Goal: Task Accomplishment & Management: Manage account settings

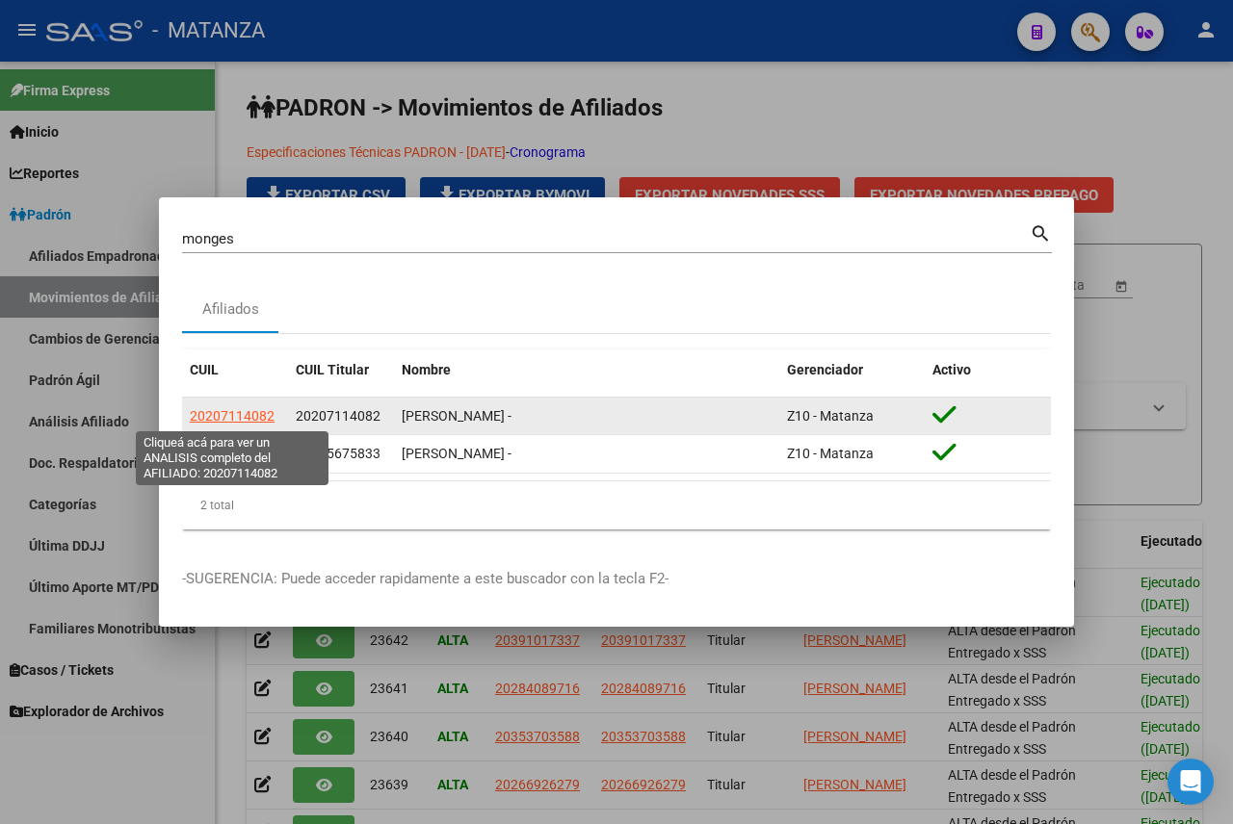
click at [248, 415] on span "20207114082" at bounding box center [232, 415] width 85 height 15
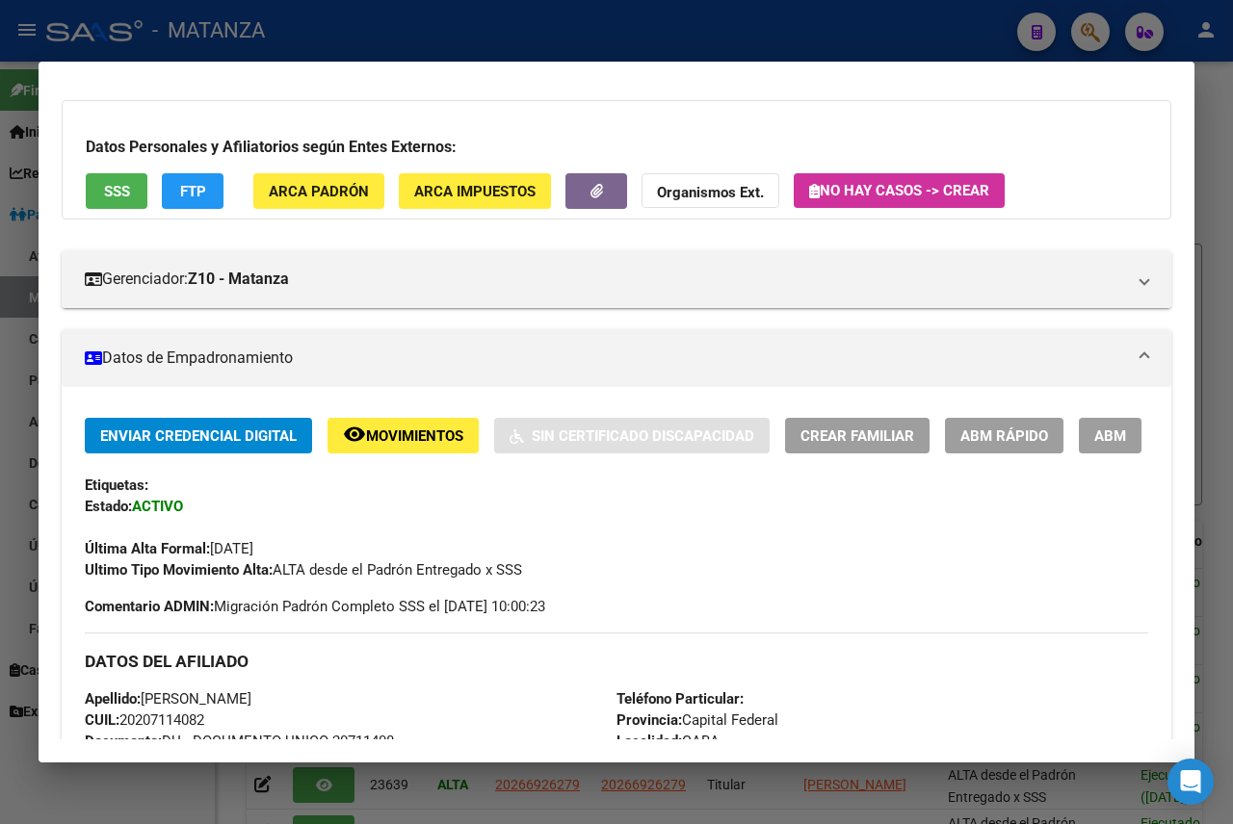
scroll to position [42, 0]
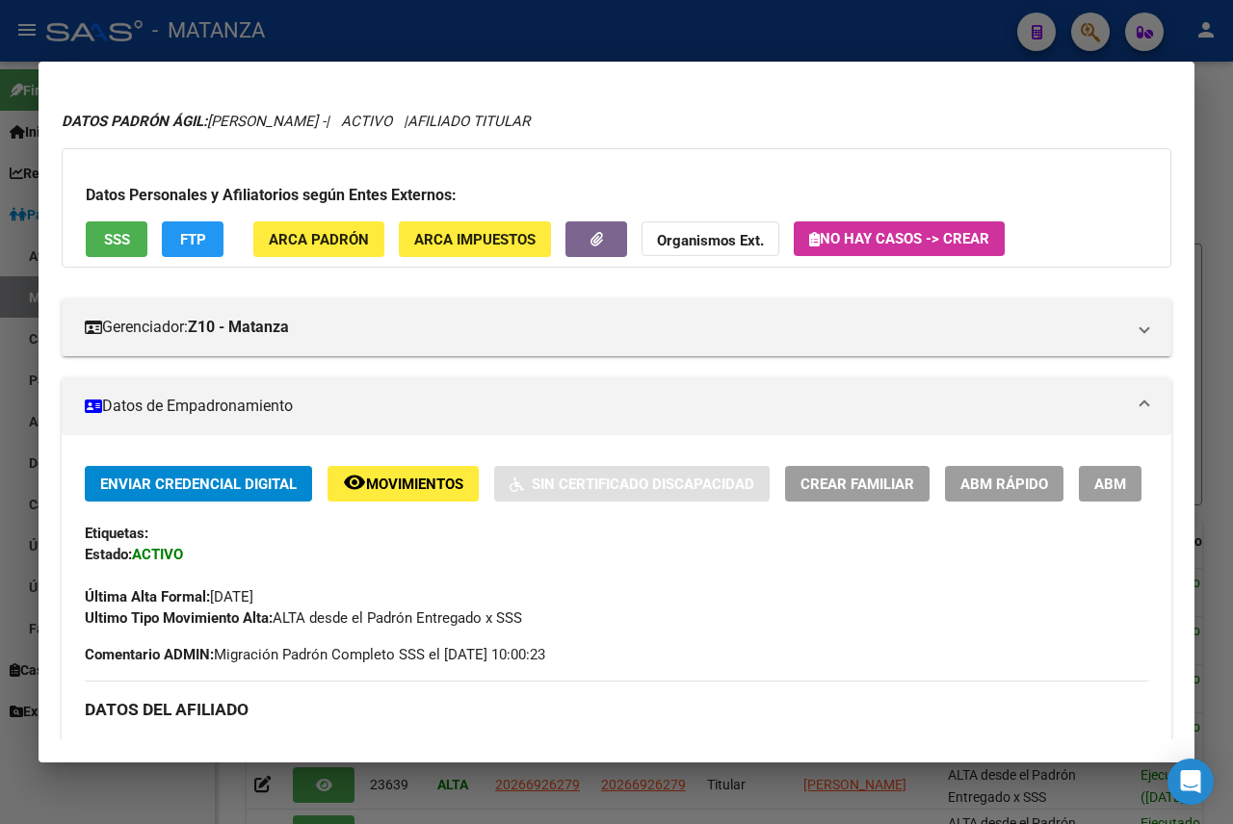
click at [124, 231] on span "SSS" at bounding box center [117, 239] width 26 height 17
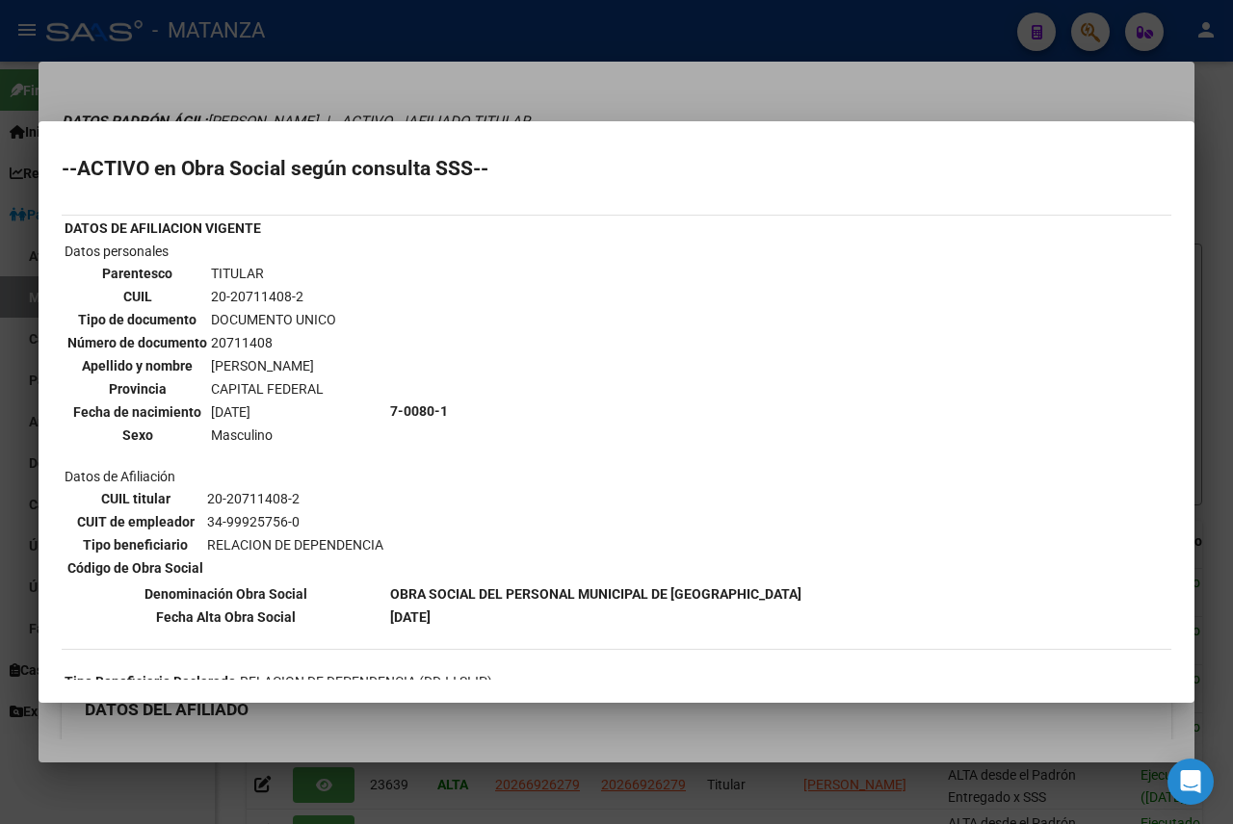
scroll to position [0, 0]
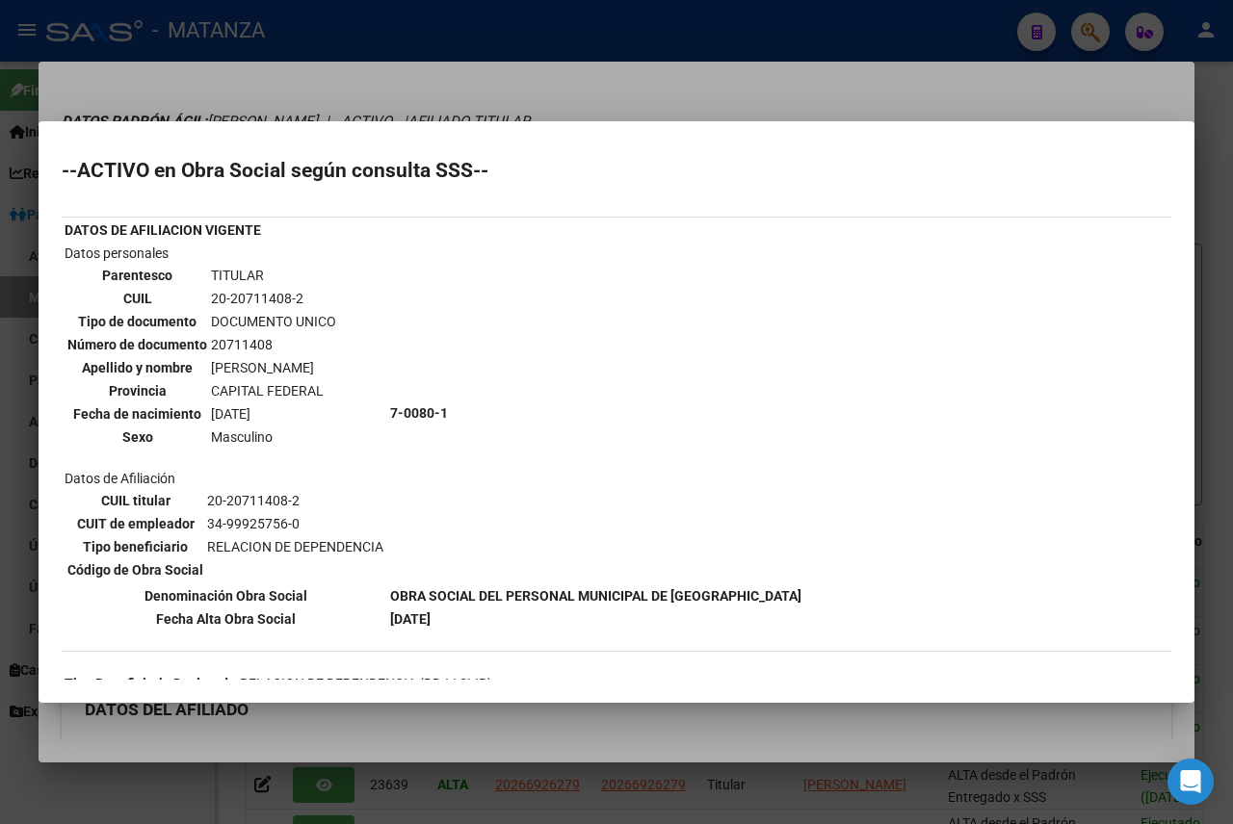
click at [720, 94] on div at bounding box center [616, 412] width 1233 height 824
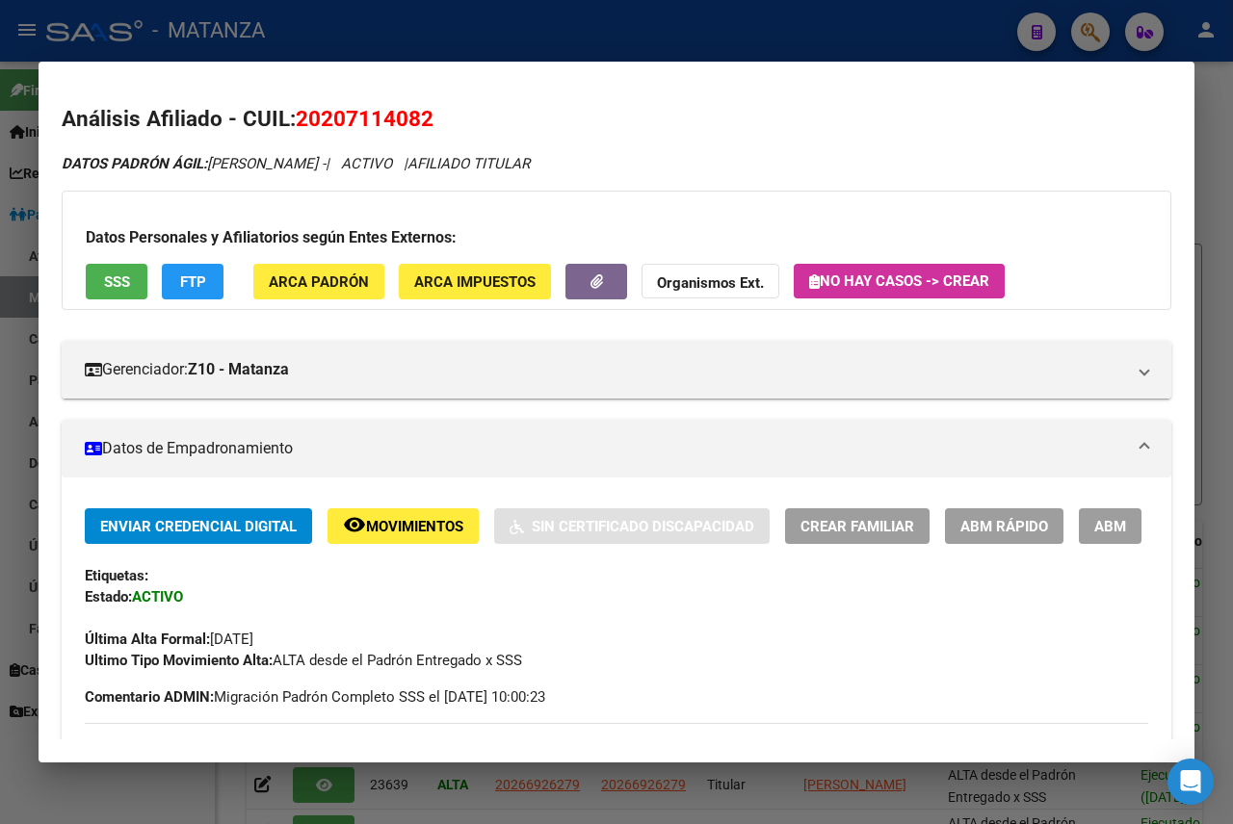
click at [724, 43] on div at bounding box center [616, 412] width 1233 height 824
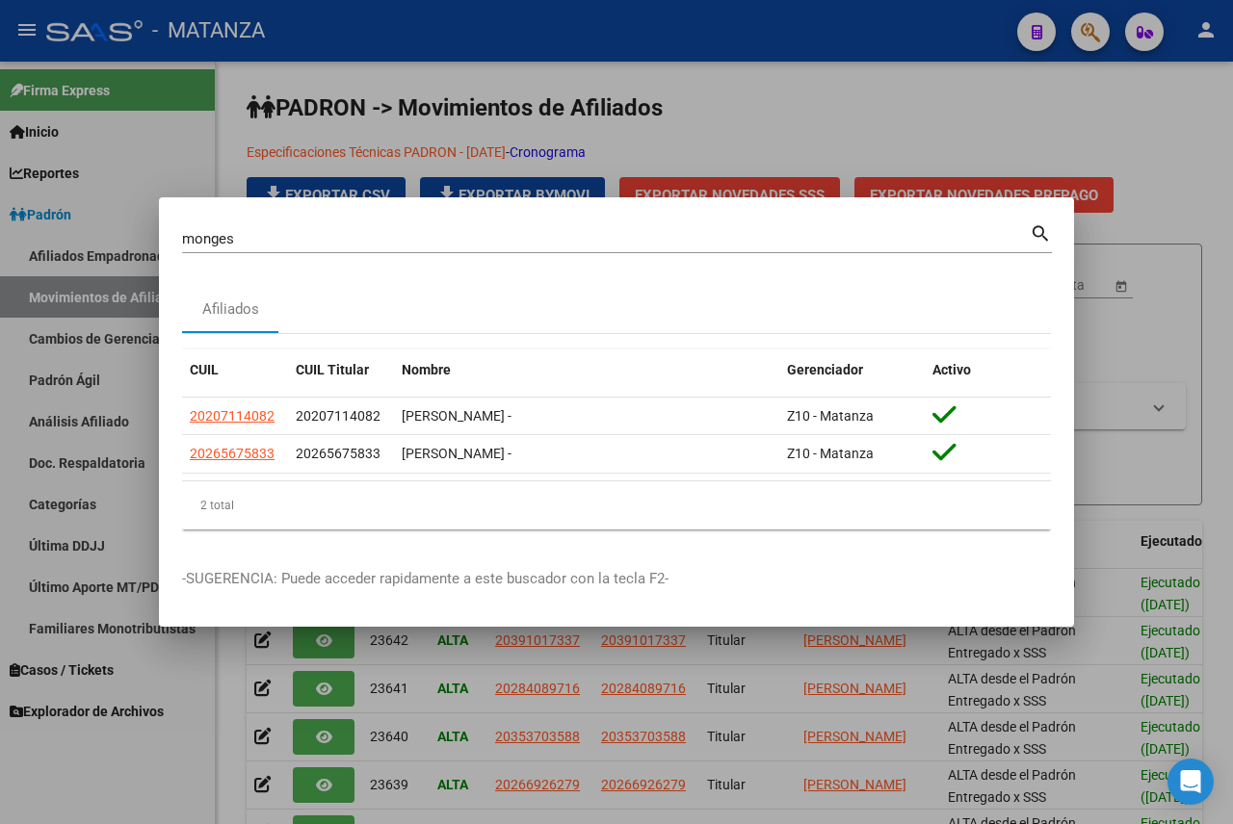
click at [945, 95] on div at bounding box center [616, 412] width 1233 height 824
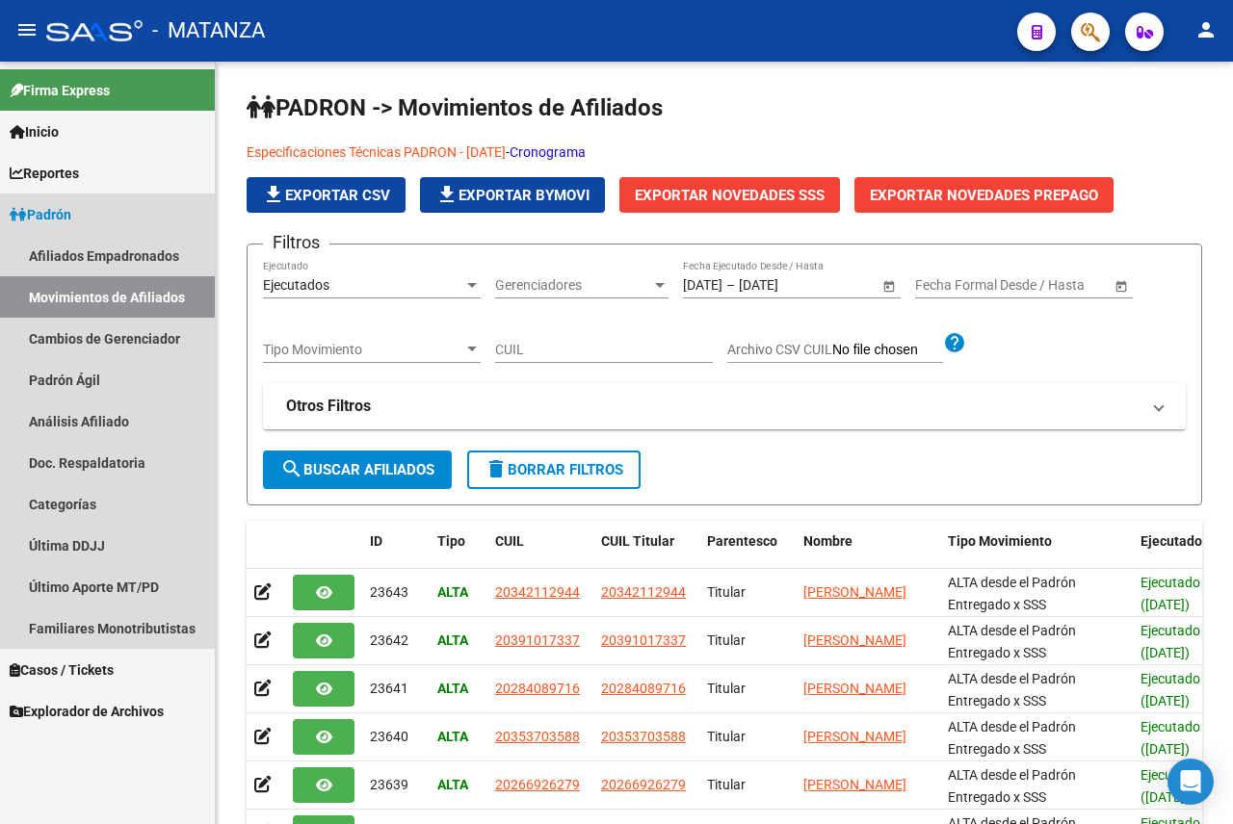
click at [28, 212] on span "Padrón" at bounding box center [41, 214] width 62 height 21
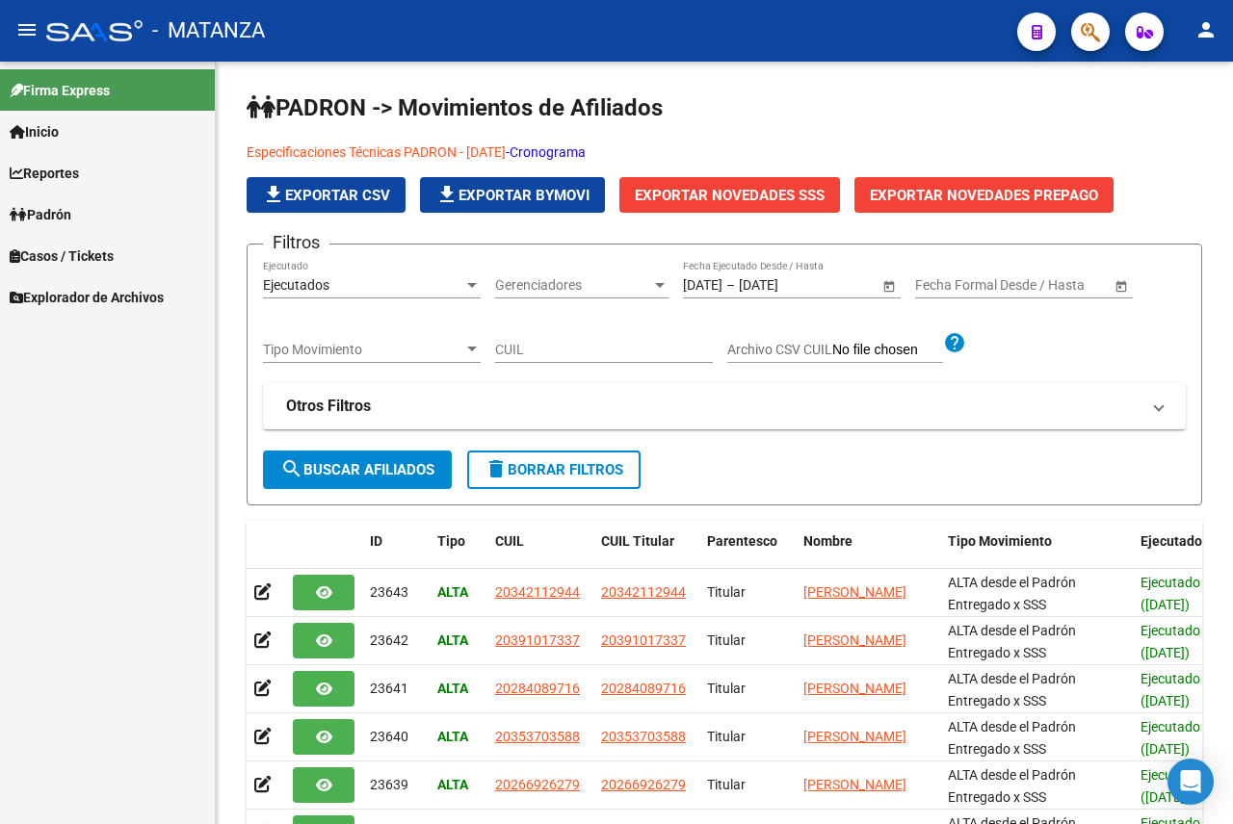
click at [62, 293] on span "Explorador de Archivos" at bounding box center [87, 297] width 154 height 21
click at [59, 331] on link "ANSES" at bounding box center [107, 338] width 215 height 41
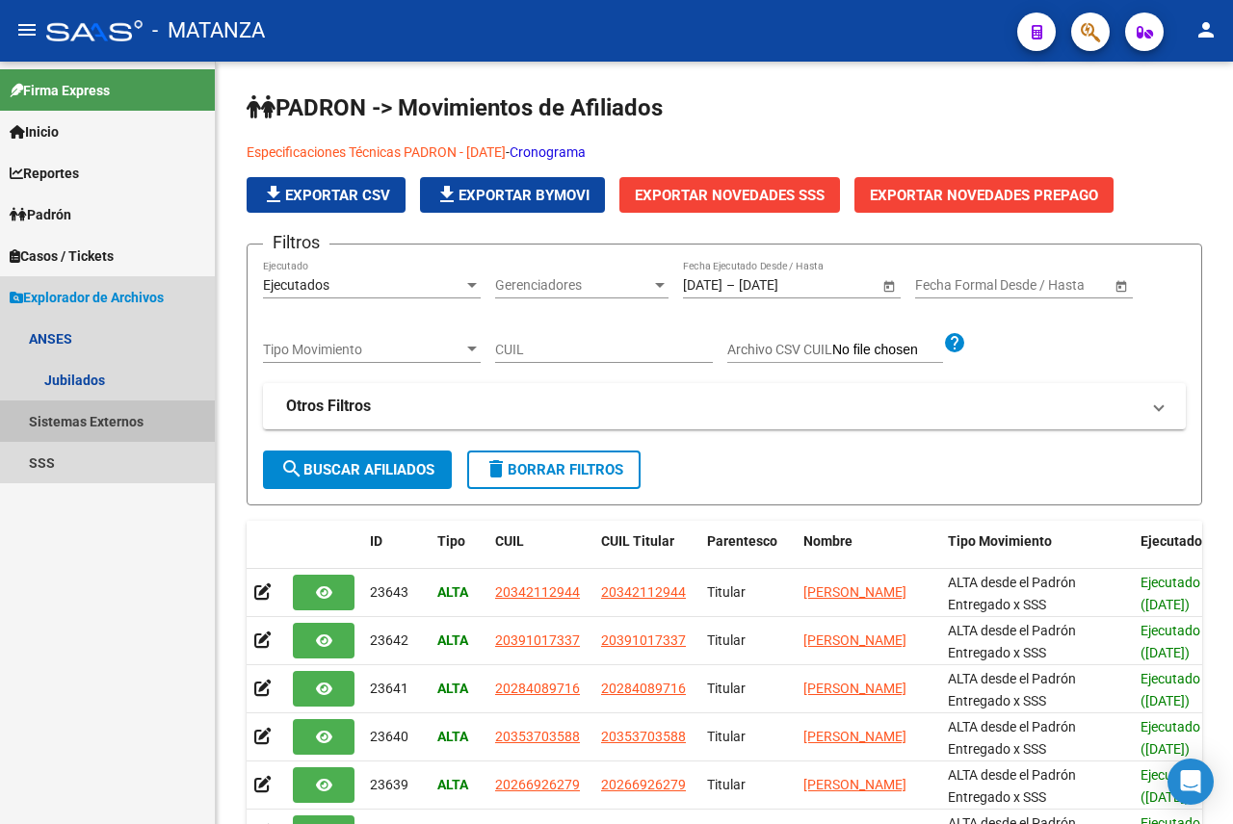
click at [65, 414] on link "Sistemas Externos" at bounding box center [107, 421] width 215 height 41
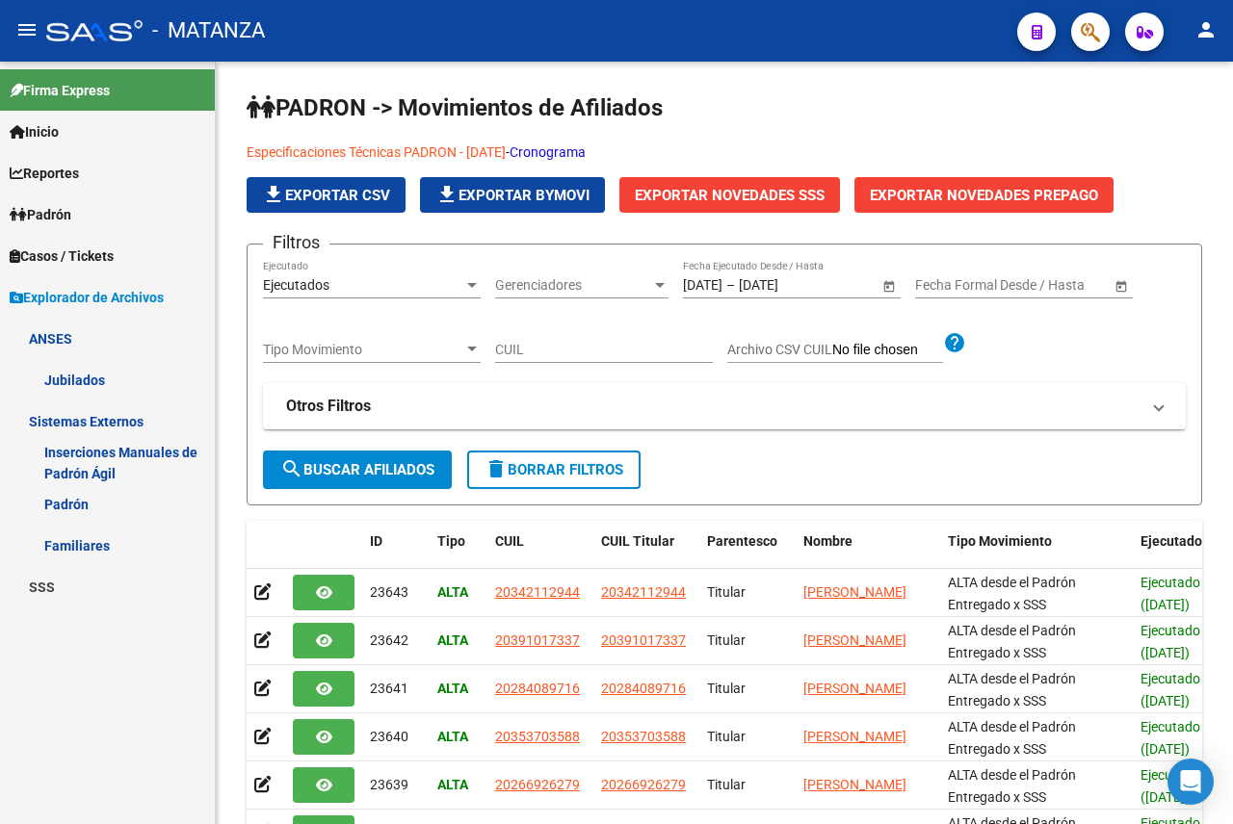
click at [54, 289] on span "Explorador de Archivos" at bounding box center [87, 297] width 154 height 21
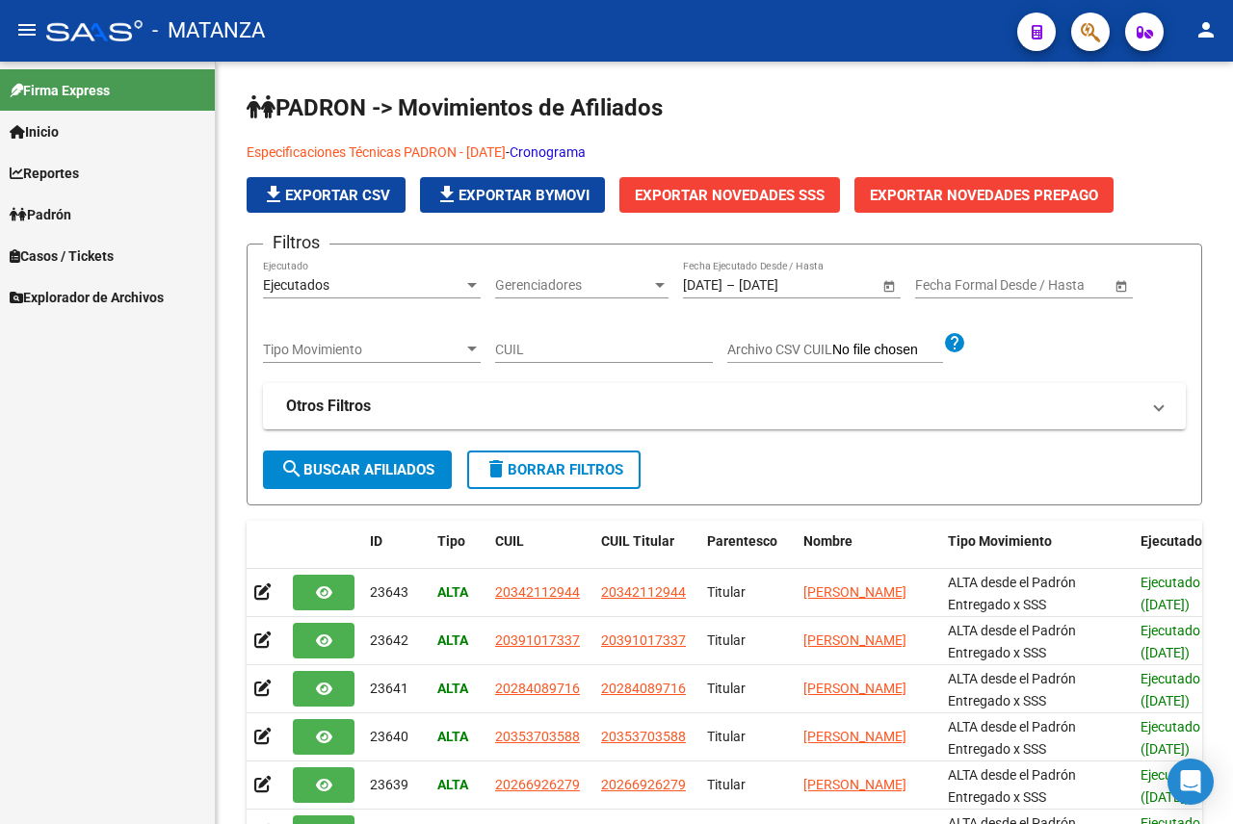
click at [40, 304] on span "Explorador de Archivos" at bounding box center [87, 297] width 154 height 21
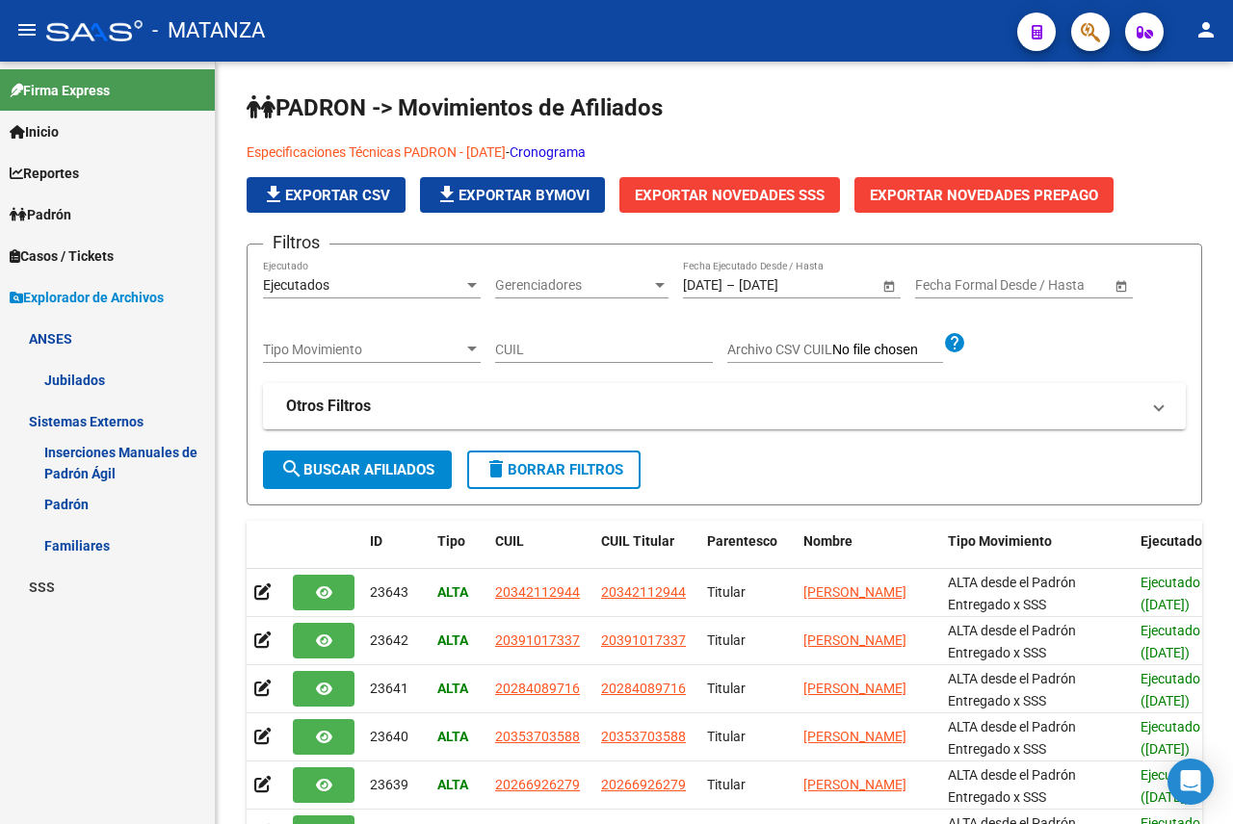
click at [41, 594] on link "SSS" at bounding box center [107, 586] width 215 height 41
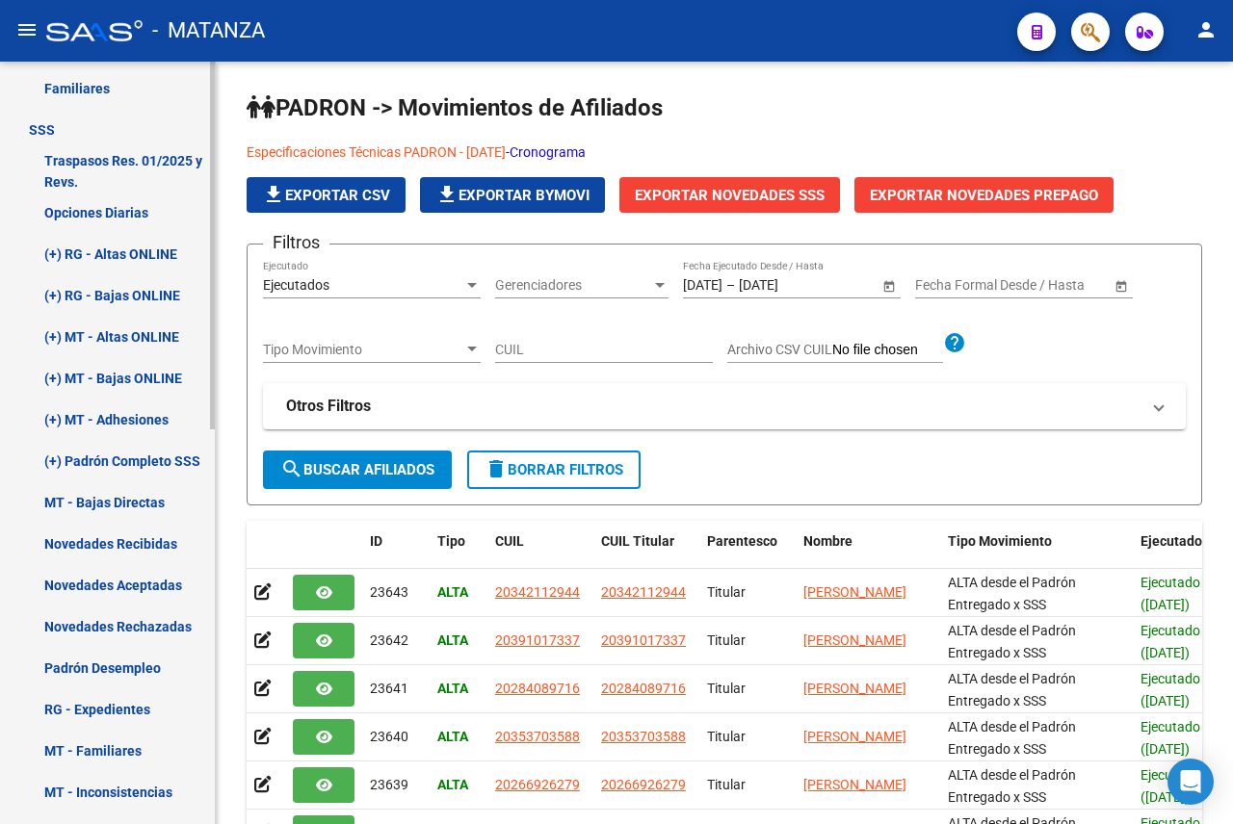
scroll to position [482, 0]
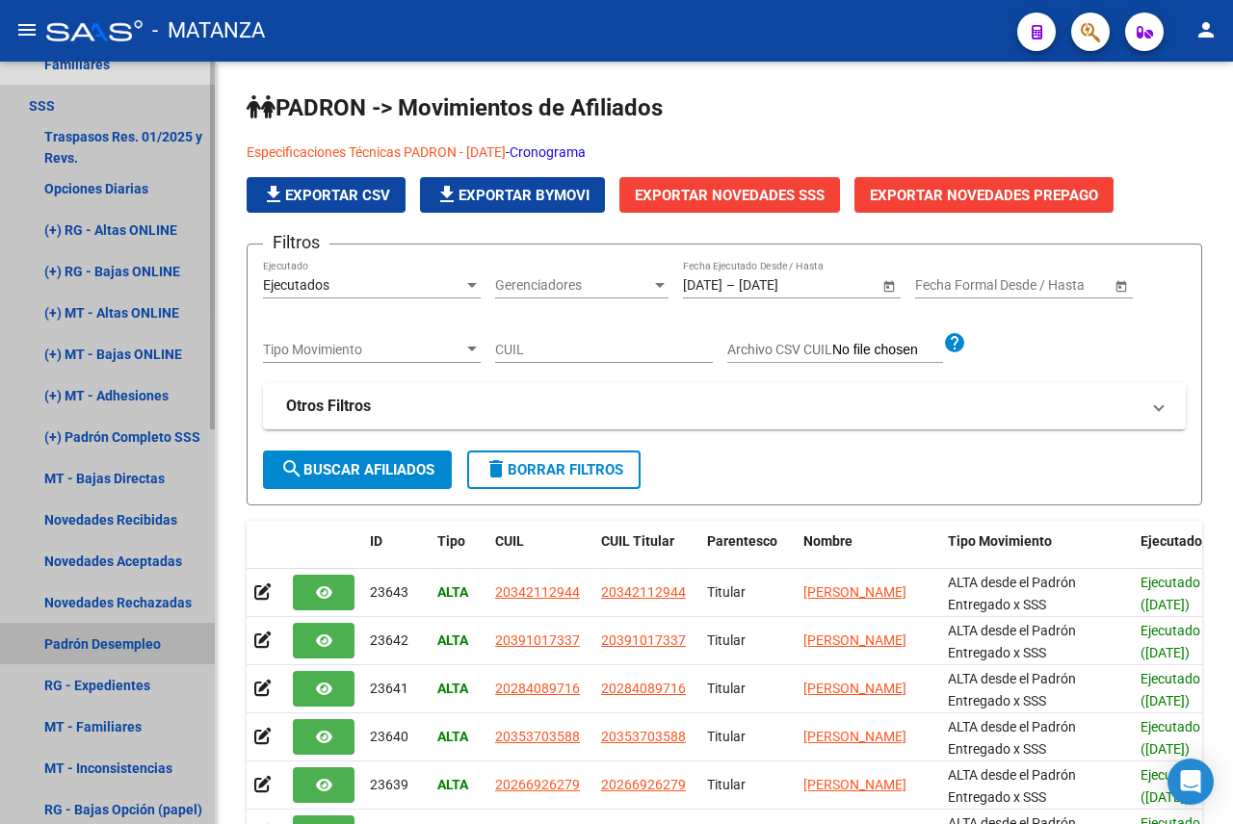
click at [87, 651] on link "Padrón Desempleo" at bounding box center [107, 643] width 215 height 41
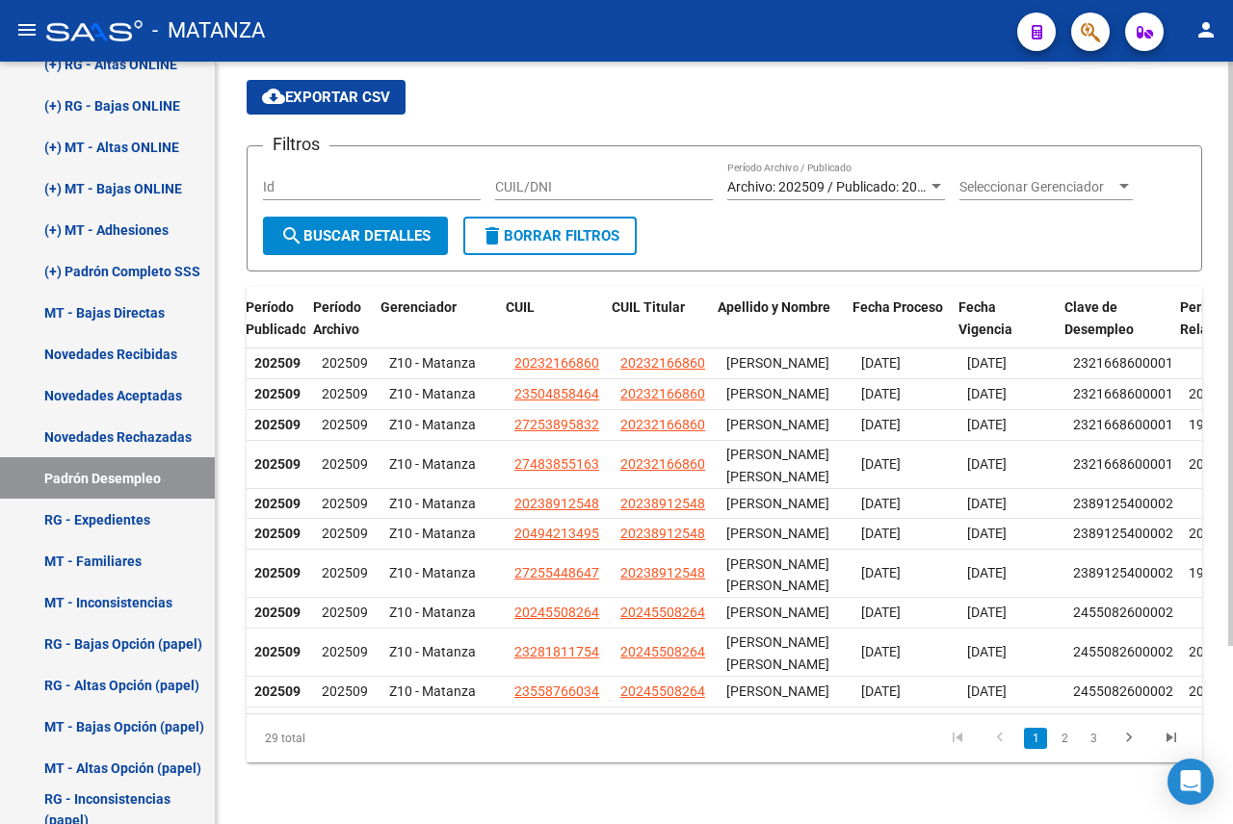
scroll to position [0, 86]
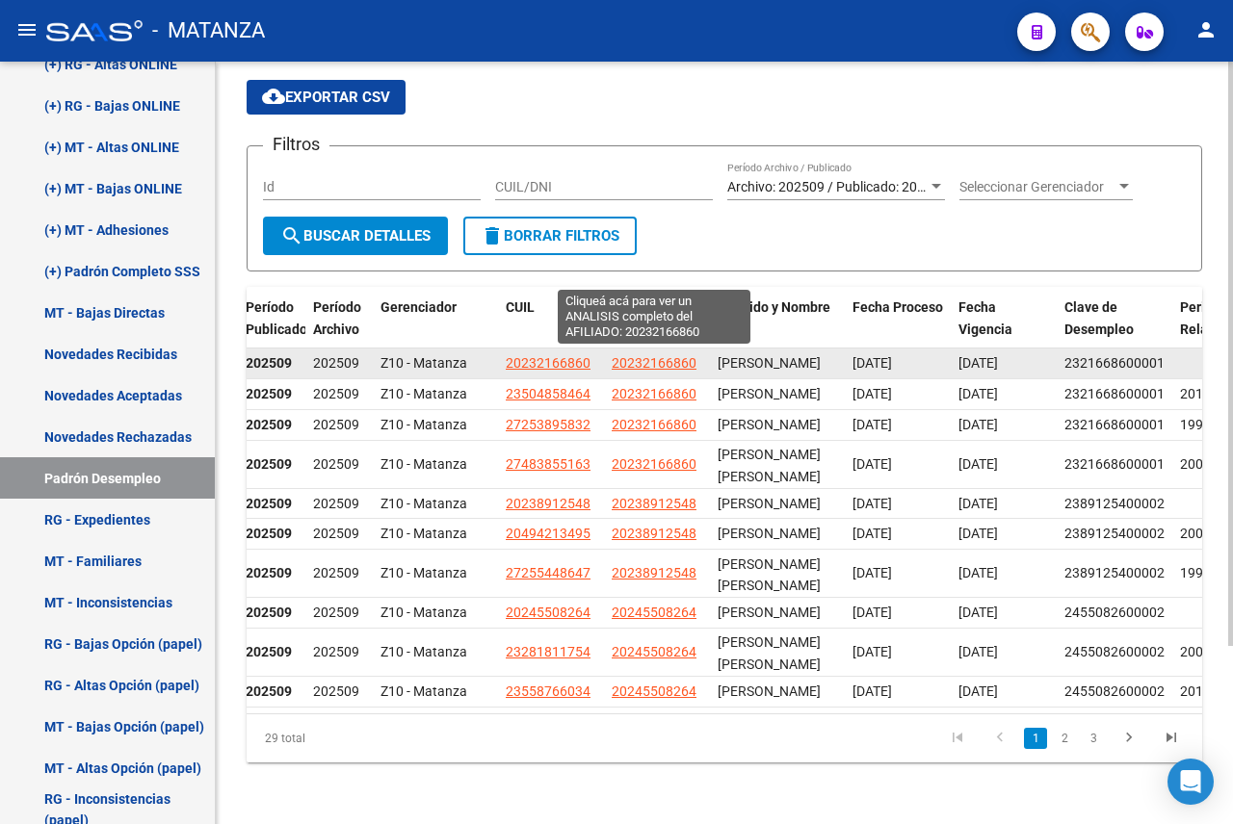
click at [645, 355] on span "20232166860" at bounding box center [654, 362] width 85 height 15
type textarea "20232166860"
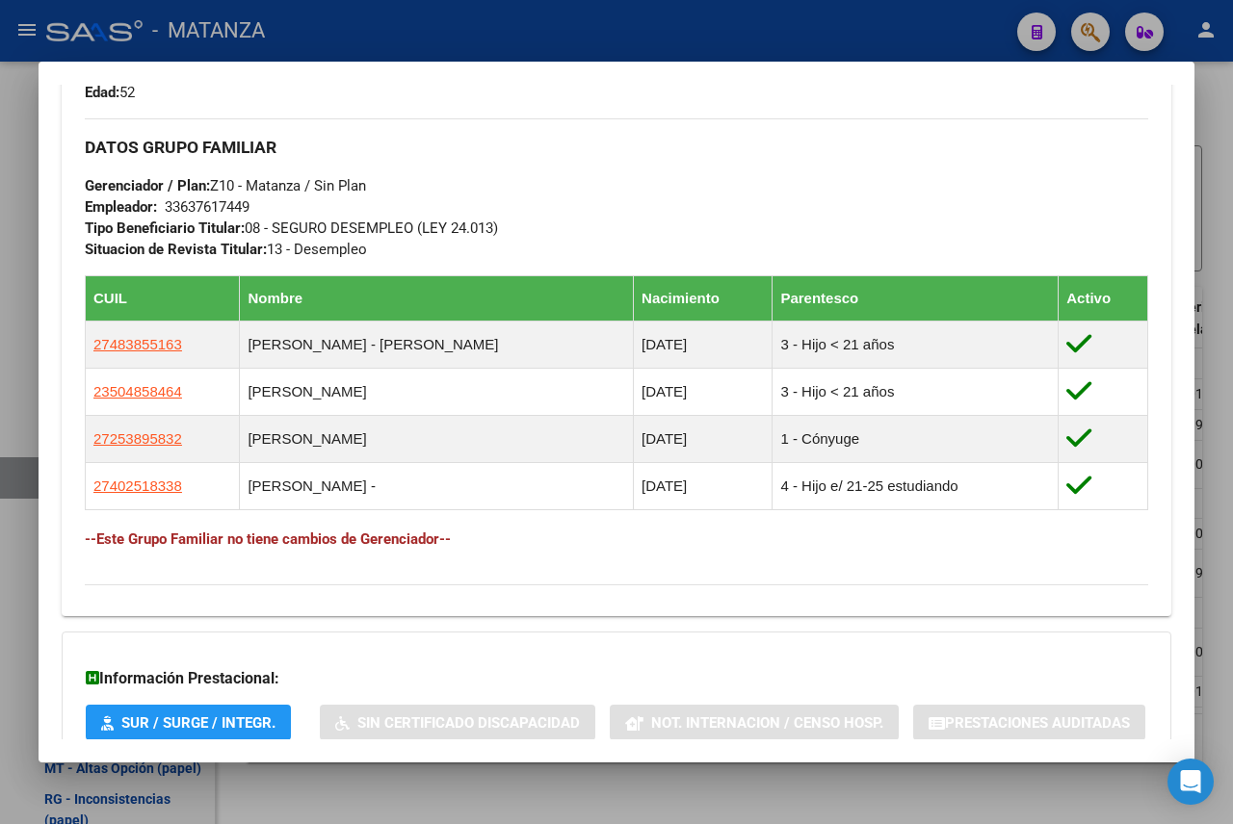
scroll to position [771, 0]
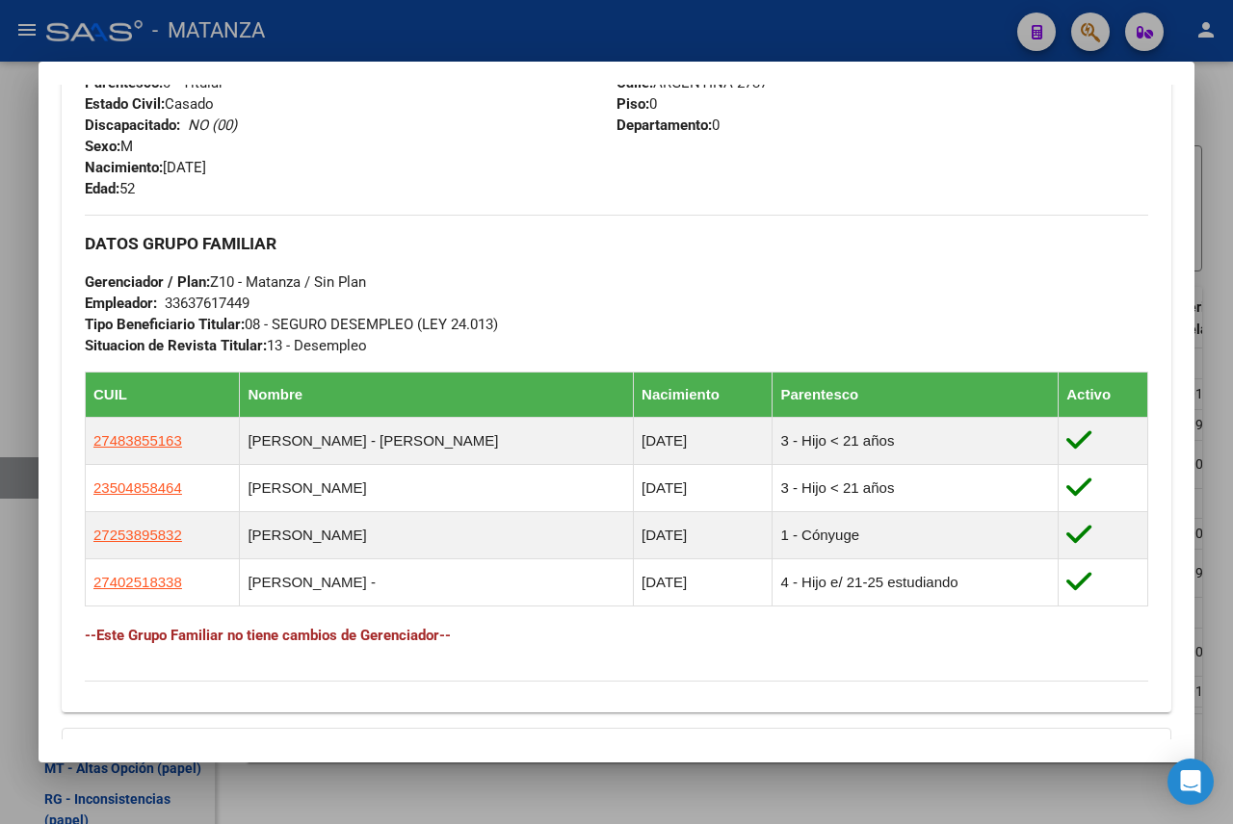
click at [785, 32] on div at bounding box center [616, 412] width 1233 height 824
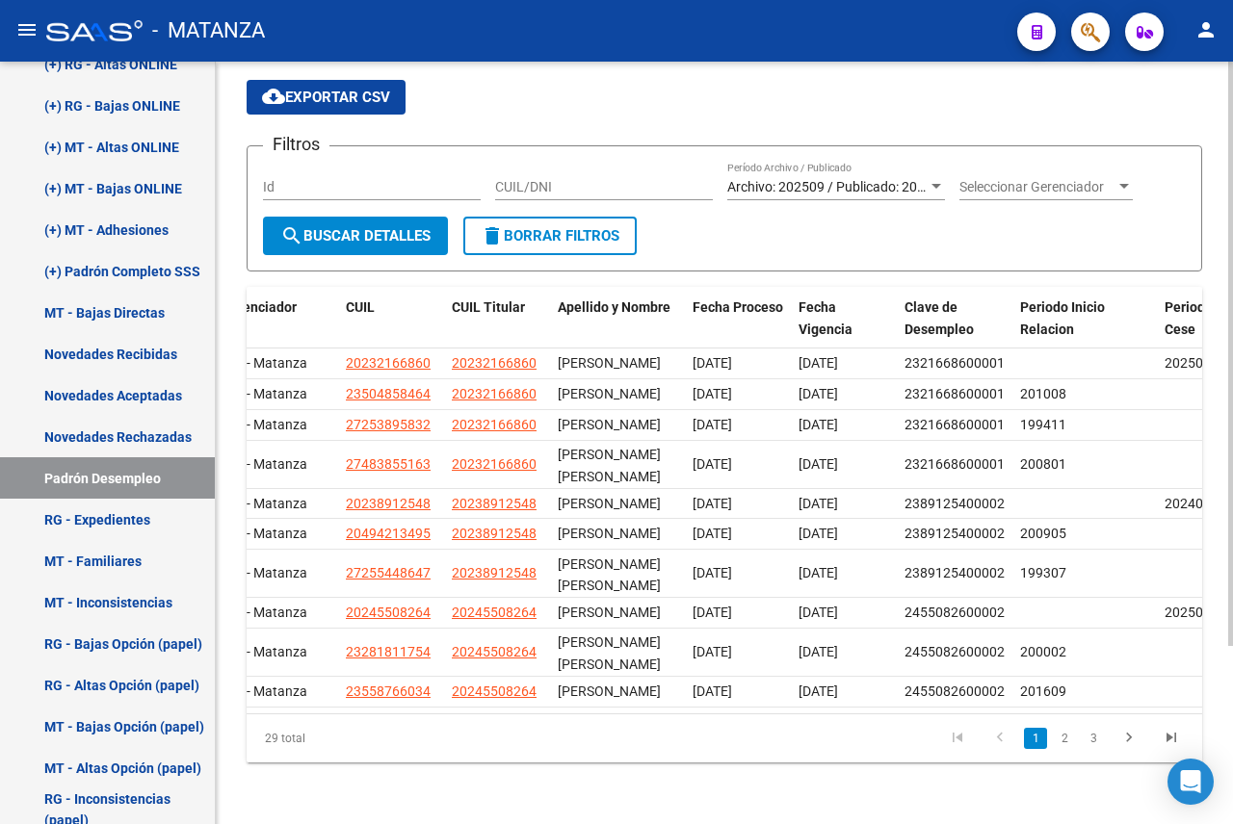
scroll to position [0, 248]
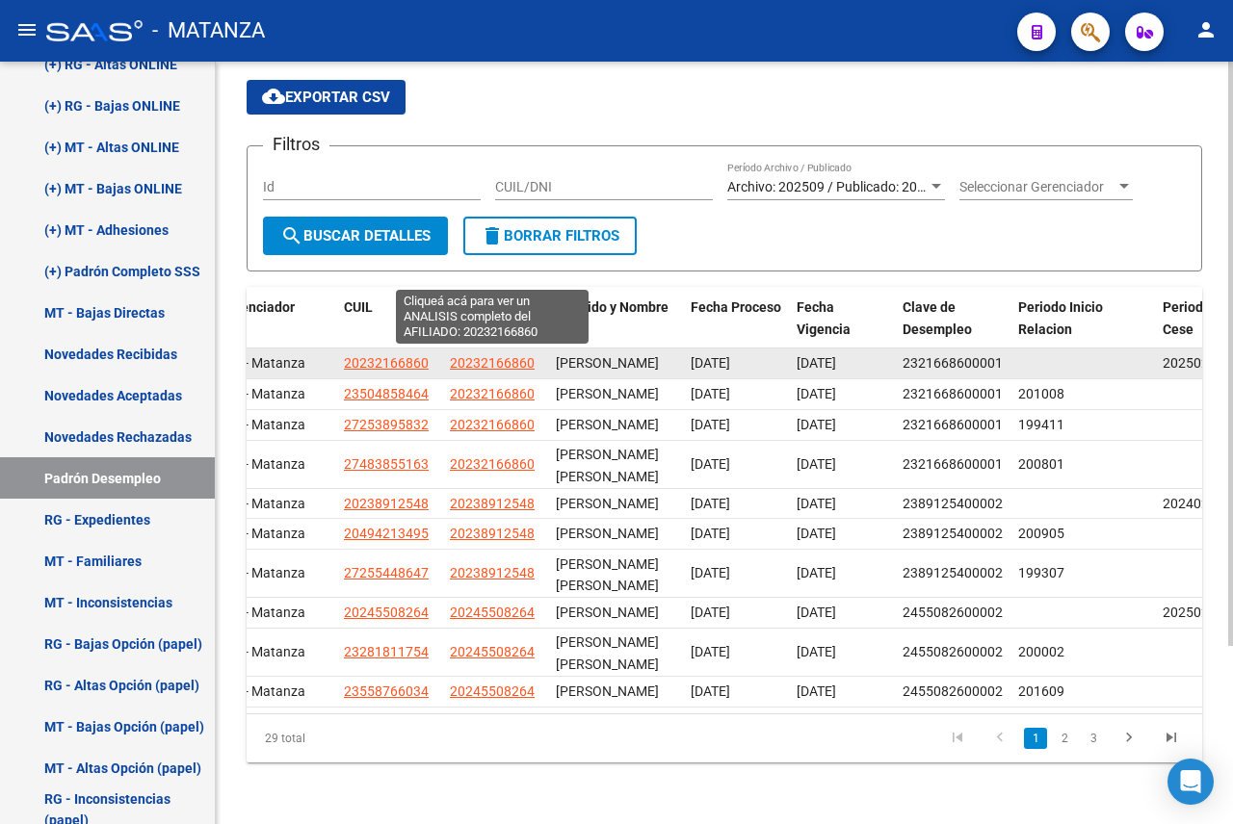
click at [504, 355] on span "20232166860" at bounding box center [492, 362] width 85 height 15
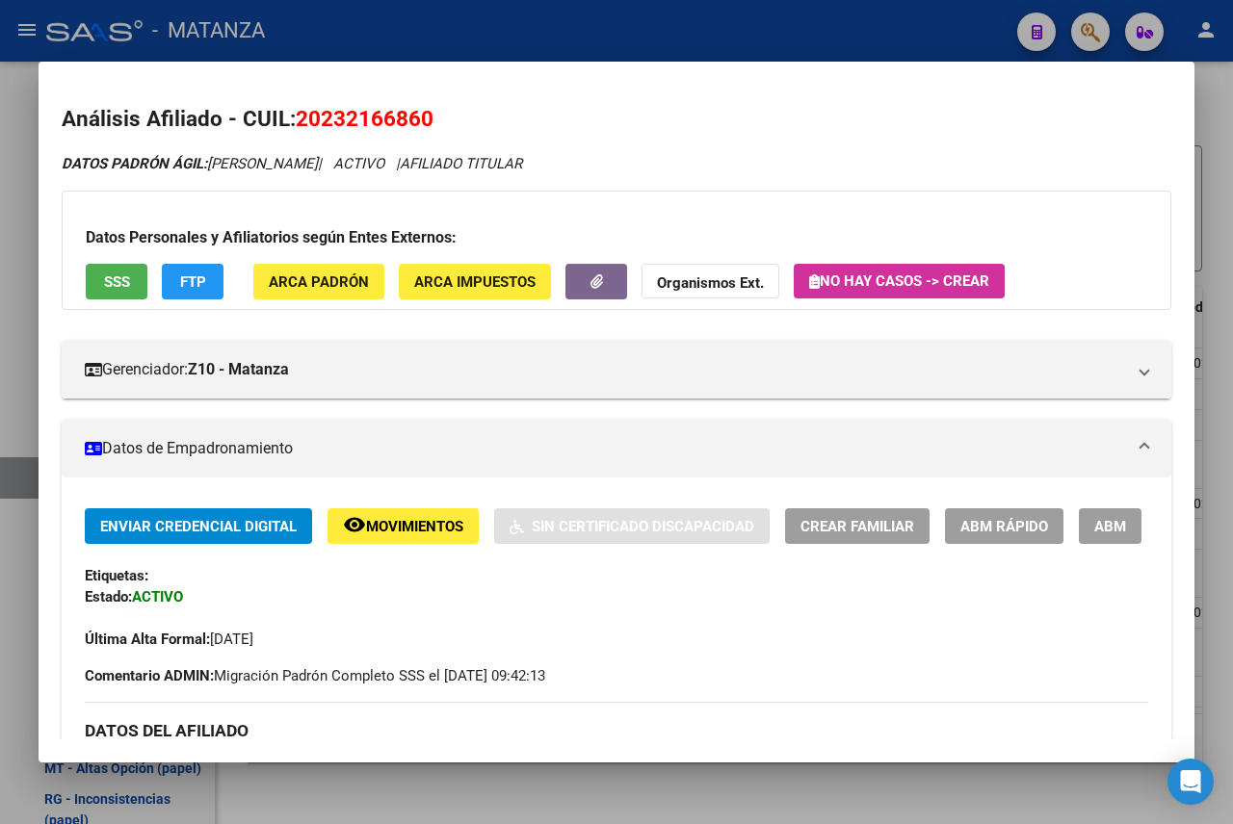
scroll to position [193, 0]
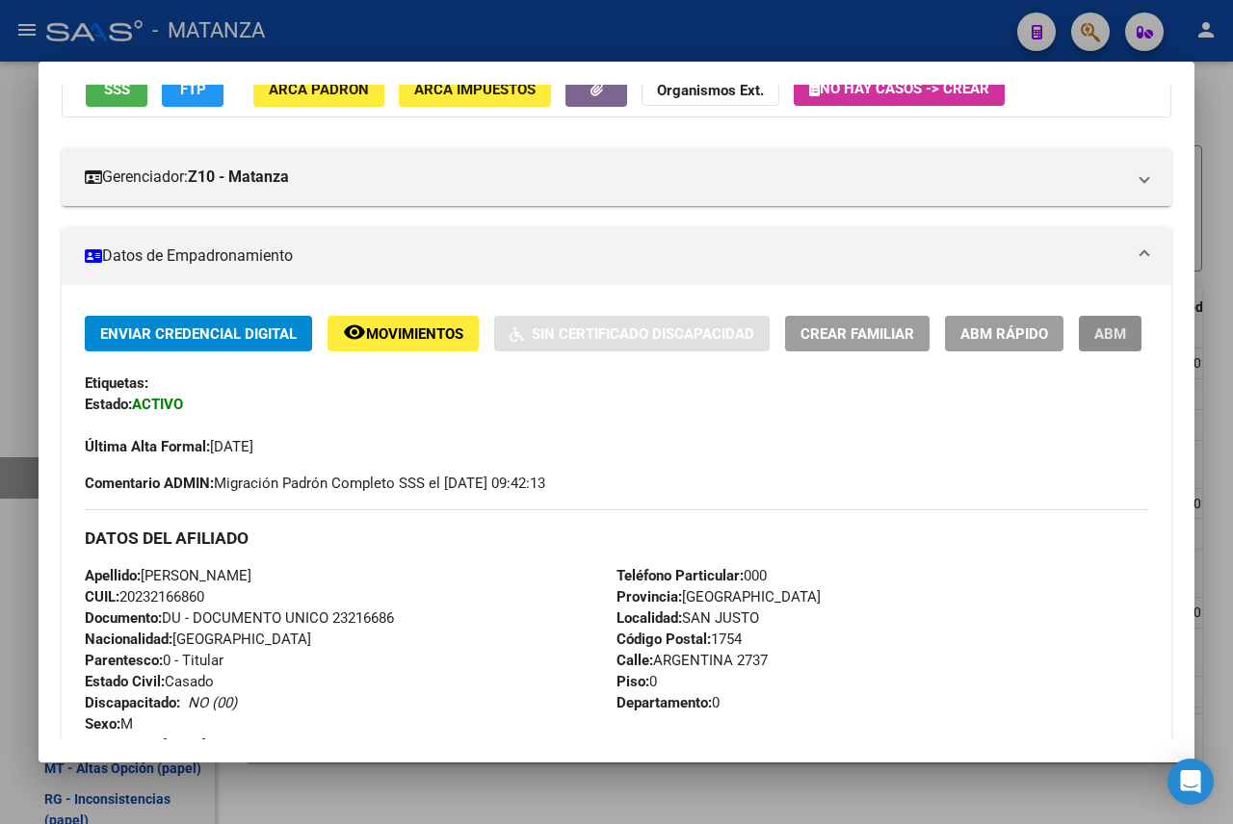
click at [1094, 343] on span "ABM" at bounding box center [1110, 334] width 32 height 17
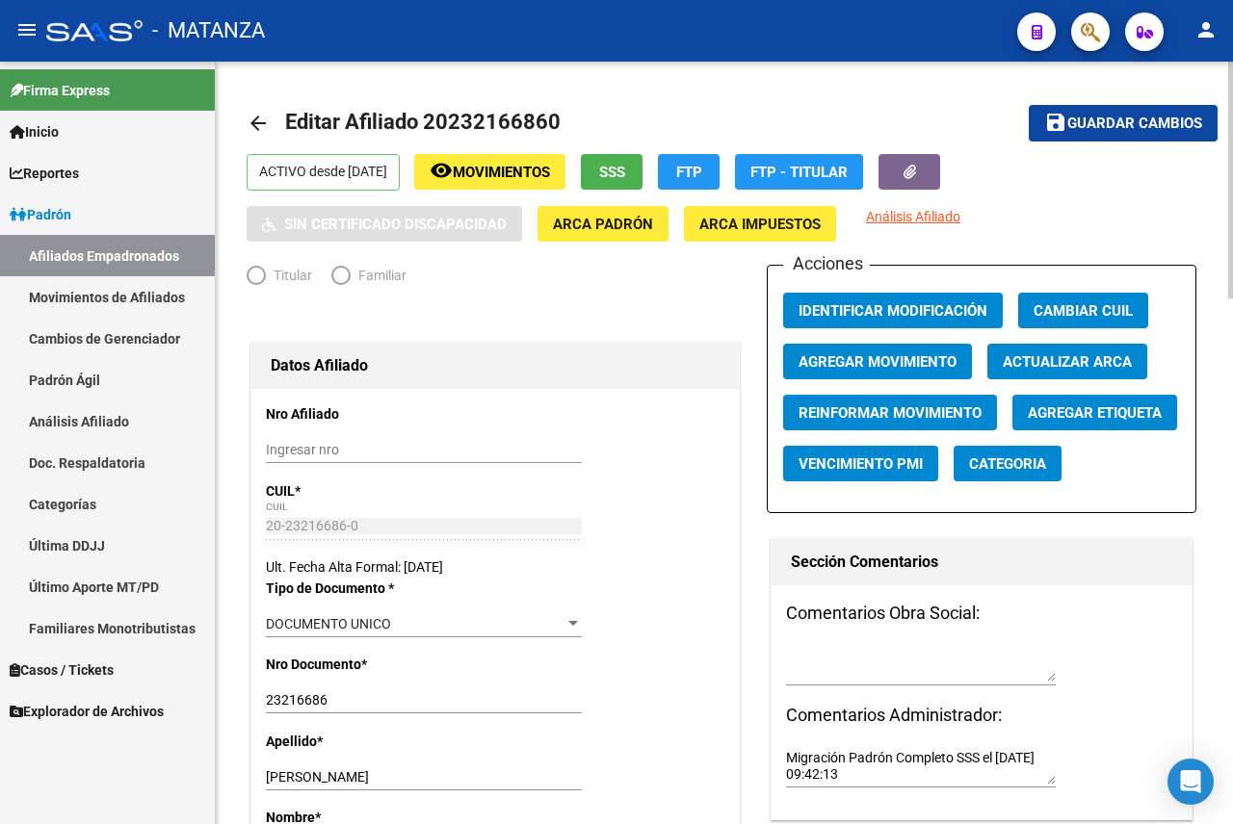
radio input "true"
type input "33-63761744-9"
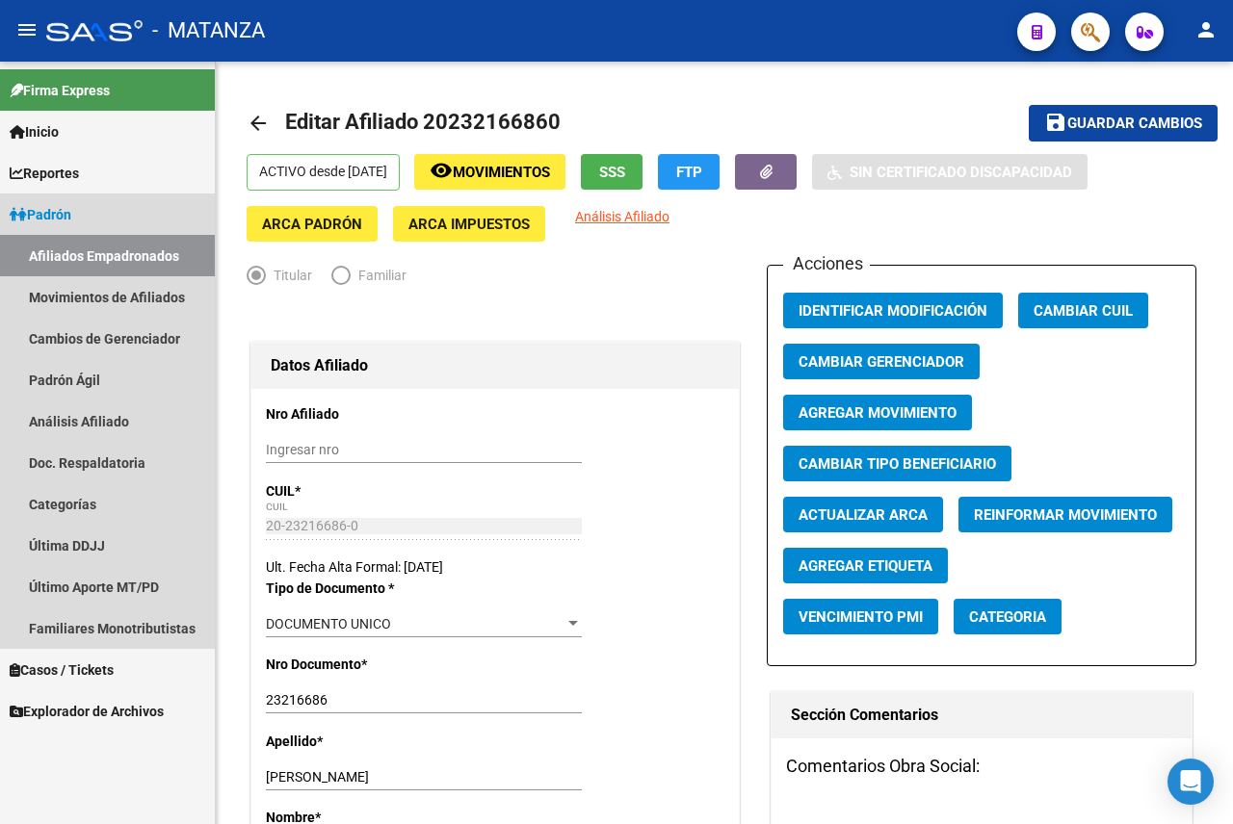
click at [158, 248] on link "Afiliados Empadronados" at bounding box center [107, 255] width 215 height 41
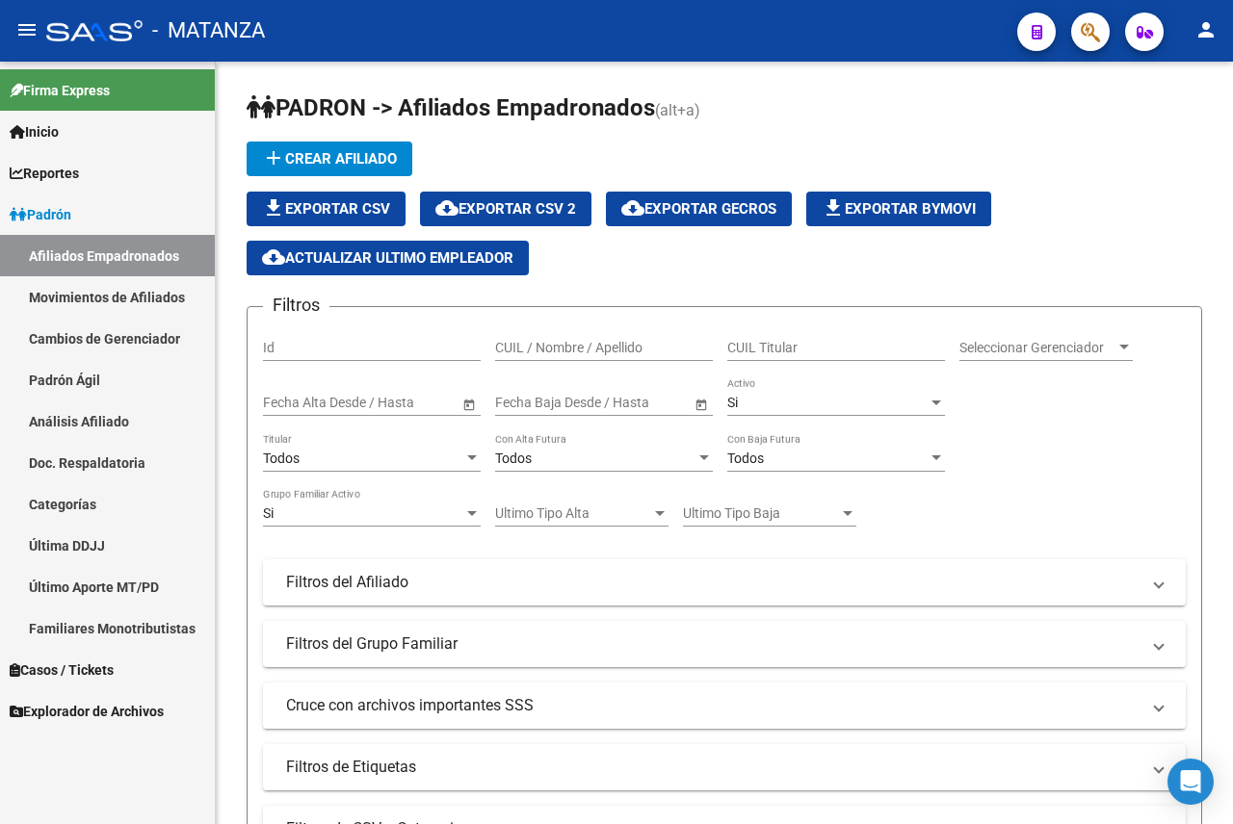
click at [72, 701] on span "Explorador de Archivos" at bounding box center [87, 711] width 154 height 21
click at [115, 708] on span "Explorador de Archivos" at bounding box center [87, 711] width 154 height 21
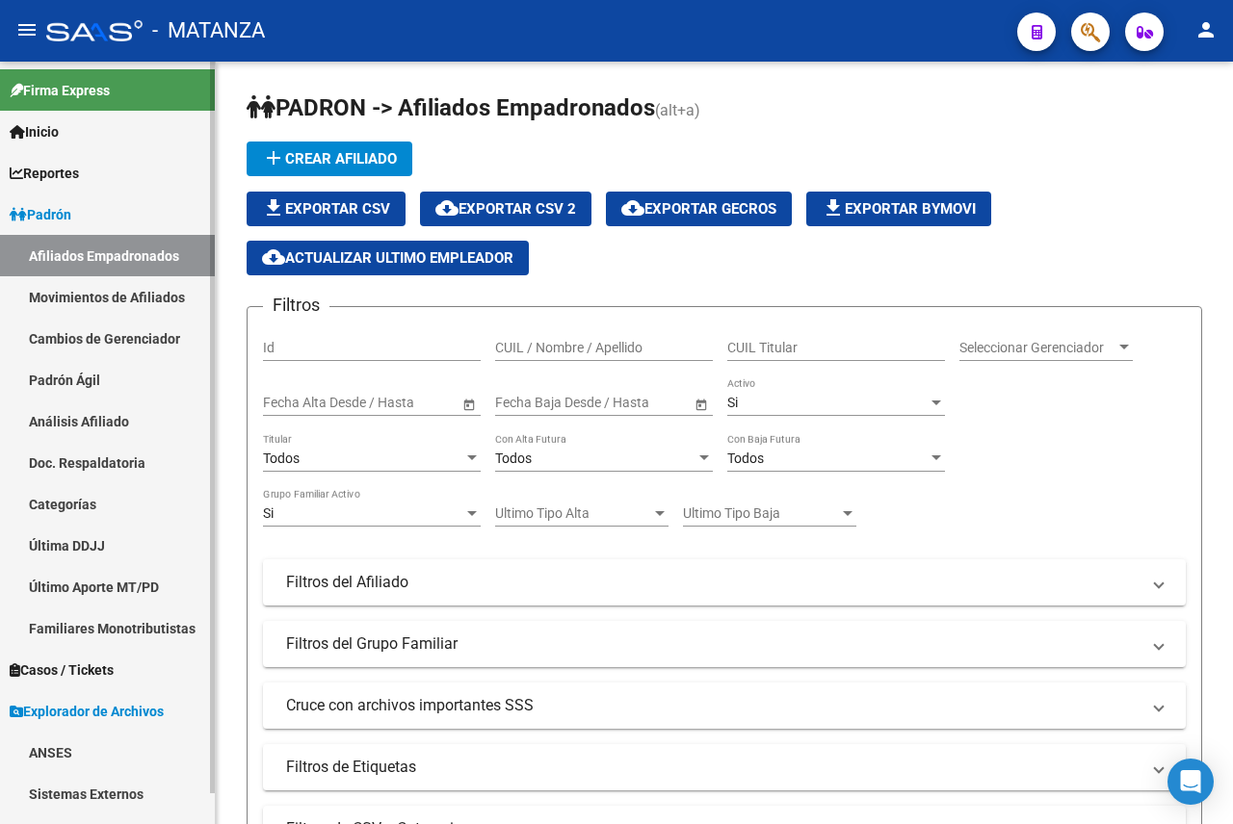
scroll to position [32, 0]
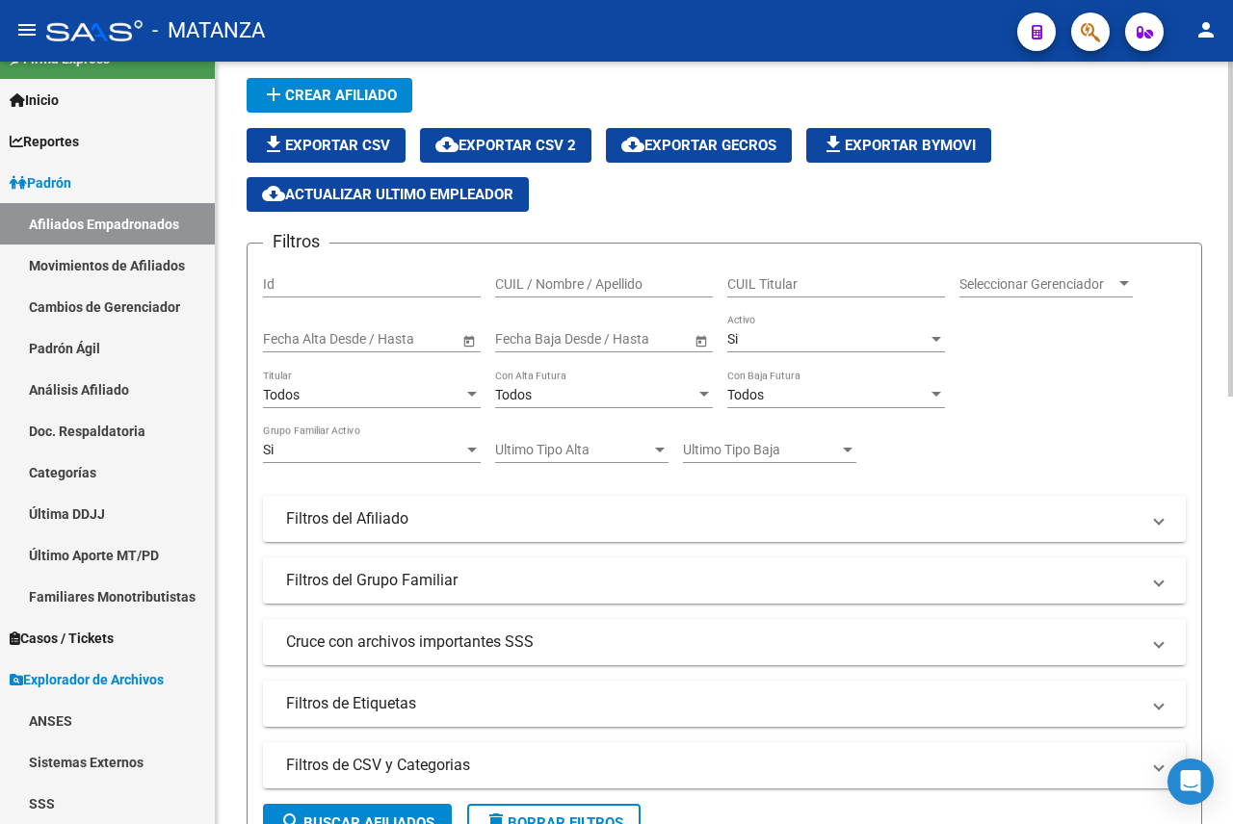
click at [1232, 390] on div at bounding box center [1230, 229] width 5 height 335
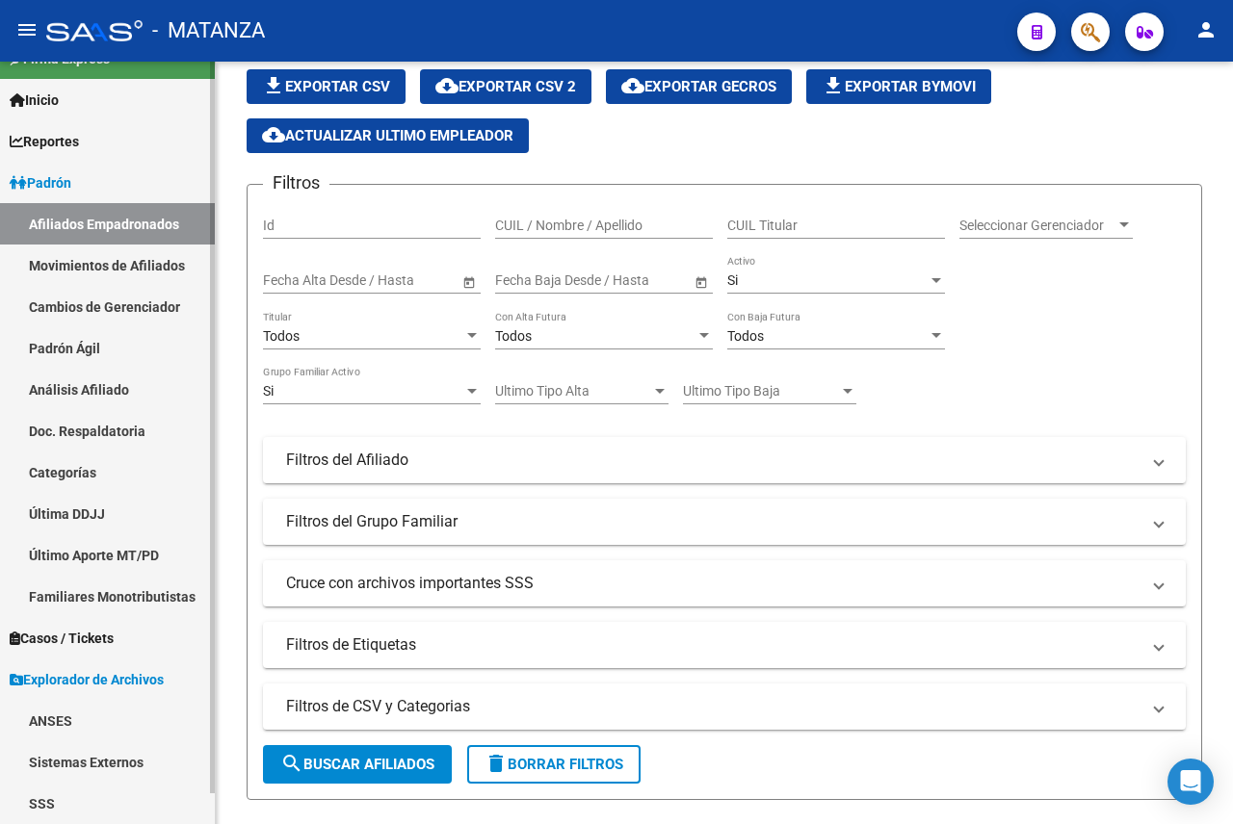
scroll to position [256, 0]
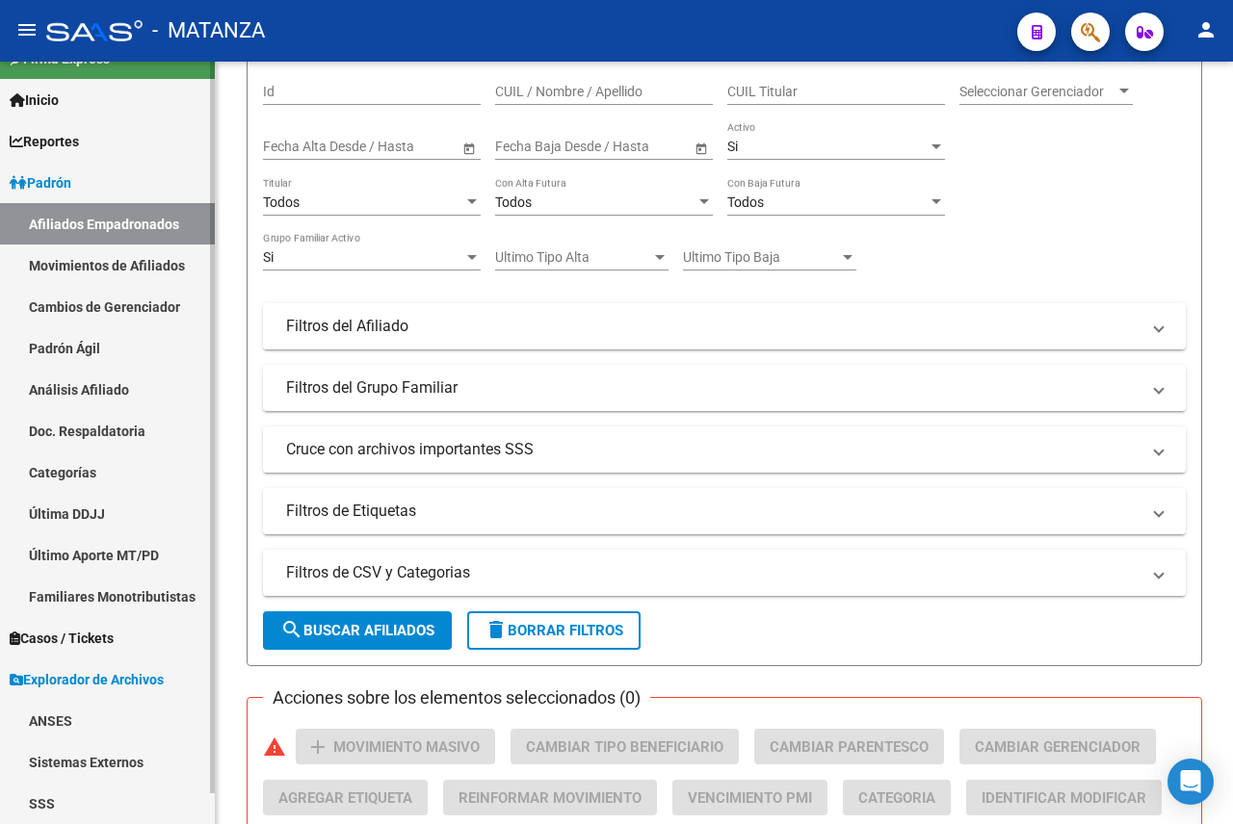
click at [85, 795] on link "SSS" at bounding box center [107, 803] width 215 height 41
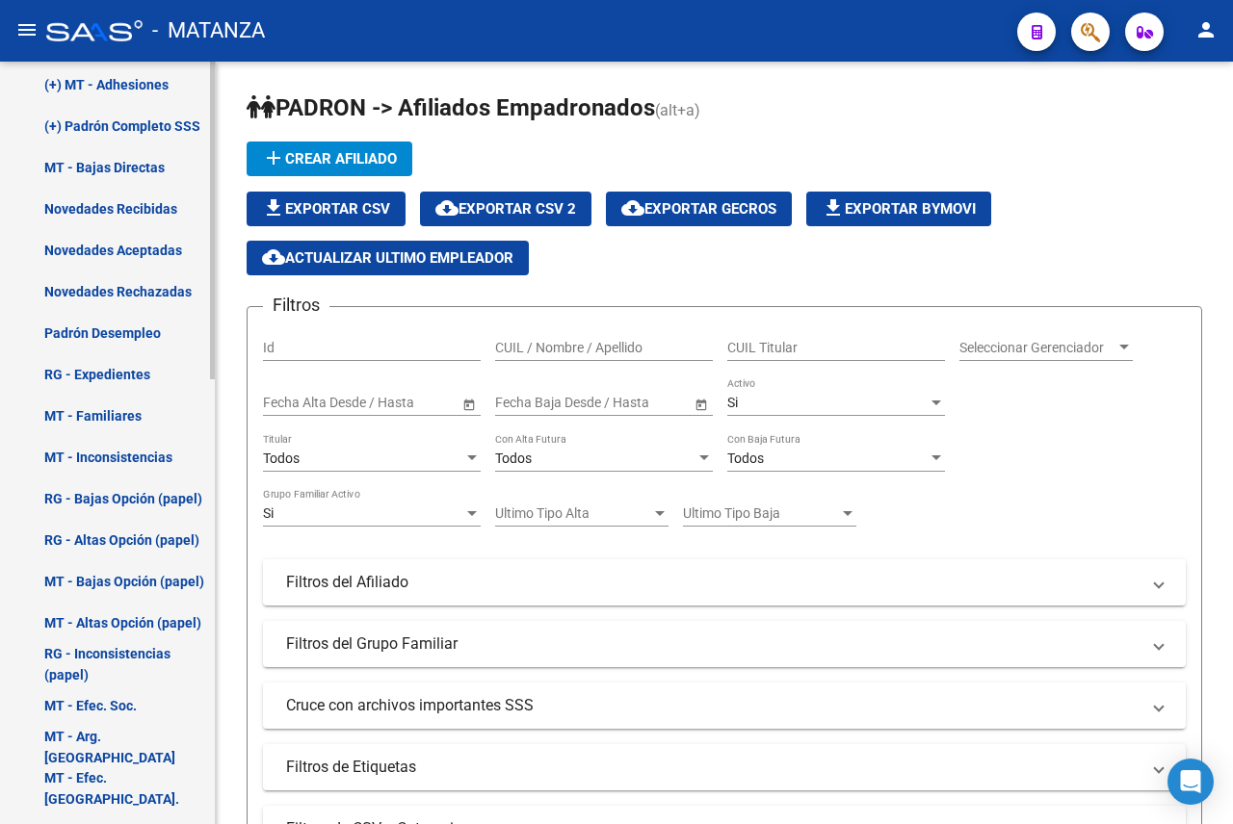
scroll to position [1067, 0]
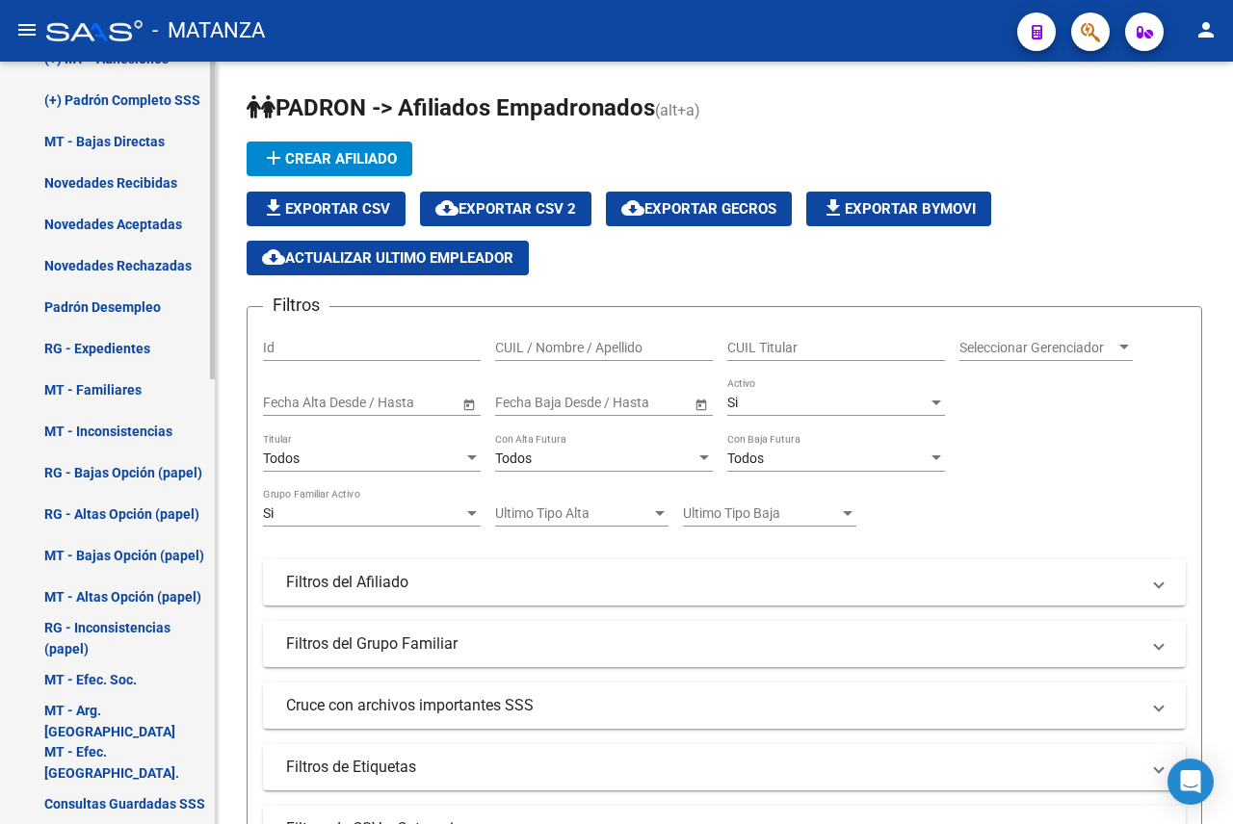
click at [134, 308] on link "Padrón Desempleo" at bounding box center [107, 306] width 215 height 41
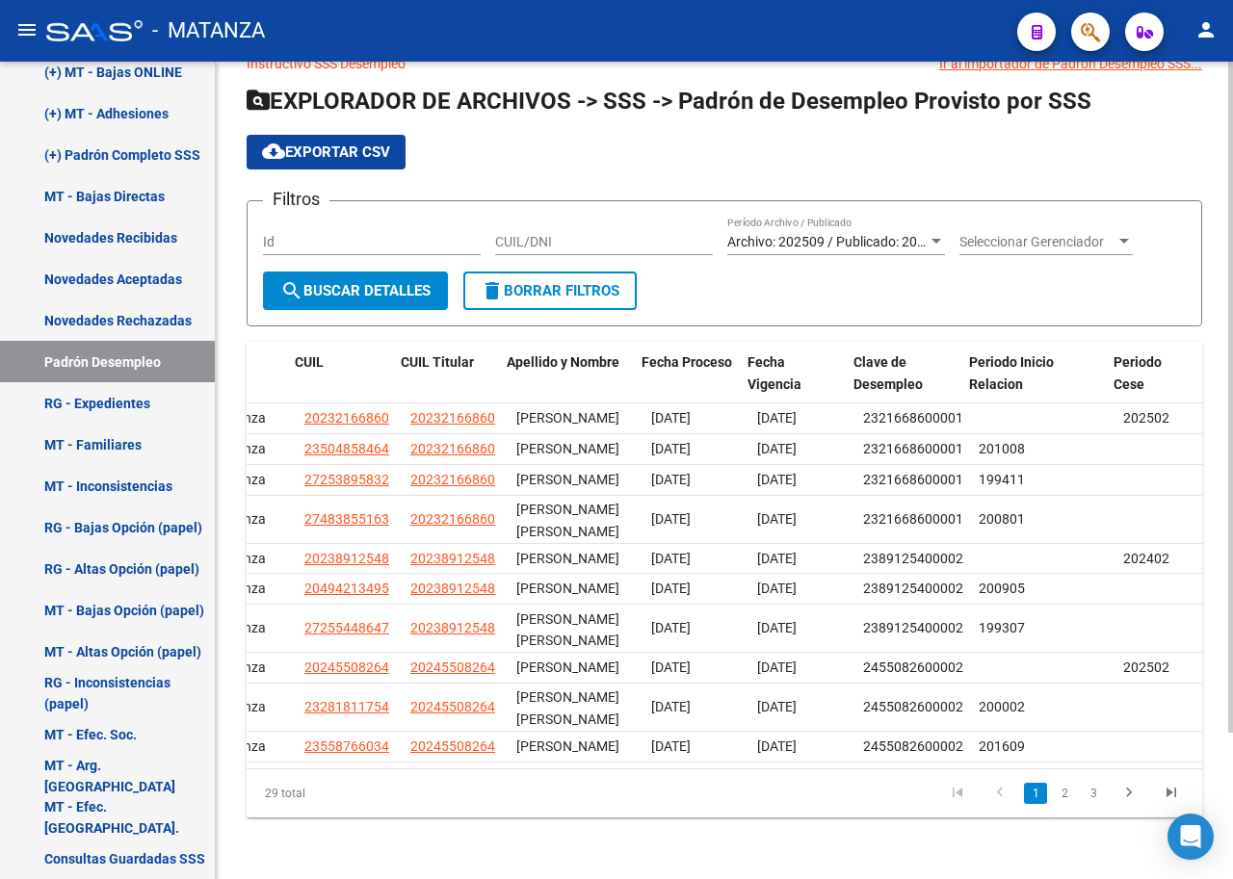
scroll to position [0, 297]
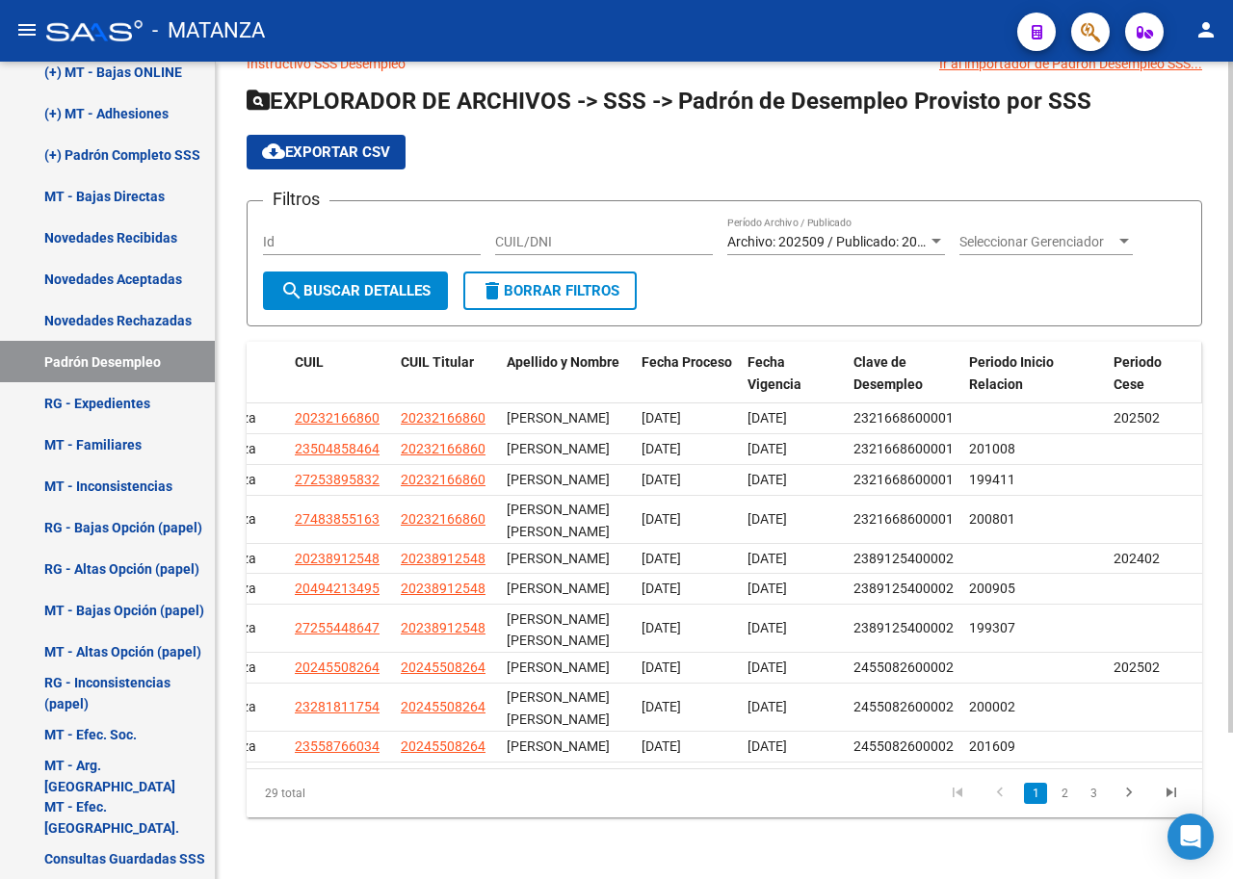
click at [1142, 354] on span "Periodo Cese" at bounding box center [1137, 373] width 48 height 38
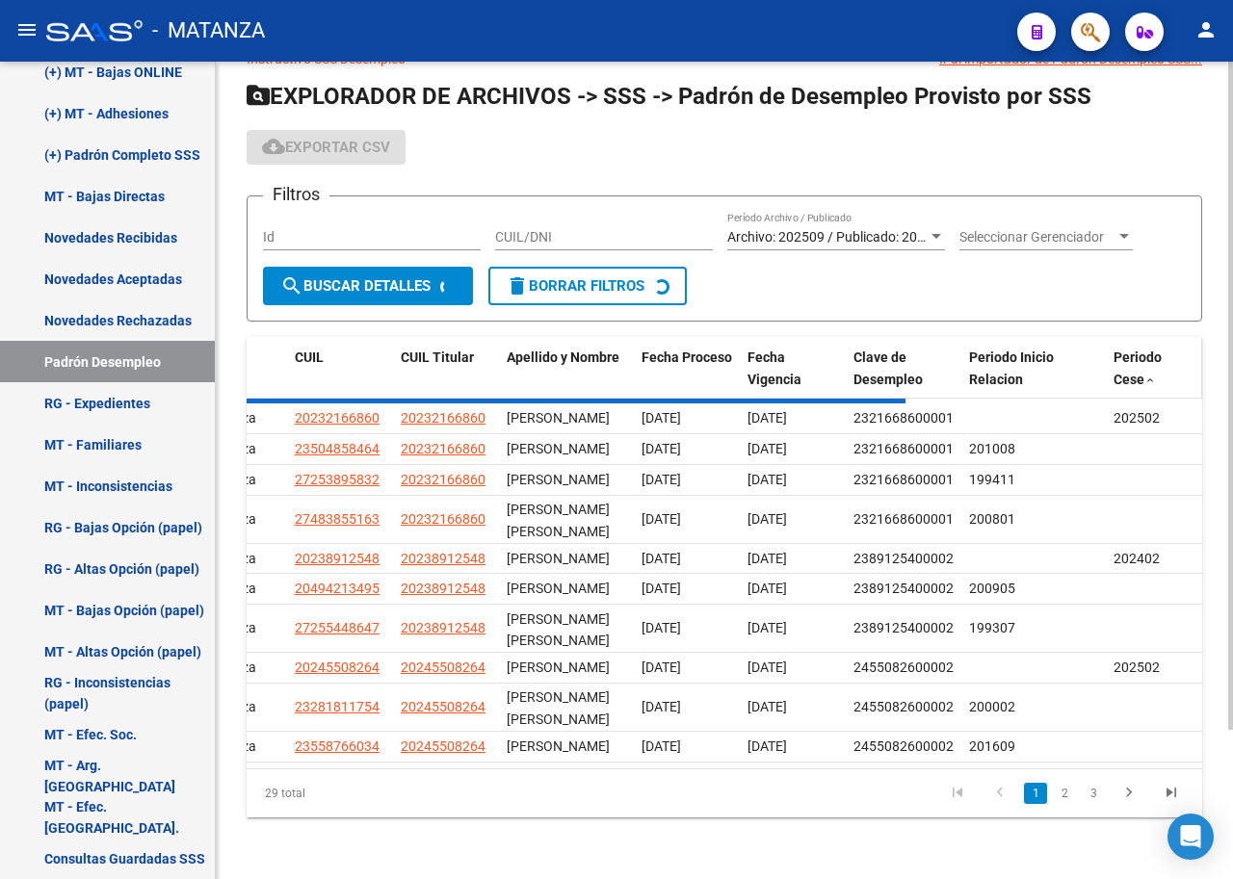
scroll to position [161, 0]
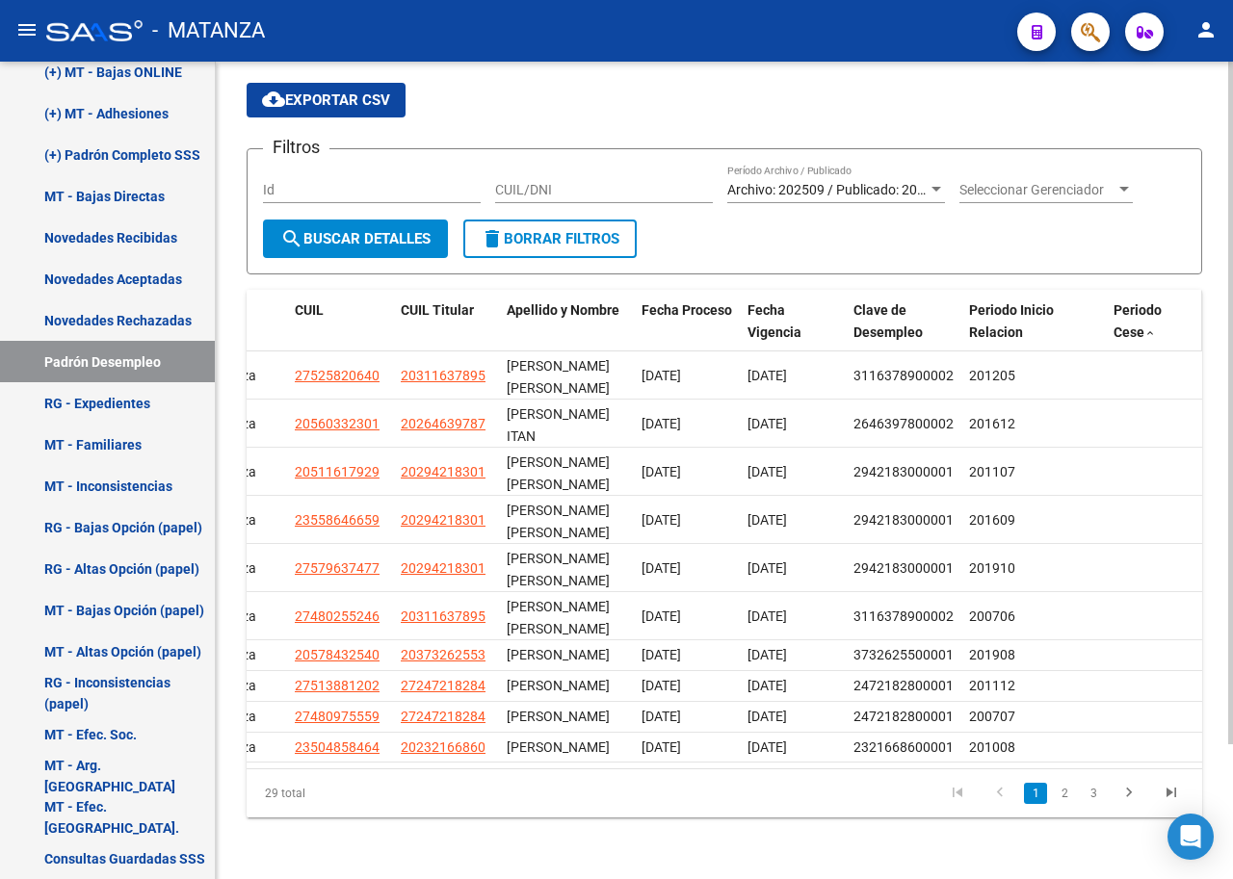
click at [1146, 300] on div "Periodo Cese" at bounding box center [1153, 322] width 81 height 44
click at [1131, 302] on span "Periodo Cese" at bounding box center [1137, 321] width 48 height 38
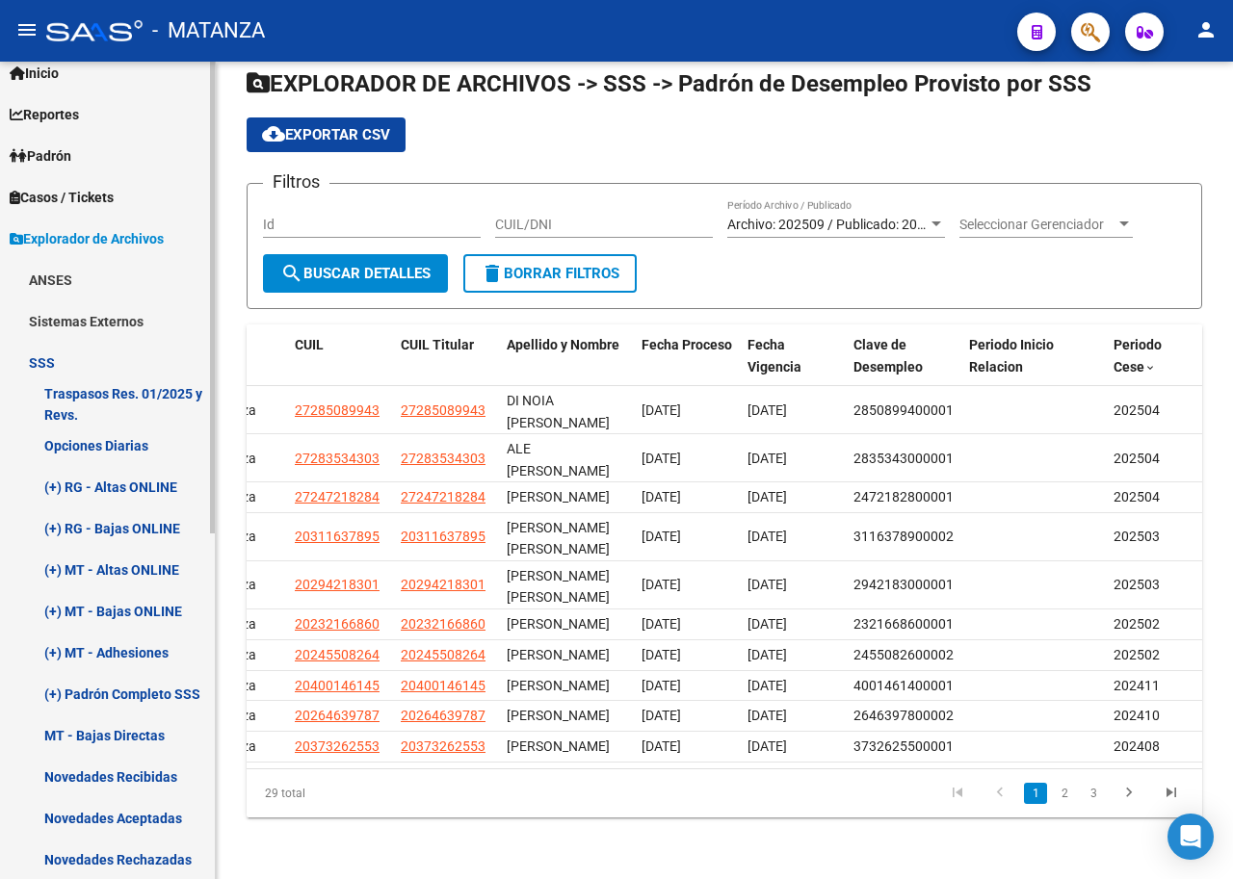
scroll to position [0, 0]
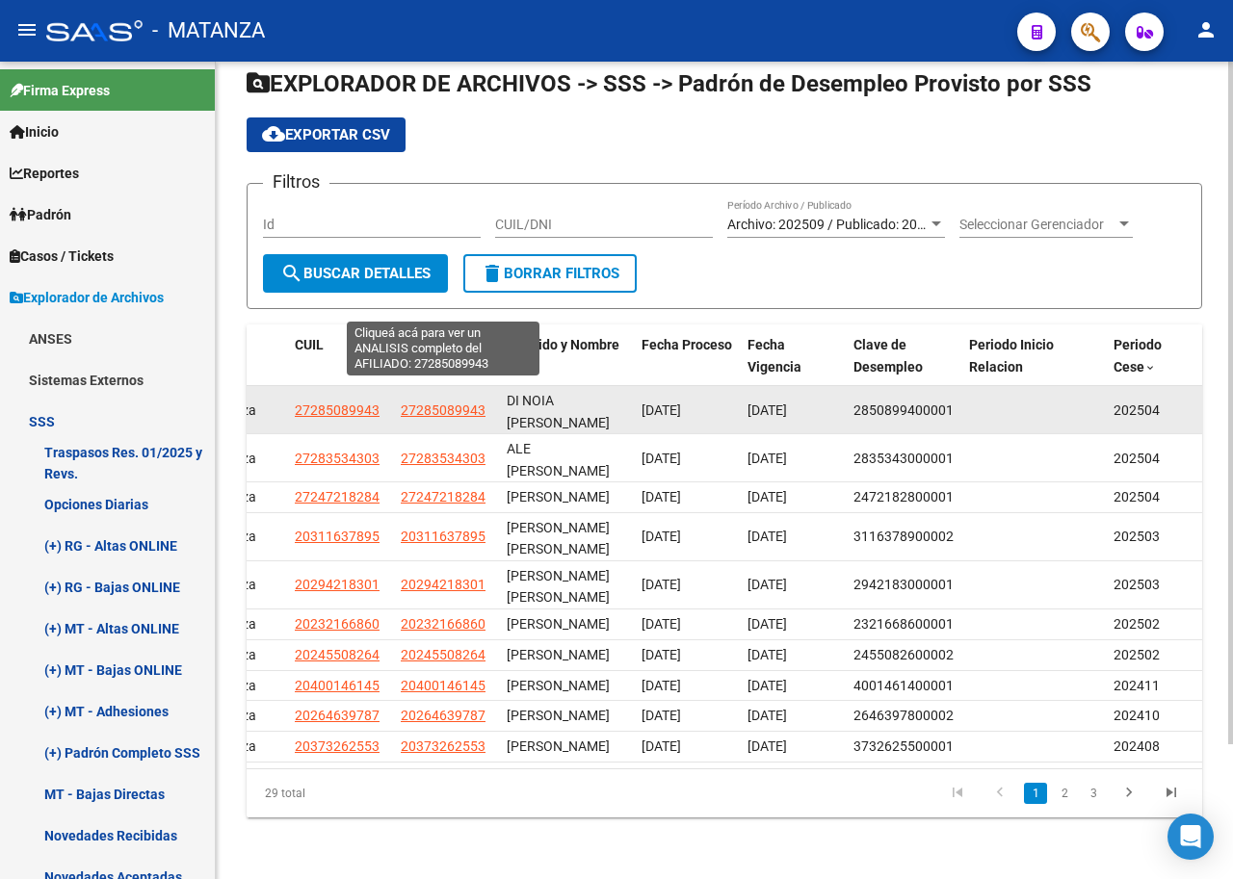
click at [463, 403] on span "27285089943" at bounding box center [443, 410] width 85 height 15
type textarea "27285089943"
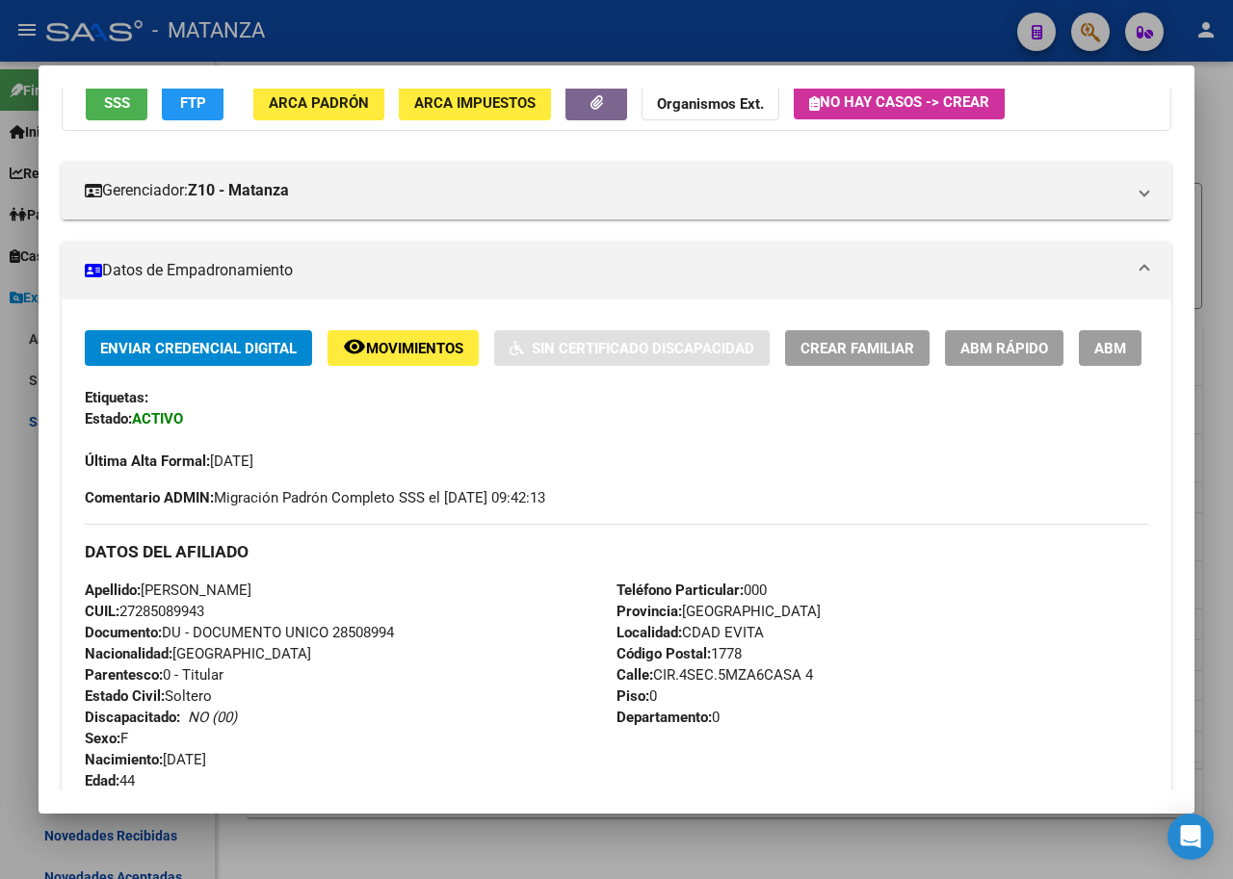
scroll to position [193, 0]
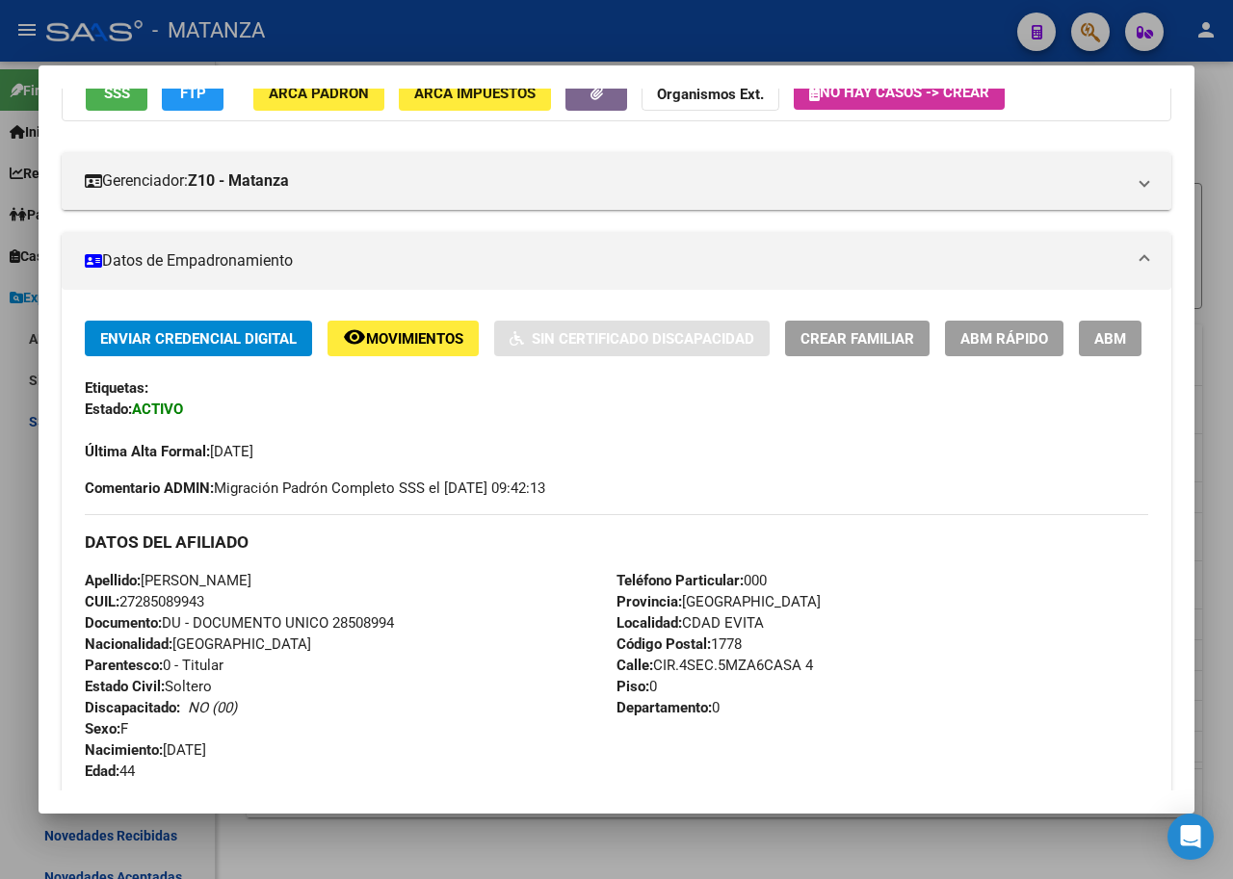
click at [1094, 348] on span "ABM" at bounding box center [1110, 338] width 32 height 17
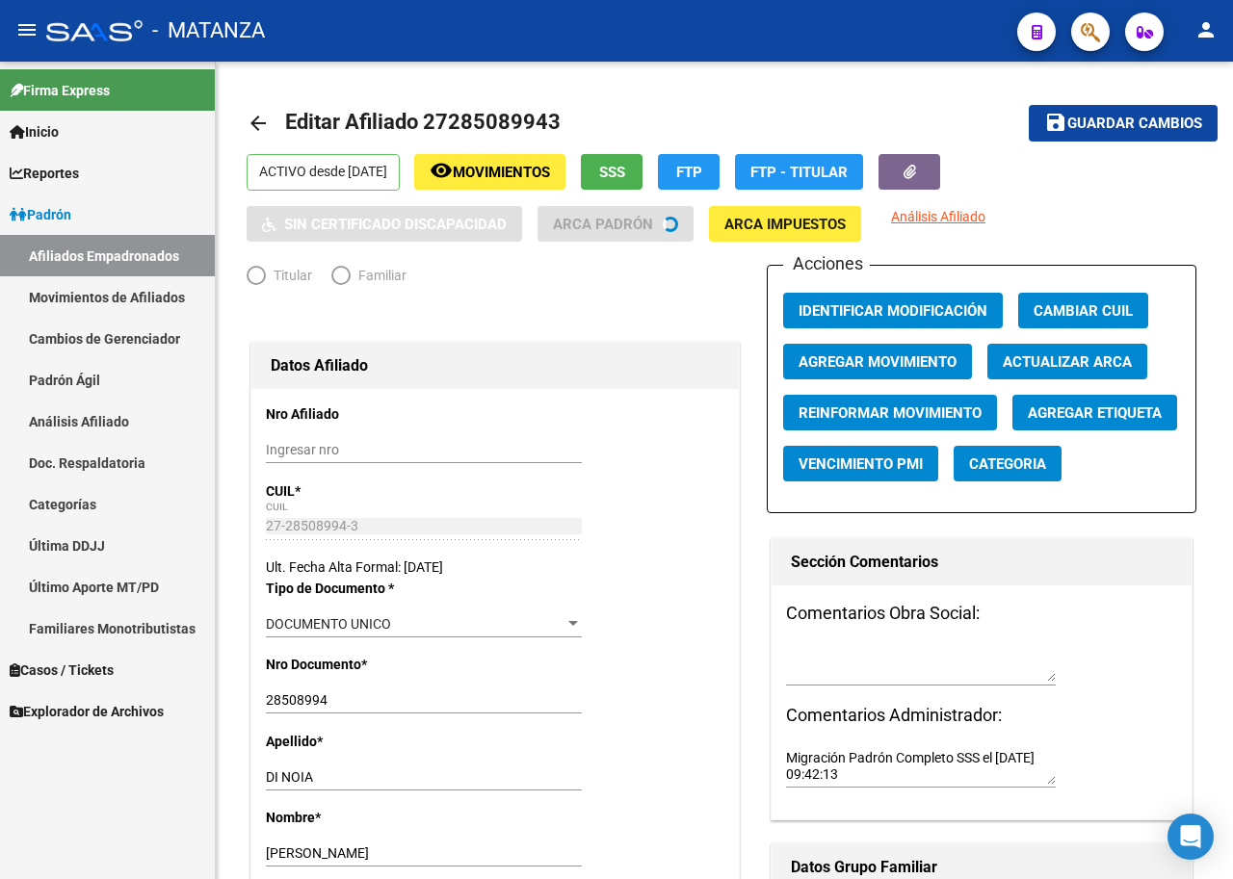
radio input "true"
type input "33-63761744-9"
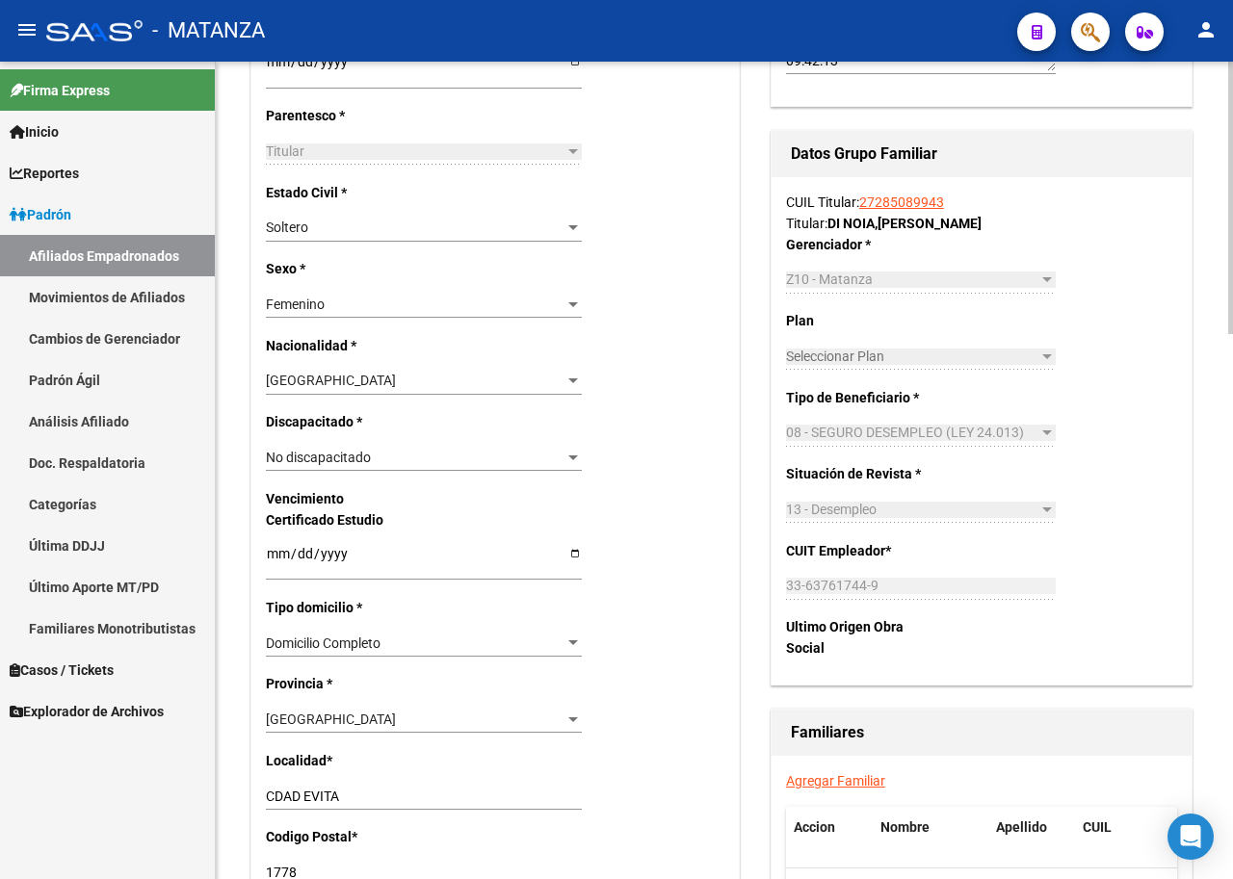
scroll to position [963, 0]
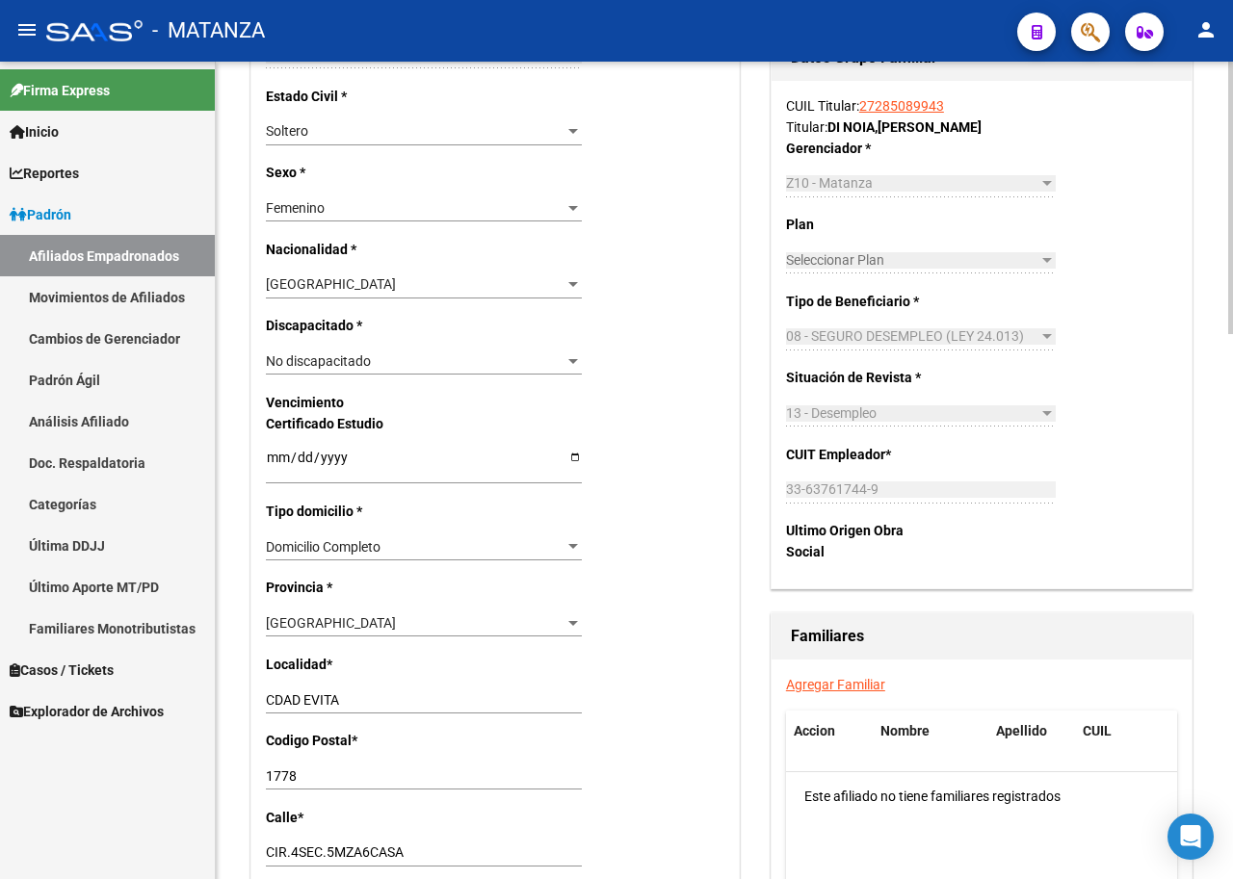
click at [273, 692] on input "CDAD EVITA" at bounding box center [424, 700] width 316 height 16
type input "CIUDAD EVITA"
click at [668, 663] on div "Nro Afiliado Ingresar nro CUIL * 27-28508994-3 CUIL ARCA Padrón Ult. Fecha Alta…" at bounding box center [494, 430] width 487 height 2008
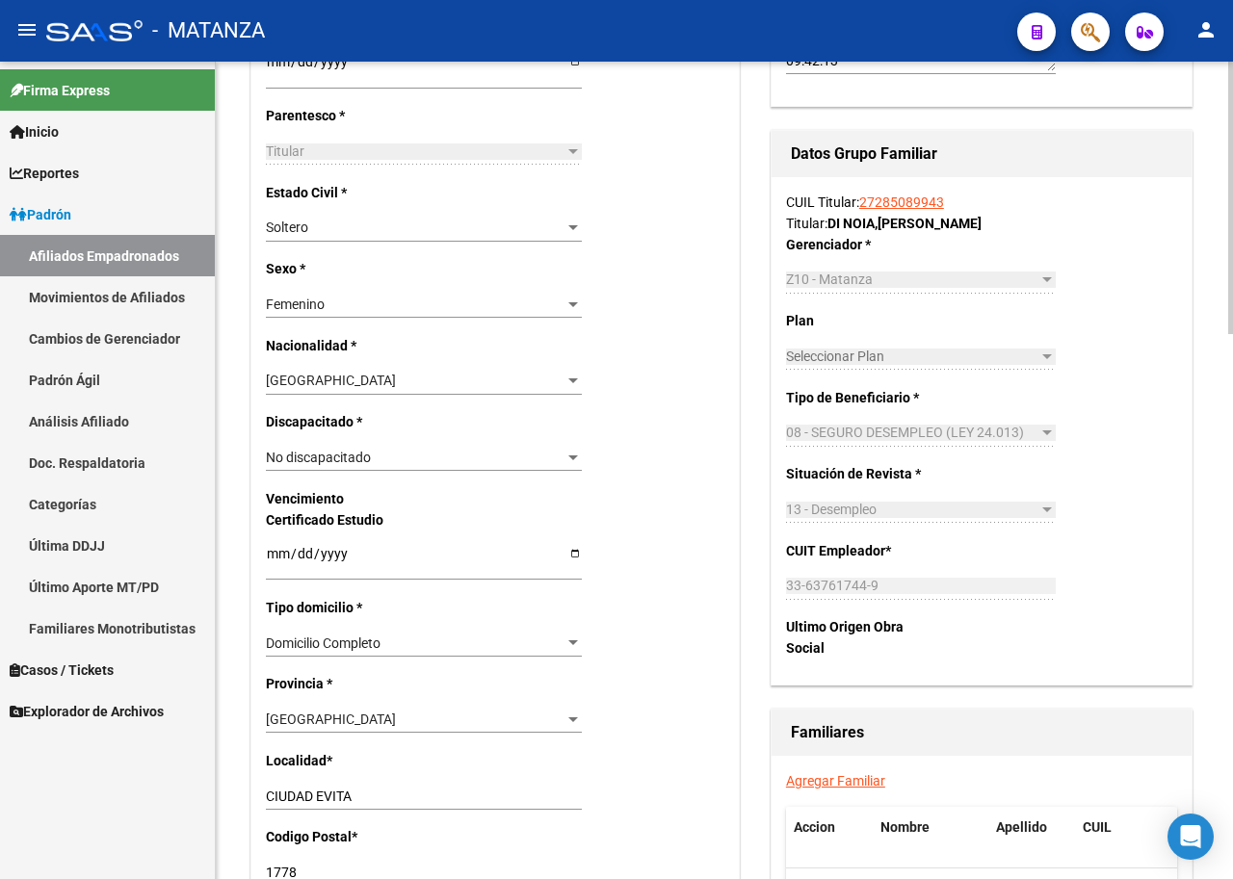
click at [912, 355] on span "Seleccionar Plan" at bounding box center [912, 357] width 252 height 16
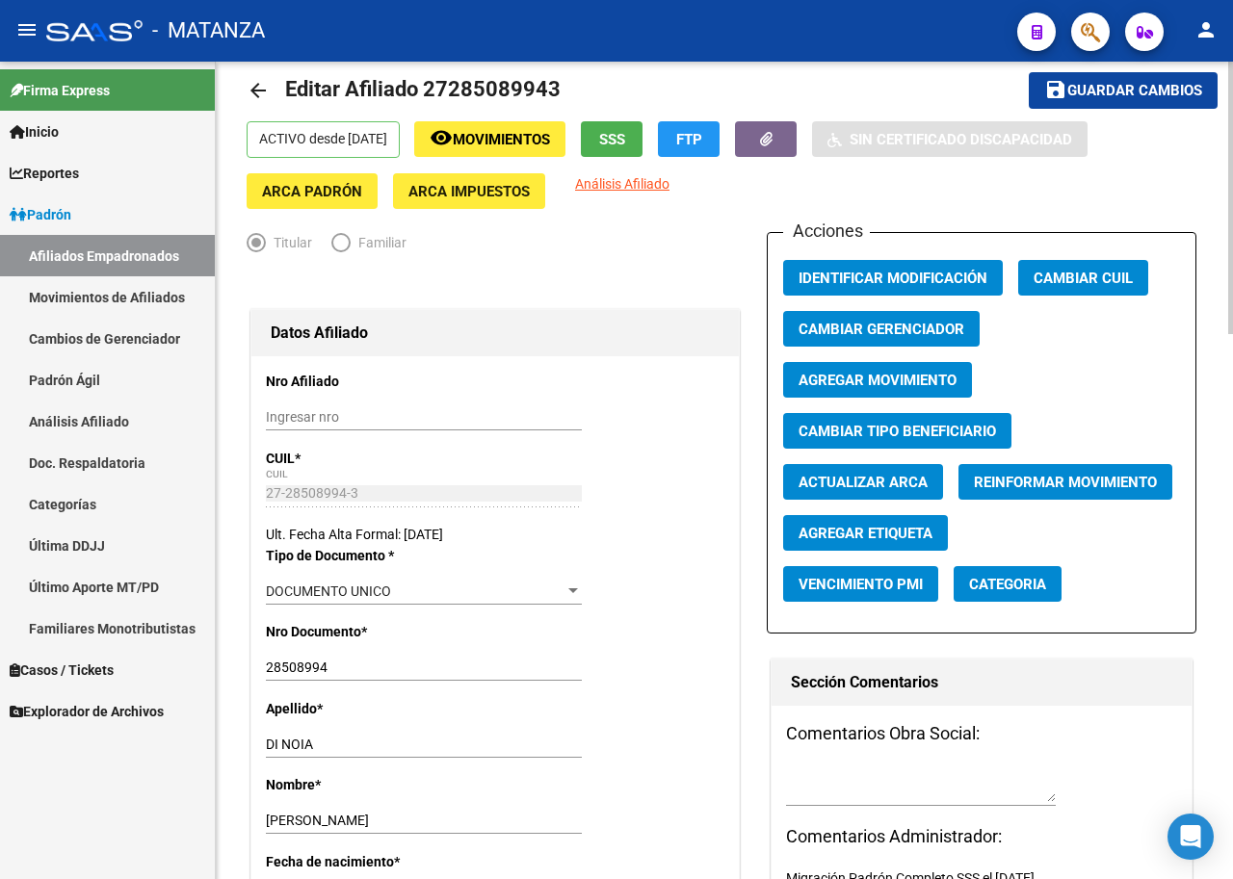
scroll to position [0, 0]
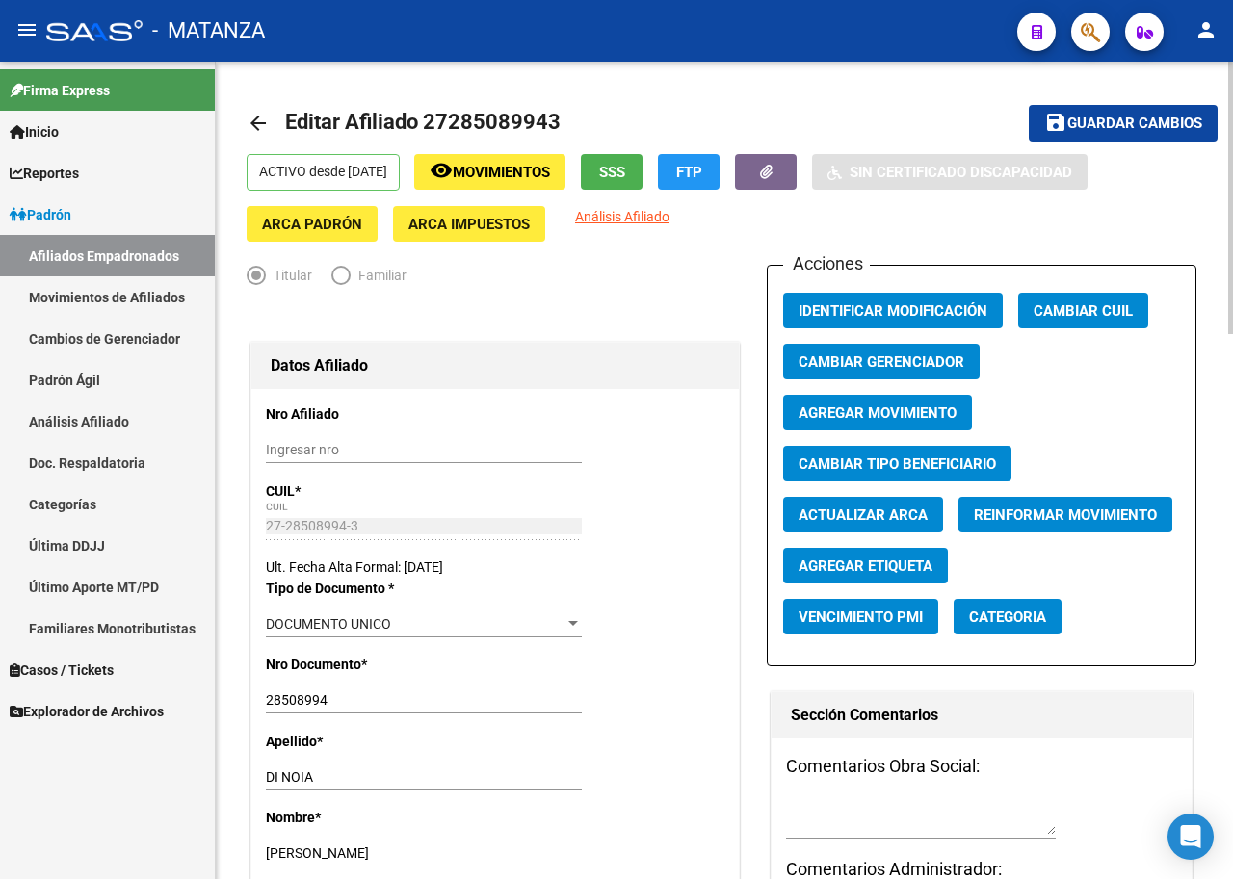
click at [1128, 121] on span "Guardar cambios" at bounding box center [1134, 124] width 135 height 17
click at [550, 177] on span "Movimientos" at bounding box center [501, 172] width 97 height 17
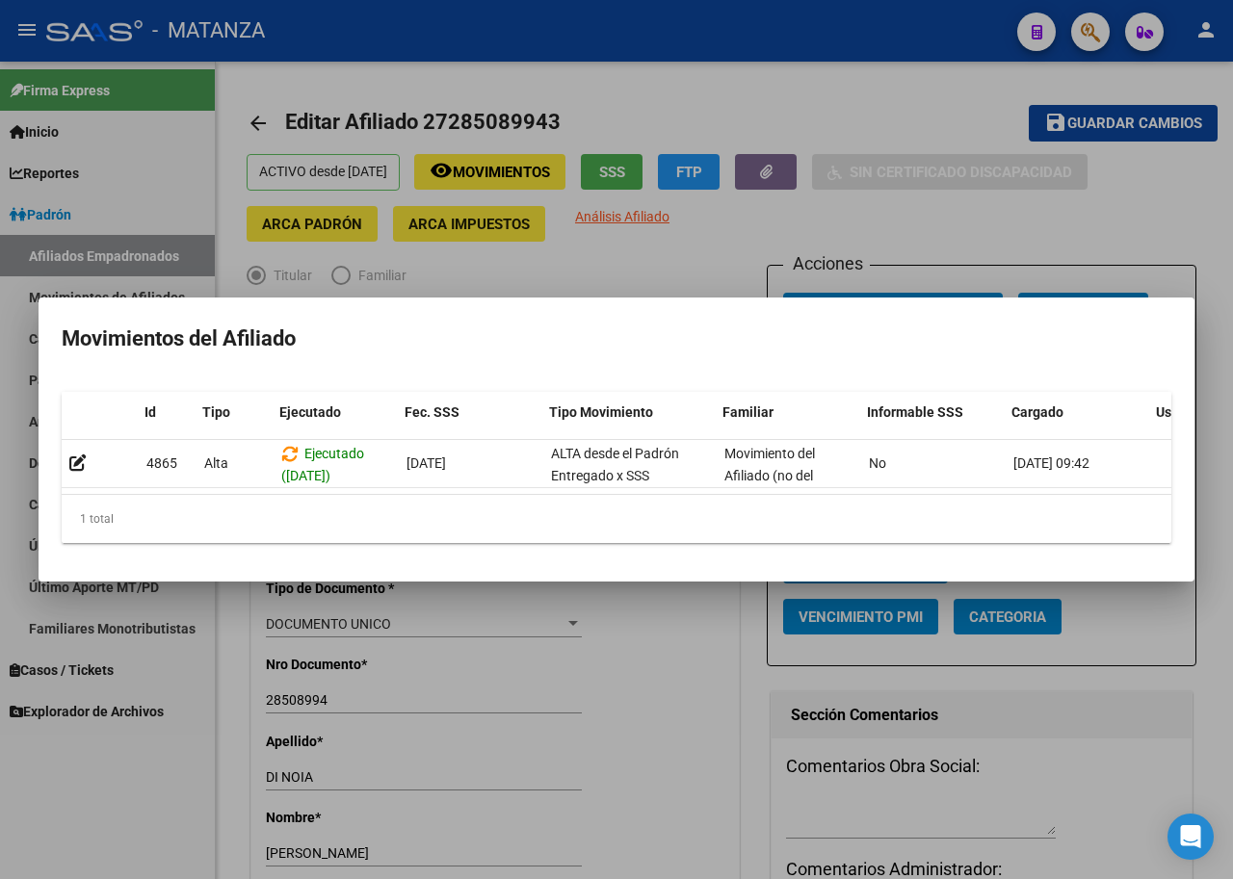
scroll to position [0, 123]
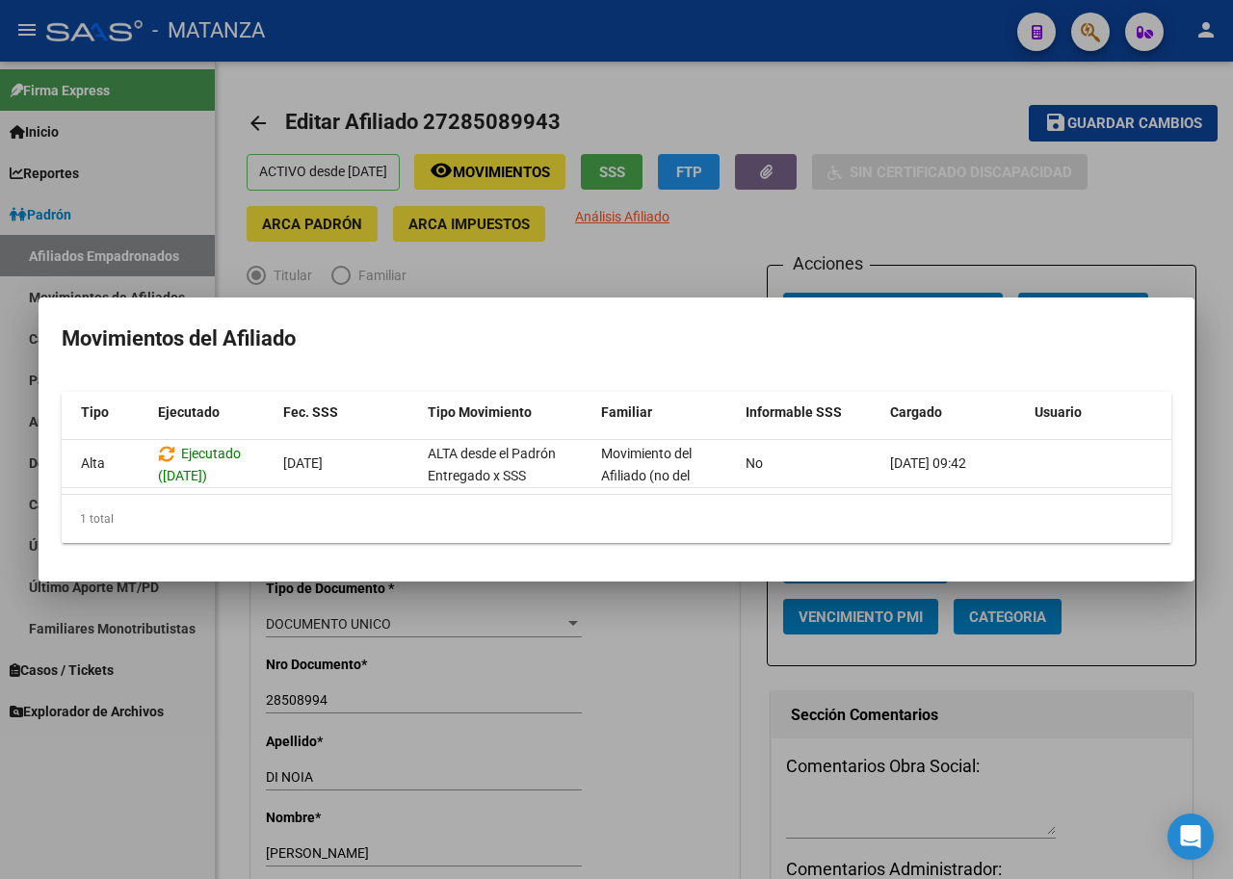
click at [676, 268] on div at bounding box center [616, 439] width 1233 height 879
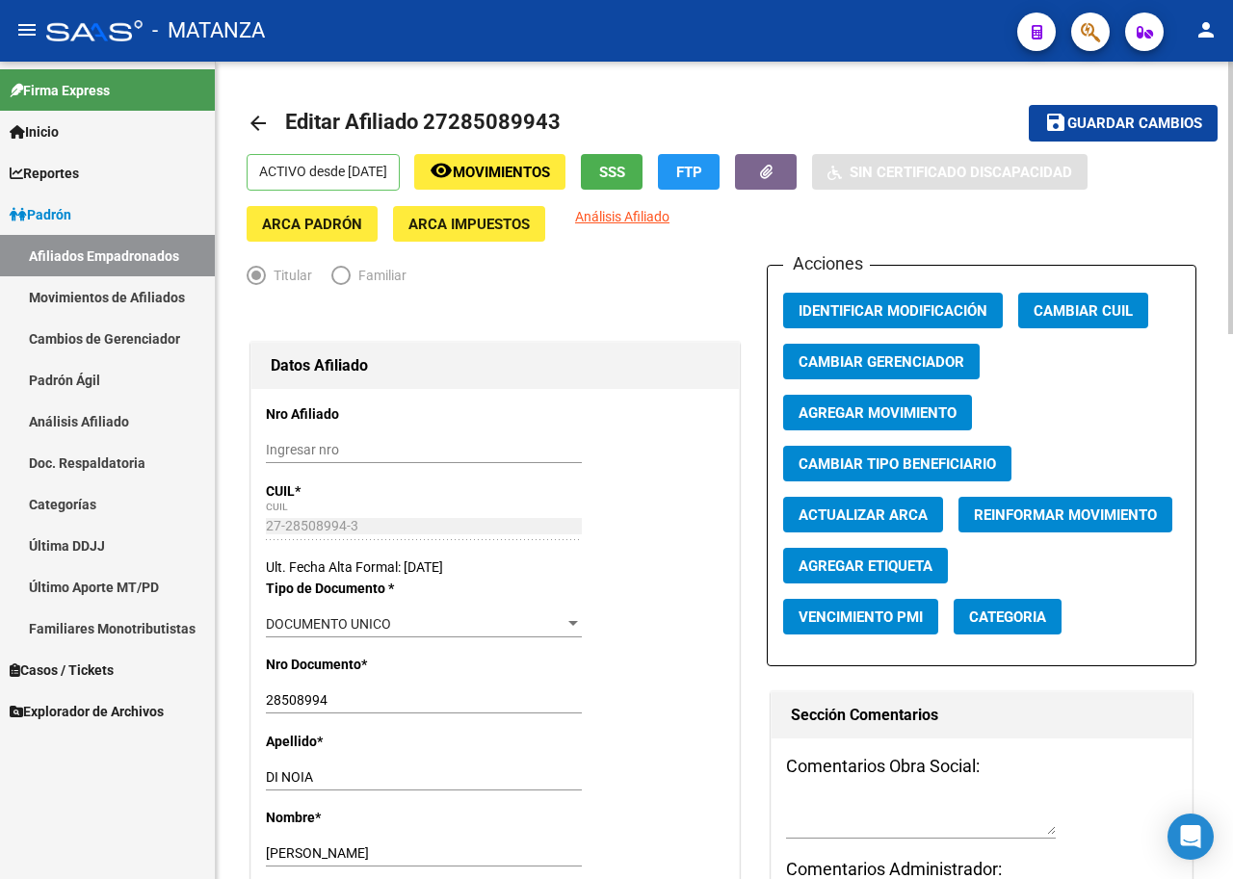
click at [892, 406] on span "Agregar Movimiento" at bounding box center [877, 413] width 158 height 17
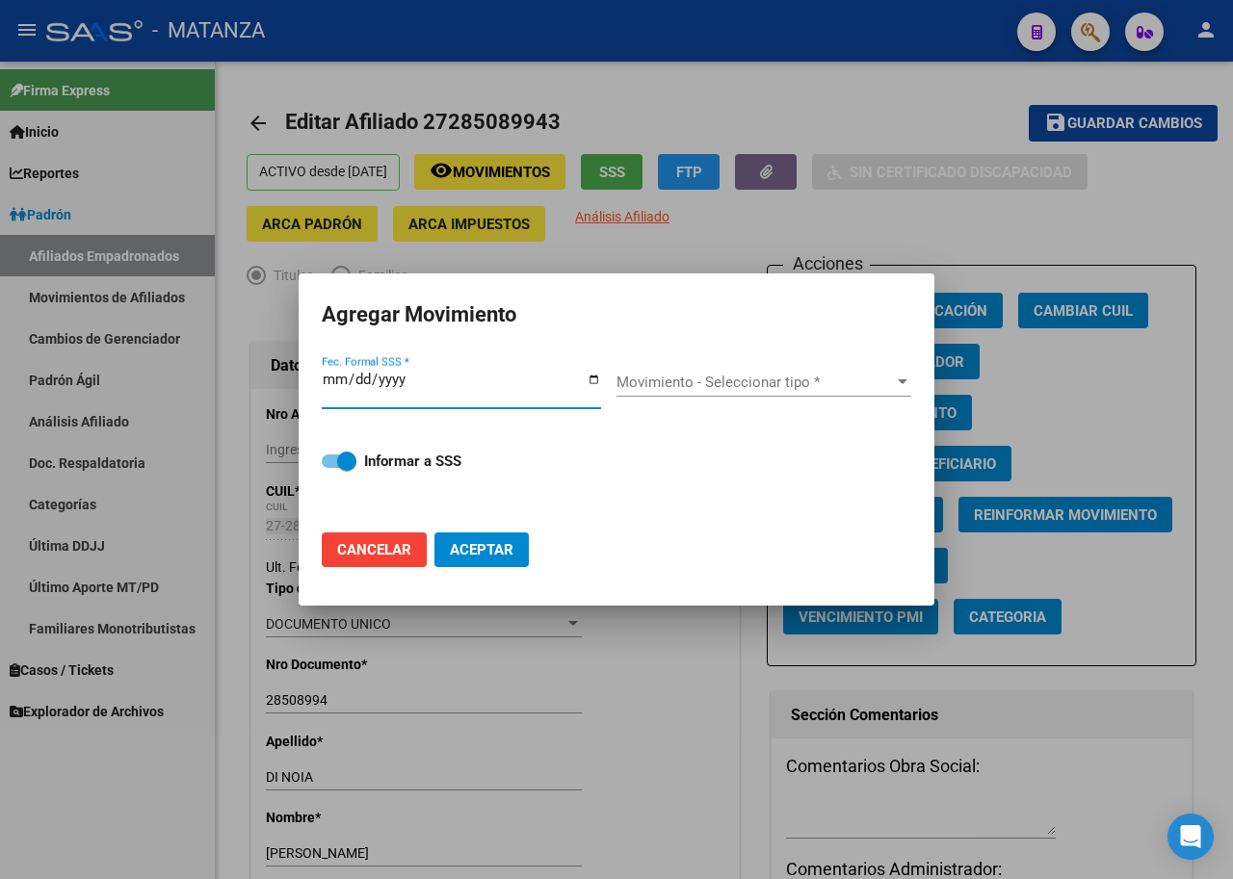
click at [588, 385] on input "Fec. Formal SSS *" at bounding box center [461, 387] width 279 height 31
click at [686, 257] on div at bounding box center [616, 439] width 1233 height 879
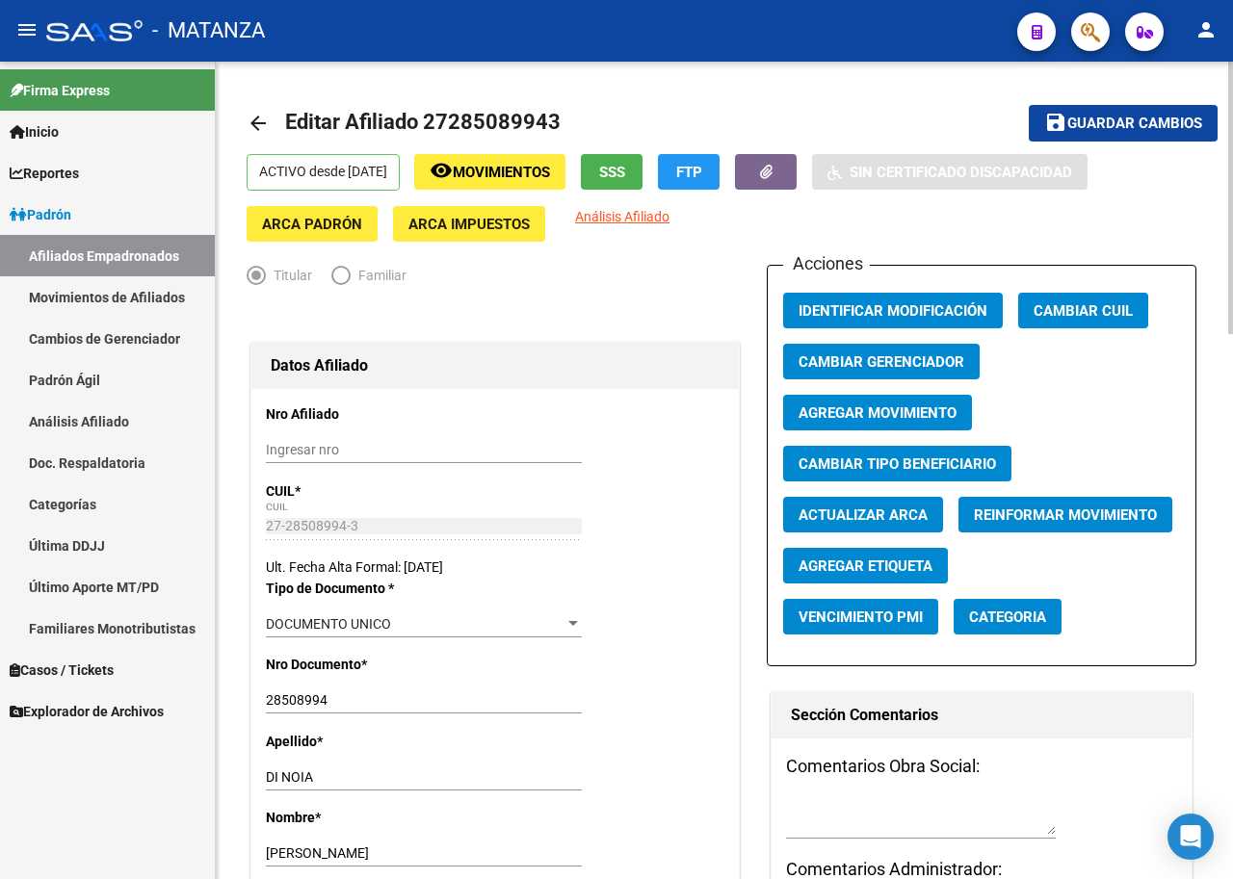
click at [497, 168] on span "Movimientos" at bounding box center [501, 172] width 97 height 17
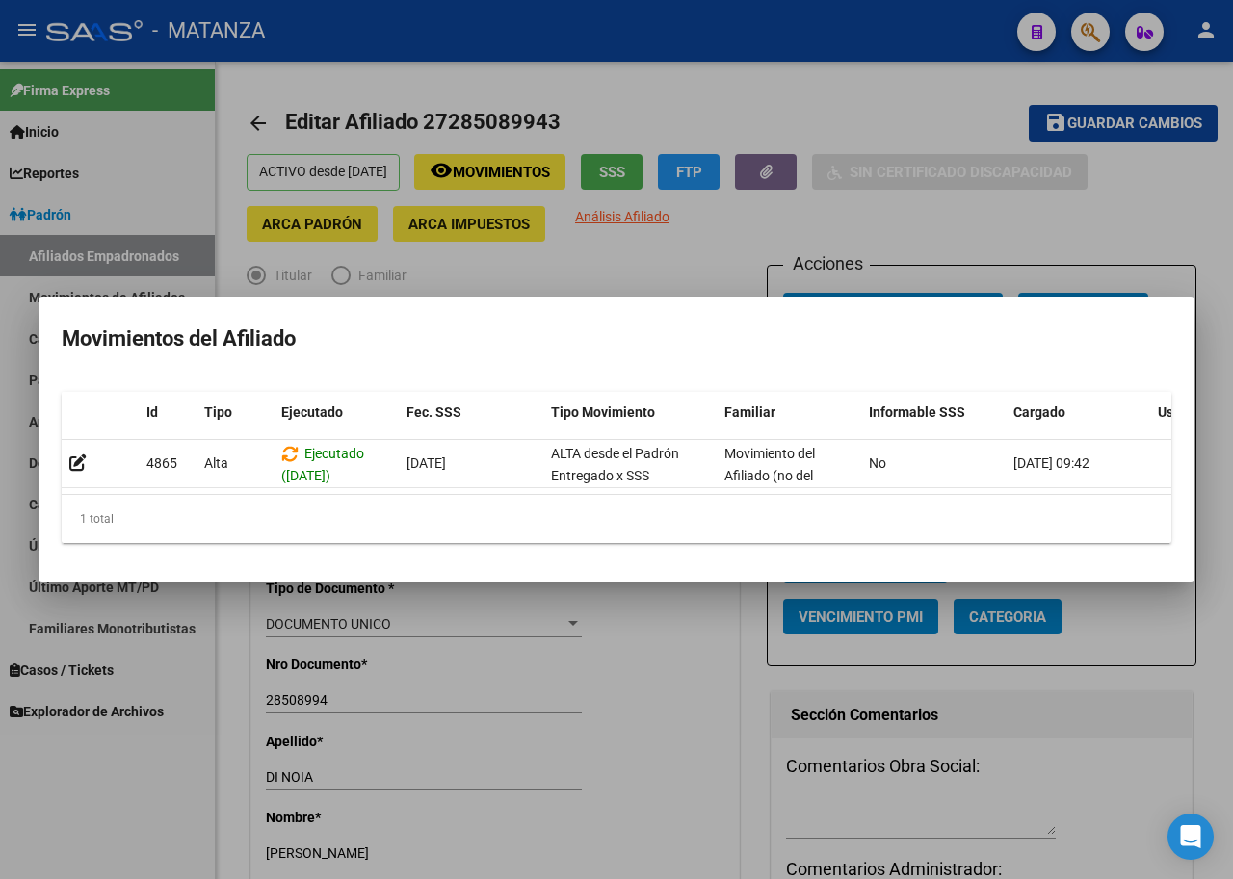
click at [803, 232] on div at bounding box center [616, 439] width 1233 height 879
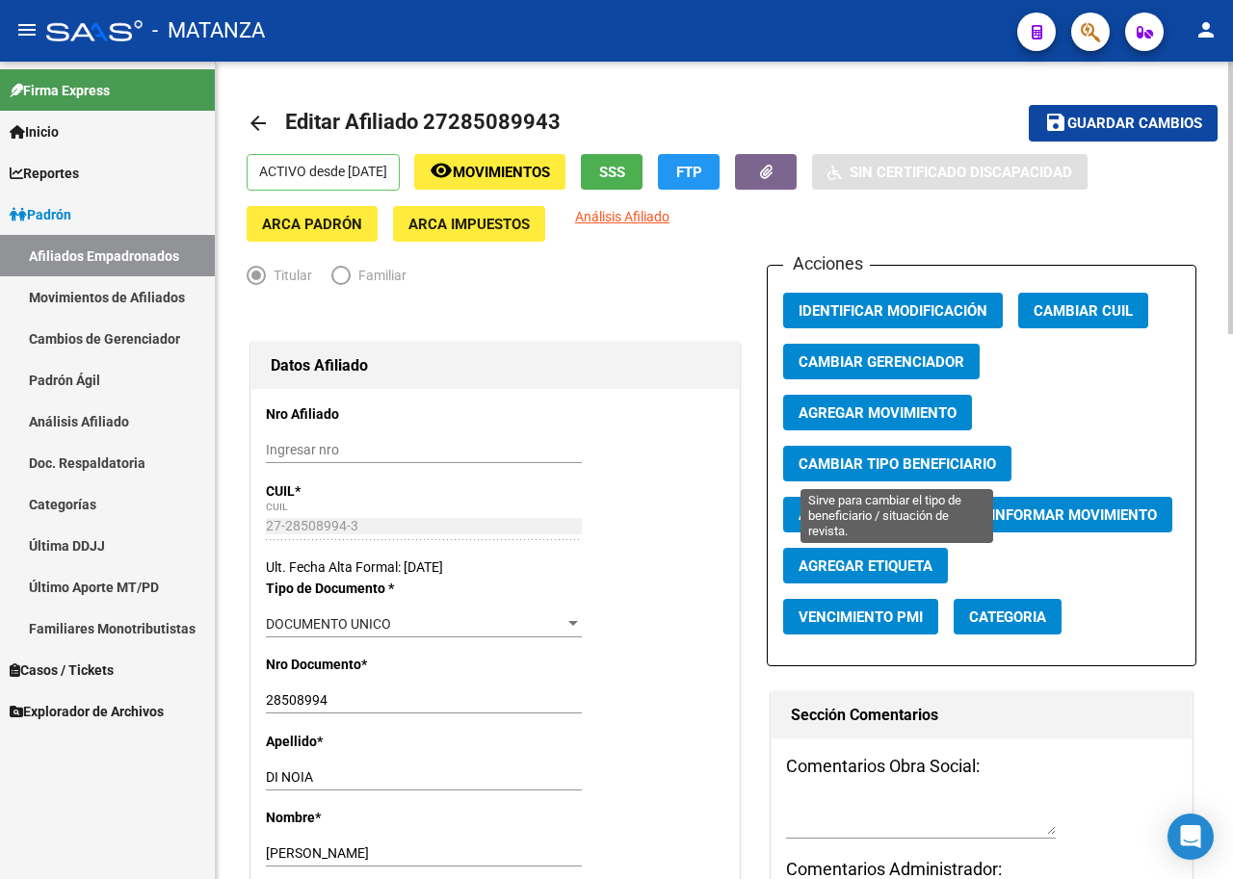
click at [954, 464] on span "Cambiar Tipo Beneficiario" at bounding box center [896, 464] width 197 height 17
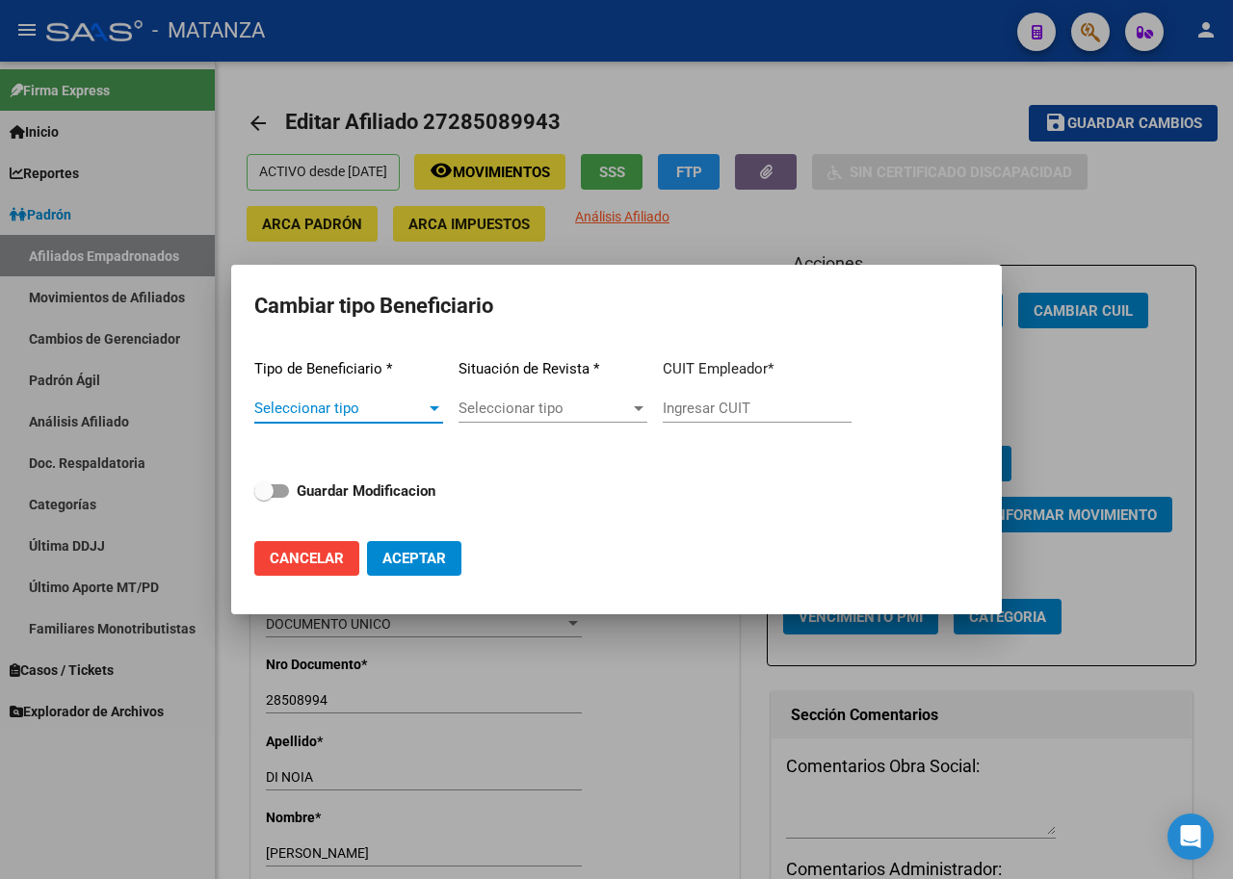
click at [427, 412] on div at bounding box center [434, 408] width 17 height 15
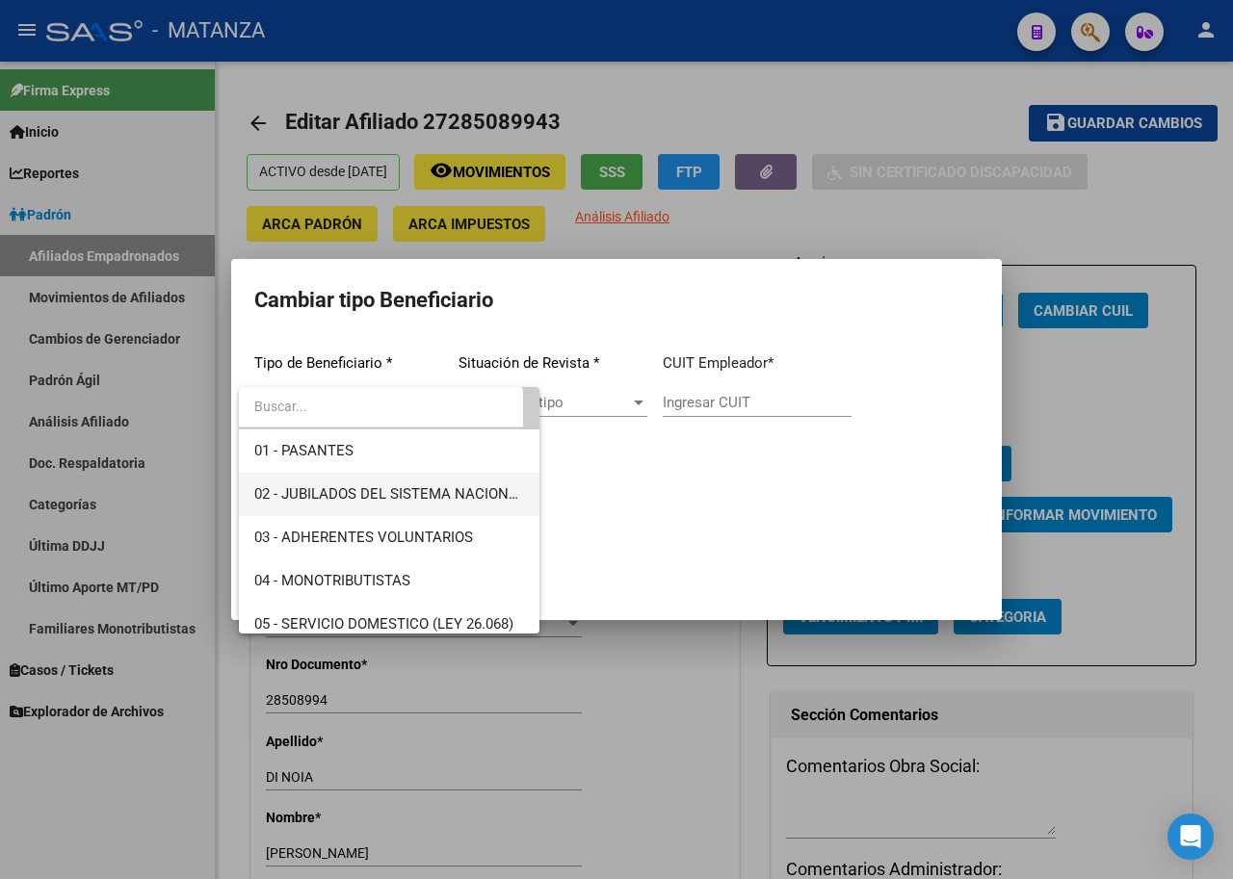
scroll to position [0, 0]
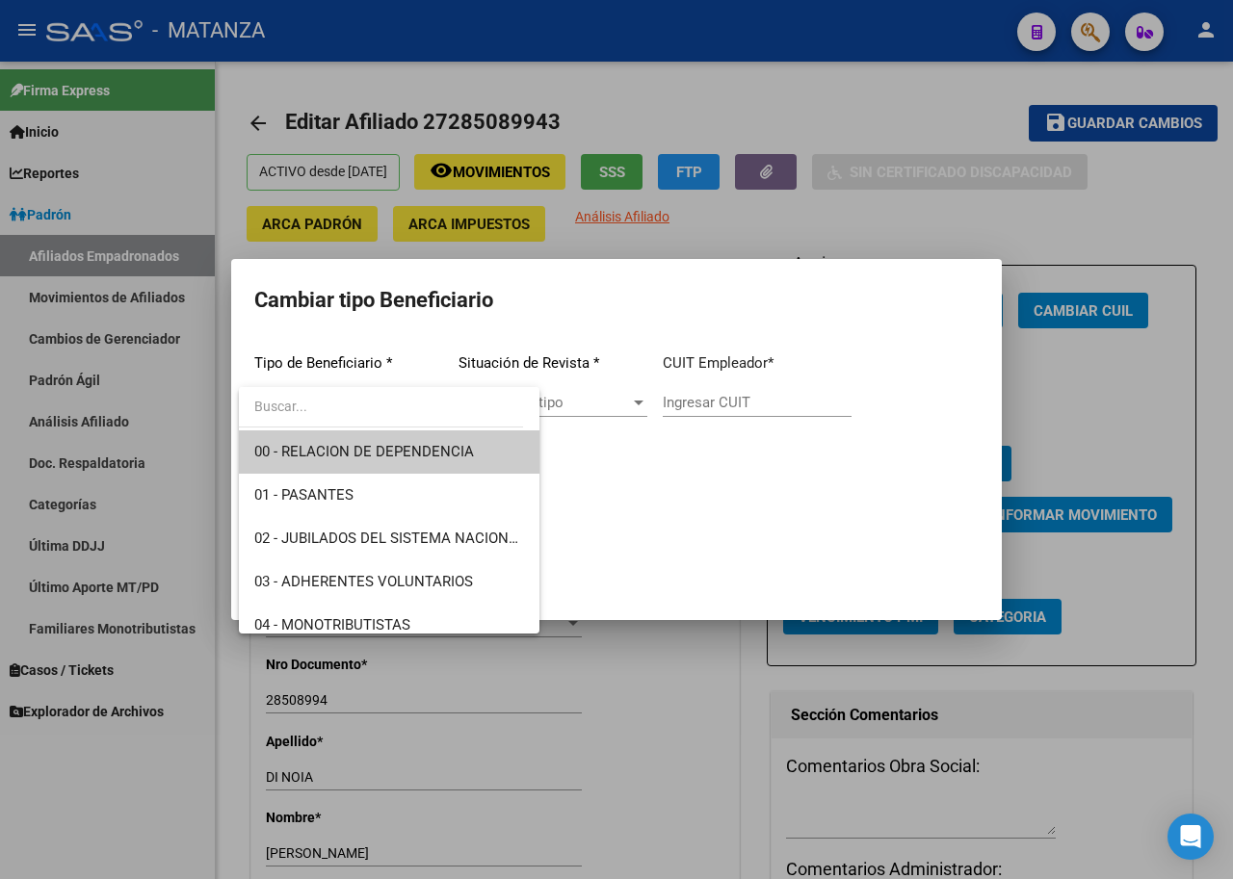
click at [604, 389] on div at bounding box center [616, 439] width 1233 height 879
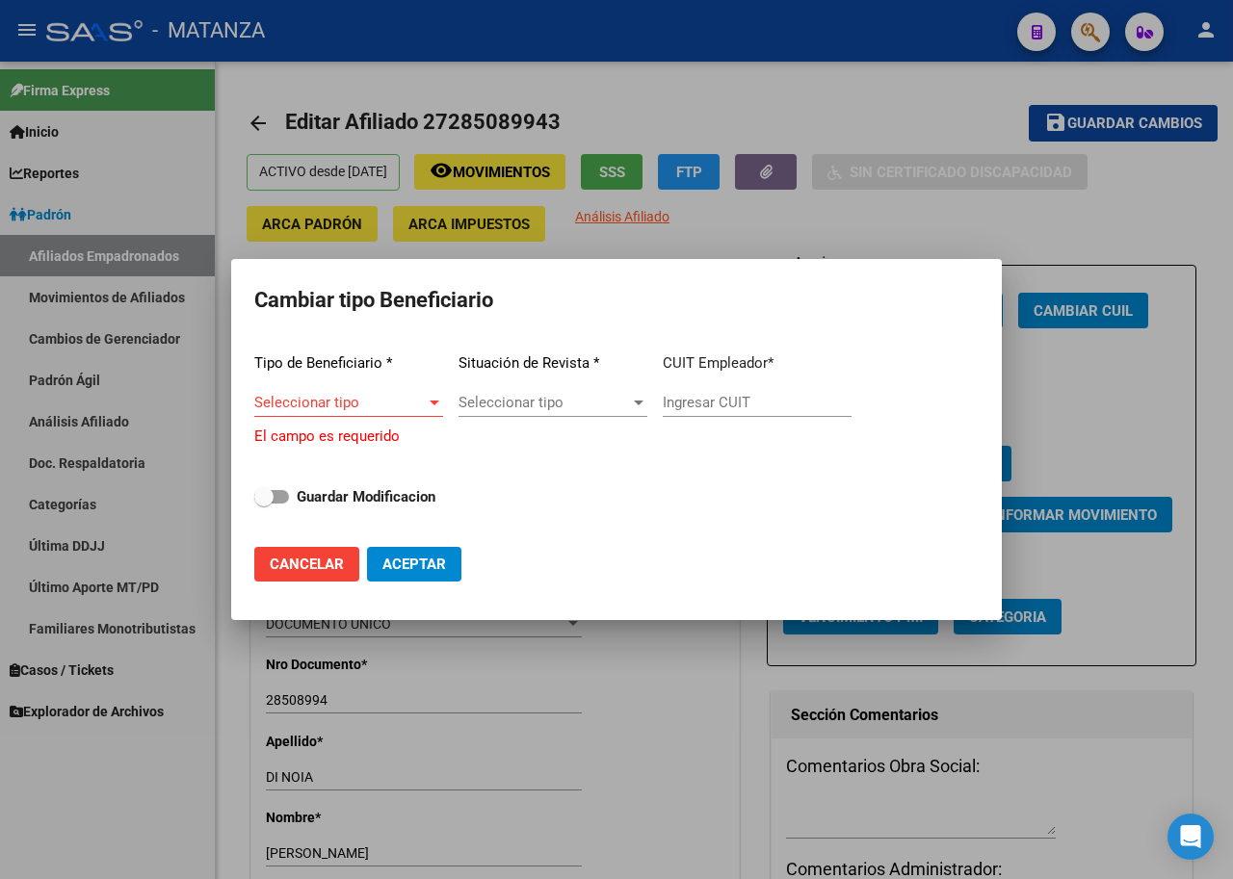
click at [615, 400] on span "Seleccionar tipo" at bounding box center [543, 402] width 171 height 17
click at [434, 406] on div at bounding box center [616, 439] width 1233 height 879
click at [365, 408] on span "Seleccionar tipo" at bounding box center [339, 402] width 171 height 17
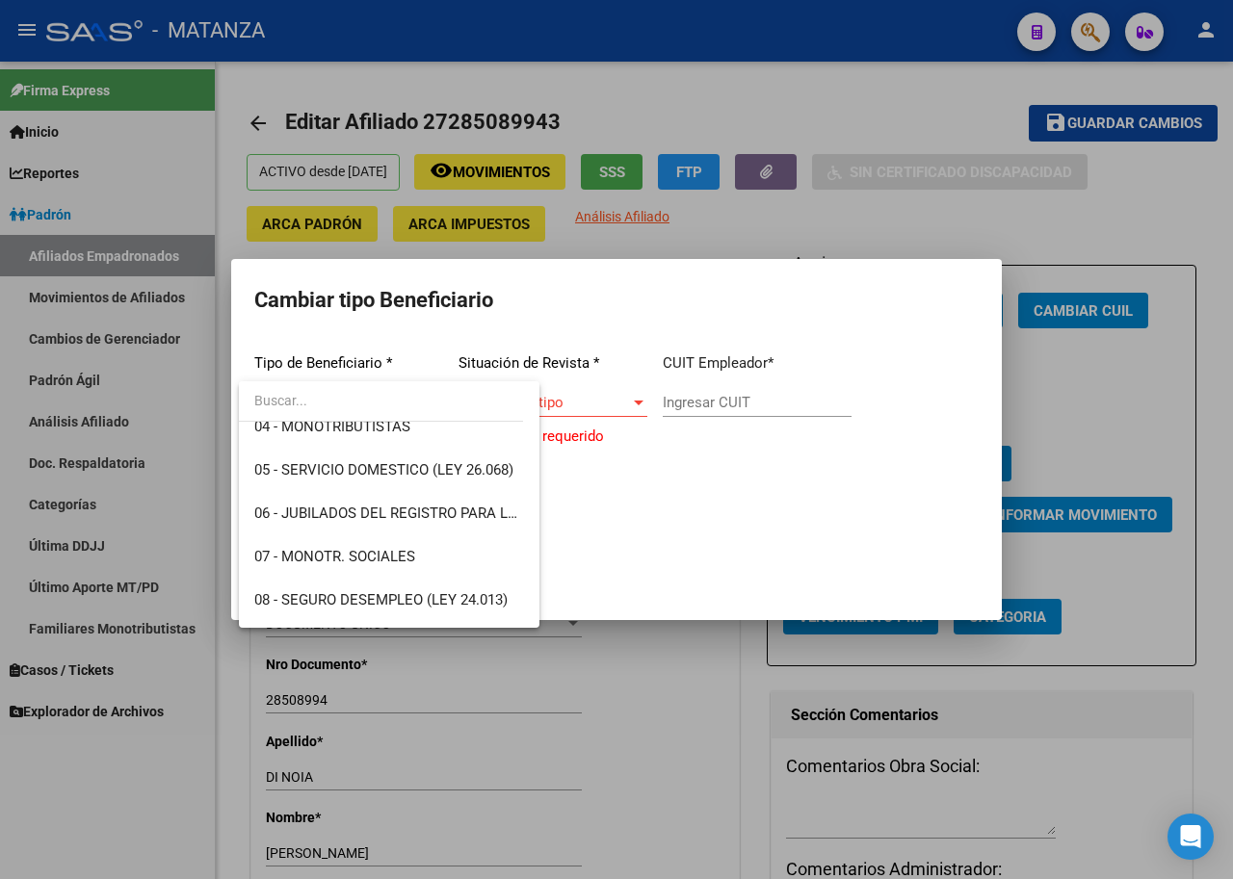
scroll to position [289, 0]
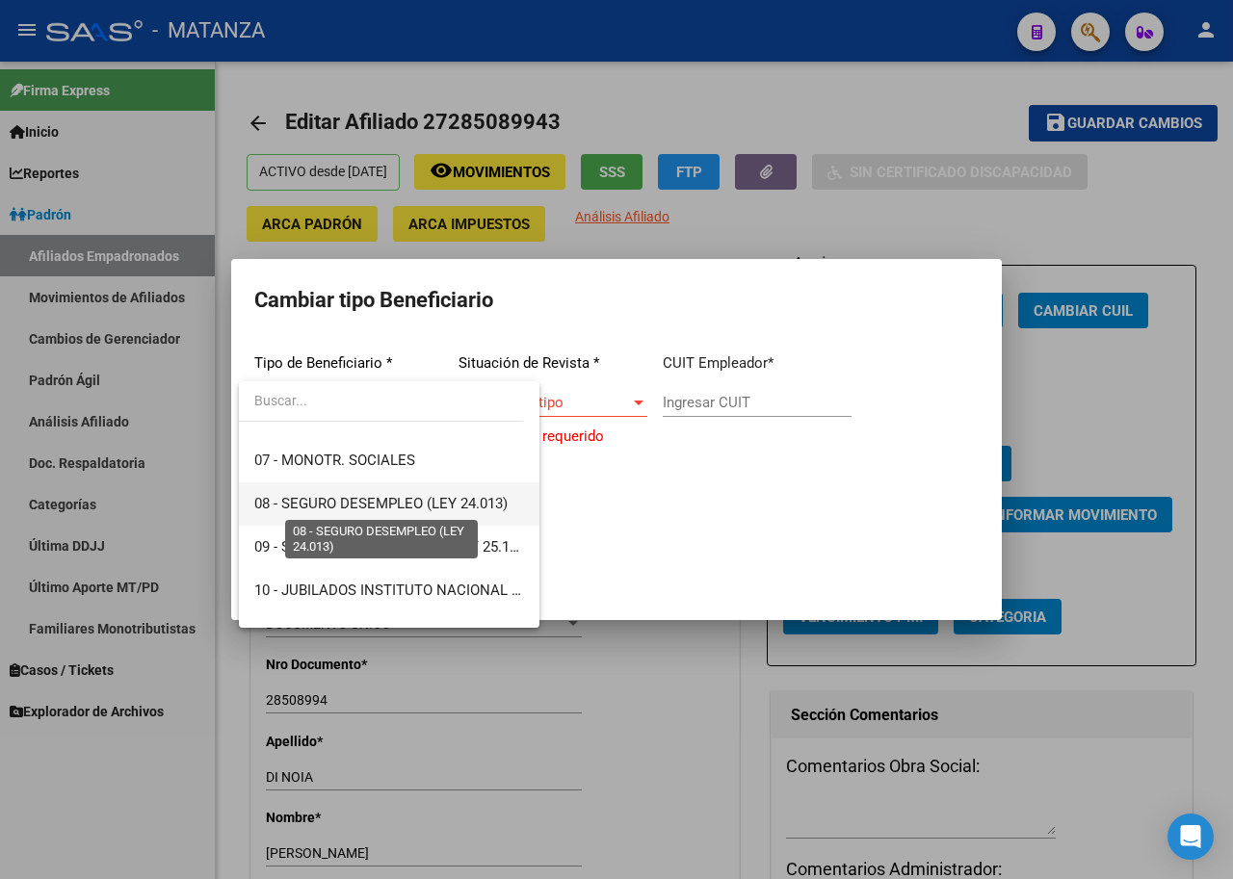
click at [450, 504] on span "08 - SEGURO DESEMPLEO (LEY 24.013)" at bounding box center [380, 503] width 253 height 17
type input "33-63761744-9"
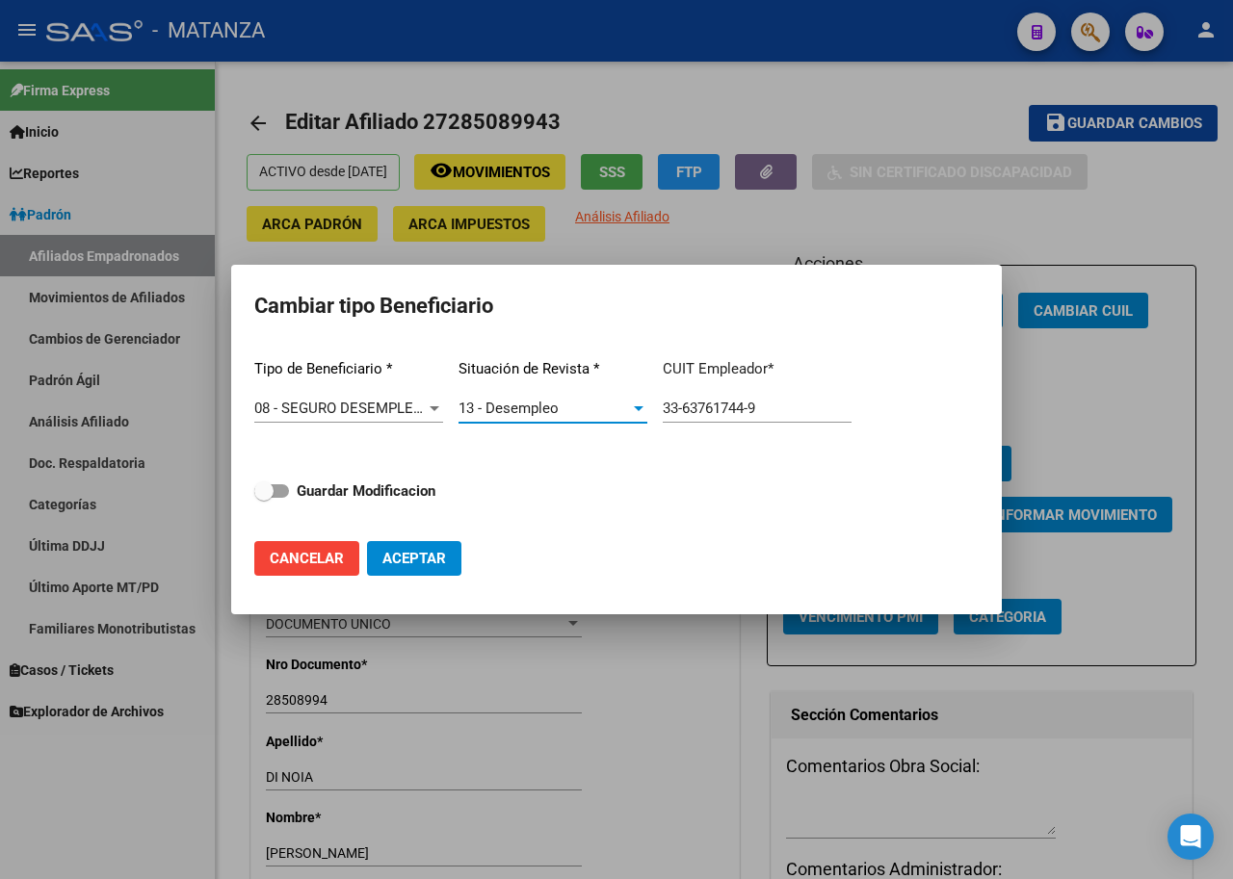
click at [536, 404] on span "13 - Desempleo" at bounding box center [508, 408] width 100 height 17
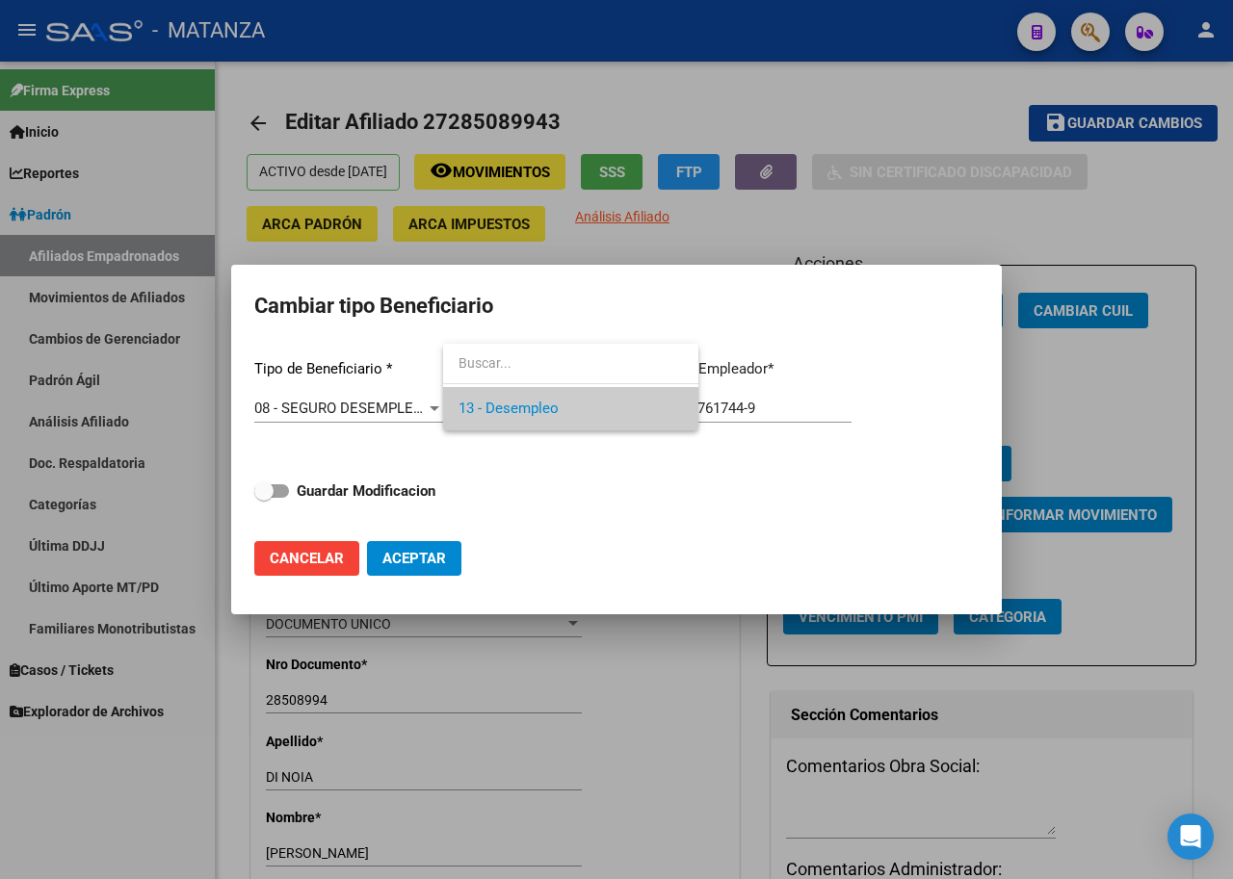
click at [673, 518] on div at bounding box center [616, 439] width 1233 height 879
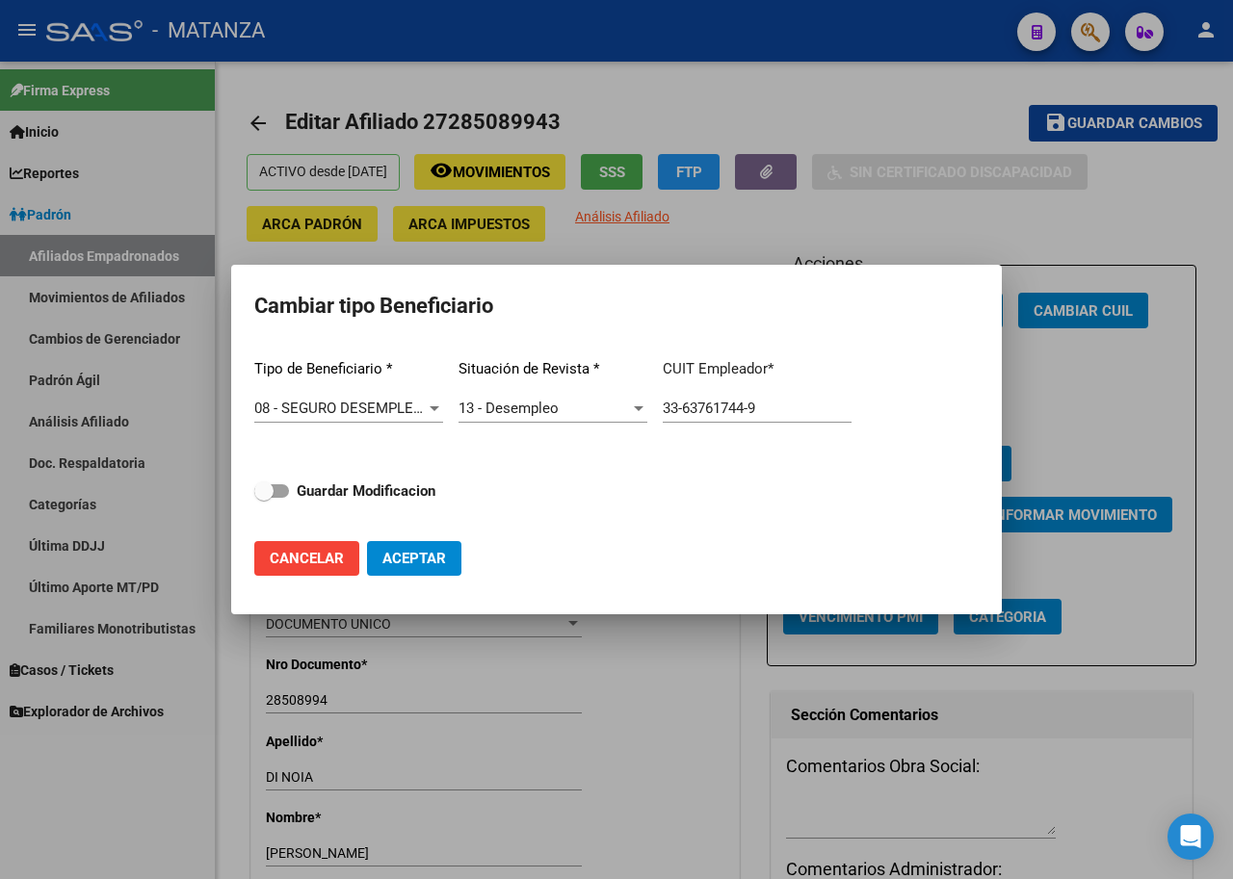
click at [759, 408] on input "33-63761744-9" at bounding box center [757, 408] width 189 height 17
click at [849, 218] on div at bounding box center [616, 439] width 1233 height 879
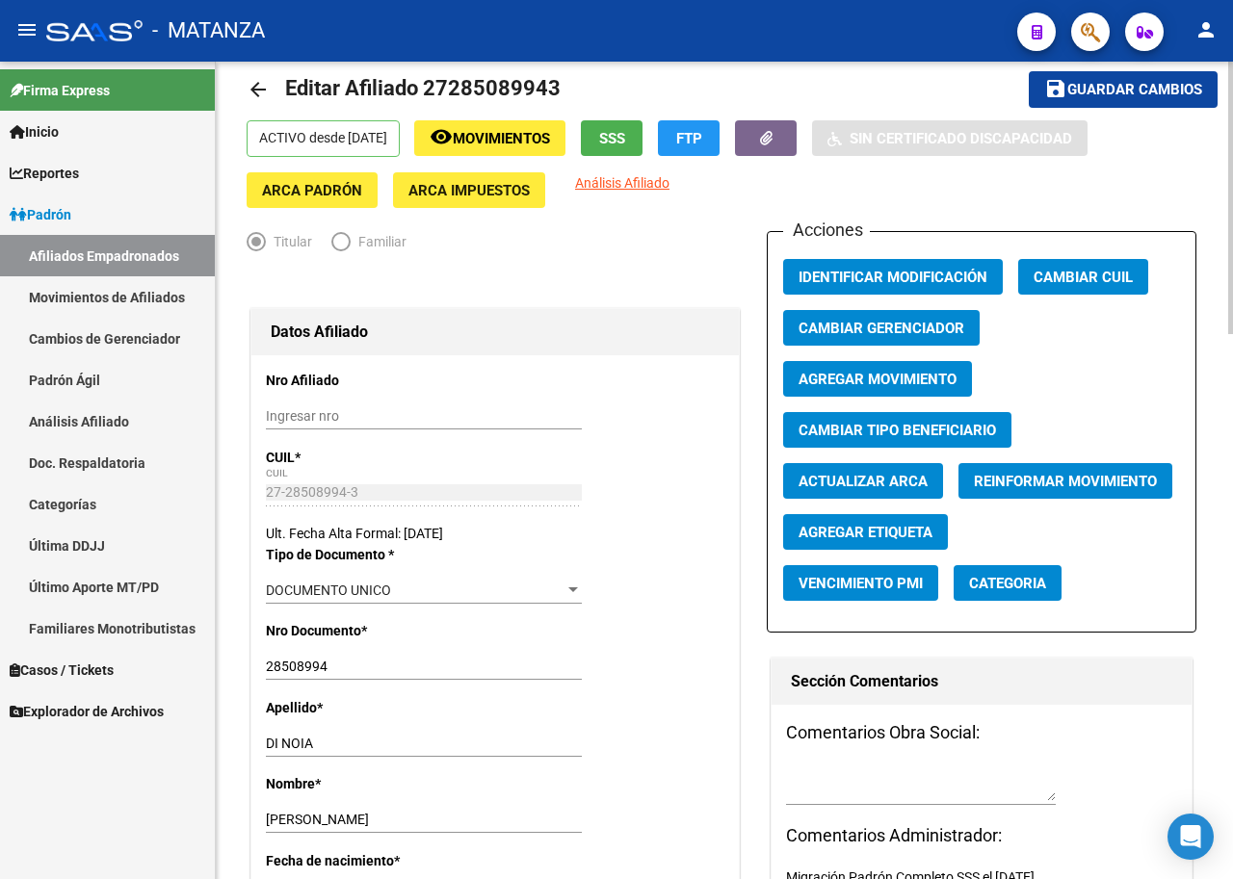
scroll to position [0, 0]
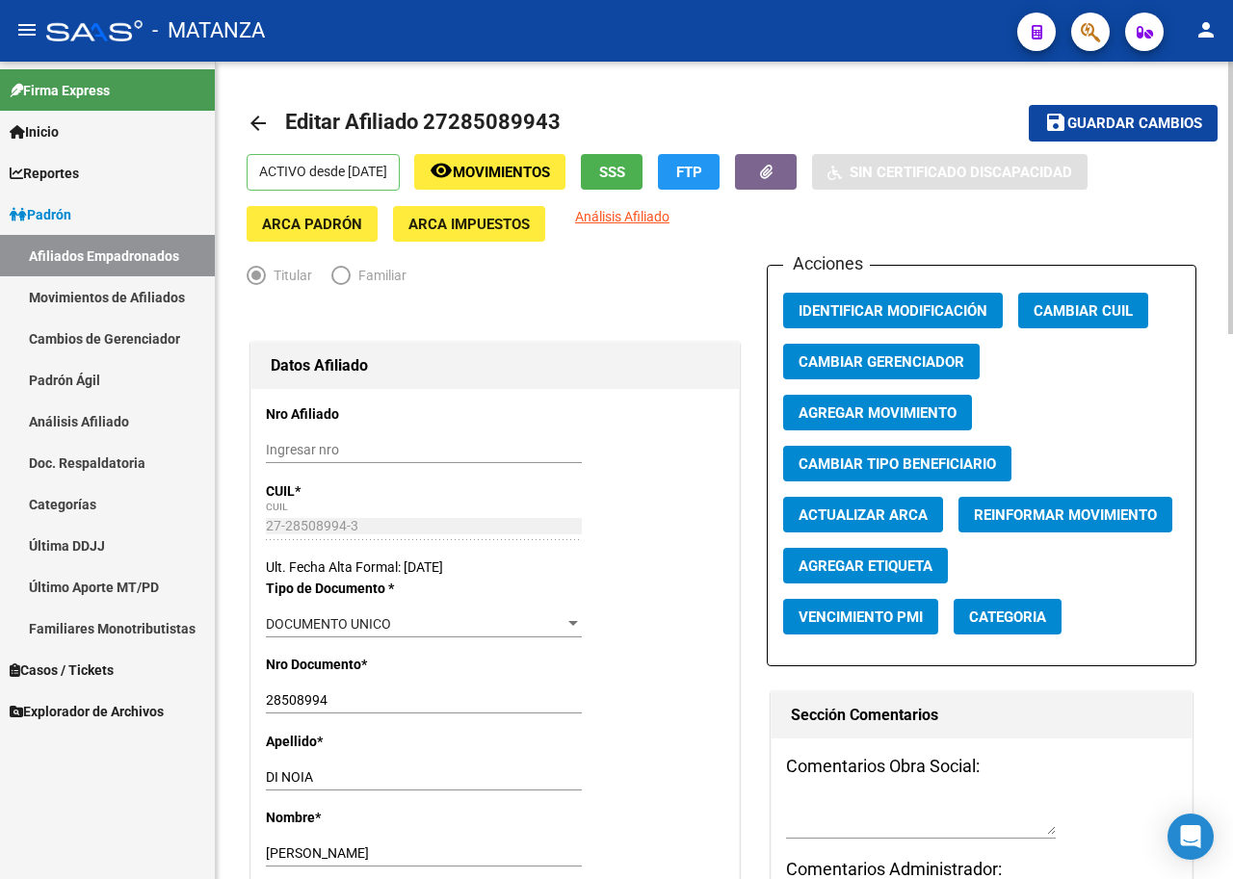
click at [930, 408] on span "Agregar Movimiento" at bounding box center [877, 413] width 158 height 17
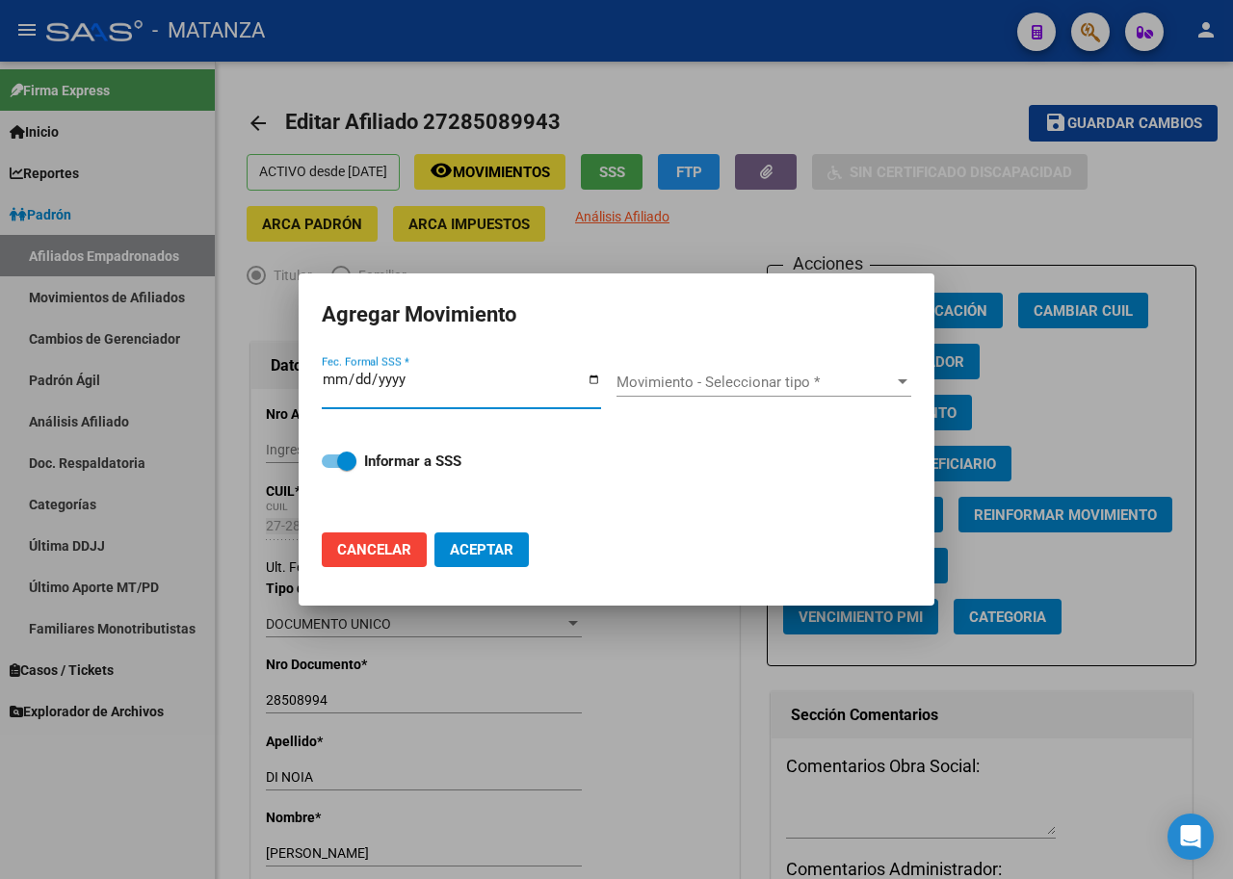
click at [980, 232] on div at bounding box center [616, 439] width 1233 height 879
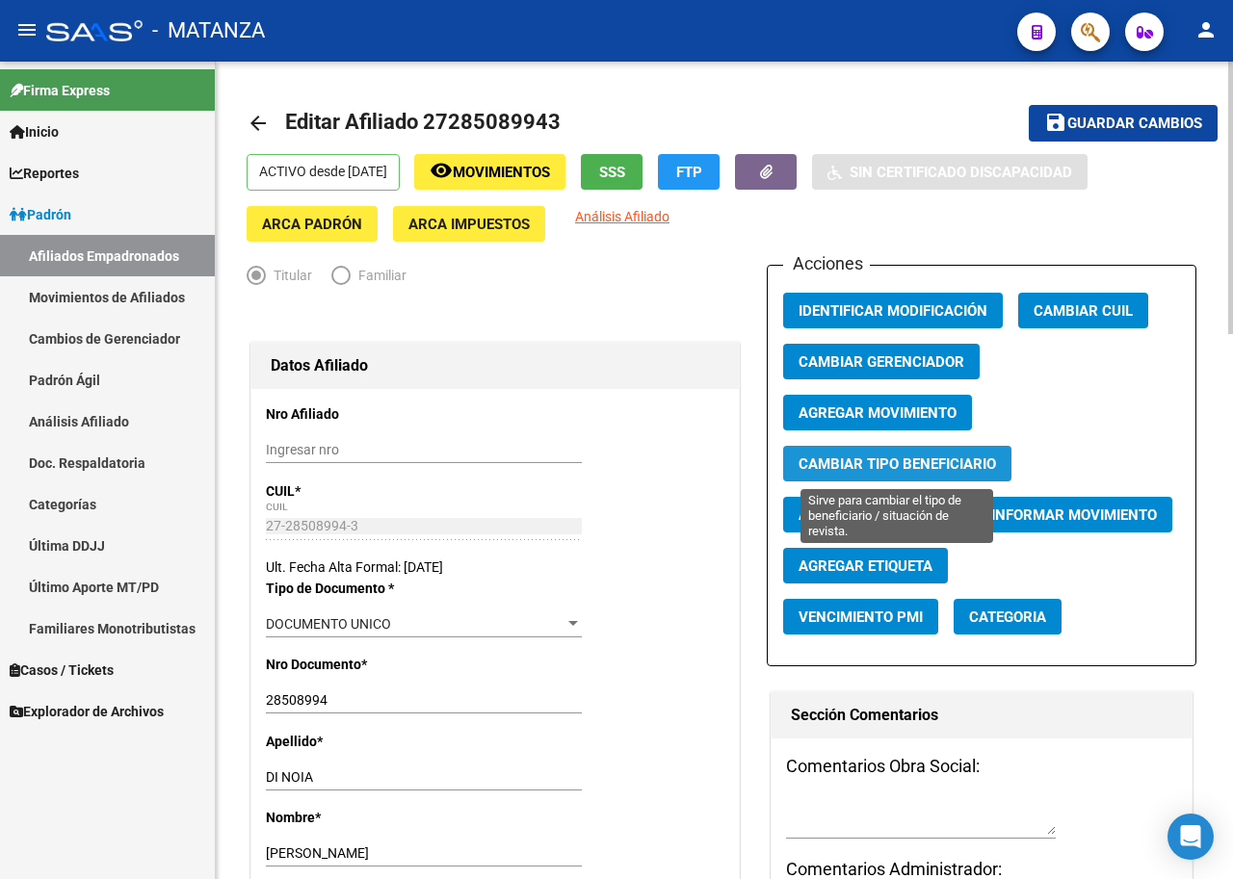
click at [907, 460] on span "Cambiar Tipo Beneficiario" at bounding box center [896, 464] width 197 height 17
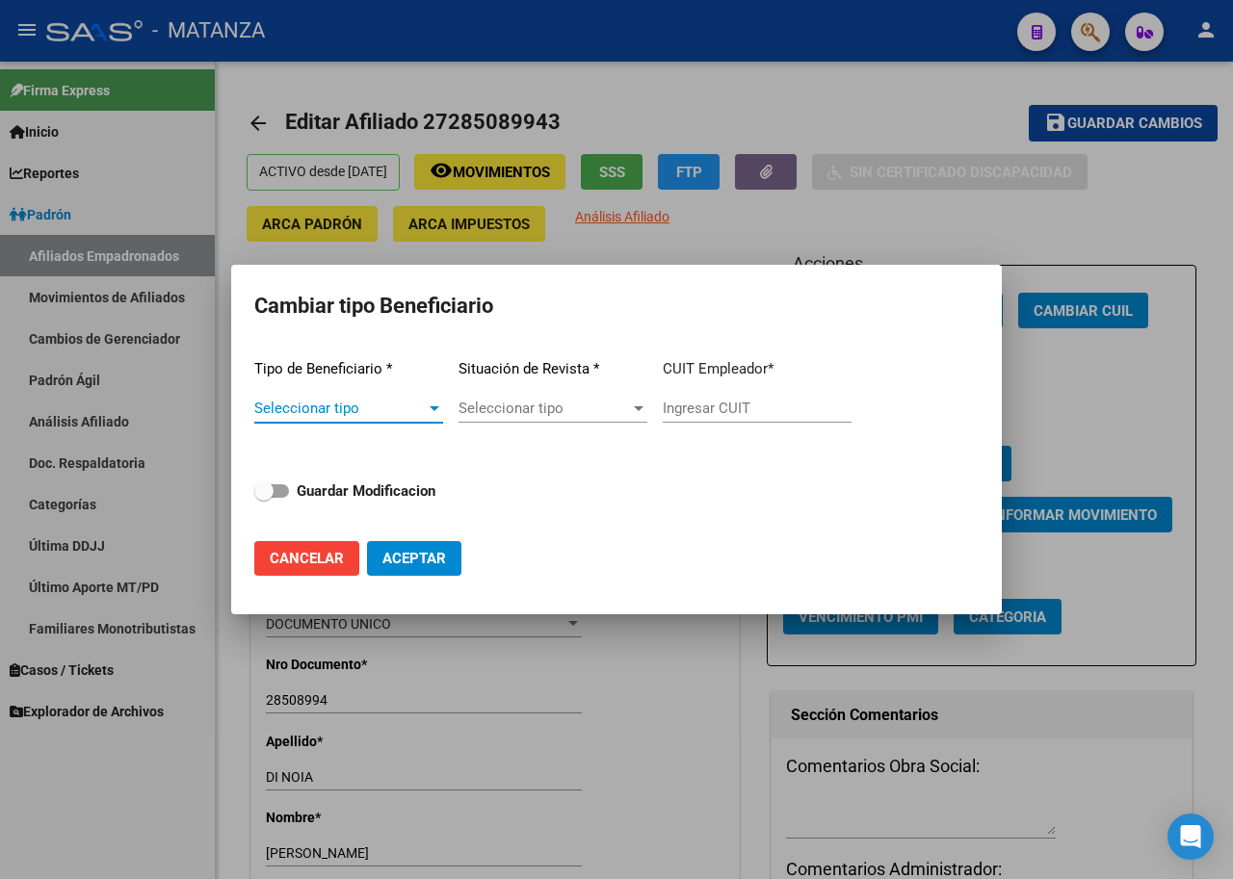
click at [389, 408] on span "Seleccionar tipo" at bounding box center [339, 408] width 171 height 17
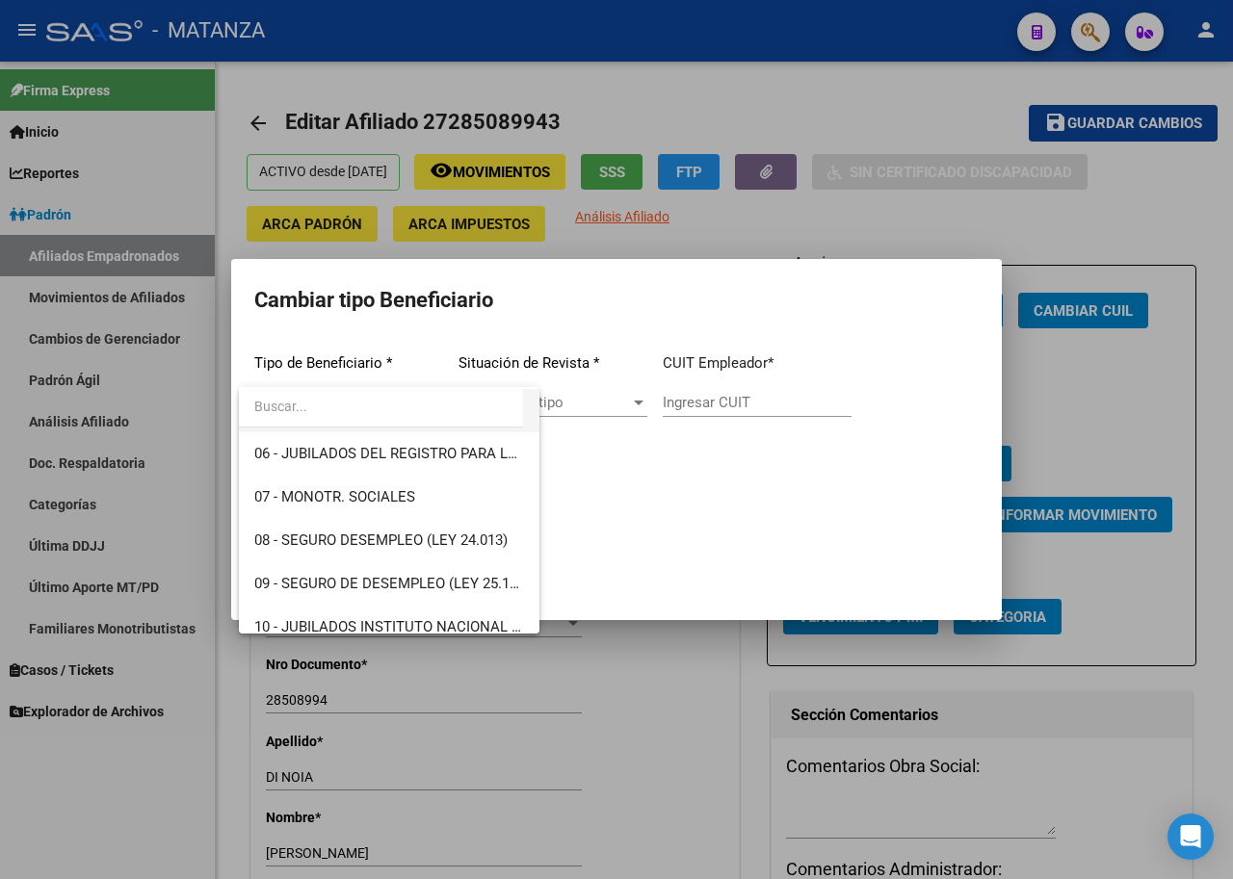
scroll to position [289, 0]
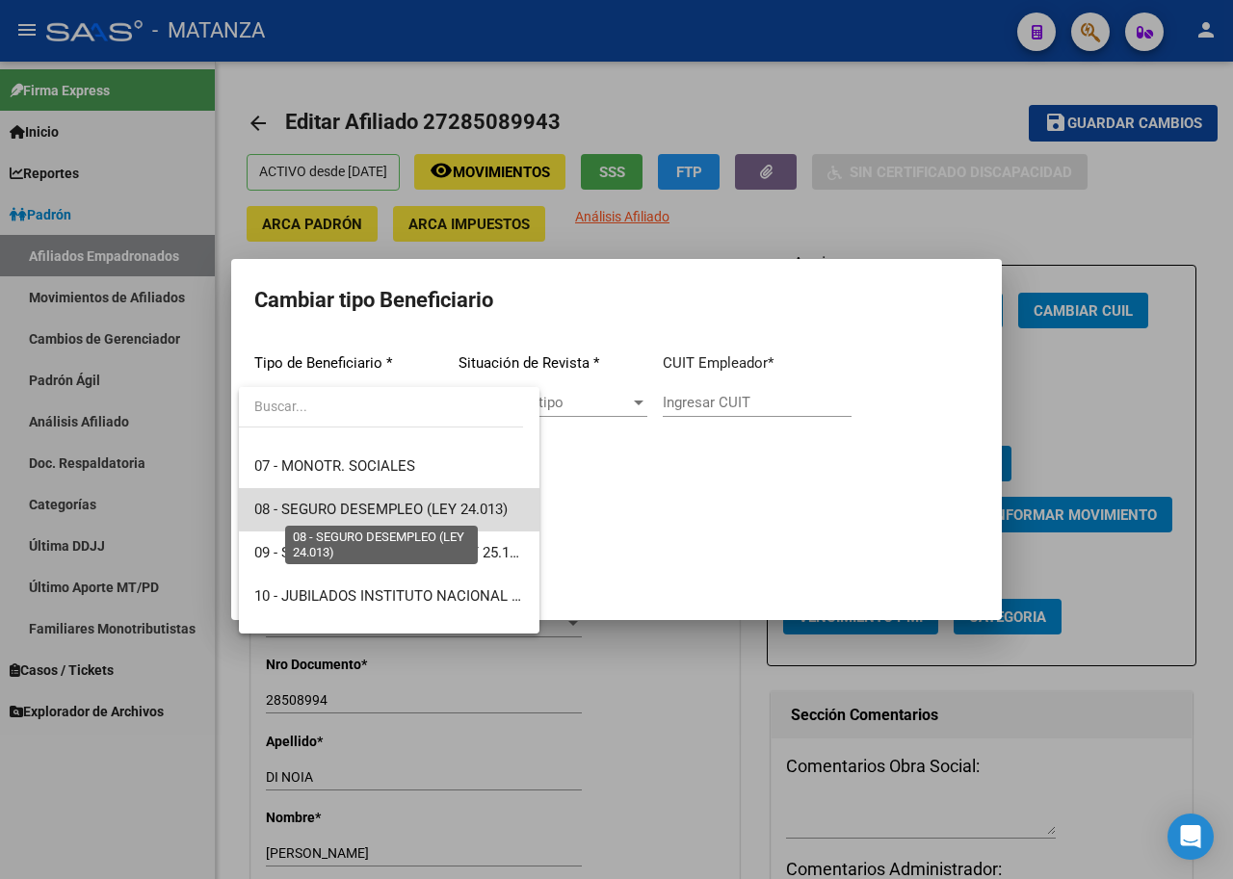
click at [405, 506] on span "08 - SEGURO DESEMPLEO (LEY 24.013)" at bounding box center [380, 509] width 253 height 17
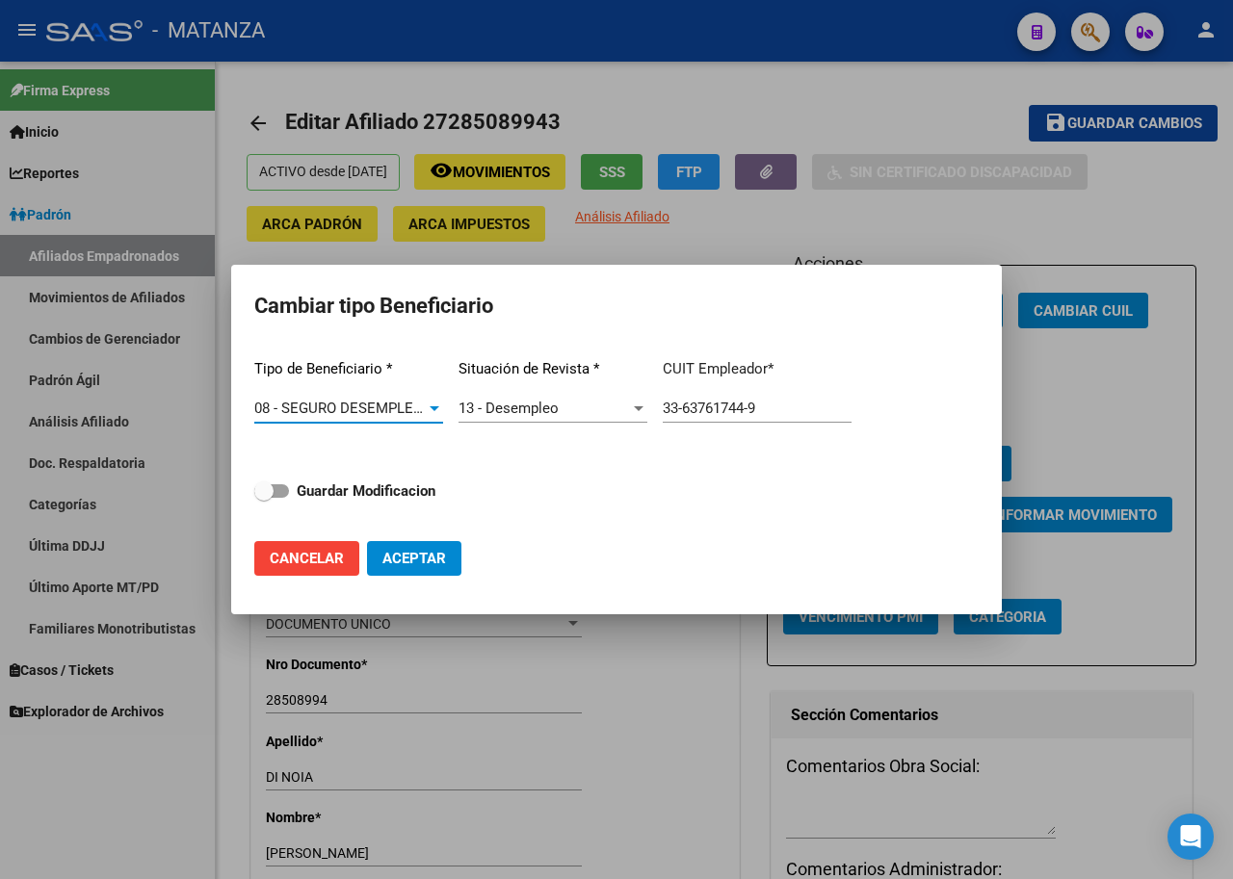
click at [823, 414] on input "33-63761744-9" at bounding box center [757, 408] width 189 height 17
type input "3"
click at [941, 199] on div at bounding box center [616, 439] width 1233 height 879
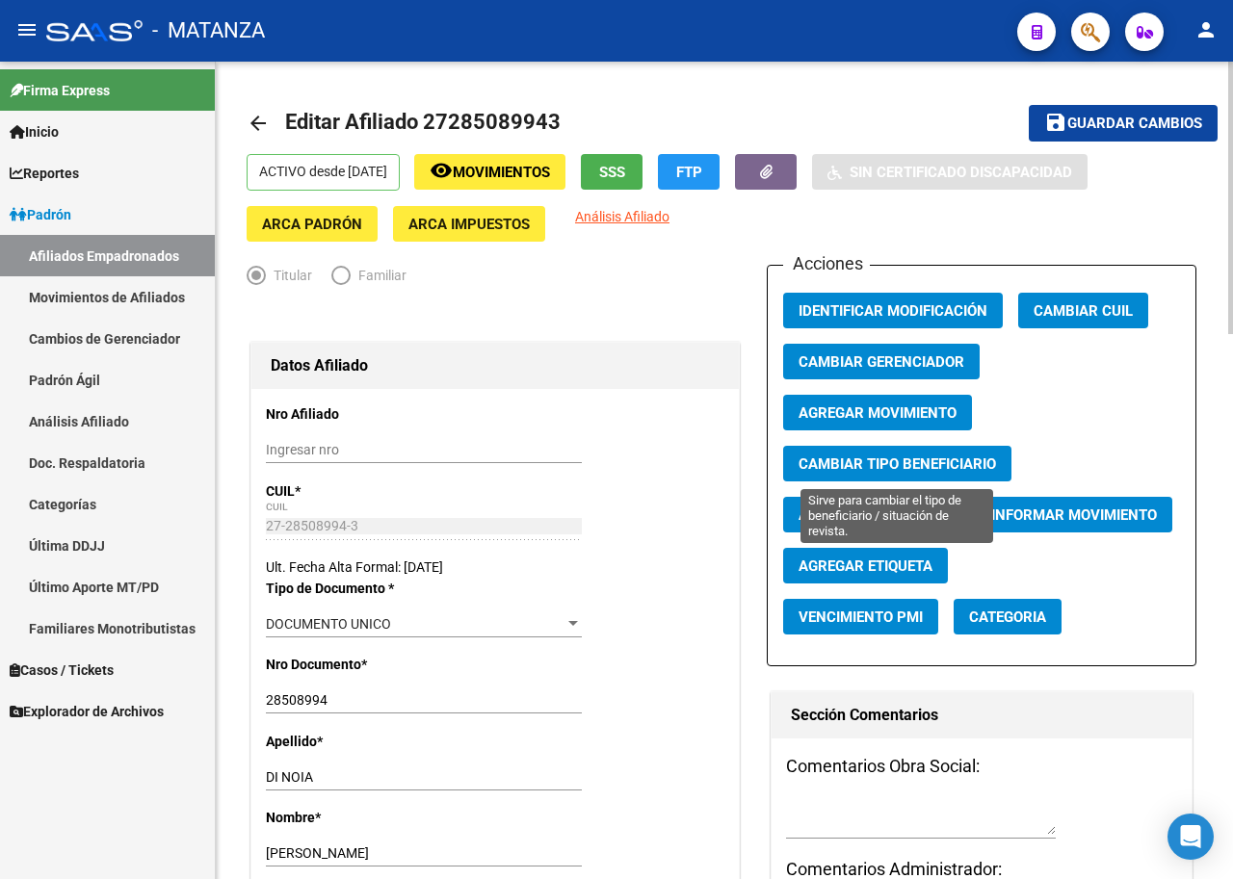
click at [904, 465] on span "Cambiar Tipo Beneficiario" at bounding box center [896, 464] width 197 height 17
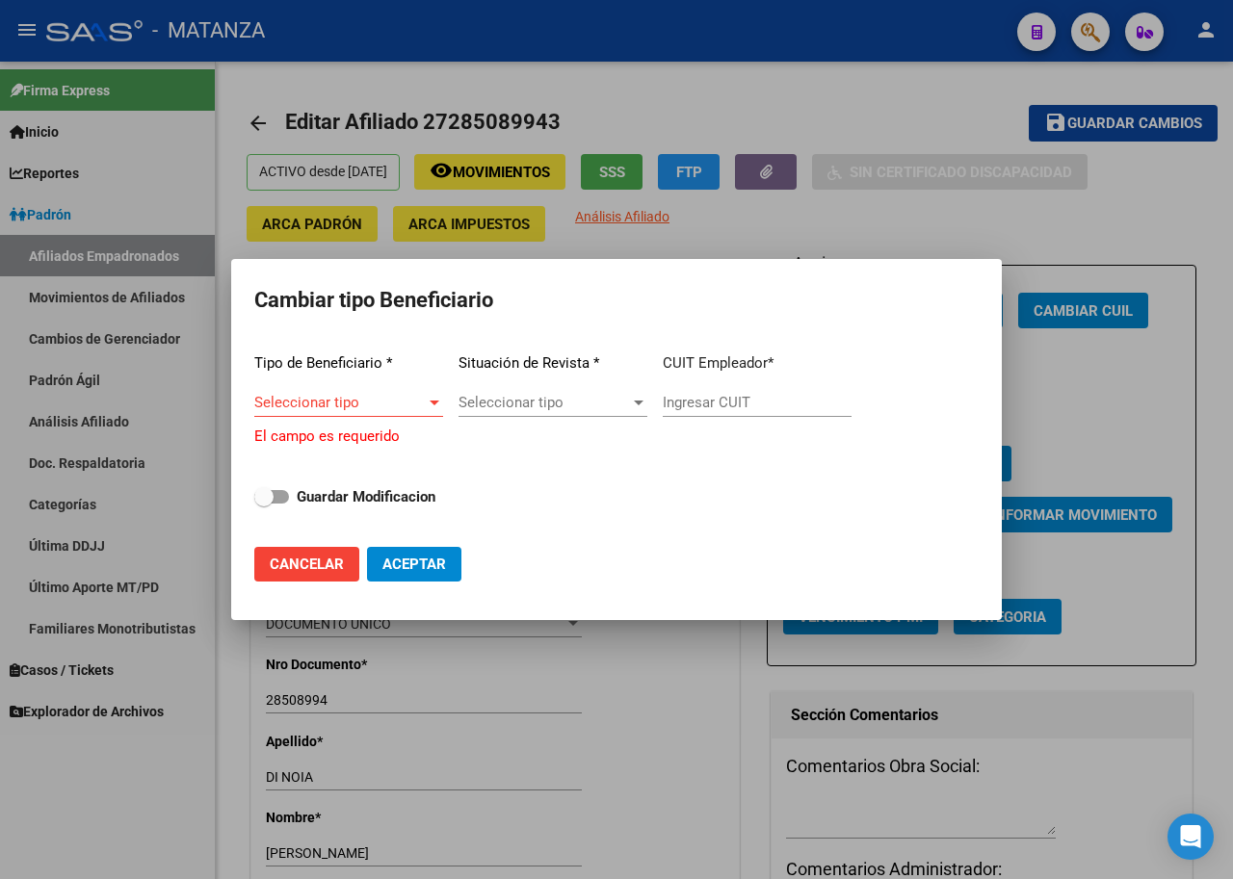
click at [972, 217] on div at bounding box center [616, 439] width 1233 height 879
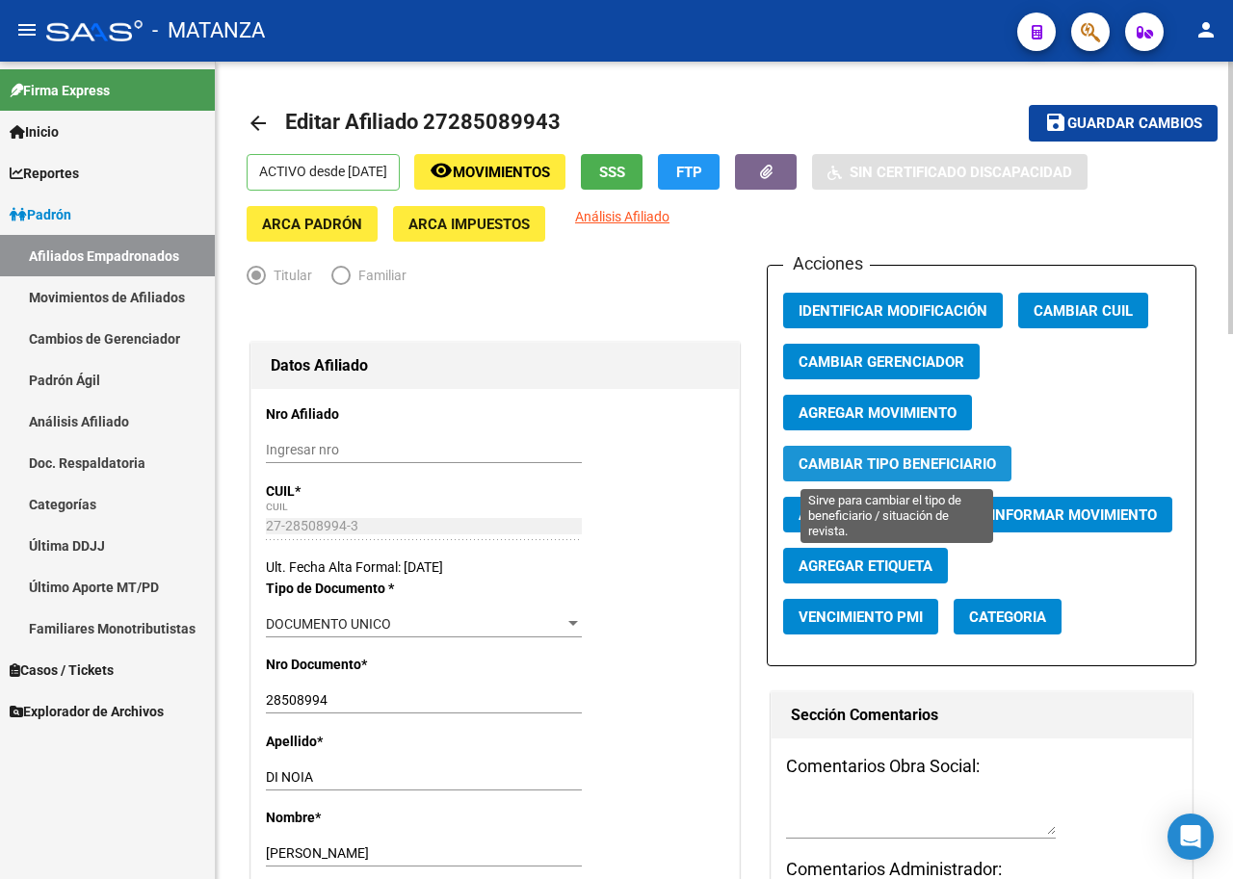
click at [885, 456] on span "Cambiar Tipo Beneficiario" at bounding box center [896, 464] width 197 height 17
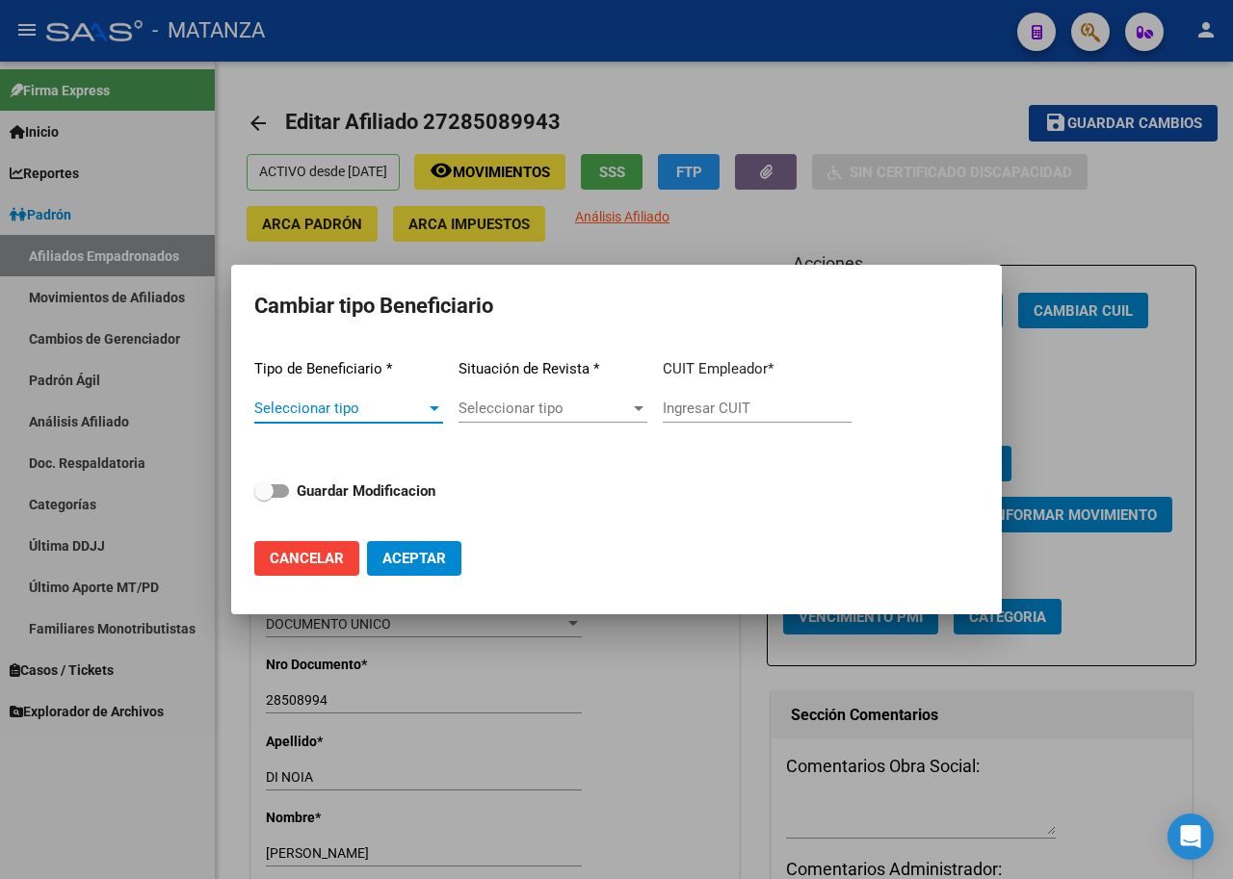
click at [433, 411] on div at bounding box center [434, 408] width 17 height 15
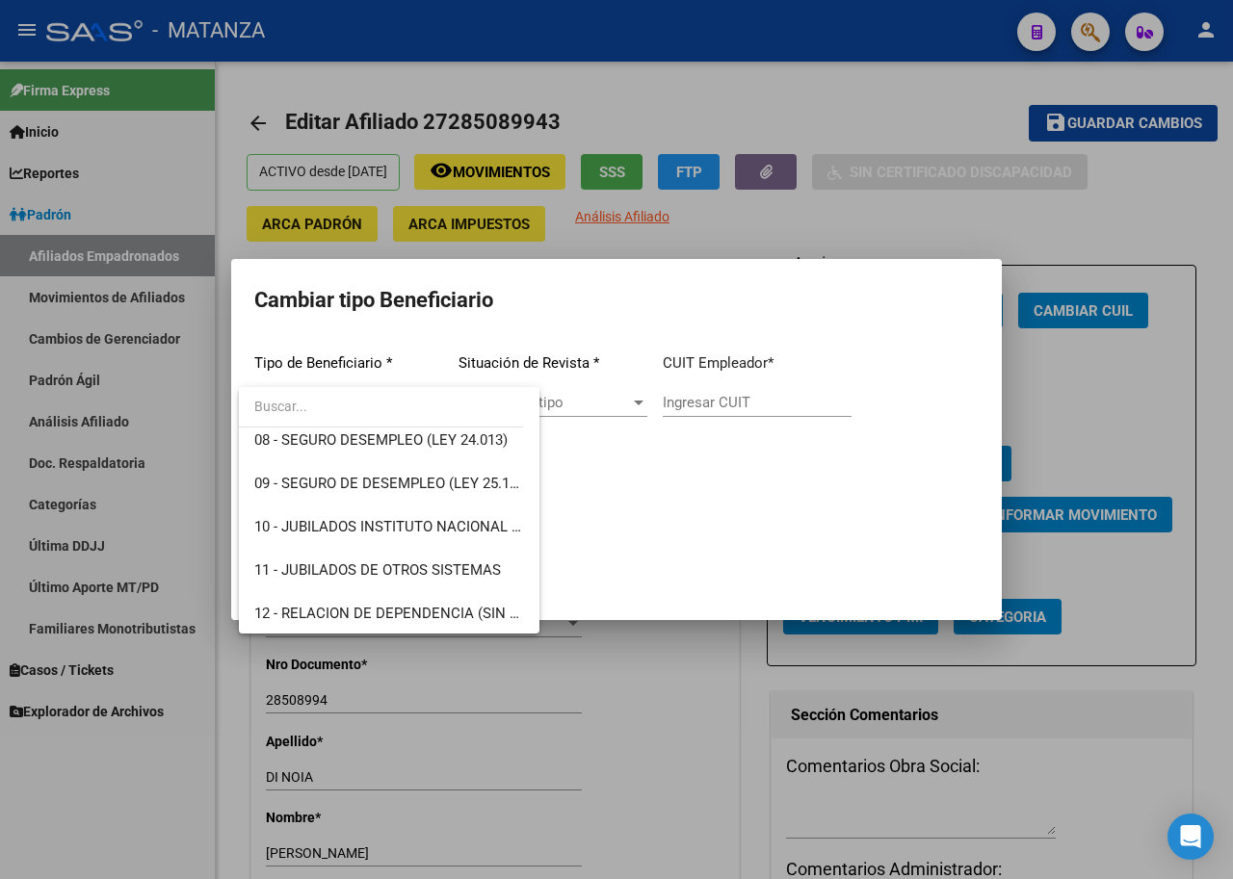
scroll to position [360, 0]
click at [460, 448] on span "08 - SEGURO DESEMPLEO (LEY 24.013)" at bounding box center [389, 438] width 270 height 43
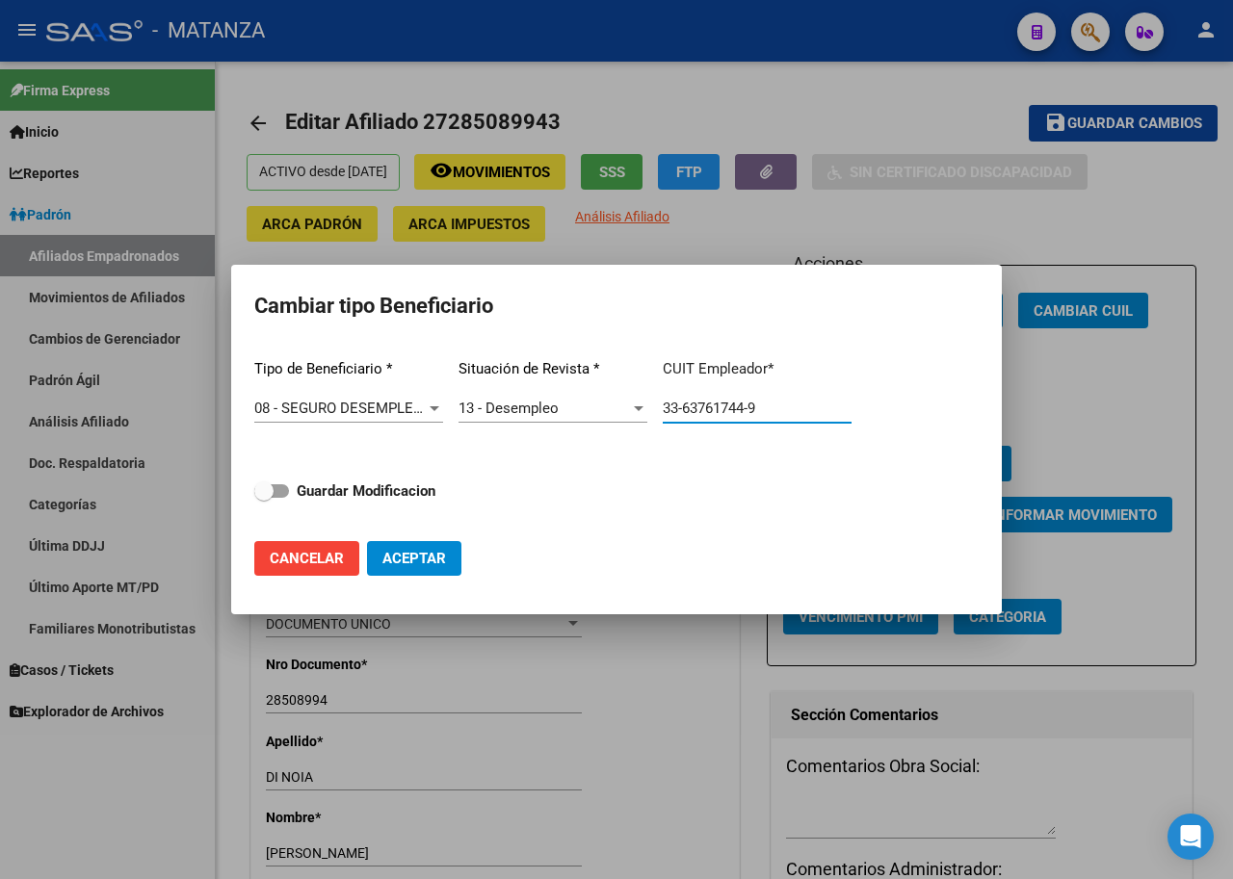
click at [768, 409] on input "33-63761744-9" at bounding box center [757, 408] width 189 height 17
type input "30-54443361-6"
click at [270, 488] on span at bounding box center [263, 491] width 19 height 19
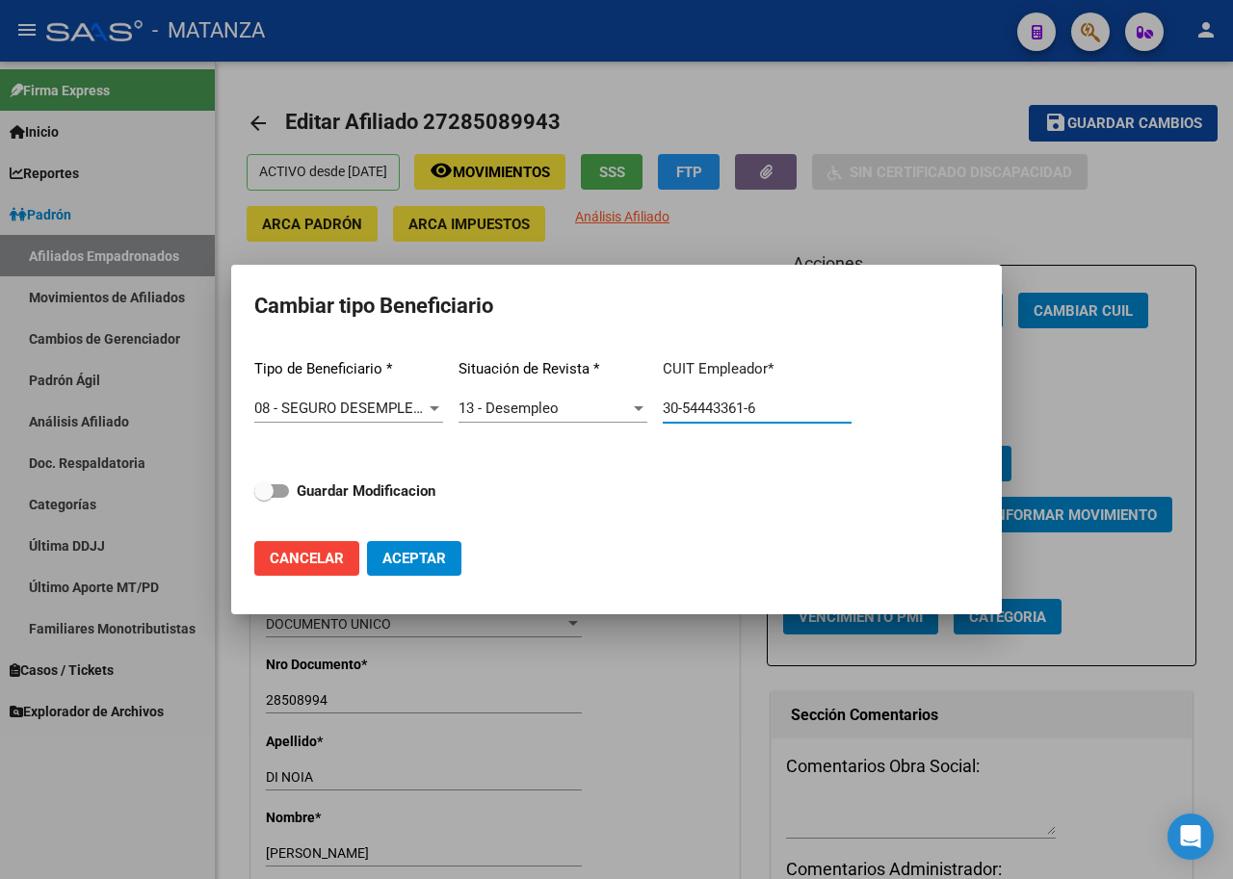
click at [264, 498] on input "Guardar Modificacion" at bounding box center [263, 498] width 1 height 1
checkbox input "true"
click at [408, 557] on span "Aceptar" at bounding box center [414, 558] width 64 height 17
type input "30-54443361-6"
checkbox input "false"
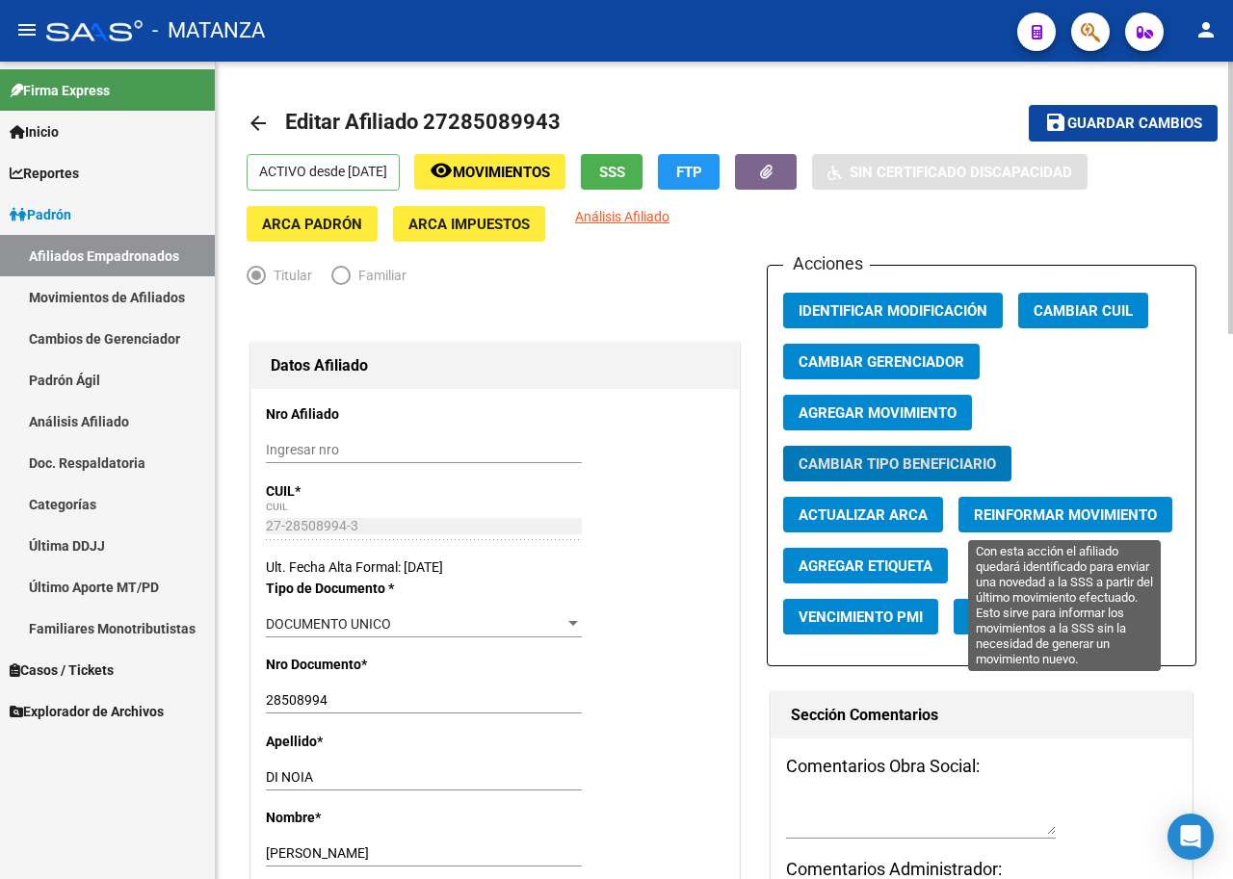
click at [1031, 516] on span "Reinformar Movimiento" at bounding box center [1065, 515] width 183 height 17
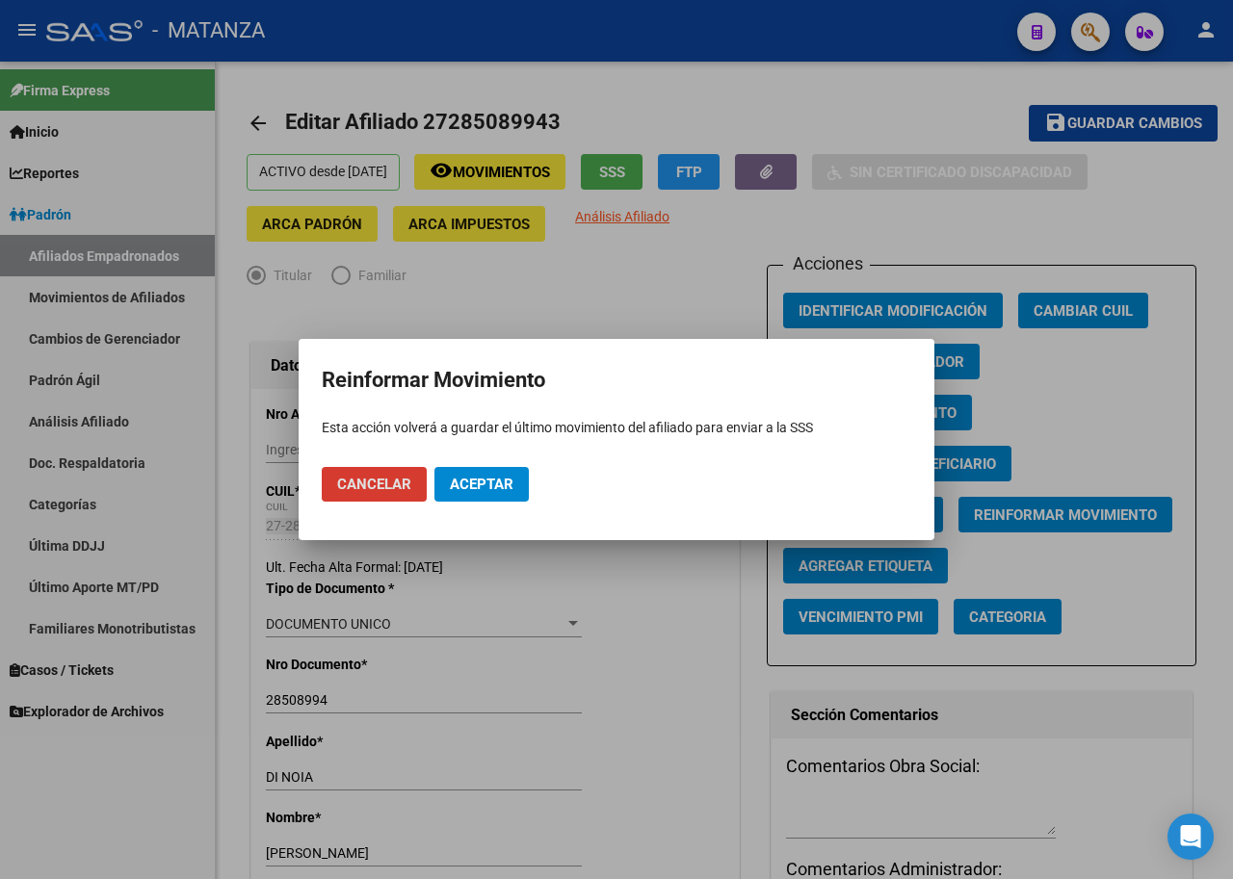
click at [509, 489] on span "Aceptar" at bounding box center [482, 484] width 64 height 17
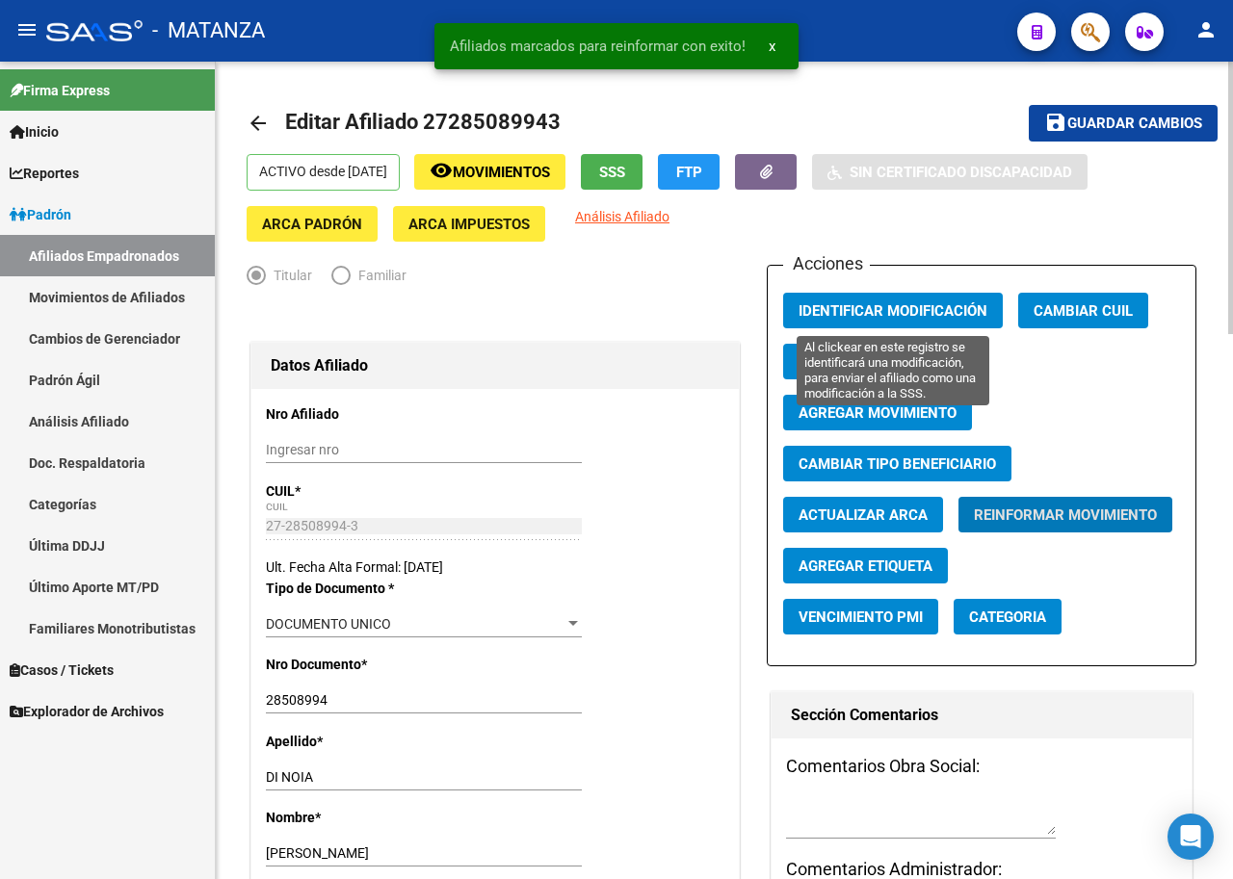
click at [891, 305] on span "Identificar Modificación" at bounding box center [892, 310] width 189 height 17
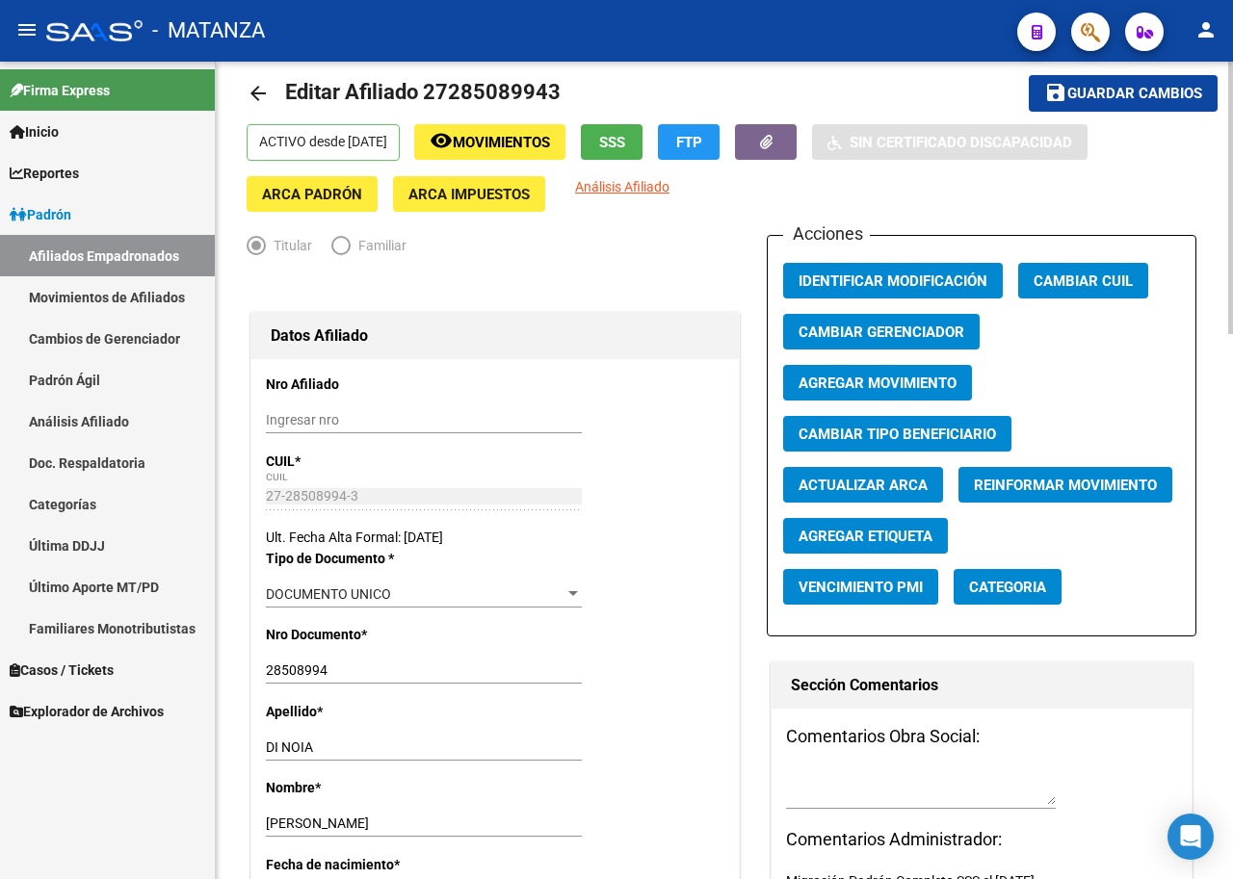
scroll to position [0, 0]
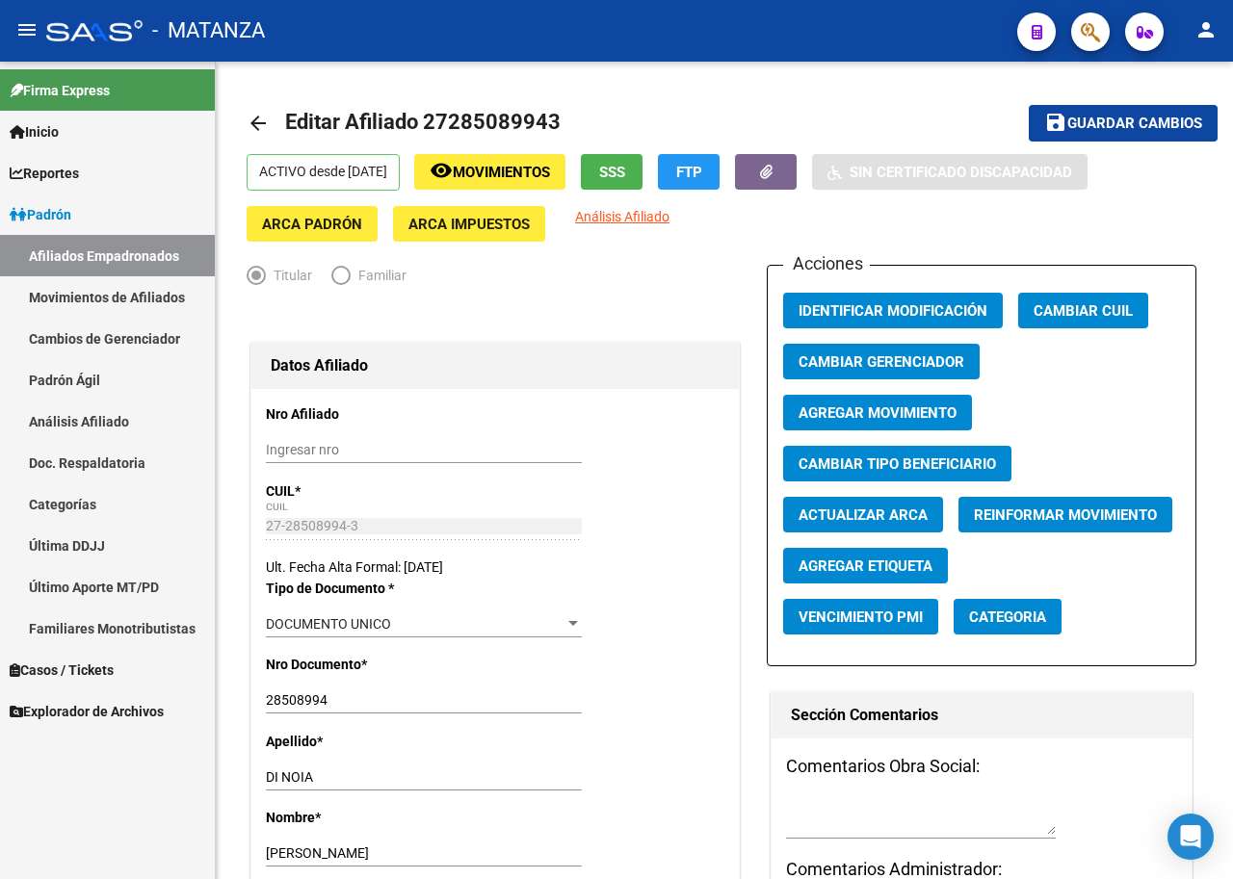
click at [85, 253] on link "Afiliados Empadronados" at bounding box center [107, 255] width 215 height 41
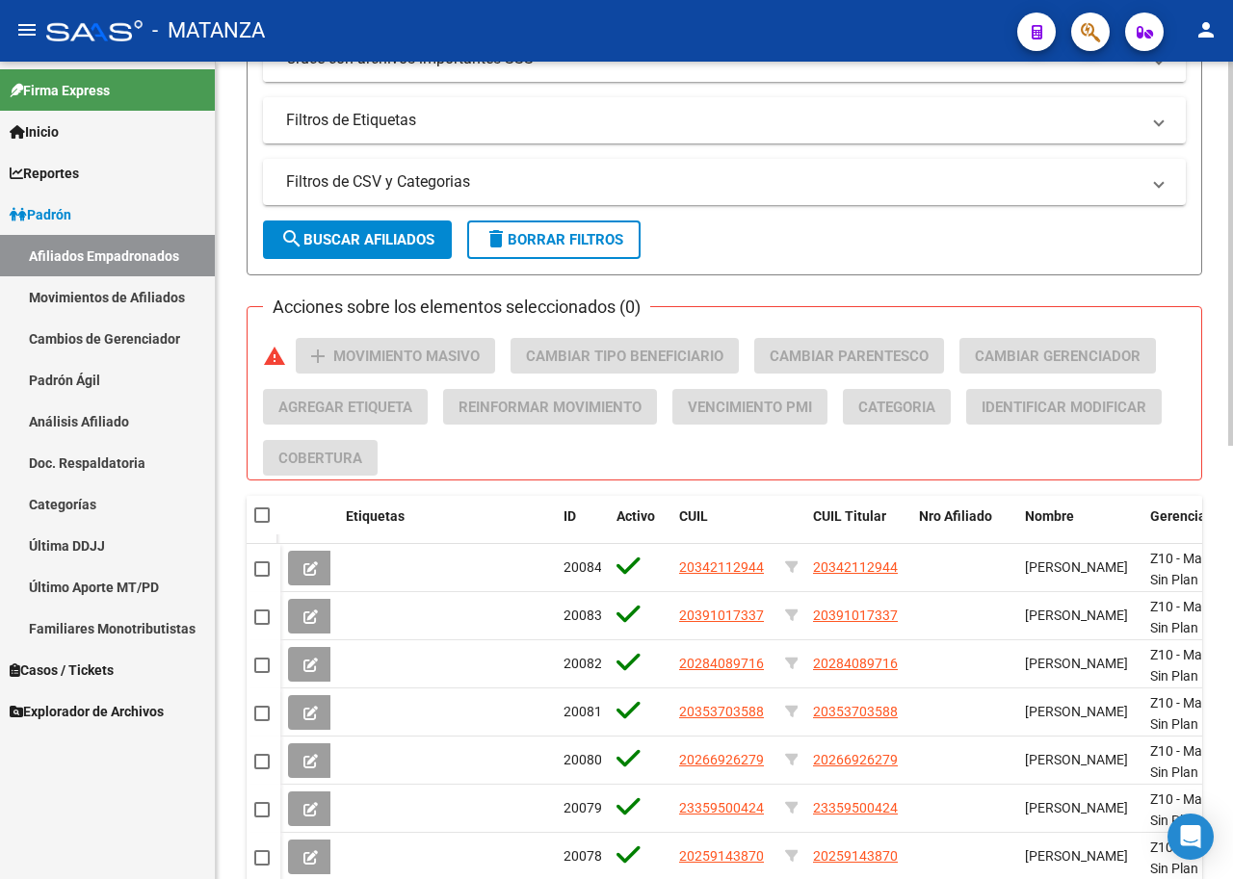
scroll to position [482, 0]
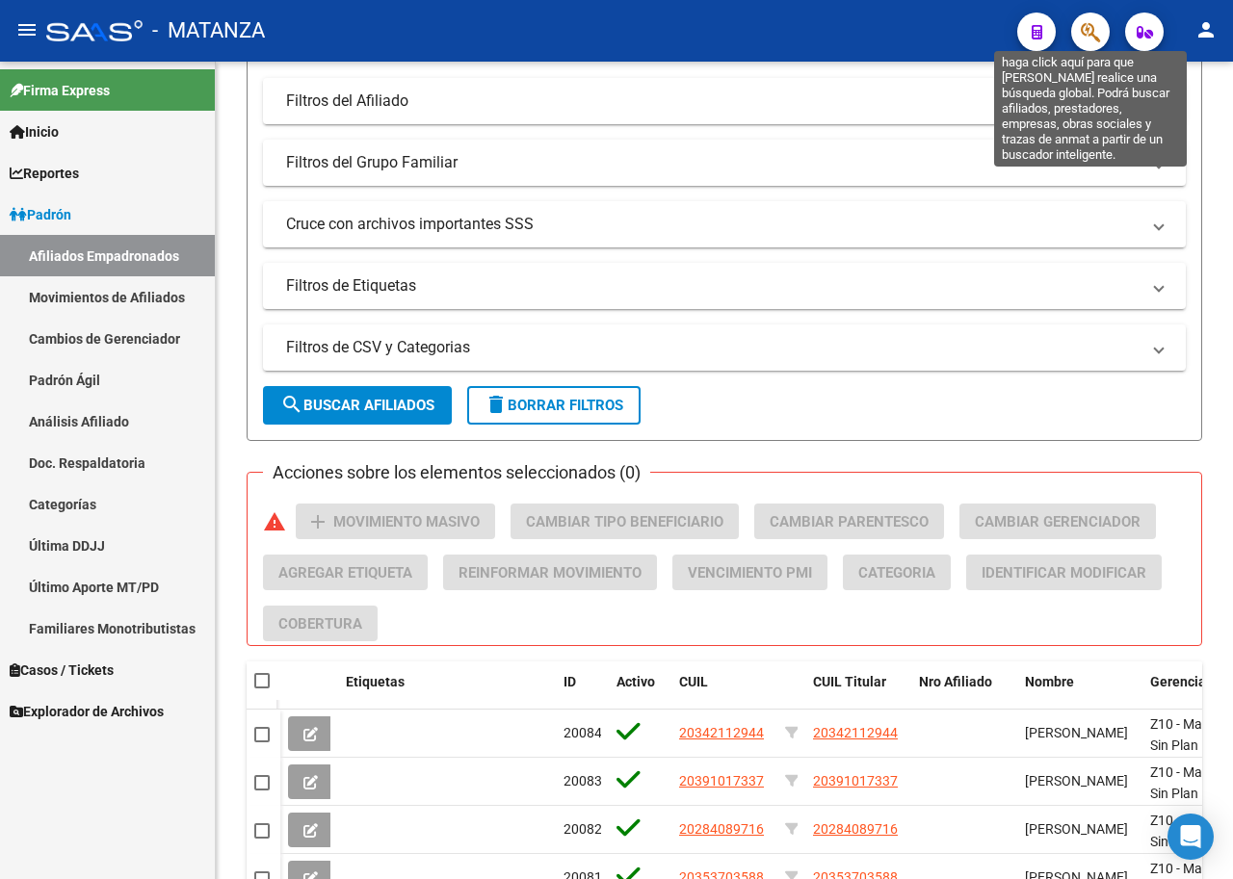
click at [1098, 43] on icon "button" at bounding box center [1090, 32] width 19 height 22
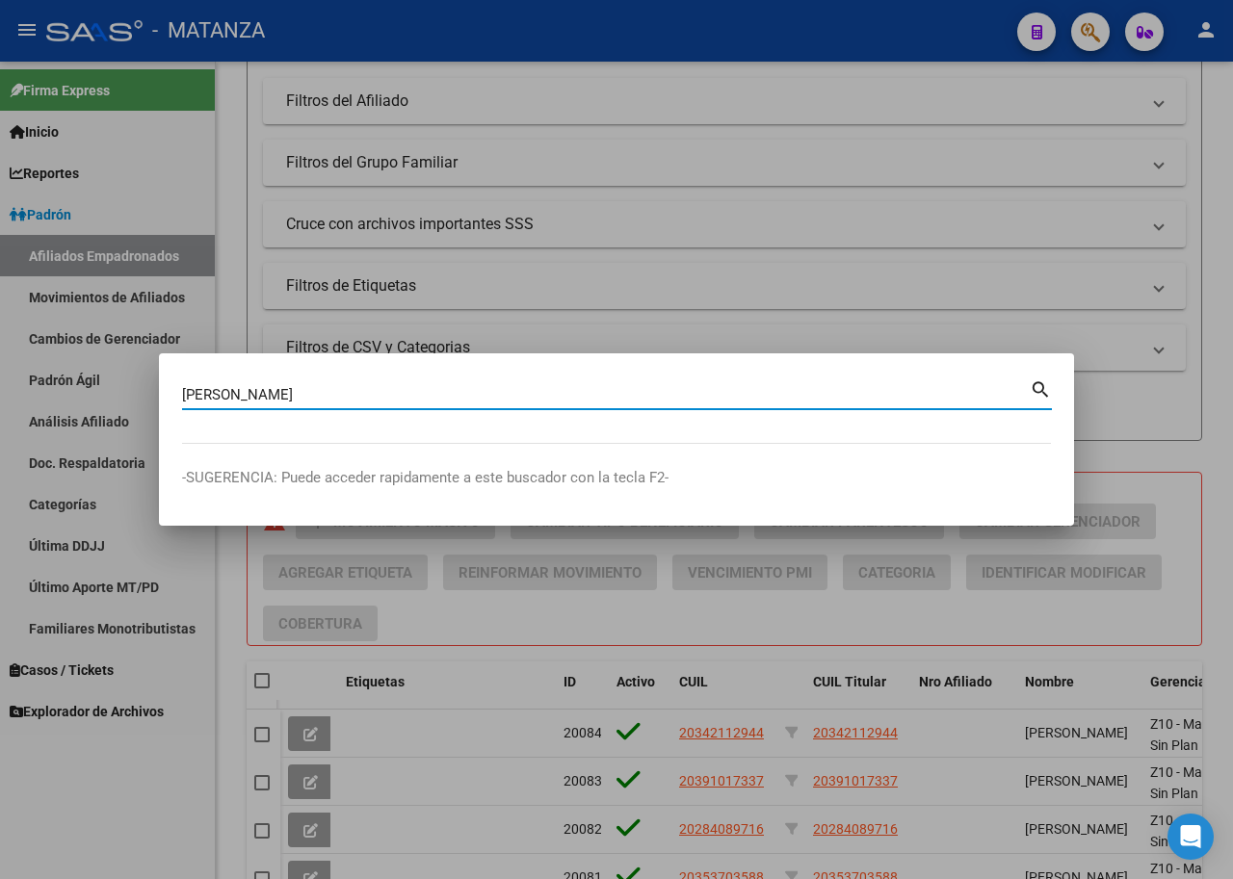
type input "[PERSON_NAME]"
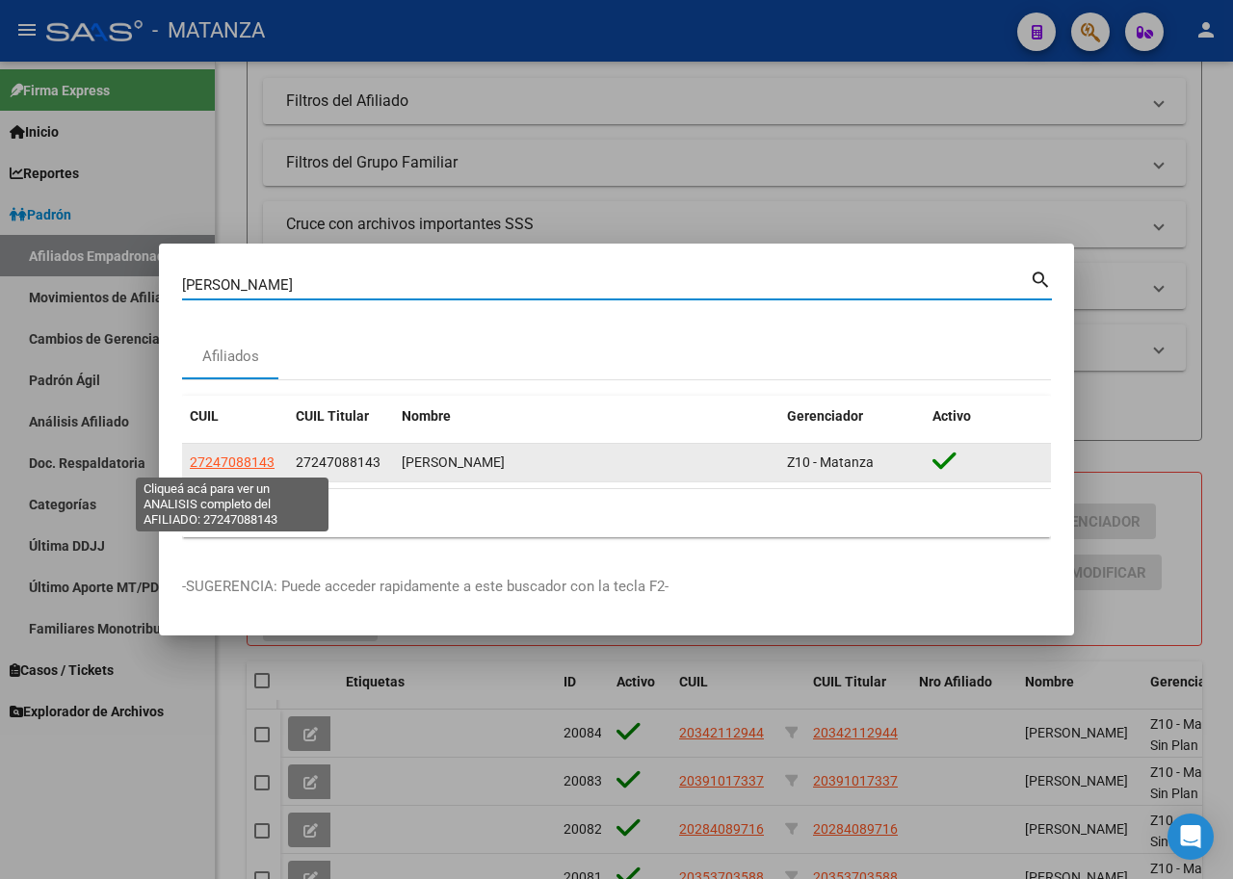
click at [229, 470] on app-link-go-to "27247088143" at bounding box center [232, 463] width 85 height 22
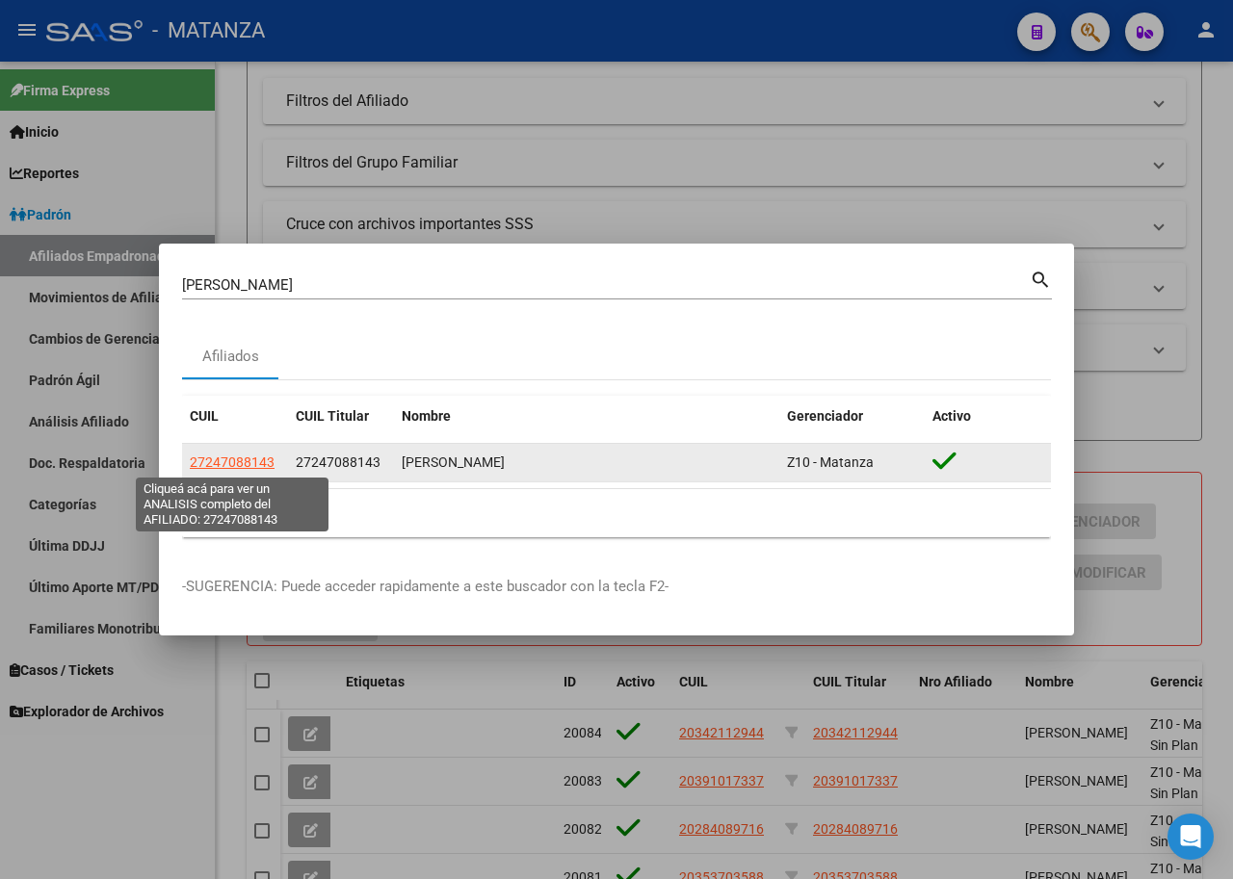
click at [247, 469] on span "27247088143" at bounding box center [232, 462] width 85 height 15
type textarea "27247088143"
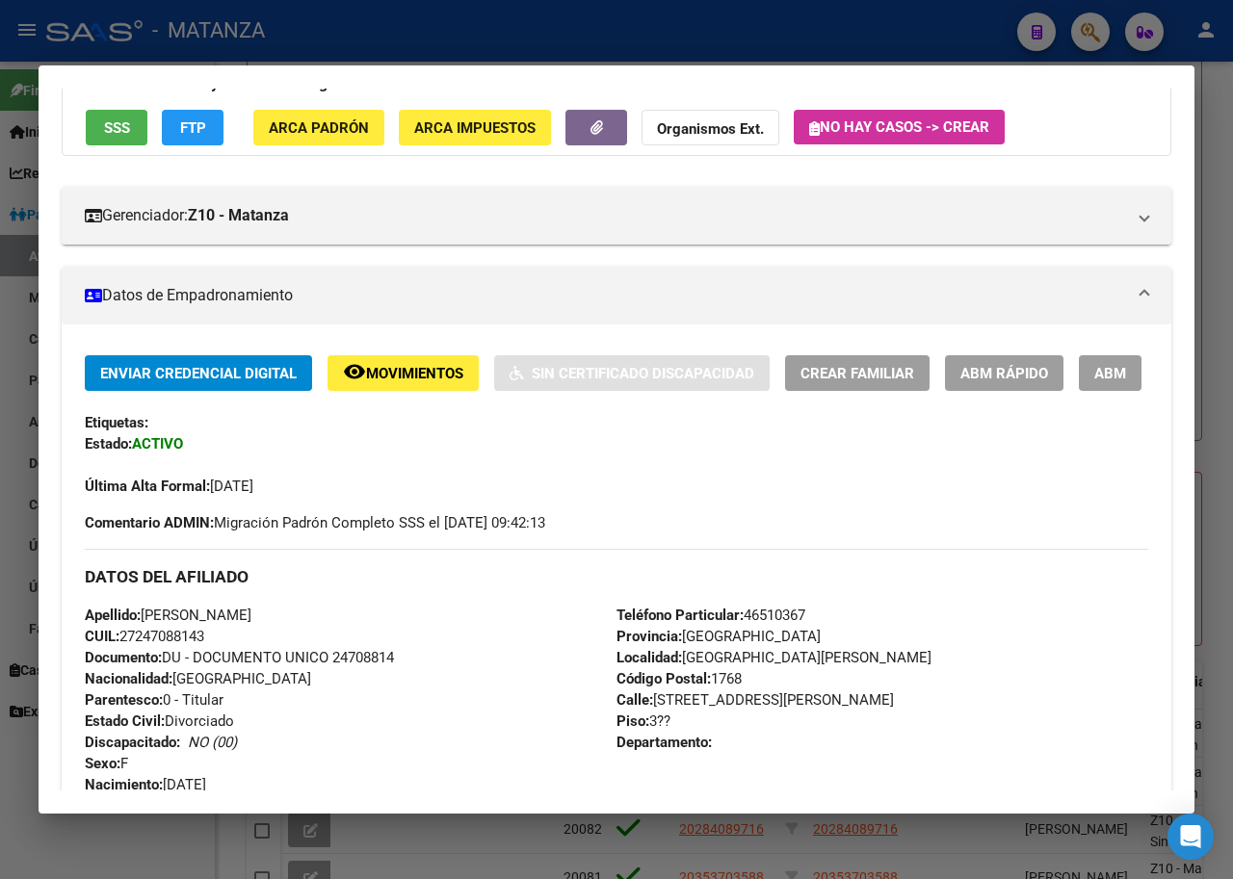
scroll to position [289, 0]
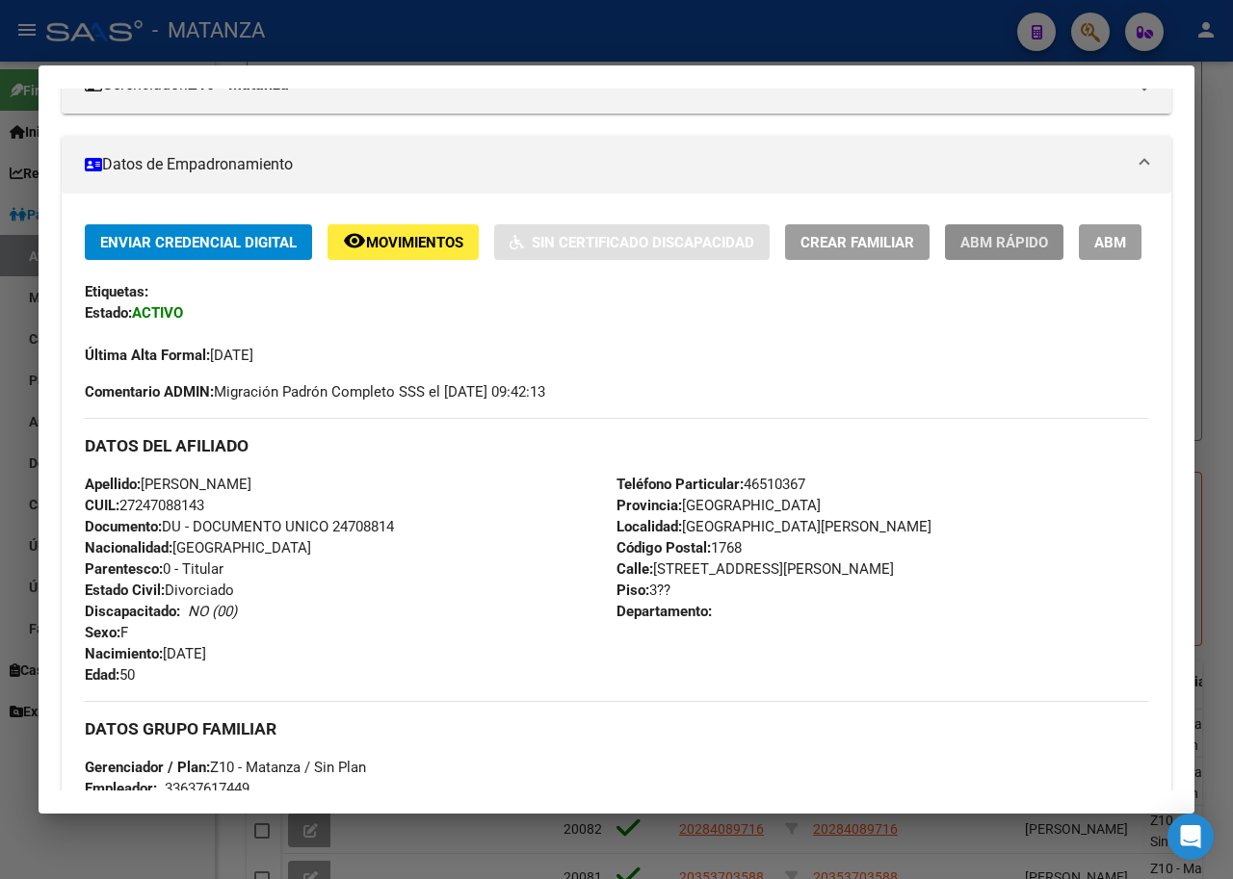
click at [980, 248] on span "ABM Rápido" at bounding box center [1004, 242] width 88 height 17
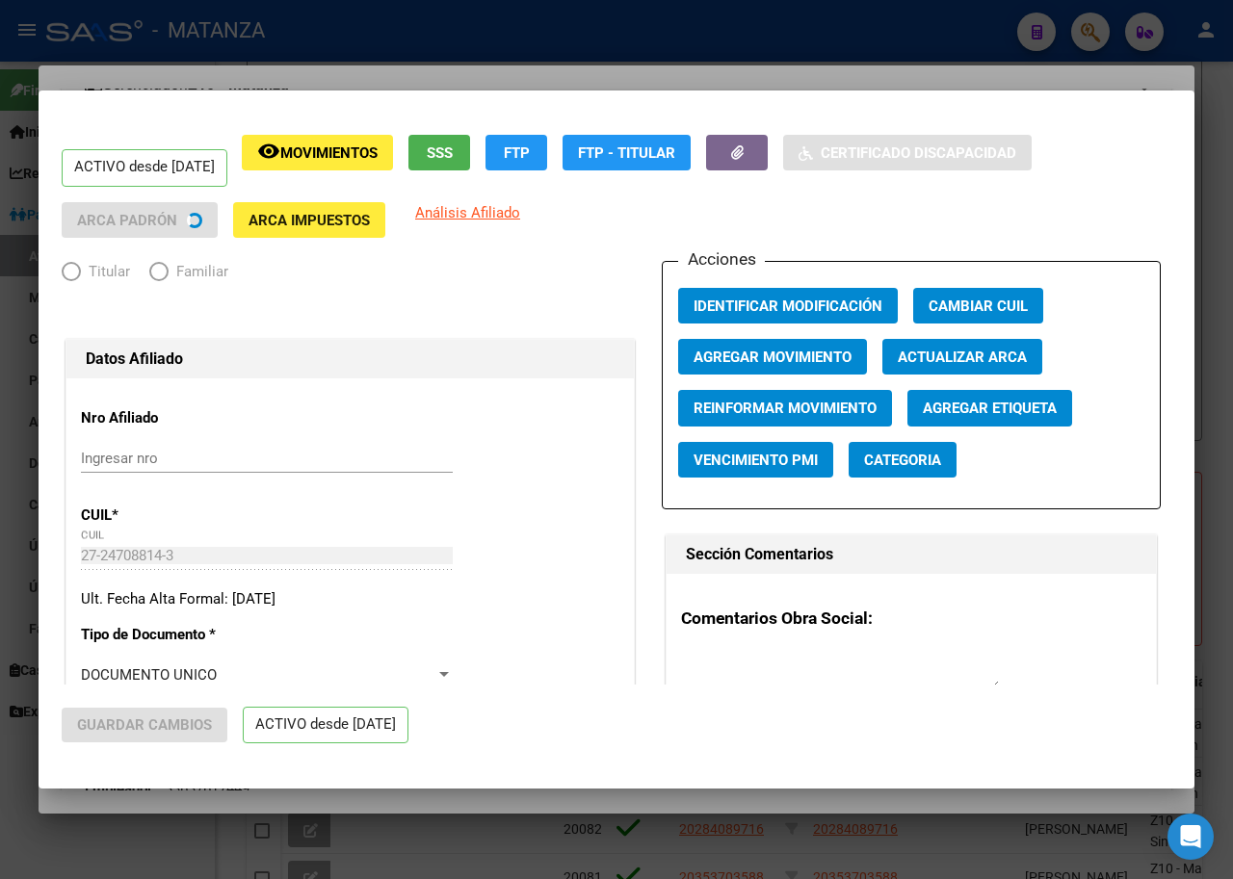
radio input "true"
type input "33-63761744-9"
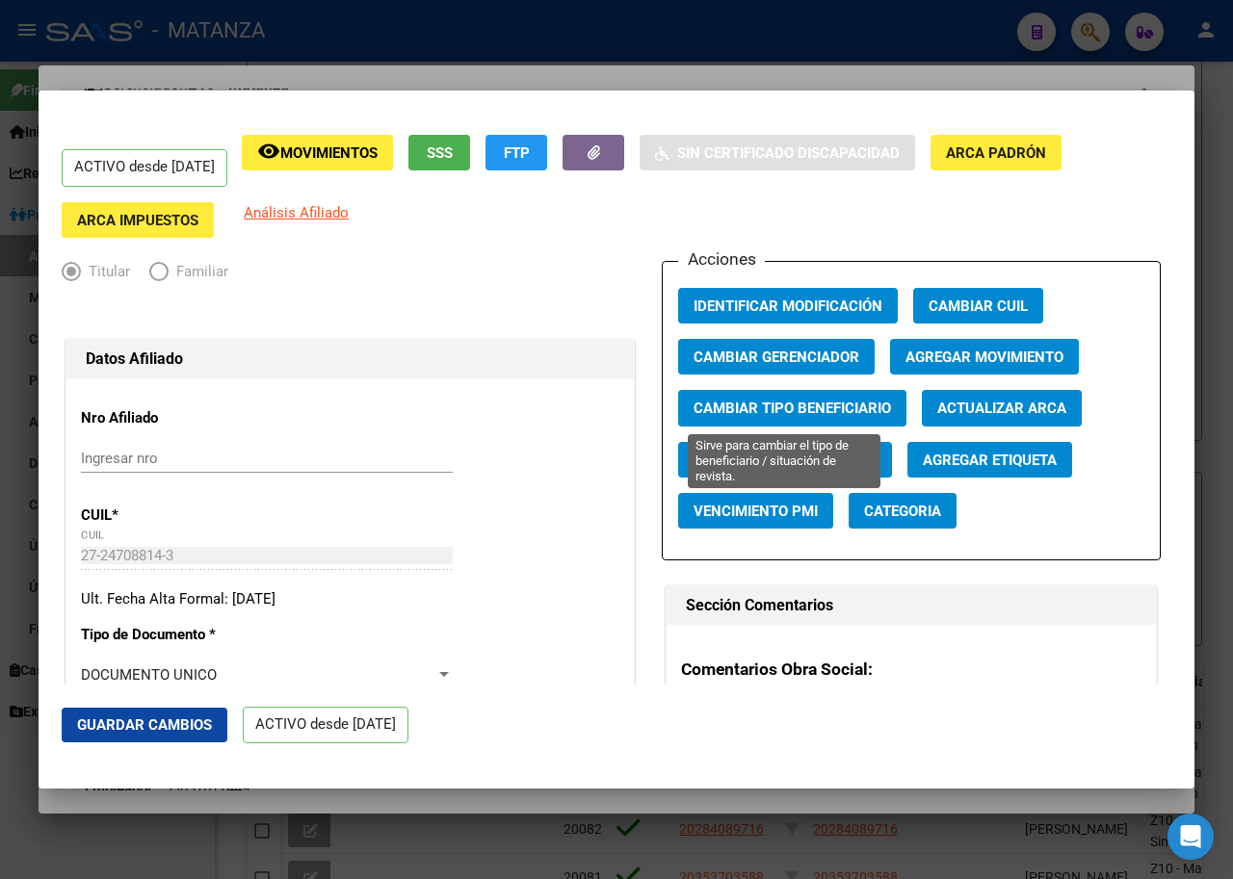
click at [750, 406] on span "Cambiar Tipo Beneficiario" at bounding box center [791, 409] width 197 height 17
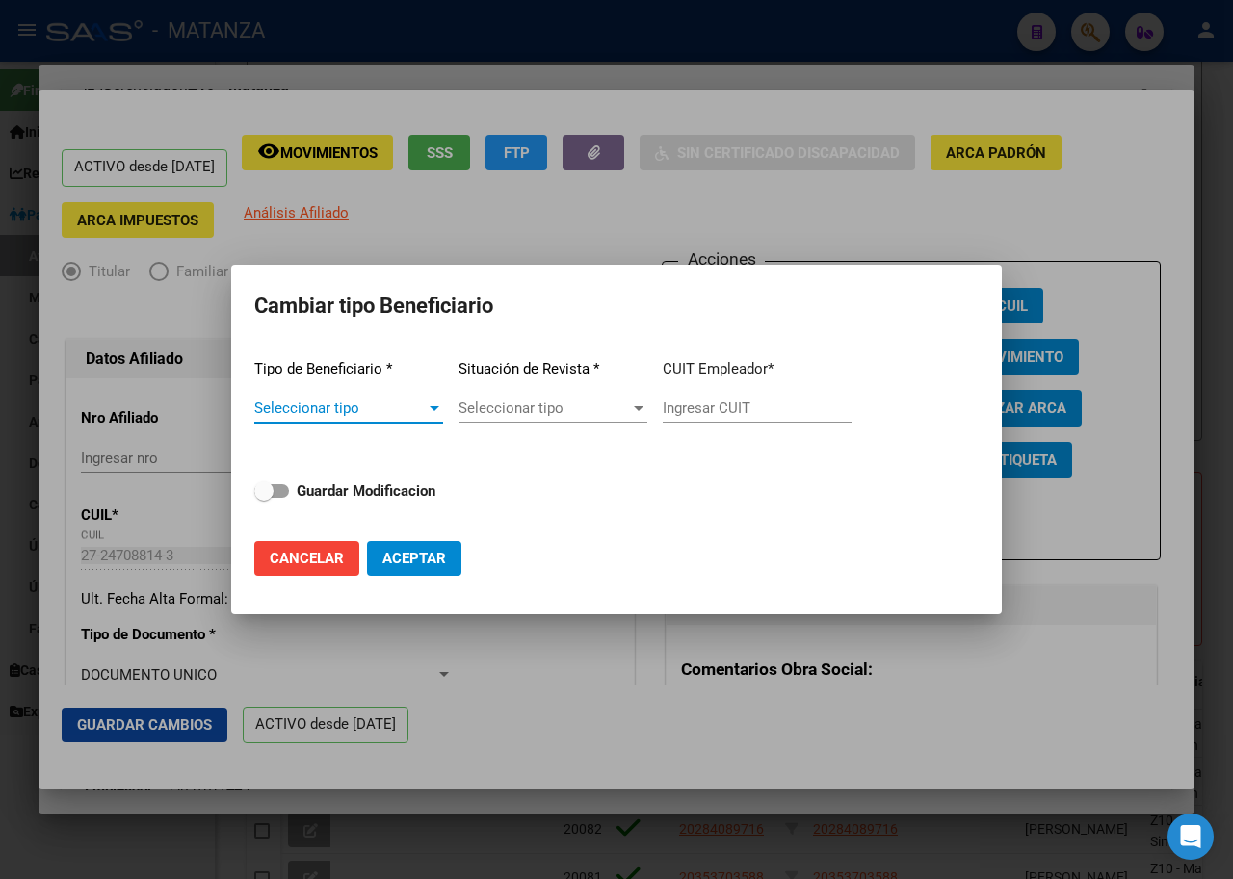
click at [420, 413] on span "Seleccionar tipo" at bounding box center [339, 408] width 171 height 17
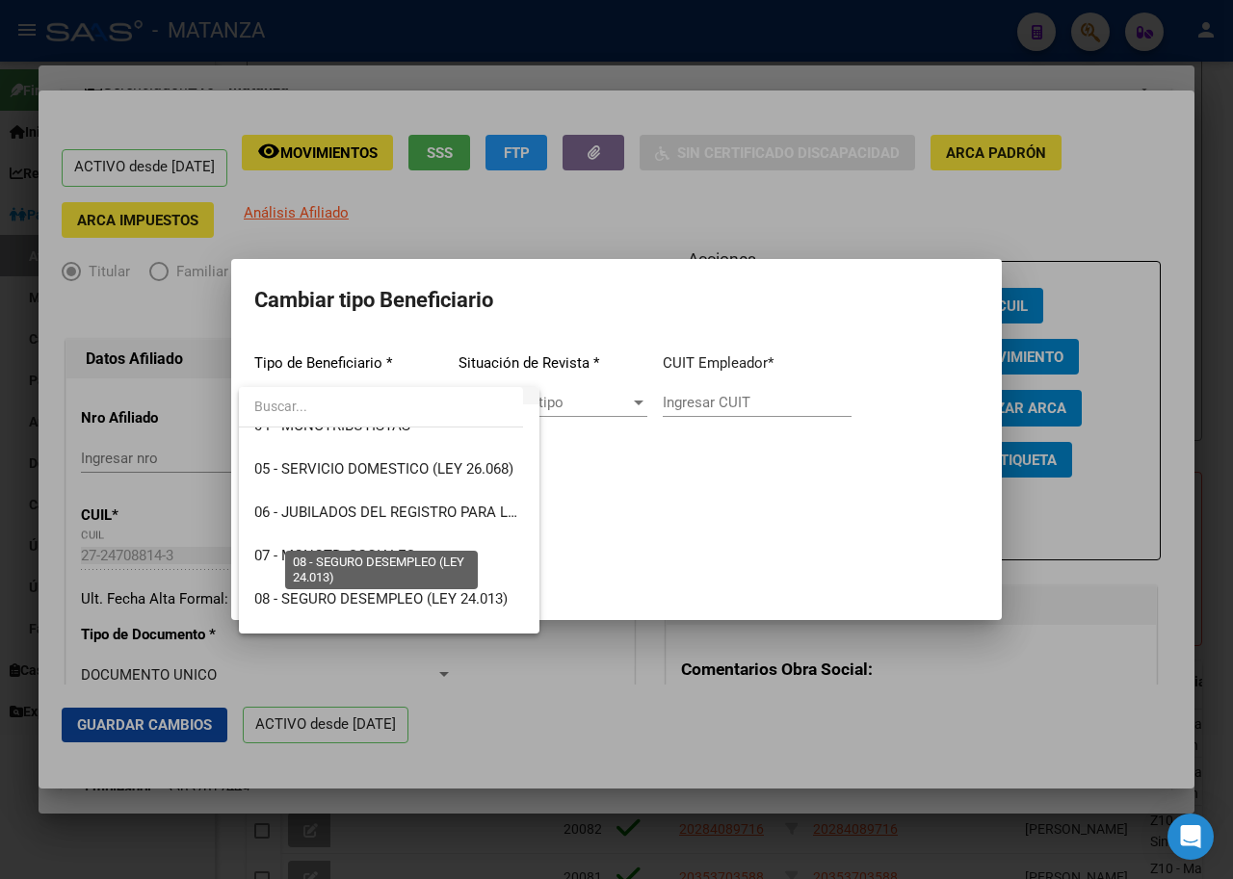
scroll to position [360, 0]
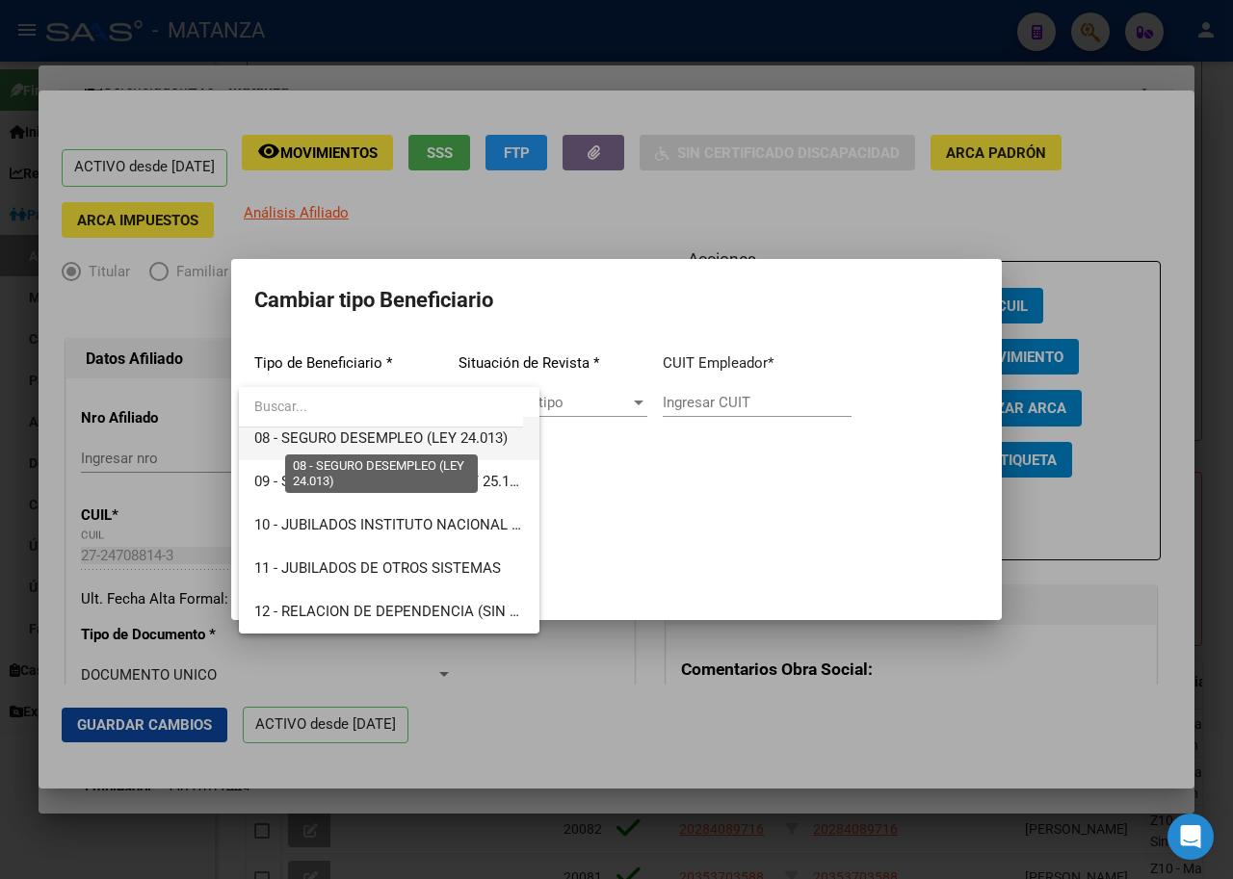
click at [403, 441] on span "08 - SEGURO DESEMPLEO (LEY 24.013)" at bounding box center [380, 438] width 253 height 17
type input "33-63761744-9"
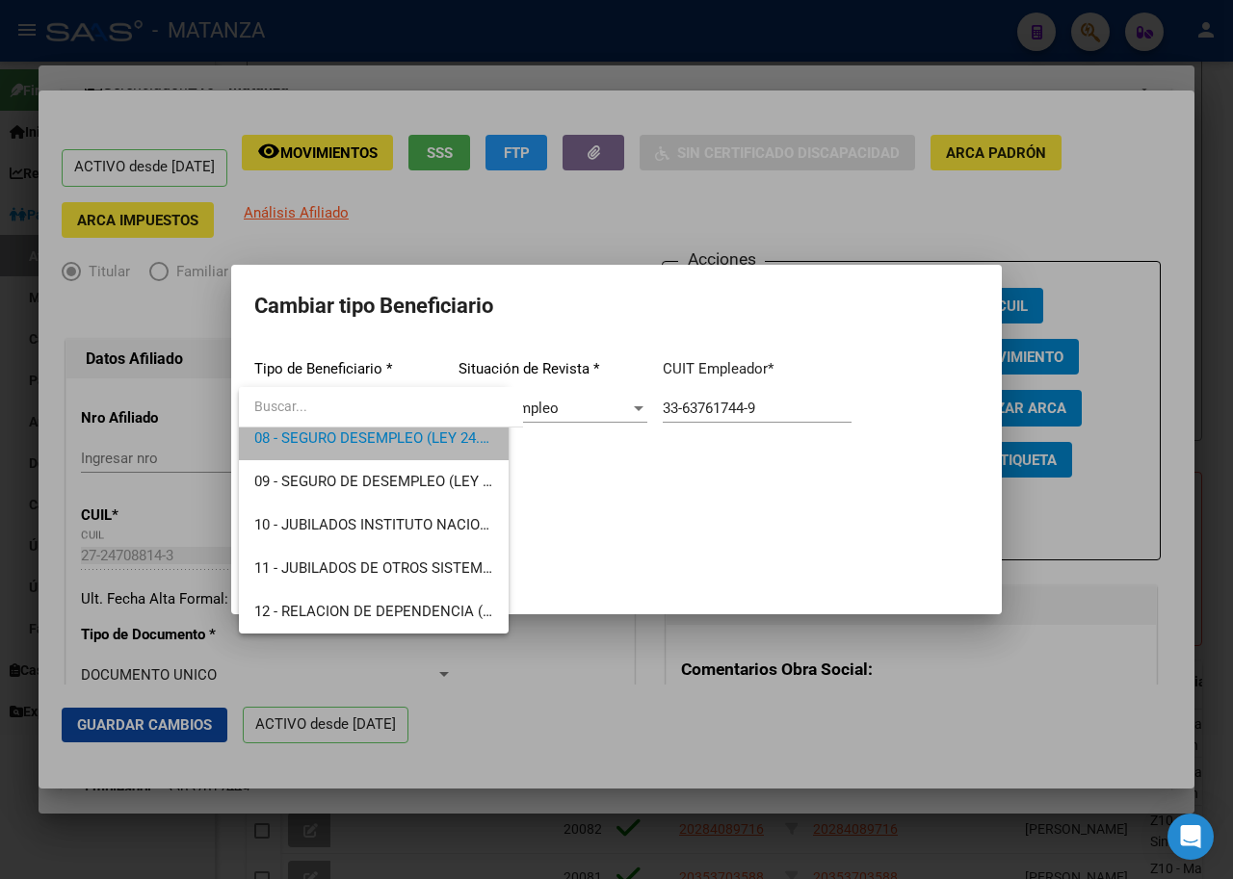
scroll to position [347, 0]
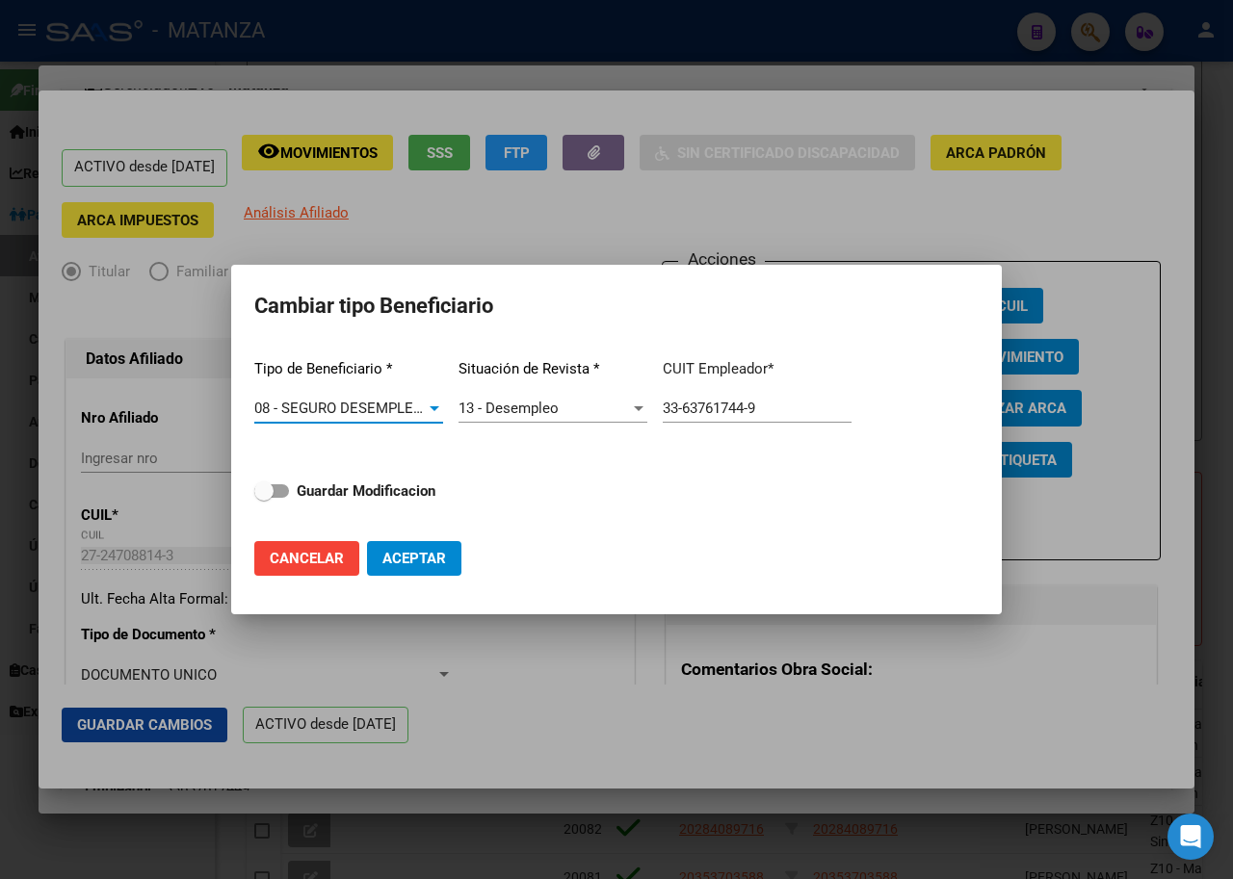
click at [774, 405] on input "33-63761744-9" at bounding box center [757, 408] width 189 height 17
click at [1103, 716] on div at bounding box center [616, 439] width 1233 height 879
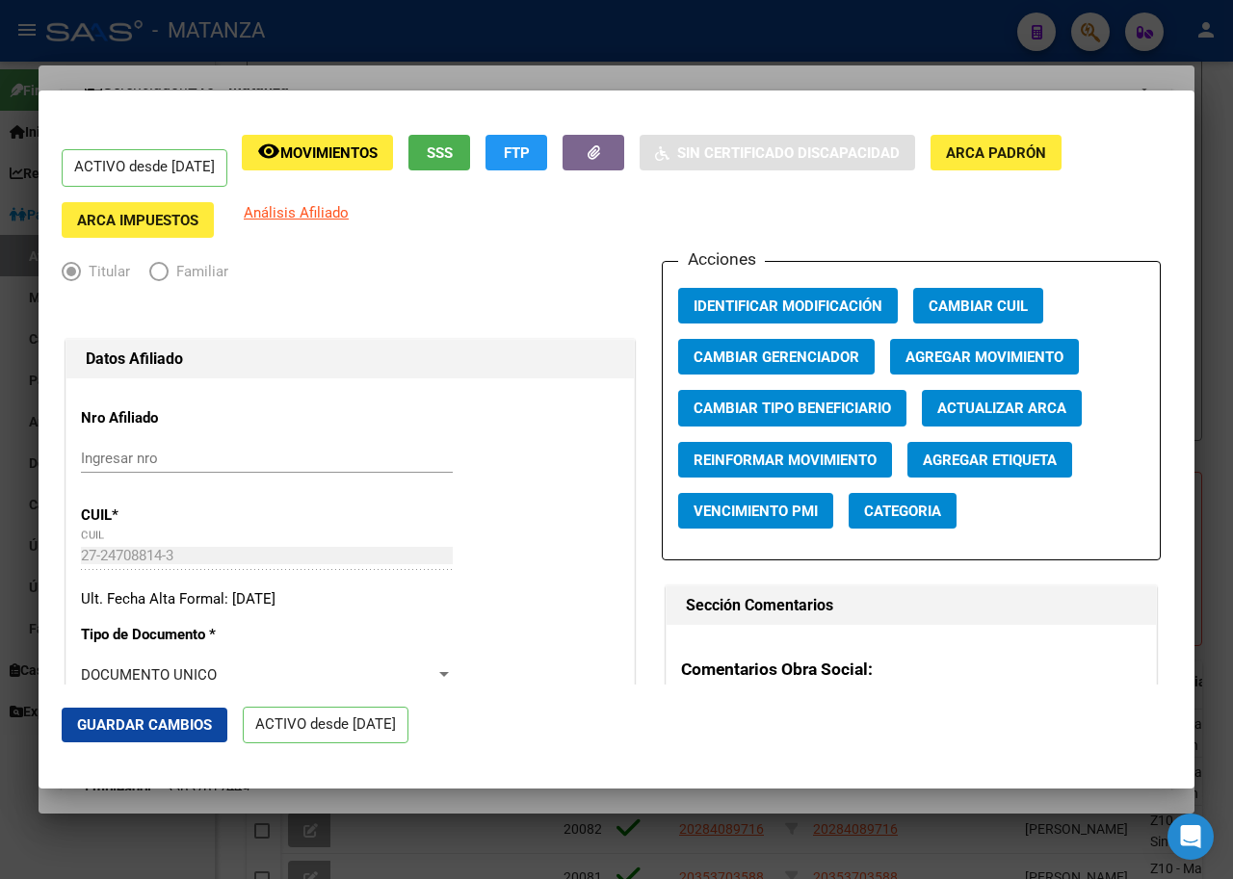
click at [540, 72] on div at bounding box center [616, 439] width 1233 height 879
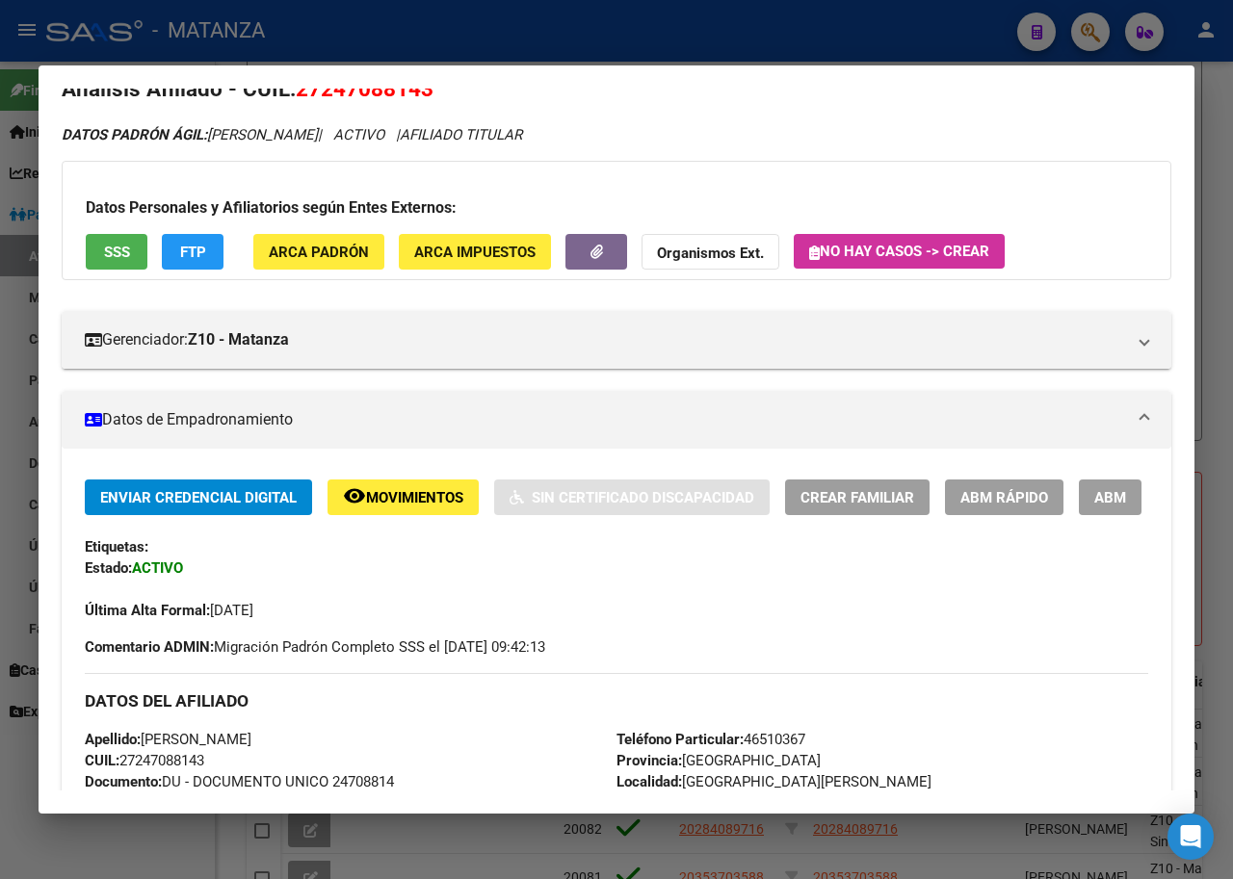
scroll to position [0, 0]
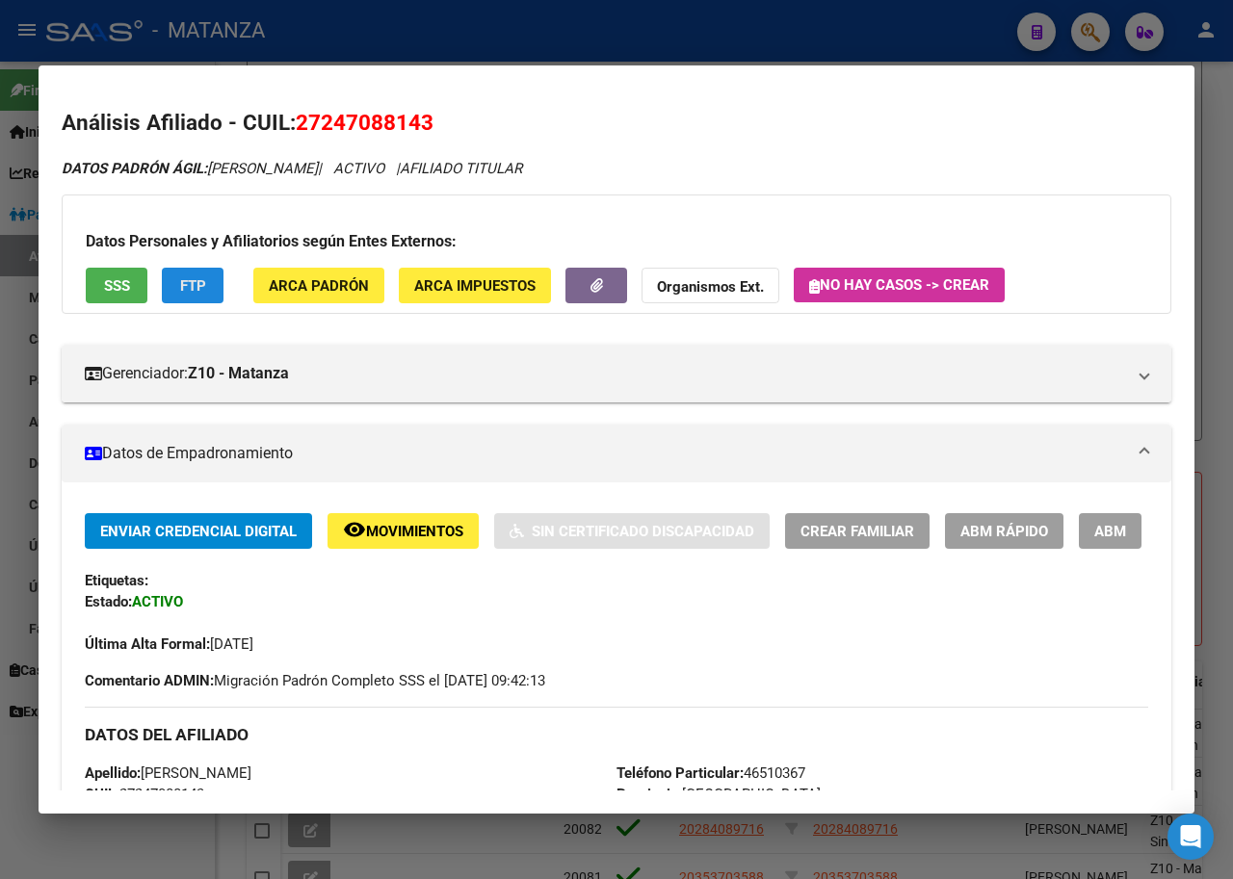
click at [195, 280] on span "FTP" at bounding box center [193, 285] width 26 height 17
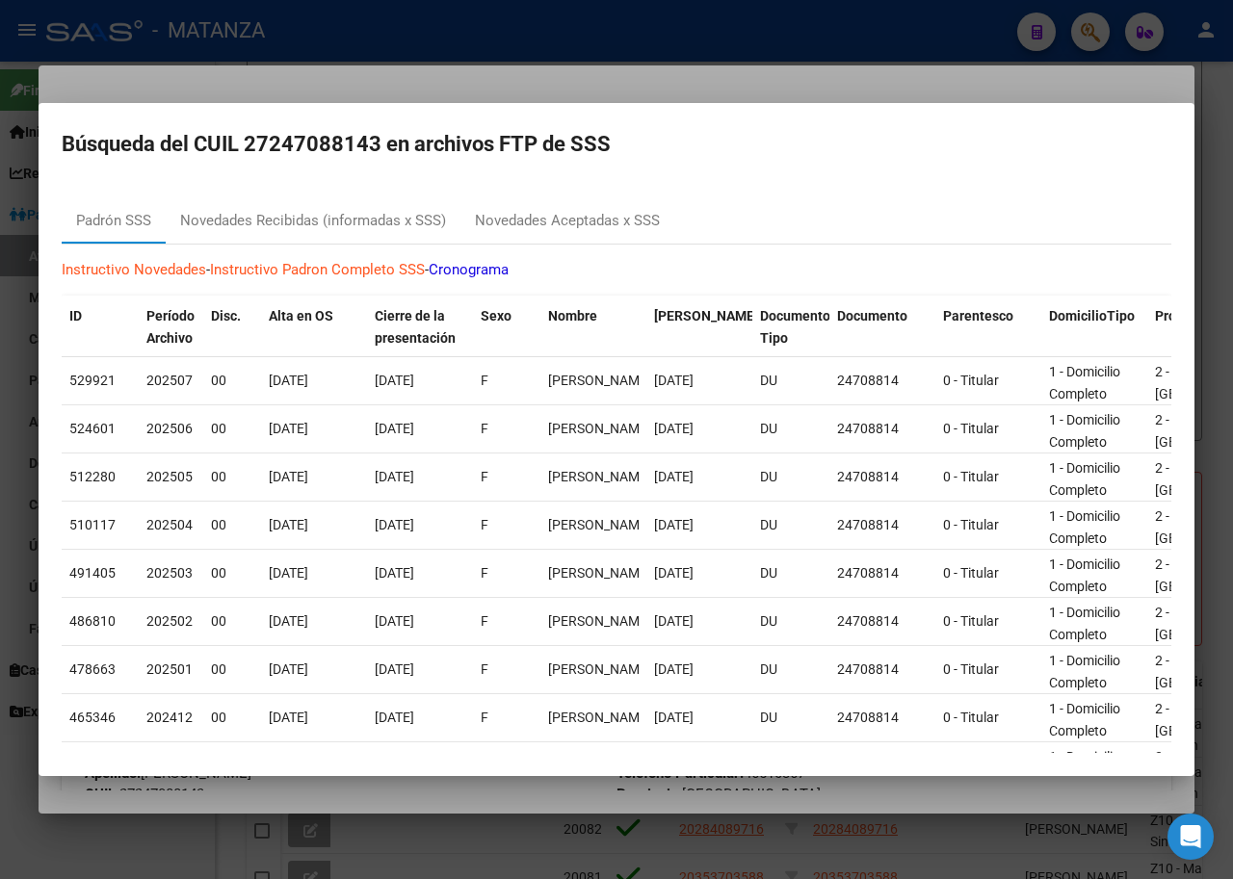
click at [610, 68] on div at bounding box center [616, 439] width 1233 height 879
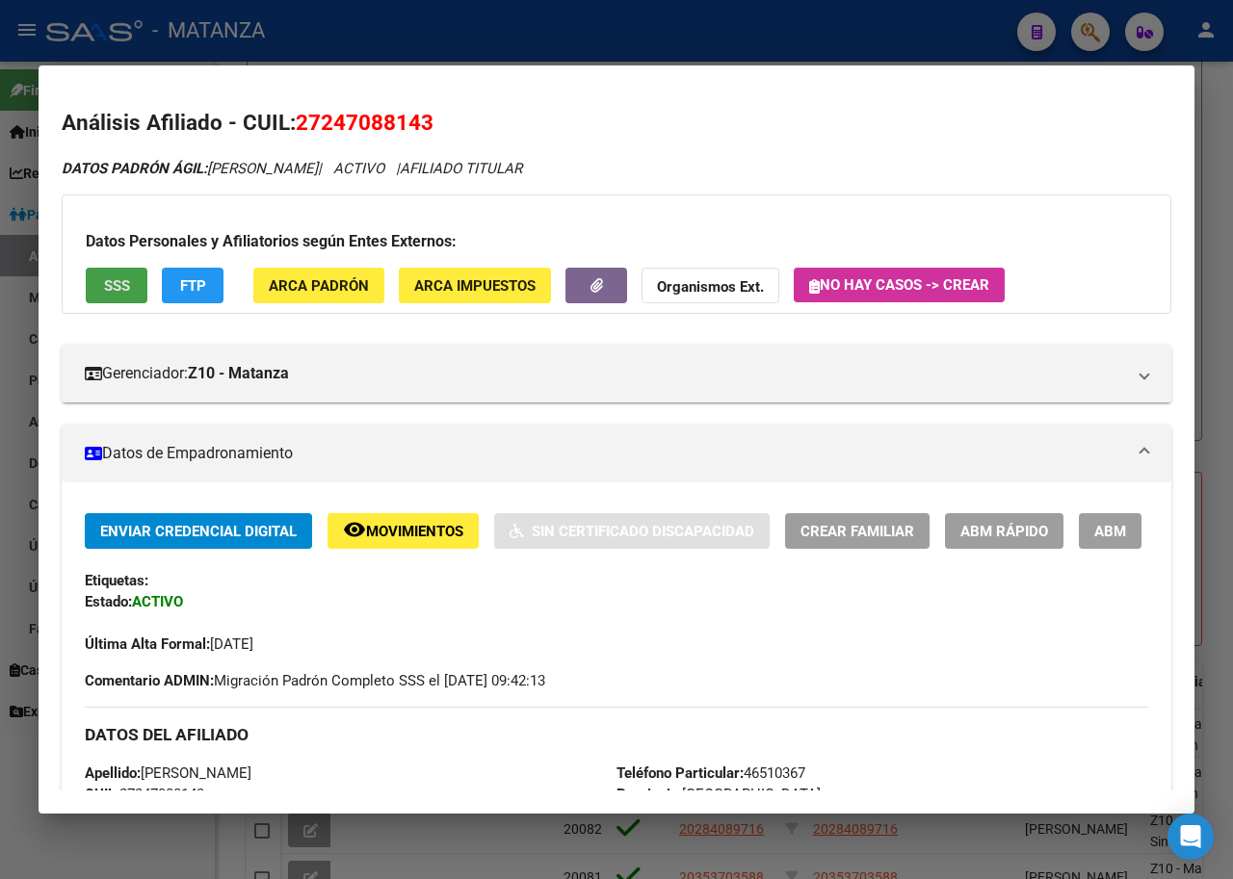
click at [119, 285] on span "SSS" at bounding box center [117, 285] width 26 height 17
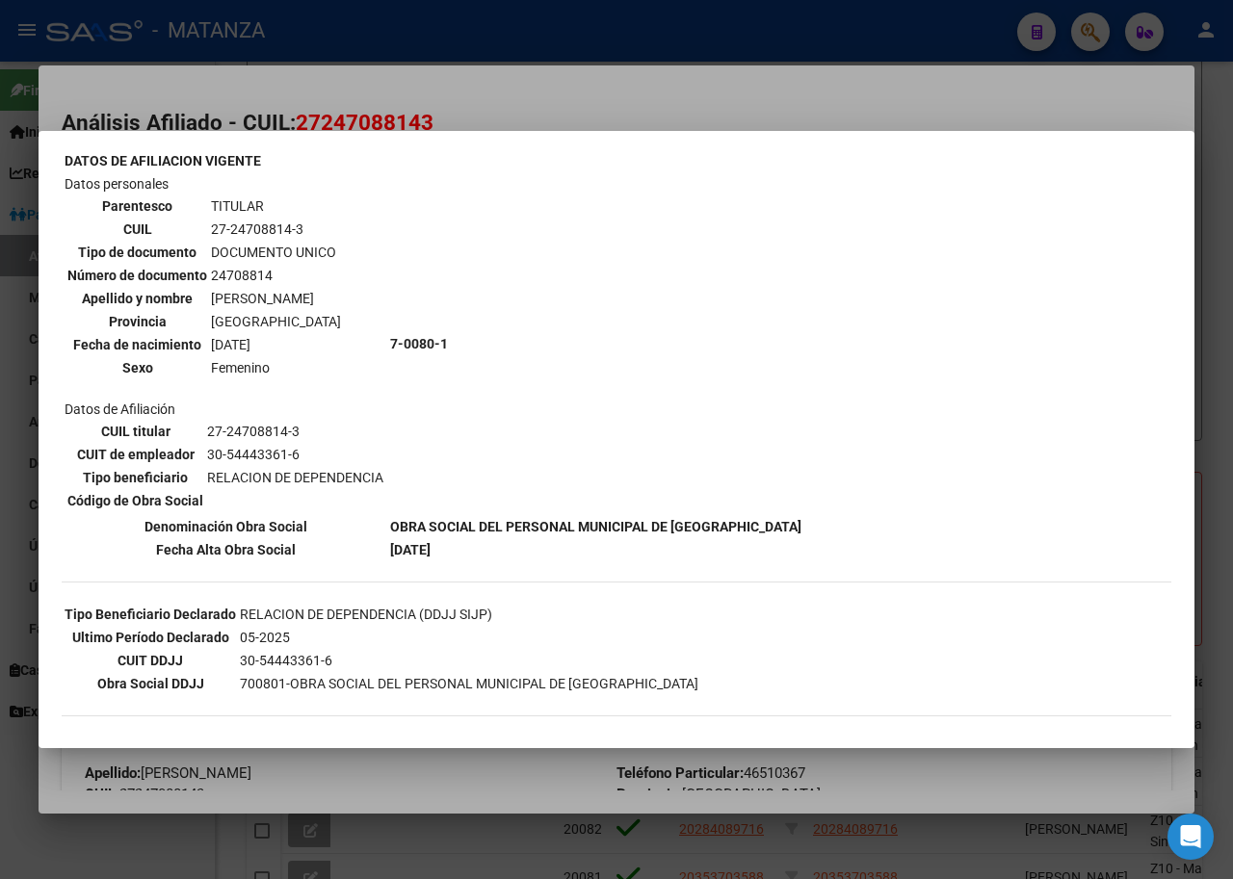
scroll to position [90, 0]
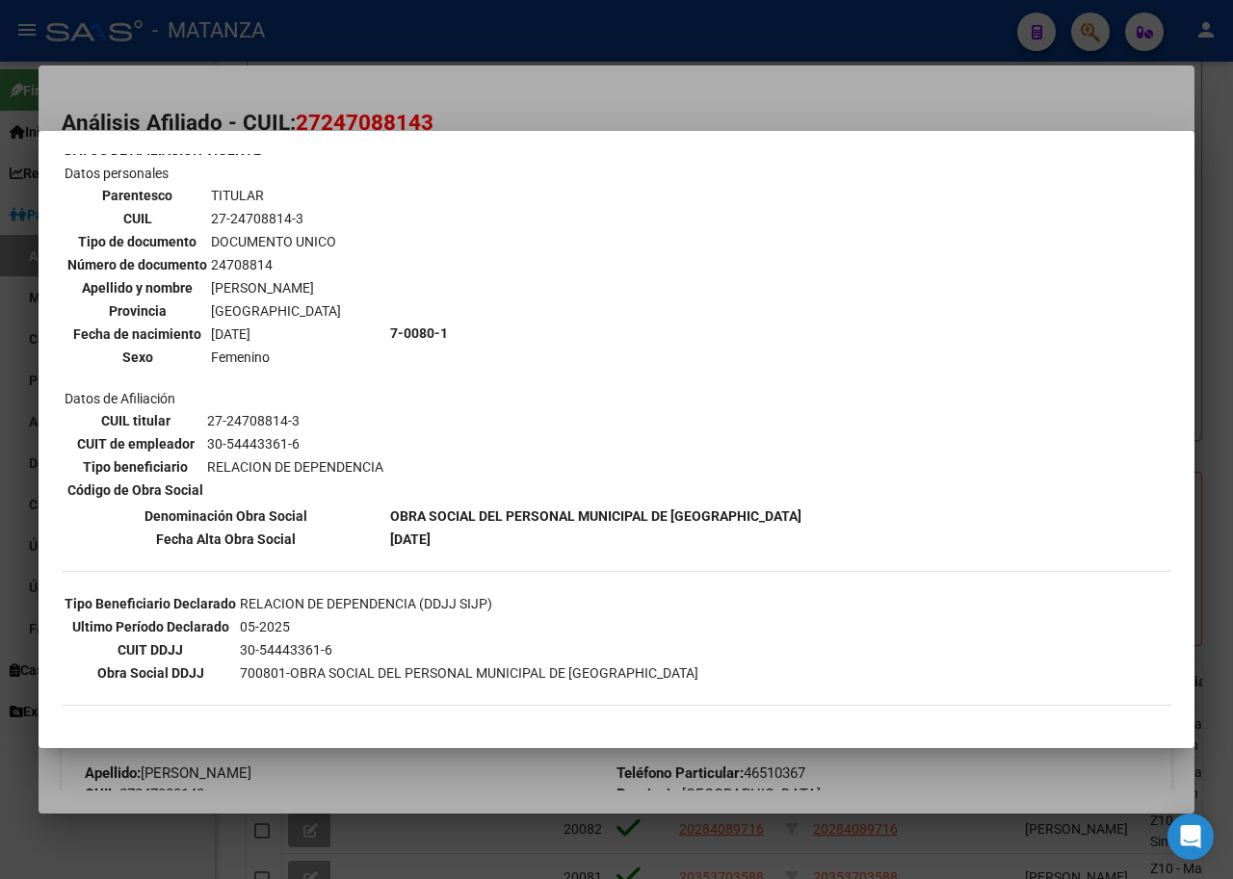
click at [592, 104] on div at bounding box center [616, 439] width 1233 height 879
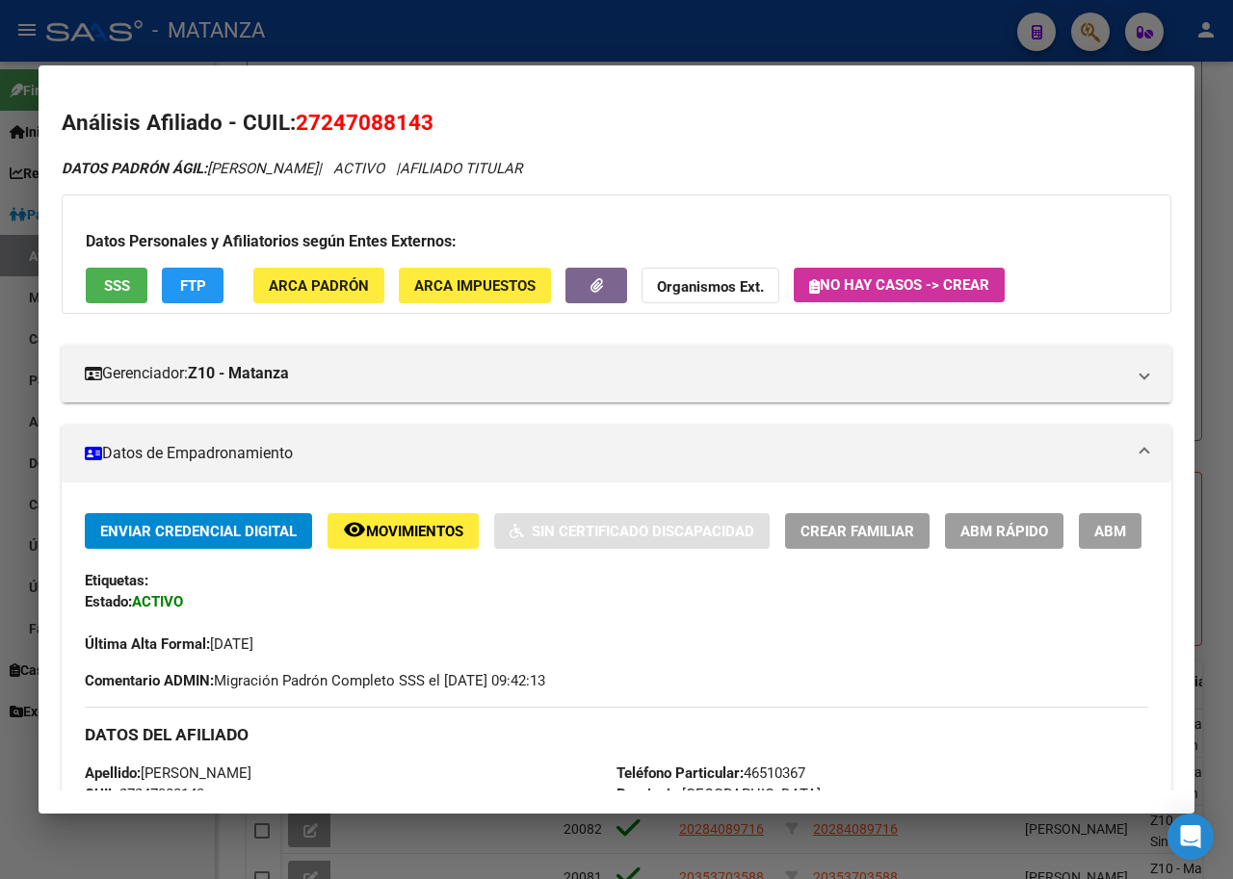
click at [585, 27] on div at bounding box center [616, 439] width 1233 height 879
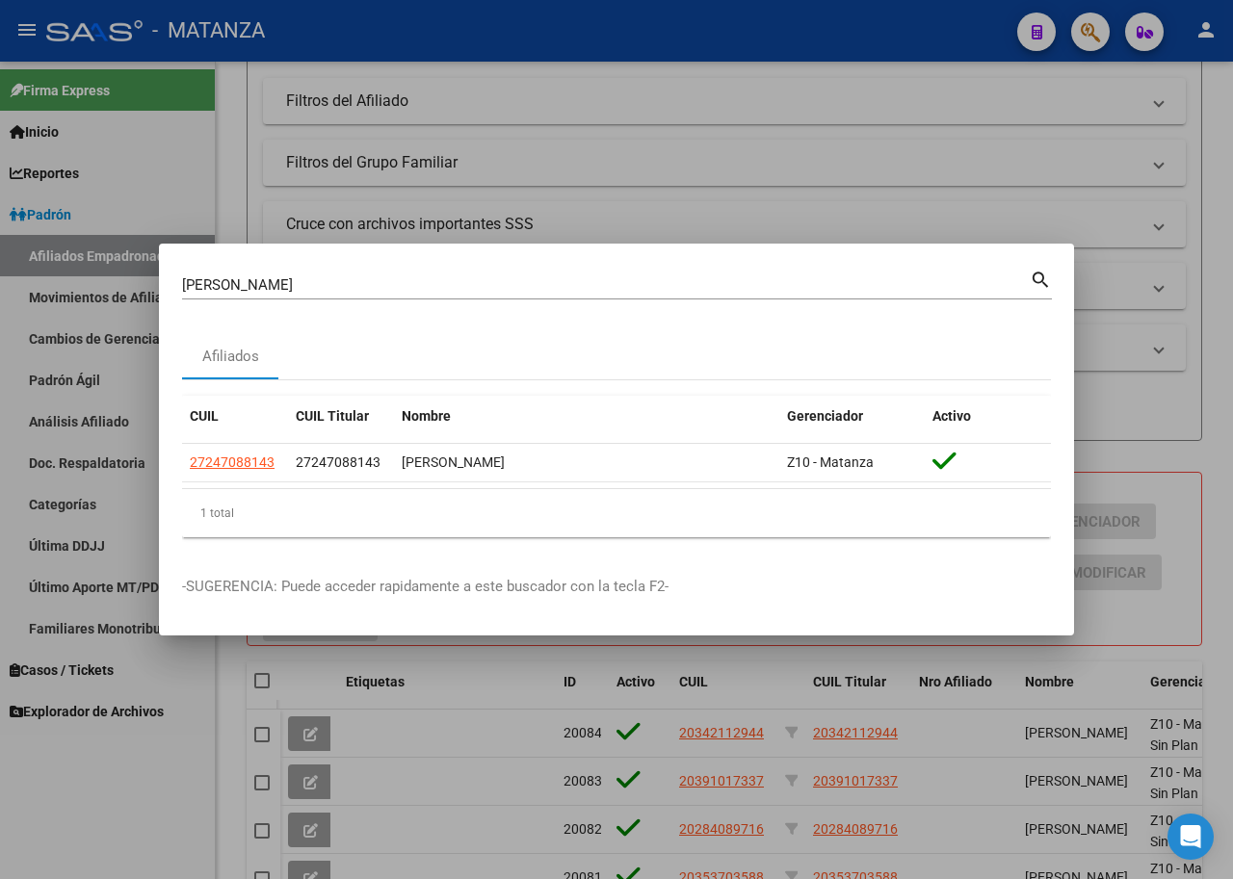
click at [865, 50] on div at bounding box center [616, 439] width 1233 height 879
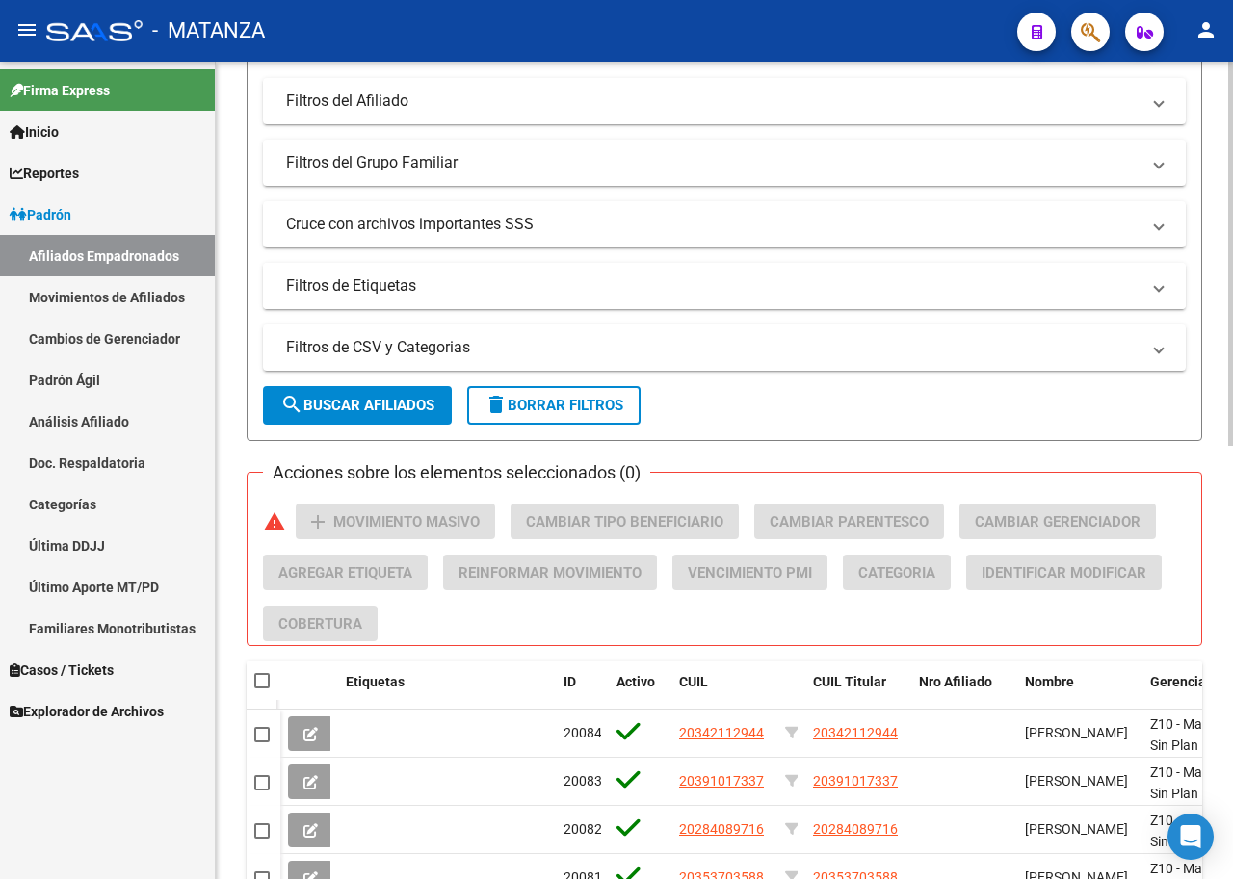
scroll to position [0, 0]
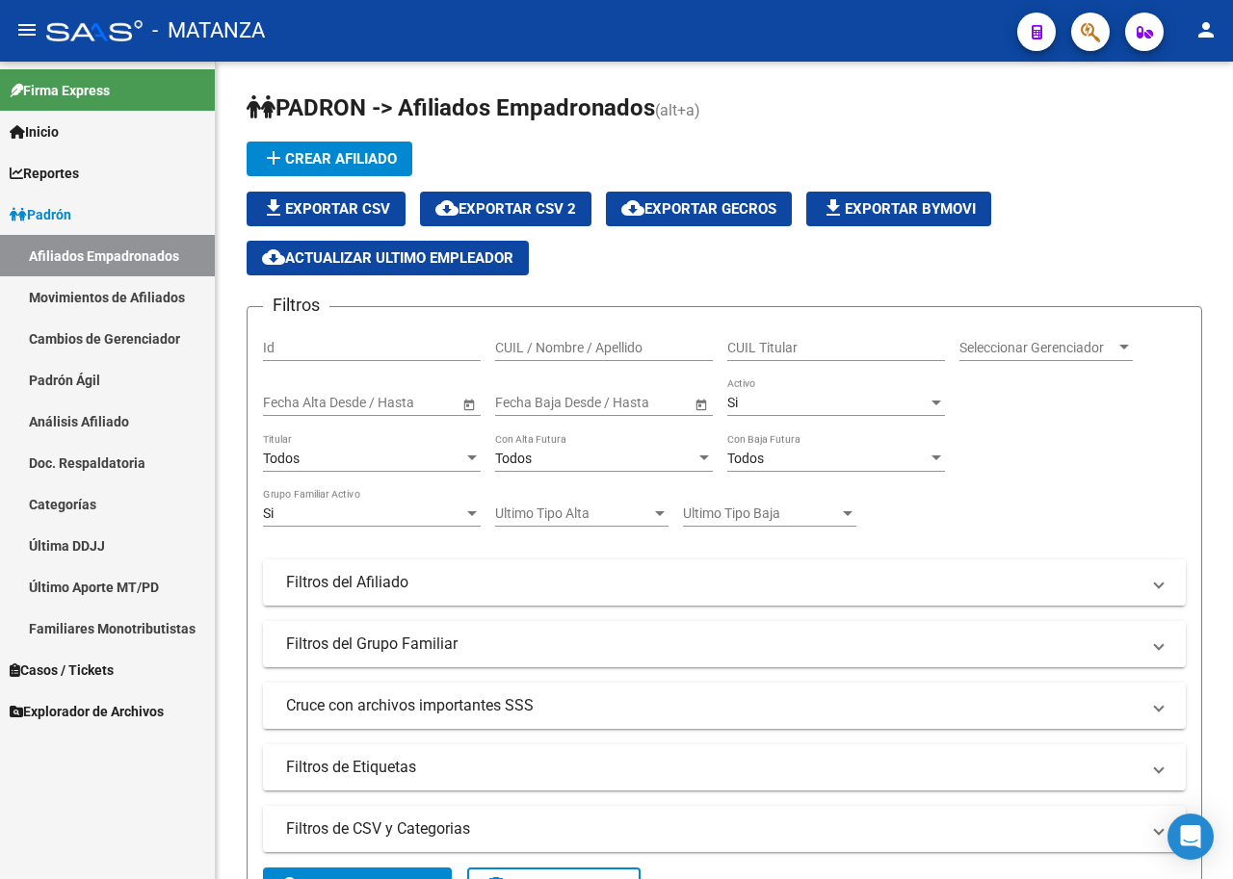
click at [115, 254] on link "Afiliados Empadronados" at bounding box center [107, 255] width 215 height 41
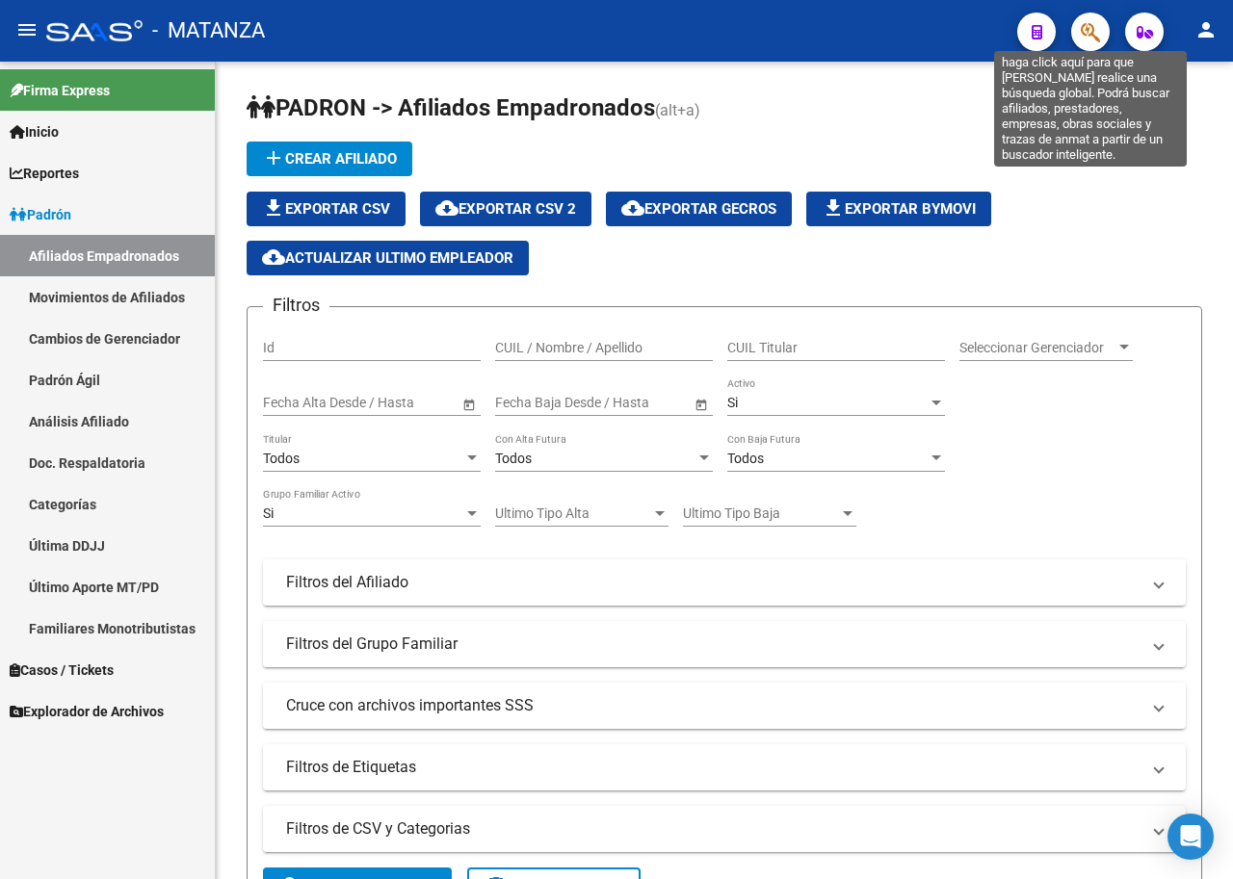
click at [1090, 42] on icon "button" at bounding box center [1090, 32] width 19 height 22
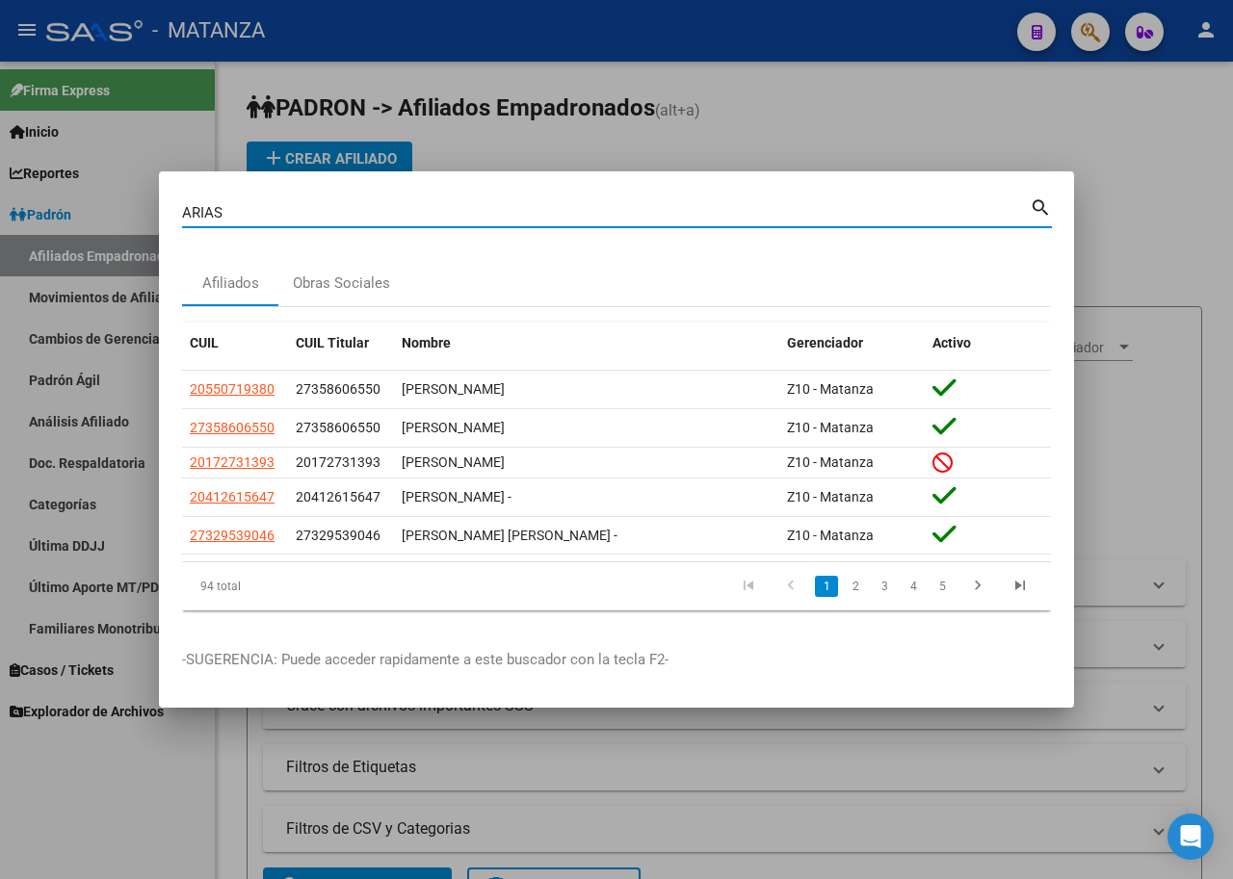
click at [273, 216] on input "ARIAS" at bounding box center [606, 212] width 848 height 17
type input "[PERSON_NAME]"
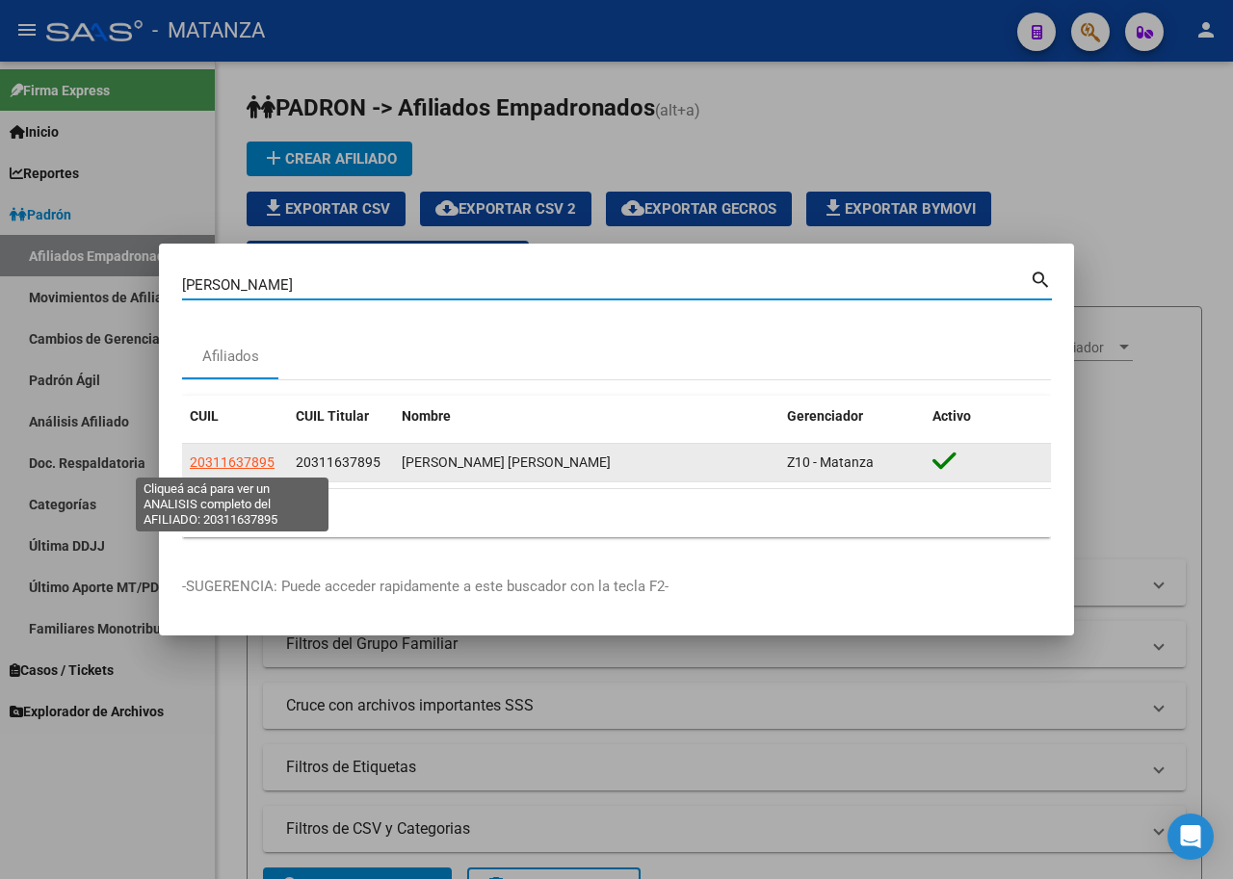
click at [243, 461] on span "20311637895" at bounding box center [232, 462] width 85 height 15
type textarea "20311637895"
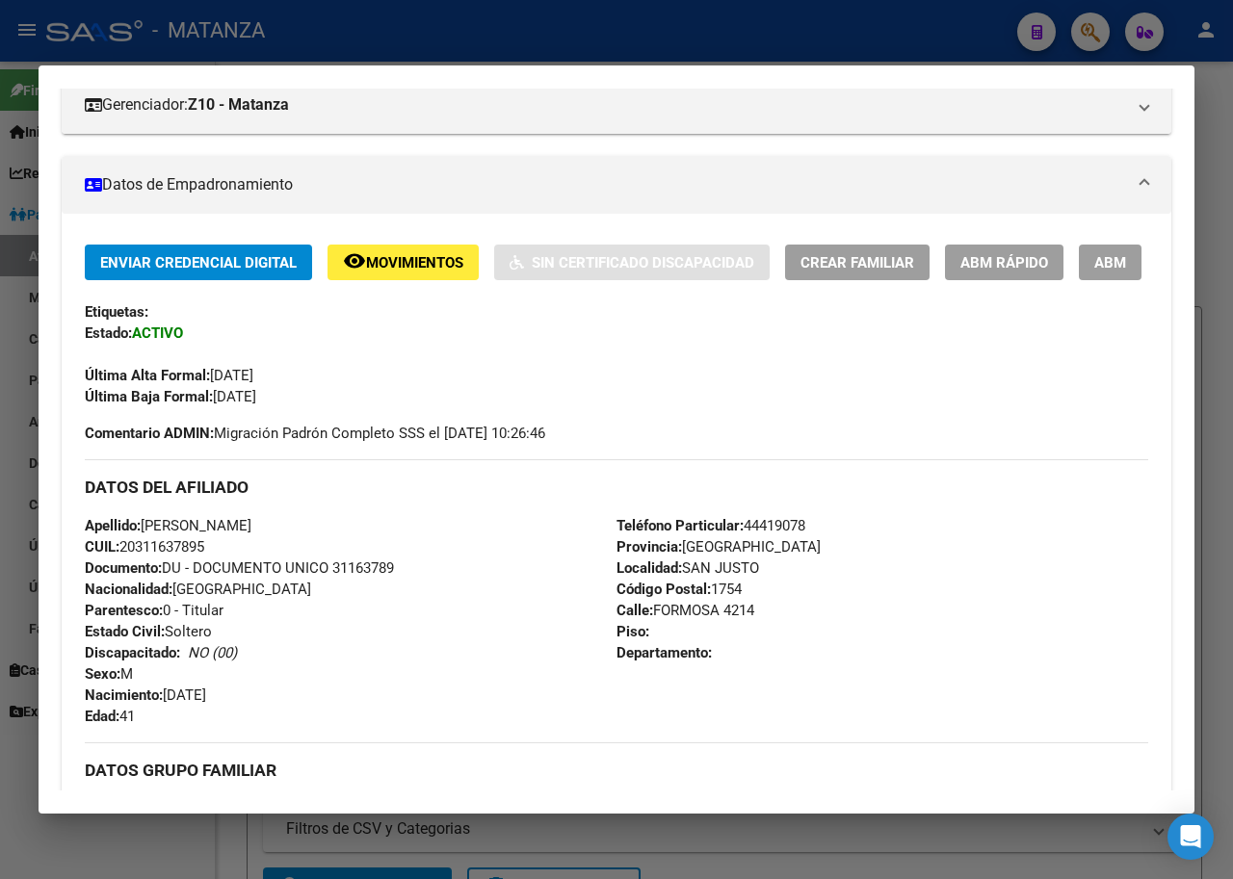
scroll to position [96, 0]
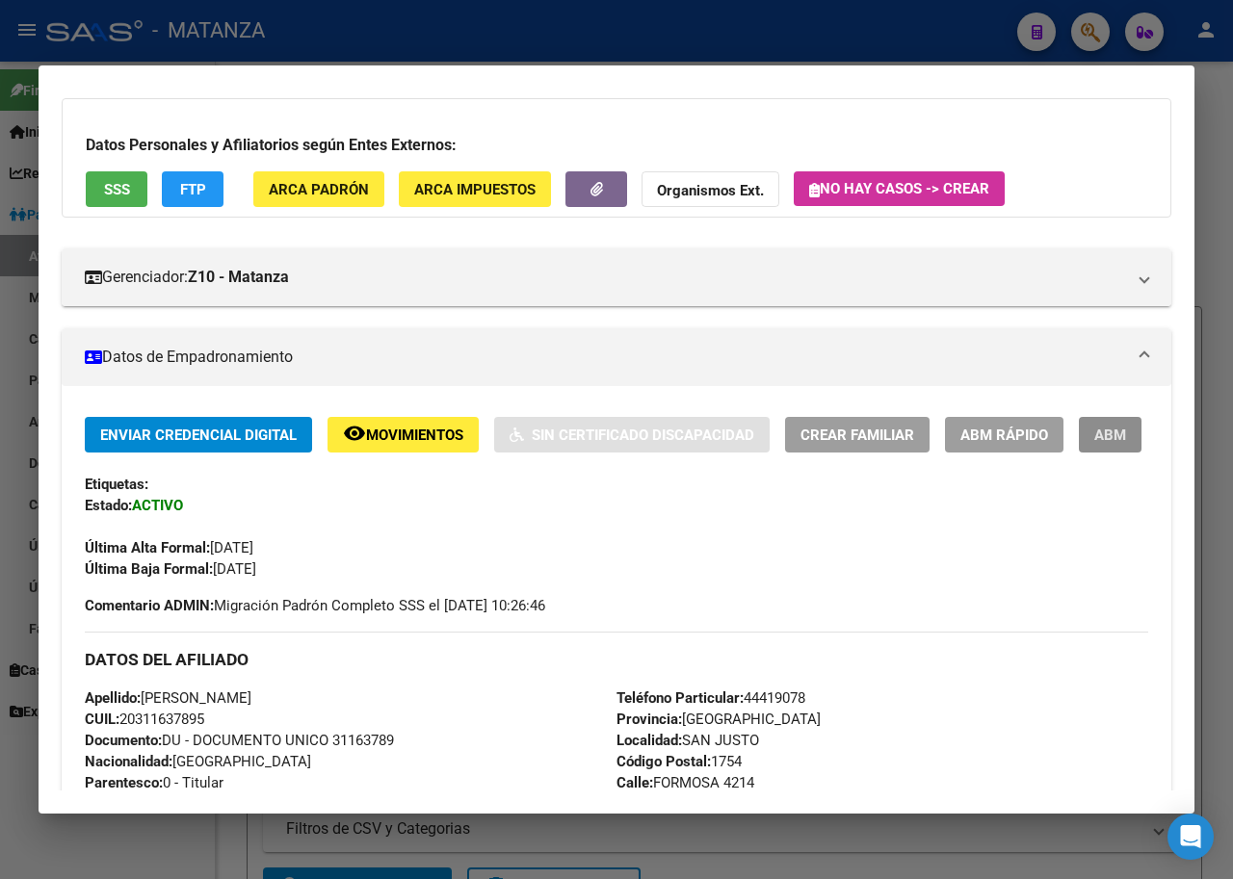
click at [1079, 453] on button "ABM" at bounding box center [1110, 435] width 63 height 36
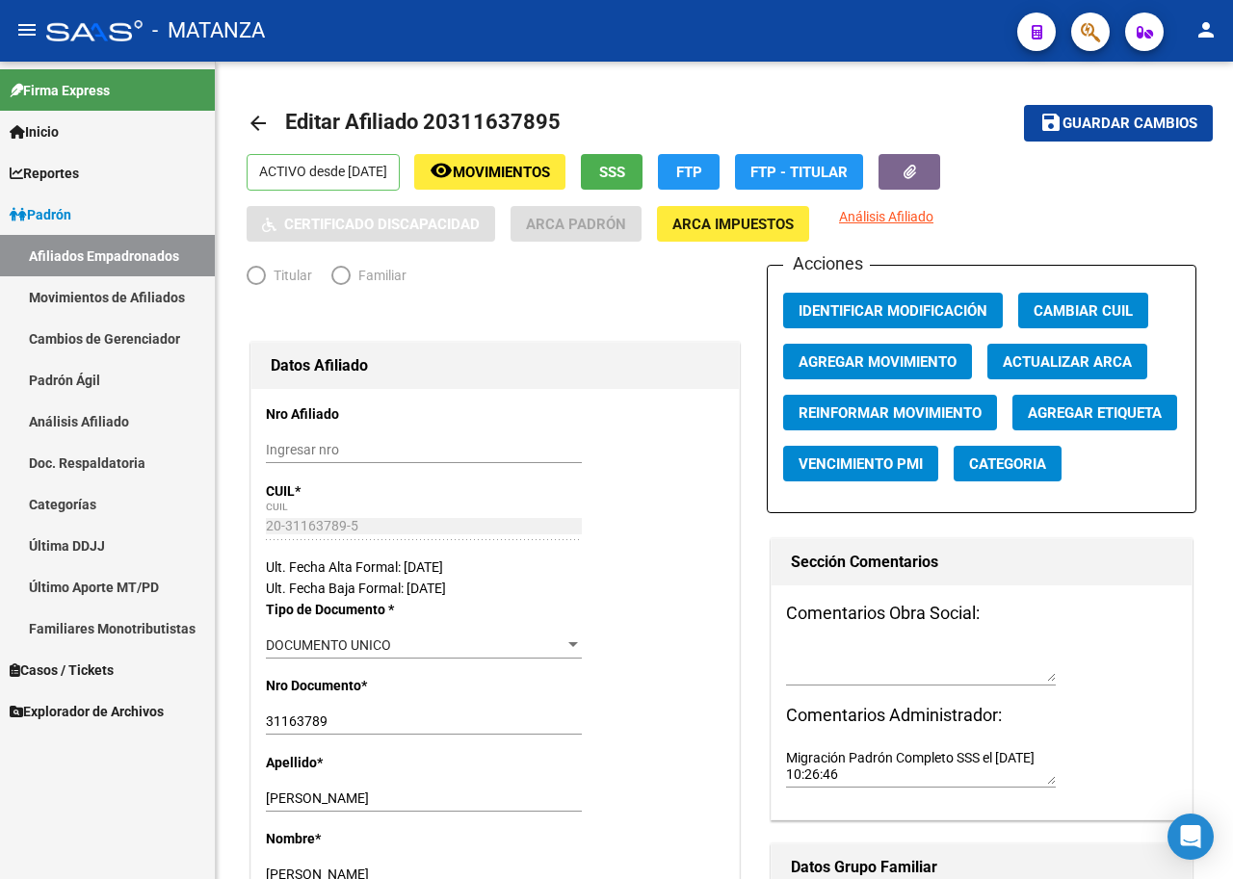
radio input "true"
type input "33-63761744-9"
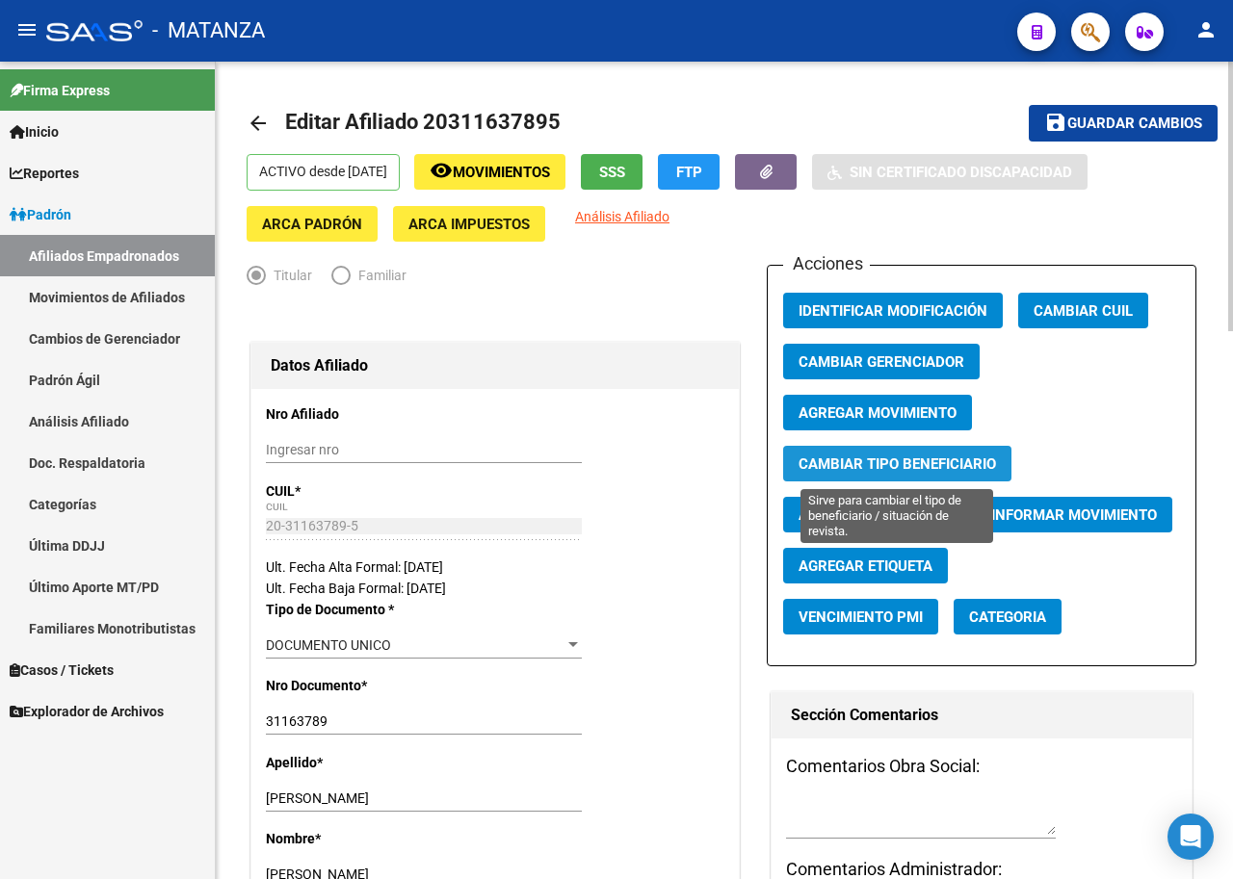
click at [873, 468] on span "Cambiar Tipo Beneficiario" at bounding box center [896, 464] width 197 height 17
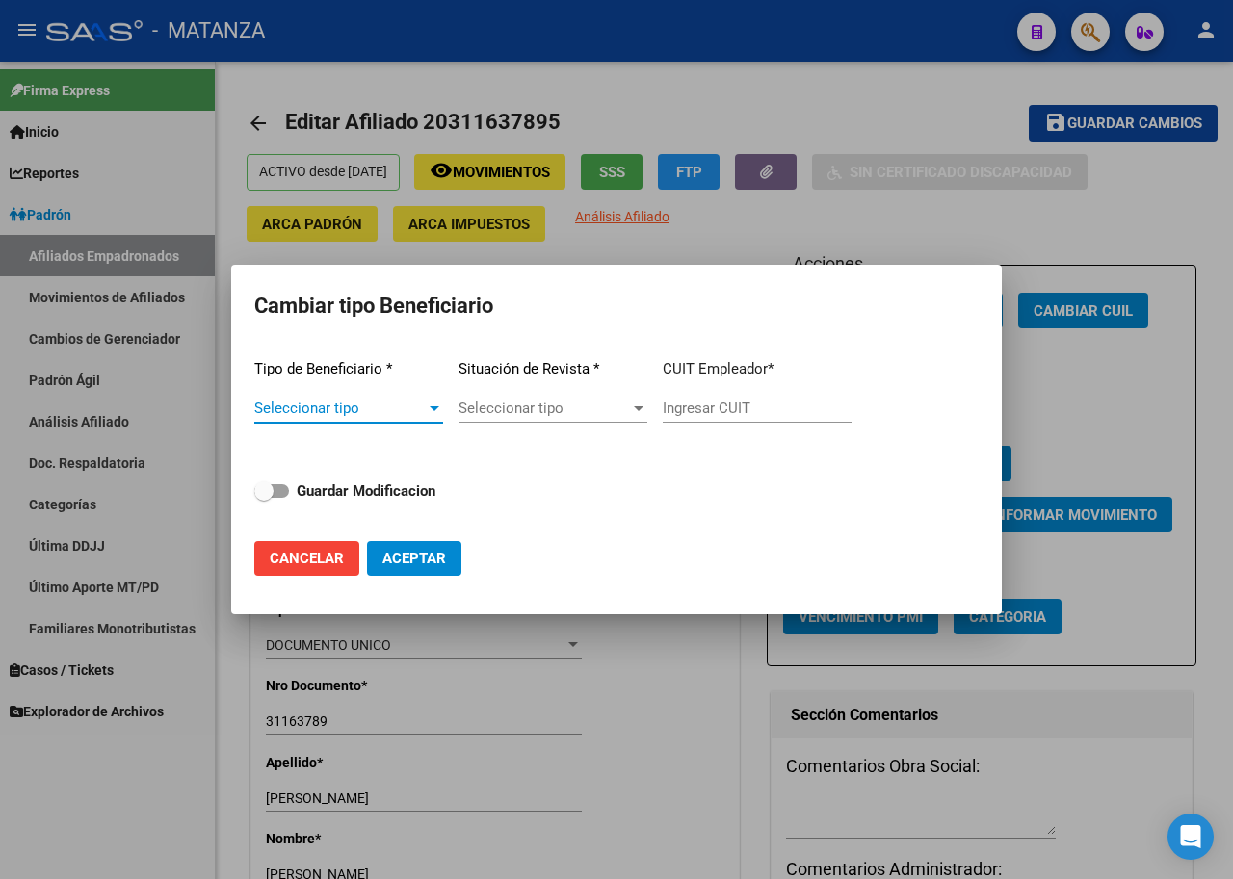
click at [431, 409] on div at bounding box center [435, 408] width 10 height 5
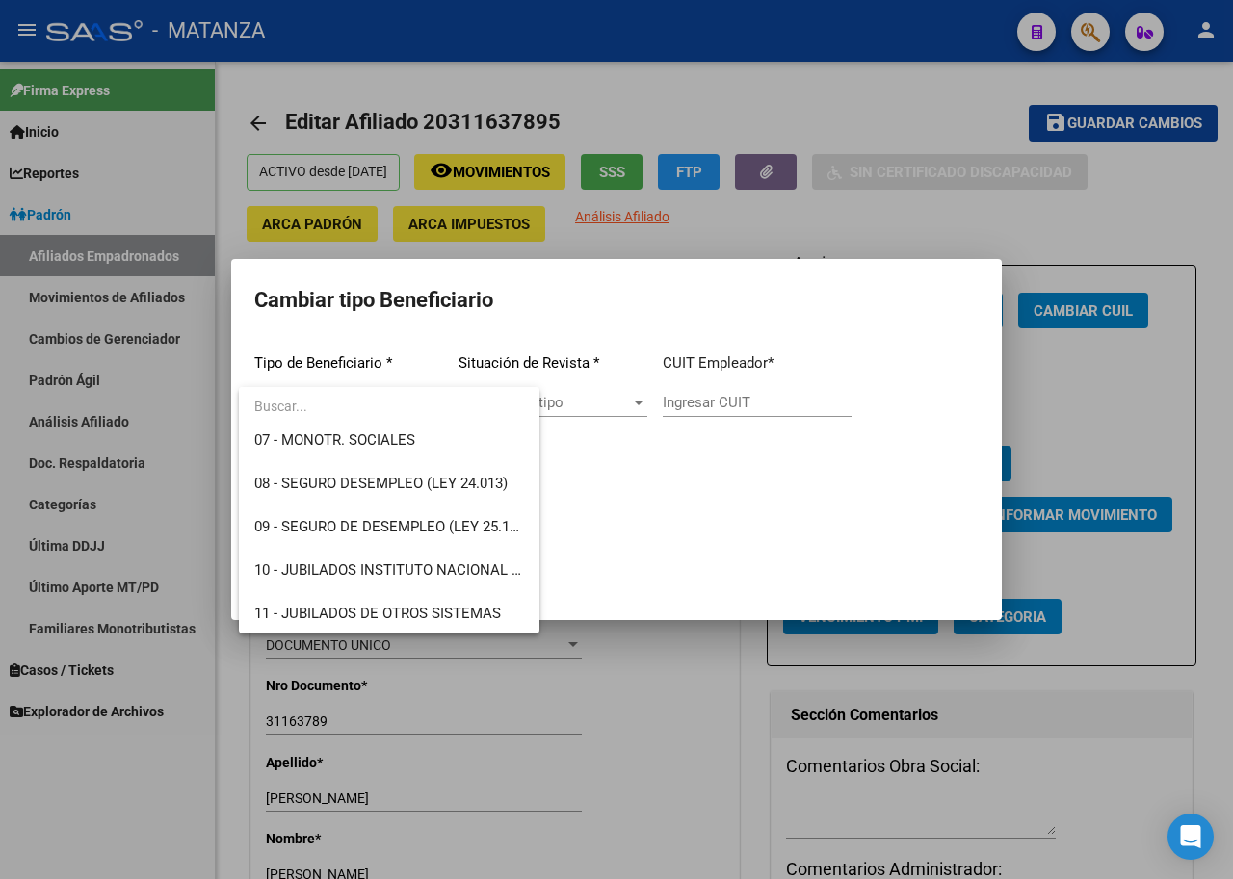
scroll to position [360, 0]
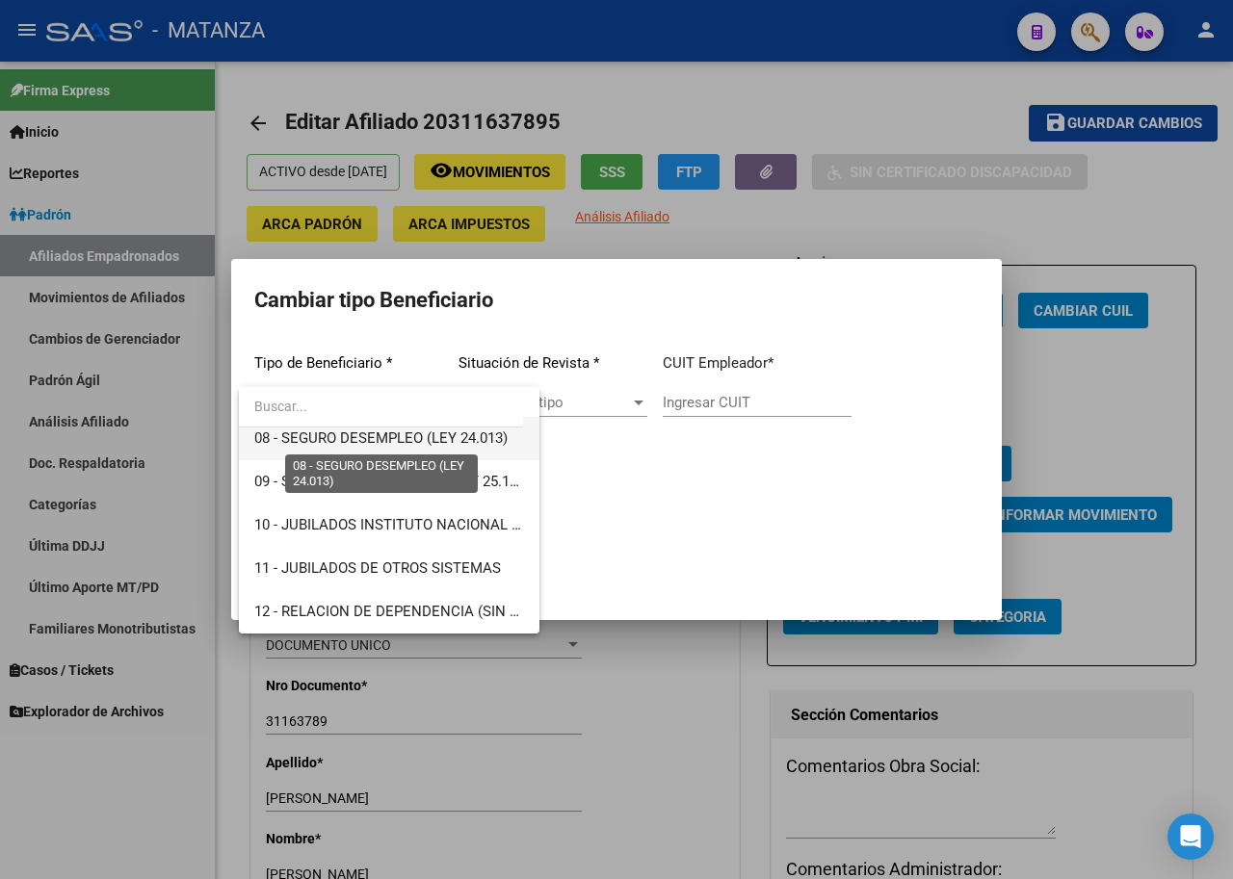
click at [415, 442] on span "08 - SEGURO DESEMPLEO (LEY 24.013)" at bounding box center [380, 438] width 253 height 17
type input "33-63761744-9"
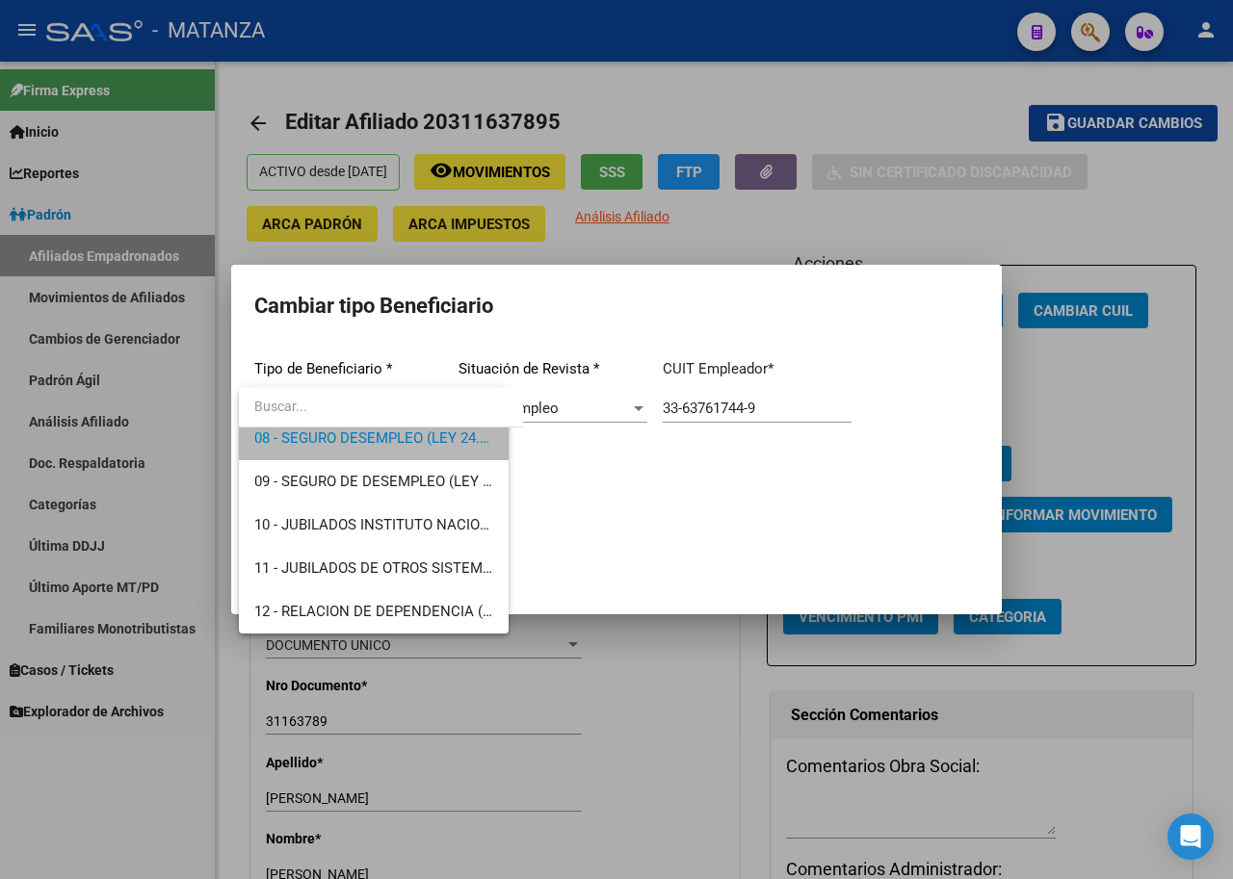
scroll to position [347, 0]
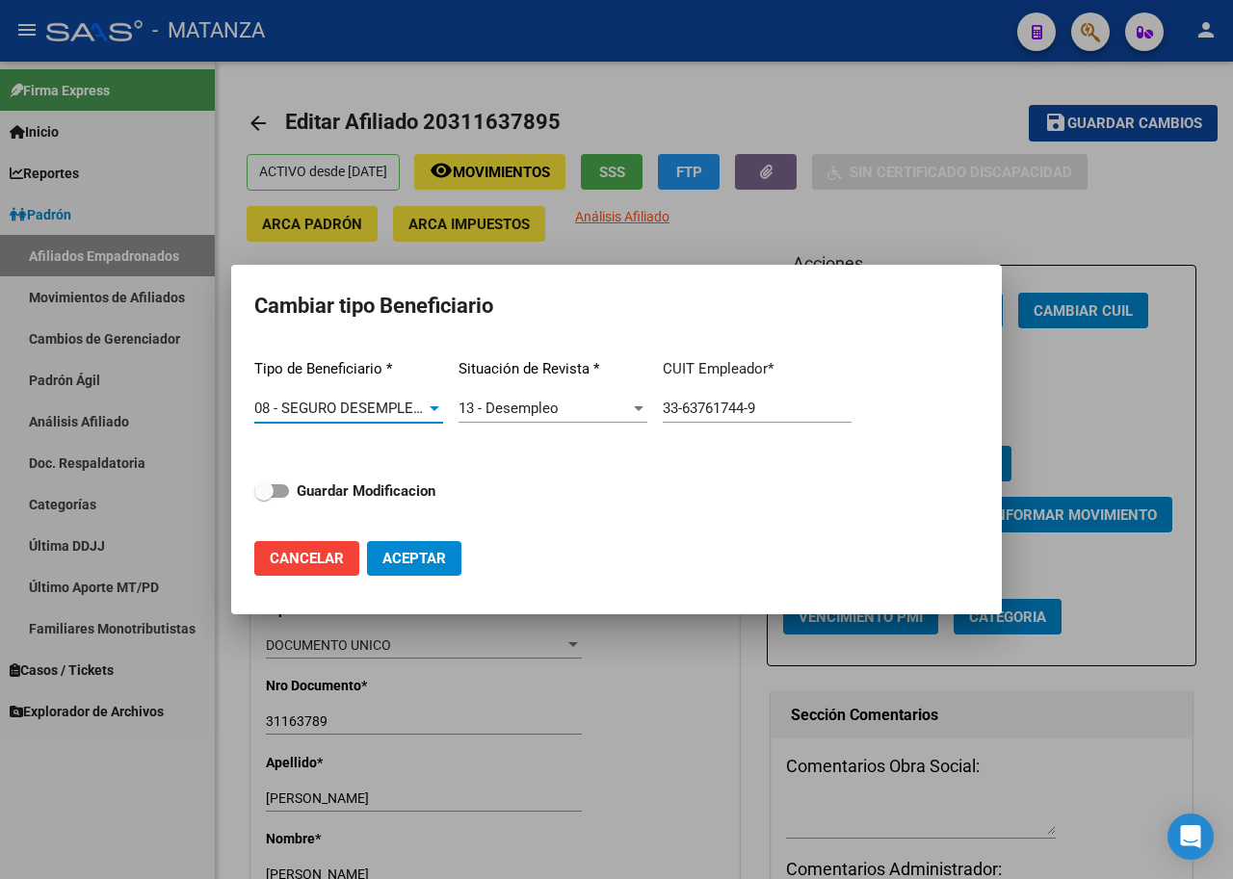
click at [287, 491] on span at bounding box center [271, 490] width 35 height 13
click at [264, 498] on input "Guardar Modificacion" at bounding box center [263, 498] width 1 height 1
click at [314, 553] on span "Cancelar" at bounding box center [307, 558] width 74 height 17
checkbox input "false"
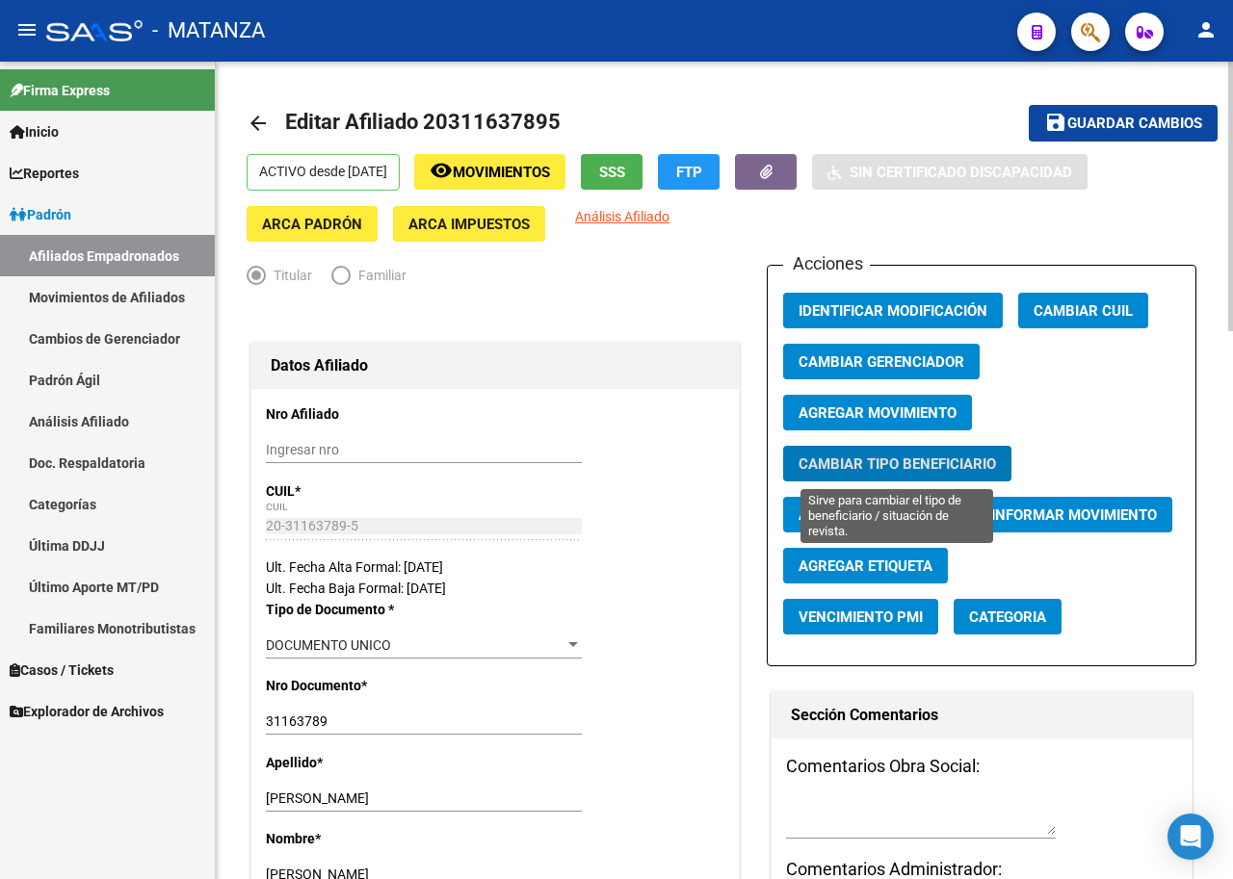
click at [908, 464] on span "Cambiar Tipo Beneficiario" at bounding box center [896, 464] width 197 height 17
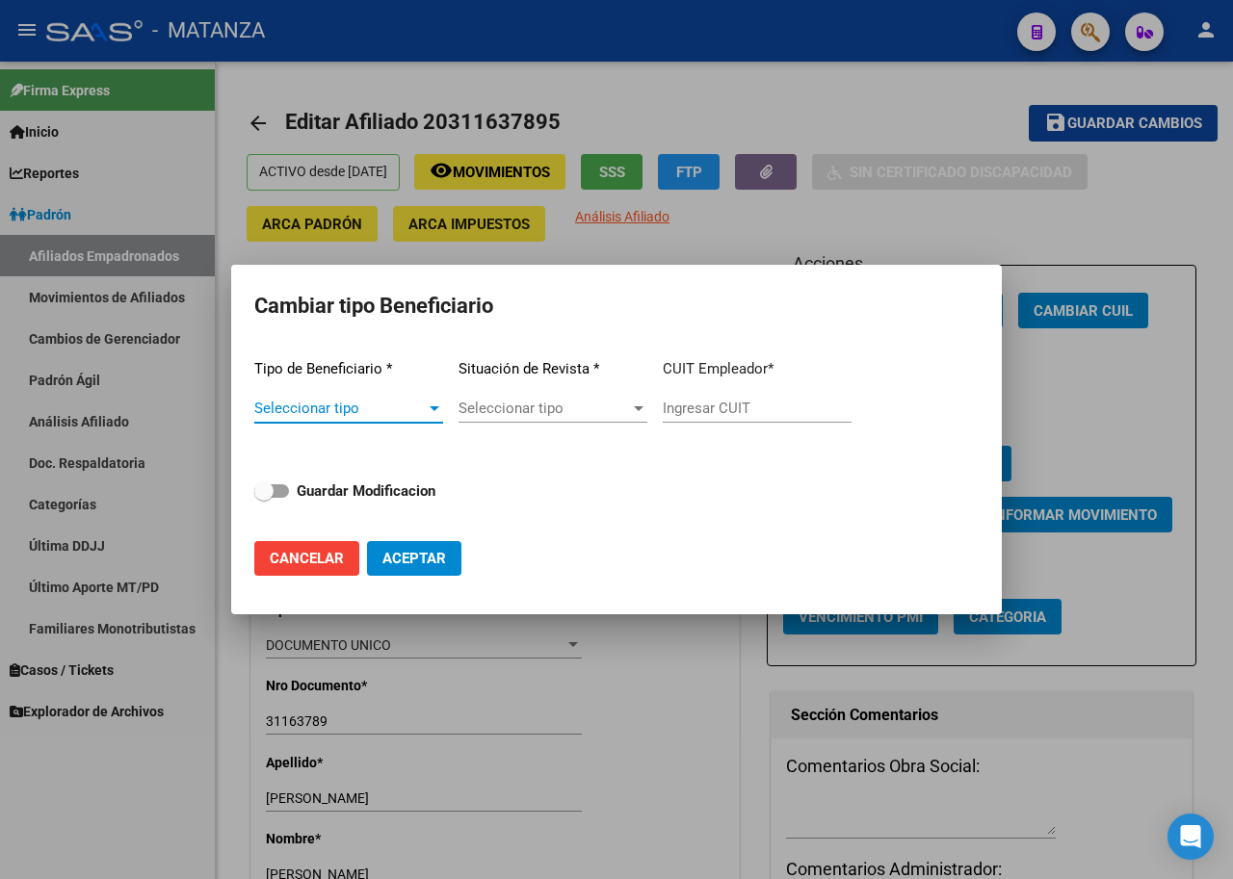
click at [402, 405] on span "Seleccionar tipo" at bounding box center [339, 408] width 171 height 17
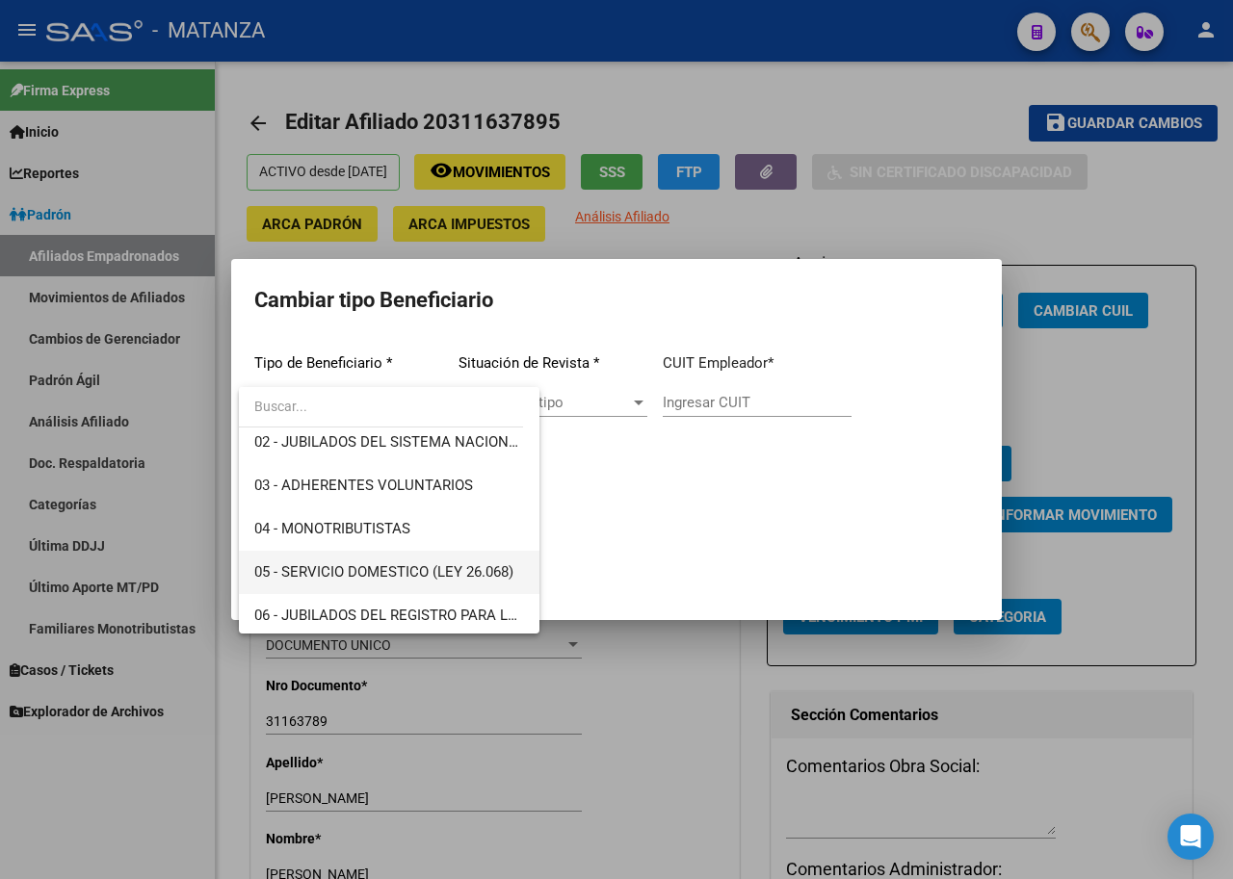
scroll to position [193, 0]
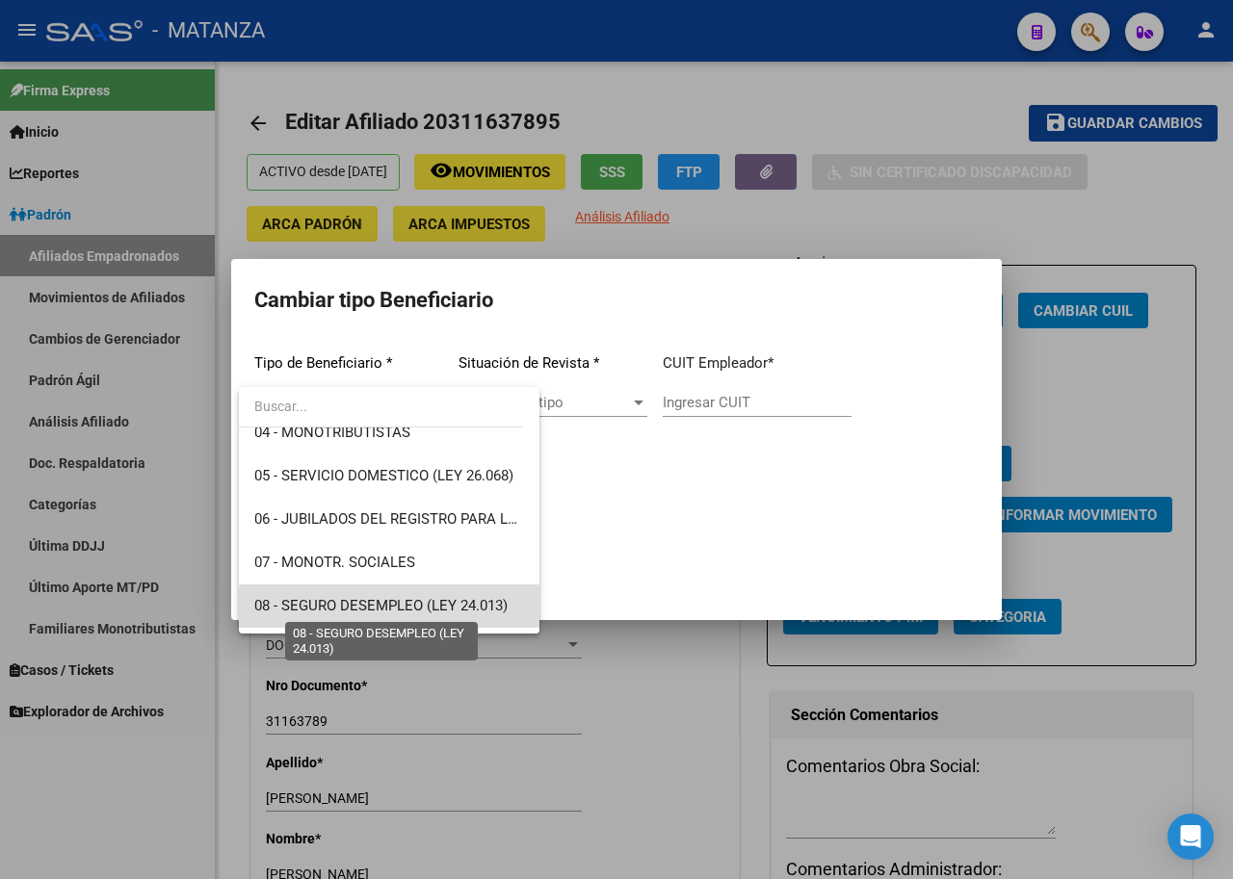
click at [417, 608] on span "08 - SEGURO DESEMPLEO (LEY 24.013)" at bounding box center [380, 605] width 253 height 17
type input "33-63761744-9"
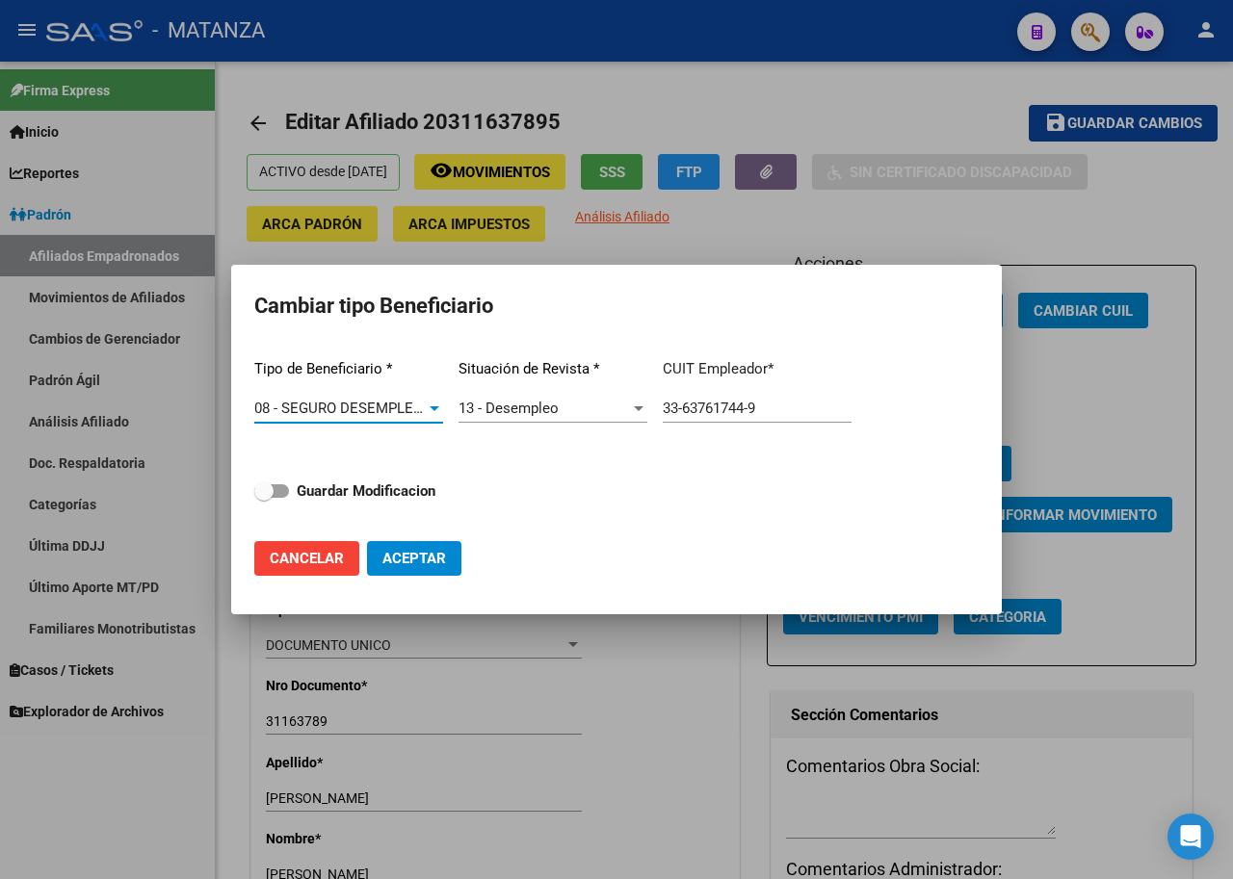
click at [276, 491] on span at bounding box center [271, 490] width 35 height 13
click at [264, 498] on input "Guardar Modificacion" at bounding box center [263, 498] width 1 height 1
click at [302, 555] on span "Cancelar" at bounding box center [307, 558] width 74 height 17
checkbox input "false"
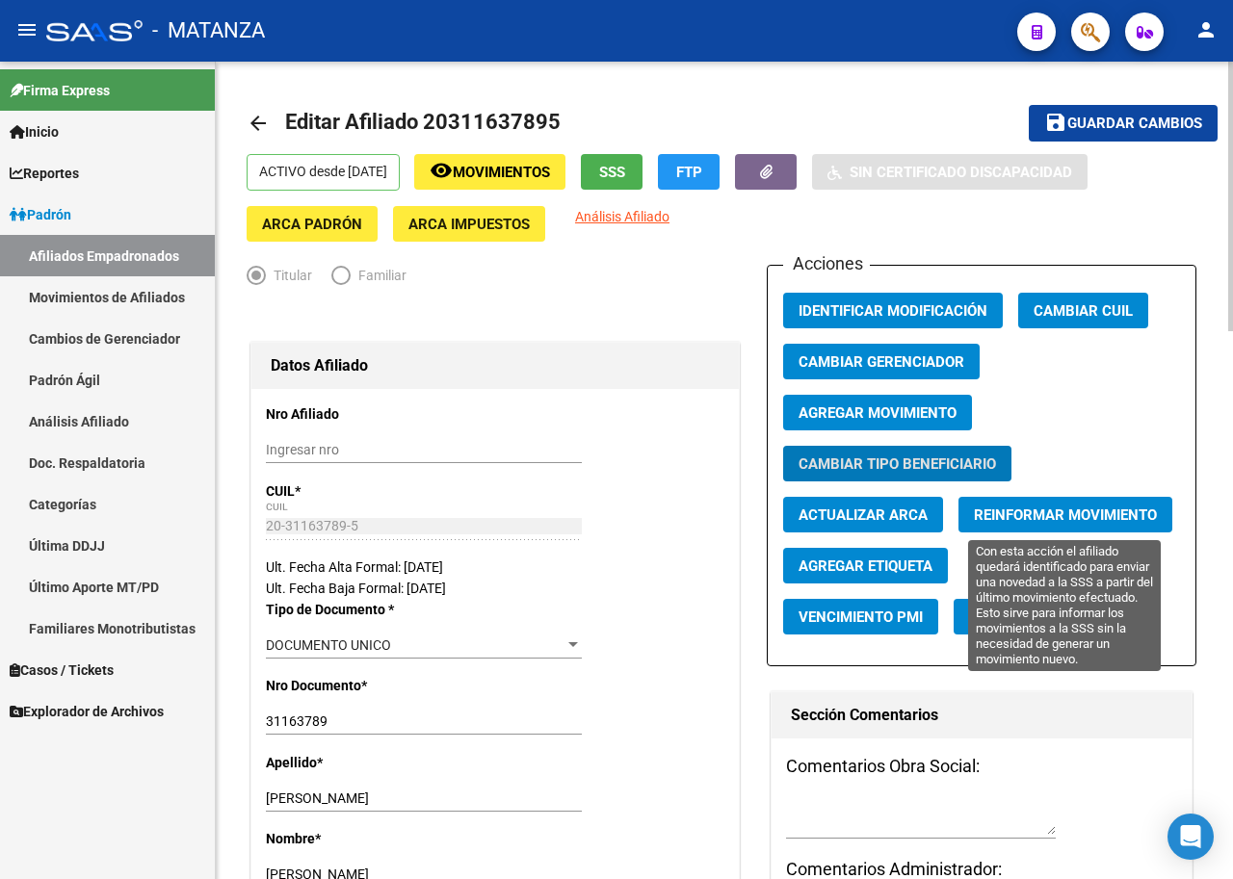
click at [1050, 511] on span "Reinformar Movimiento" at bounding box center [1065, 515] width 183 height 17
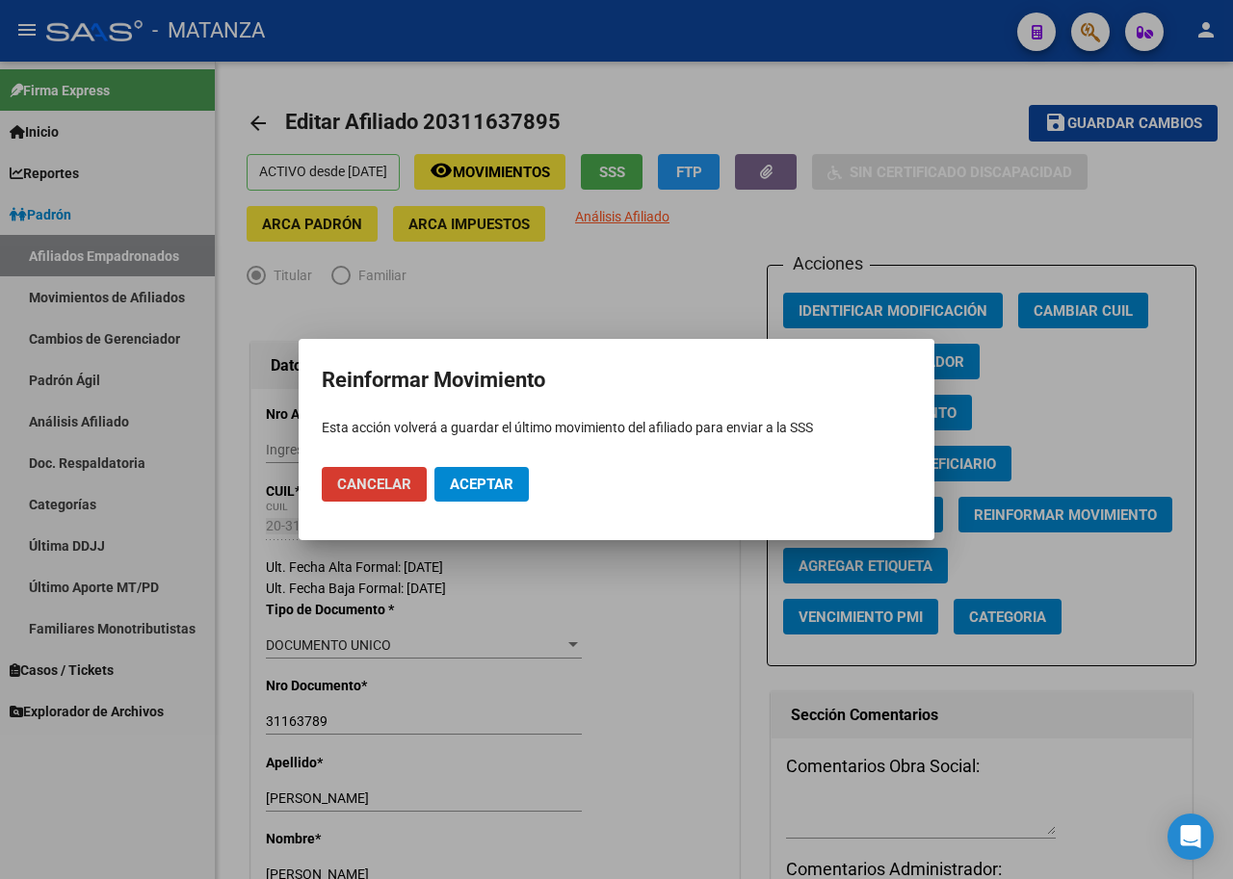
click at [486, 473] on button "Aceptar" at bounding box center [481, 484] width 94 height 35
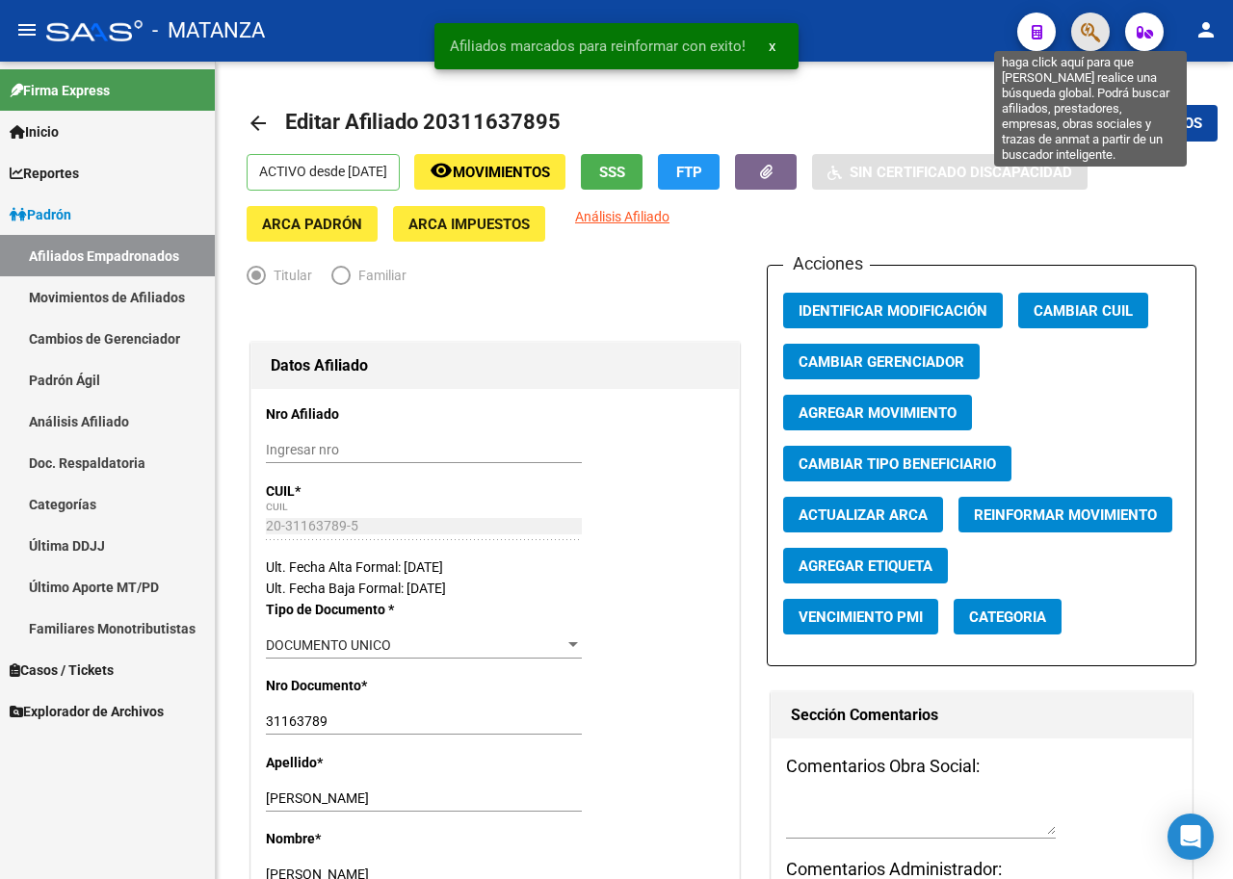
click at [1089, 33] on icon "button" at bounding box center [1090, 32] width 19 height 22
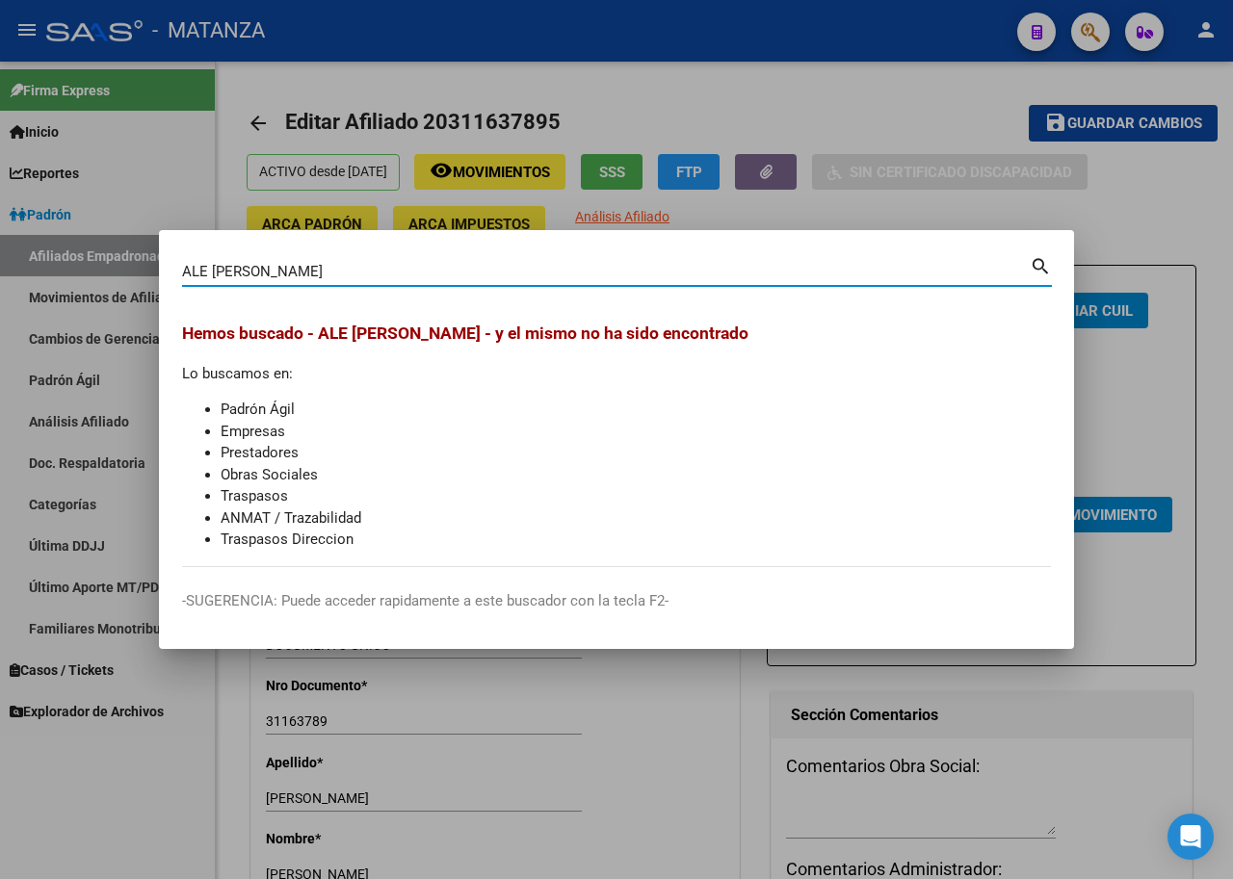
click at [325, 274] on input "ALE [PERSON_NAME]" at bounding box center [606, 271] width 848 height 17
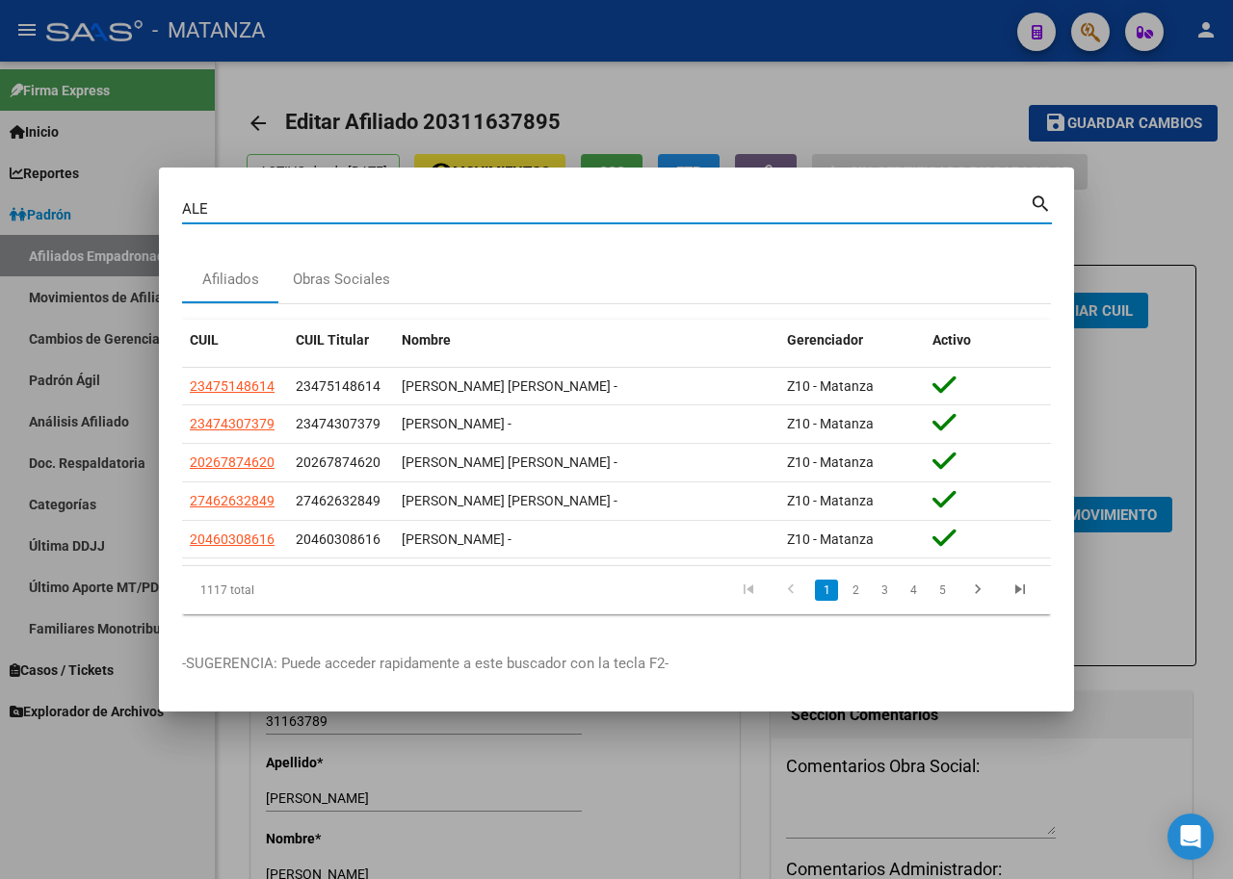
click at [274, 208] on input "ALE" at bounding box center [606, 208] width 848 height 17
type input "28353430"
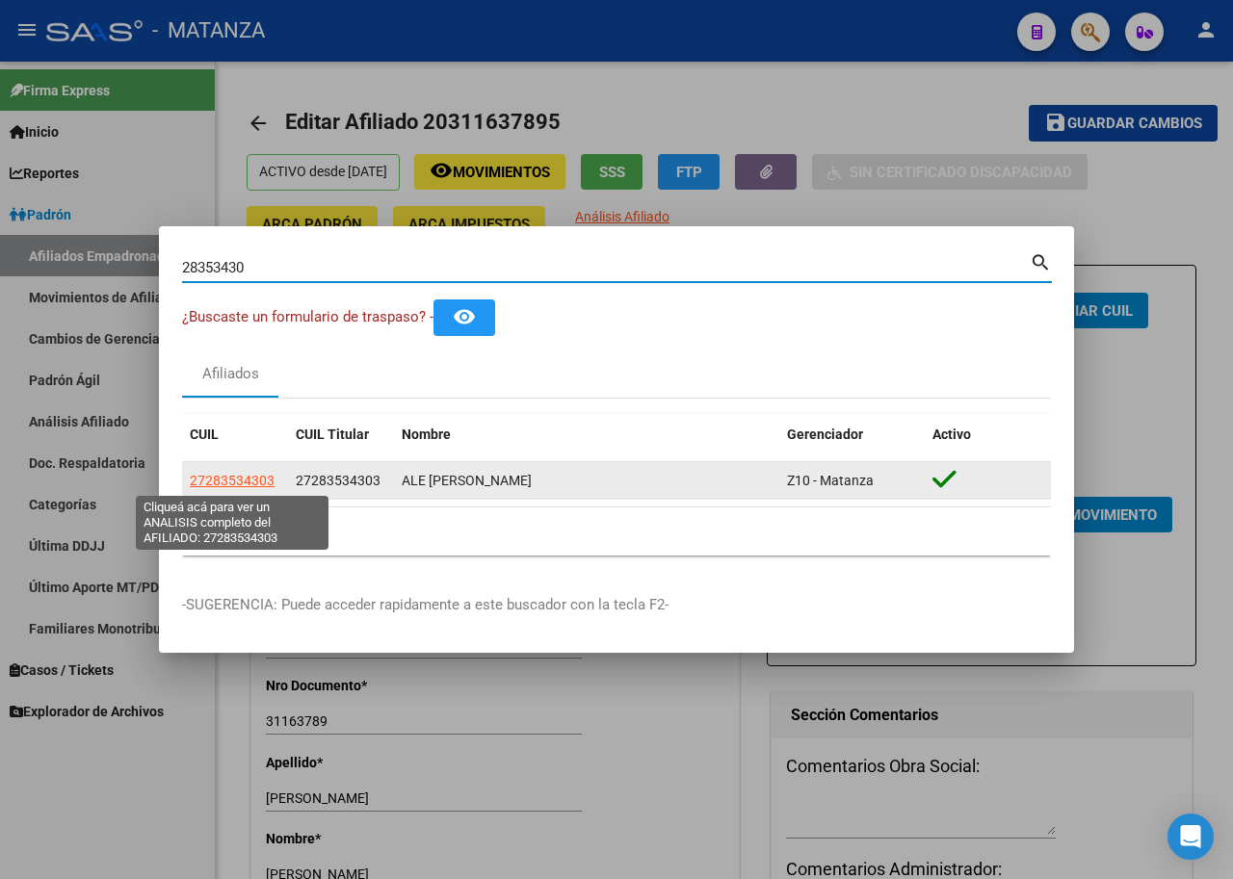
click at [236, 477] on span "27283534303" at bounding box center [232, 480] width 85 height 15
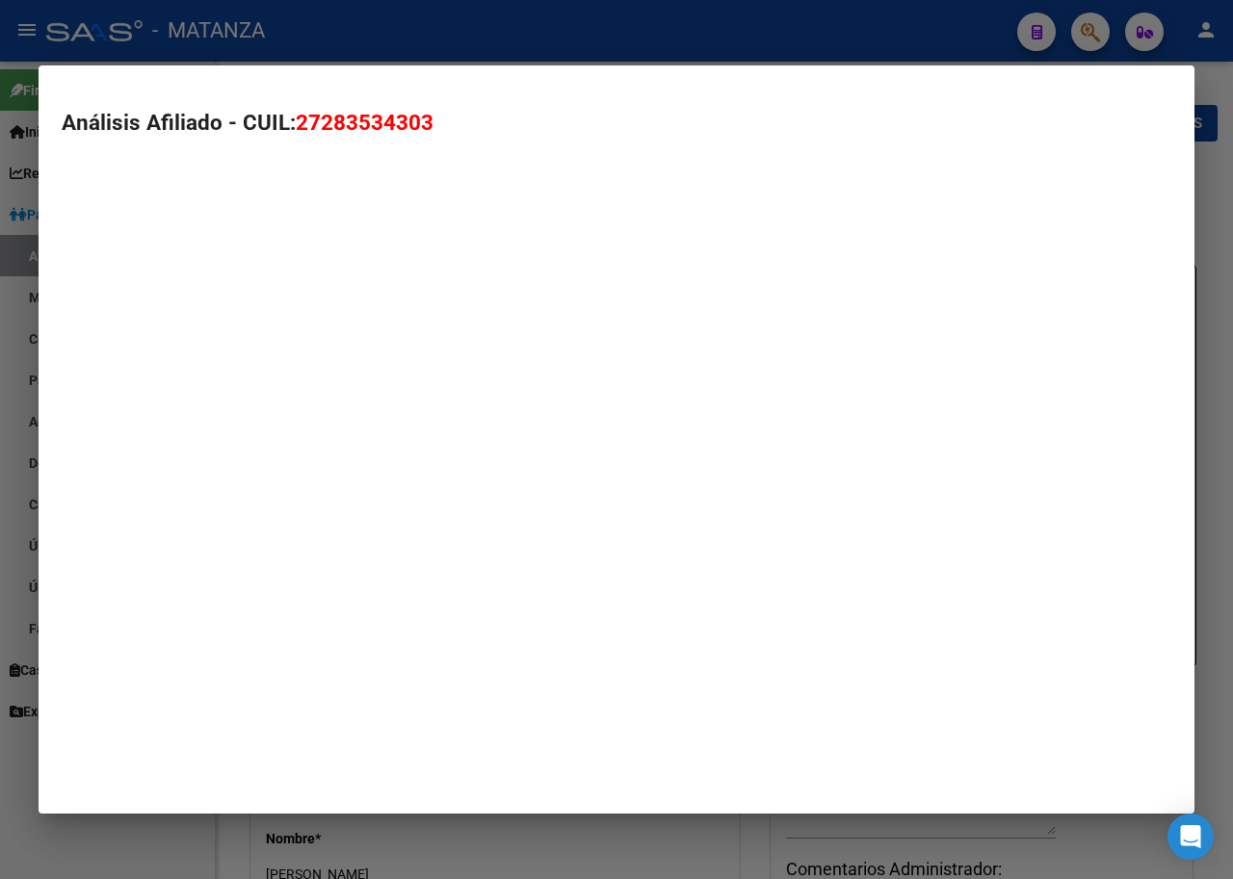
type textarea "27283534303"
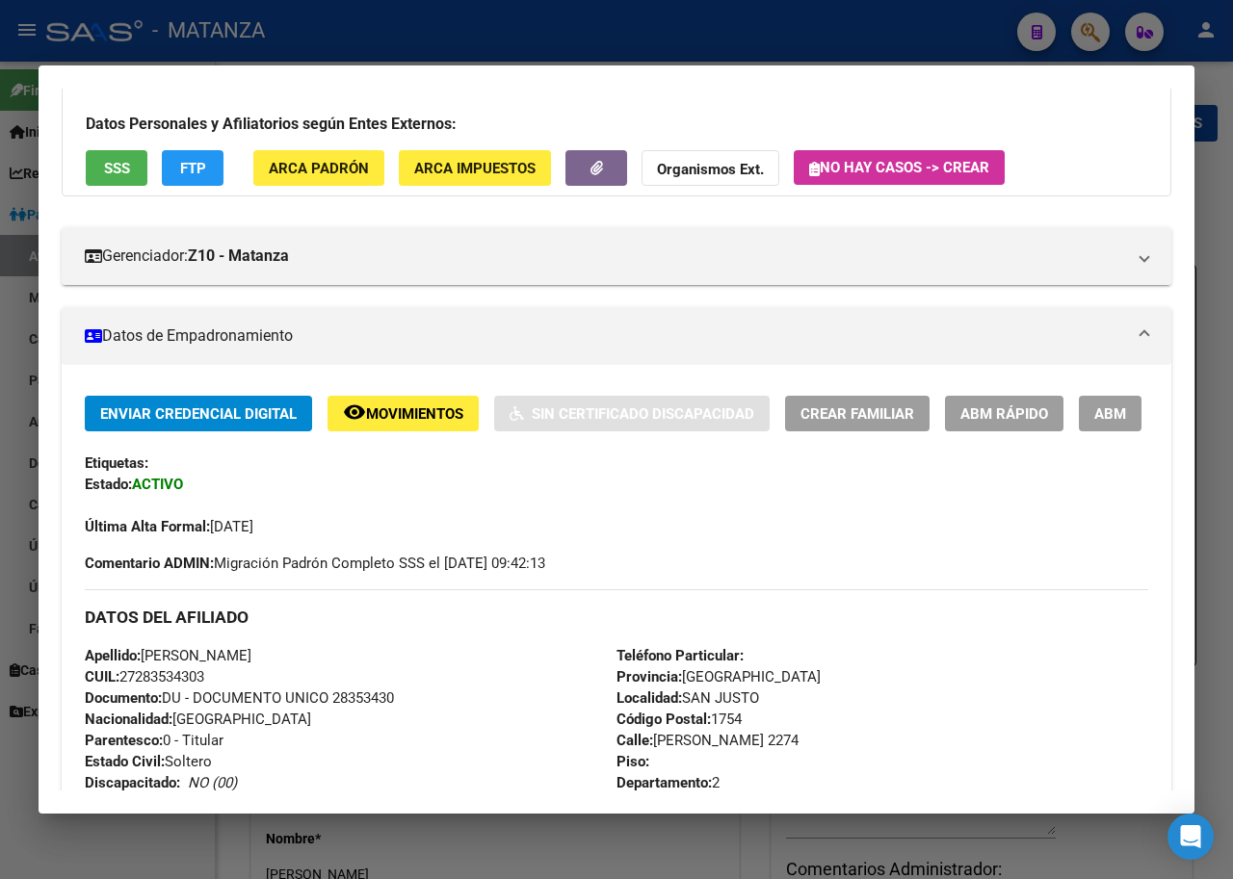
scroll to position [96, 0]
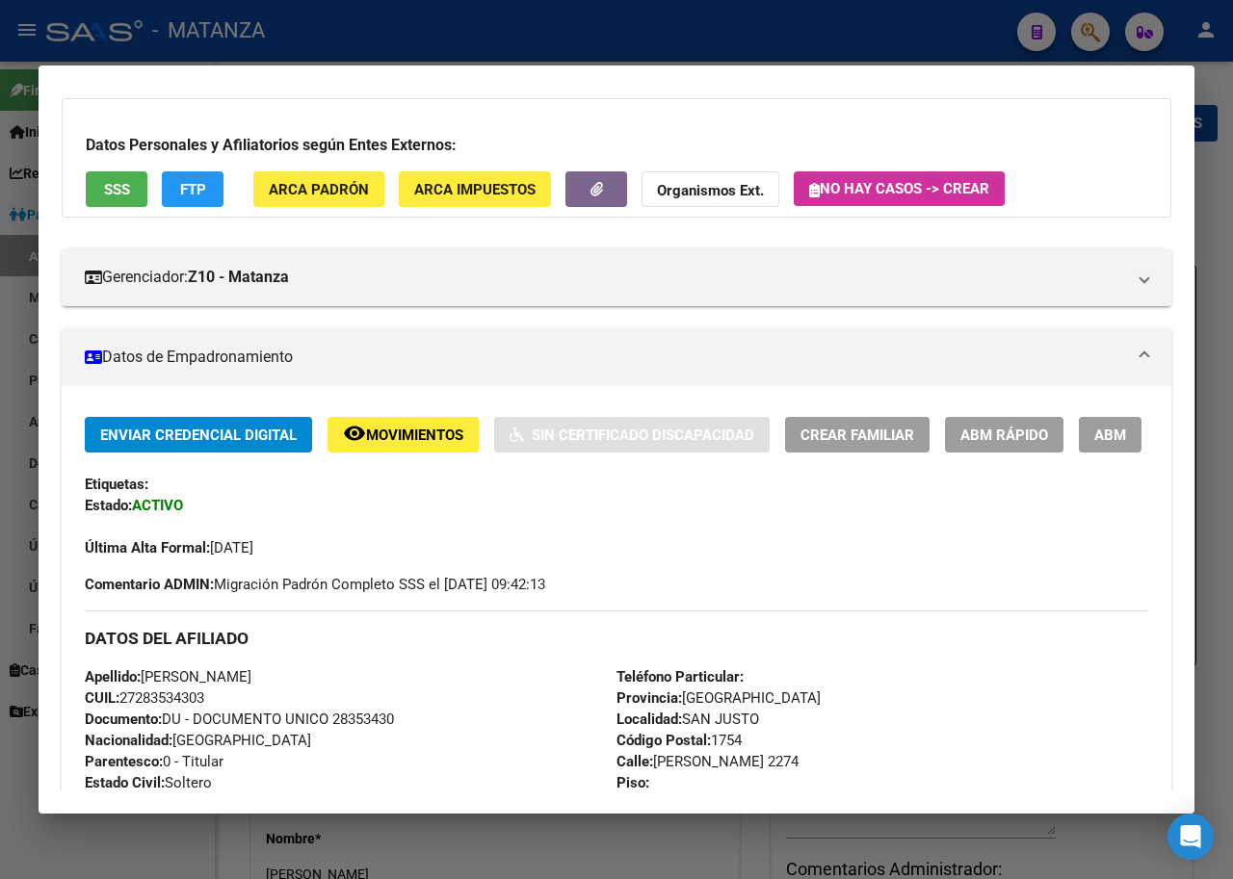
click at [1001, 428] on span "ABM Rápido" at bounding box center [1004, 435] width 88 height 17
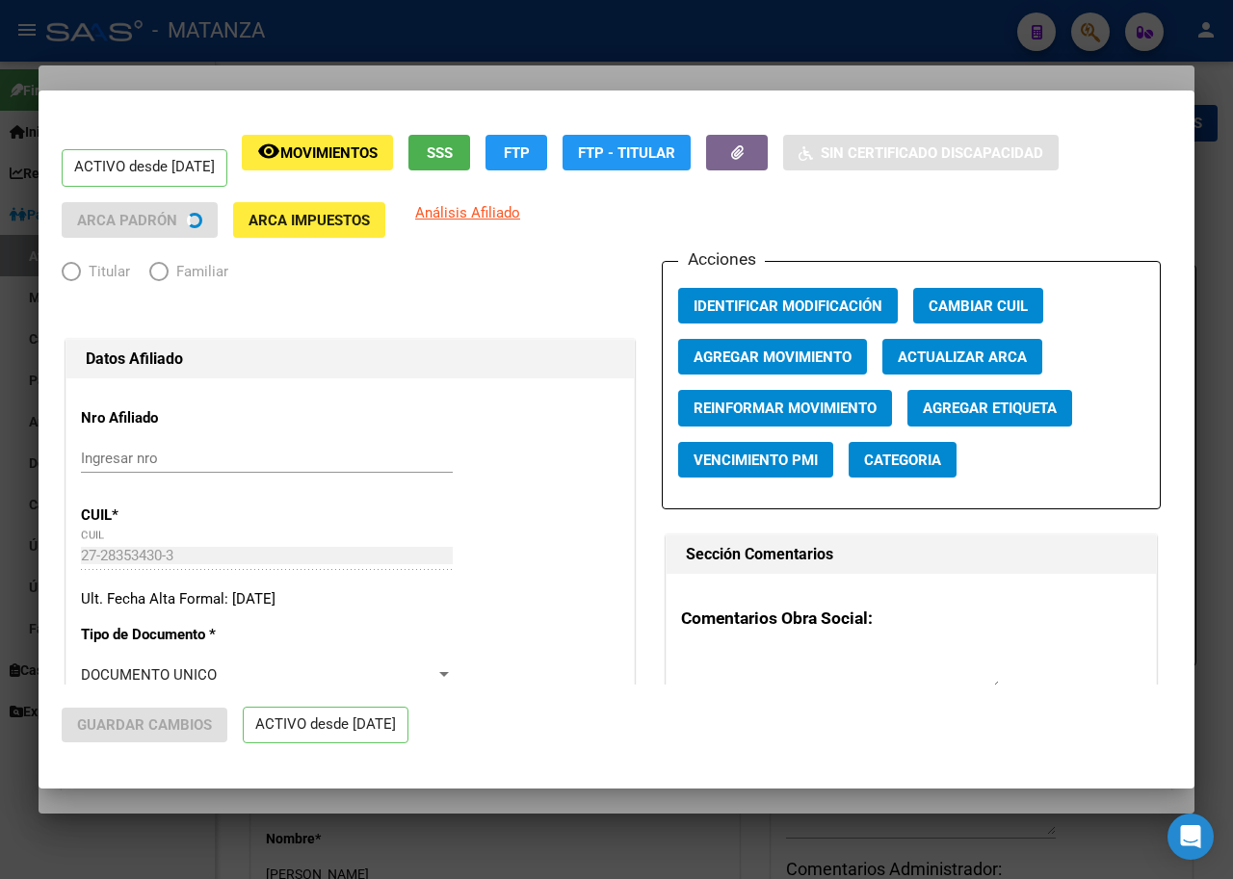
radio input "true"
type input "33-63761744-9"
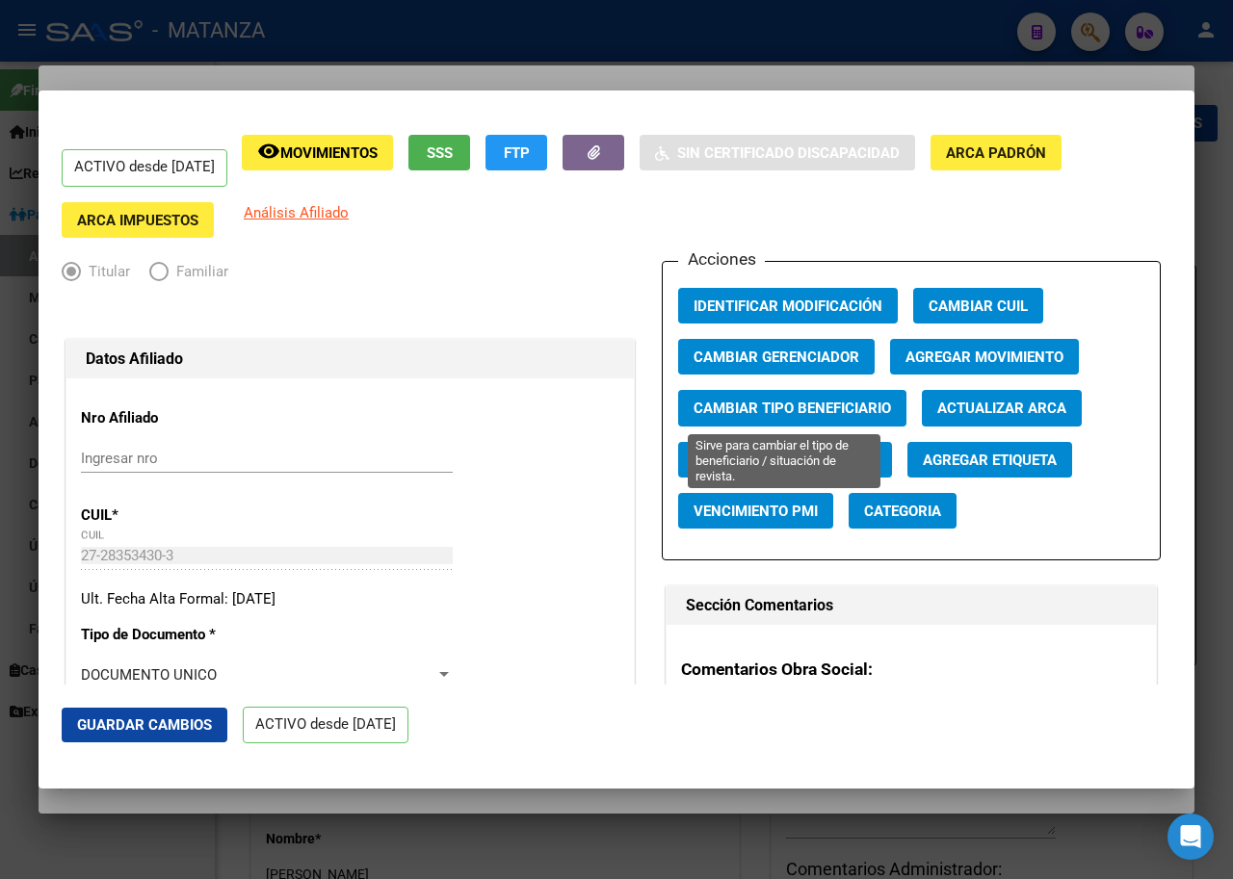
click at [816, 395] on button "Cambiar Tipo Beneficiario" at bounding box center [792, 408] width 228 height 36
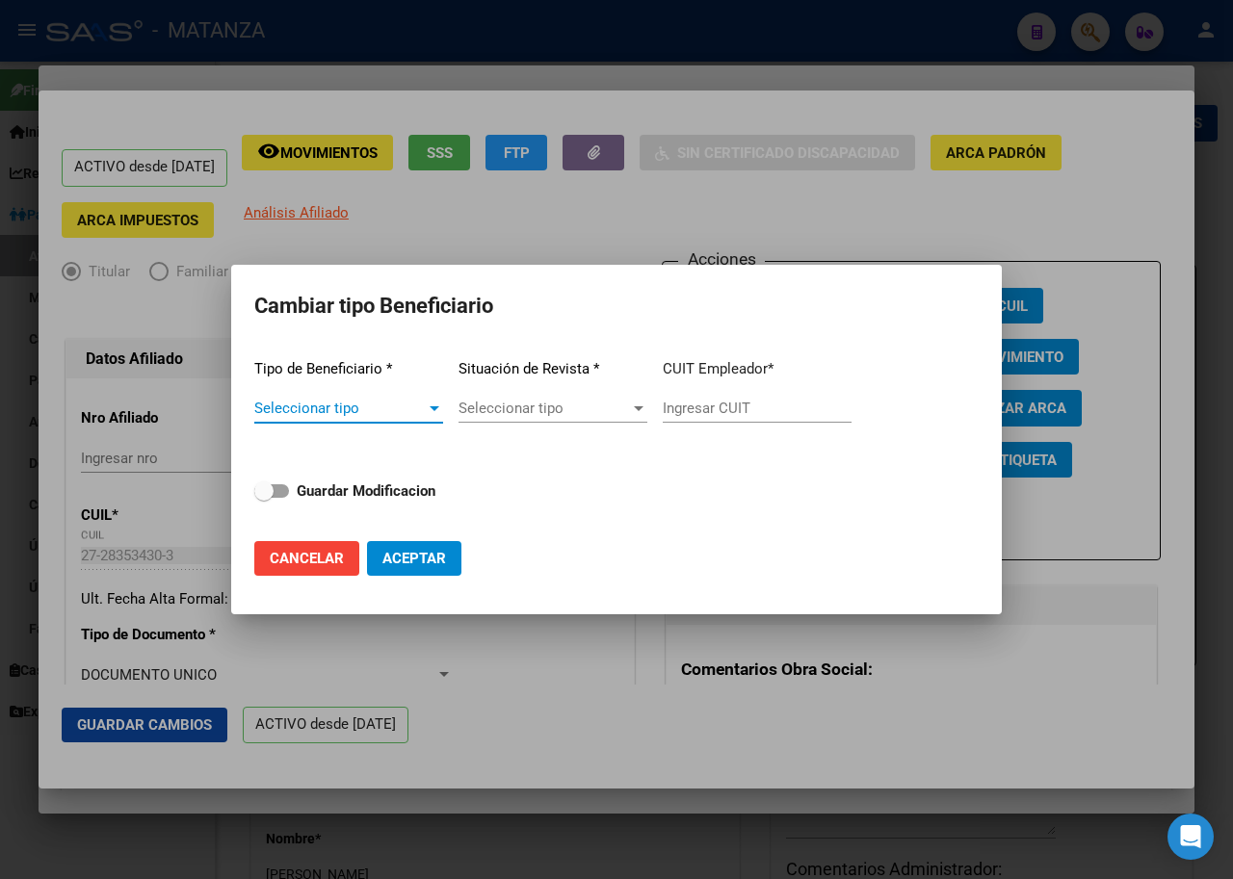
click at [410, 414] on span "Seleccionar tipo" at bounding box center [339, 408] width 171 height 17
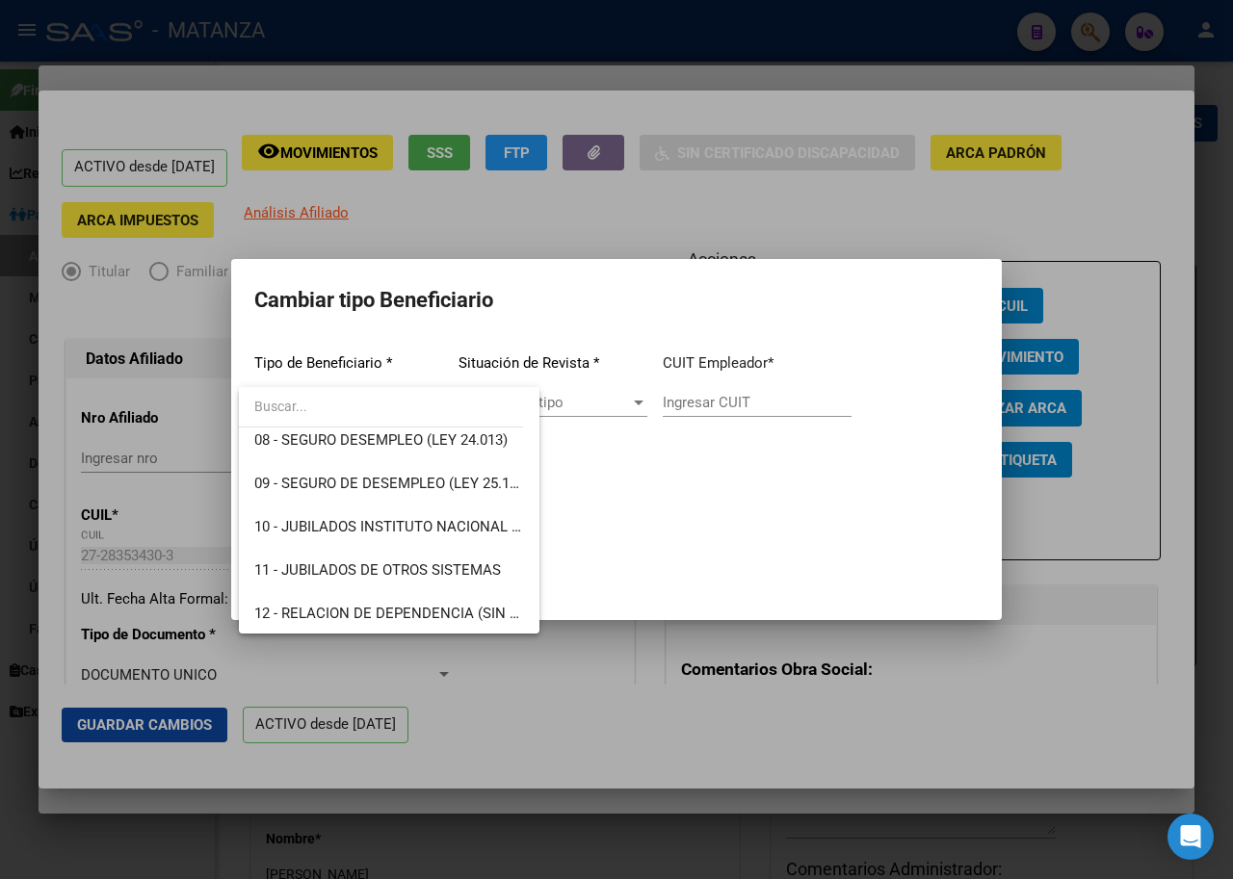
scroll to position [360, 0]
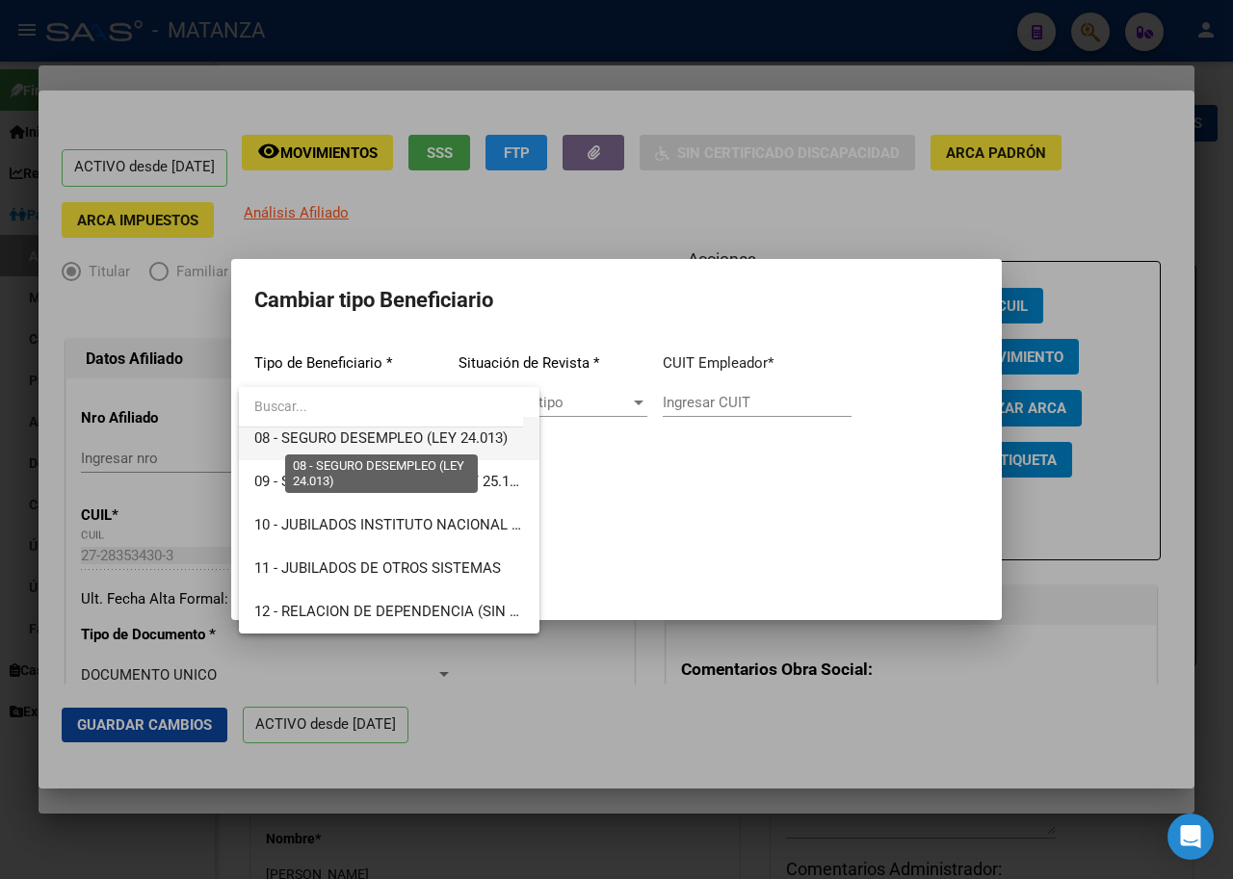
click at [404, 435] on span "08 - SEGURO DESEMPLEO (LEY 24.013)" at bounding box center [380, 438] width 253 height 17
type input "33-63761744-9"
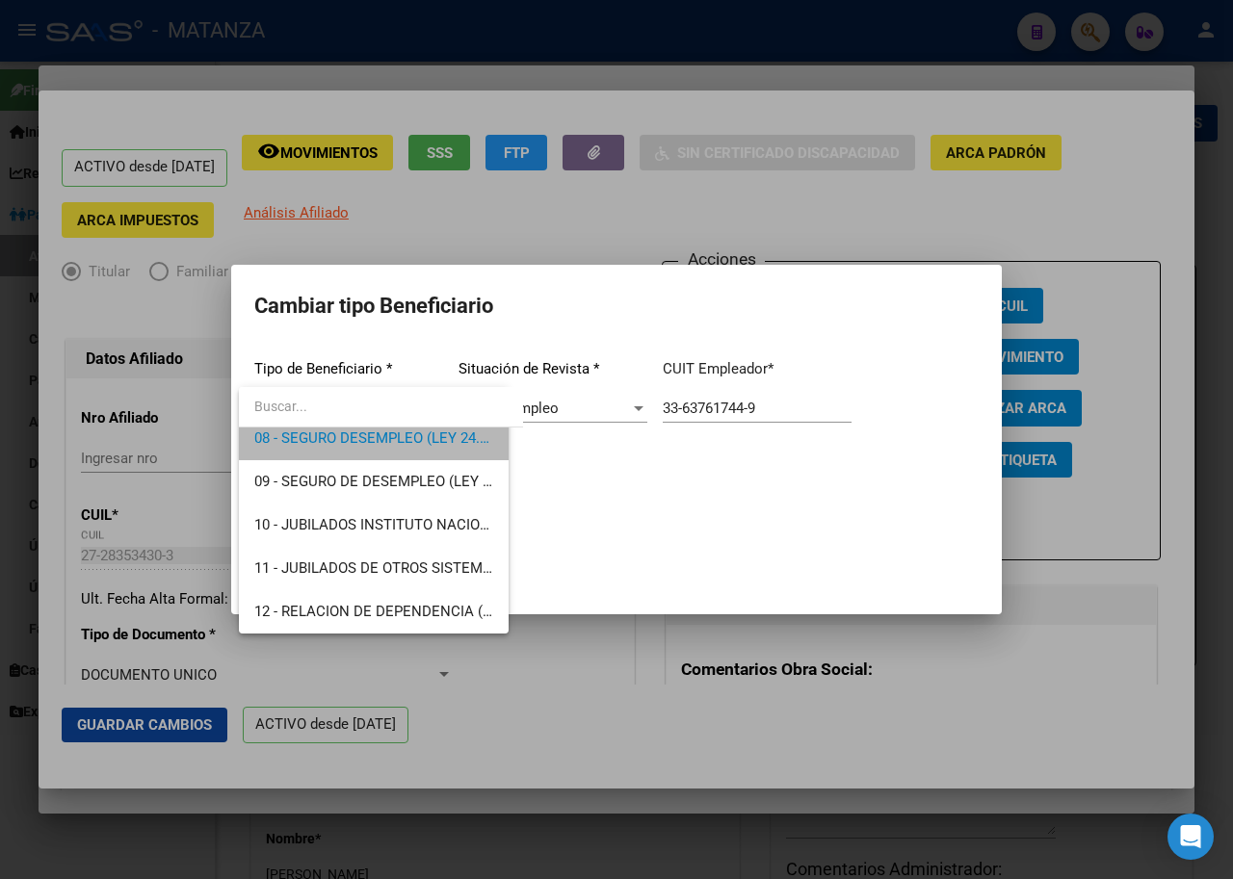
scroll to position [347, 0]
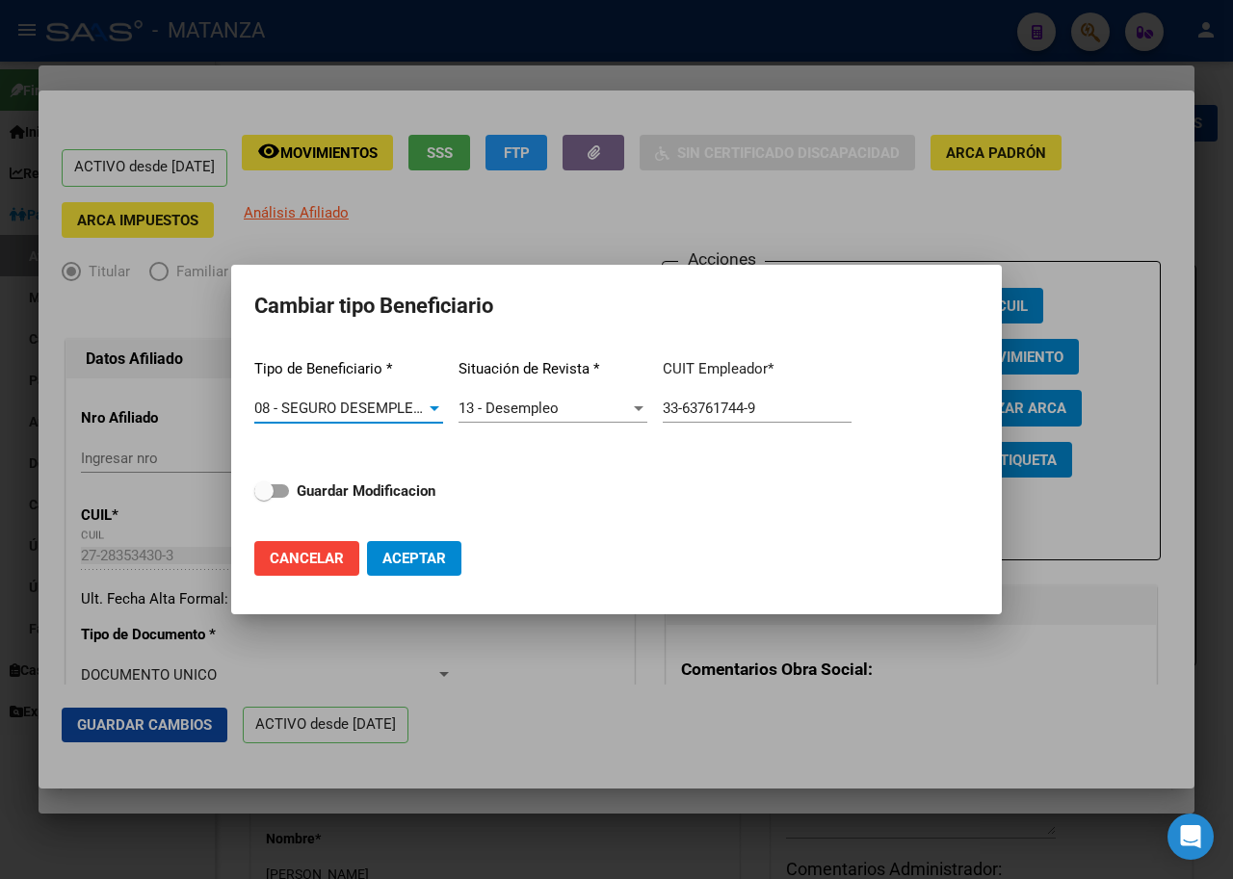
click at [273, 490] on span at bounding box center [263, 491] width 19 height 19
click at [264, 498] on input "Guardar Modificacion" at bounding box center [263, 498] width 1 height 1
click at [406, 558] on span "Aceptar" at bounding box center [414, 558] width 64 height 17
checkbox input "false"
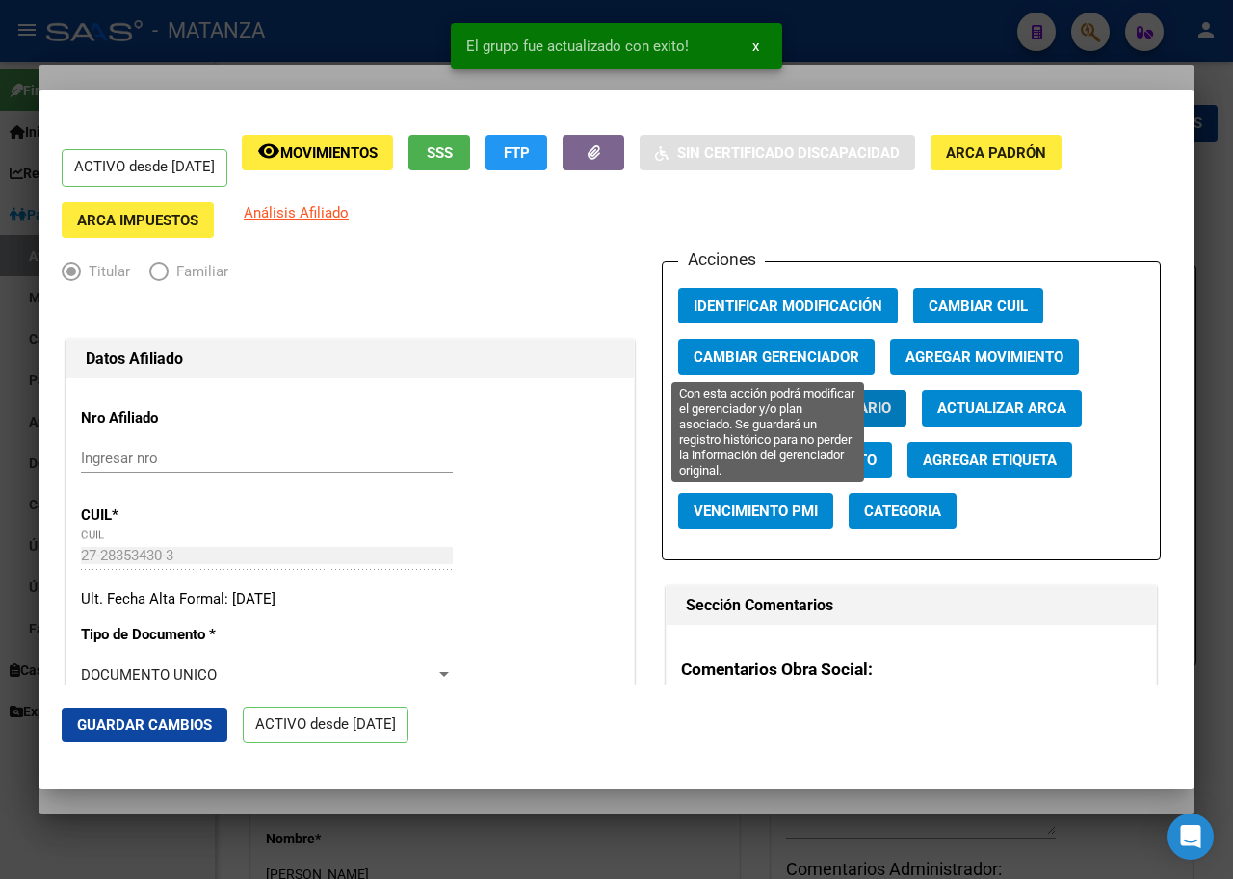
click at [708, 363] on span "Cambiar Gerenciador" at bounding box center [776, 357] width 166 height 17
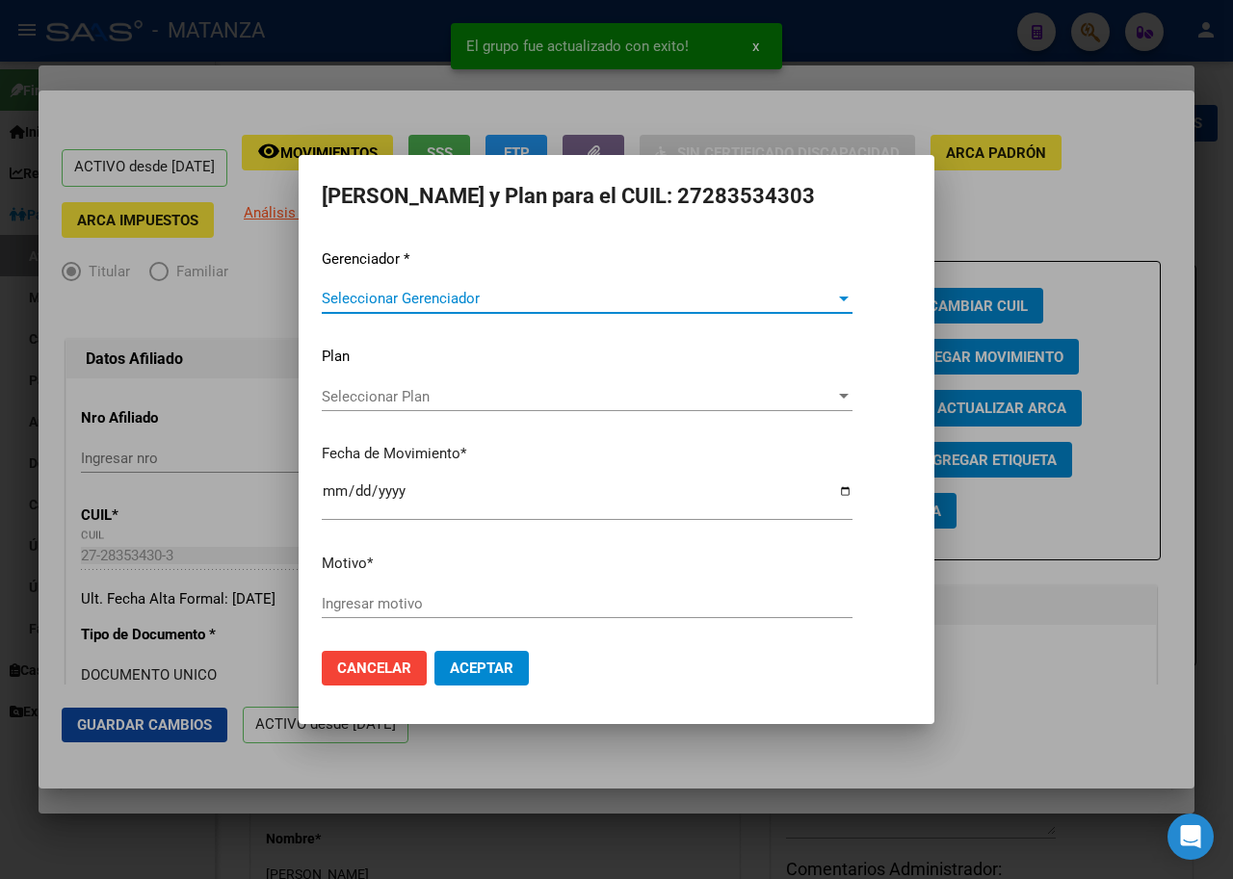
click at [455, 307] on span "Seleccionar Gerenciador" at bounding box center [578, 298] width 513 height 17
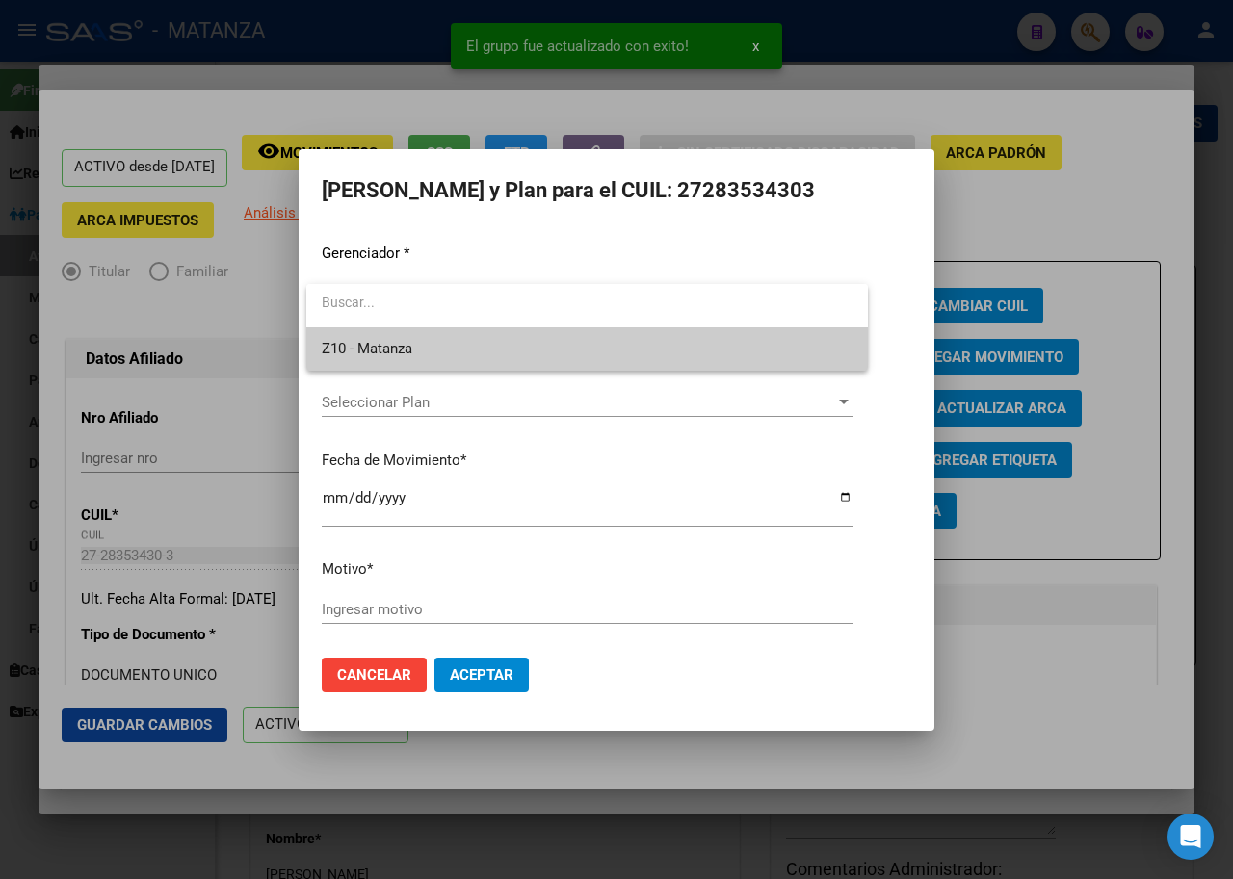
click at [476, 344] on span "Z10 - Matanza" at bounding box center [587, 348] width 531 height 43
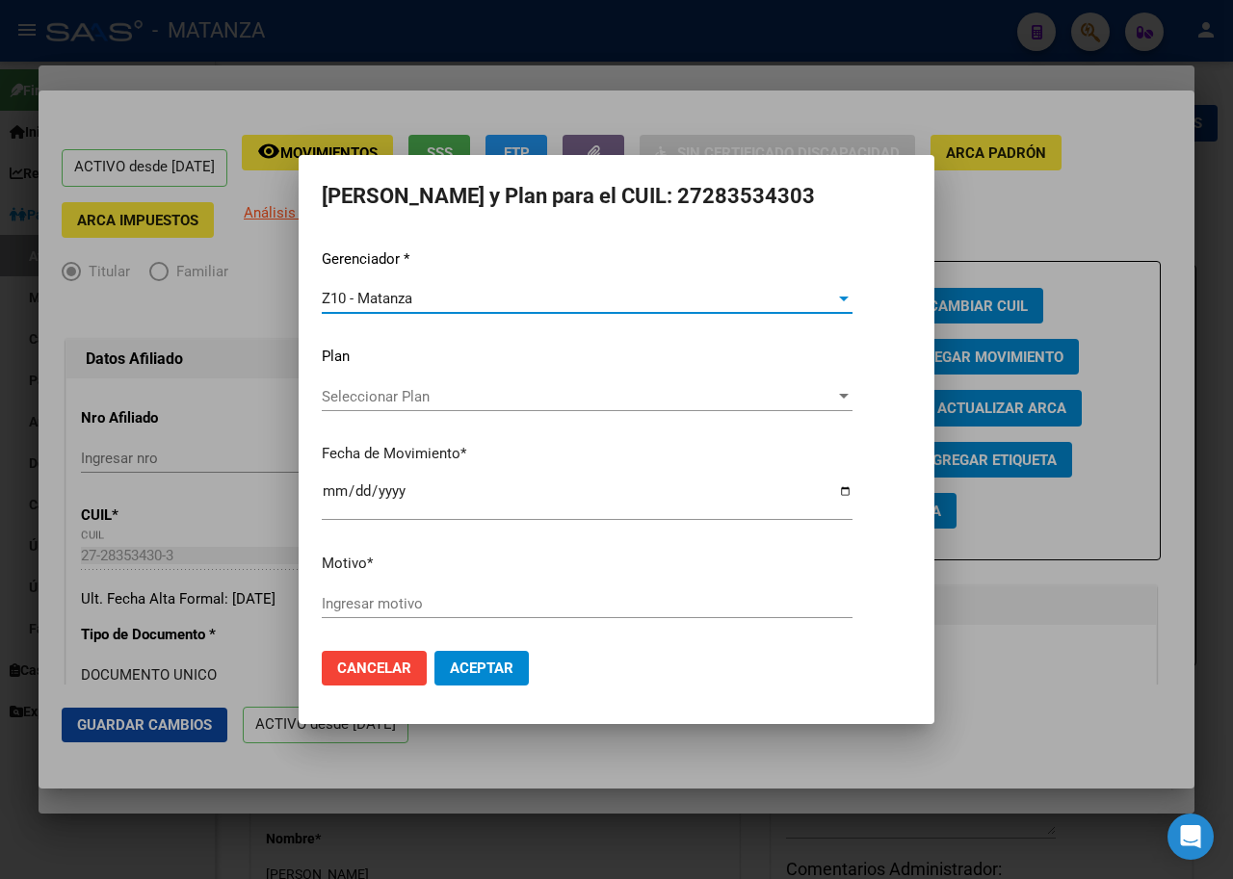
click at [482, 400] on span "Seleccionar Plan" at bounding box center [578, 396] width 513 height 17
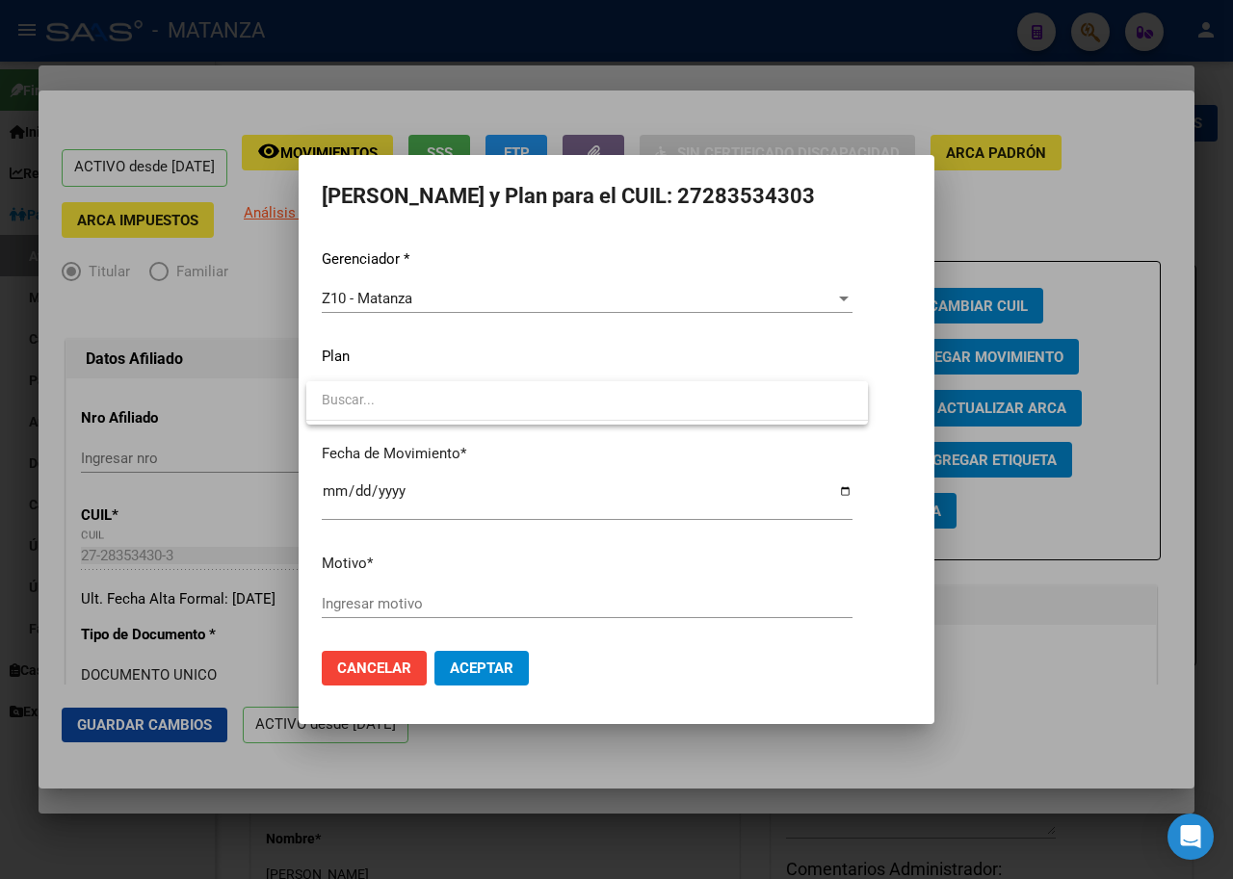
click at [1136, 715] on div at bounding box center [616, 439] width 1233 height 879
click at [1137, 673] on div at bounding box center [616, 439] width 1233 height 879
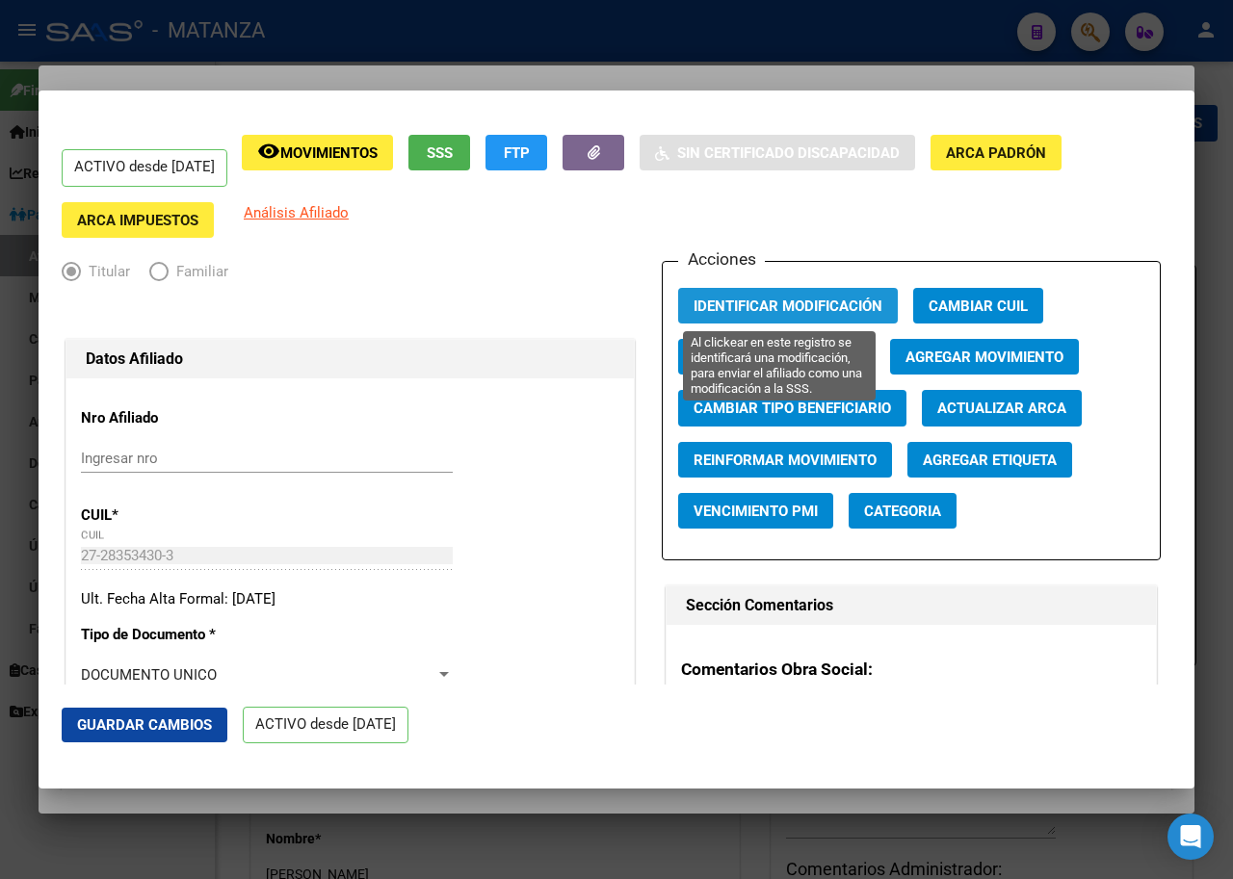
click at [787, 300] on span "Identificar Modificación" at bounding box center [787, 306] width 189 height 17
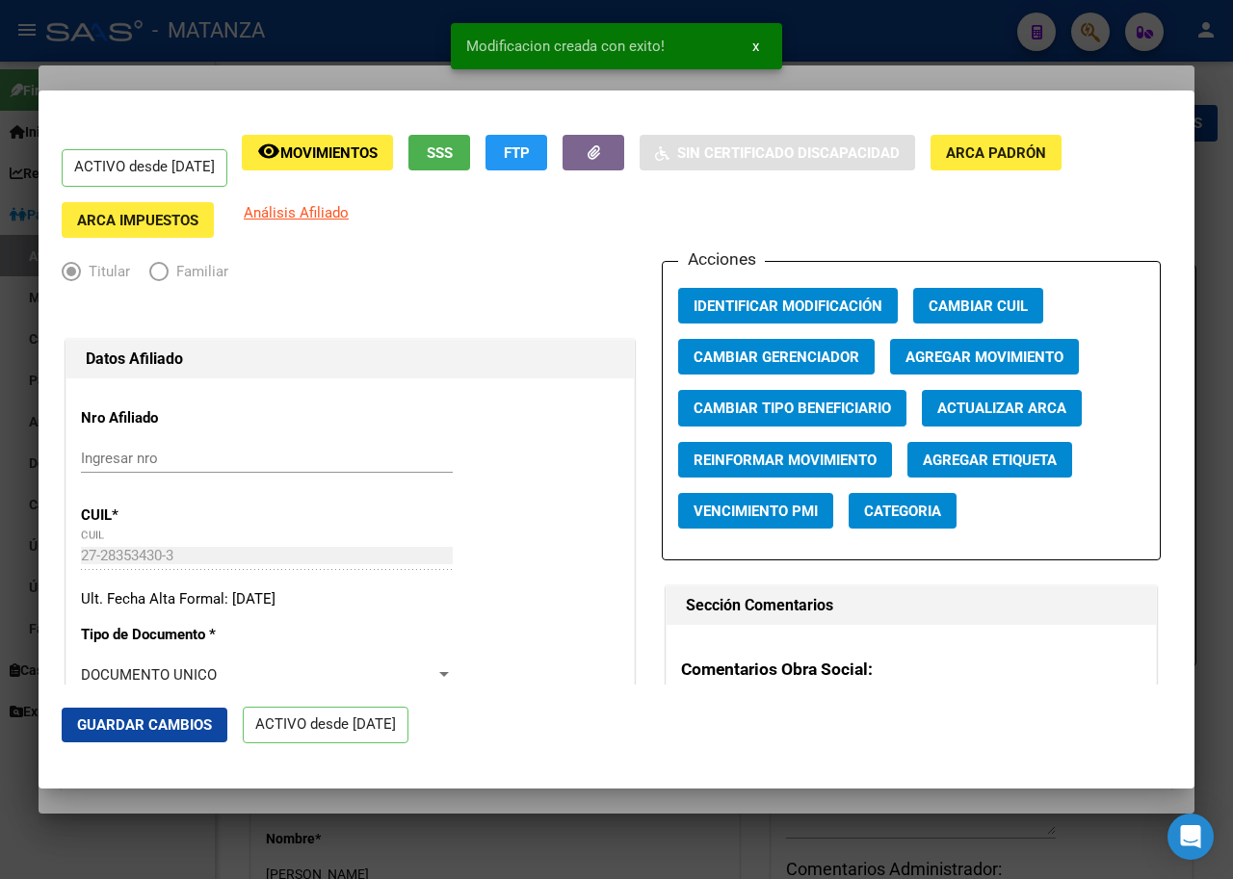
click at [994, 365] on span "Agregar Movimiento" at bounding box center [984, 357] width 158 height 17
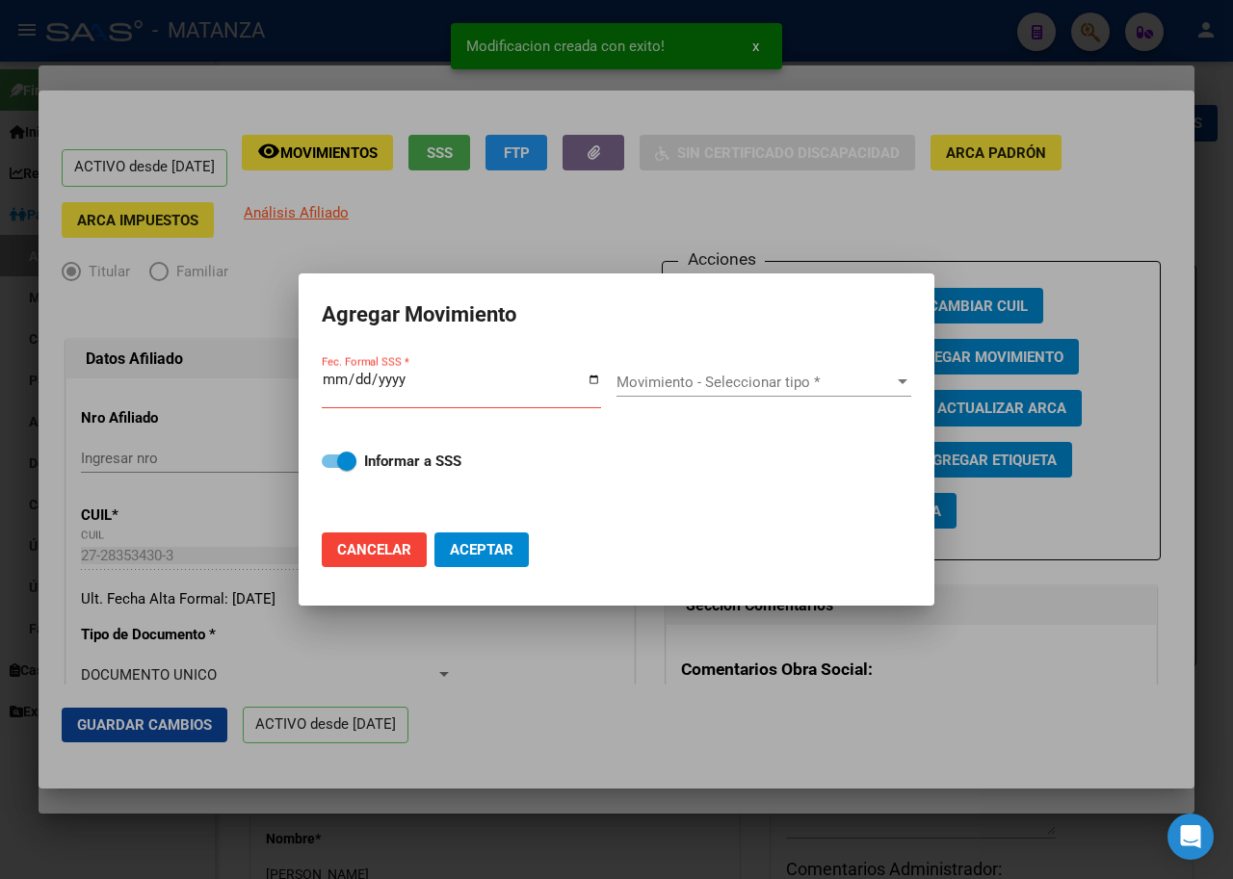
click at [700, 397] on div "Movimiento - Seleccionar tipo * Movimiento - Seleccionar tipo *" at bounding box center [763, 382] width 295 height 29
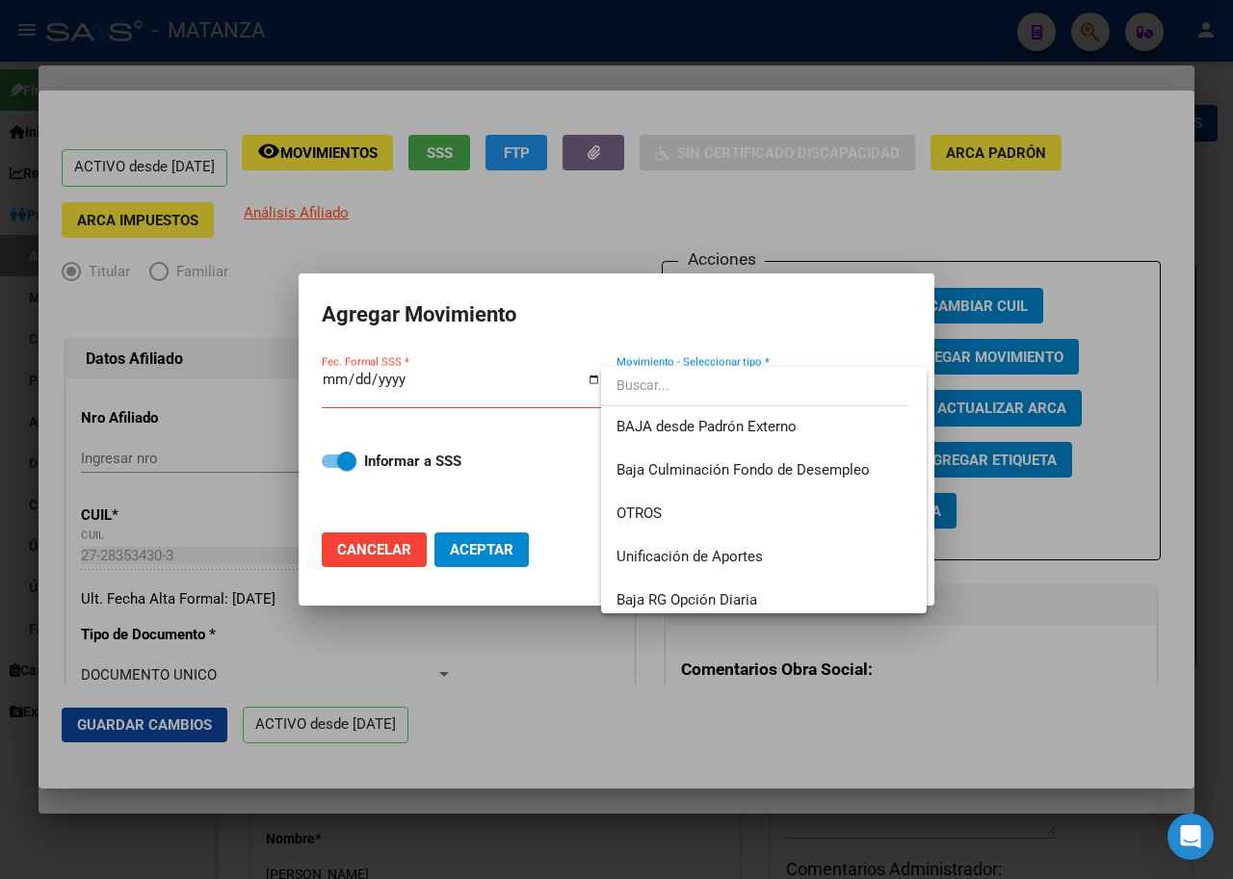
scroll to position [1400, 0]
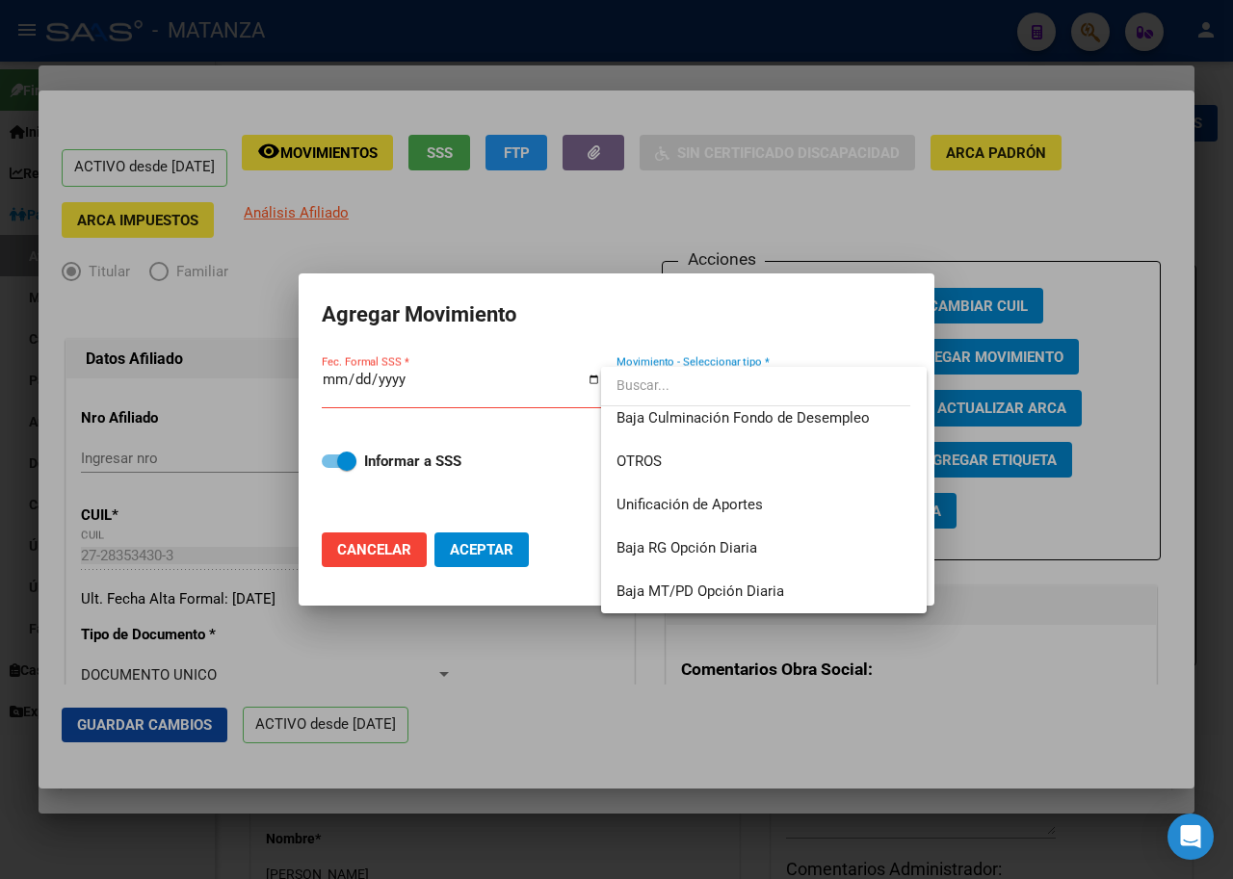
click at [1020, 706] on div at bounding box center [616, 439] width 1233 height 879
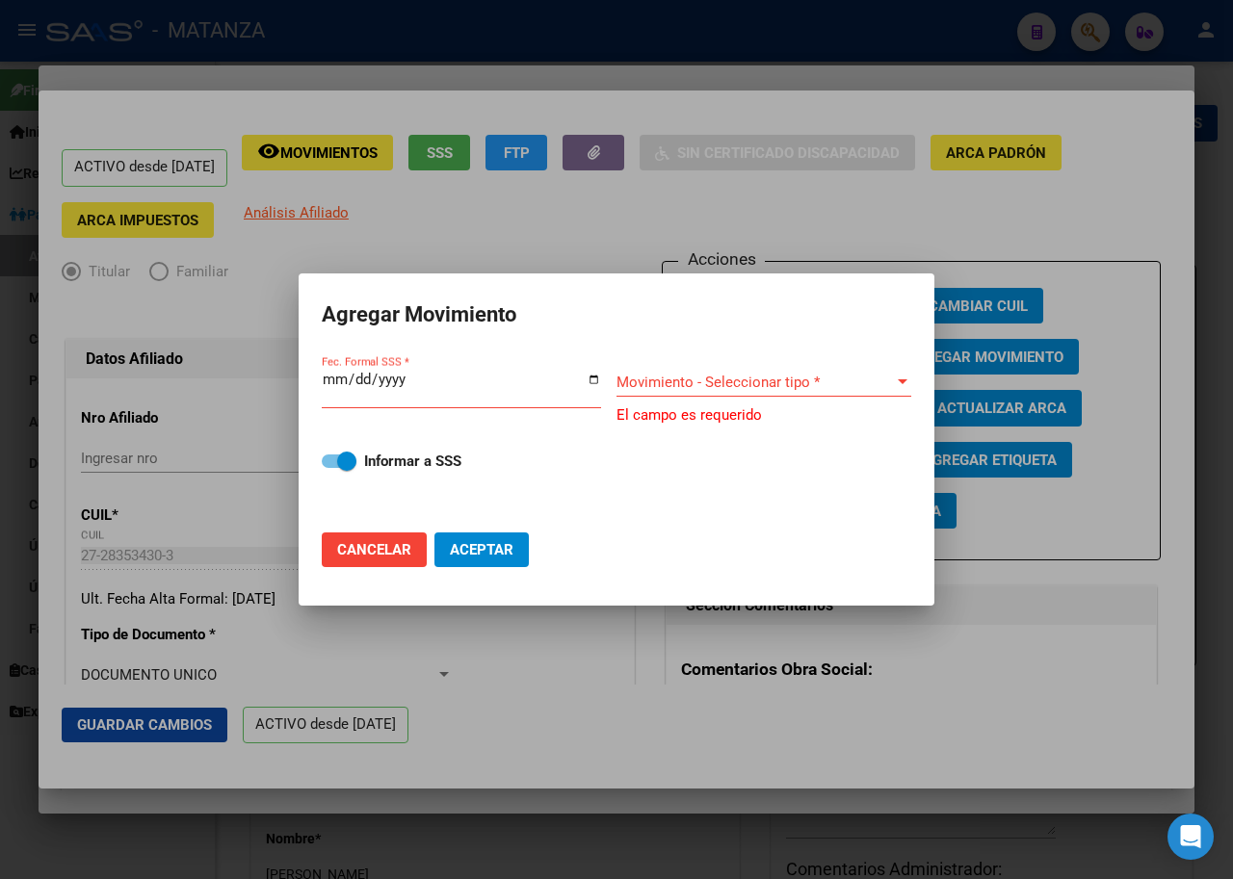
click at [1020, 707] on div at bounding box center [616, 439] width 1233 height 879
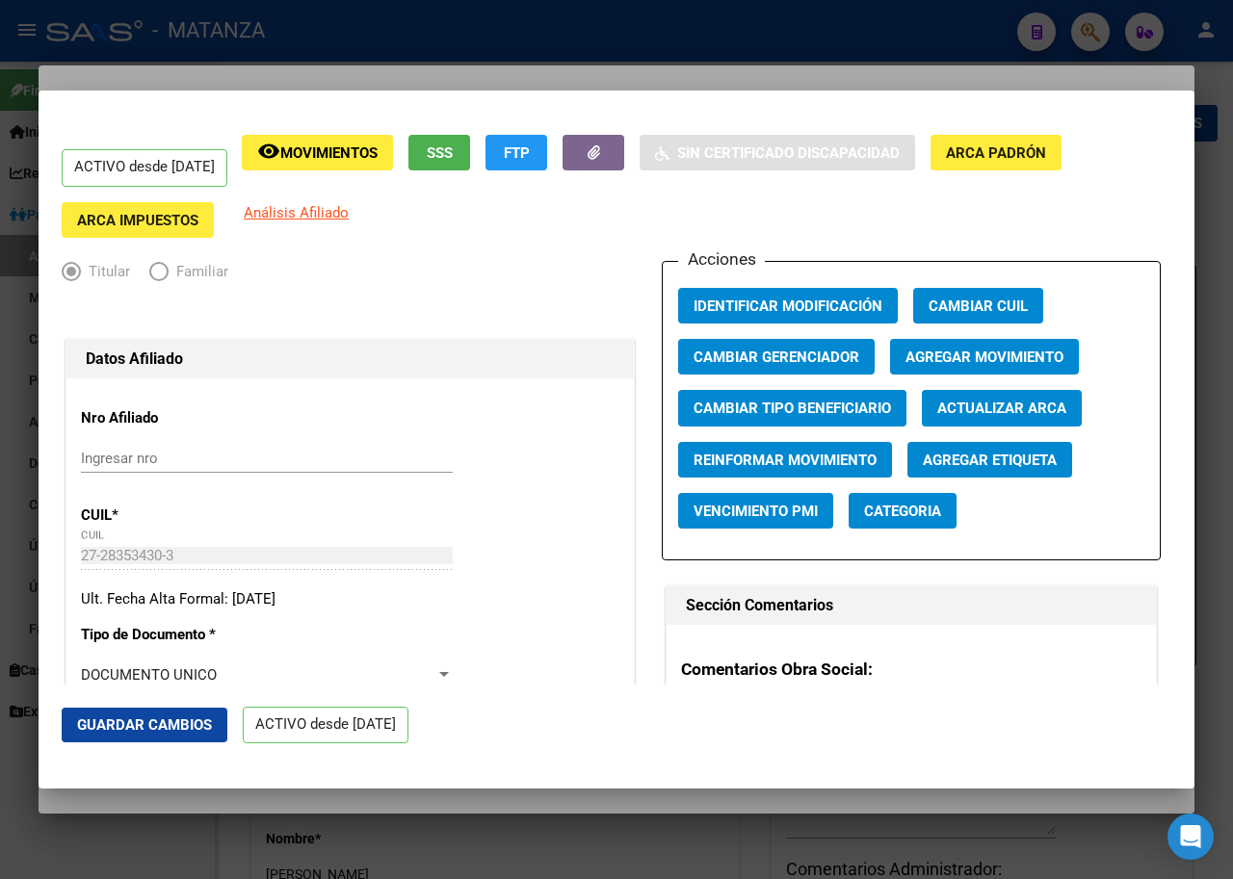
click at [646, 78] on div at bounding box center [616, 439] width 1233 height 879
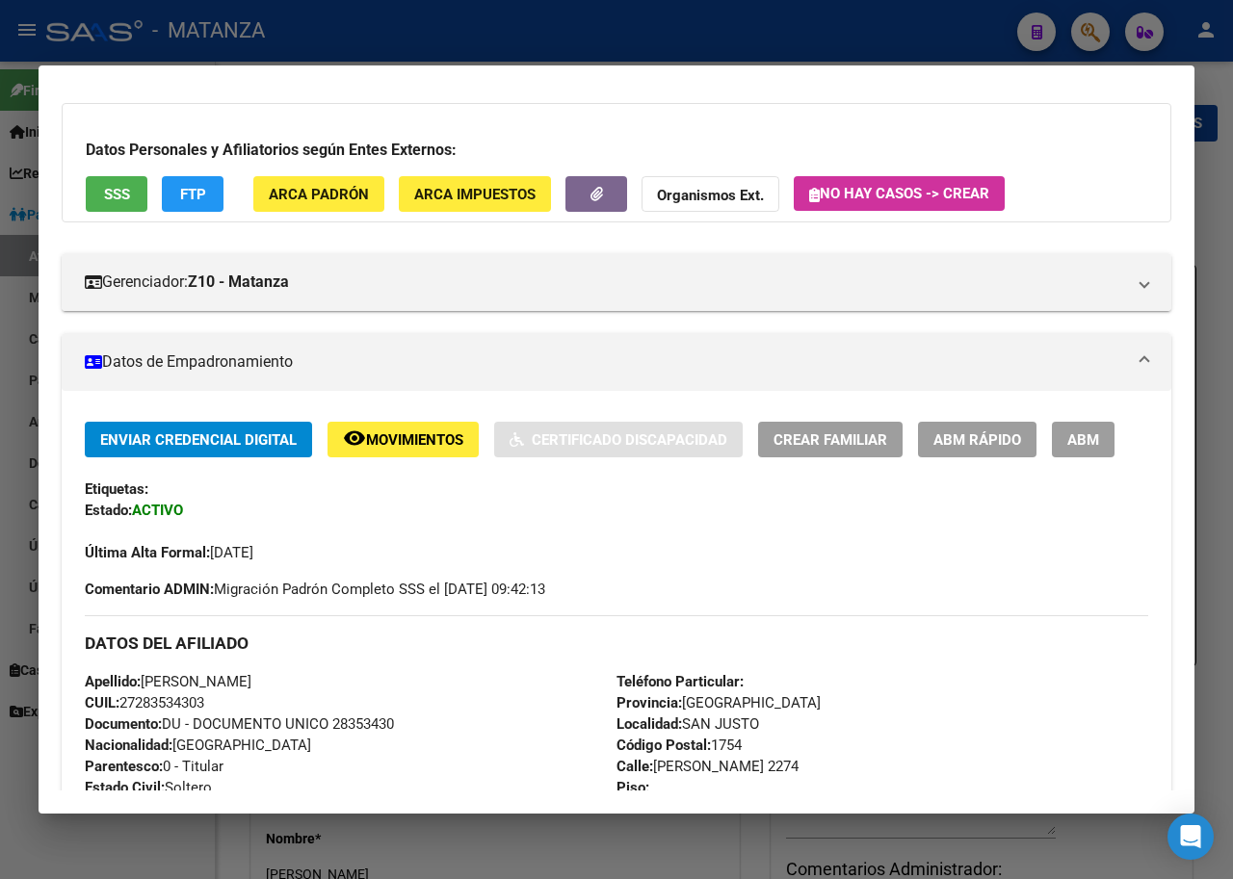
scroll to position [96, 0]
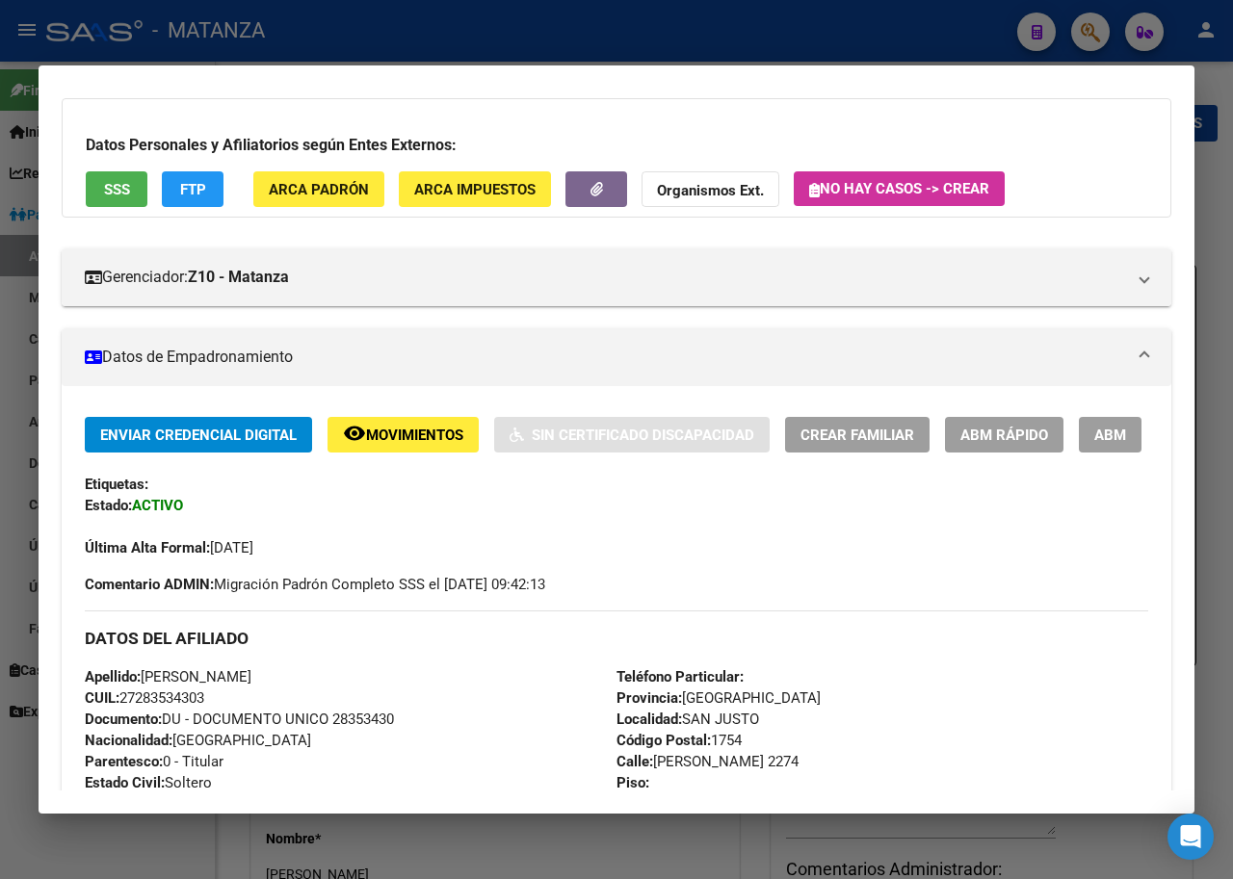
click at [887, 12] on div at bounding box center [616, 439] width 1233 height 879
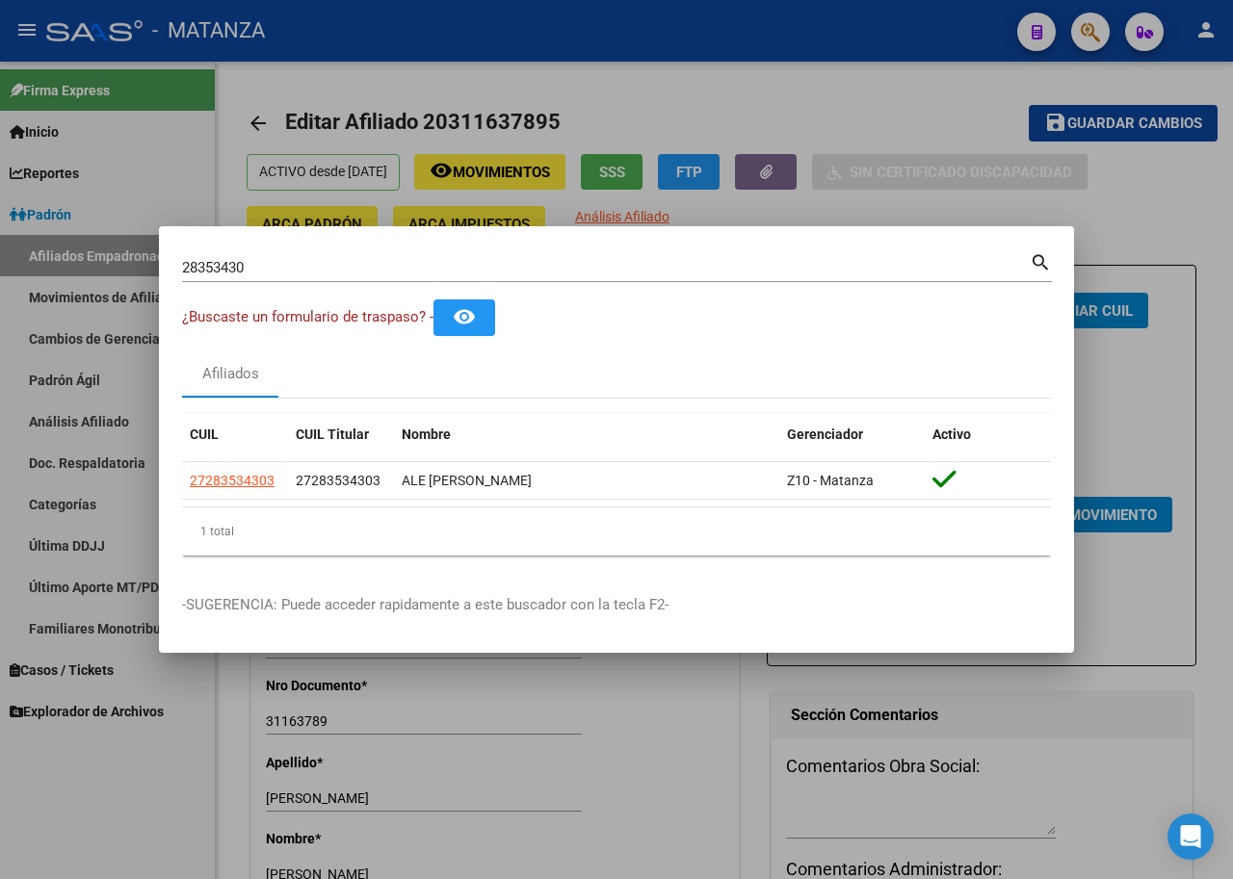
click at [853, 14] on div at bounding box center [616, 439] width 1233 height 879
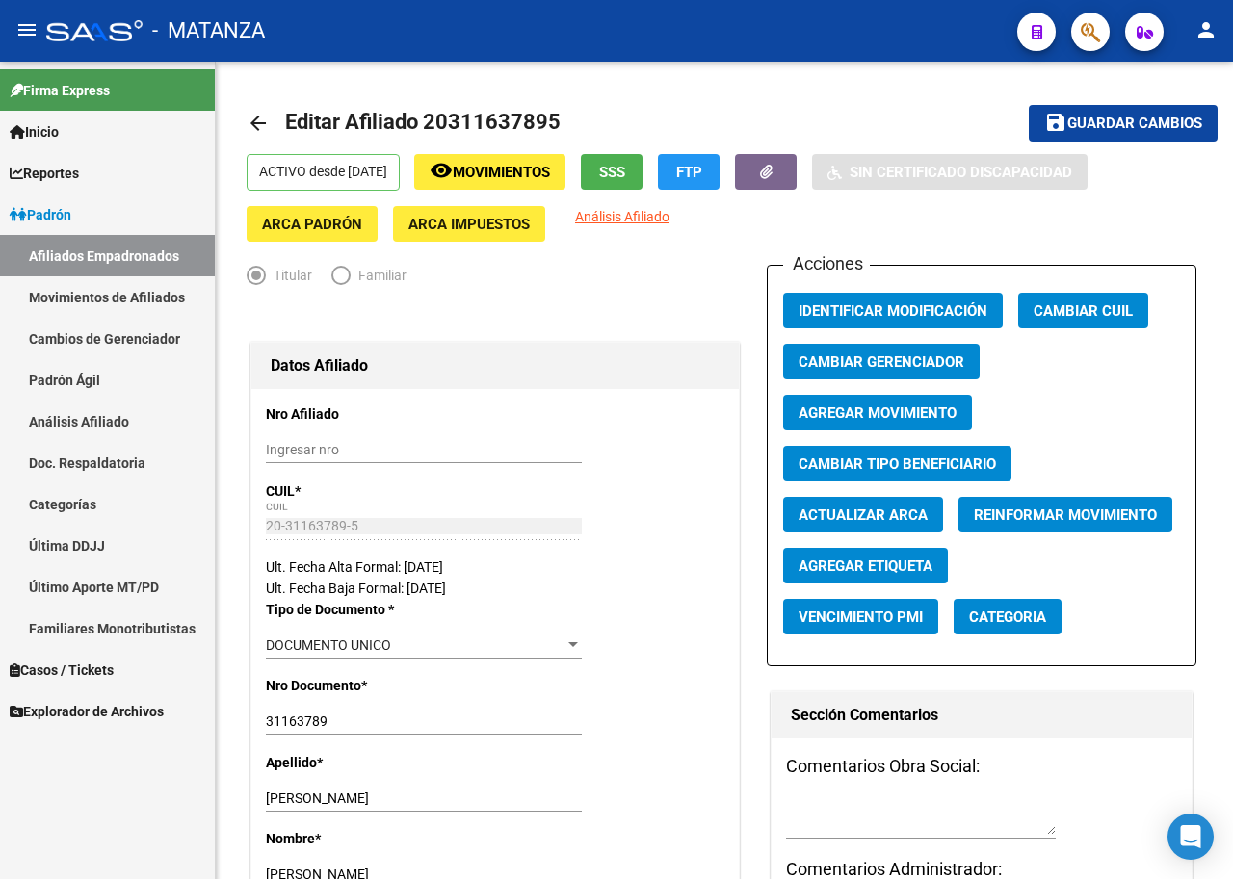
click at [141, 291] on link "Movimientos de Afiliados" at bounding box center [107, 296] width 215 height 41
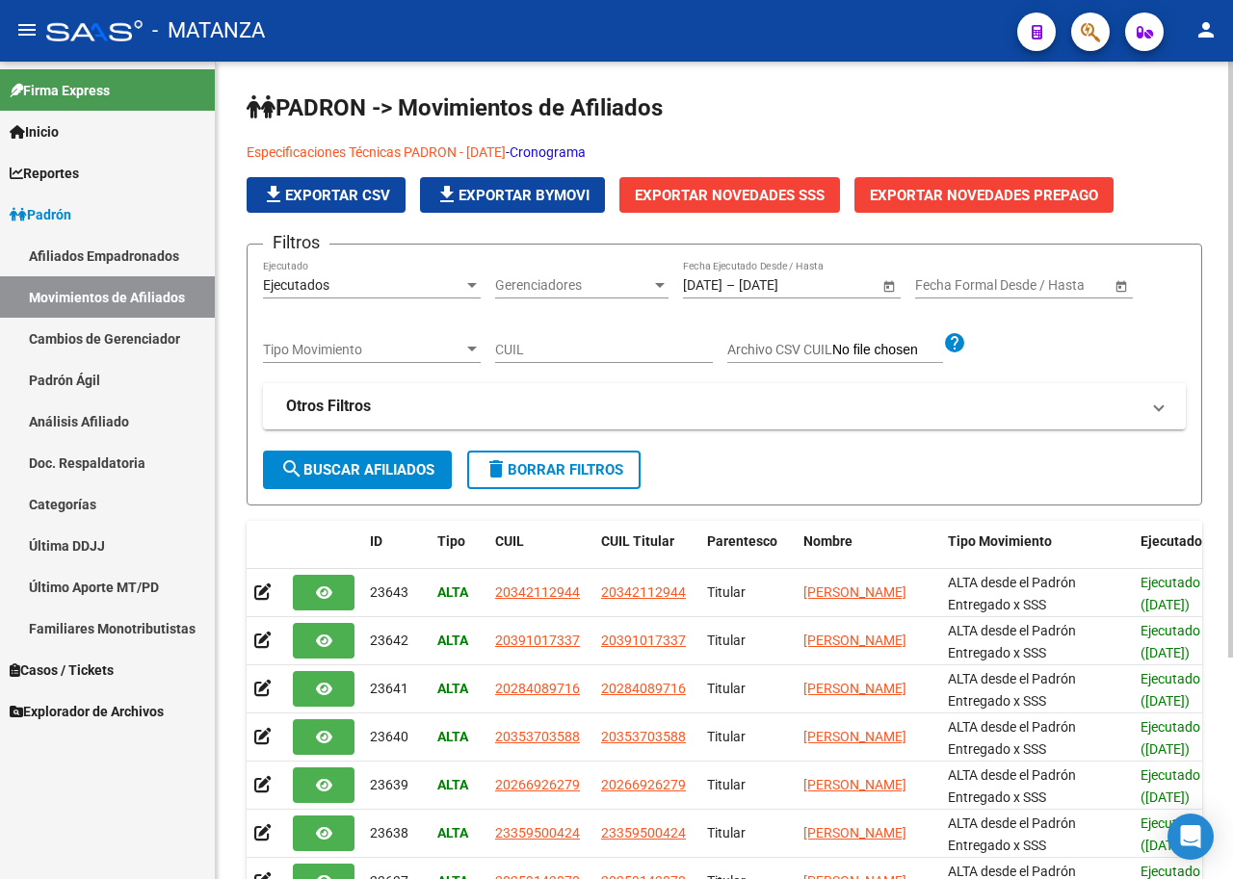
click at [757, 196] on span "Exportar Novedades SSS" at bounding box center [730, 195] width 190 height 17
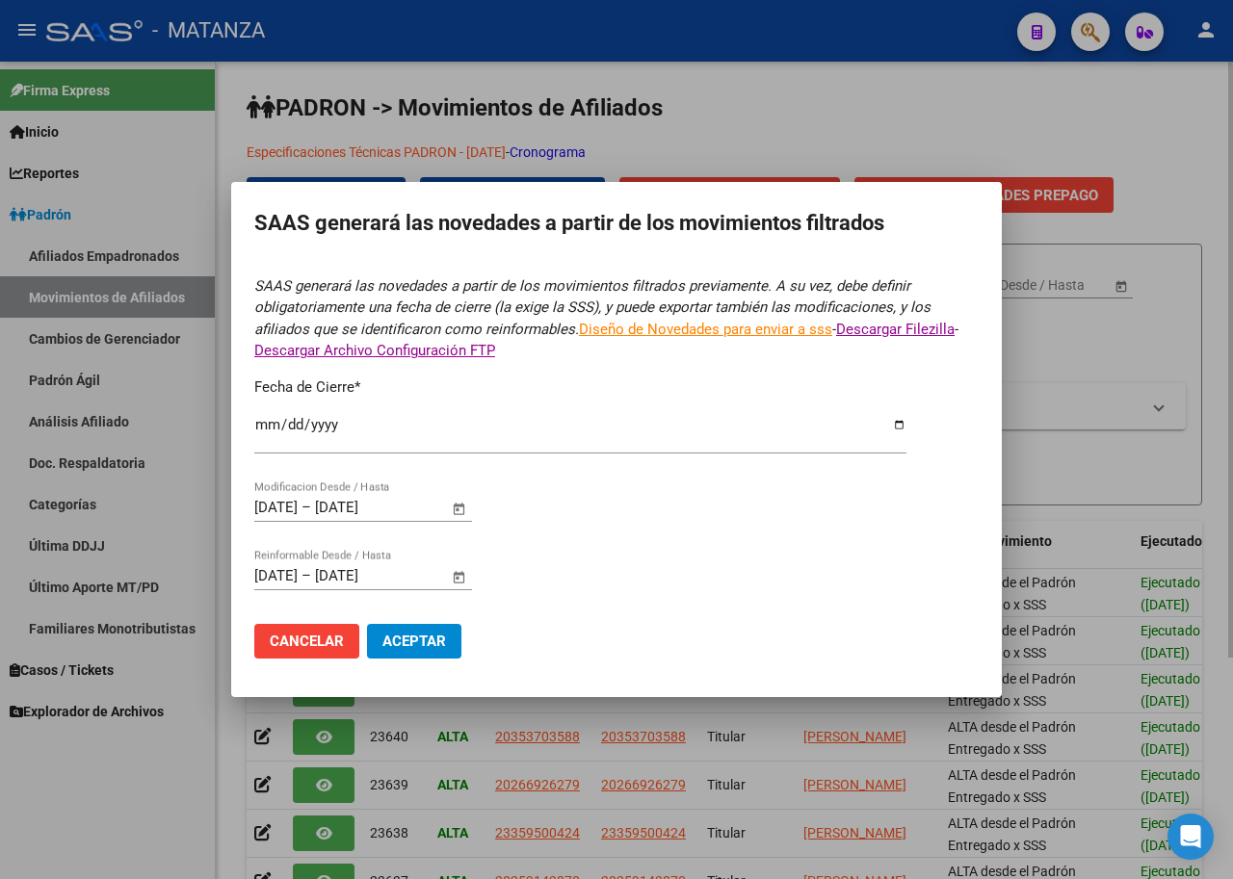
type input "[DATE]"
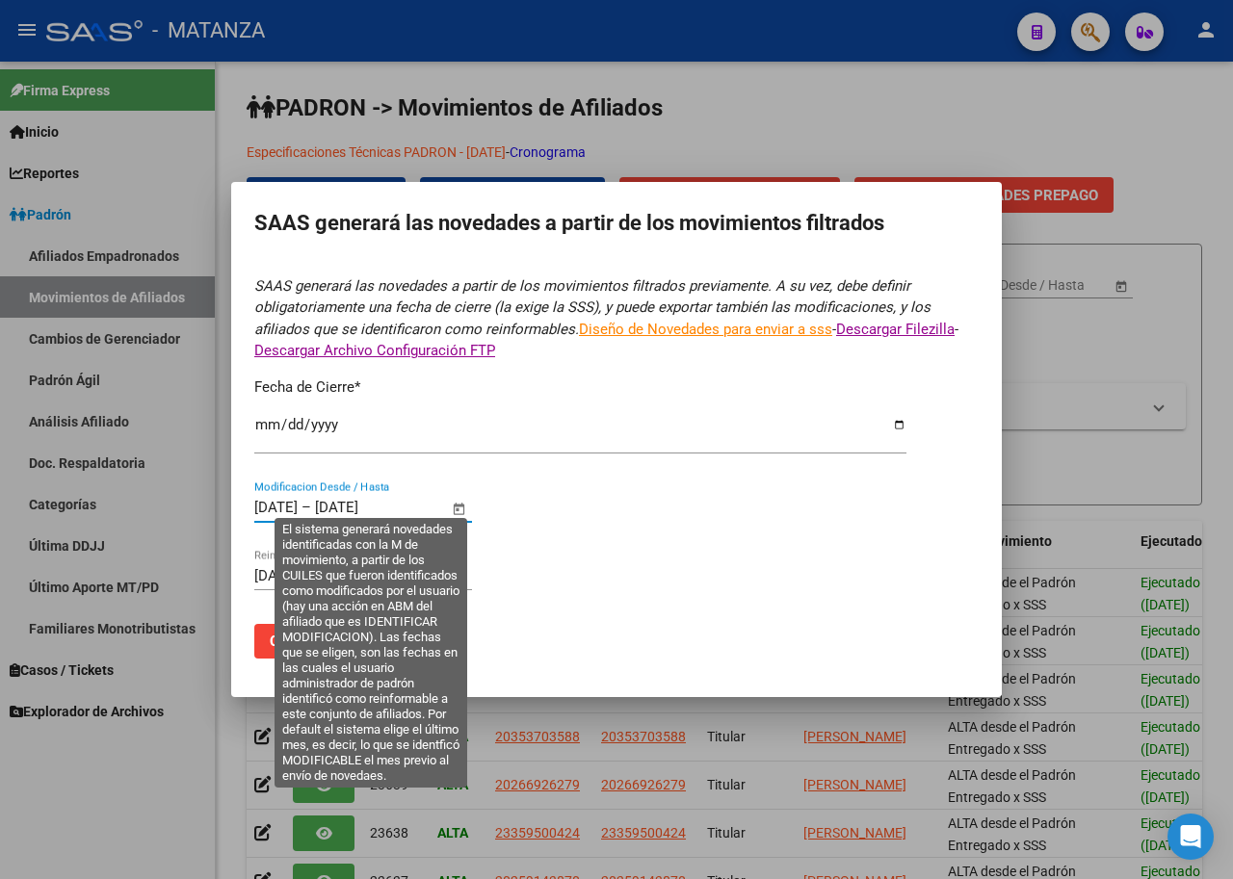
click at [260, 506] on input "[DATE]" at bounding box center [275, 507] width 43 height 17
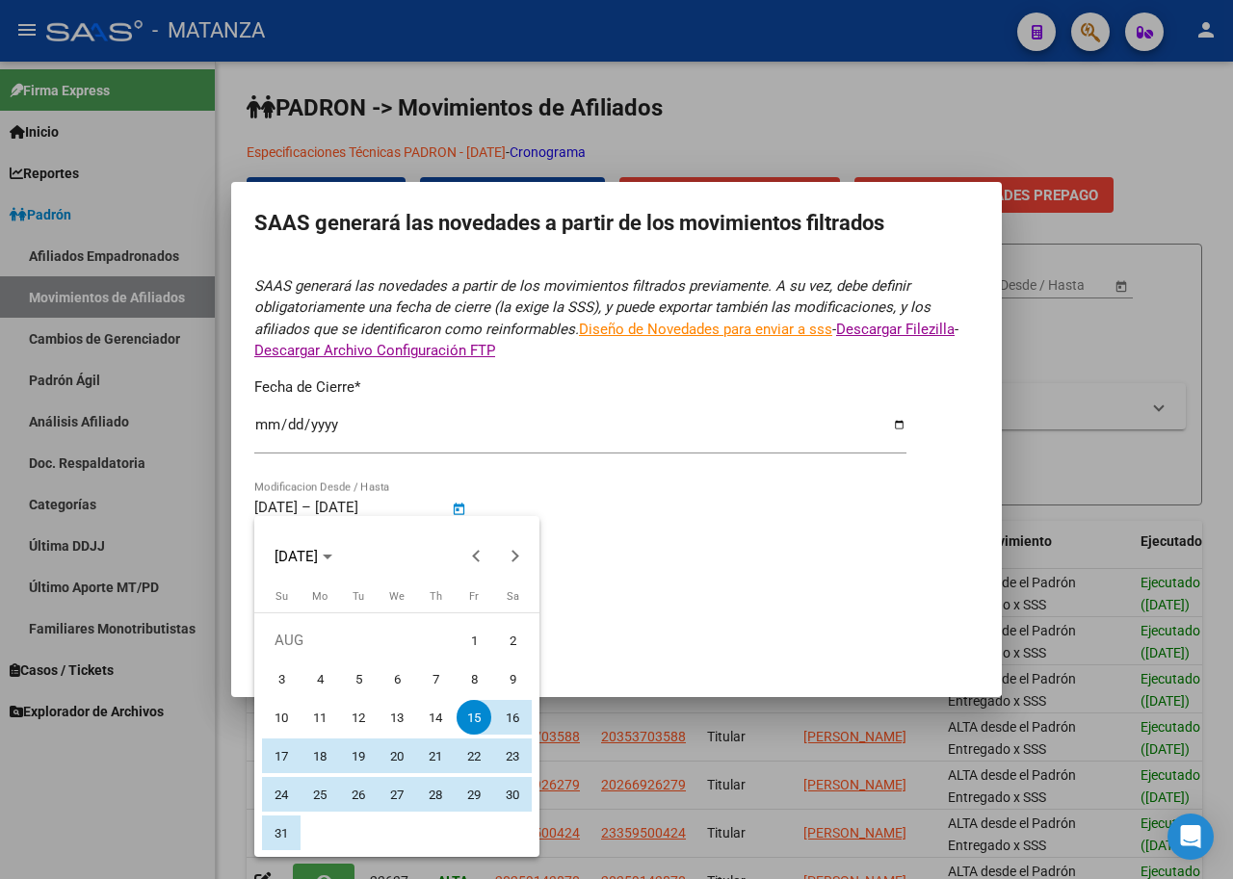
click at [485, 641] on span "1" at bounding box center [474, 640] width 35 height 35
type input "[DATE]"
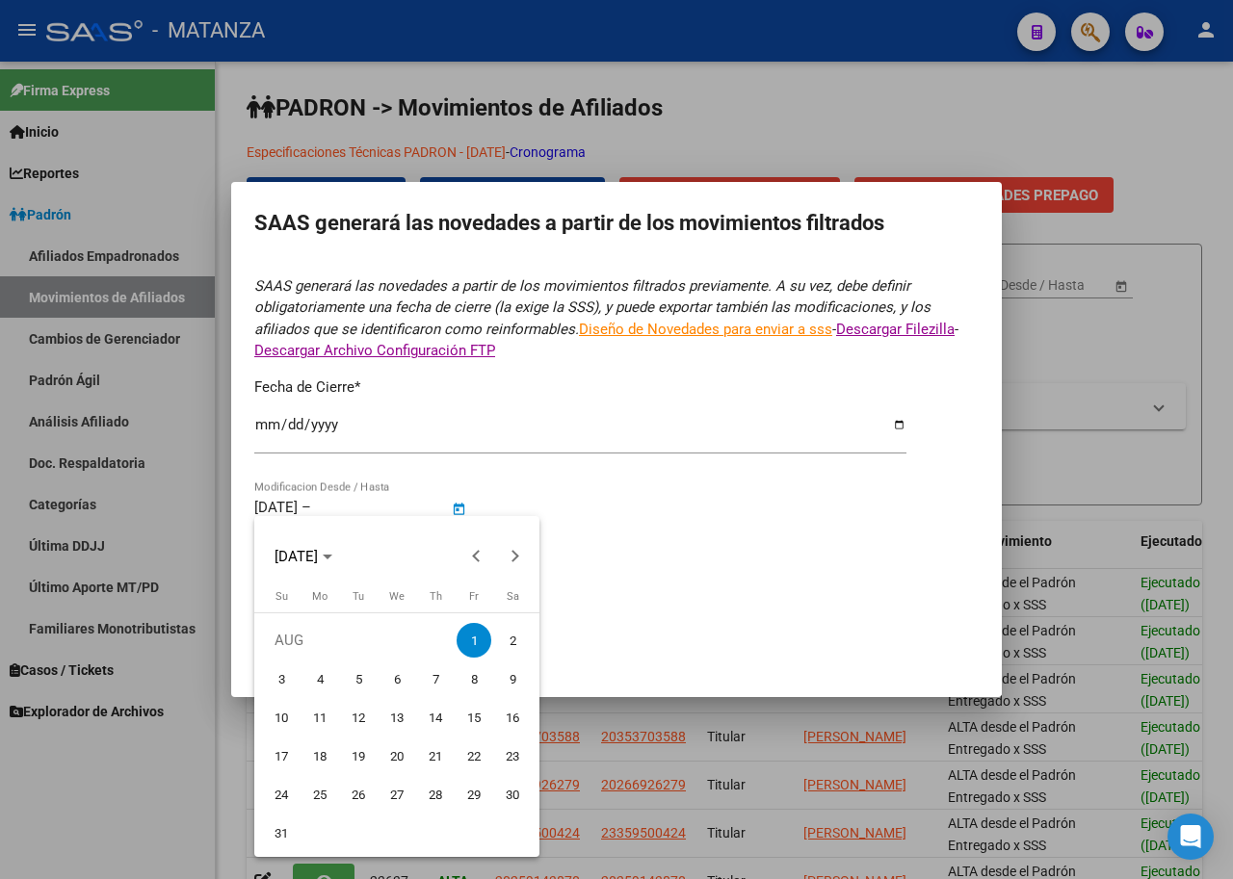
click at [365, 503] on div at bounding box center [616, 439] width 1233 height 879
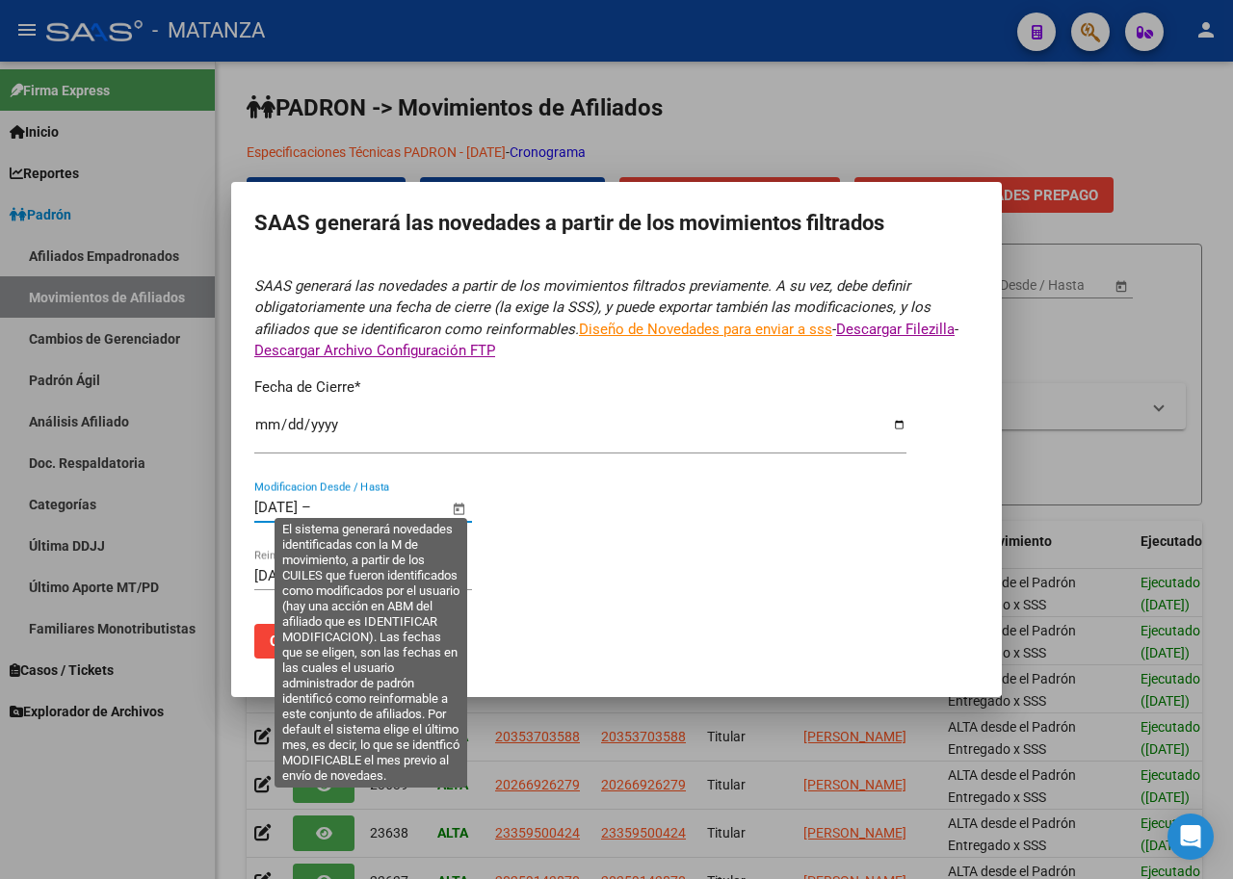
click at [366, 499] on input "text" at bounding box center [361, 507] width 93 height 17
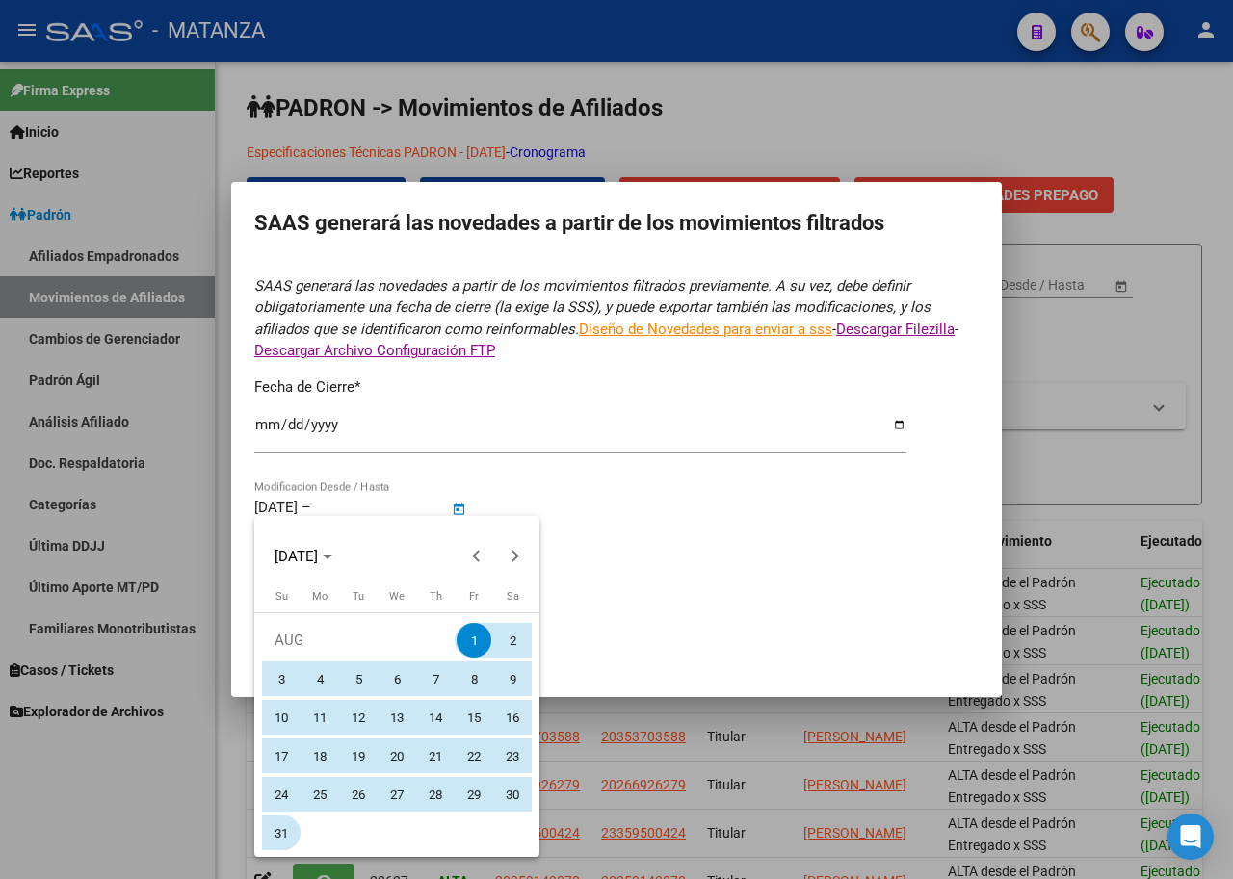
click at [274, 823] on span "31" at bounding box center [281, 833] width 35 height 35
type input "[DATE]"
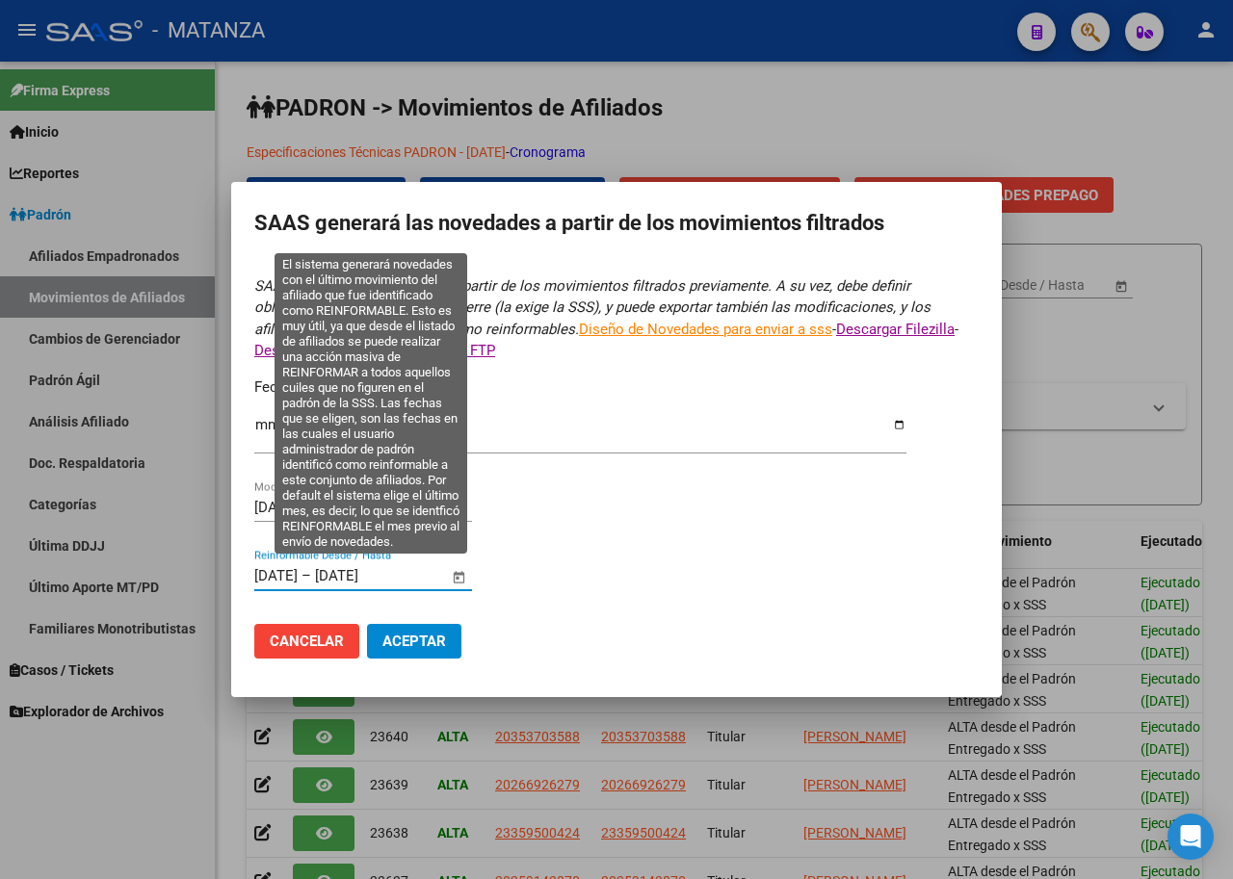
click at [284, 567] on input "[DATE]" at bounding box center [275, 575] width 43 height 17
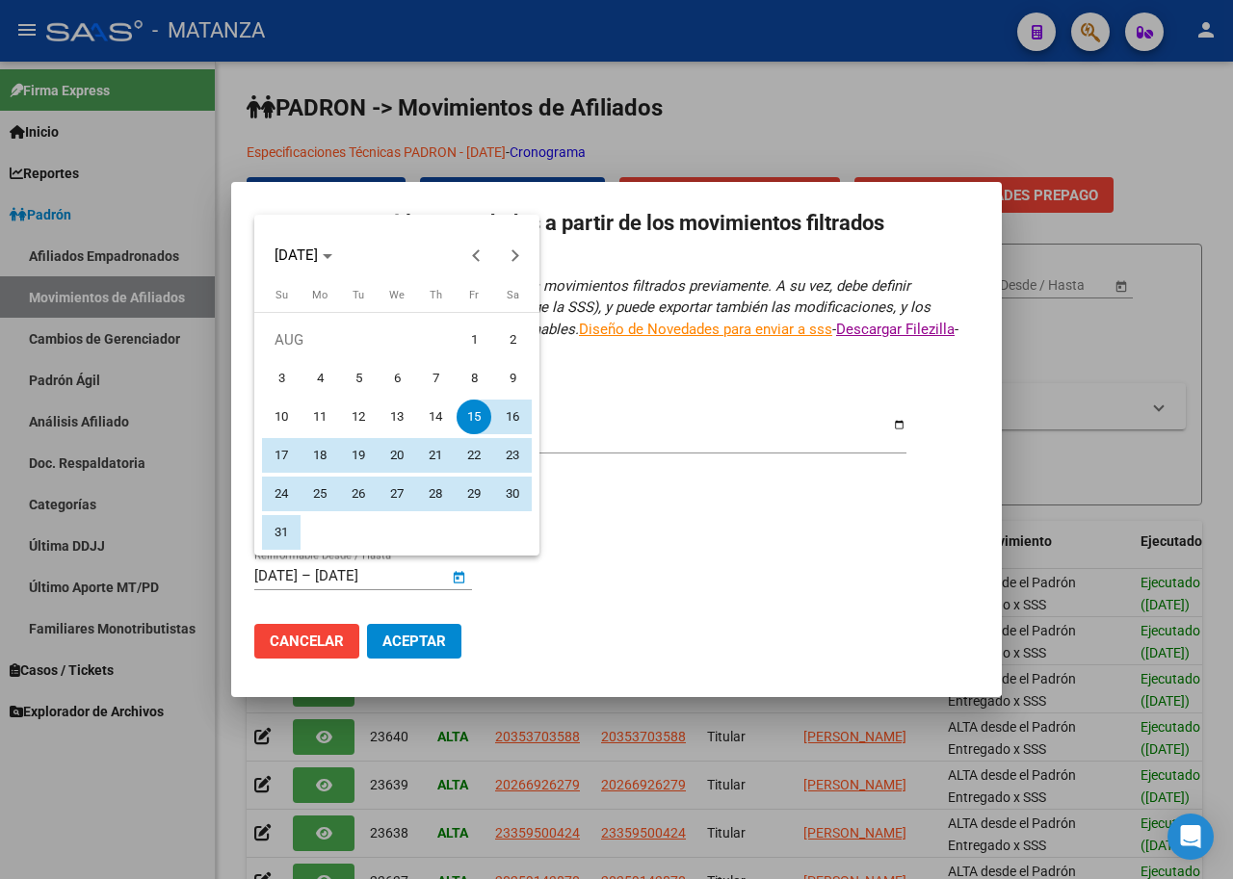
click at [468, 346] on span "1" at bounding box center [474, 340] width 35 height 35
type input "[DATE]"
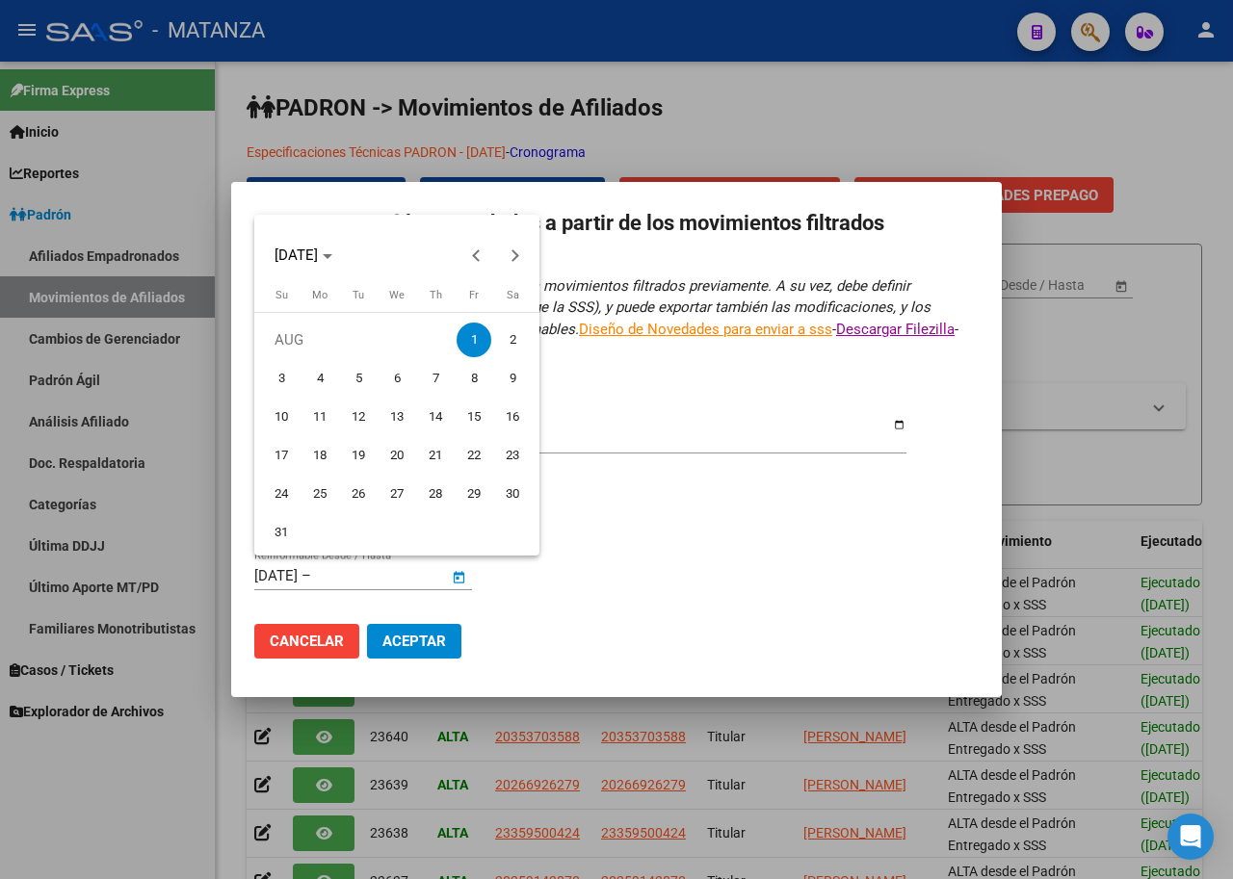
click at [374, 569] on div at bounding box center [616, 439] width 1233 height 879
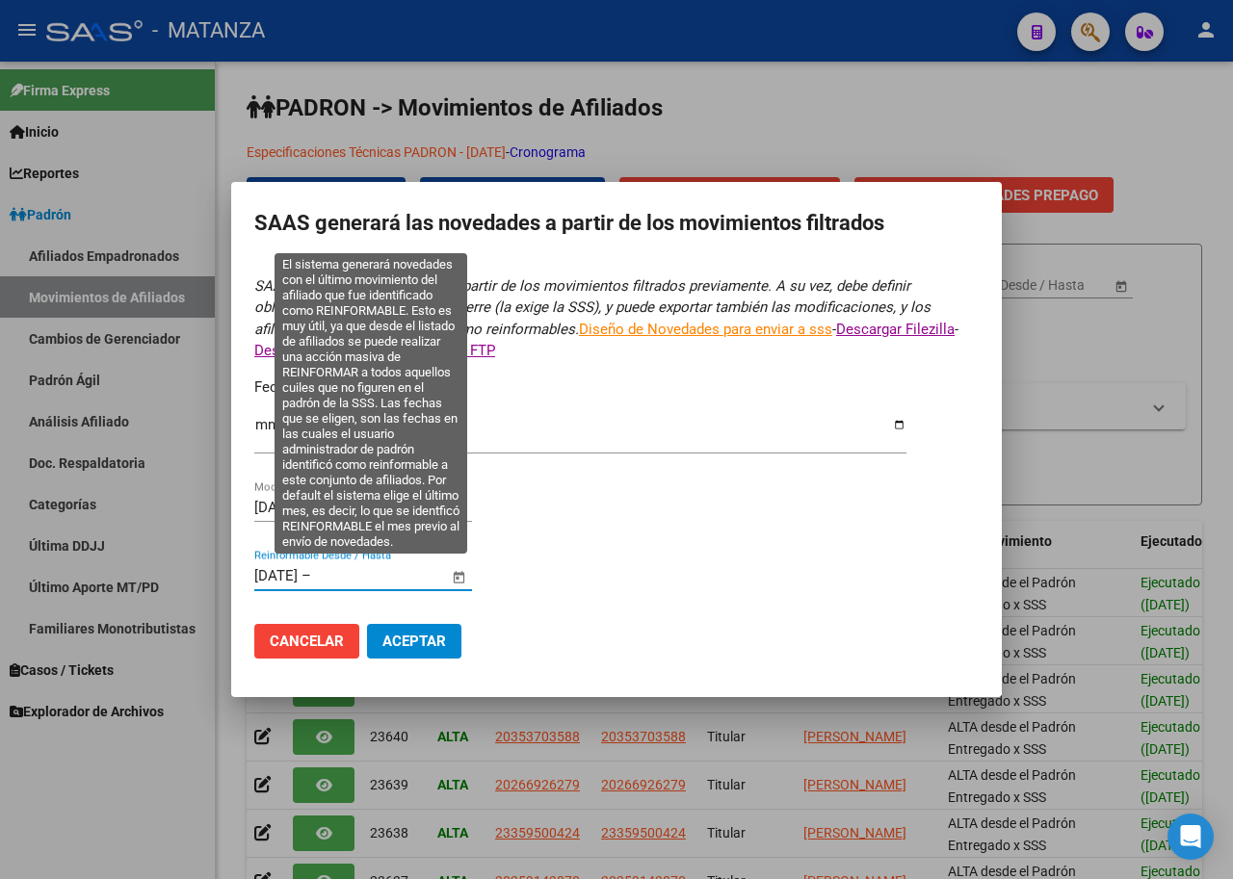
click at [374, 569] on input "text" at bounding box center [361, 575] width 93 height 17
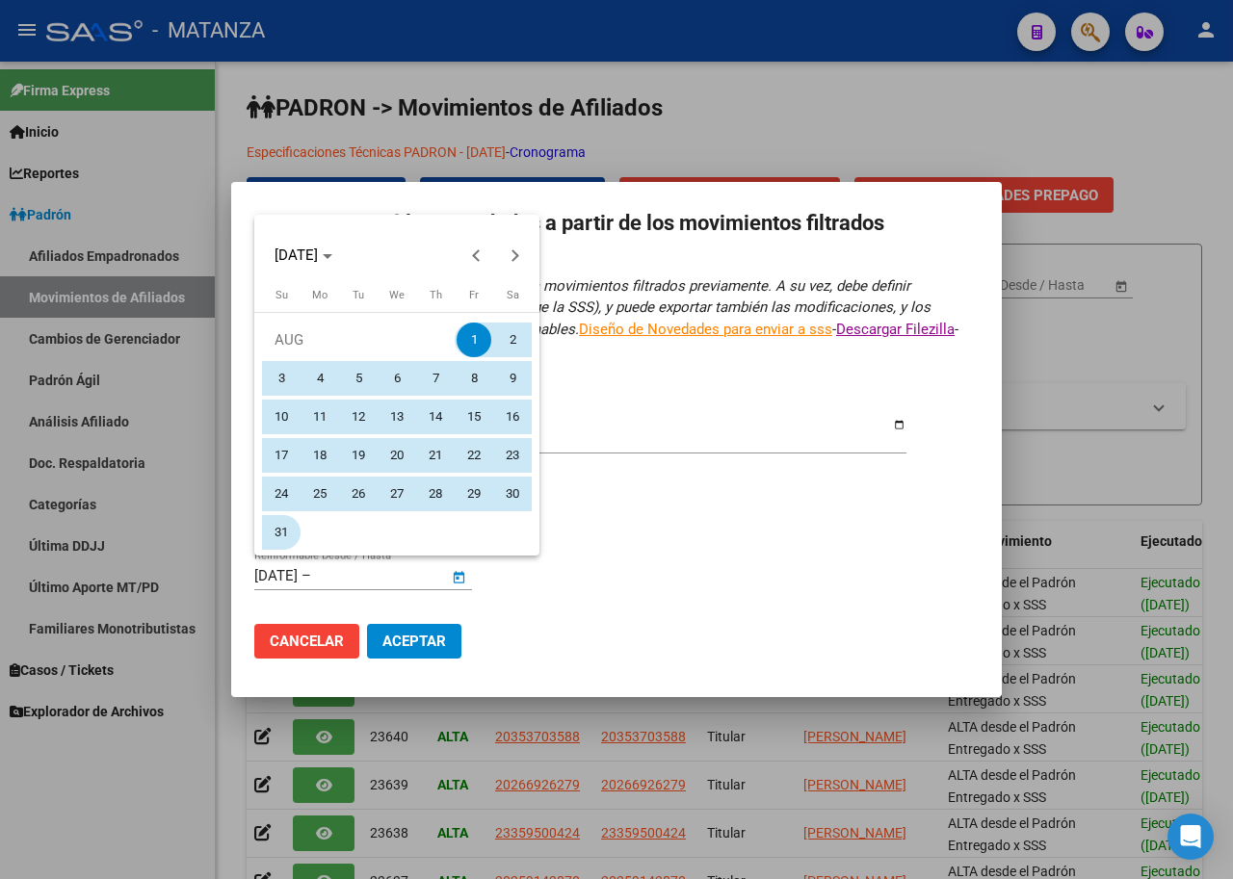
click at [281, 537] on span "31" at bounding box center [281, 532] width 35 height 35
type input "[DATE]"
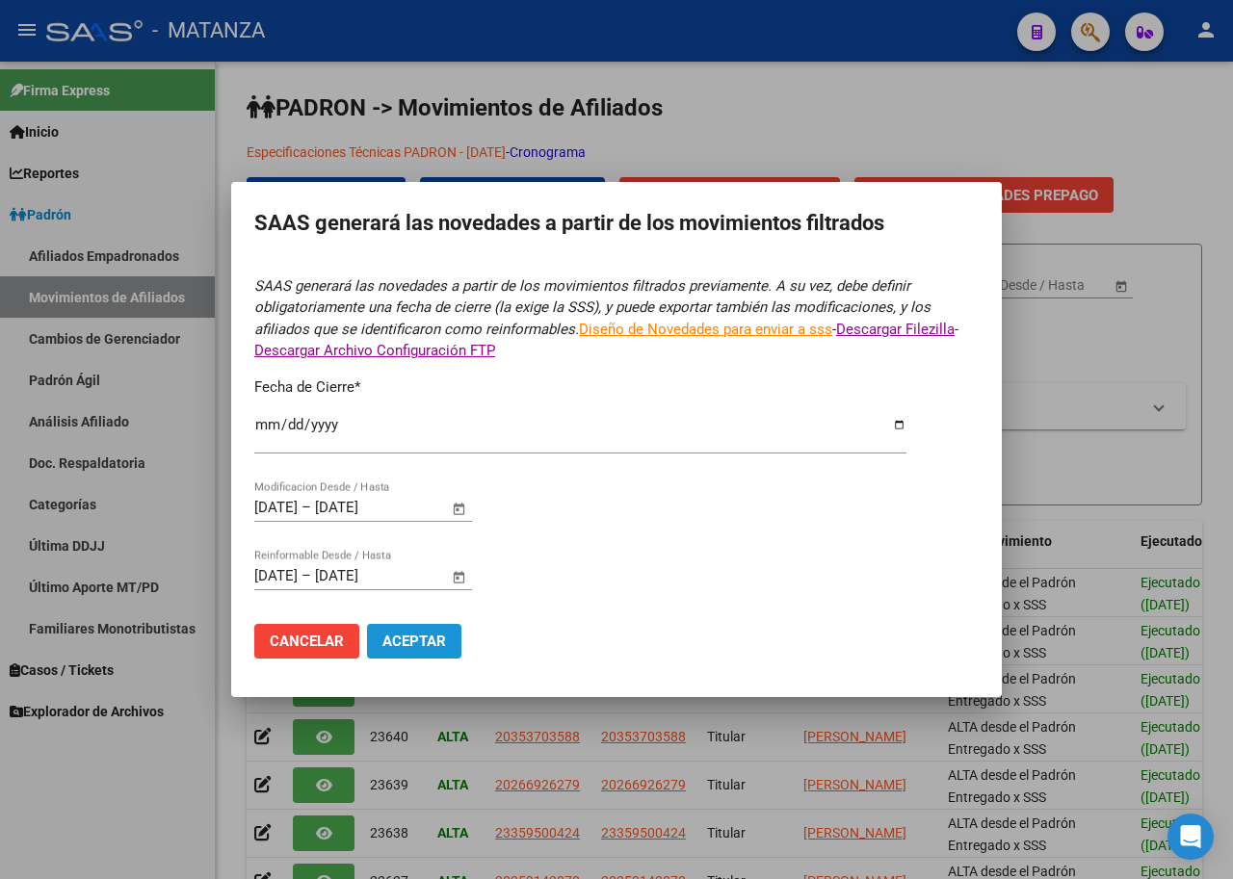
click at [431, 638] on span "Aceptar" at bounding box center [414, 641] width 64 height 17
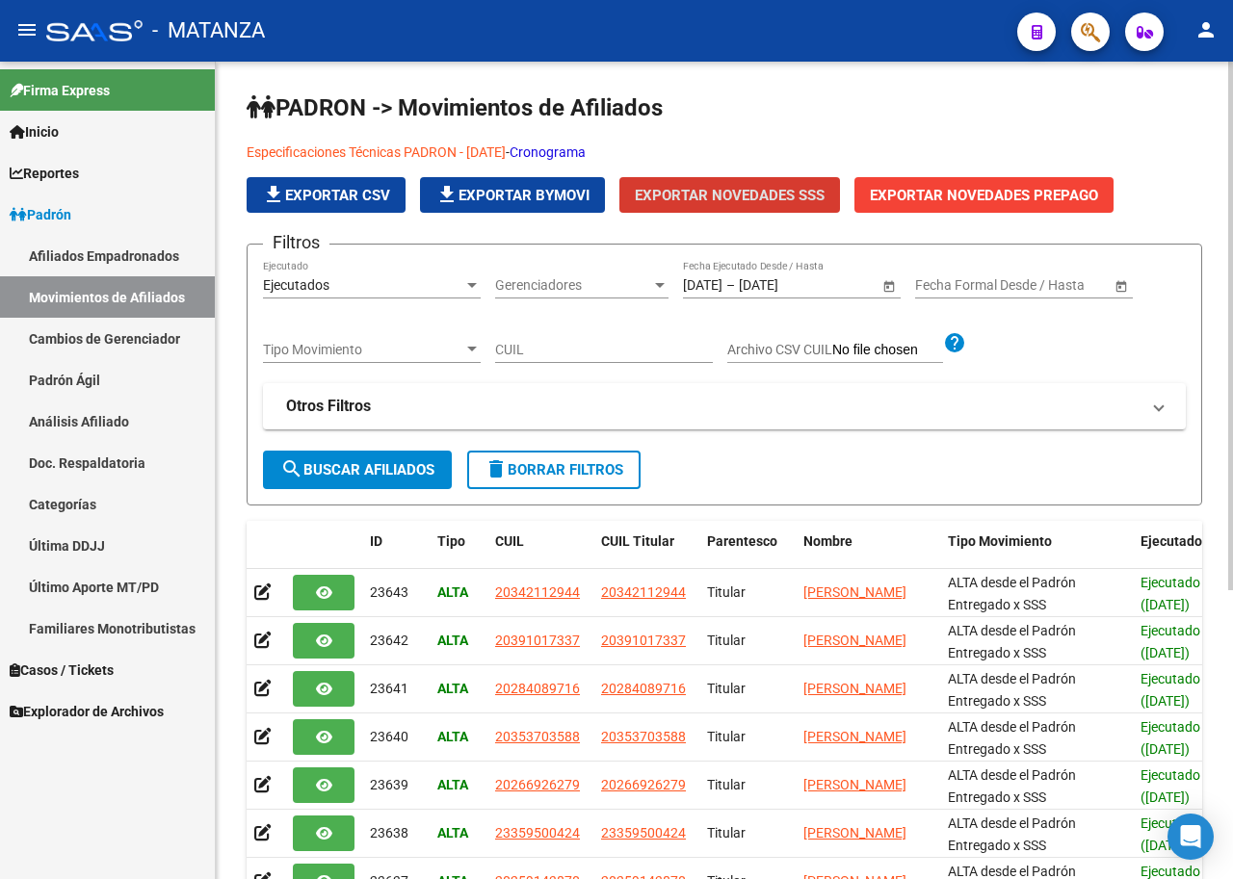
click at [246, 788] on div "PADRON -> Movimientos de Afiliados Especificaciones Técnicas PADRON - [DATE] - …" at bounding box center [724, 615] width 1017 height 1106
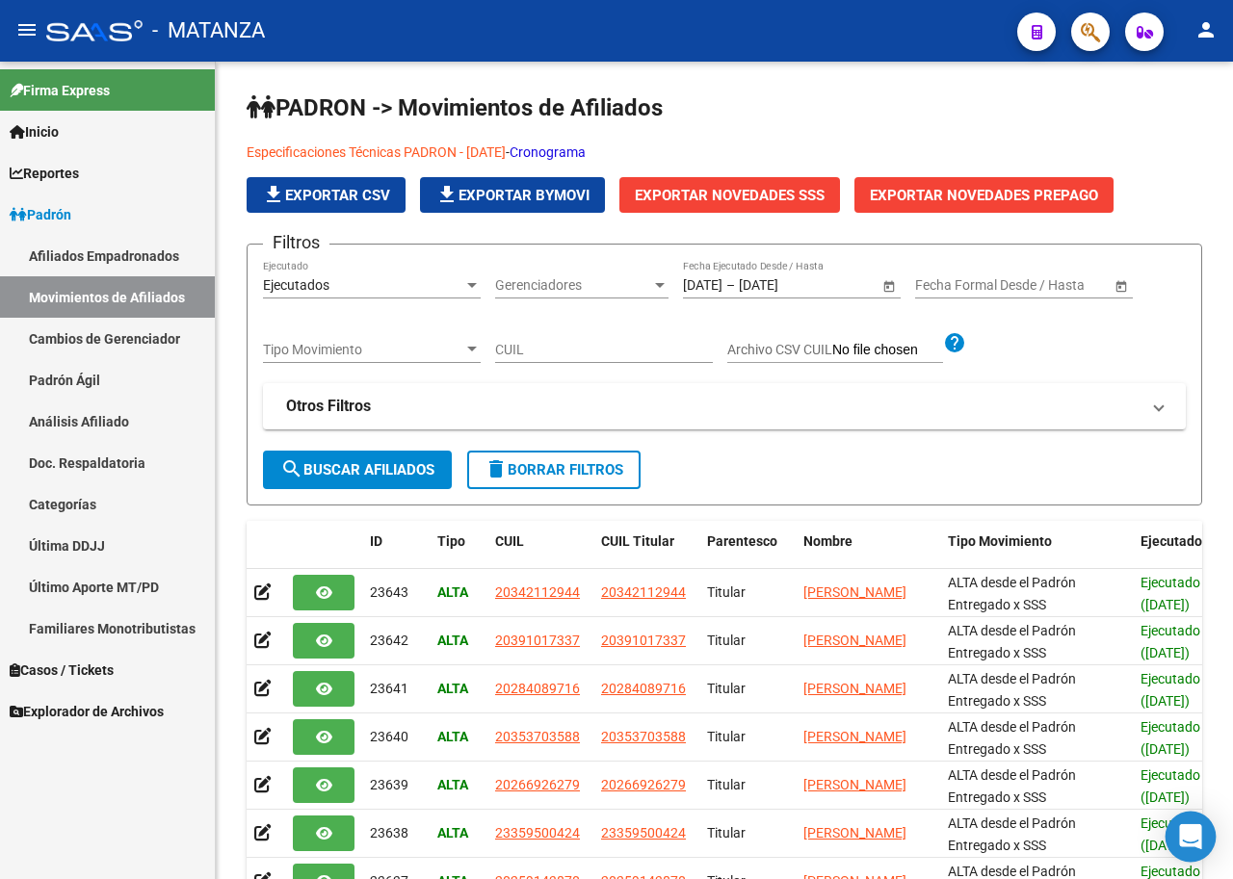
click at [1186, 823] on icon "Open Intercom Messenger" at bounding box center [1190, 836] width 22 height 25
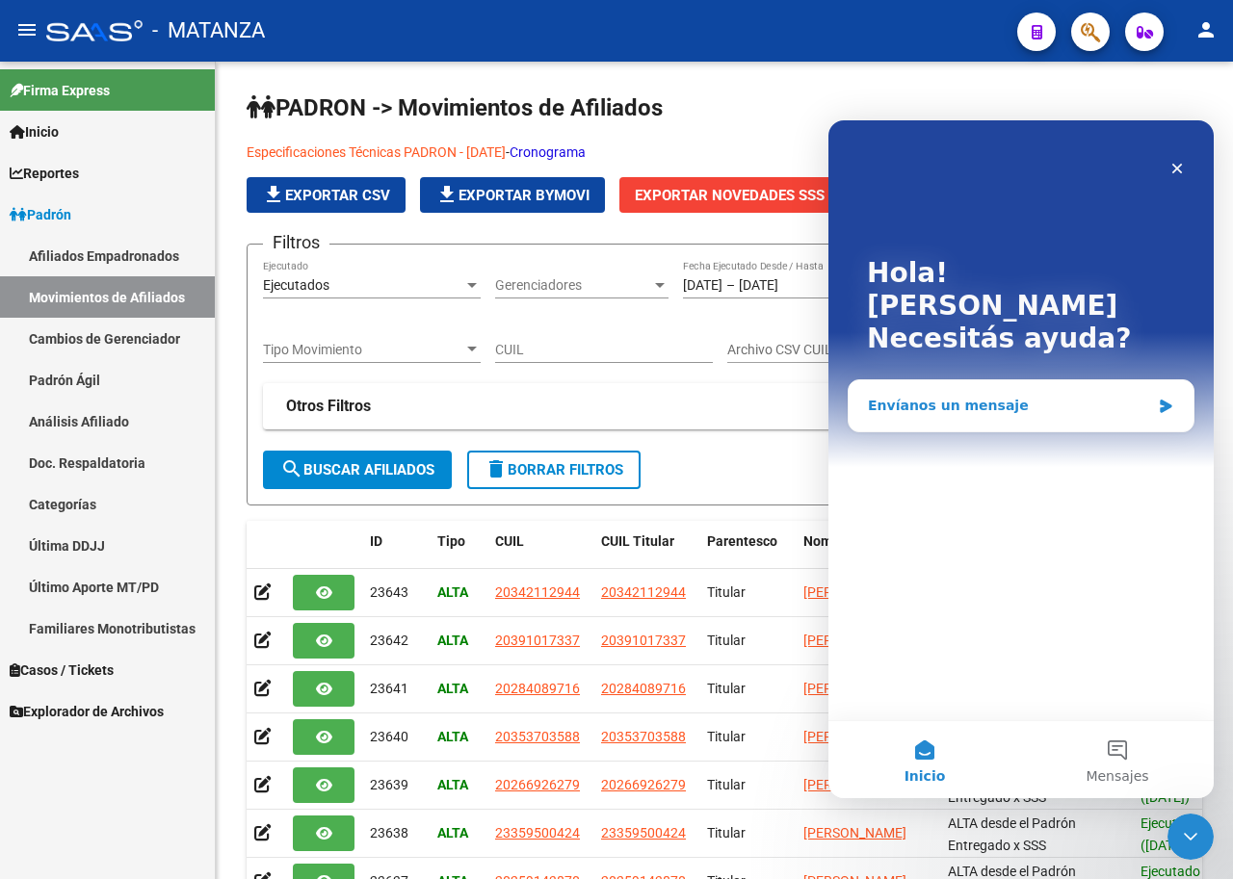
click at [968, 396] on div "Envíanos un mensaje" at bounding box center [1009, 406] width 282 height 20
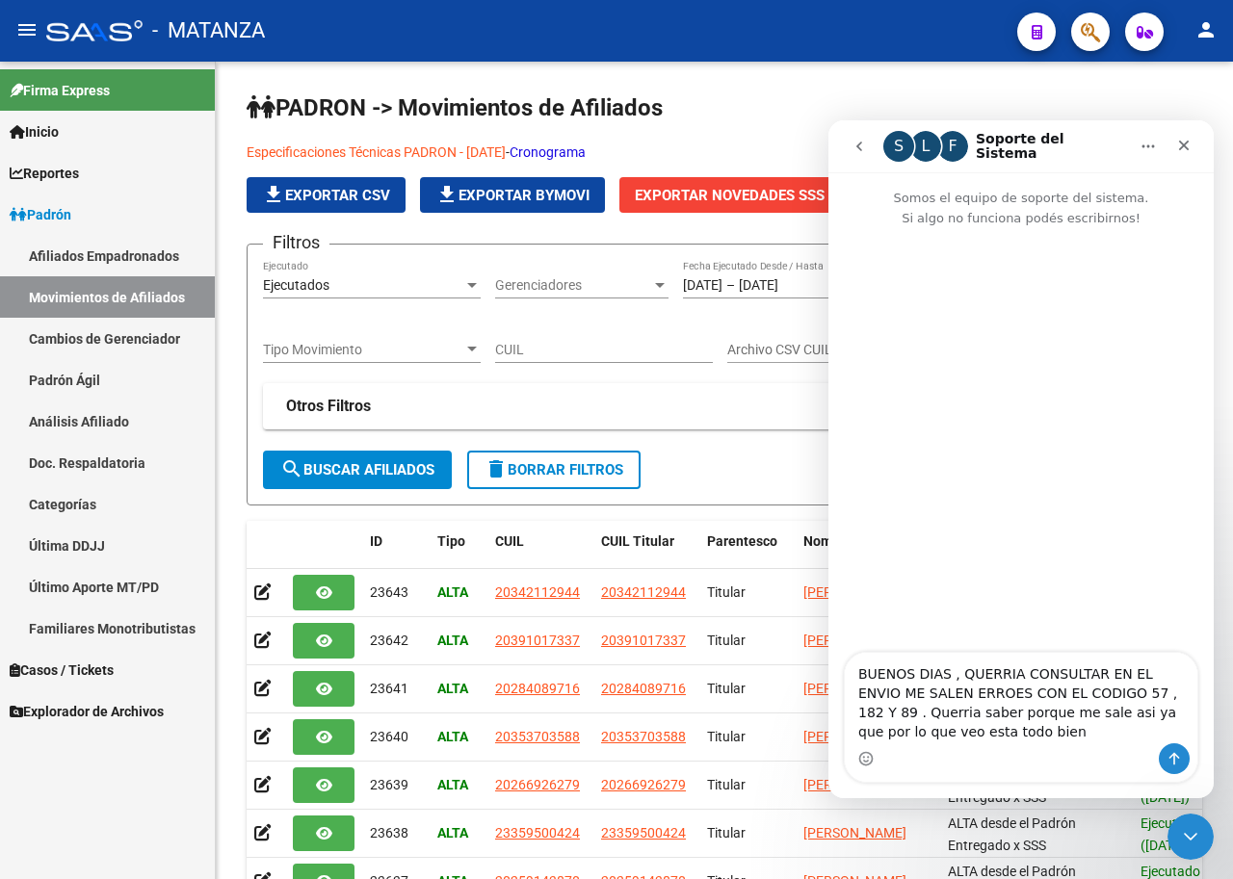
type textarea "BUENOS DIAS , QUERRIA CONSULTAR EN EL ENVIO ME SALEN ERROES CON EL CODIGO 57 , …"
click at [1184, 750] on button "Enviar un mensaje…" at bounding box center [1174, 759] width 31 height 31
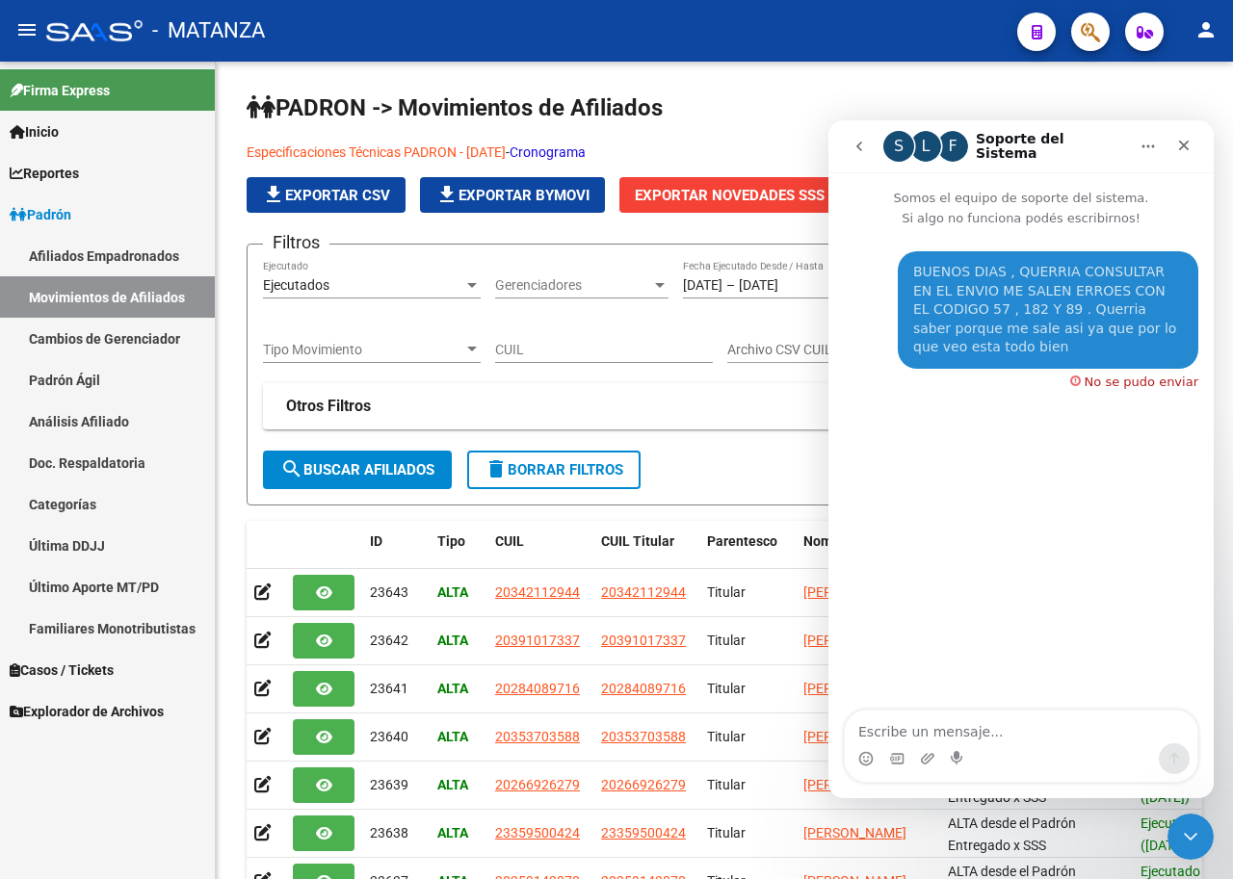
click at [1133, 371] on div "BUENOS DIAS , QUERRIA CONSULTAR EN EL ENVIO ME SALEN ERROES CON EL CODIGO 57 , …" at bounding box center [1021, 331] width 354 height 160
click at [773, 117] on h1 "PADRON -> Movimientos de Afiliados" at bounding box center [724, 109] width 955 height 34
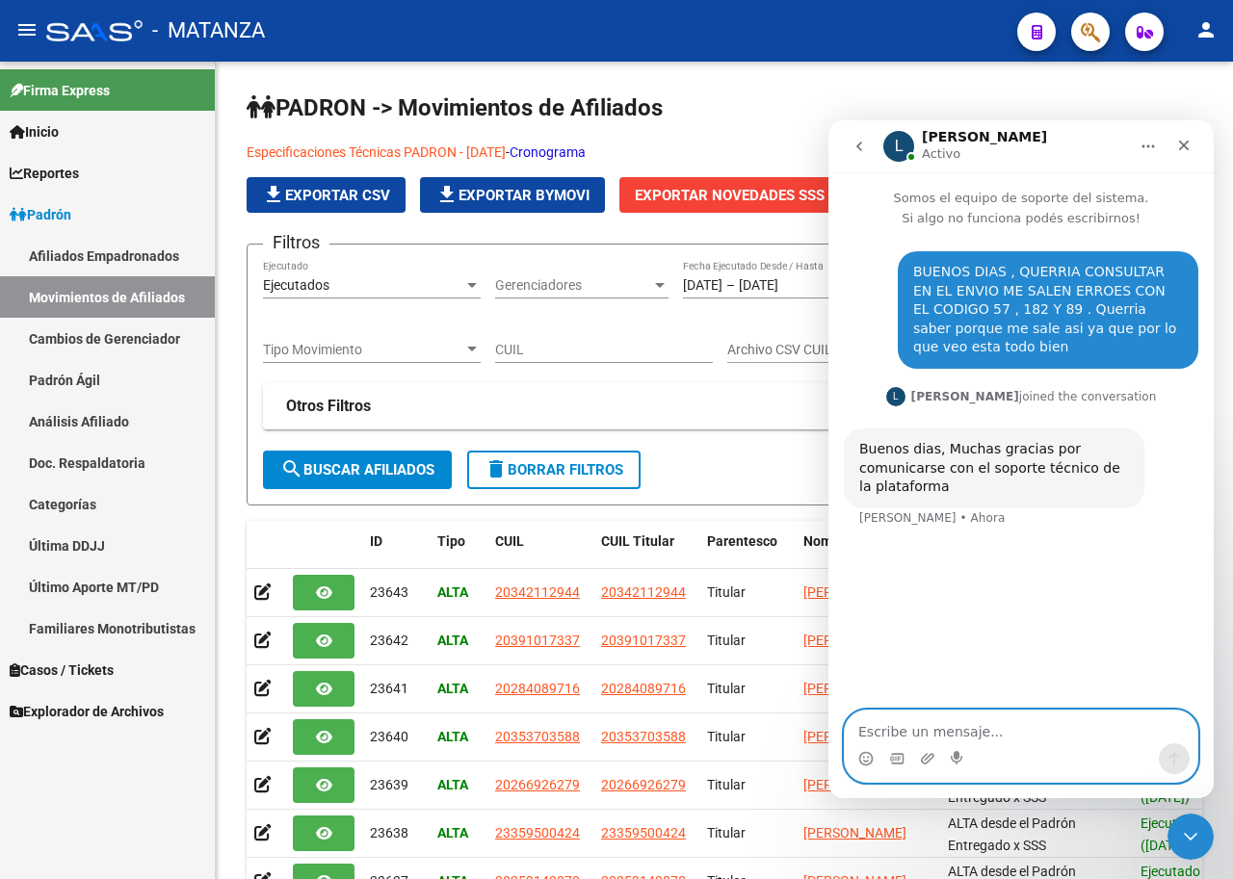
click at [992, 723] on textarea "Escribe un mensaje..." at bounding box center [1021, 727] width 353 height 33
type textarea "o que tenria que corregir"
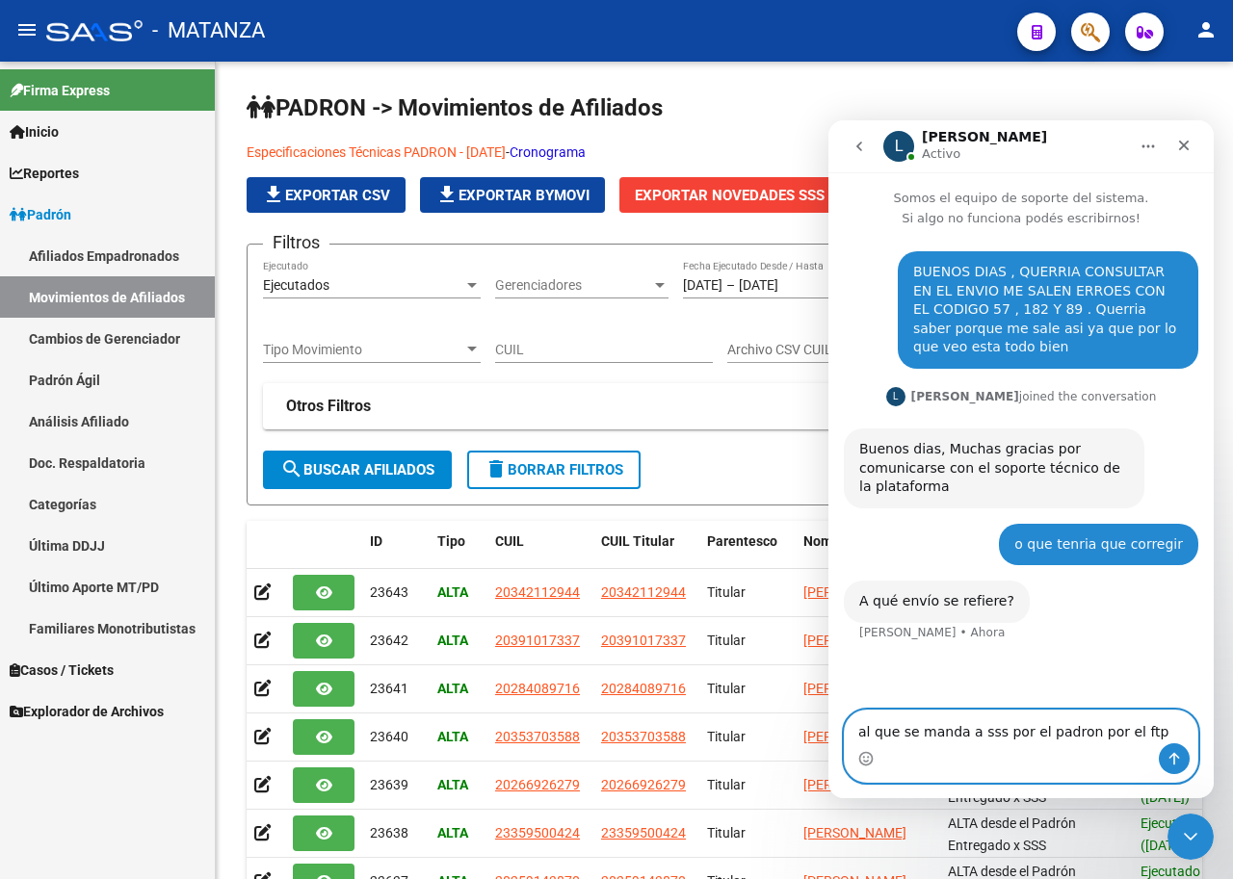
type textarea "al que se manda a sss por el padron por el ftp"
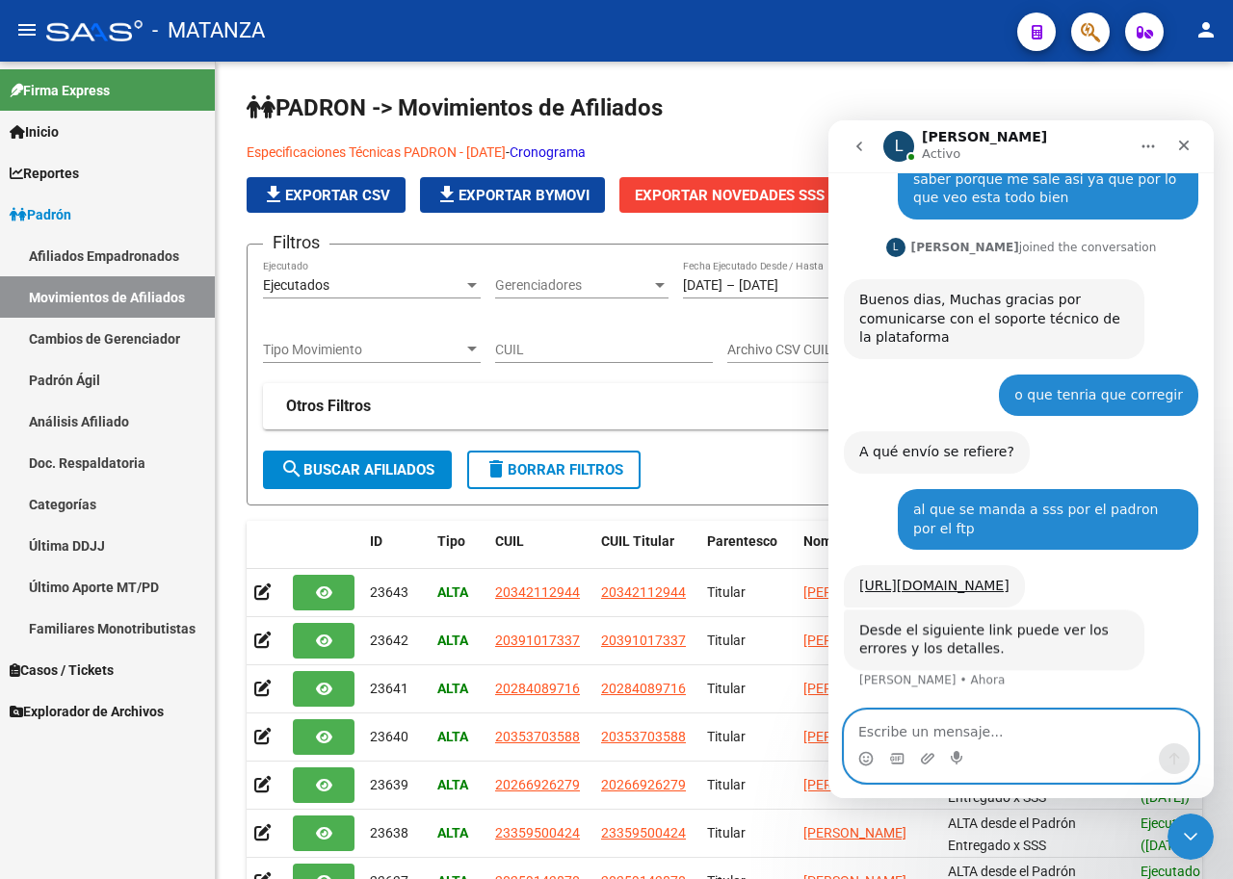
scroll to position [169, 0]
type textarea "muchas graciasss"
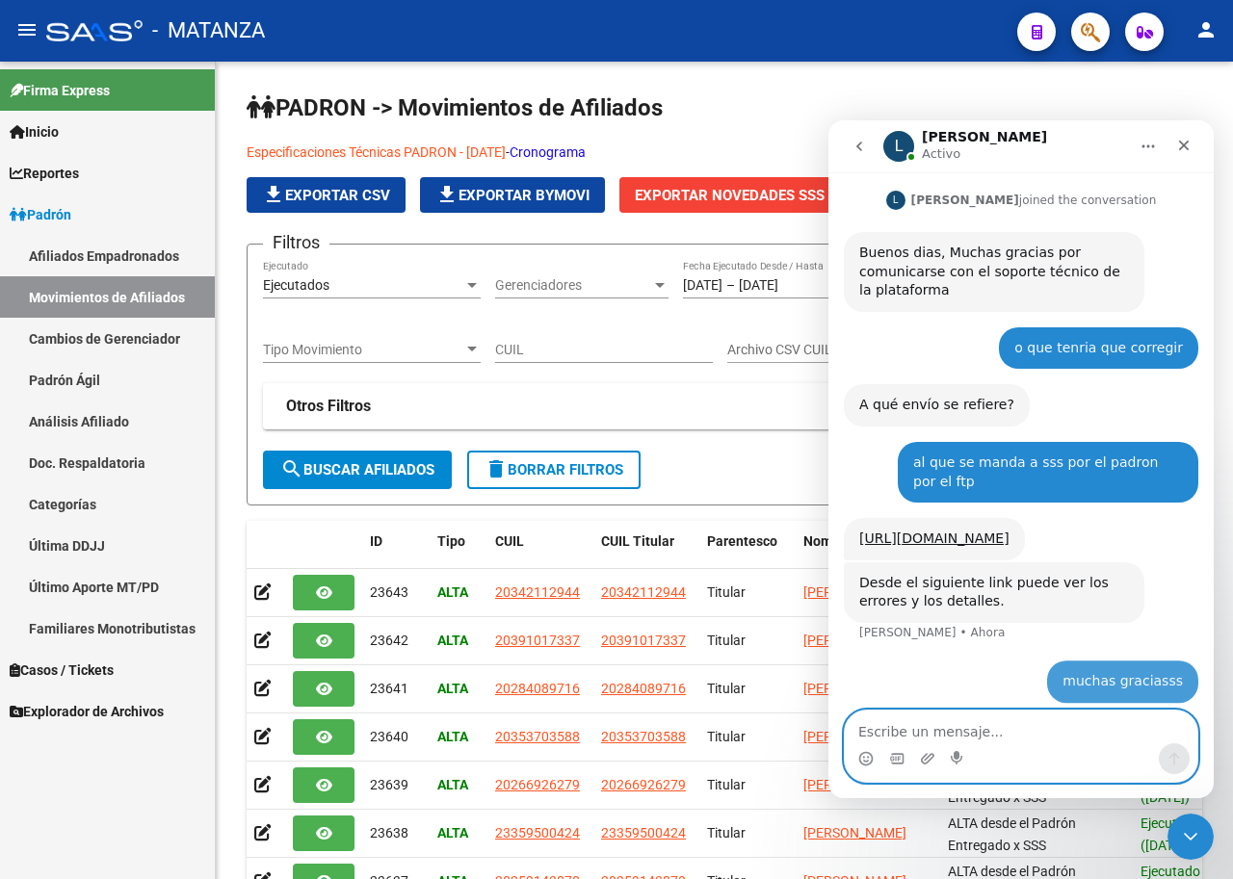
scroll to position [225, 0]
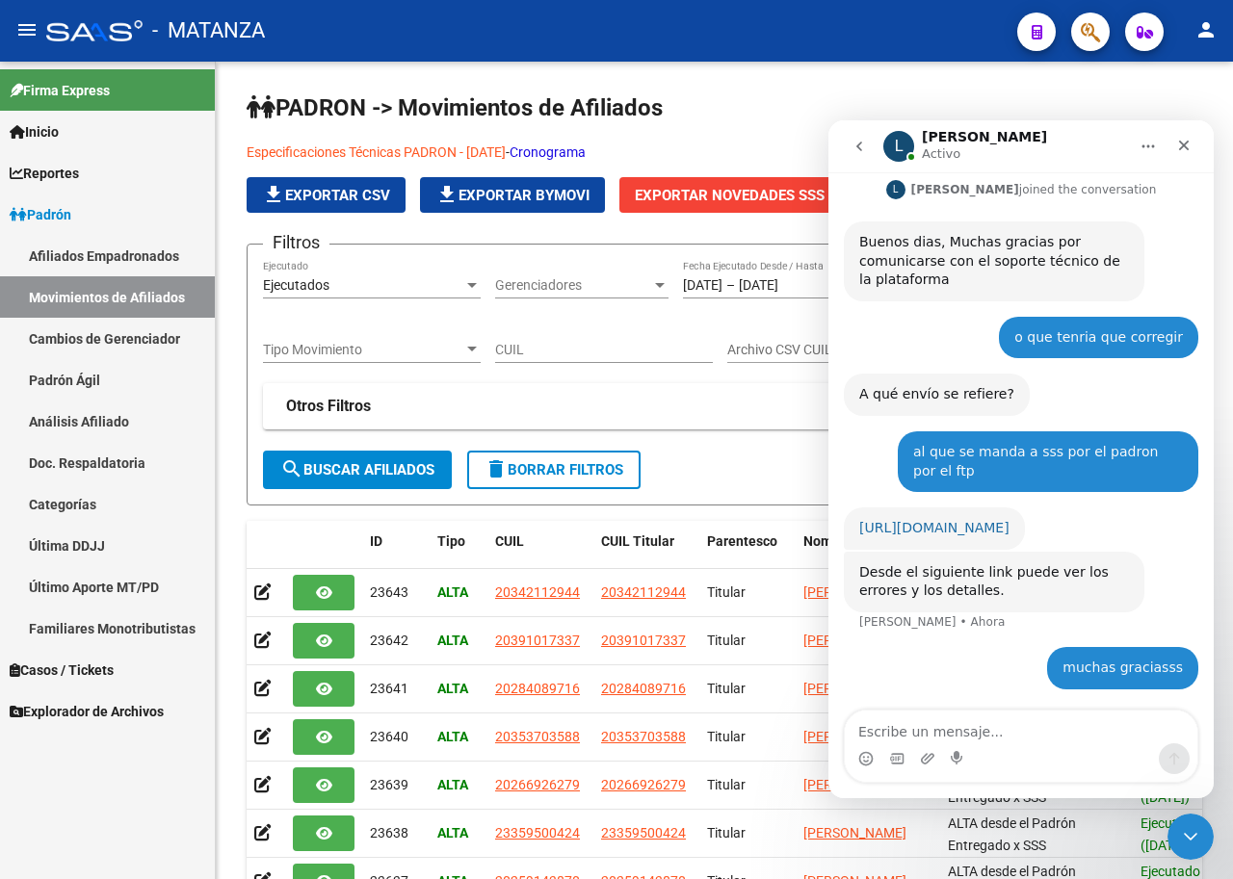
click at [1002, 520] on link "[URL][DOMAIN_NAME]" at bounding box center [934, 527] width 150 height 15
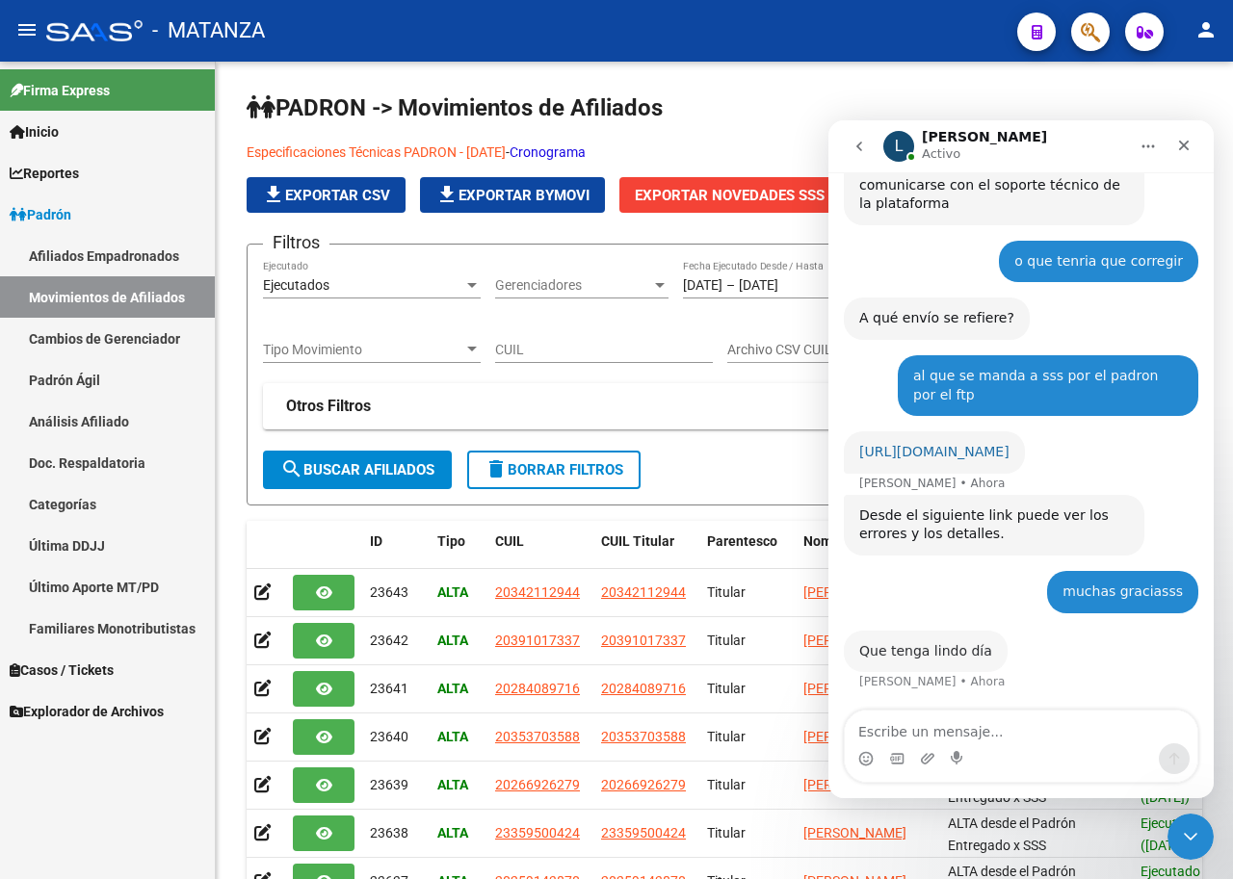
scroll to position [302, 0]
click at [1019, 736] on textarea "Escribe un mensaje..." at bounding box center [1021, 727] width 353 height 33
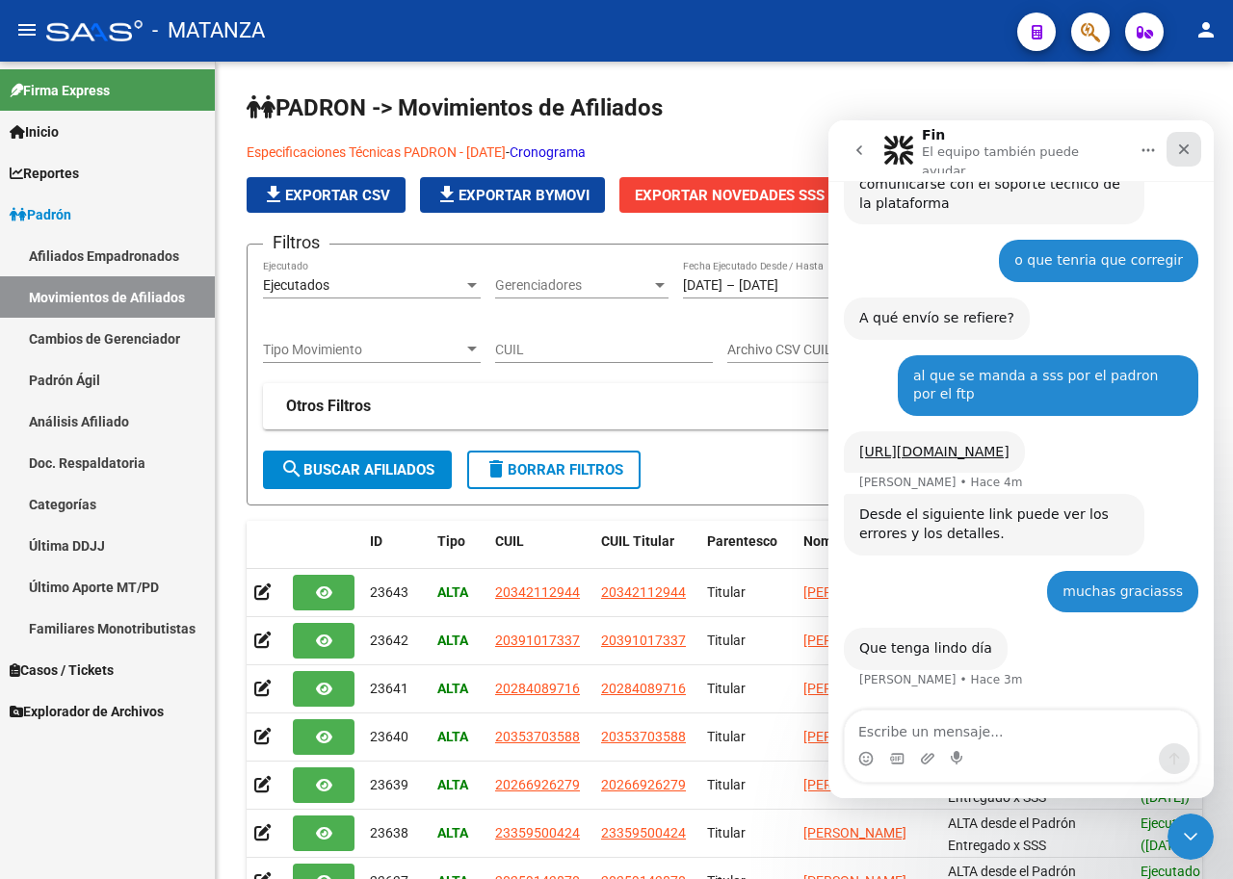
click at [1181, 145] on icon "Cerrar" at bounding box center [1183, 149] width 15 height 15
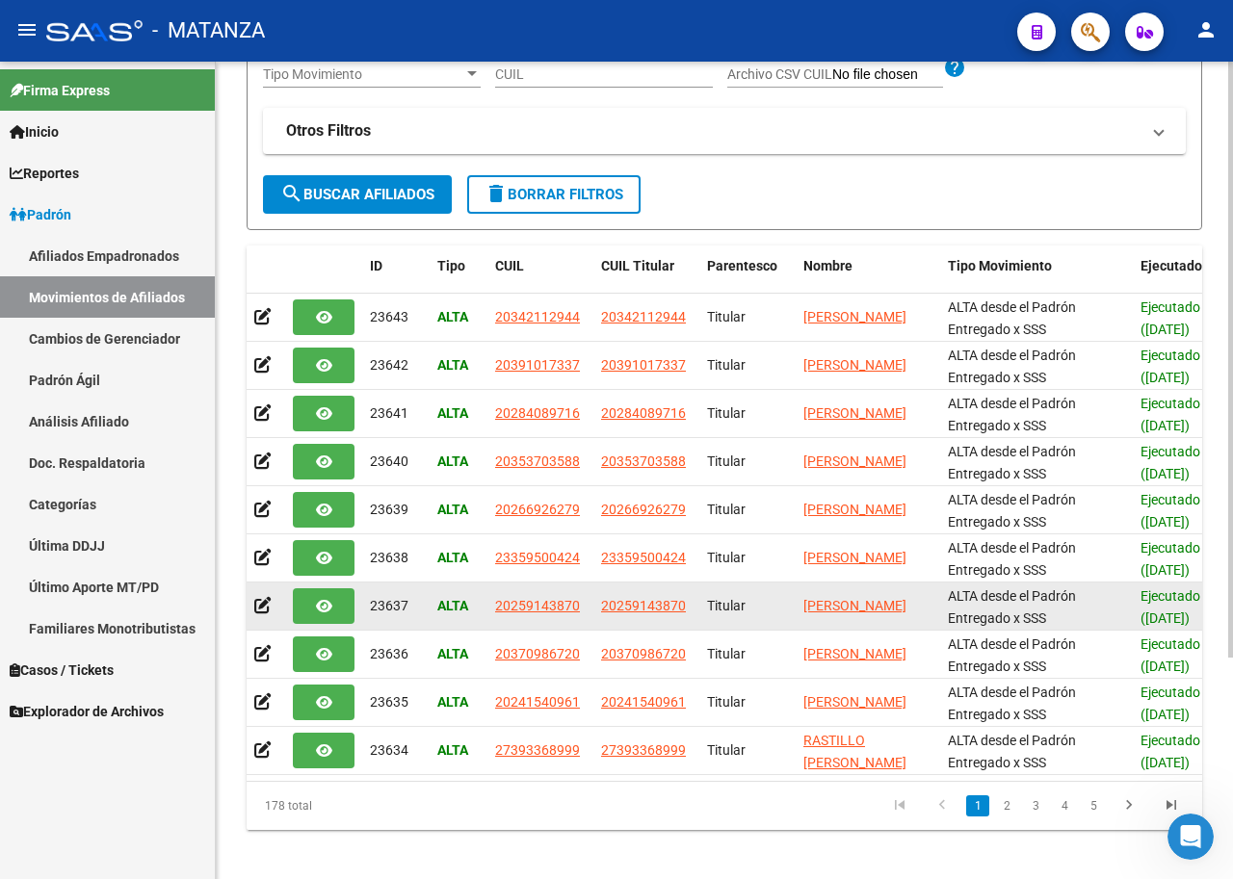
scroll to position [304, 0]
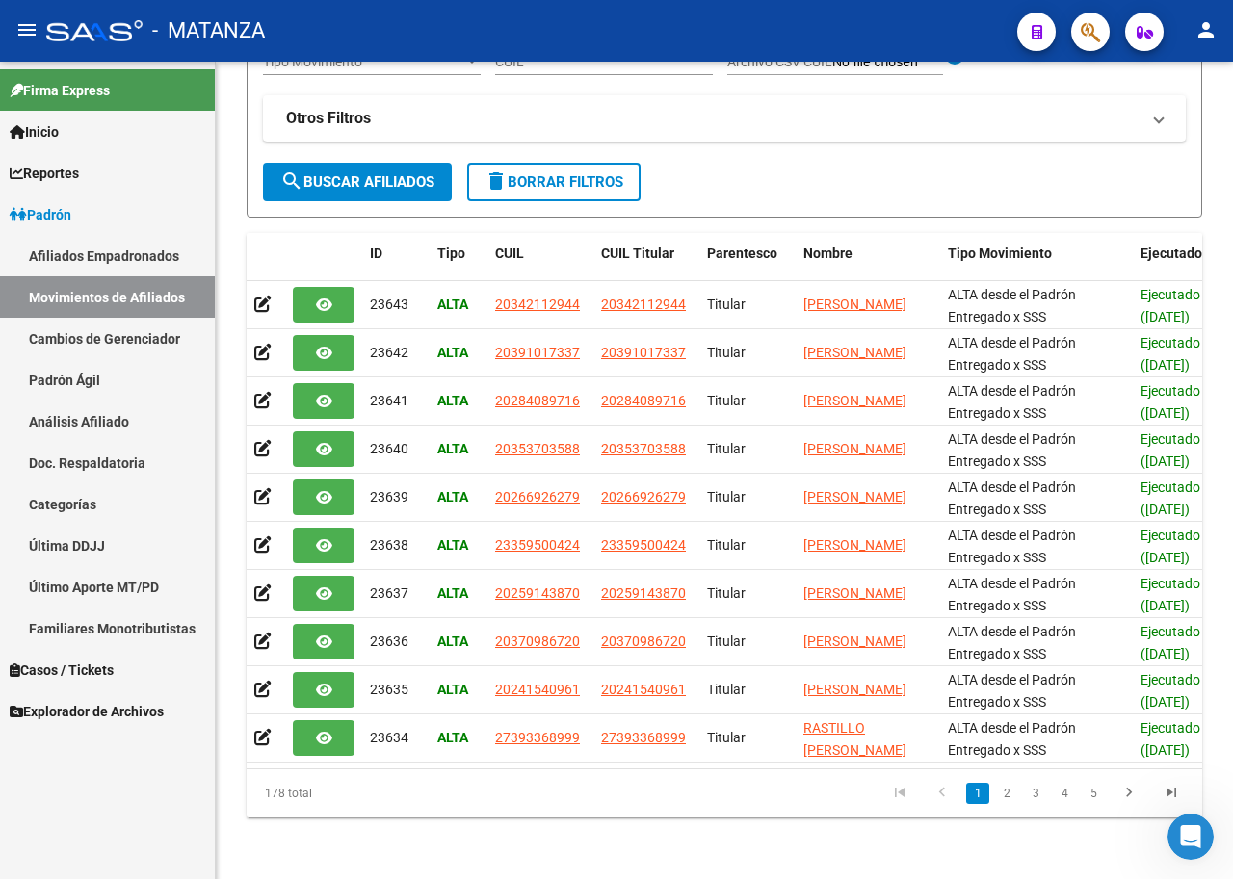
click at [1079, 32] on button "button" at bounding box center [1090, 32] width 39 height 39
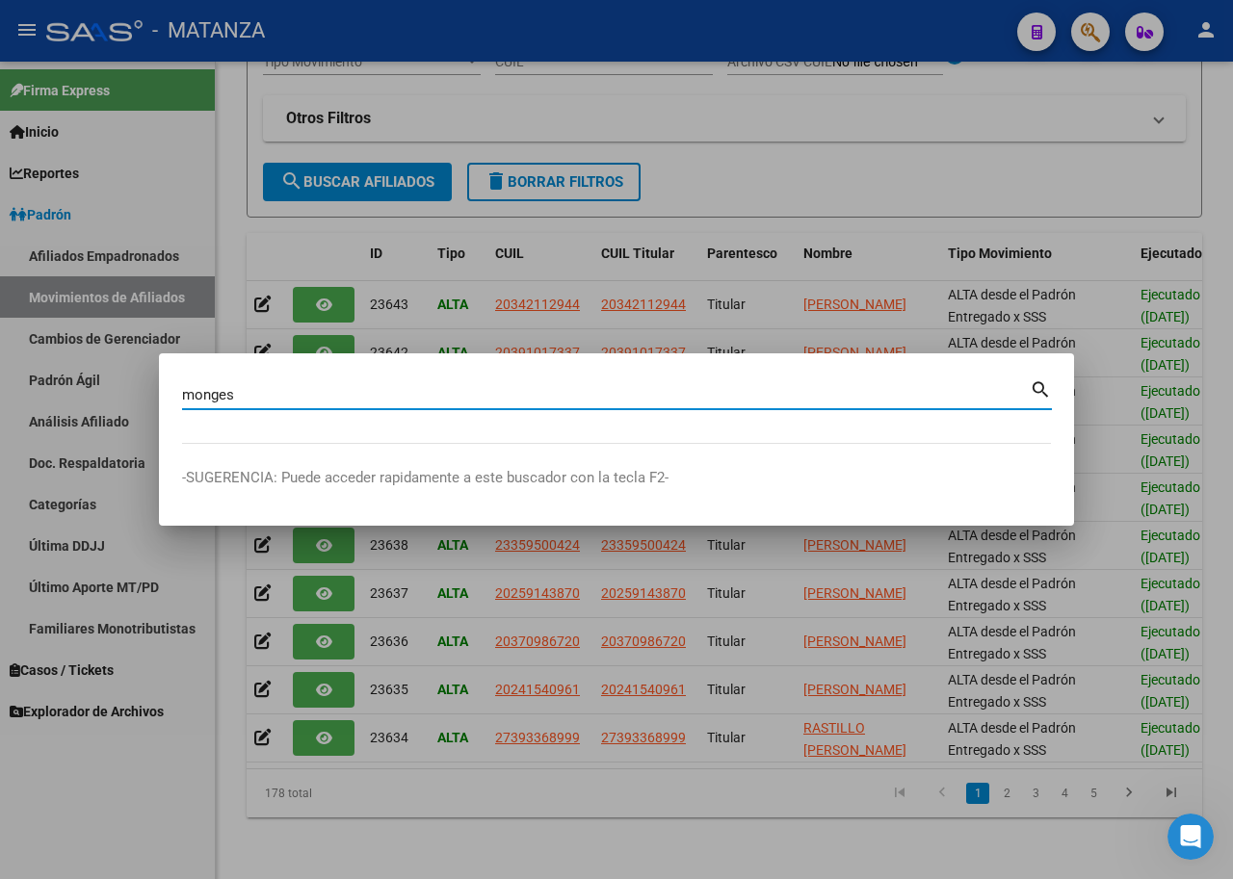
type input "monges"
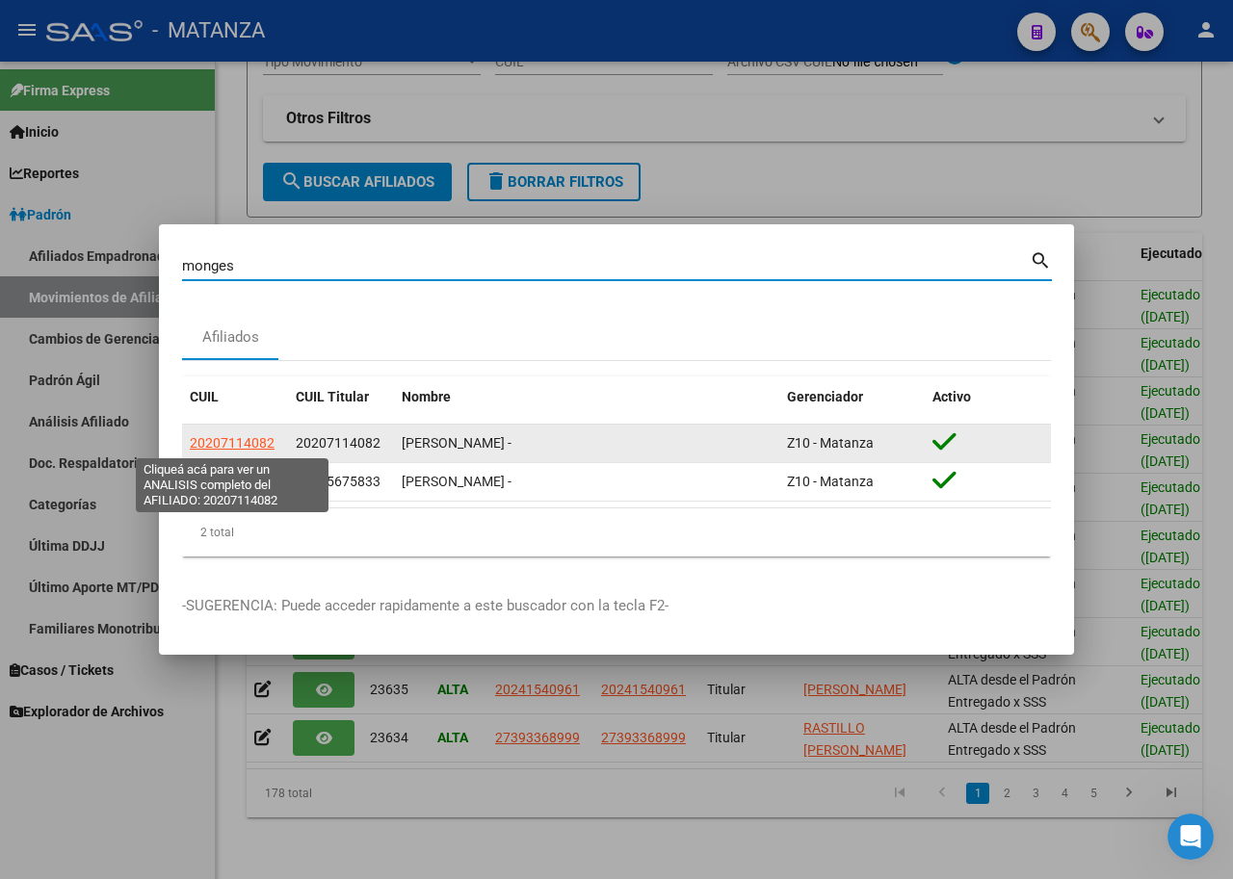
click at [239, 442] on span "20207114082" at bounding box center [232, 442] width 85 height 15
type textarea "20207114082"
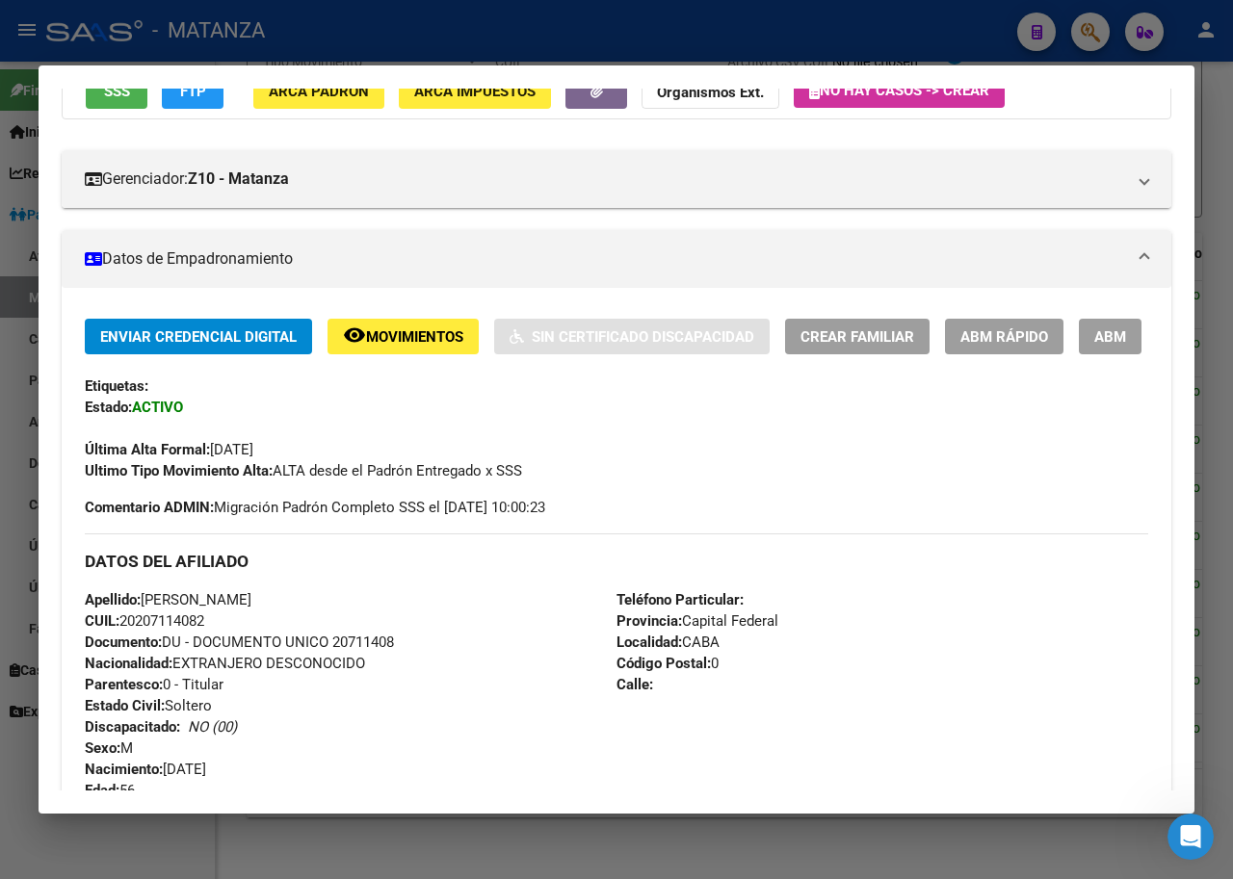
scroll to position [96, 0]
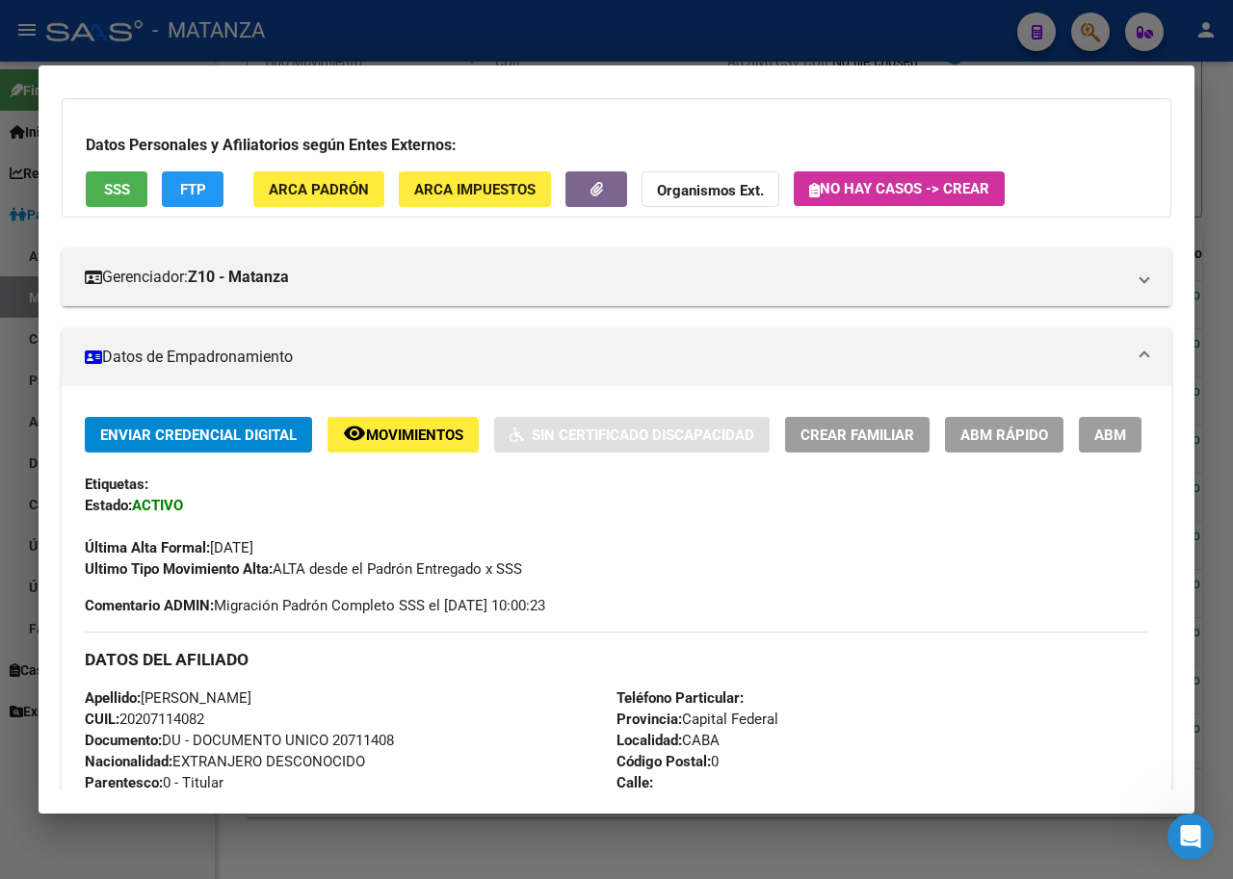
click at [1079, 453] on button "ABM" at bounding box center [1110, 435] width 63 height 36
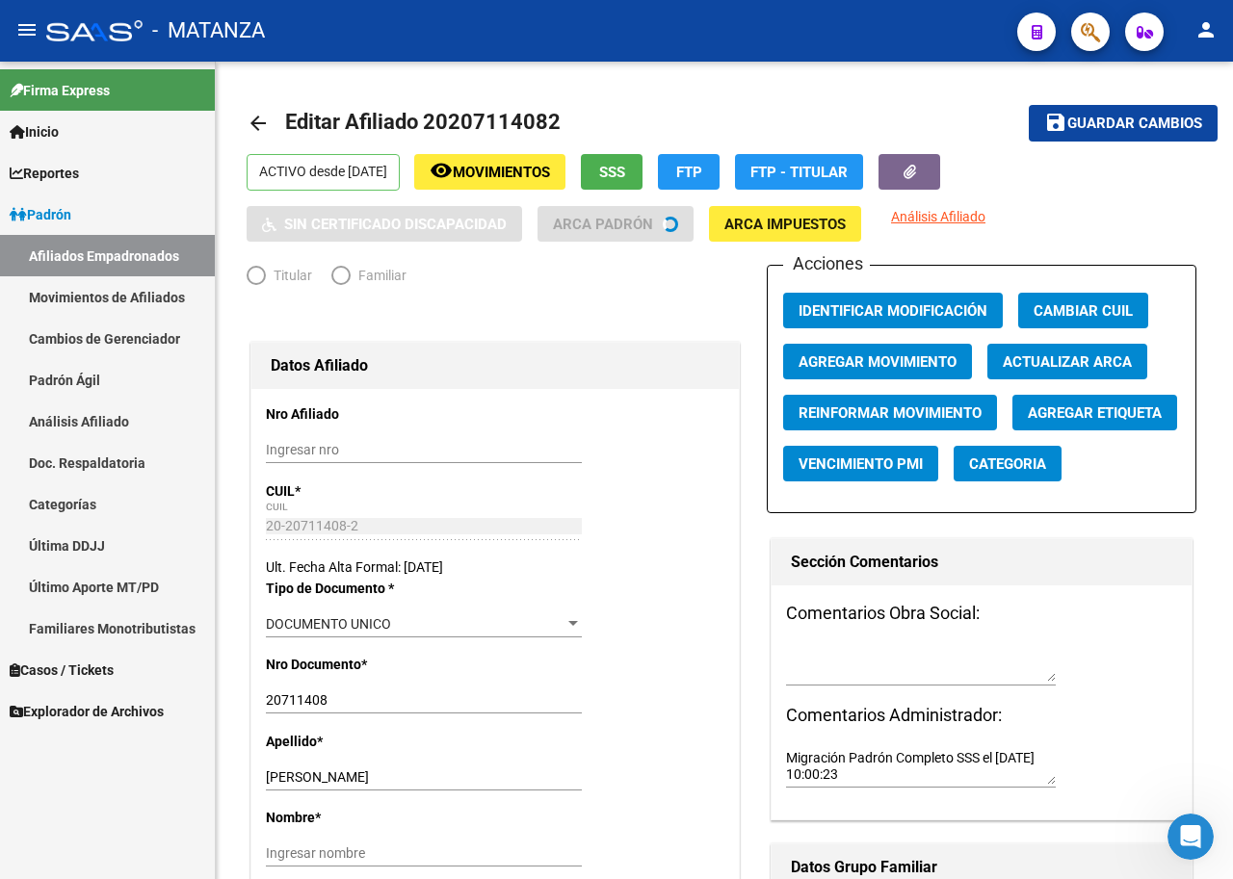
radio input "true"
type input "34-99925756-0"
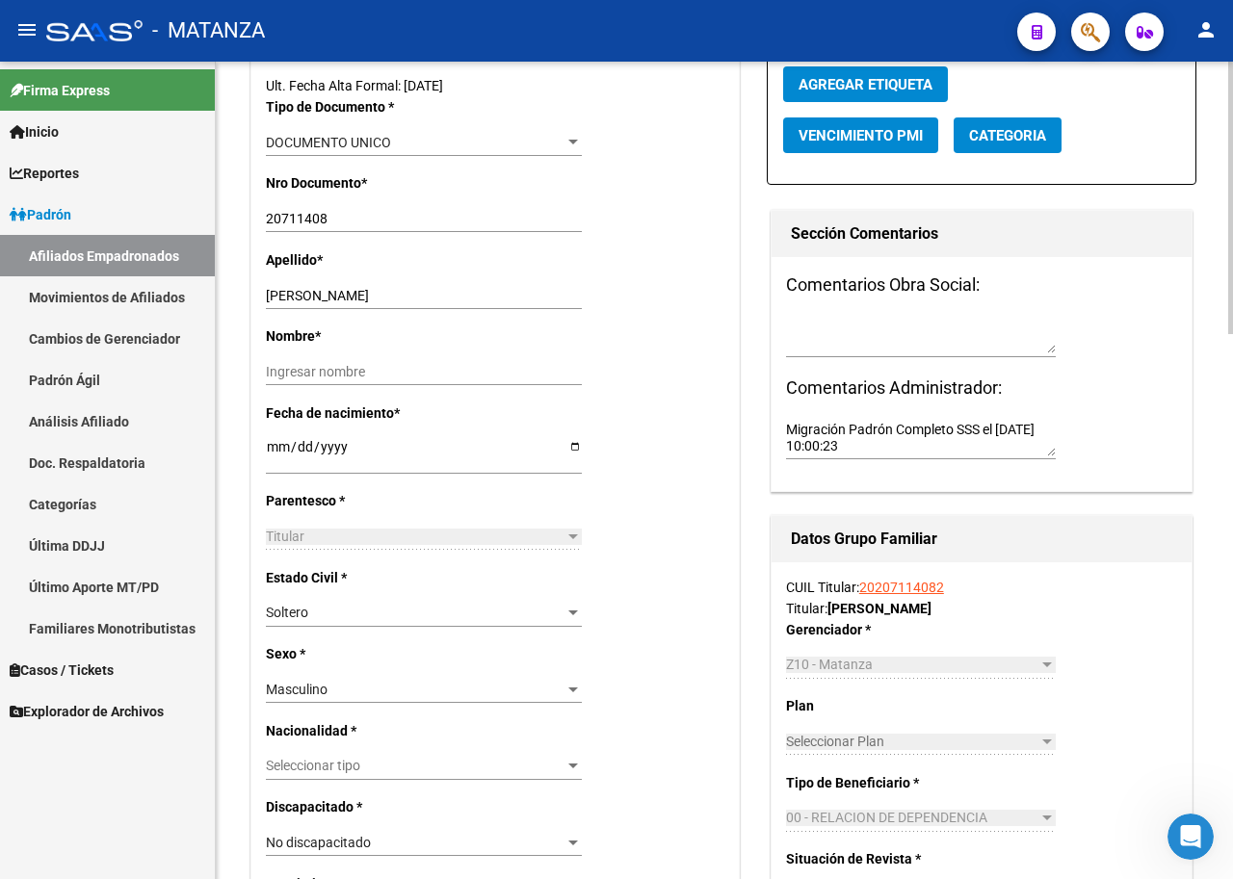
scroll to position [385, 0]
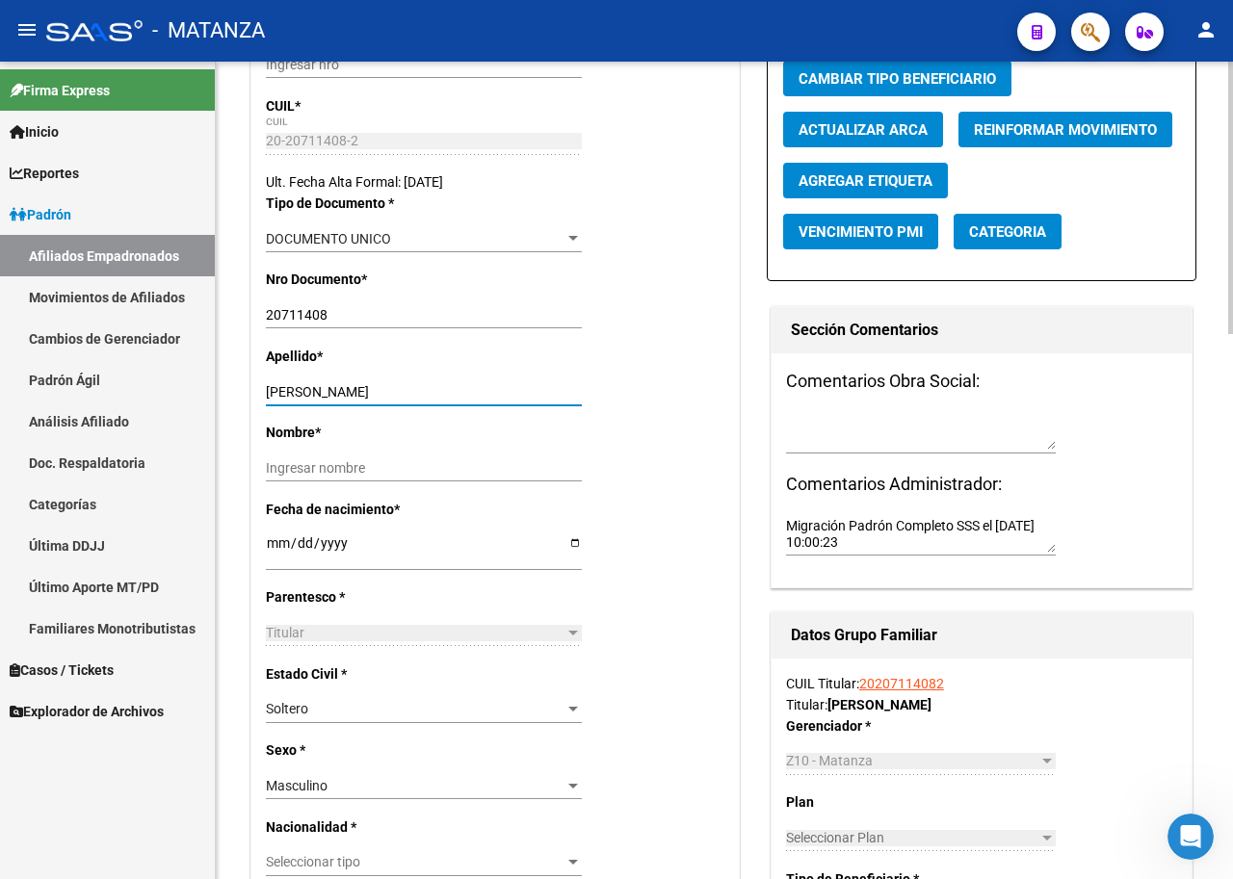
drag, startPoint x: 423, startPoint y: 390, endPoint x: 326, endPoint y: 396, distance: 97.4
click at [326, 396] on input "[PERSON_NAME]" at bounding box center [424, 392] width 316 height 16
paste input "[PERSON_NAME]"
type input "[PERSON_NAME]"
click at [437, 394] on input "[PERSON_NAME]" at bounding box center [424, 392] width 316 height 16
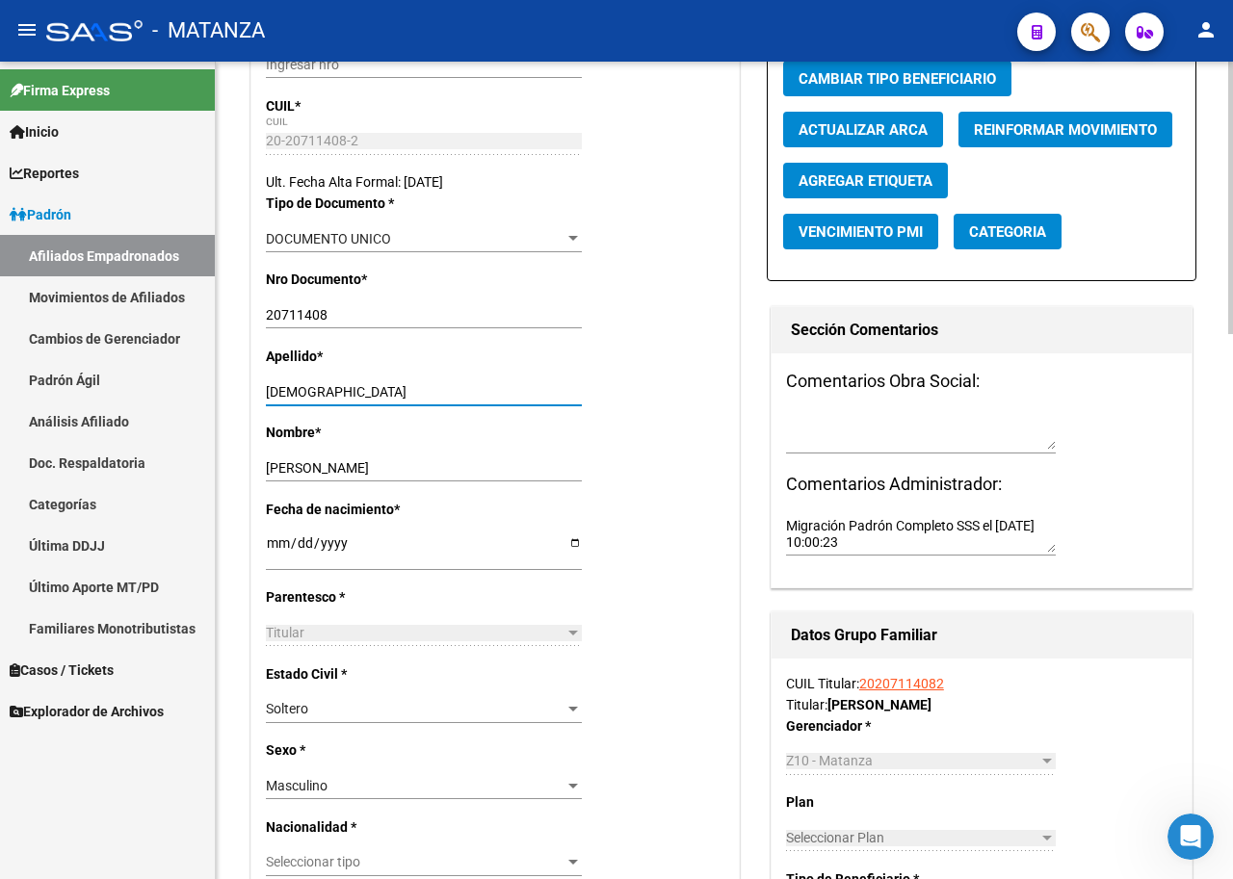
type input "[DEMOGRAPHIC_DATA]"
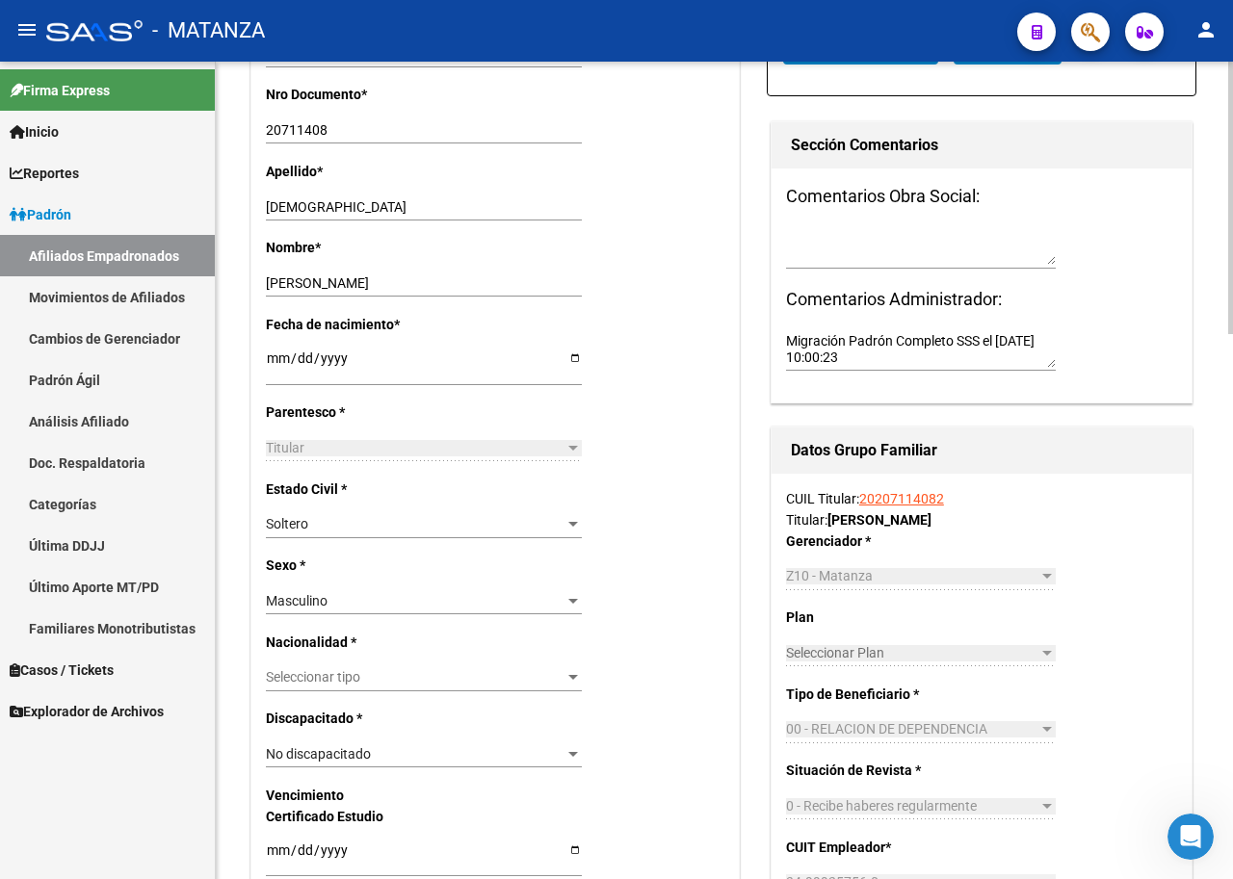
scroll to position [771, 0]
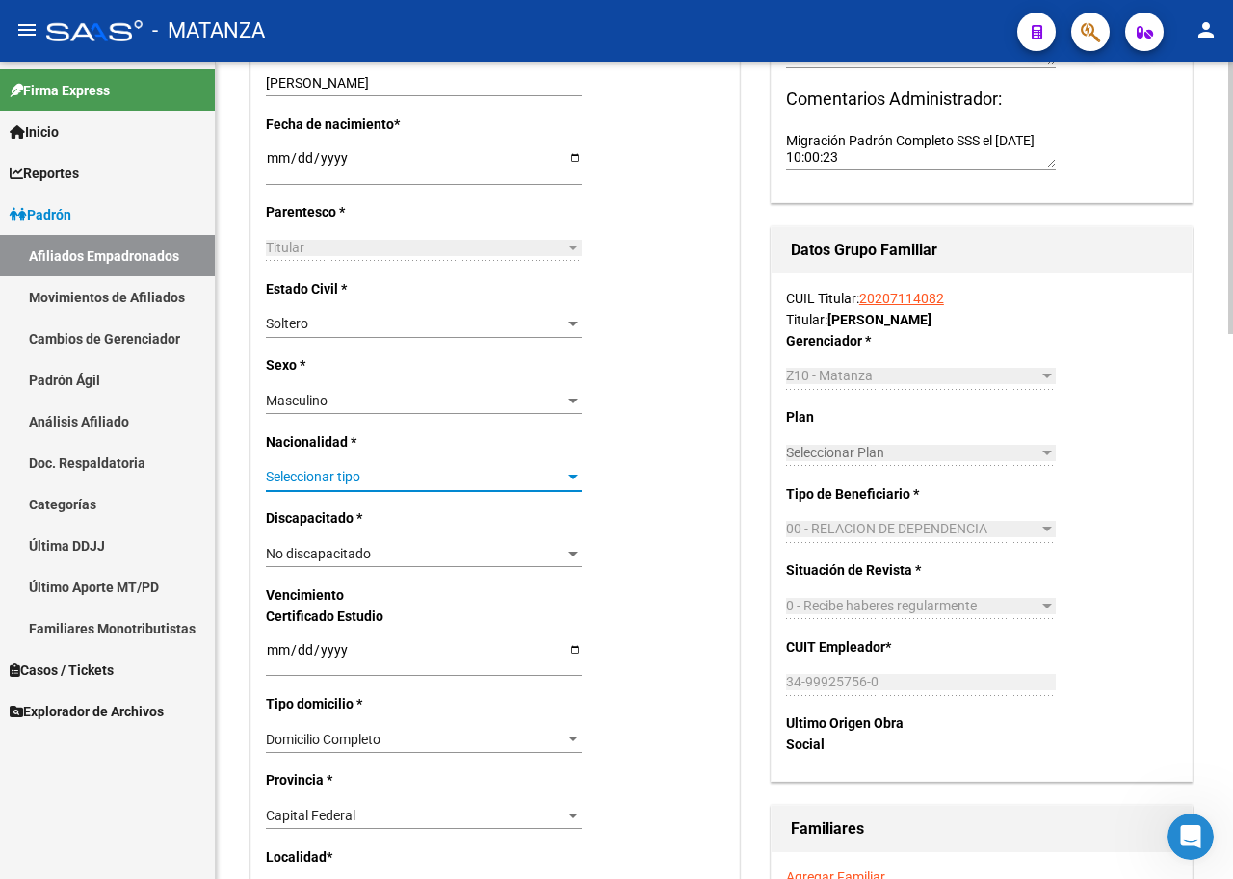
click at [565, 470] on div at bounding box center [572, 477] width 17 height 15
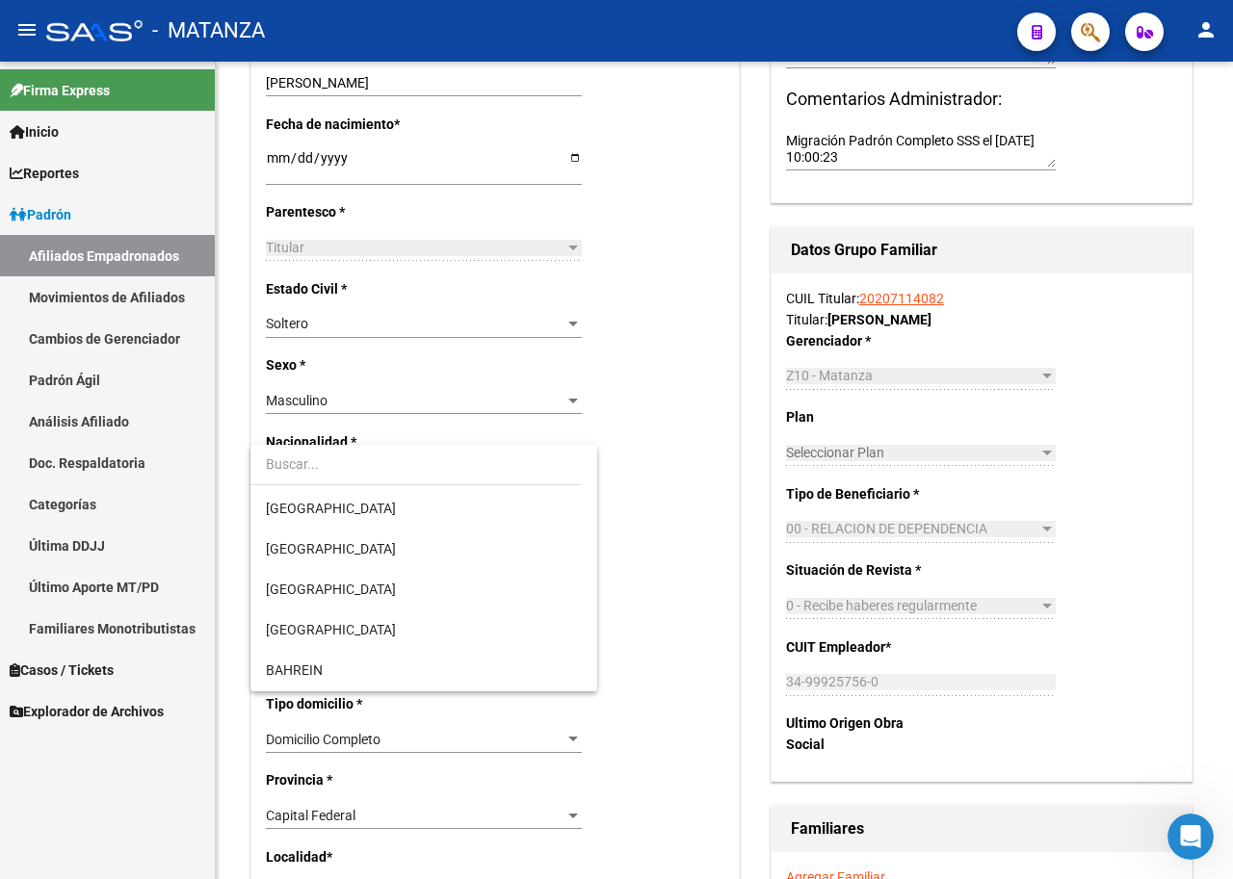
scroll to position [289, 0]
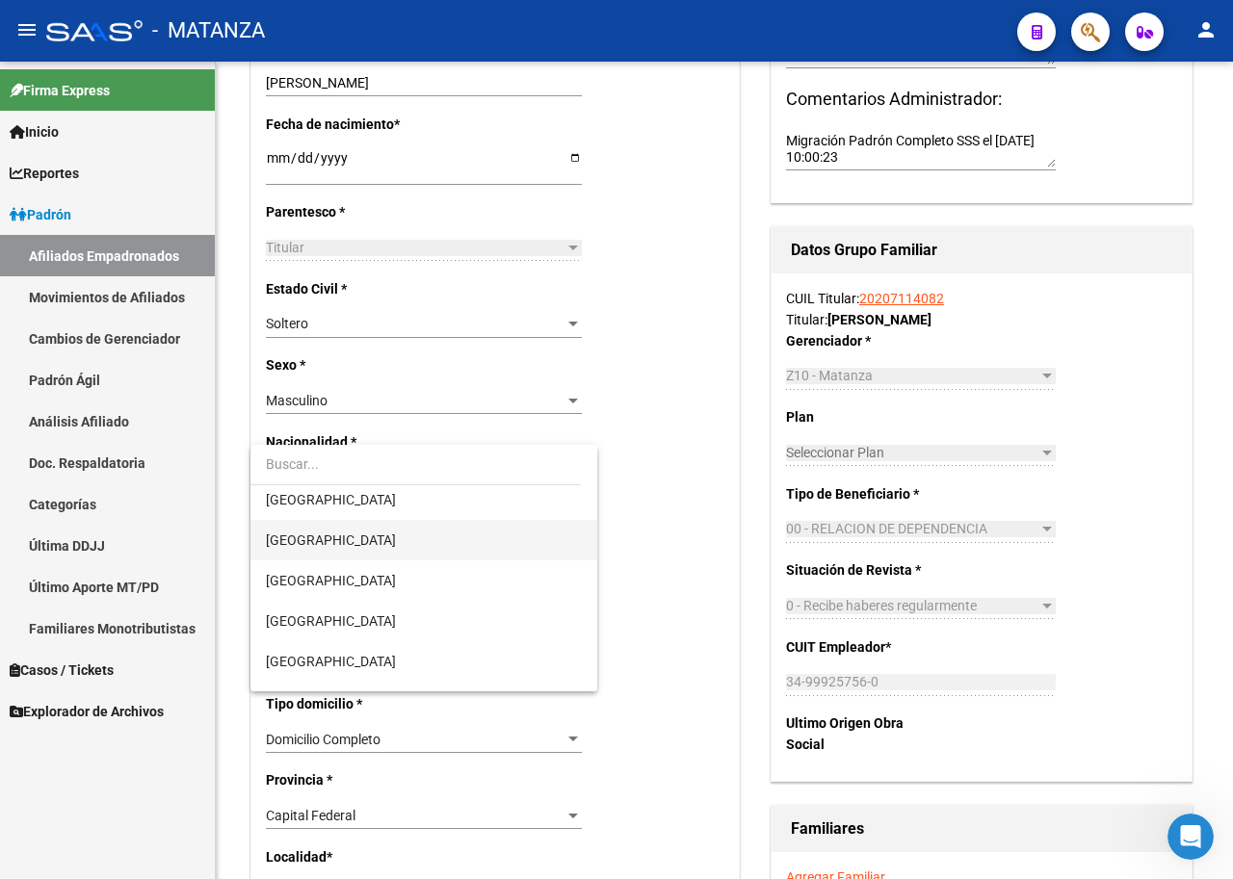
click at [343, 537] on span "[GEOGRAPHIC_DATA]" at bounding box center [424, 540] width 316 height 40
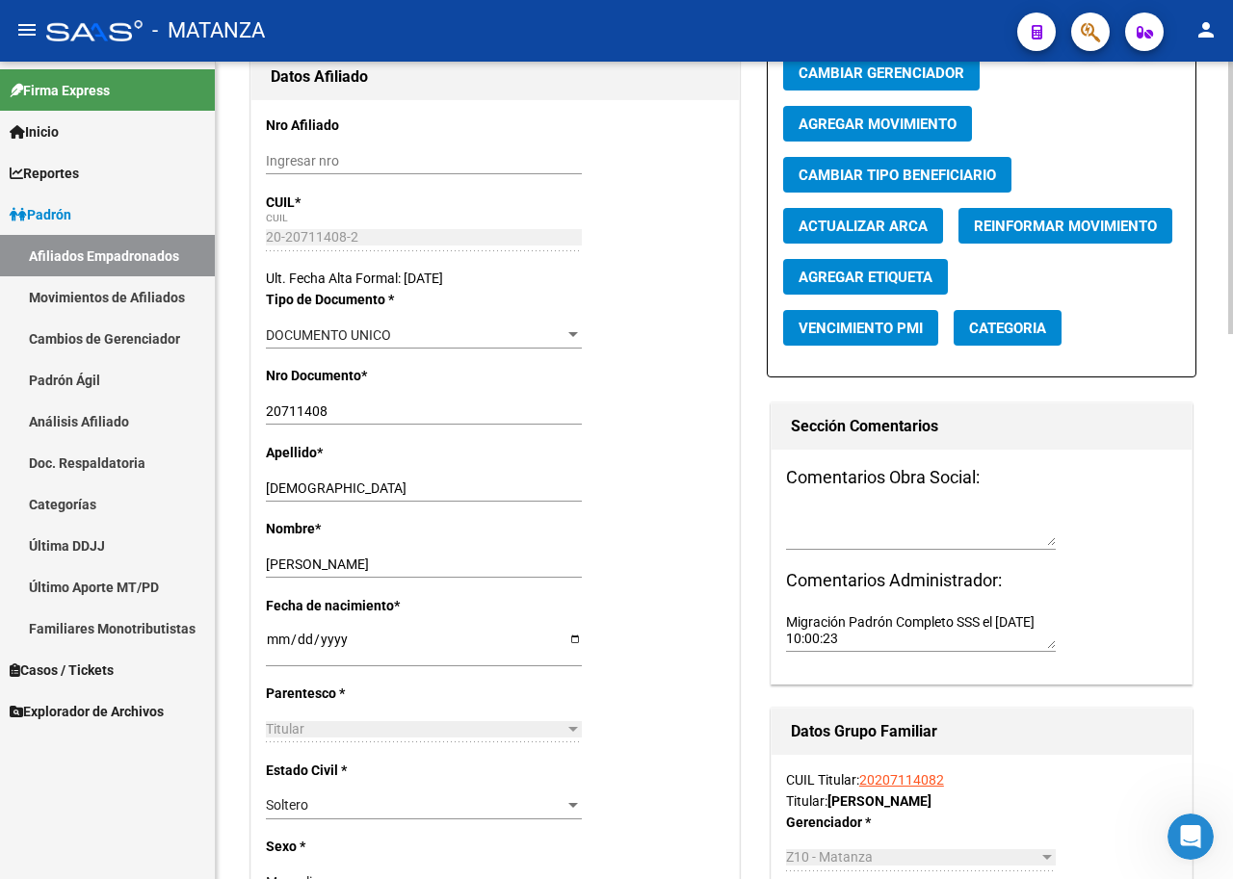
scroll to position [0, 0]
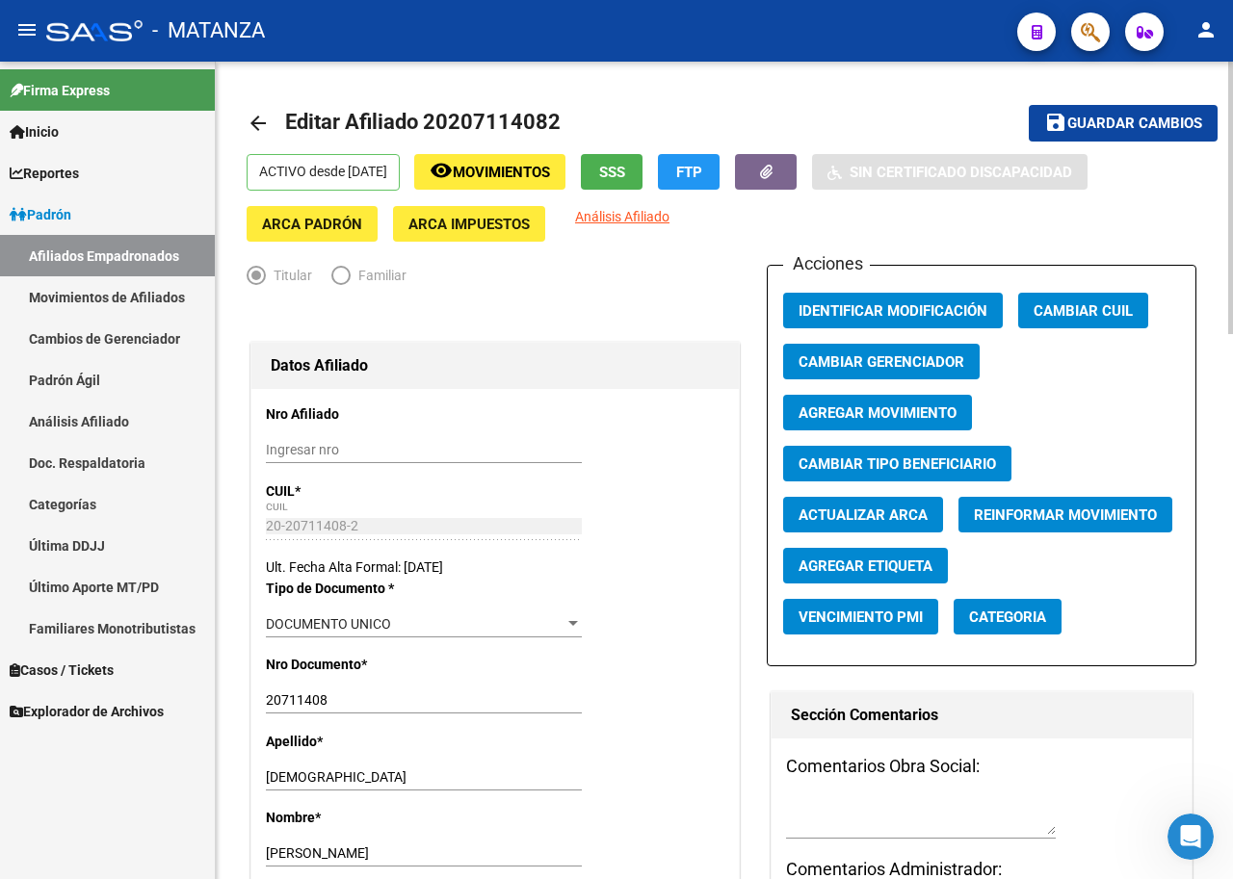
click at [625, 173] on span "SSS" at bounding box center [612, 172] width 26 height 17
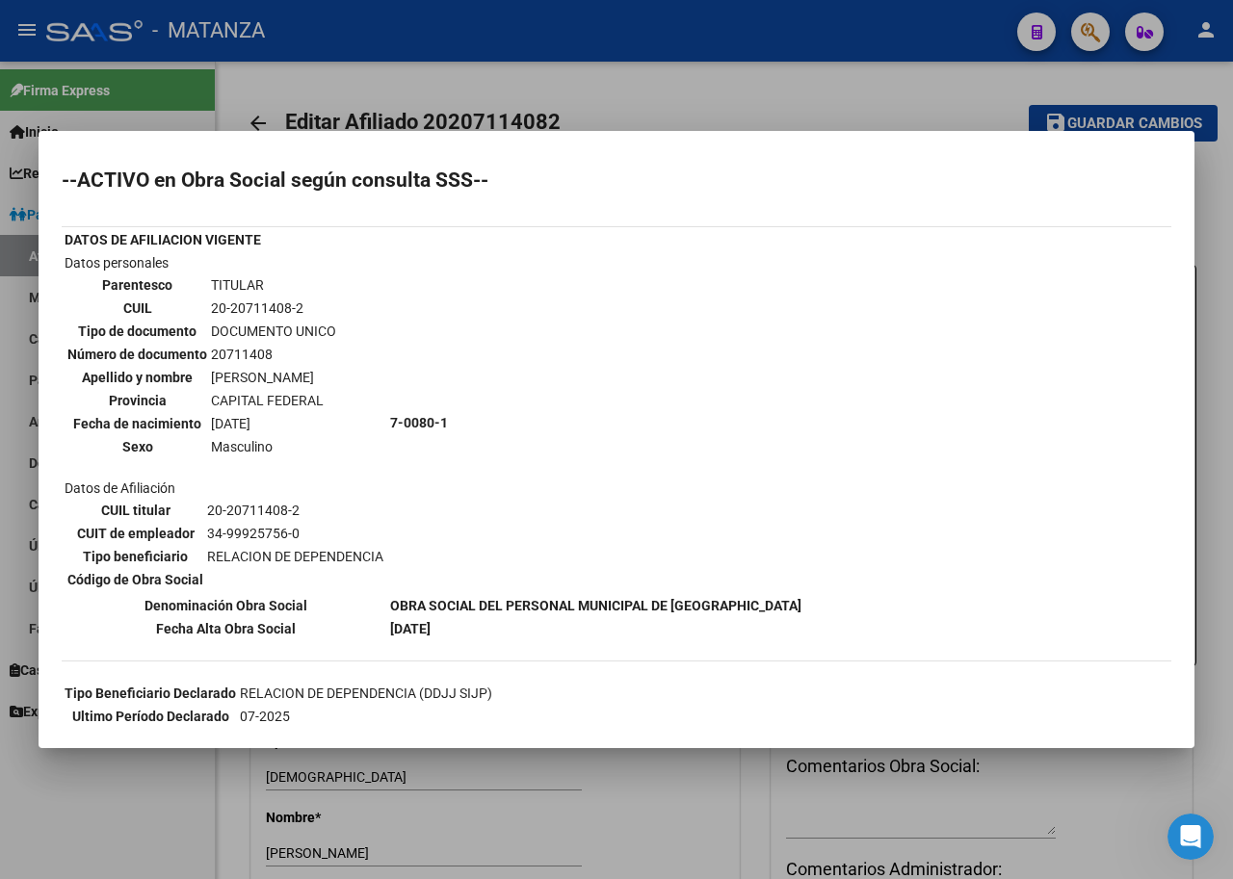
click at [706, 107] on div at bounding box center [616, 439] width 1233 height 879
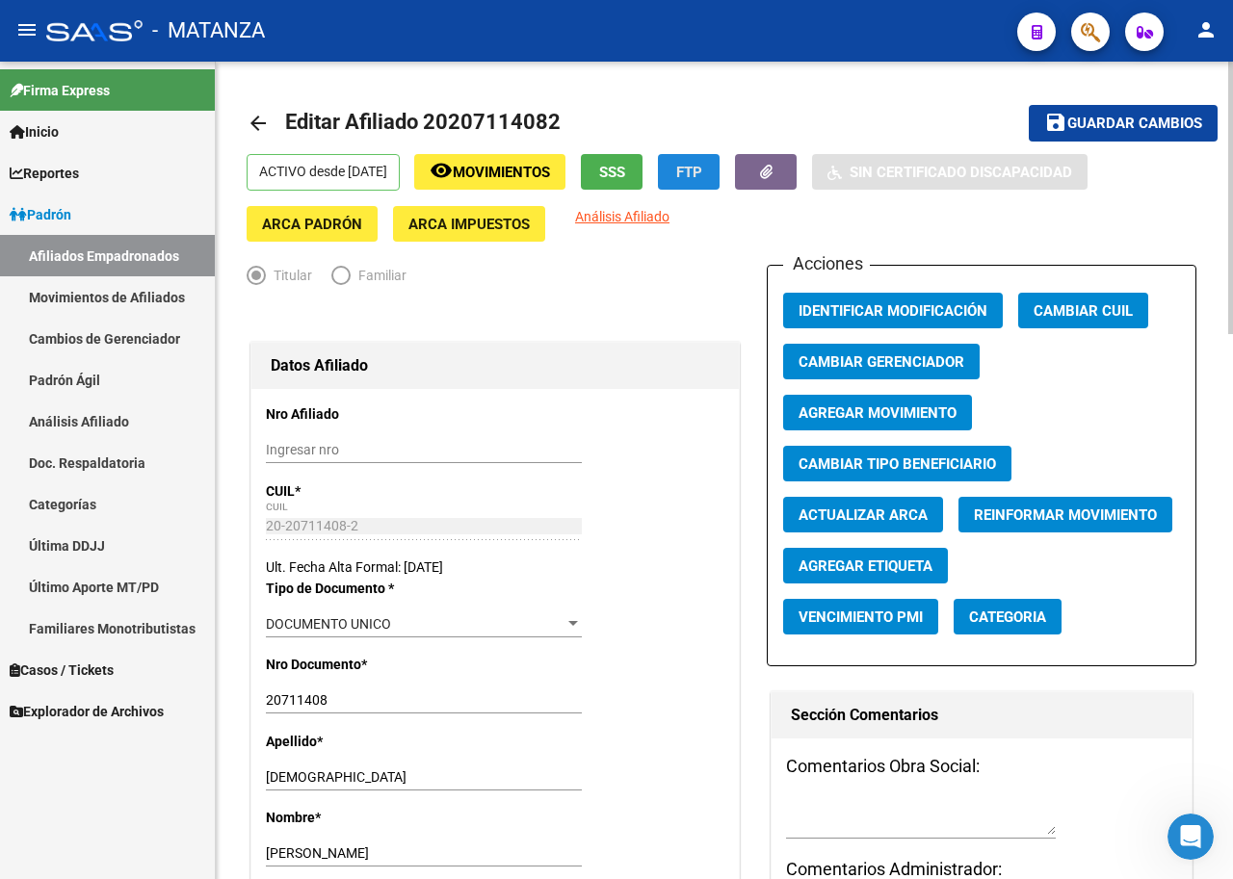
click at [702, 174] on span "FTP" at bounding box center [689, 172] width 26 height 17
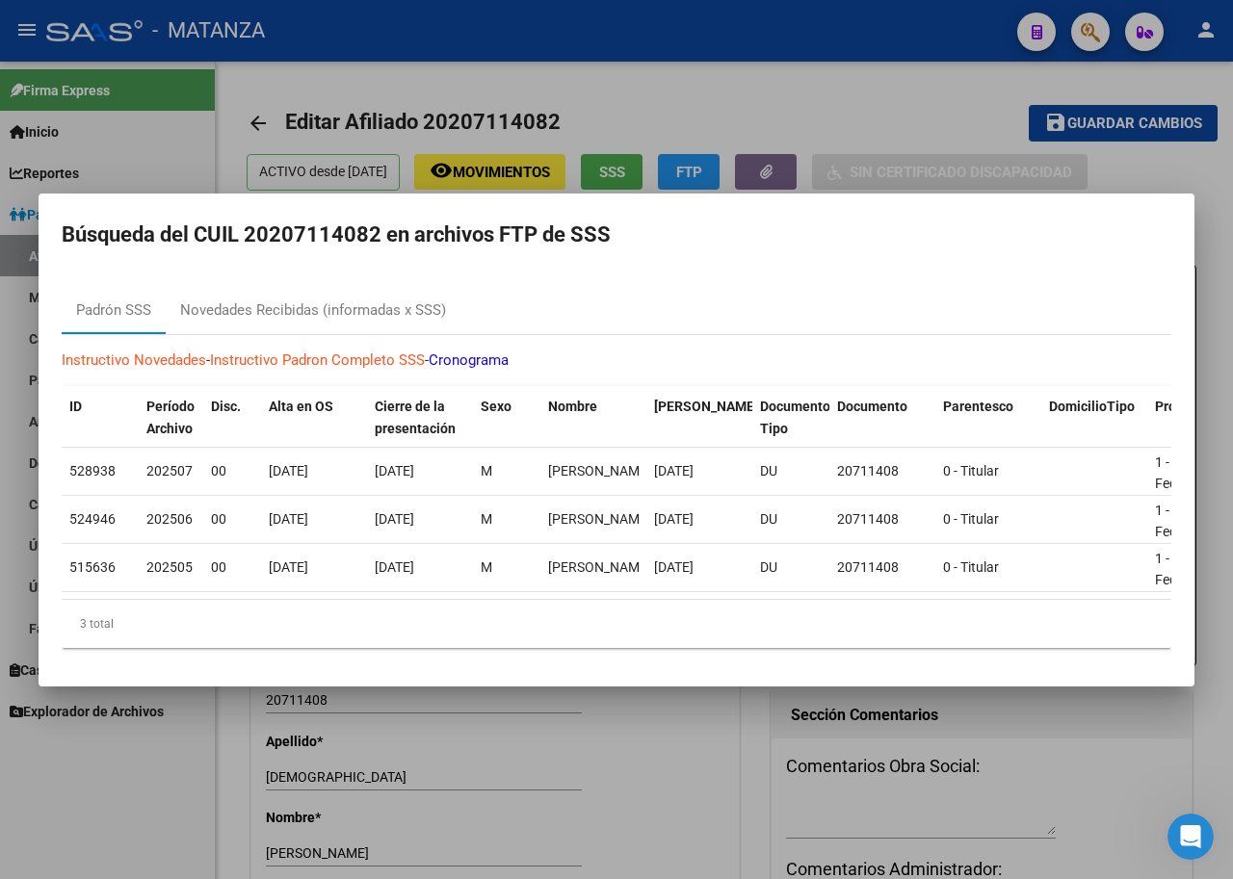
click at [788, 81] on div at bounding box center [616, 439] width 1233 height 879
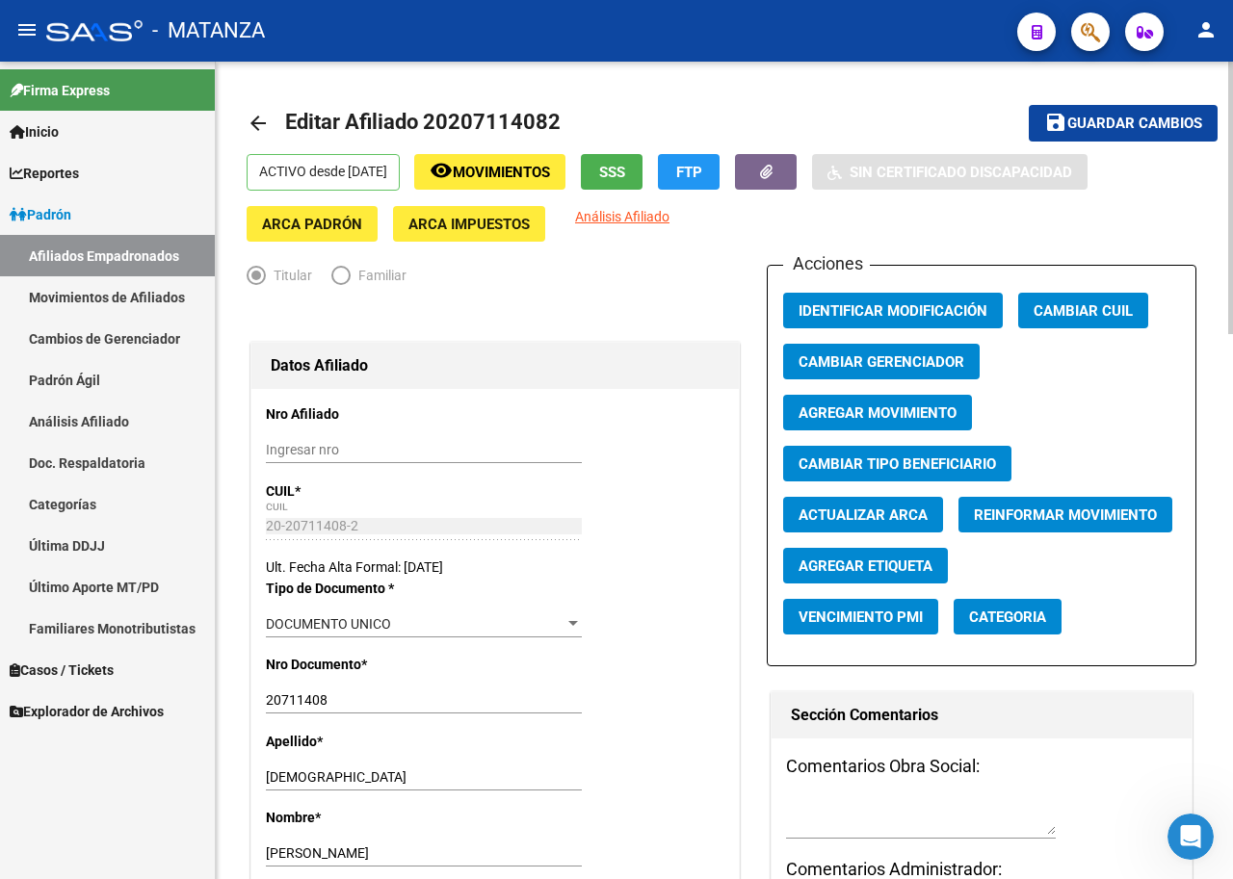
click at [307, 216] on span "ARCA Padrón" at bounding box center [312, 224] width 100 height 17
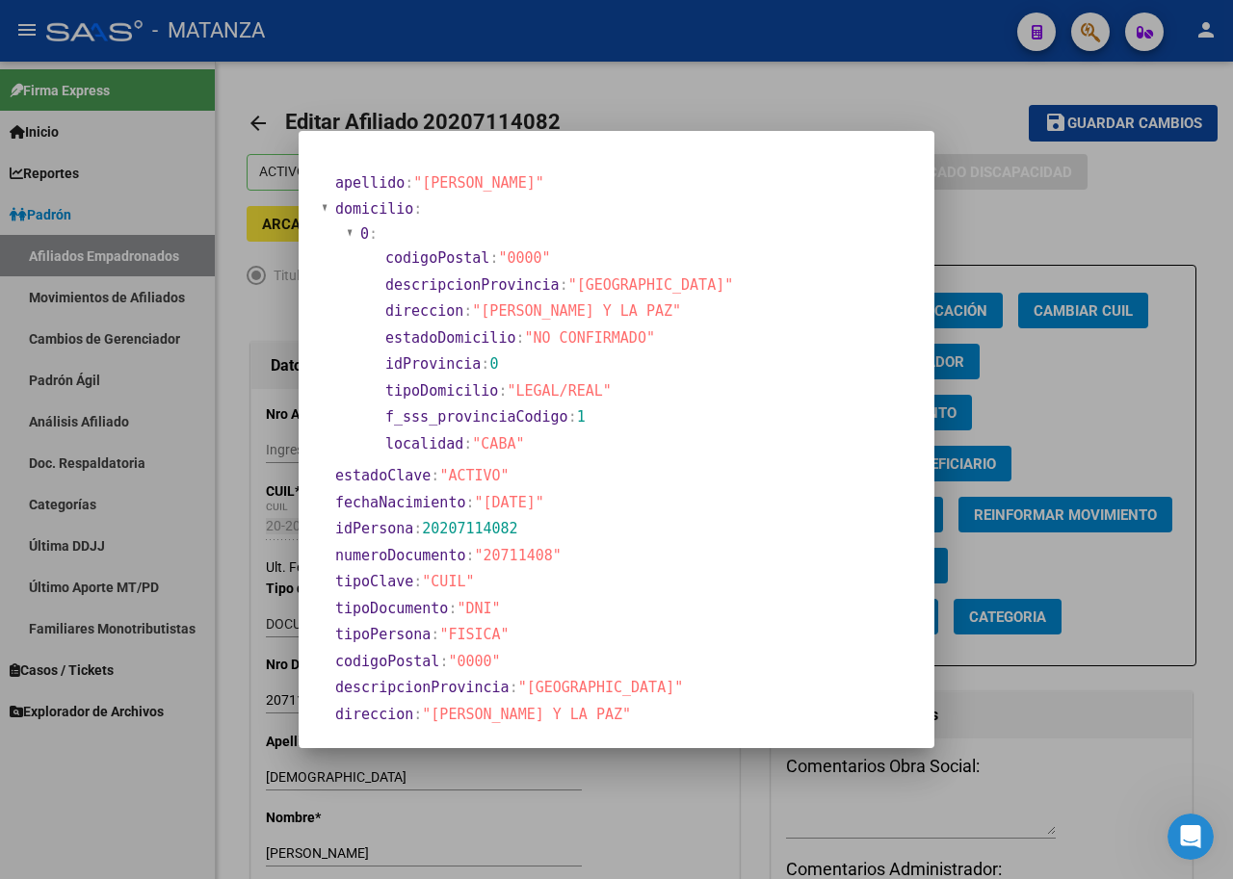
click at [700, 120] on div at bounding box center [616, 439] width 1233 height 879
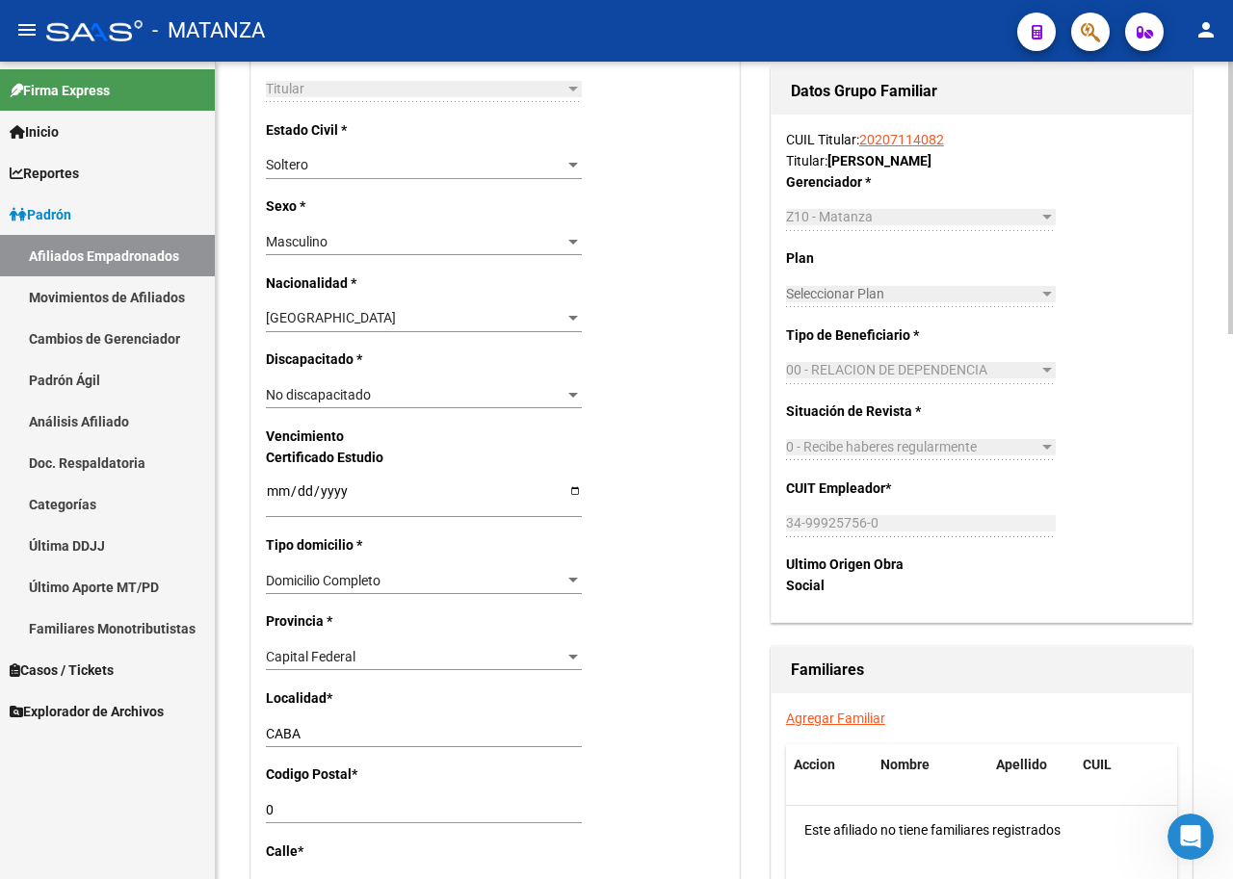
scroll to position [963, 0]
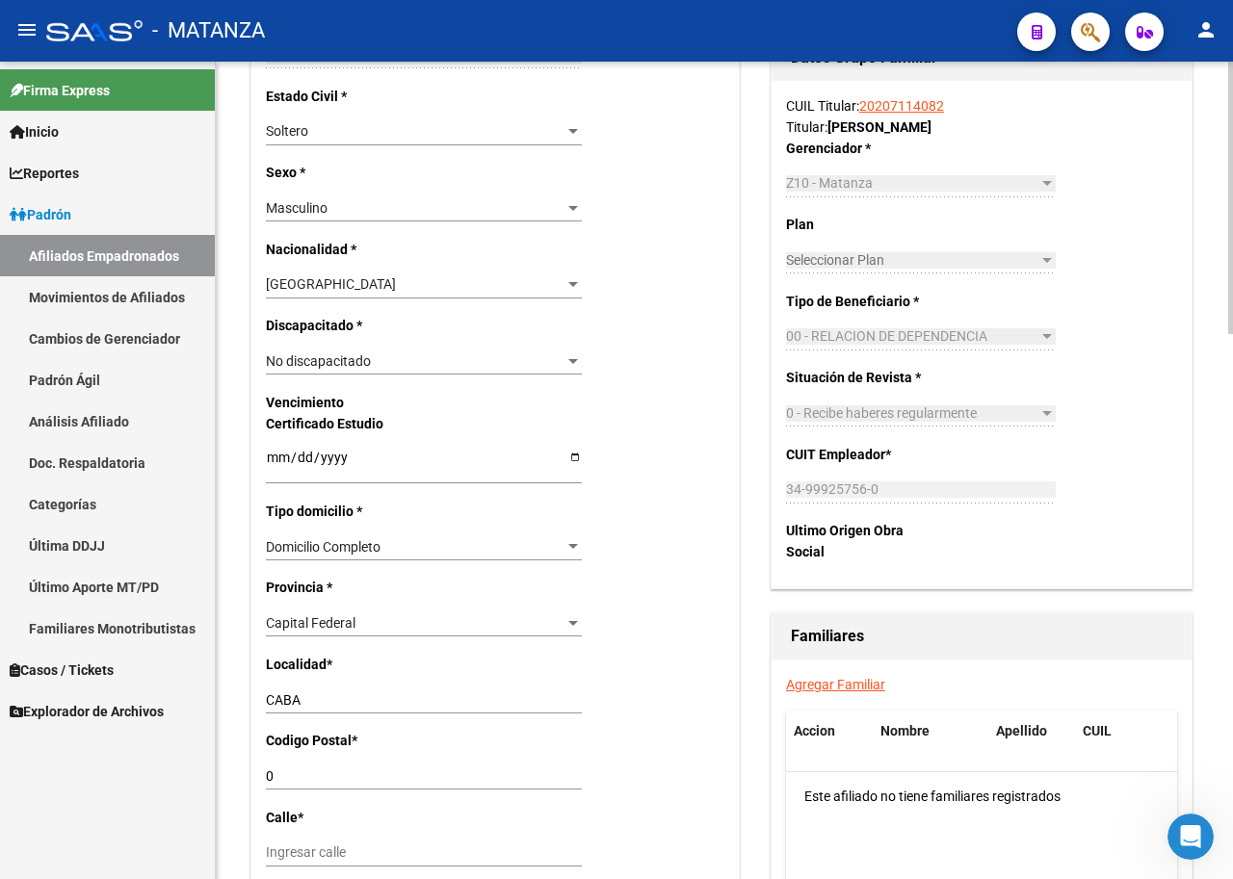
click at [360, 823] on input "Ingresar calle" at bounding box center [424, 853] width 316 height 16
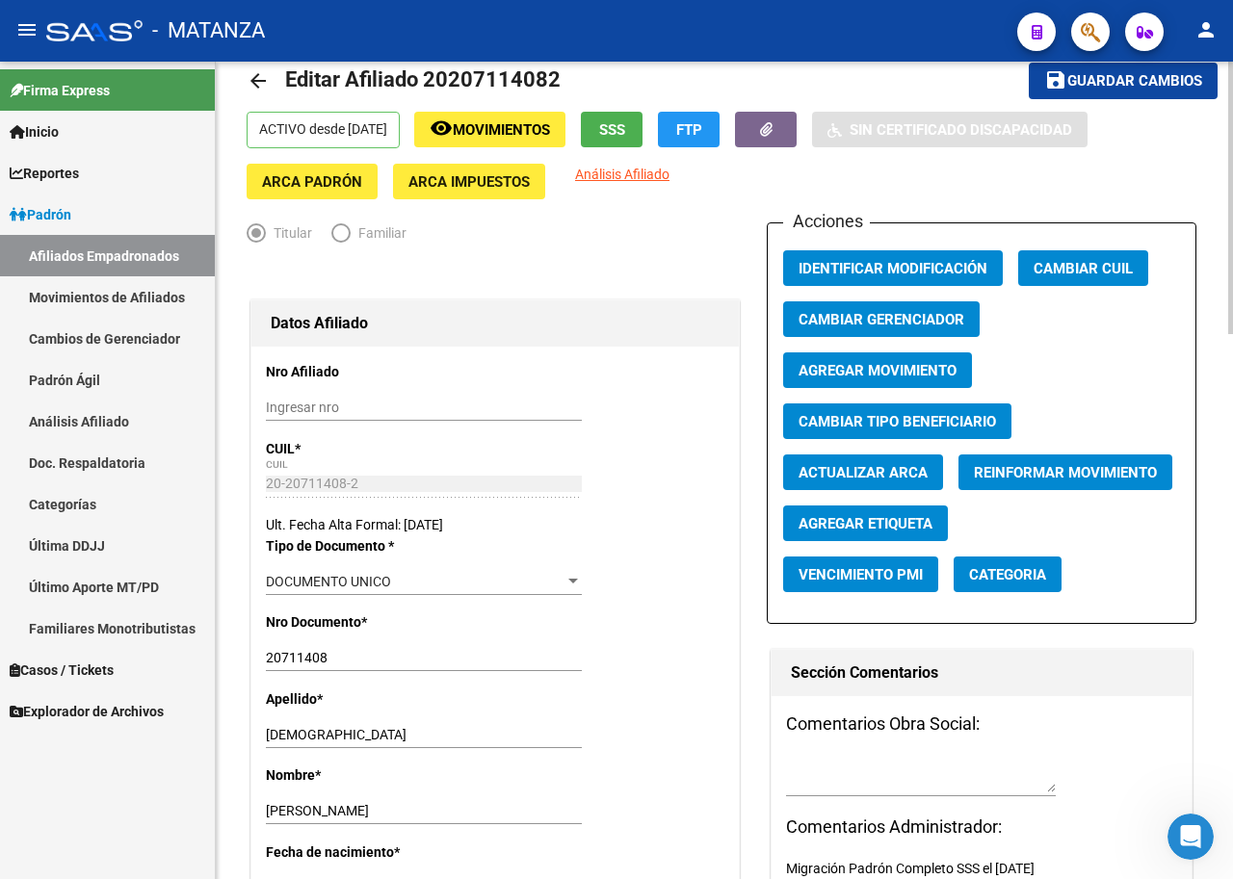
scroll to position [0, 0]
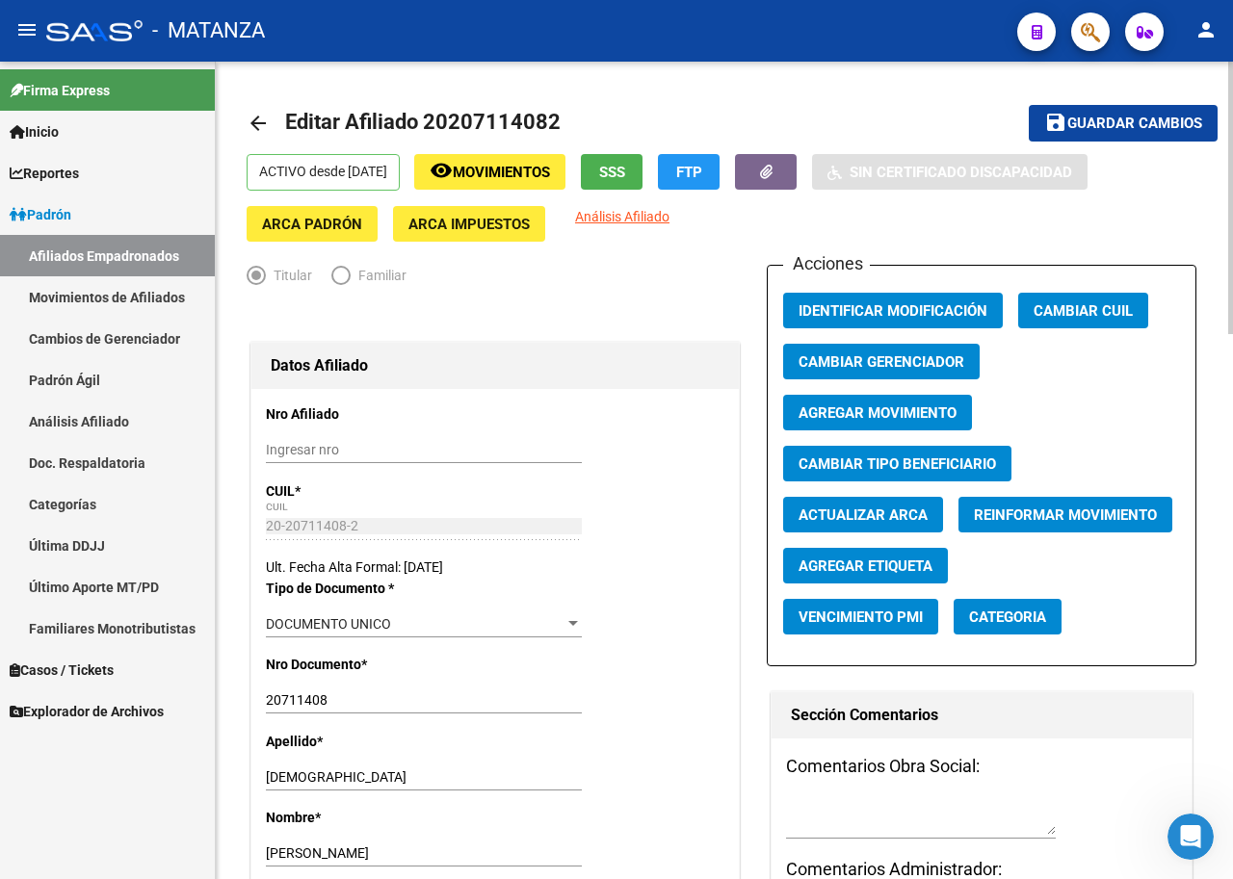
type input "[PERSON_NAME] y la paz"
click at [296, 224] on span "ARCA Padrón" at bounding box center [312, 224] width 100 height 17
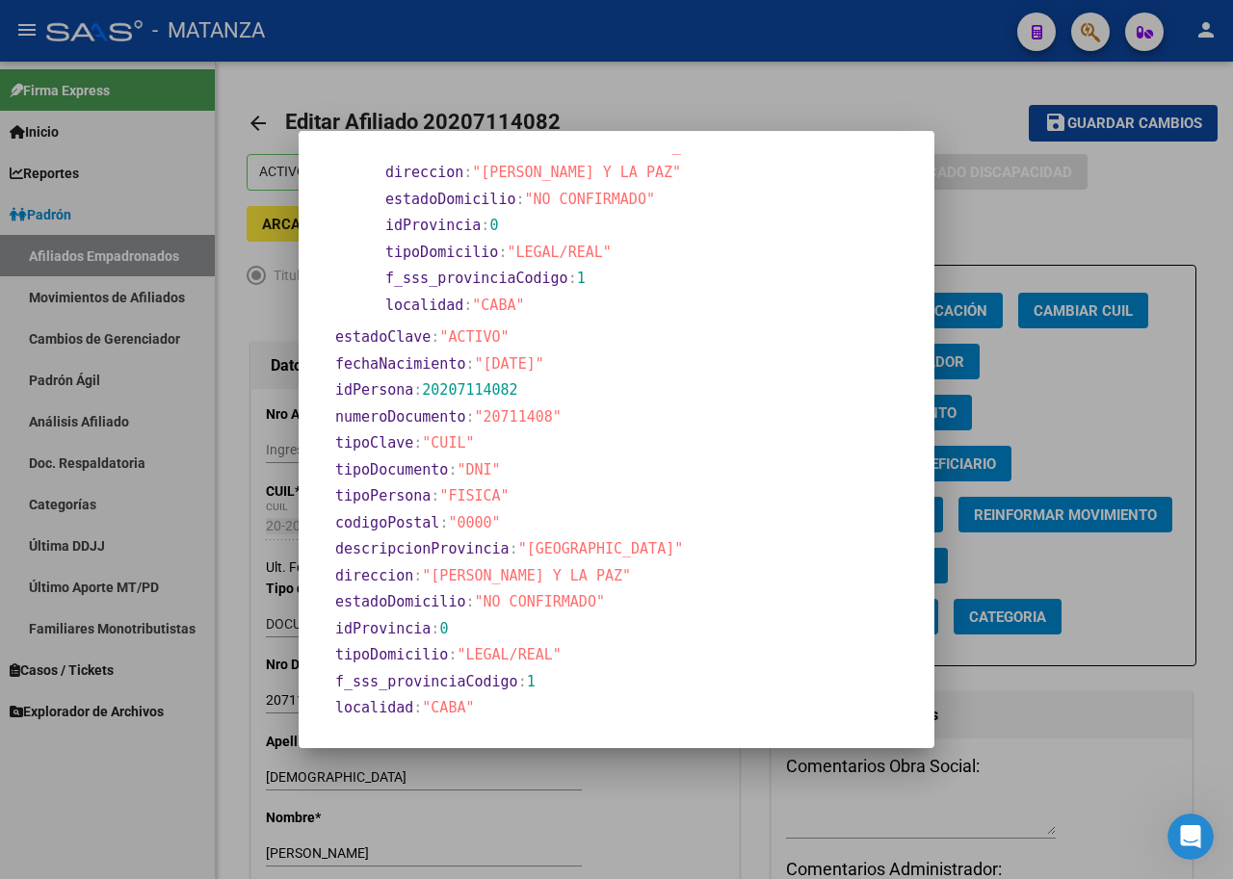
scroll to position [162, 0]
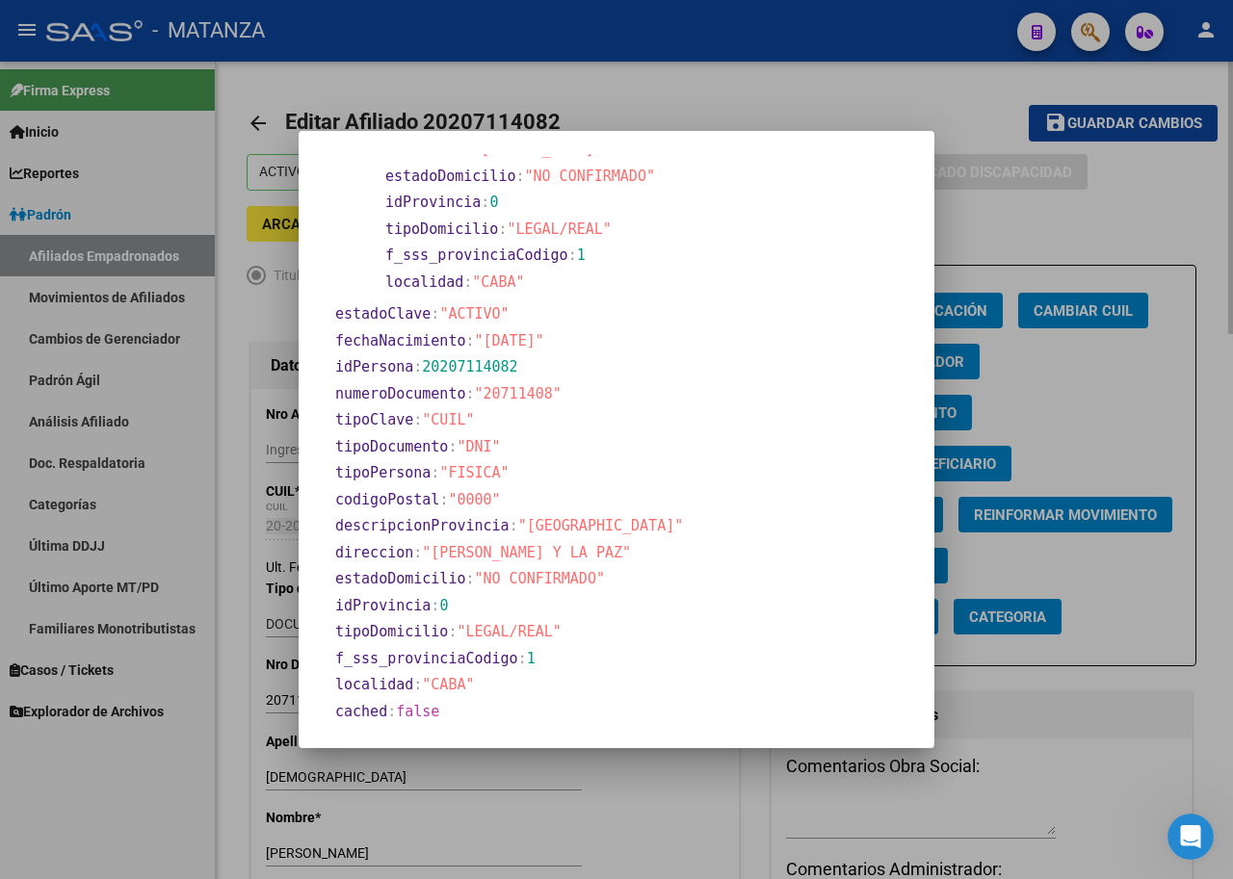
click at [707, 94] on div at bounding box center [616, 439] width 1233 height 879
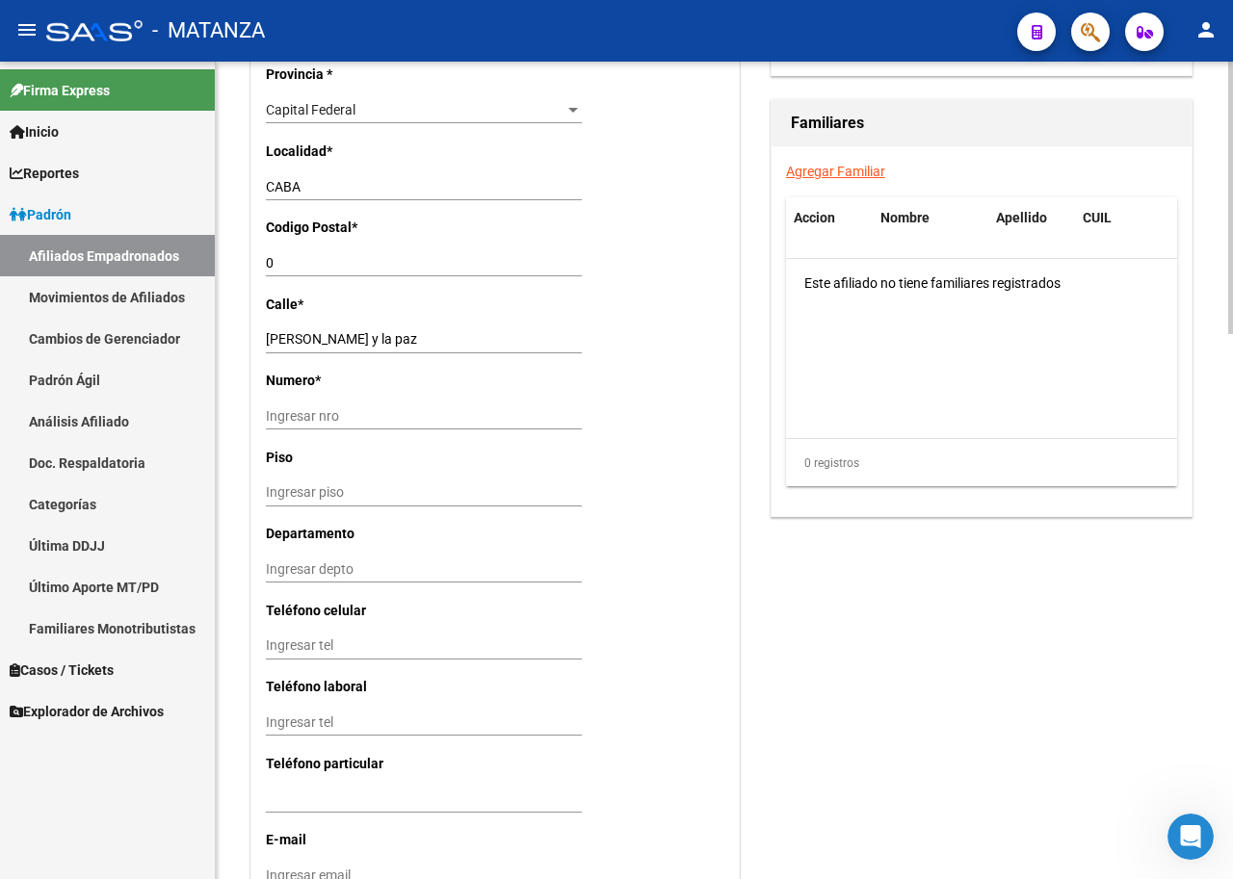
scroll to position [1348, 0]
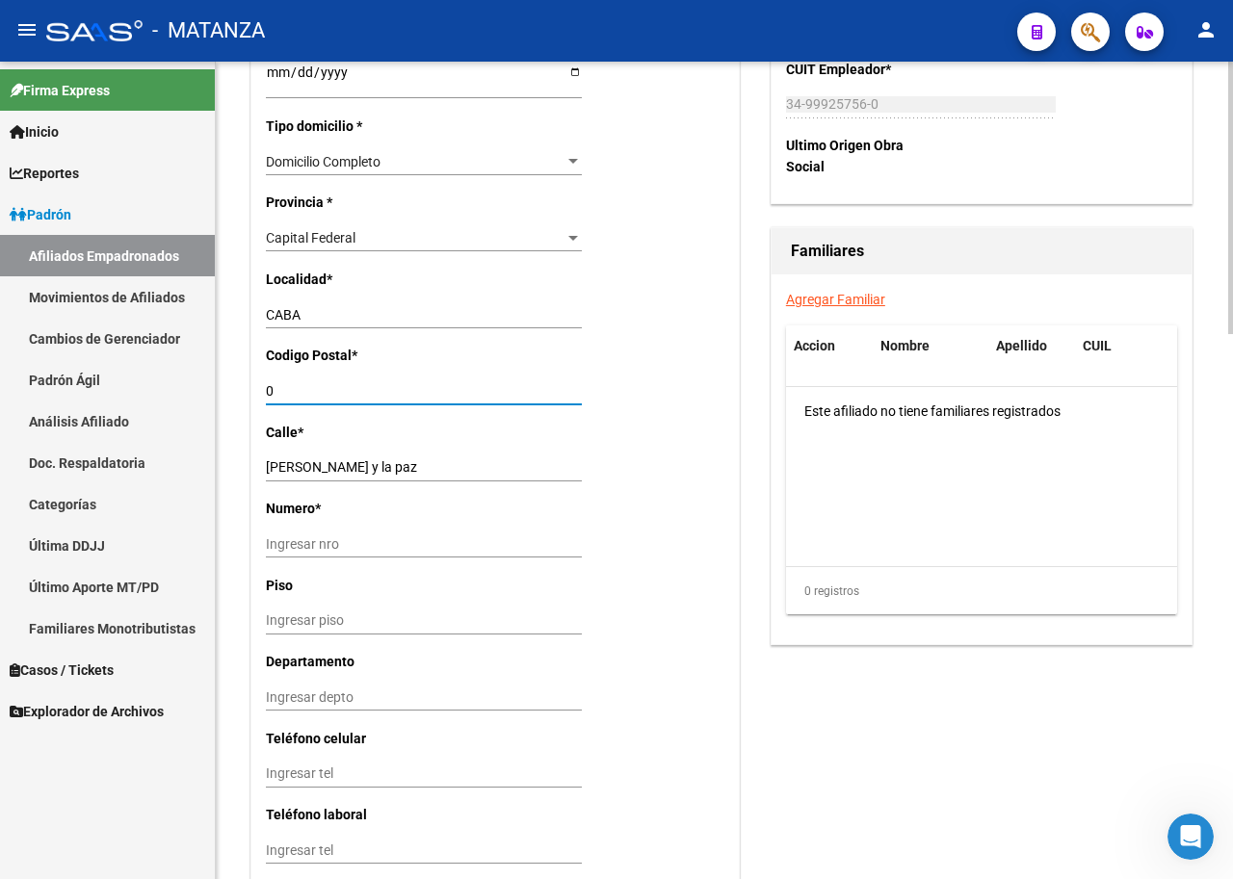
click at [308, 383] on input "0" at bounding box center [424, 391] width 316 height 16
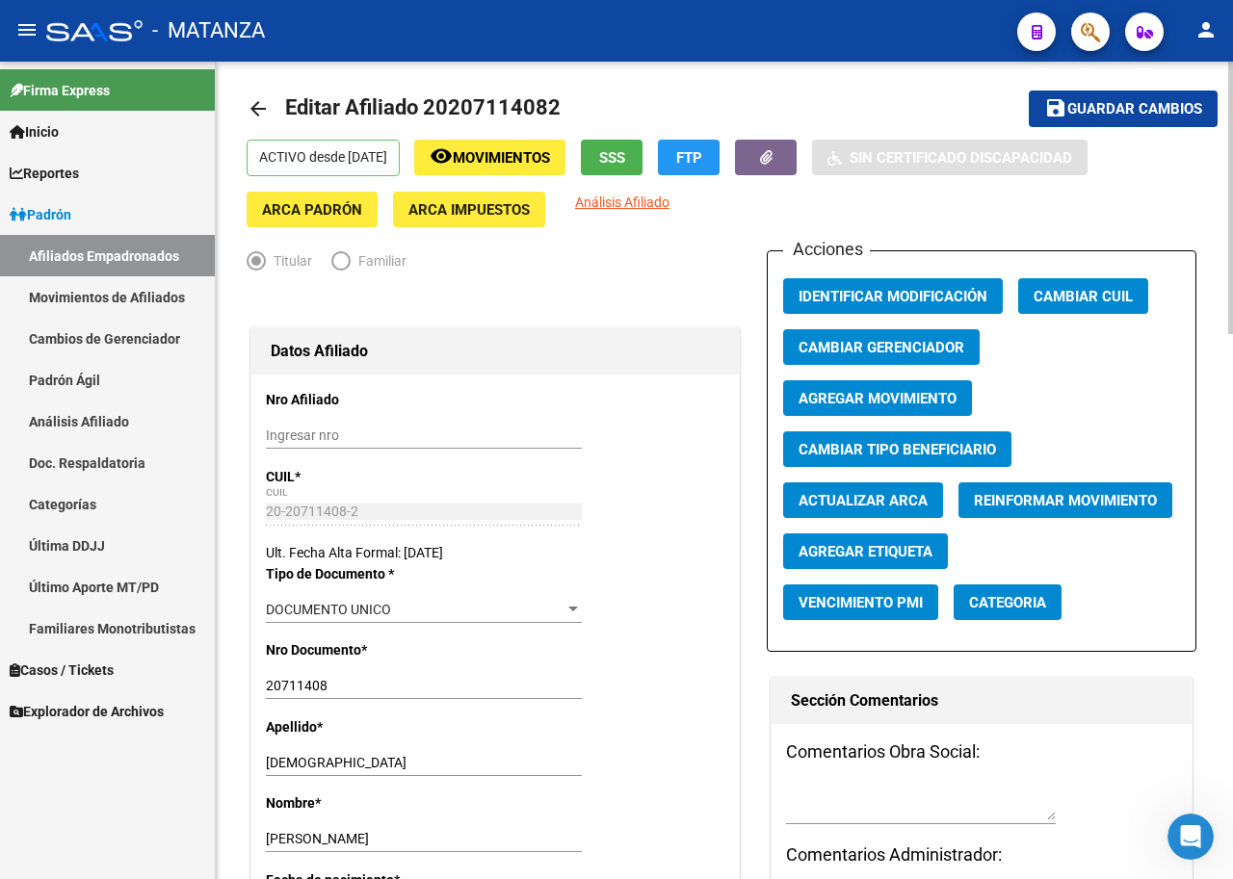
scroll to position [0, 0]
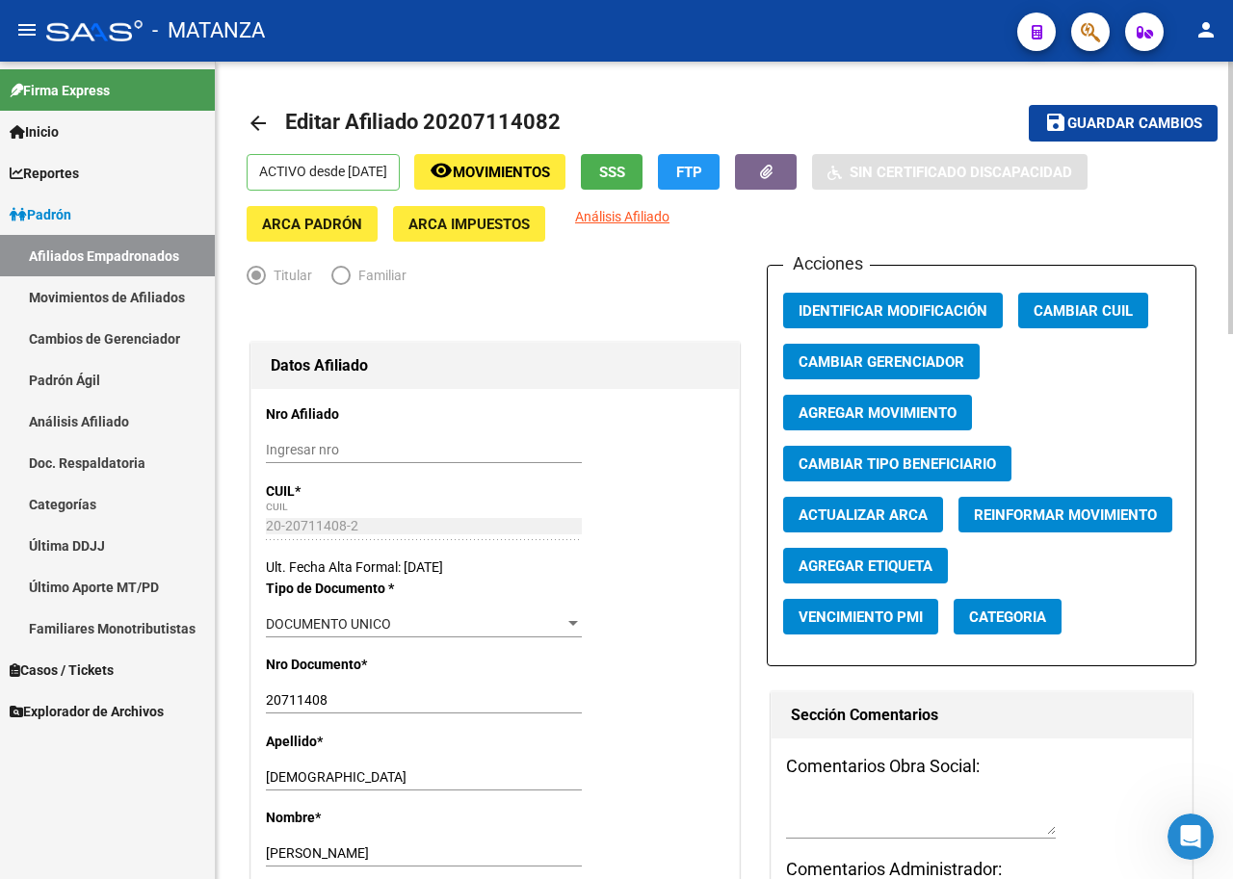
type input "1001"
click at [1103, 118] on span "Guardar cambios" at bounding box center [1134, 124] width 135 height 17
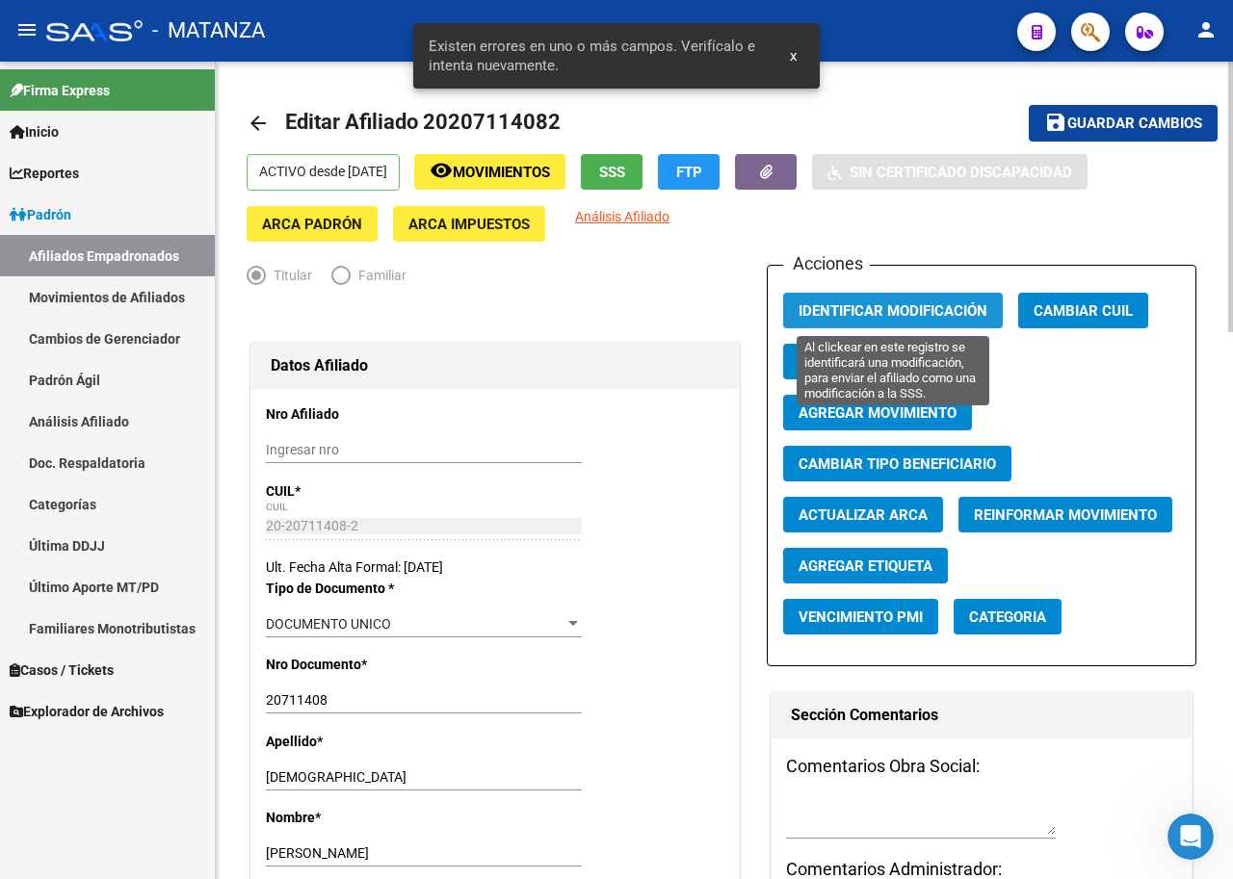
click at [894, 307] on span "Identificar Modificación" at bounding box center [892, 310] width 189 height 17
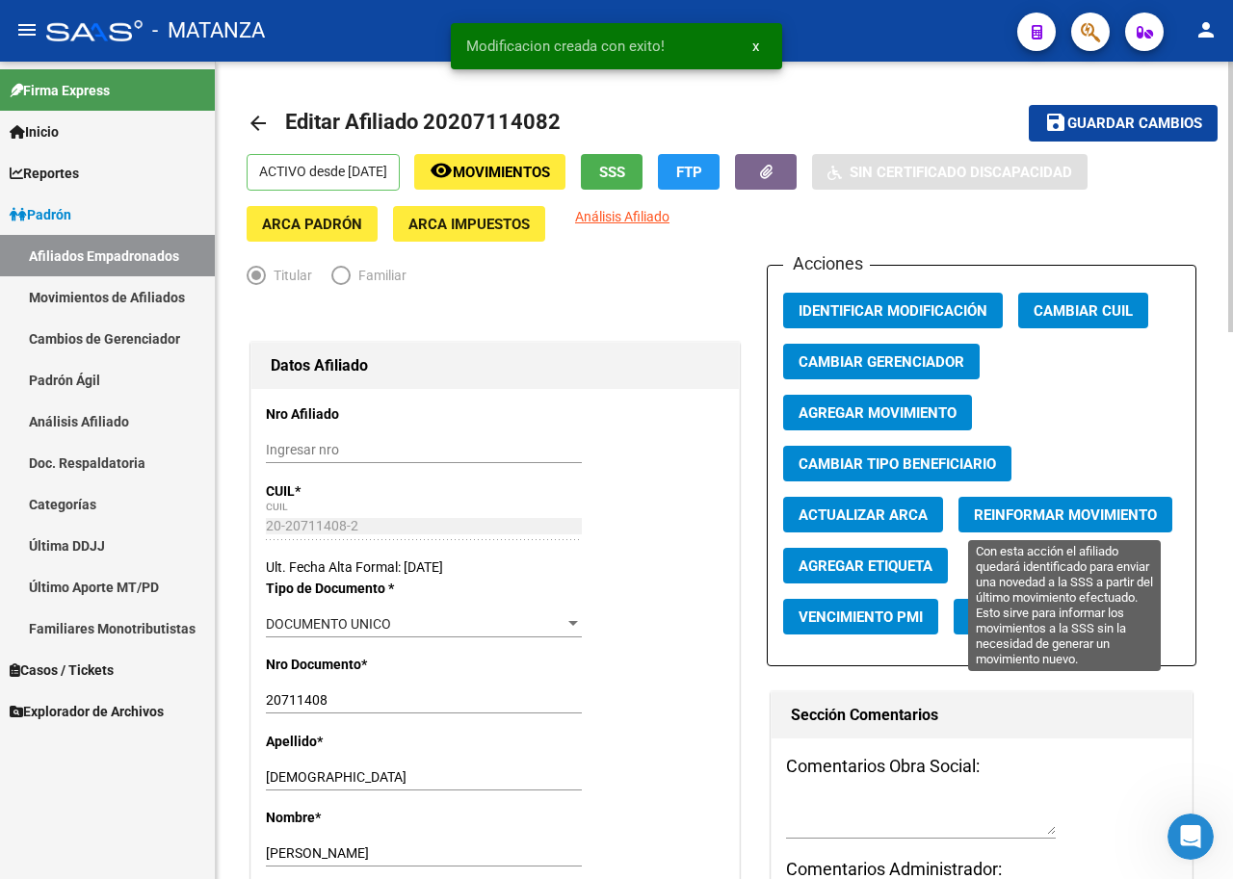
click at [1057, 517] on span "Reinformar Movimiento" at bounding box center [1065, 515] width 183 height 17
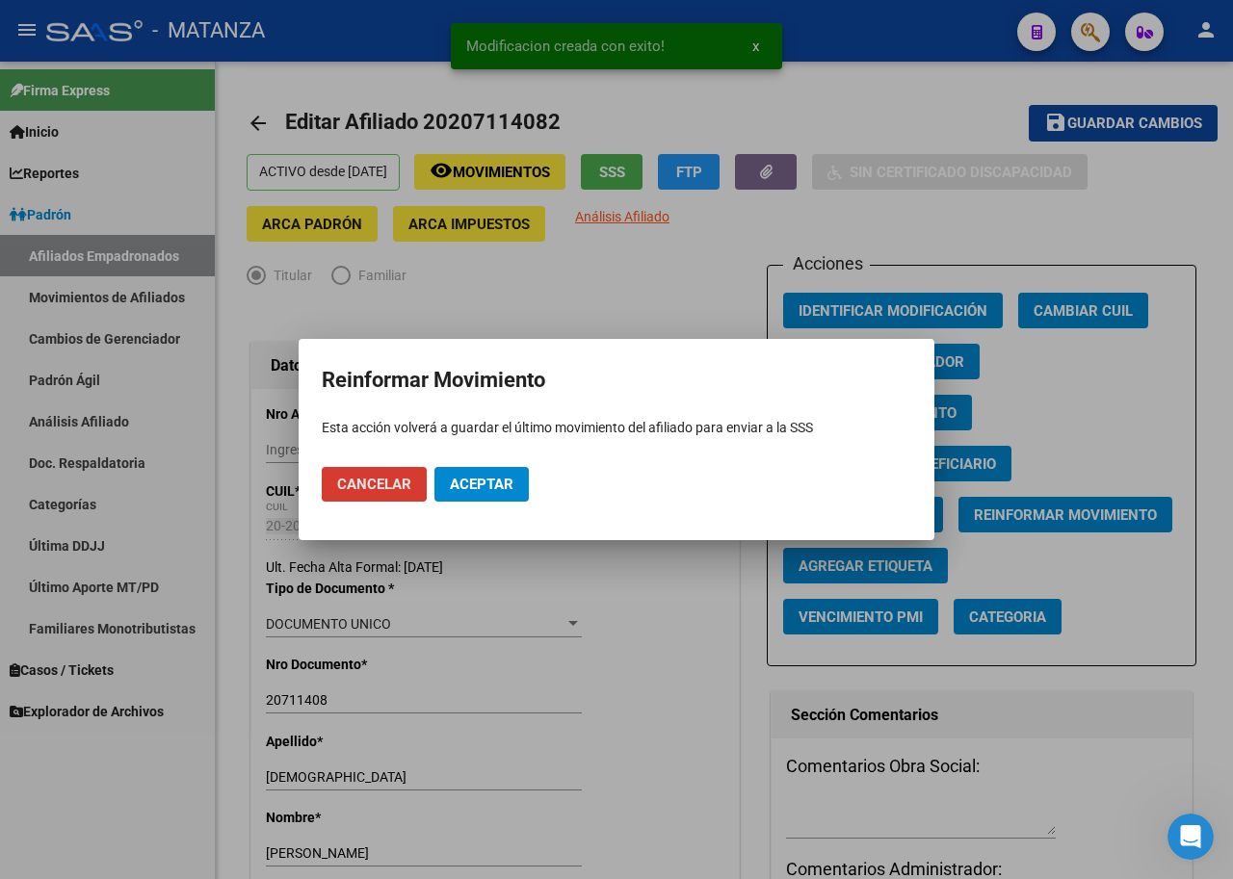
click at [495, 477] on span "Aceptar" at bounding box center [482, 484] width 64 height 17
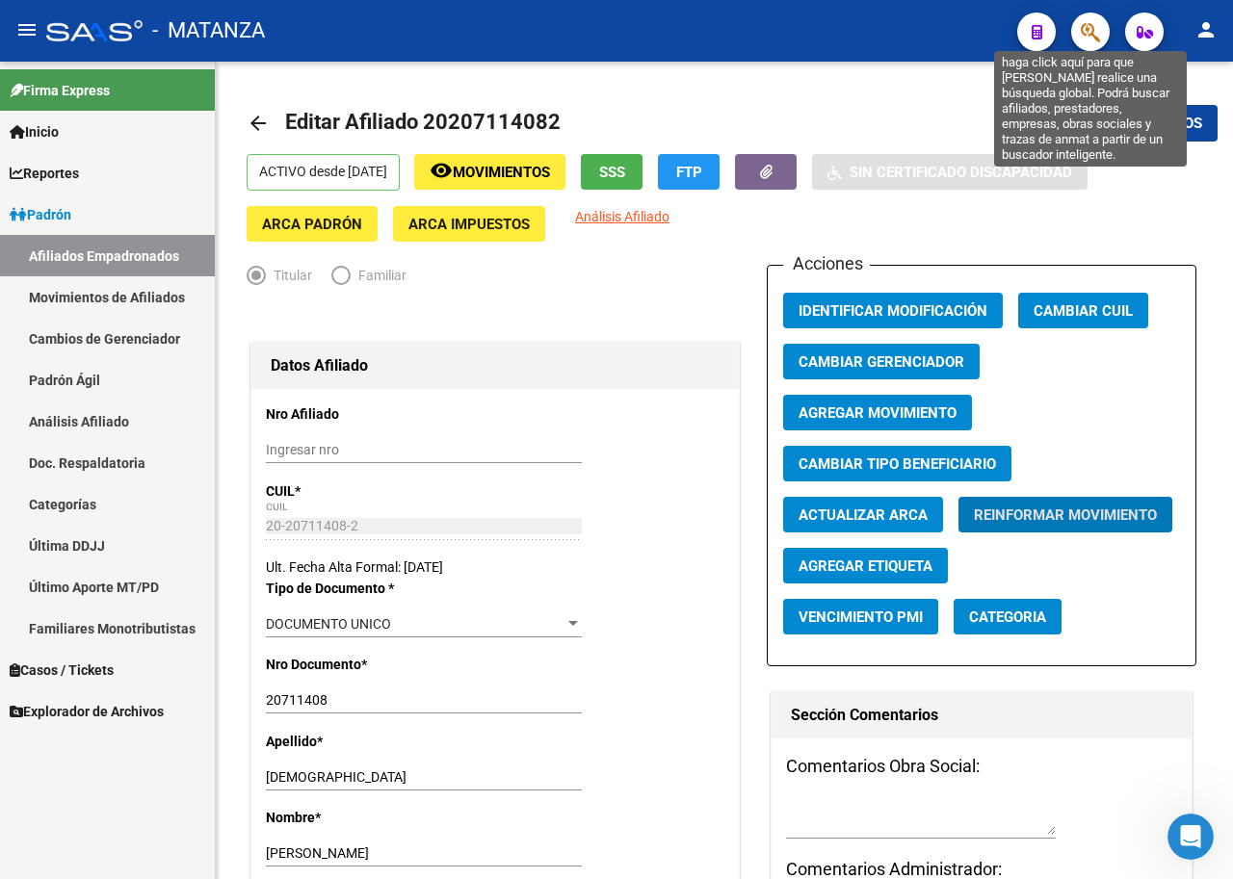
click at [1087, 36] on icon "button" at bounding box center [1090, 32] width 19 height 22
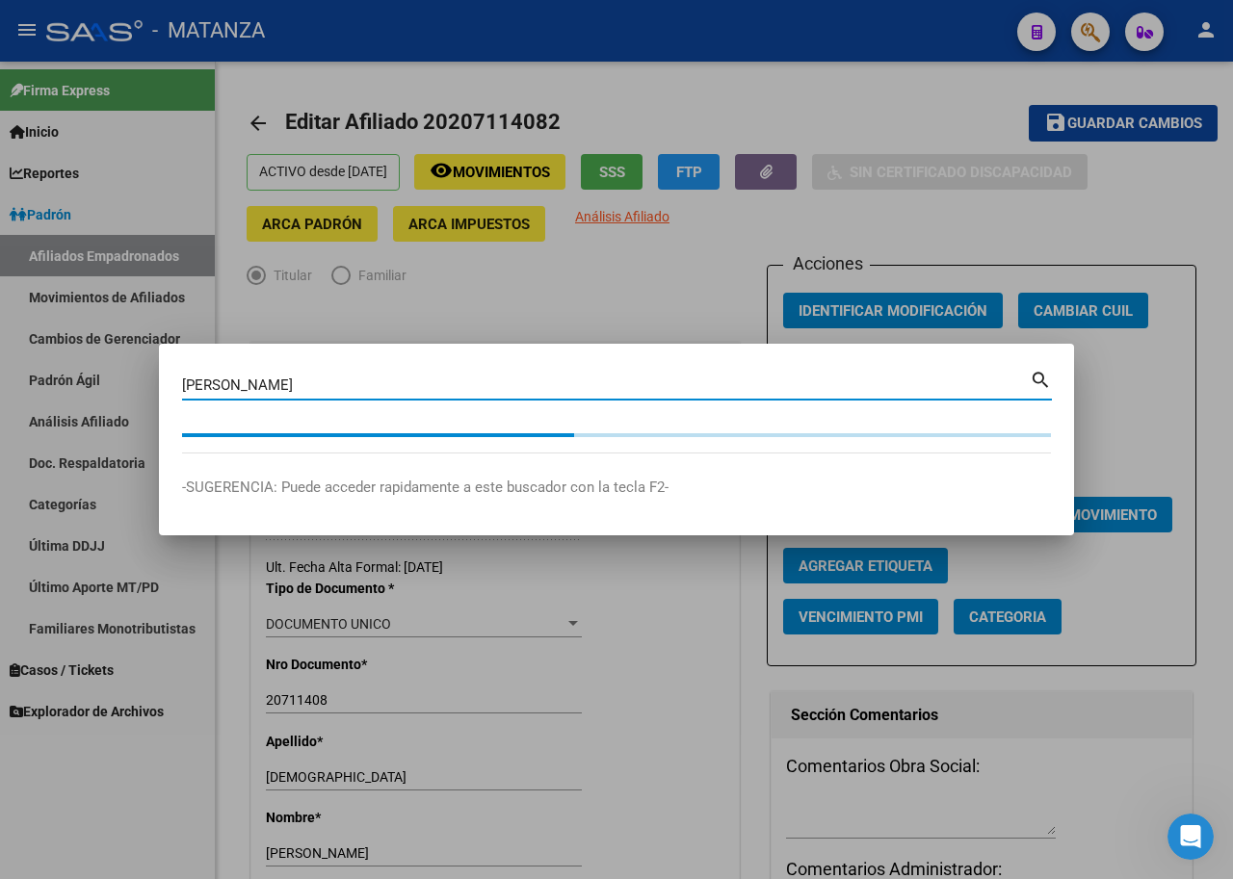
type input "[PERSON_NAME]"
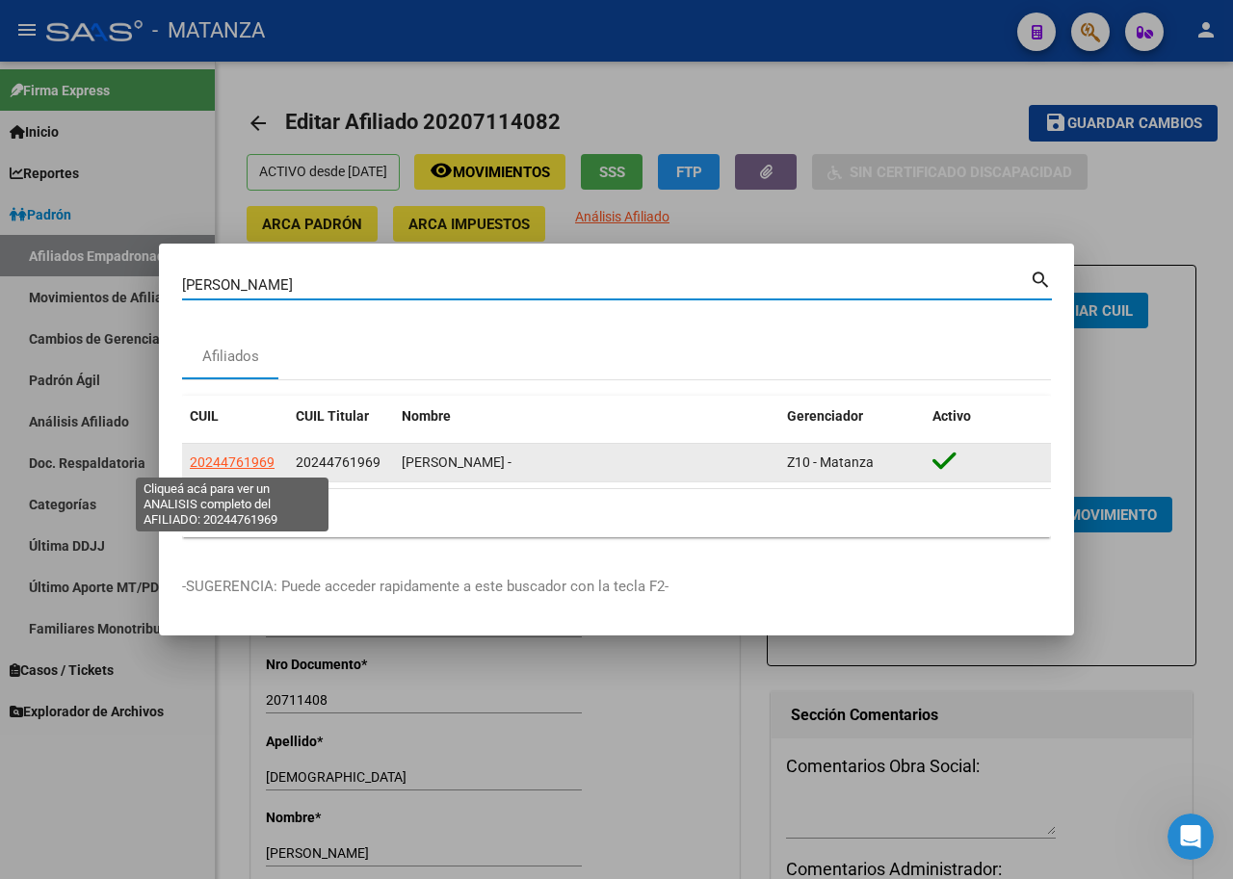
click at [237, 462] on span "20244761969" at bounding box center [232, 462] width 85 height 15
type textarea "20244761969"
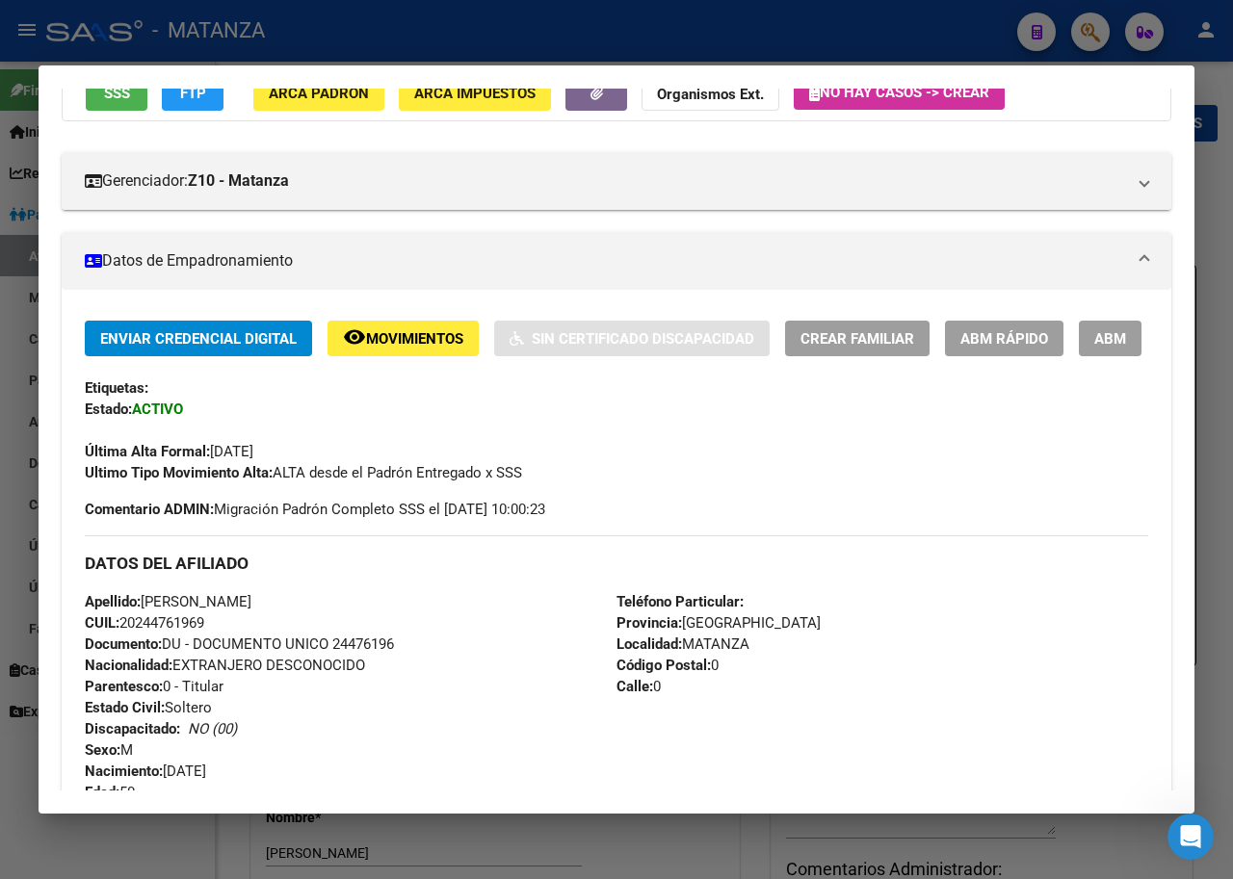
scroll to position [385, 0]
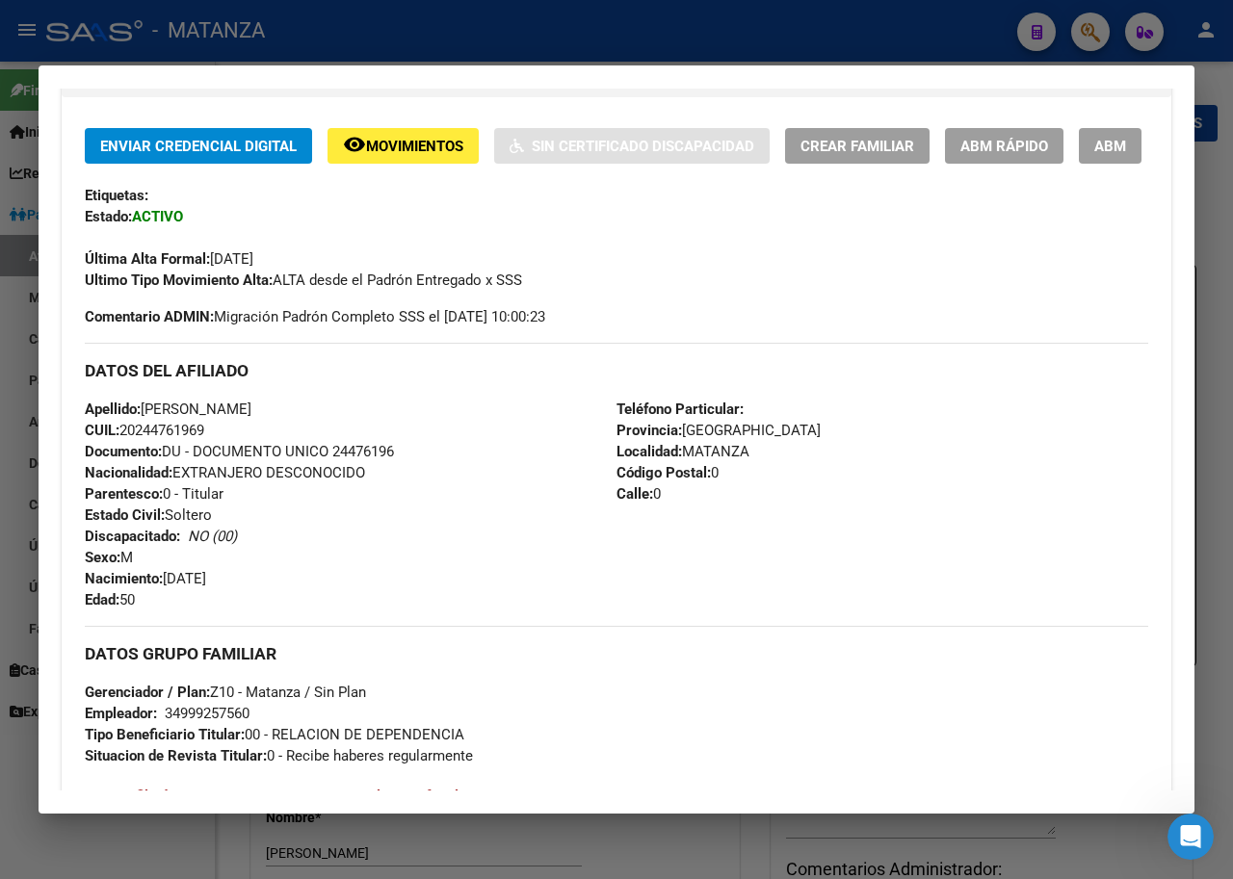
click at [1094, 155] on span "ABM" at bounding box center [1110, 146] width 32 height 17
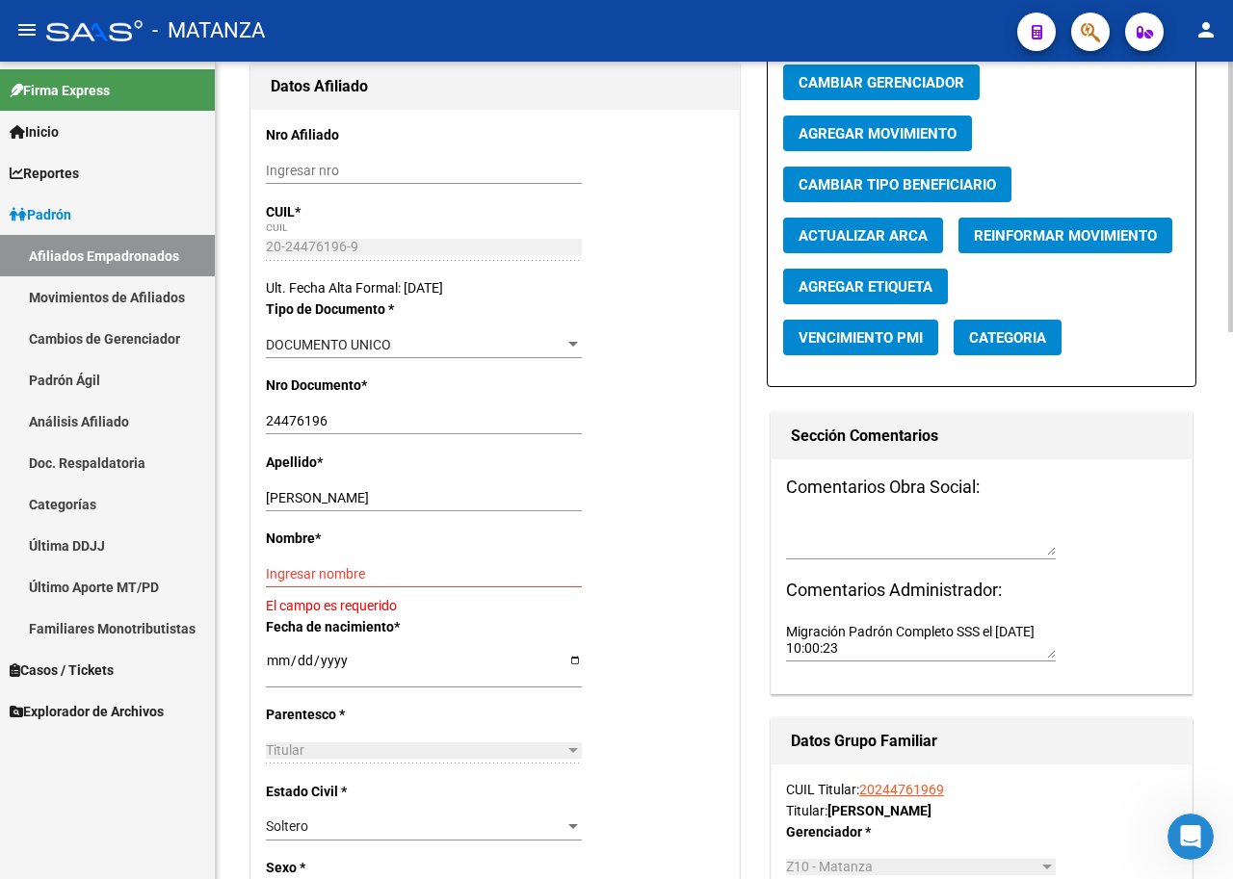
scroll to position [289, 0]
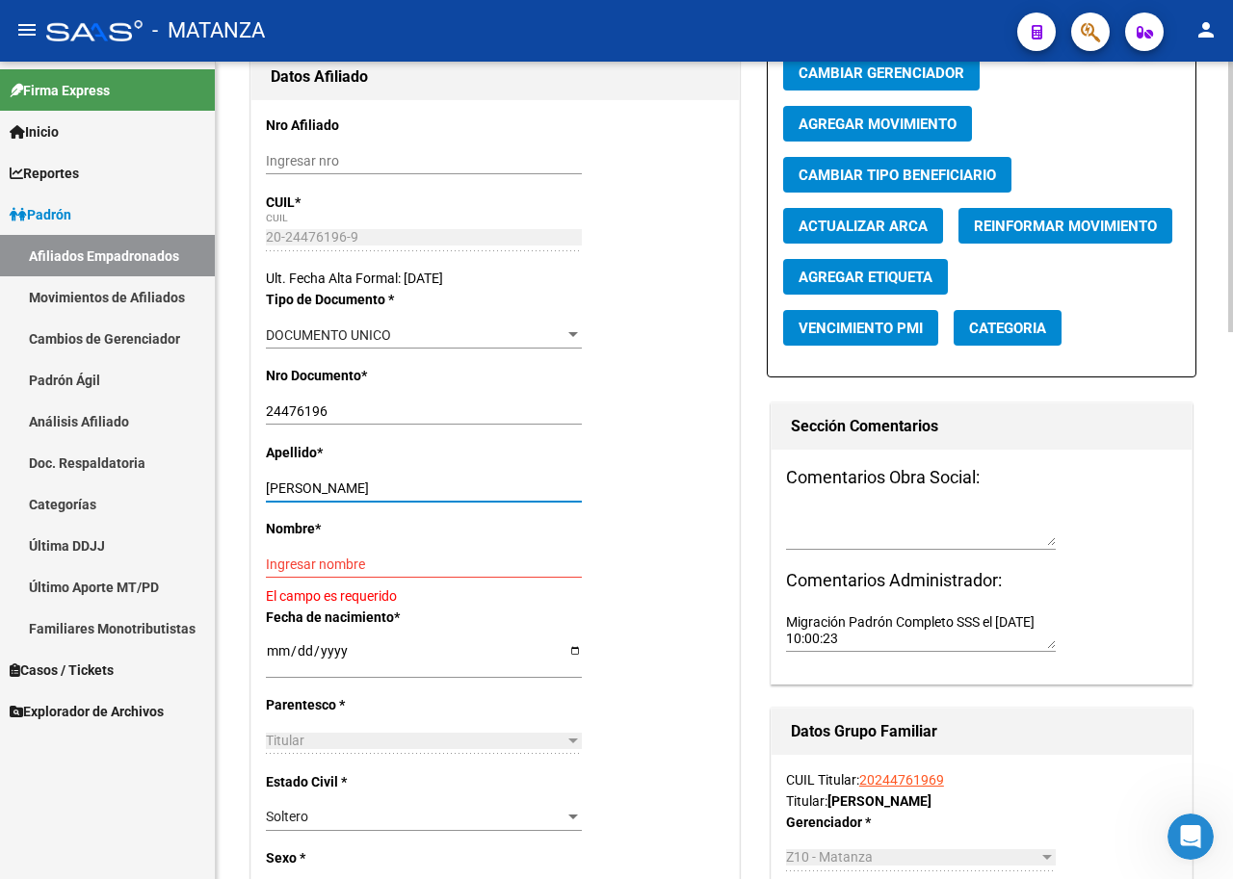
drag, startPoint x: 450, startPoint y: 487, endPoint x: 324, endPoint y: 488, distance: 126.2
click at [324, 488] on input "[PERSON_NAME]" at bounding box center [424, 489] width 316 height 16
click at [393, 566] on input "Ingresar nombre" at bounding box center [424, 565] width 316 height 16
click at [435, 486] on input "[PERSON_NAME]" at bounding box center [424, 489] width 316 height 16
type input "ROMERO"
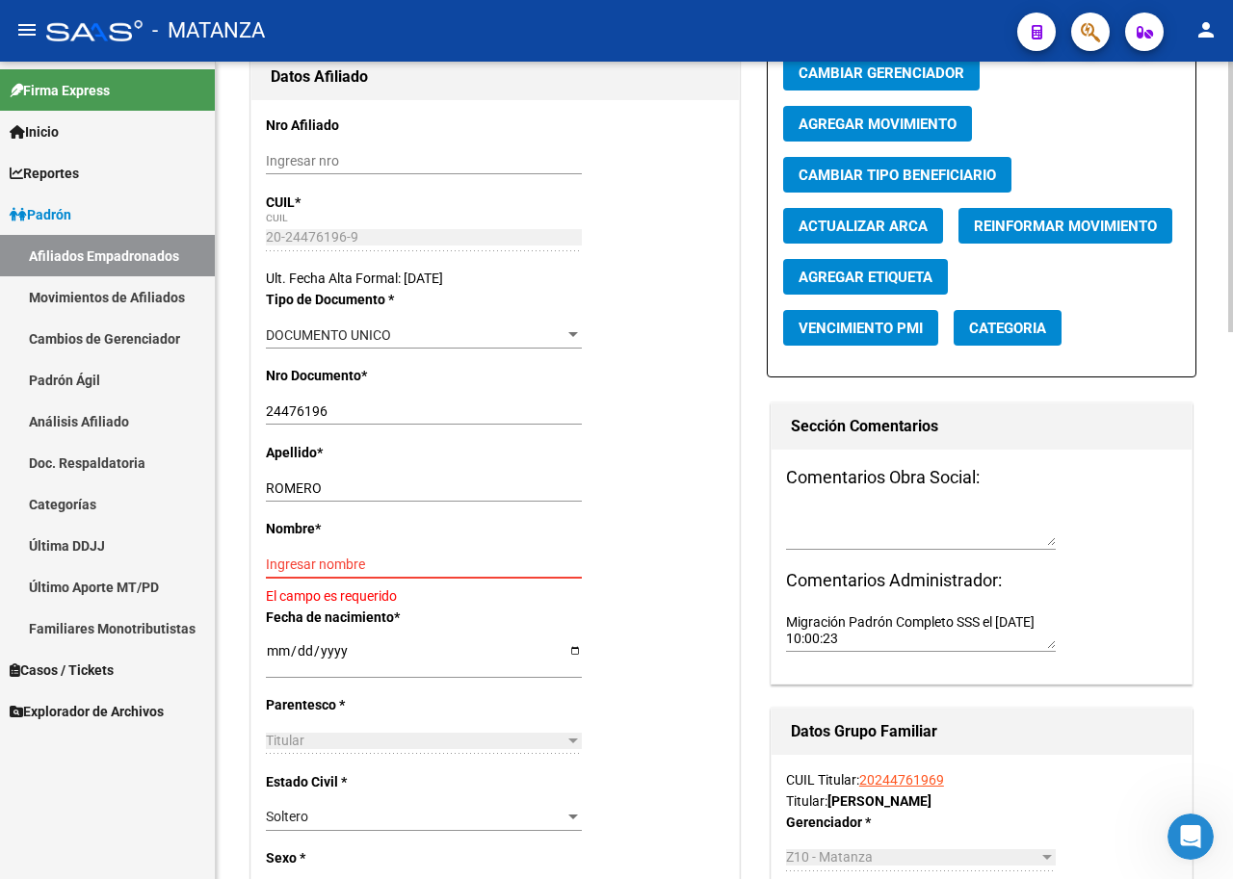
click at [317, 569] on input "Ingresar nombre" at bounding box center [424, 565] width 316 height 16
paste input "[PERSON_NAME]"
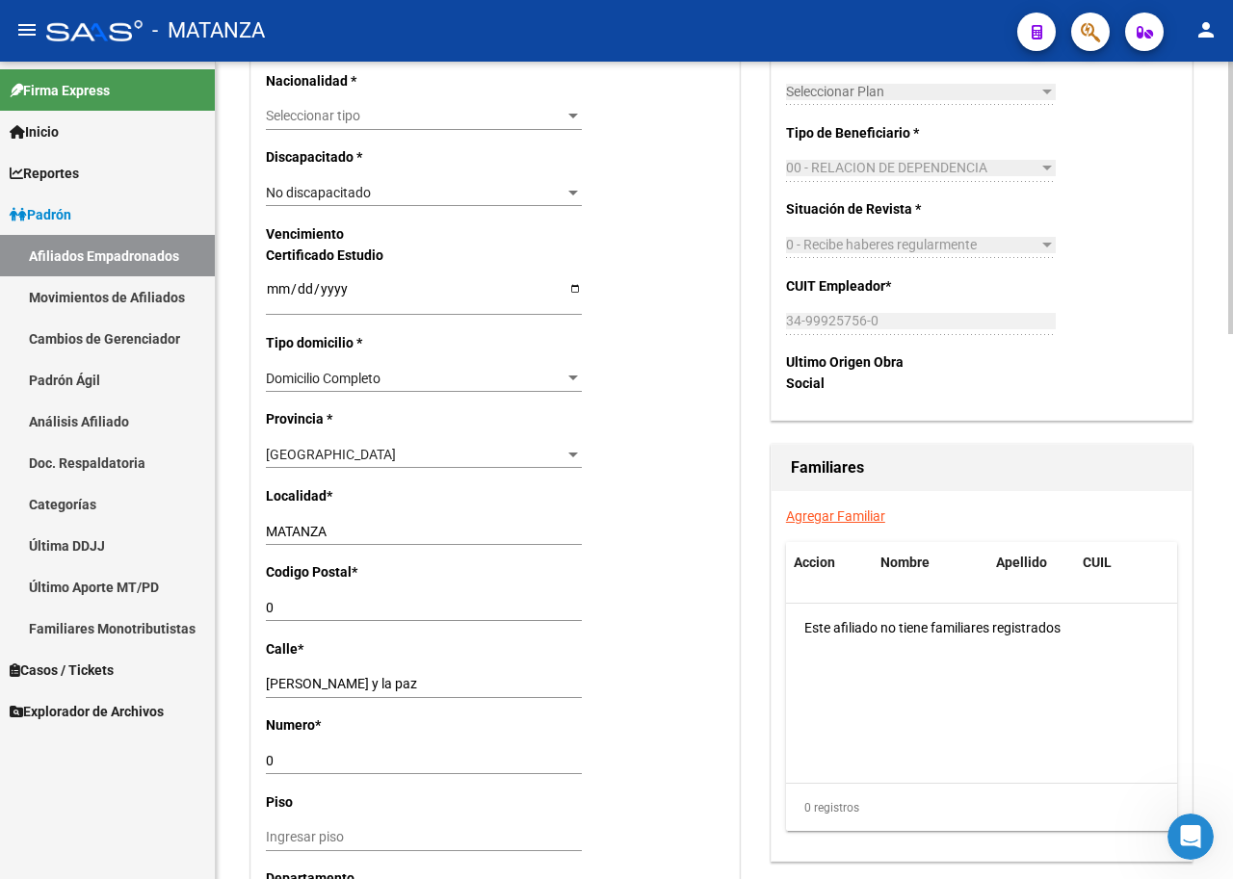
scroll to position [1156, 0]
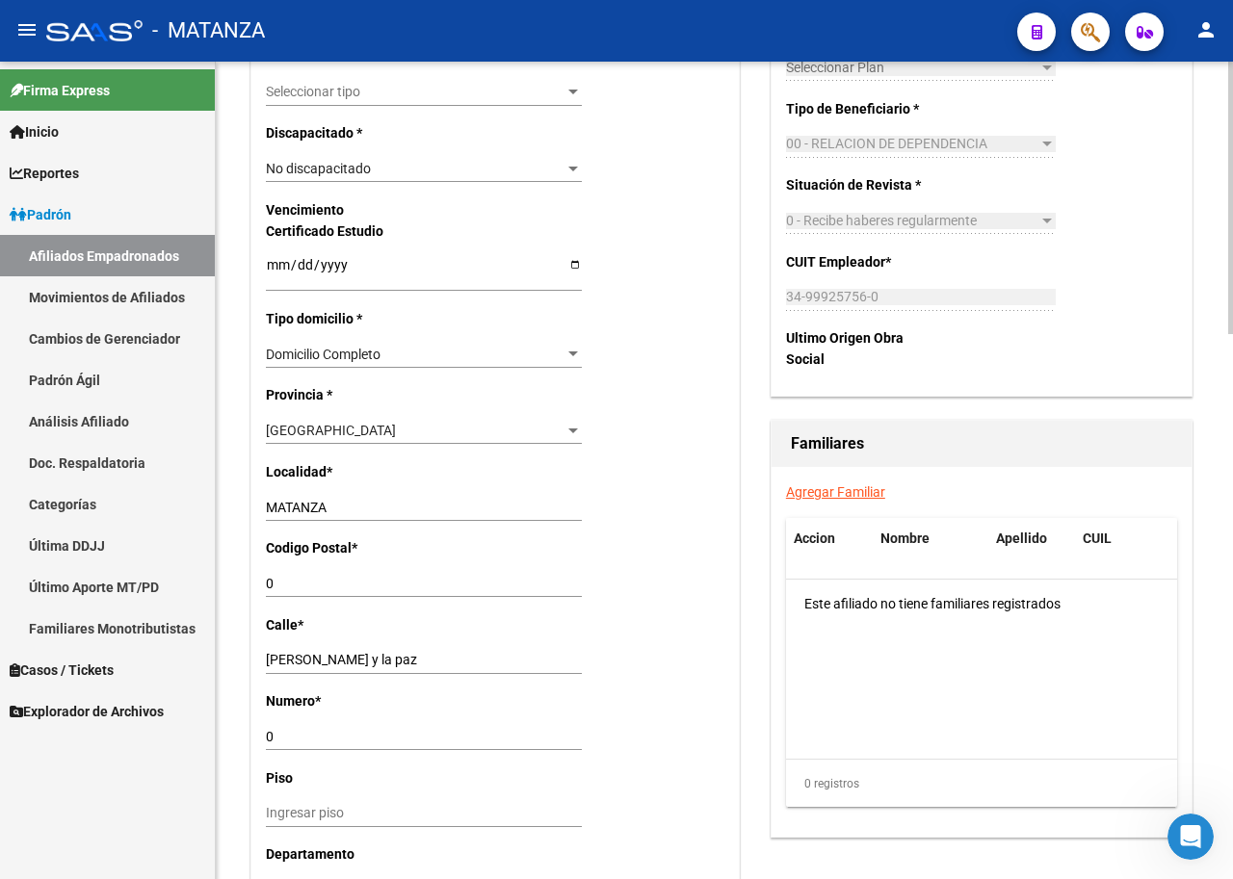
type input "[PERSON_NAME]"
click at [366, 576] on input "0" at bounding box center [424, 584] width 316 height 16
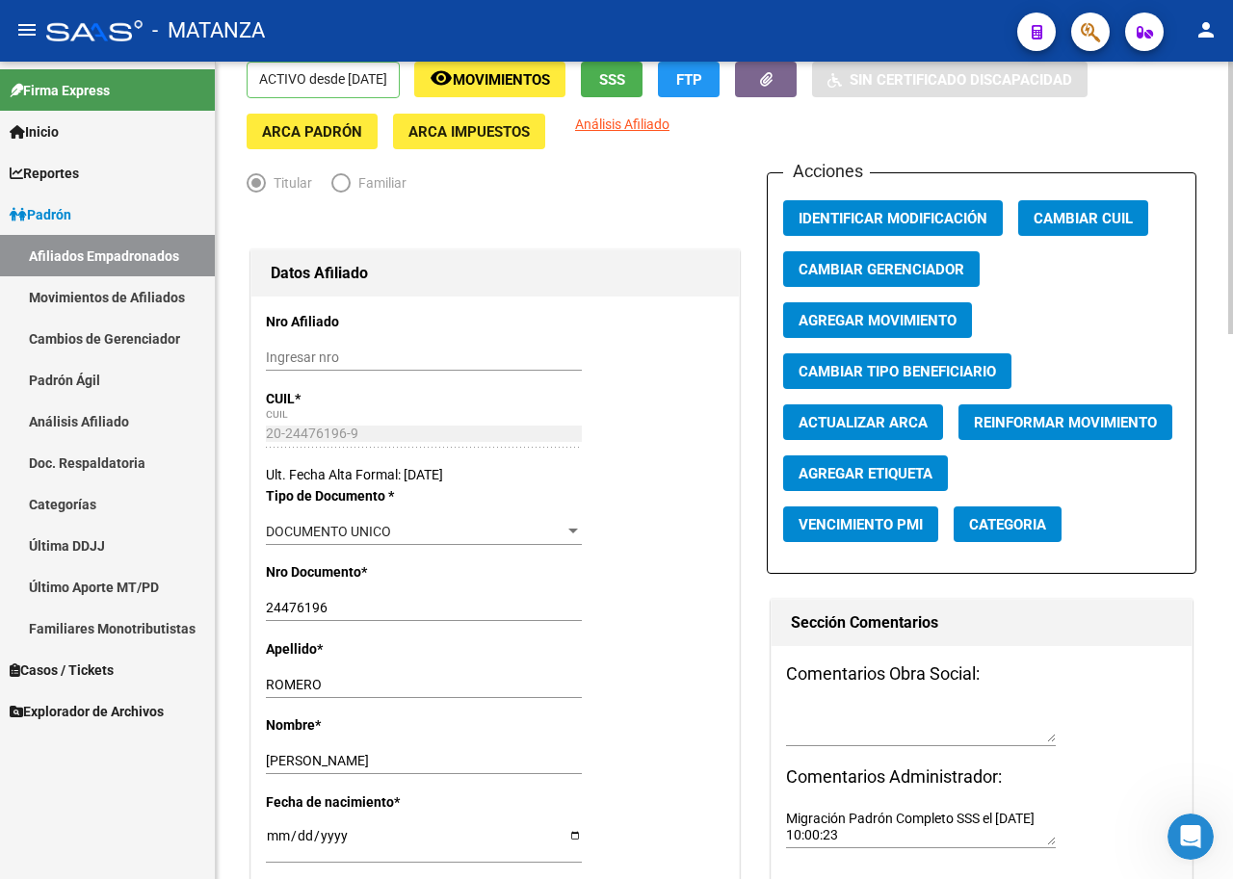
scroll to position [0, 0]
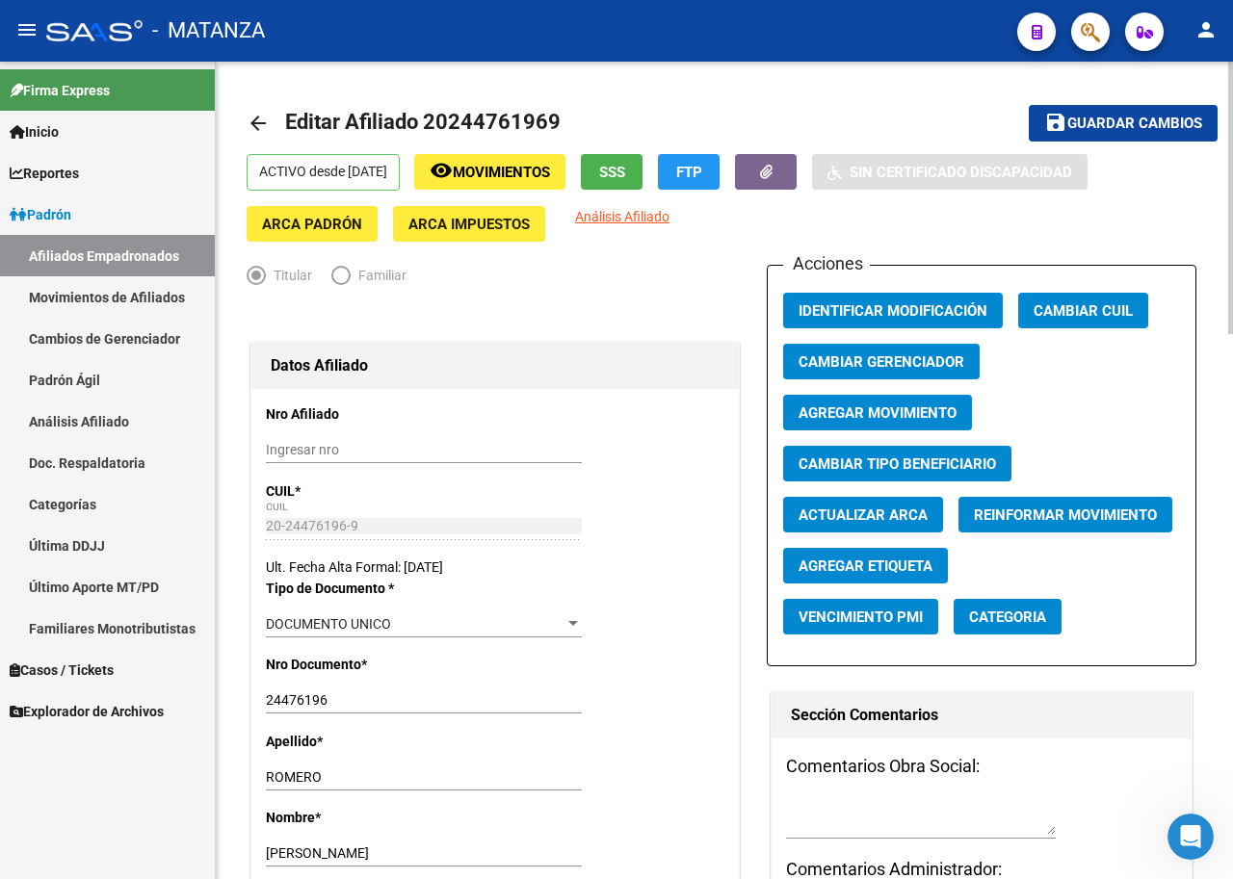
type input "1754"
click at [1103, 124] on span "Guardar cambios" at bounding box center [1134, 124] width 135 height 17
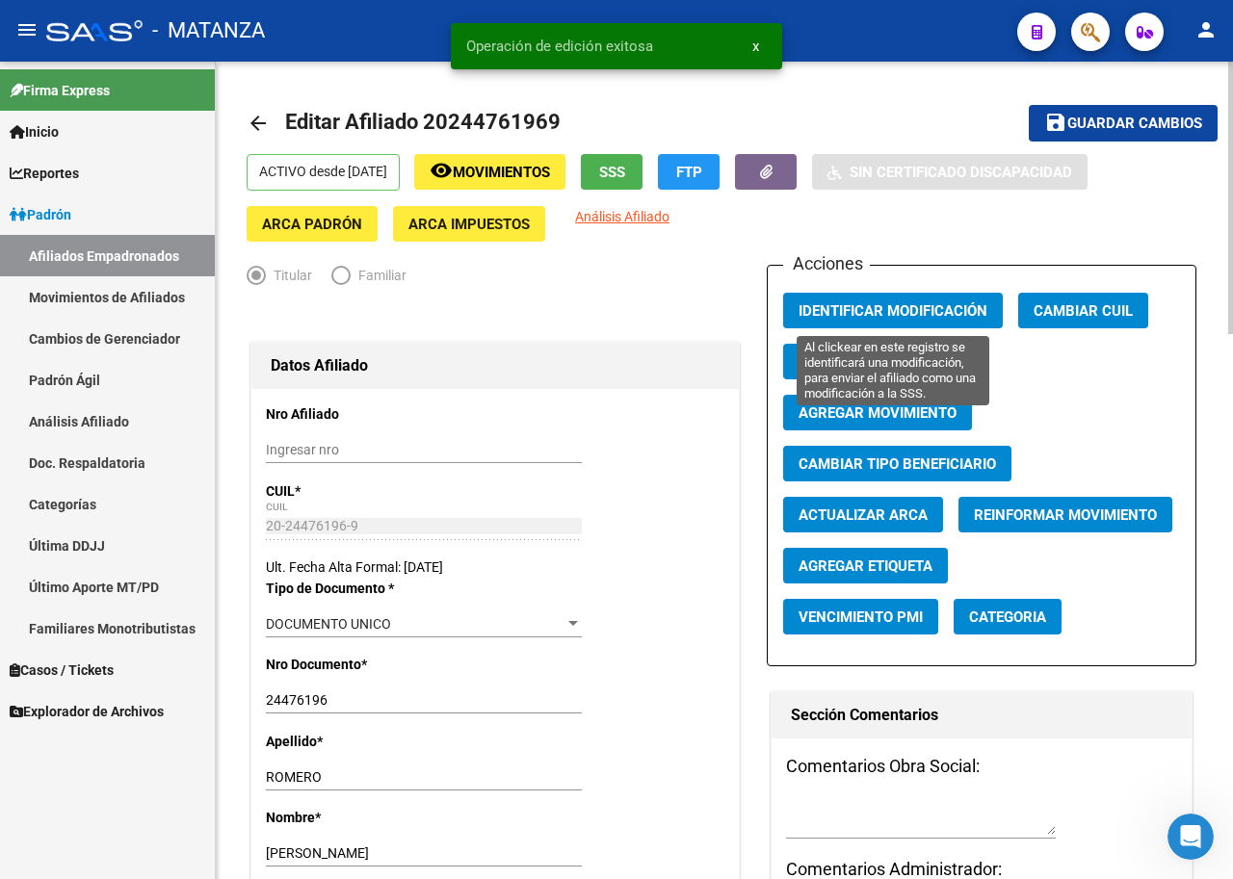
click at [911, 306] on span "Identificar Modificación" at bounding box center [892, 310] width 189 height 17
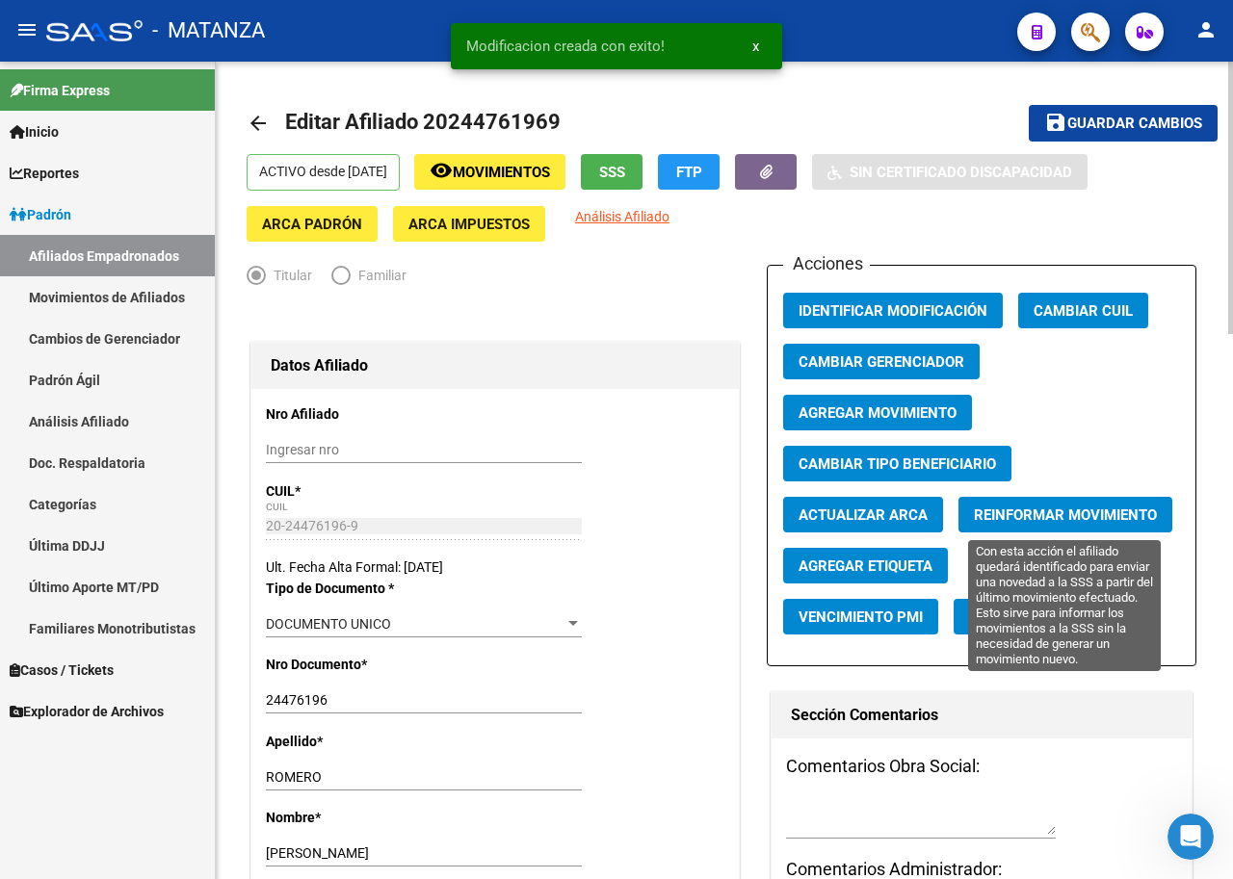
click at [1027, 504] on button "Reinformar Movimiento" at bounding box center [1065, 515] width 214 height 36
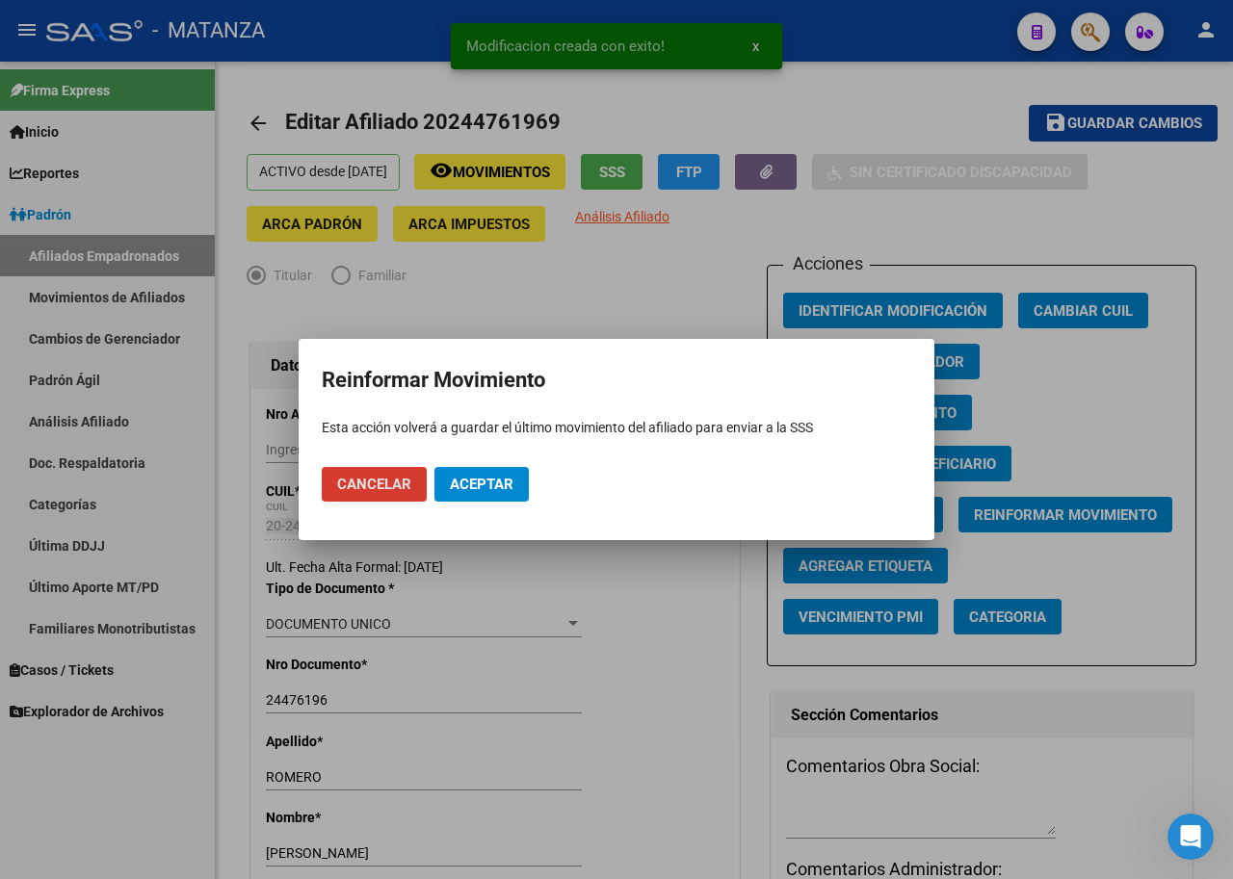
click at [490, 479] on span "Aceptar" at bounding box center [482, 484] width 64 height 17
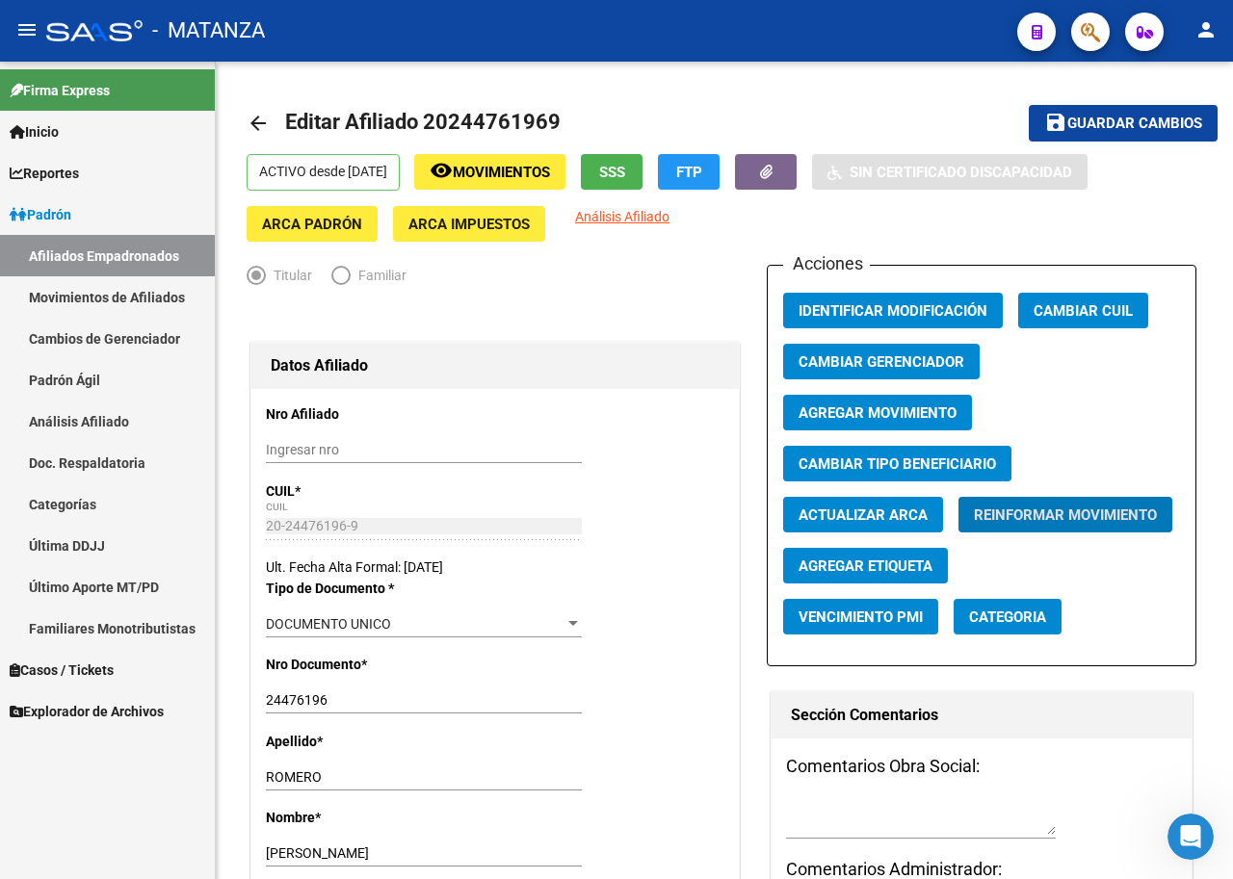
click at [62, 252] on link "Afiliados Empadronados" at bounding box center [107, 255] width 215 height 41
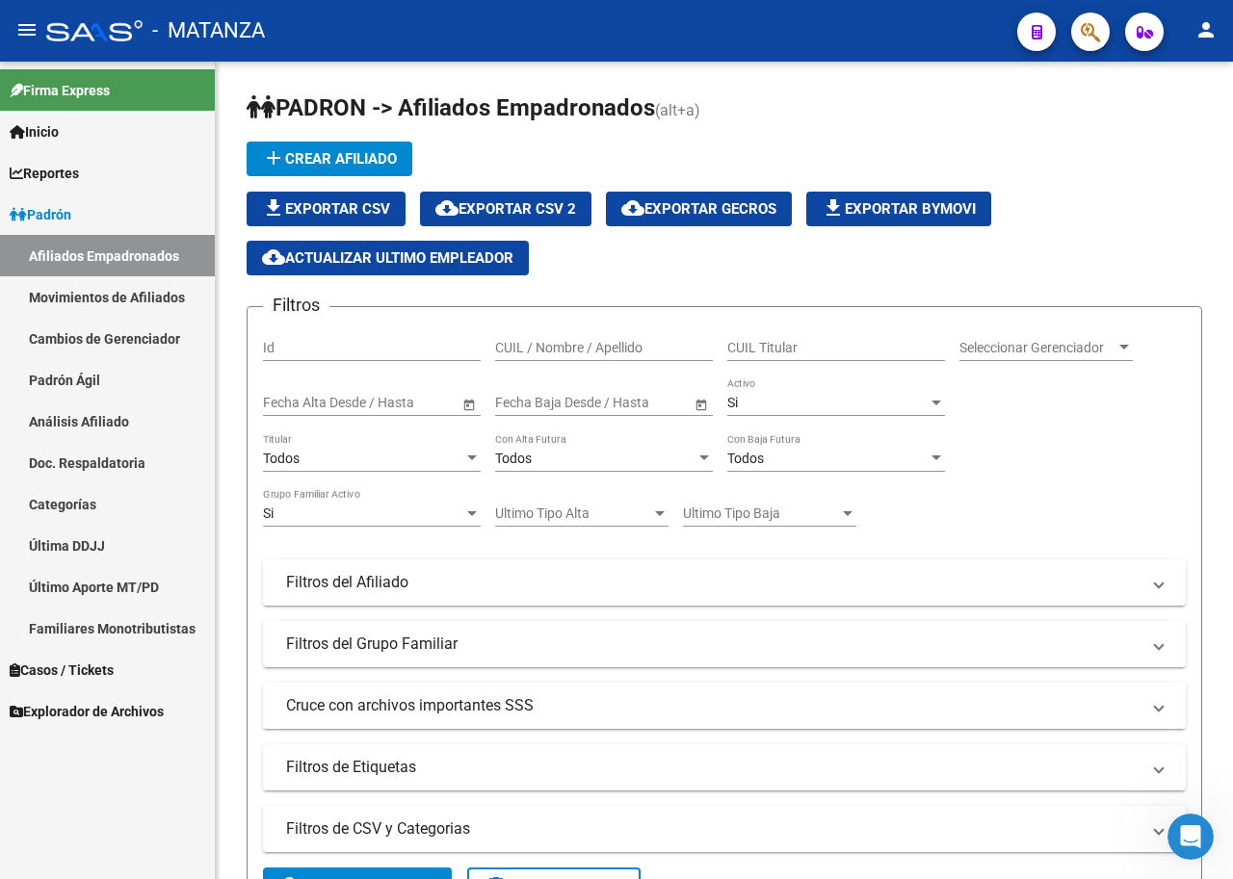
click at [94, 247] on link "Afiliados Empadronados" at bounding box center [107, 255] width 215 height 41
click at [112, 298] on link "Movimientos de Afiliados" at bounding box center [107, 296] width 215 height 41
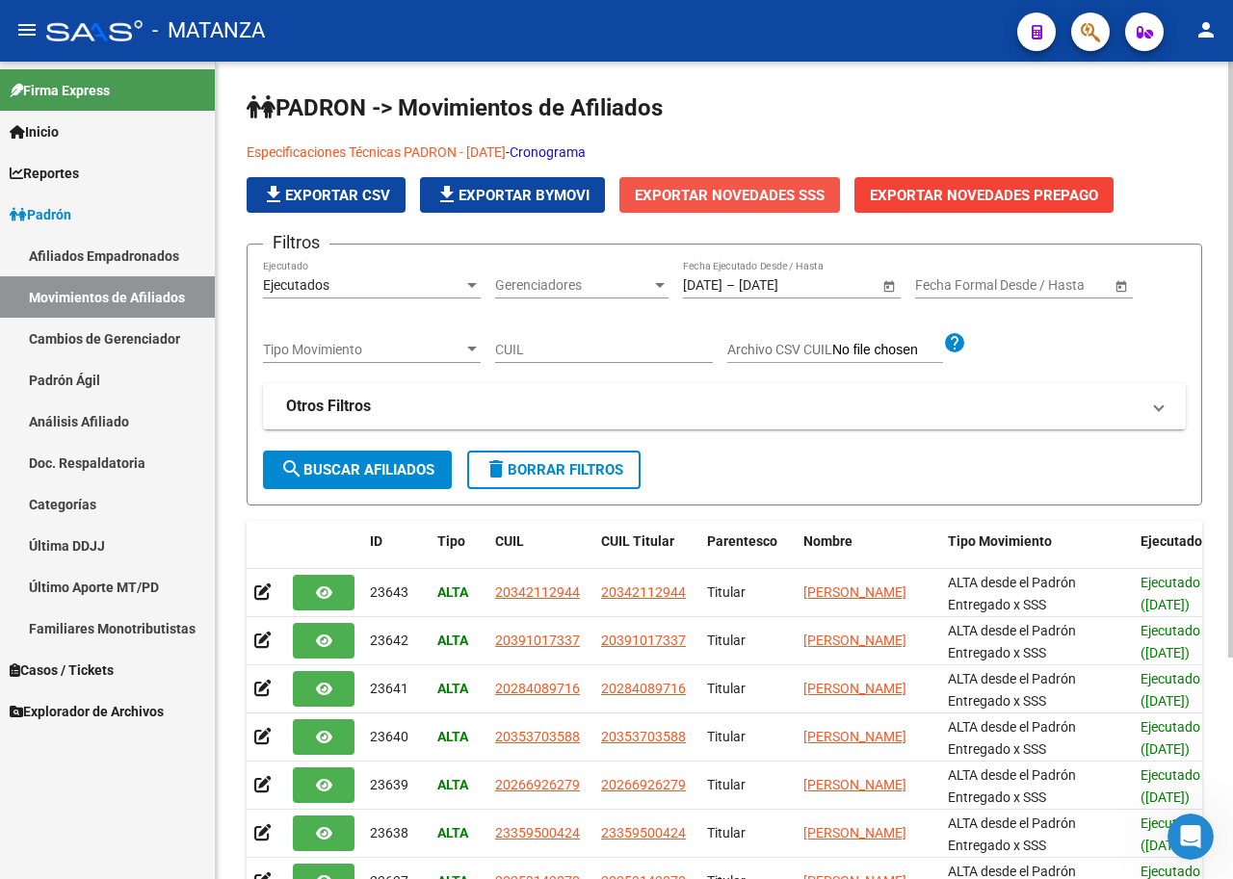
click at [699, 187] on span "Exportar Novedades SSS" at bounding box center [730, 195] width 190 height 17
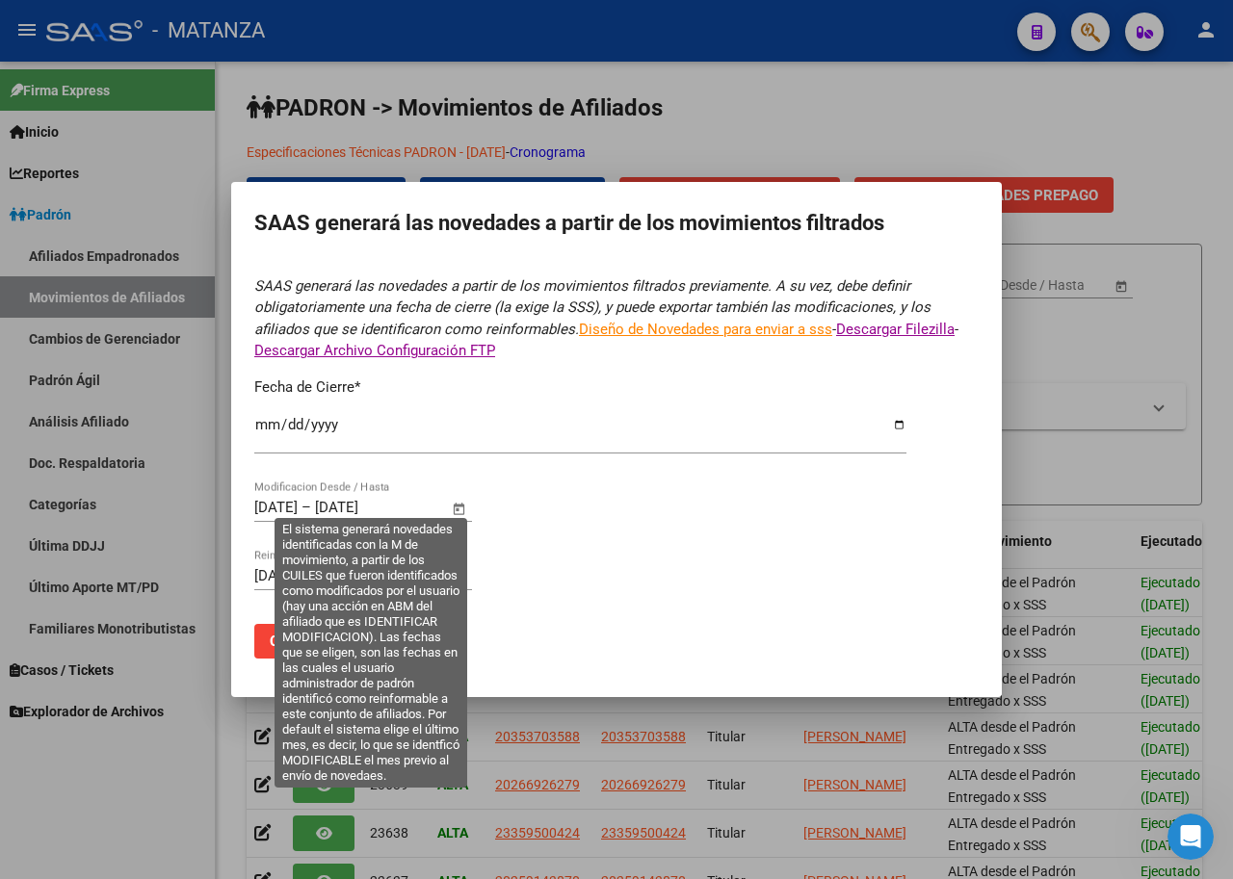
click at [298, 502] on input "[DATE]" at bounding box center [275, 507] width 43 height 17
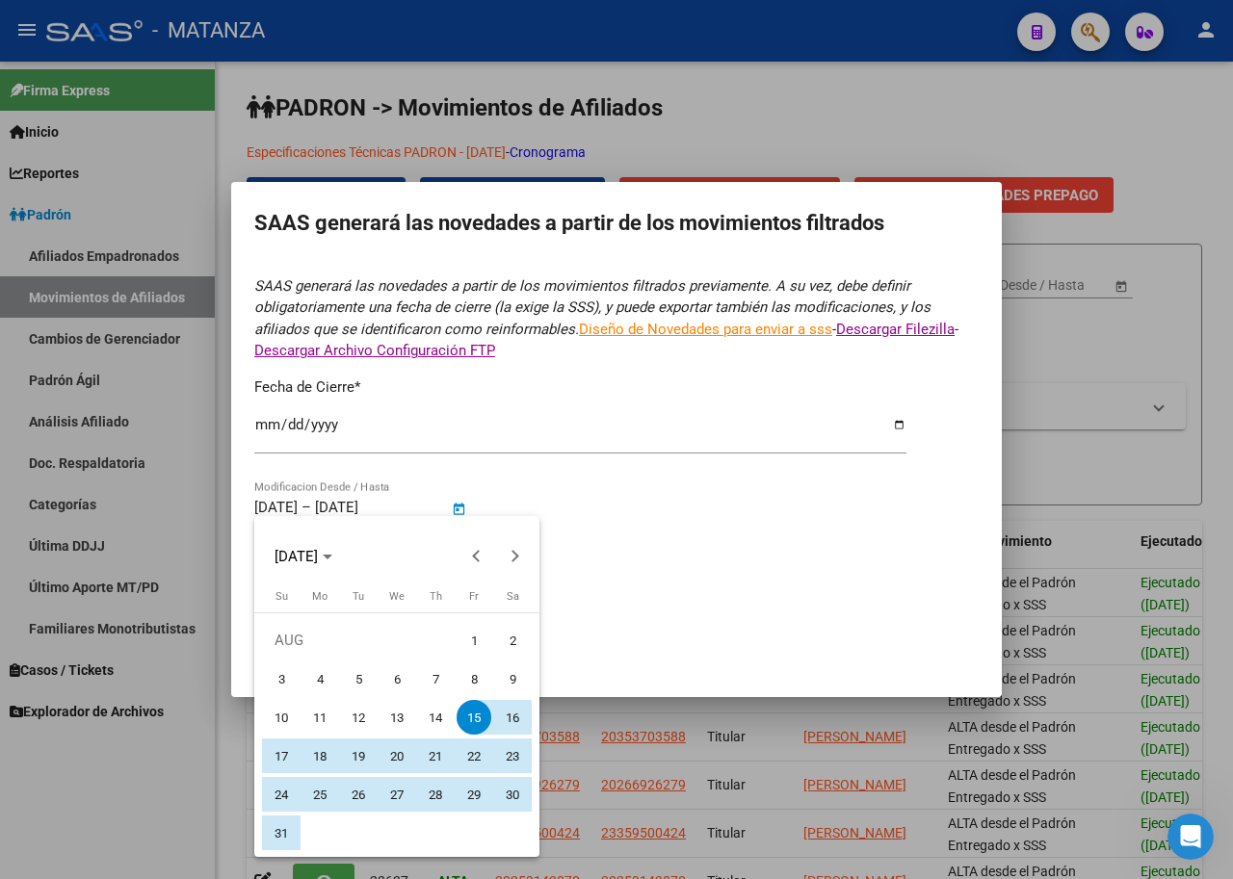
click at [469, 646] on span "1" at bounding box center [474, 640] width 35 height 35
type input "[DATE]"
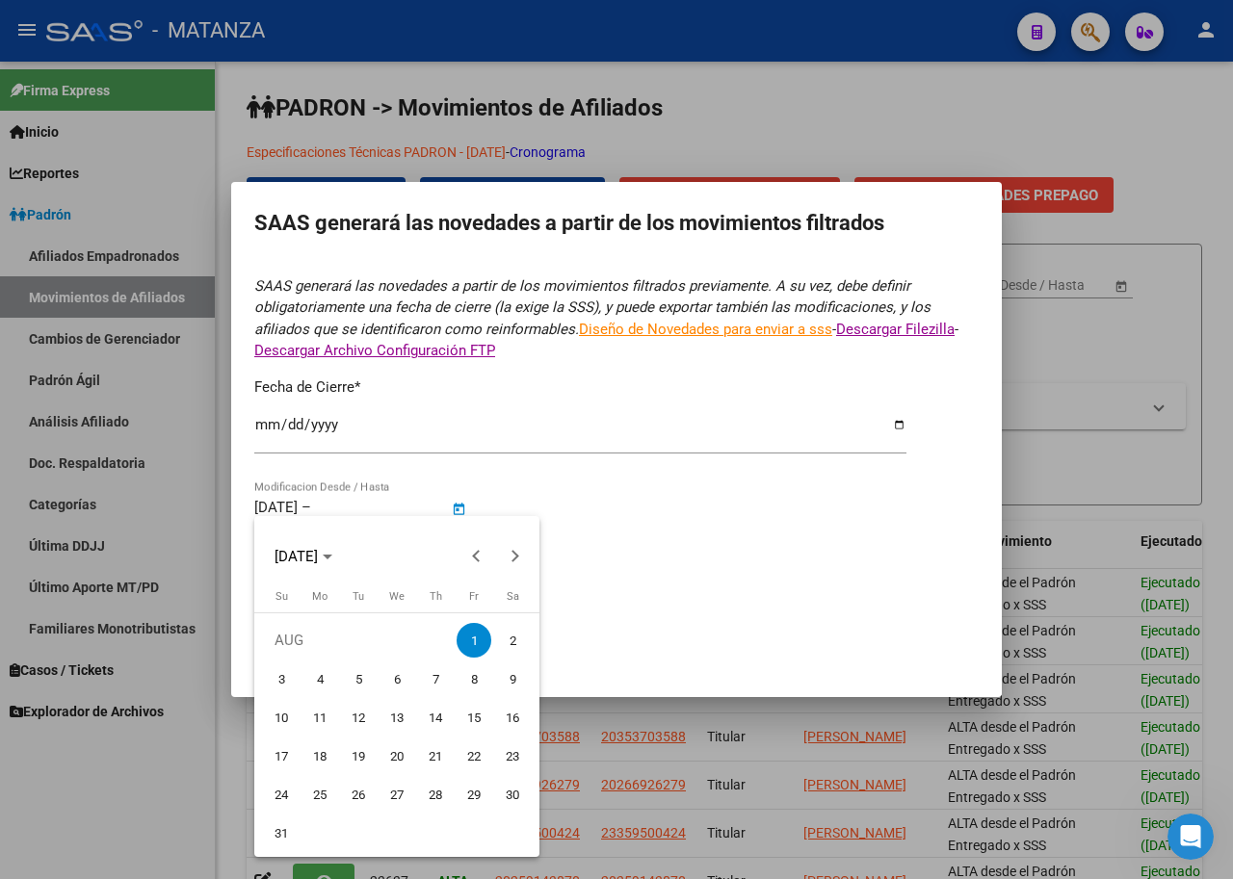
click at [367, 499] on div at bounding box center [616, 439] width 1233 height 879
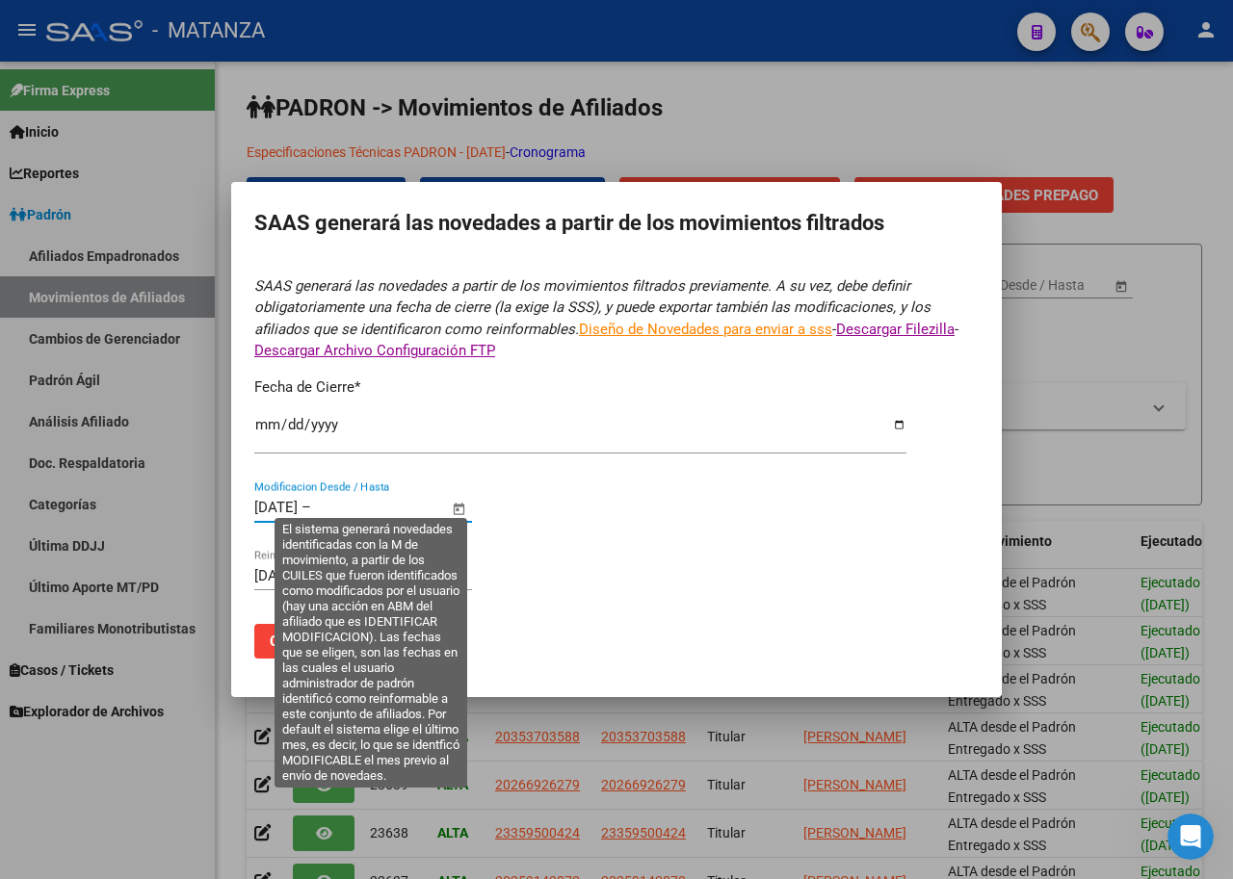
click at [372, 503] on input "text" at bounding box center [361, 507] width 93 height 17
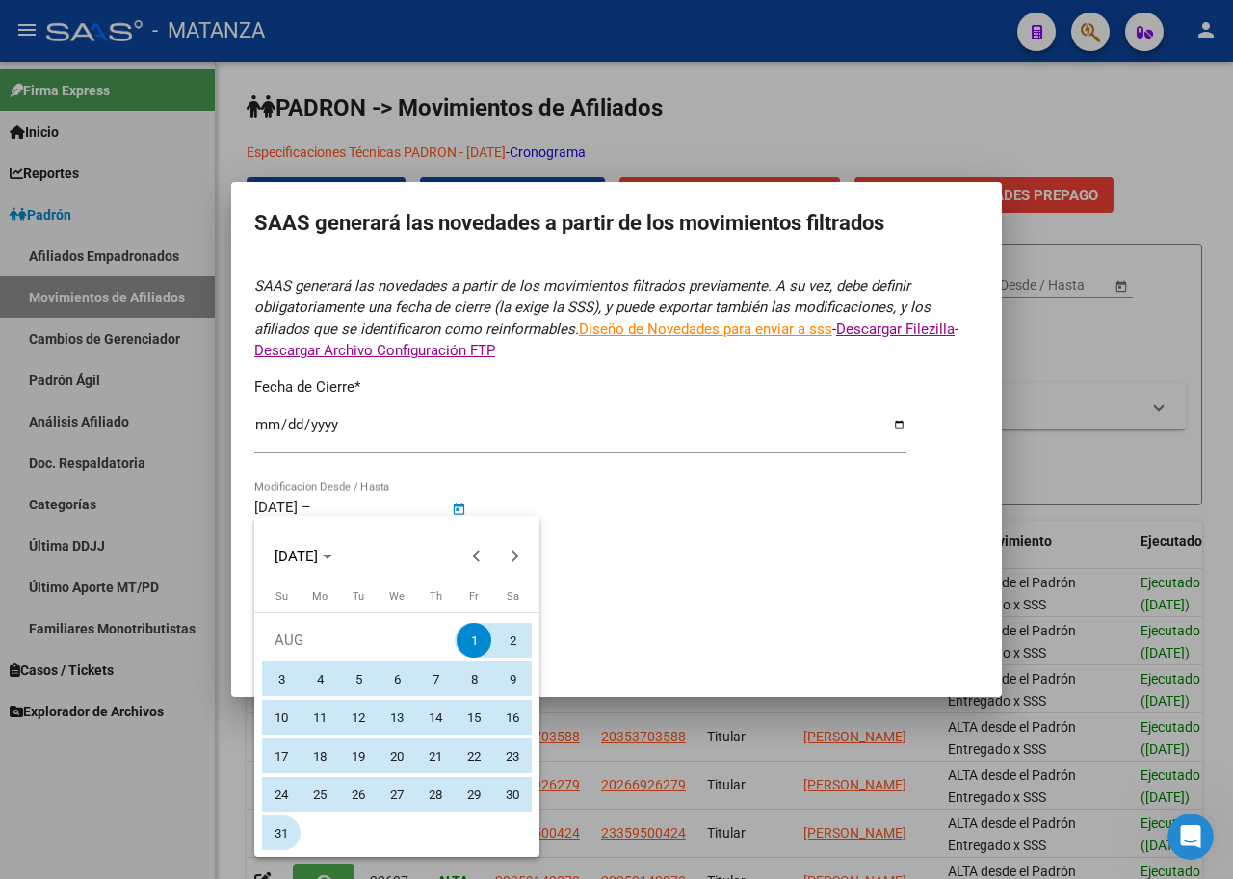
click at [274, 821] on span "31" at bounding box center [281, 833] width 35 height 35
type input "[DATE]"
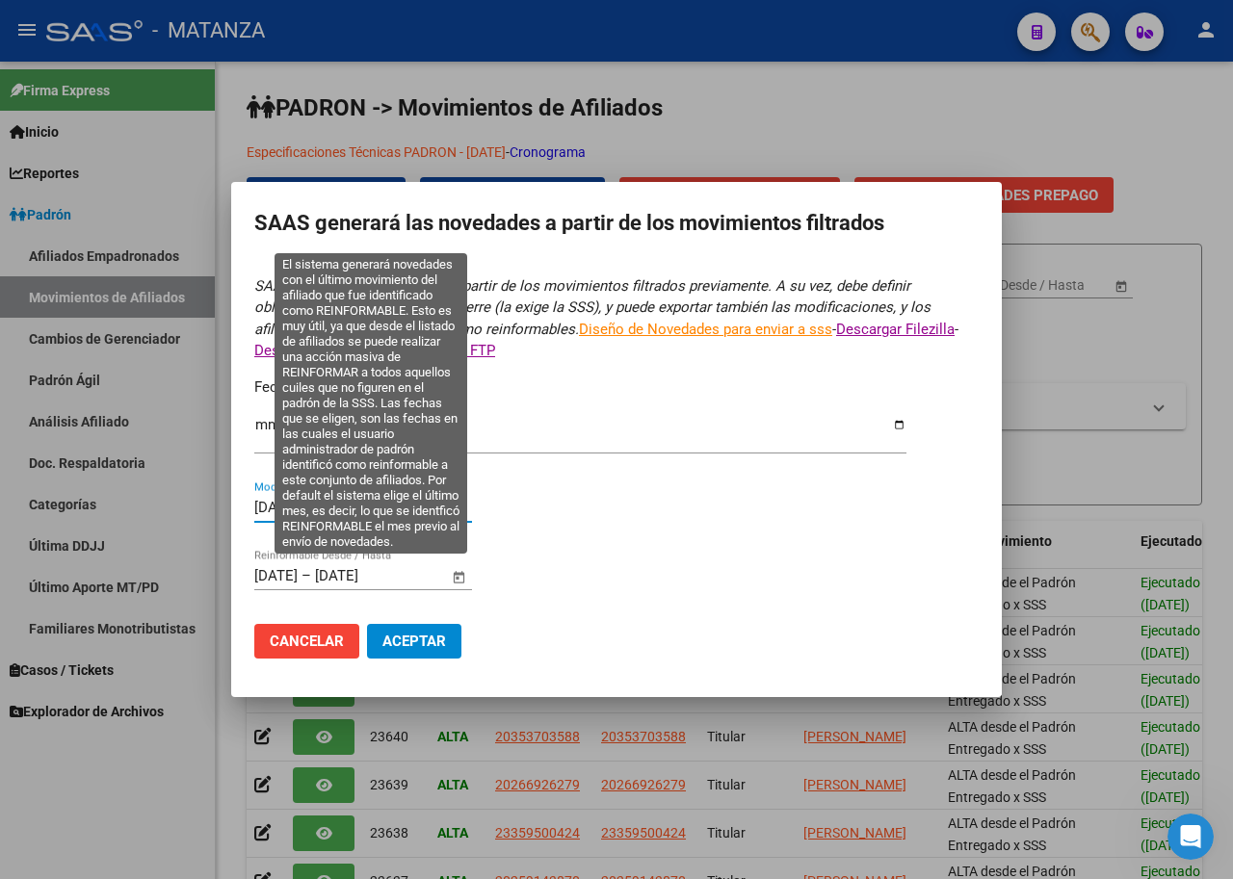
click at [257, 567] on input "[DATE]" at bounding box center [275, 575] width 43 height 17
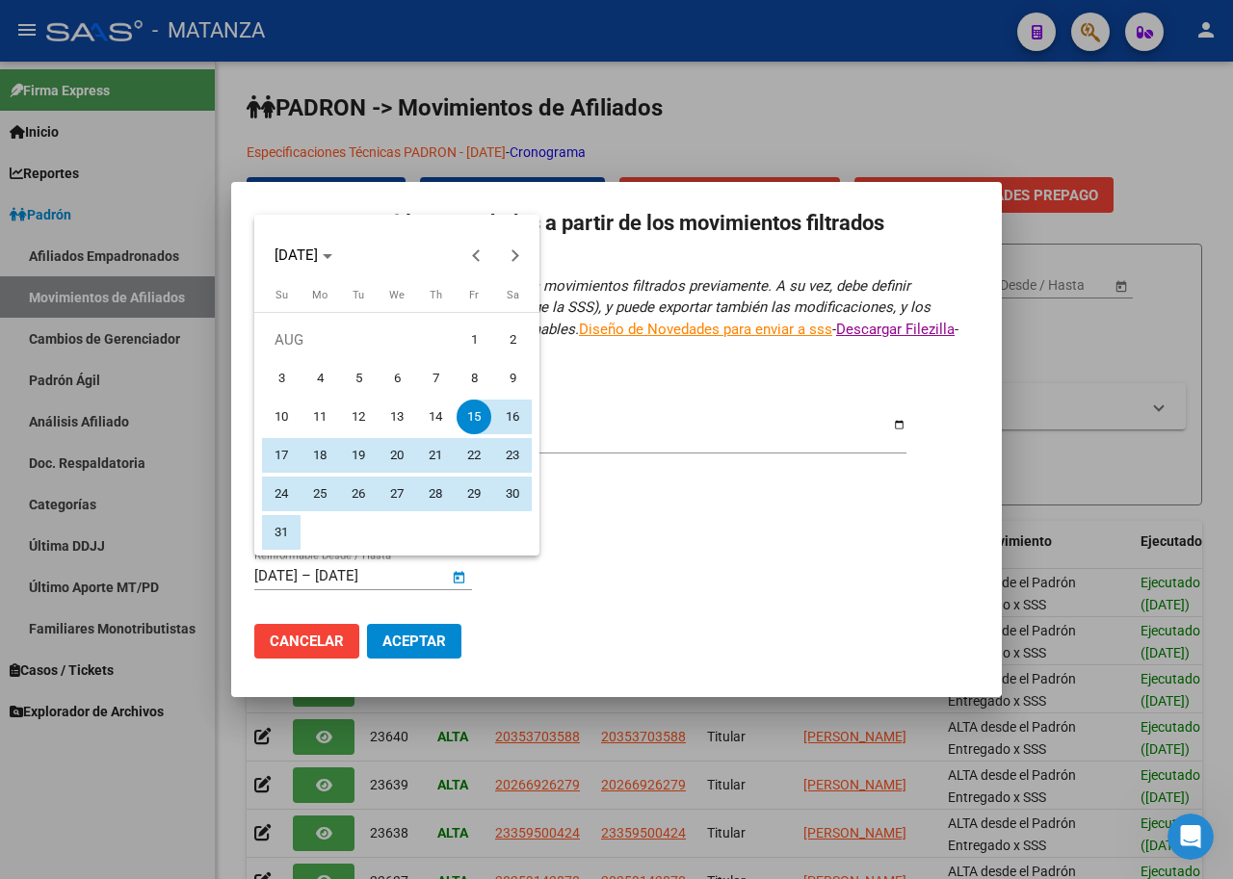
click at [468, 351] on span "1" at bounding box center [474, 340] width 35 height 35
type input "[DATE]"
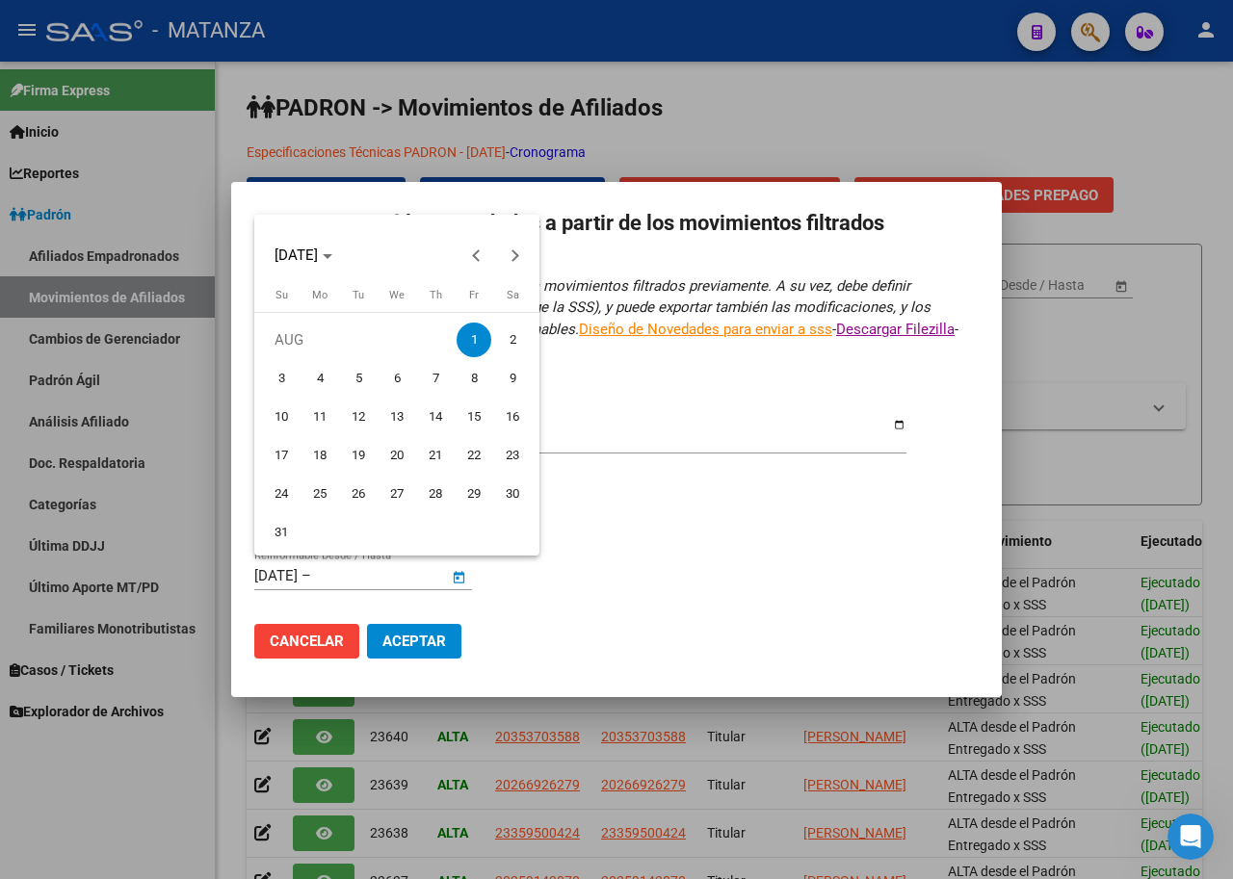
click at [360, 570] on div at bounding box center [616, 439] width 1233 height 879
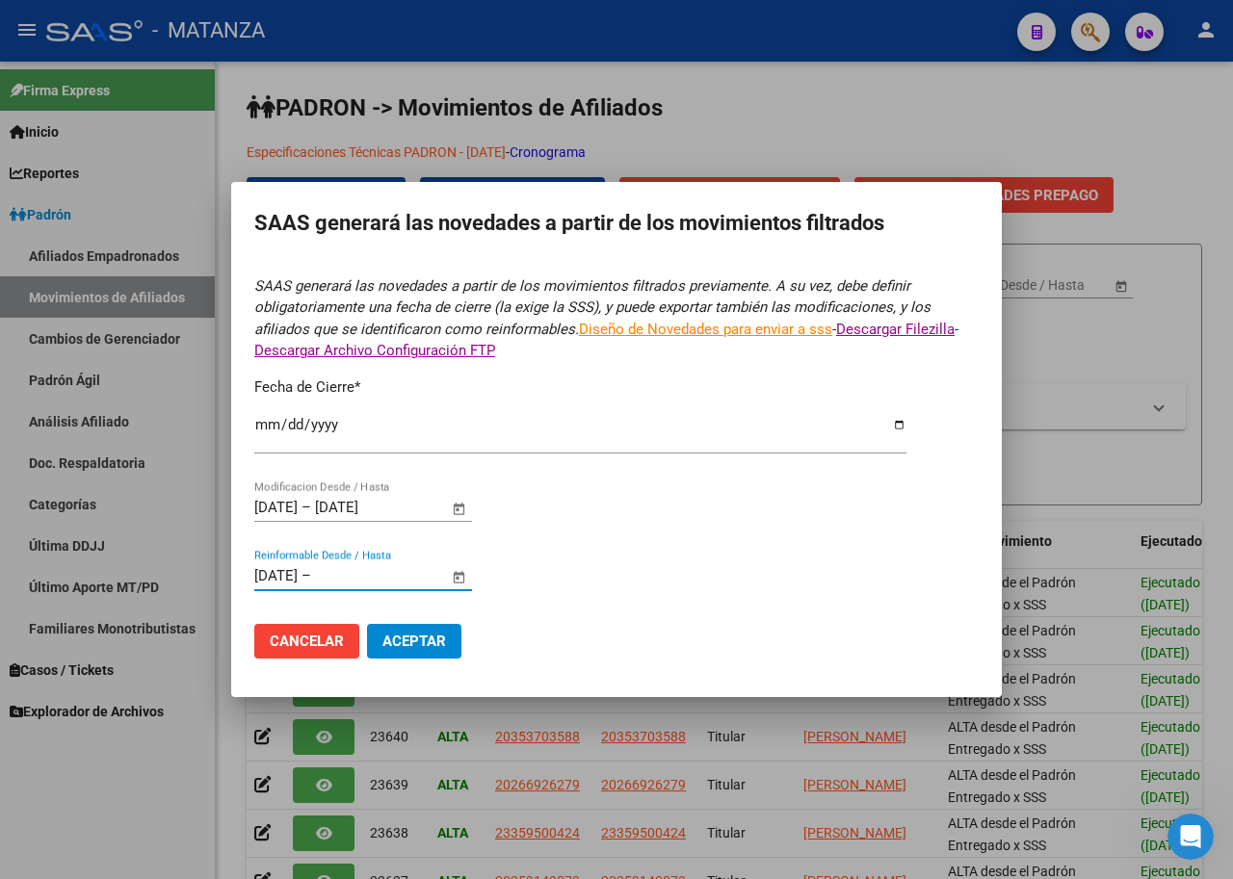
click at [361, 570] on input "text" at bounding box center [361, 575] width 93 height 17
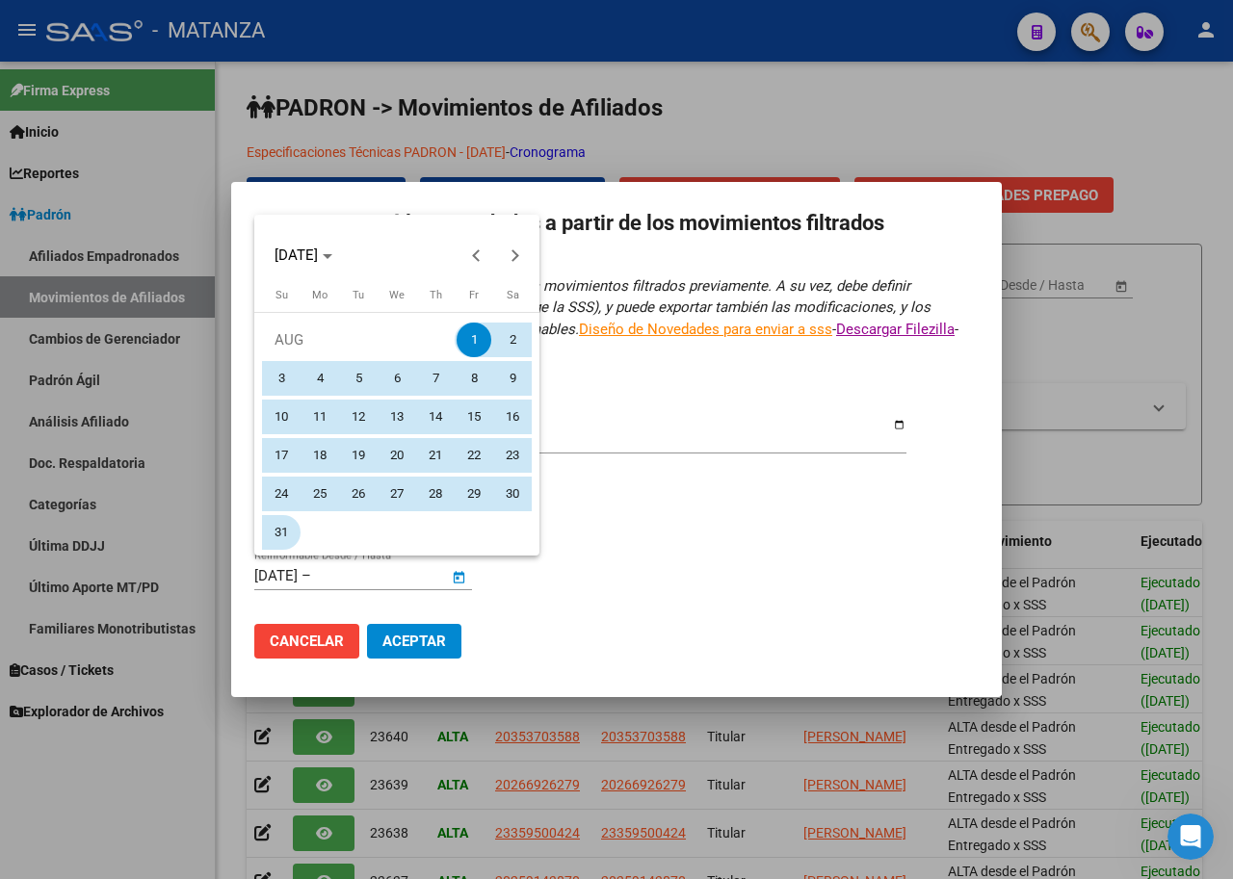
click at [285, 530] on span "31" at bounding box center [281, 532] width 35 height 35
type input "[DATE]"
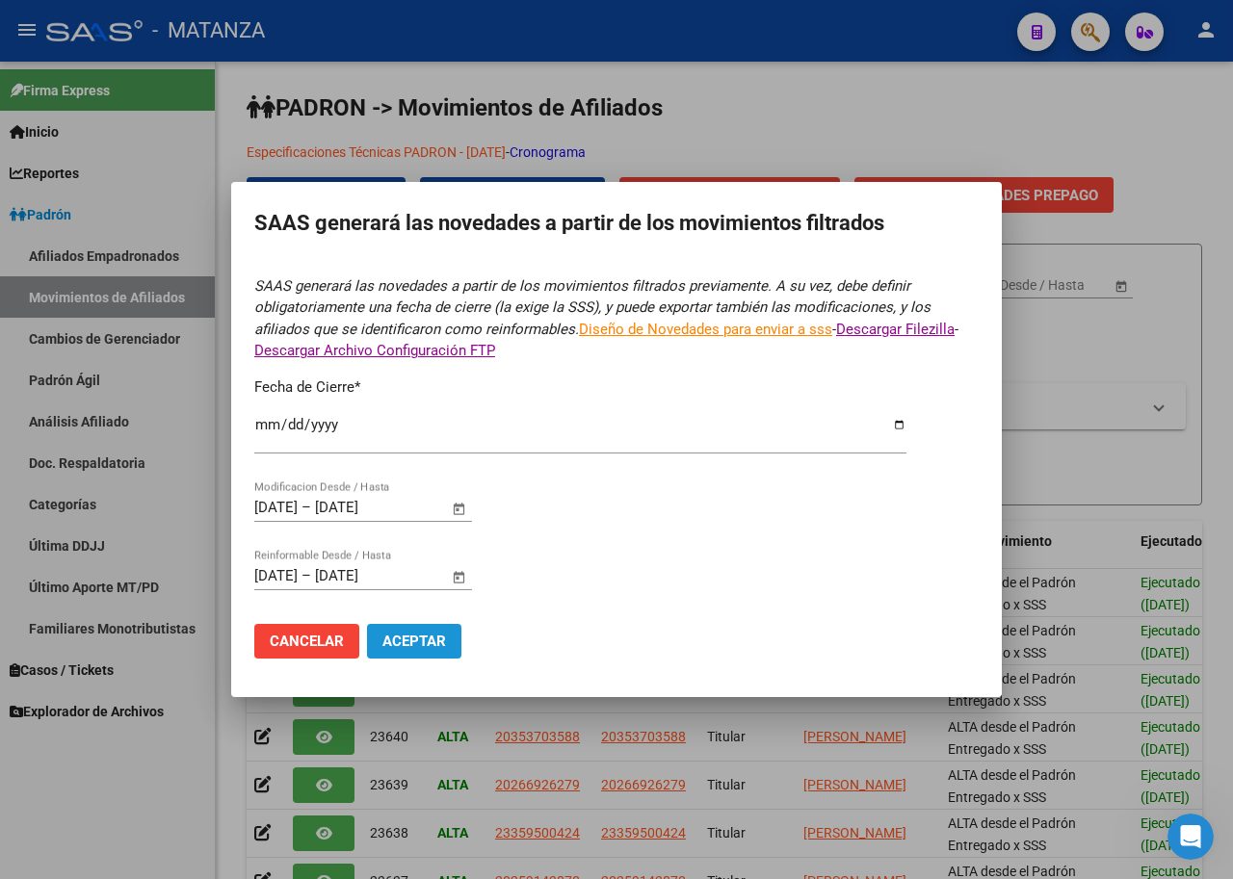
click at [411, 641] on span "Aceptar" at bounding box center [414, 641] width 64 height 17
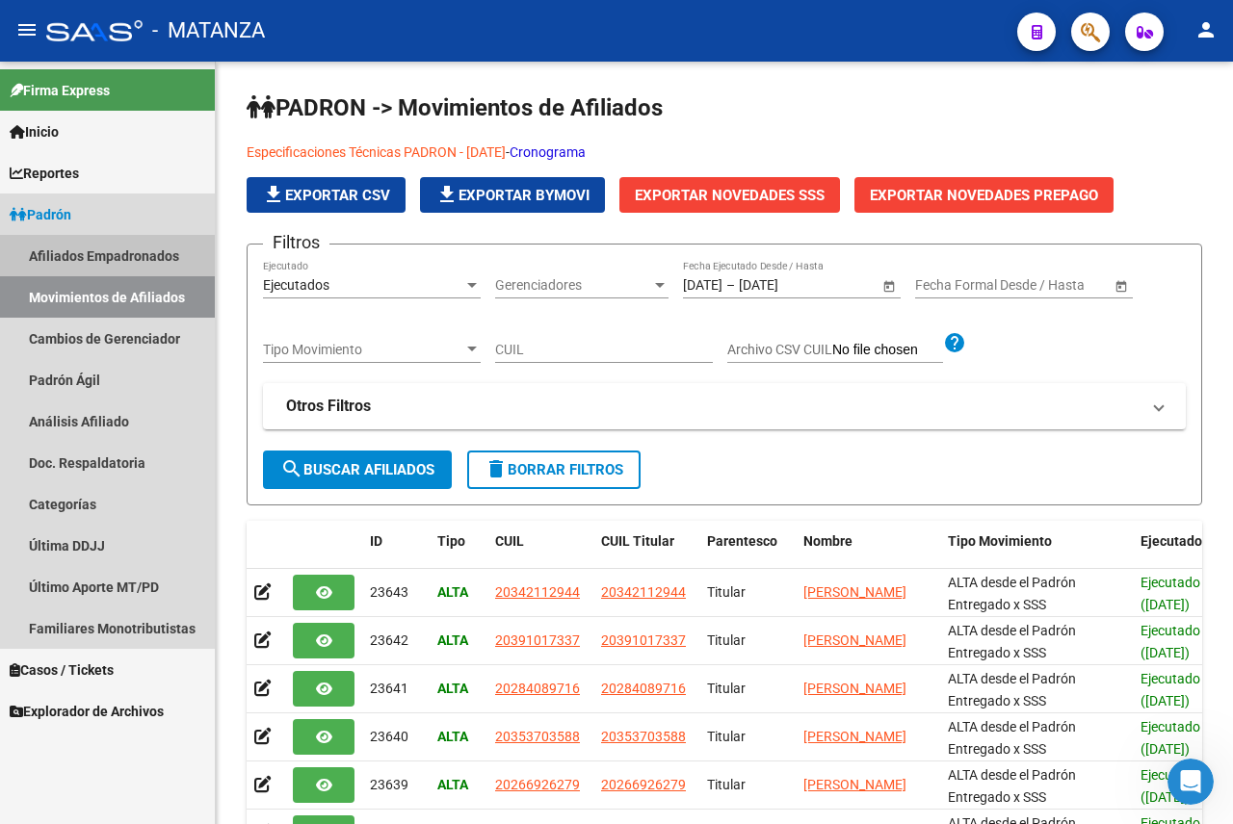
click at [95, 251] on link "Afiliados Empadronados" at bounding box center [107, 255] width 215 height 41
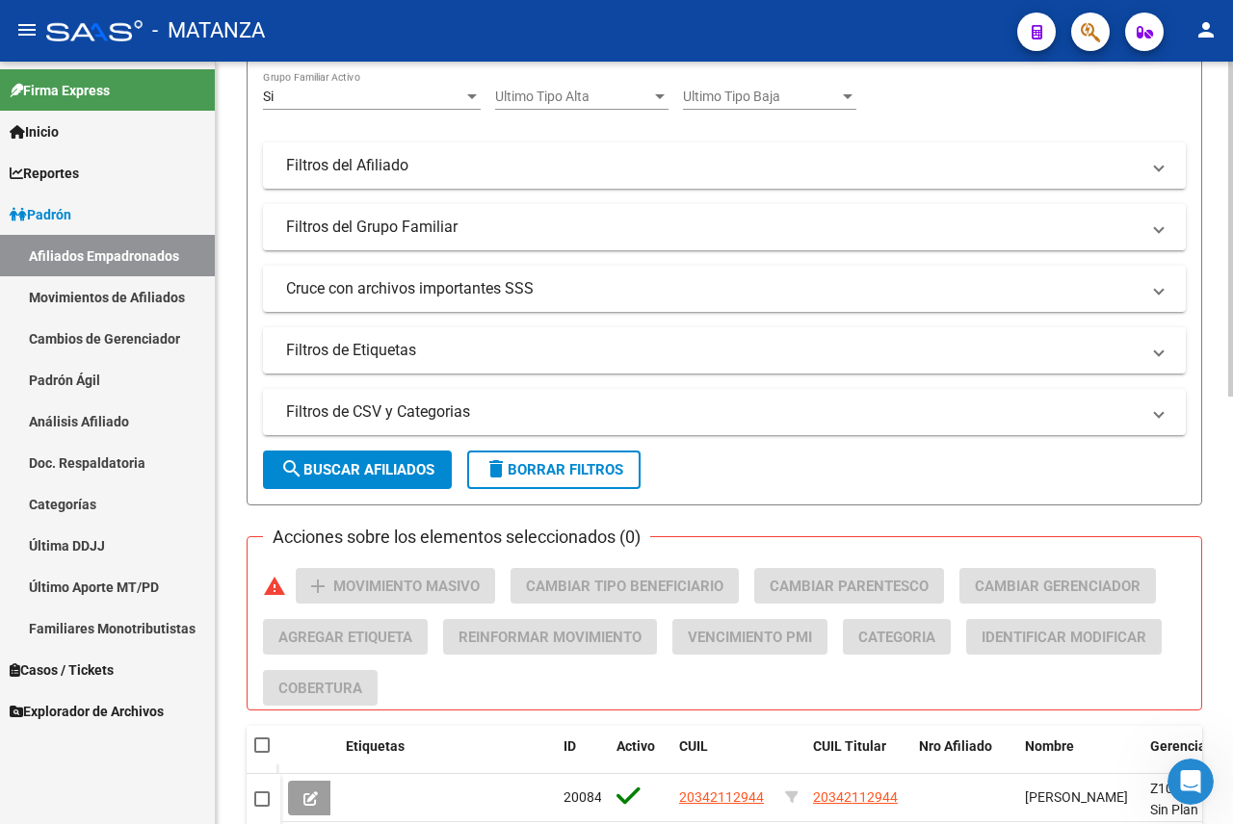
scroll to position [301, 0]
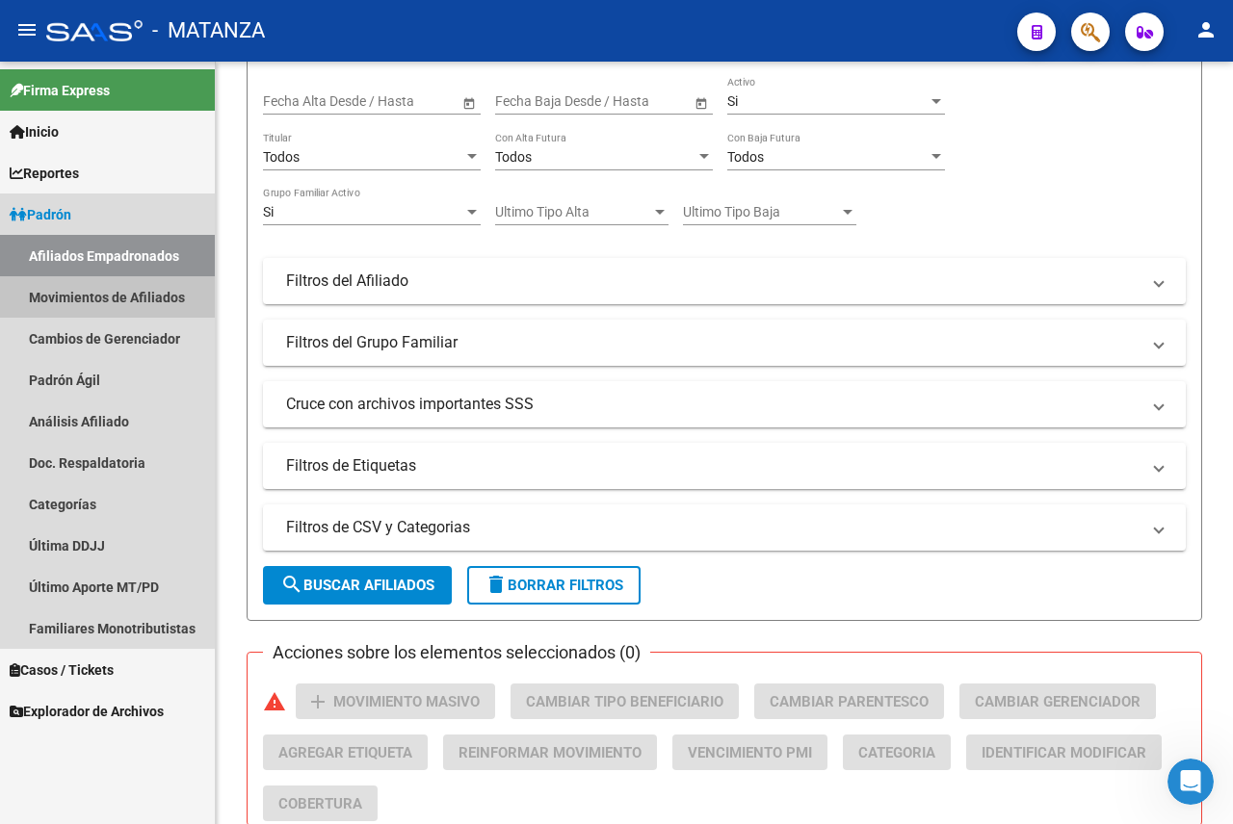
drag, startPoint x: 85, startPoint y: 299, endPoint x: 105, endPoint y: 300, distance: 20.3
click at [86, 300] on link "Movimientos de Afiliados" at bounding box center [107, 296] width 215 height 41
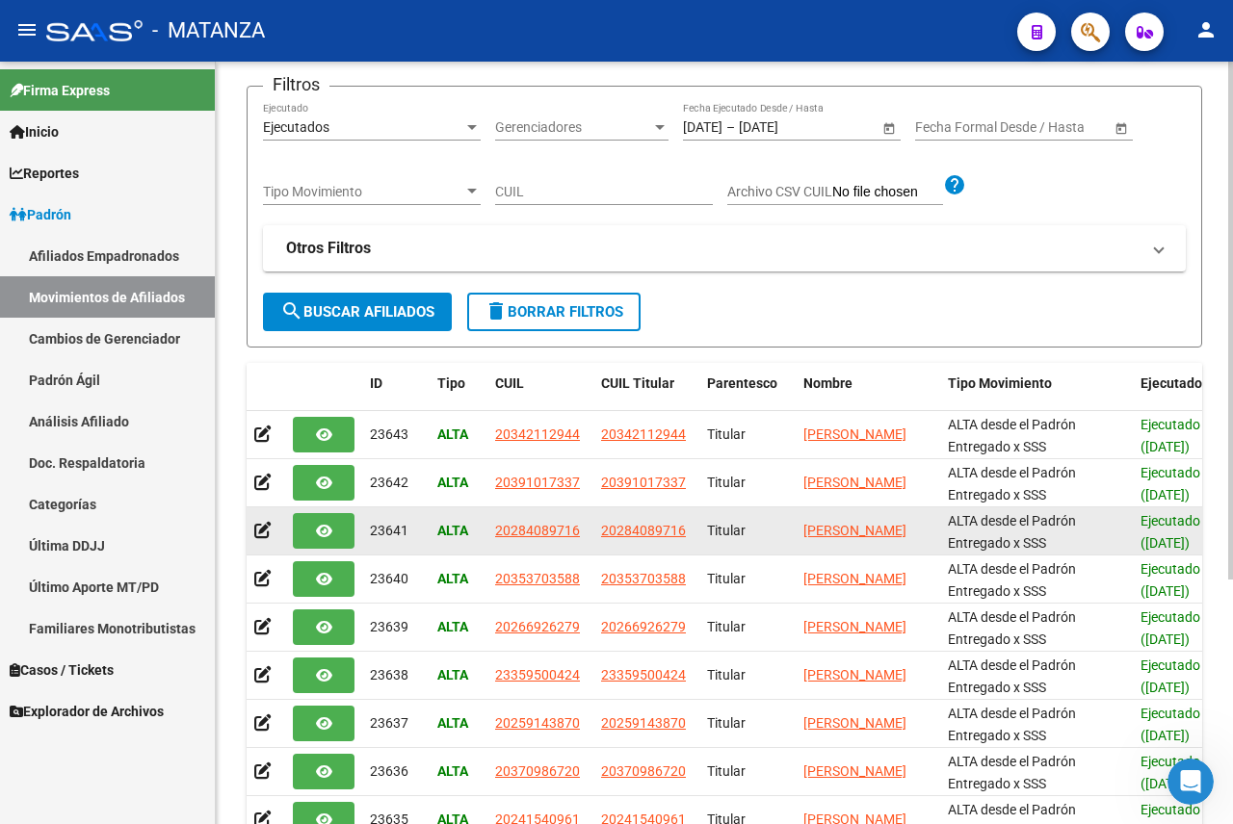
scroll to position [193, 0]
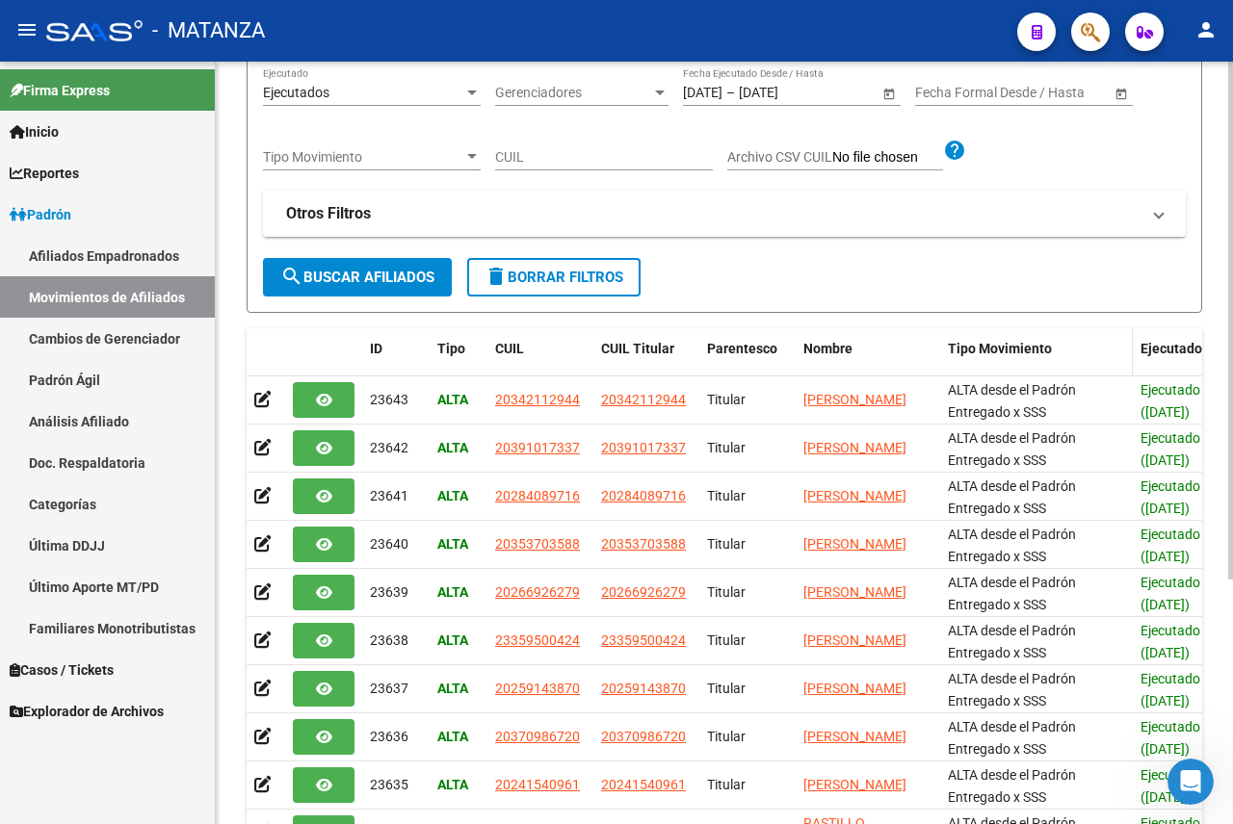
click at [1004, 343] on span "Tipo Movimiento" at bounding box center [1000, 348] width 104 height 15
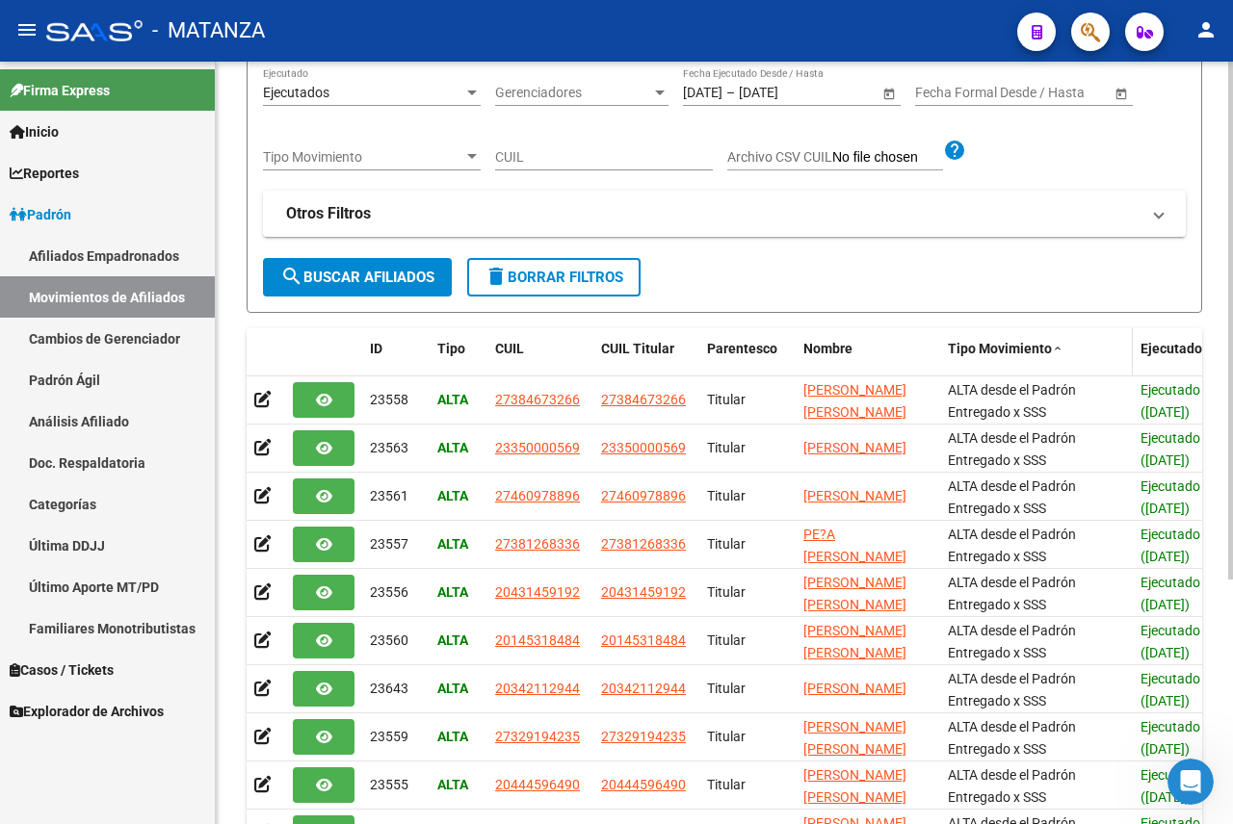
click at [1016, 350] on span "Tipo Movimiento" at bounding box center [1000, 348] width 104 height 15
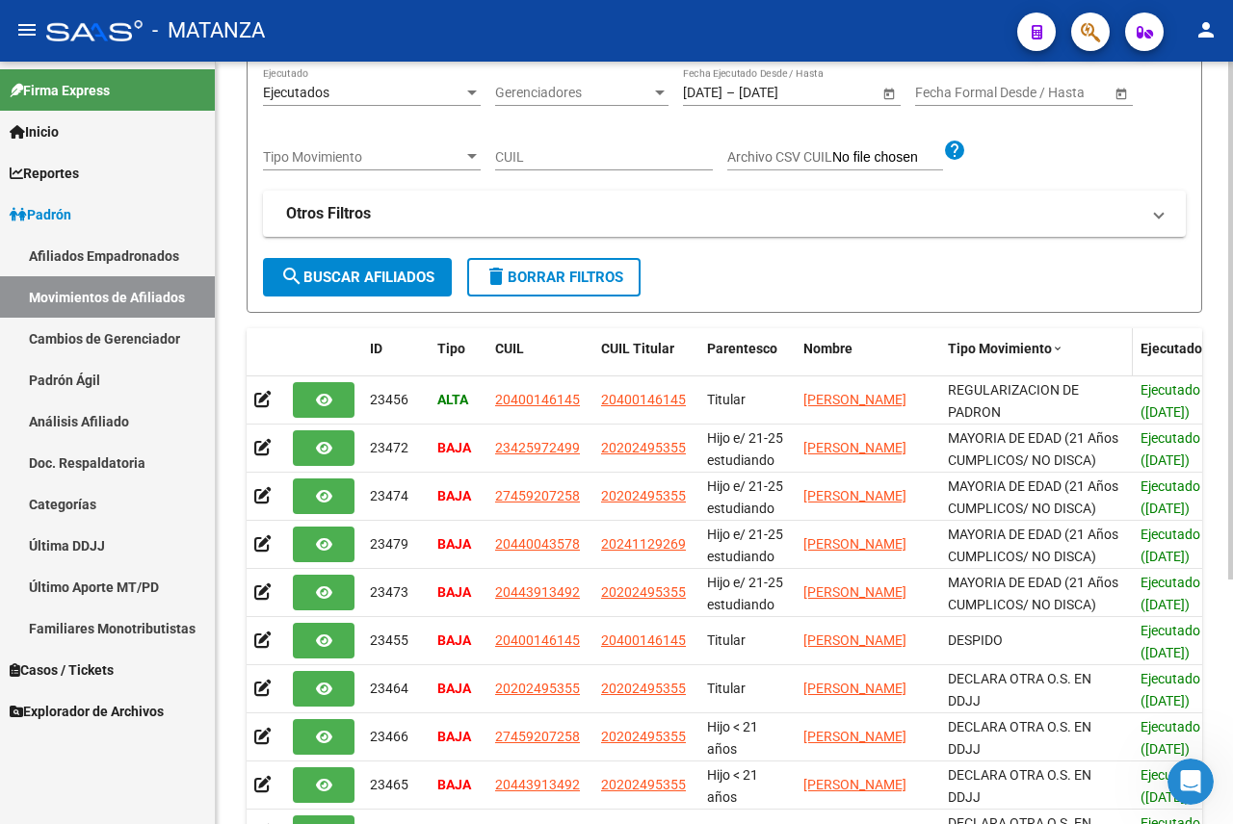
click at [1016, 350] on span "Tipo Movimiento" at bounding box center [1000, 348] width 104 height 15
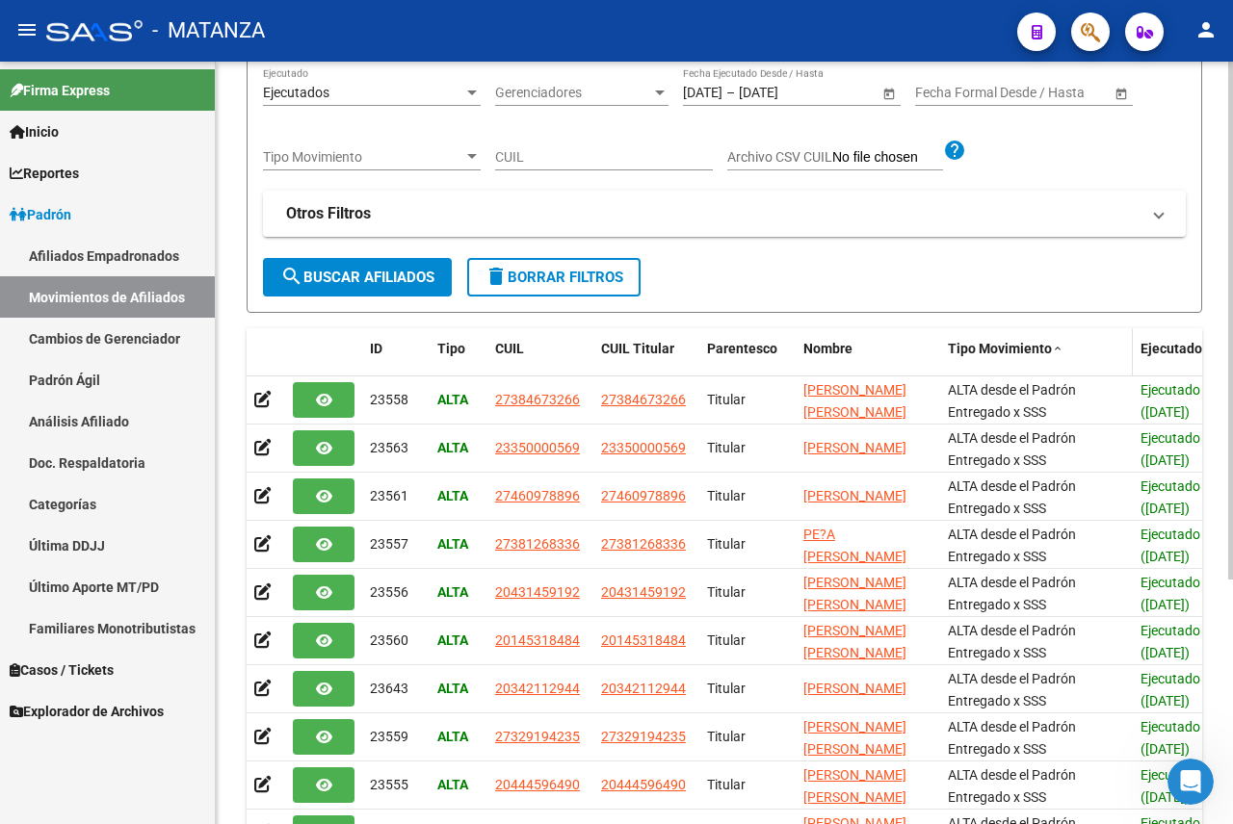
click at [1016, 350] on span "Tipo Movimiento" at bounding box center [1000, 348] width 104 height 15
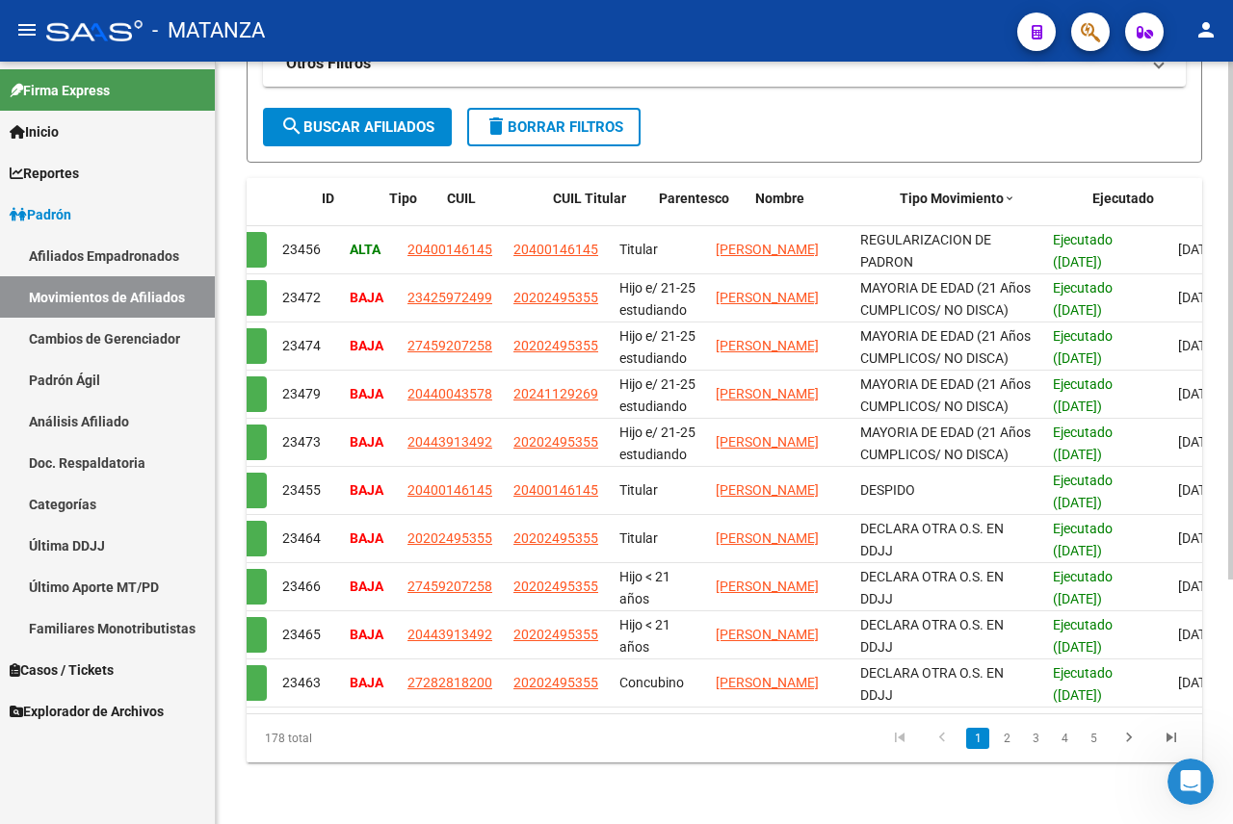
scroll to position [0, 0]
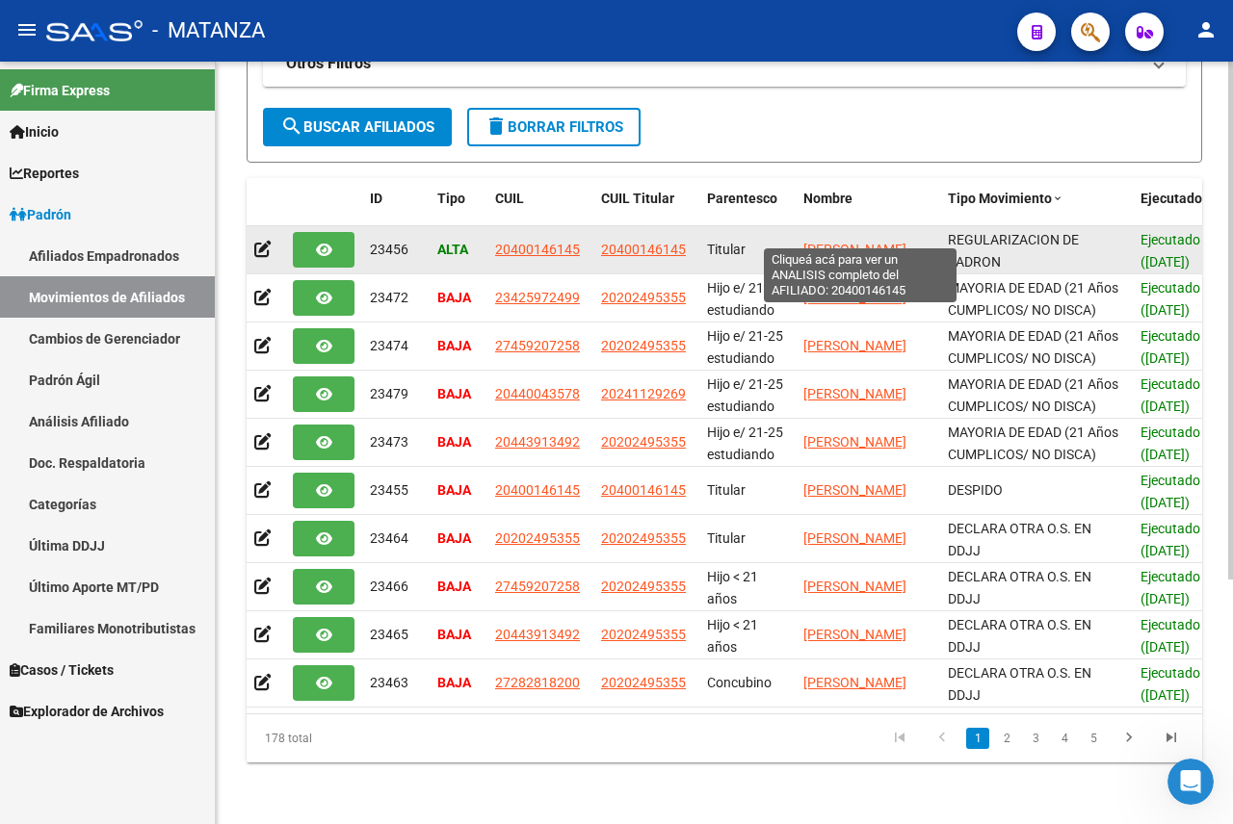
click at [864, 242] on span "[PERSON_NAME]" at bounding box center [854, 249] width 103 height 15
type textarea "20400146145"
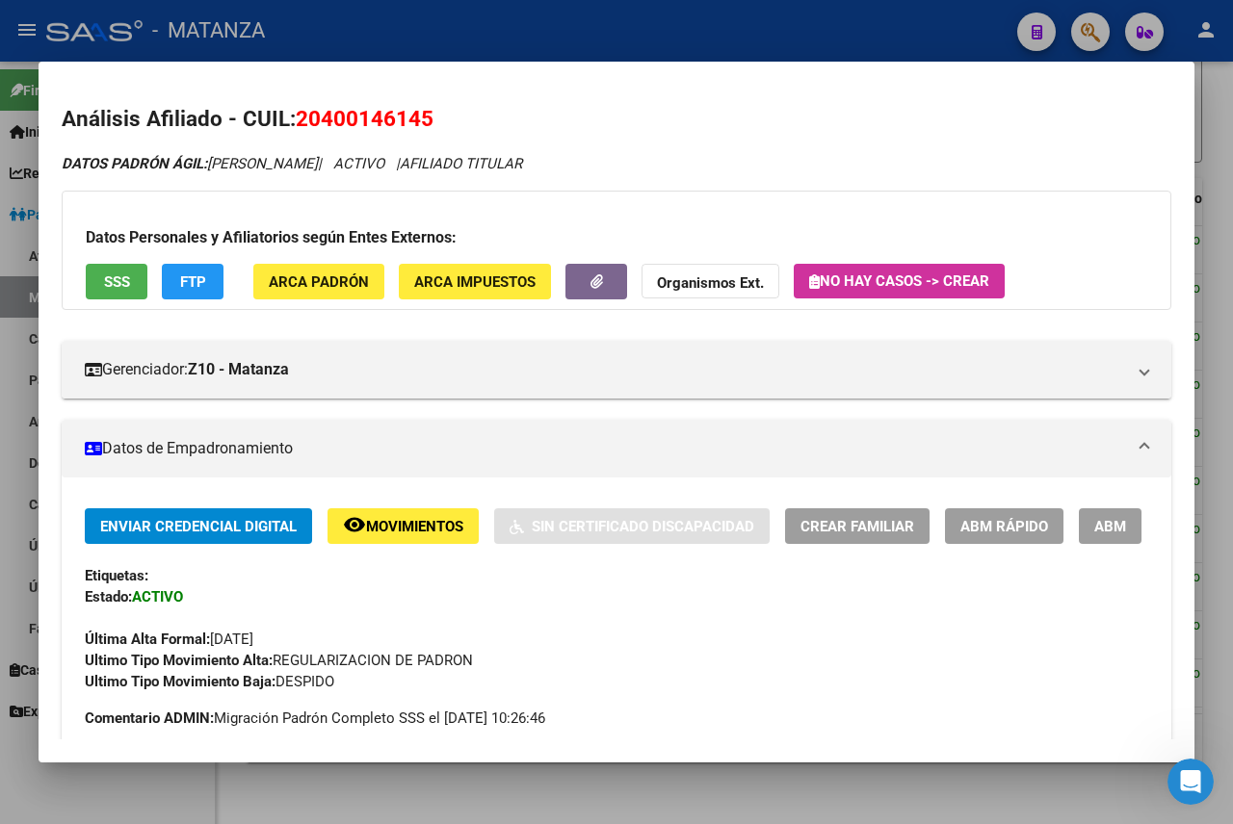
click at [1079, 544] on button "ABM" at bounding box center [1110, 527] width 63 height 36
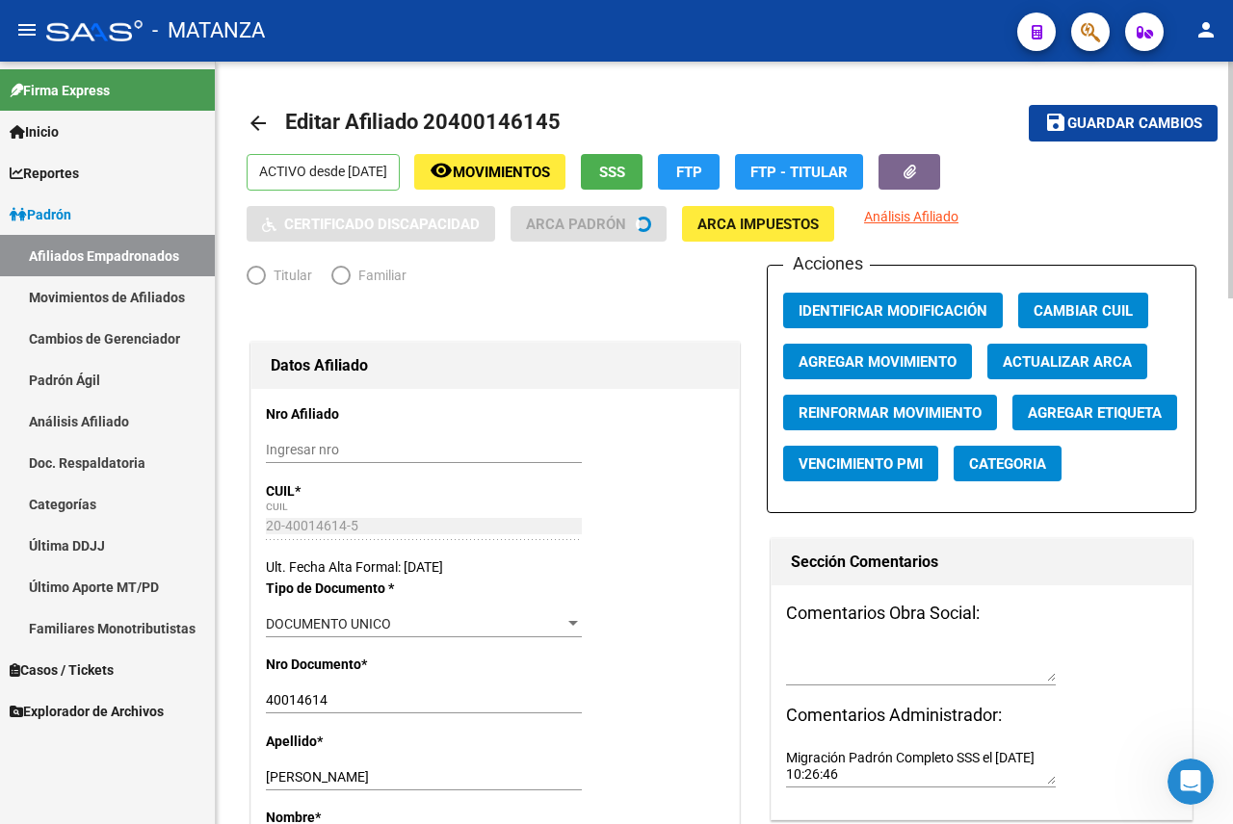
radio input "true"
type input "33-63761744-9"
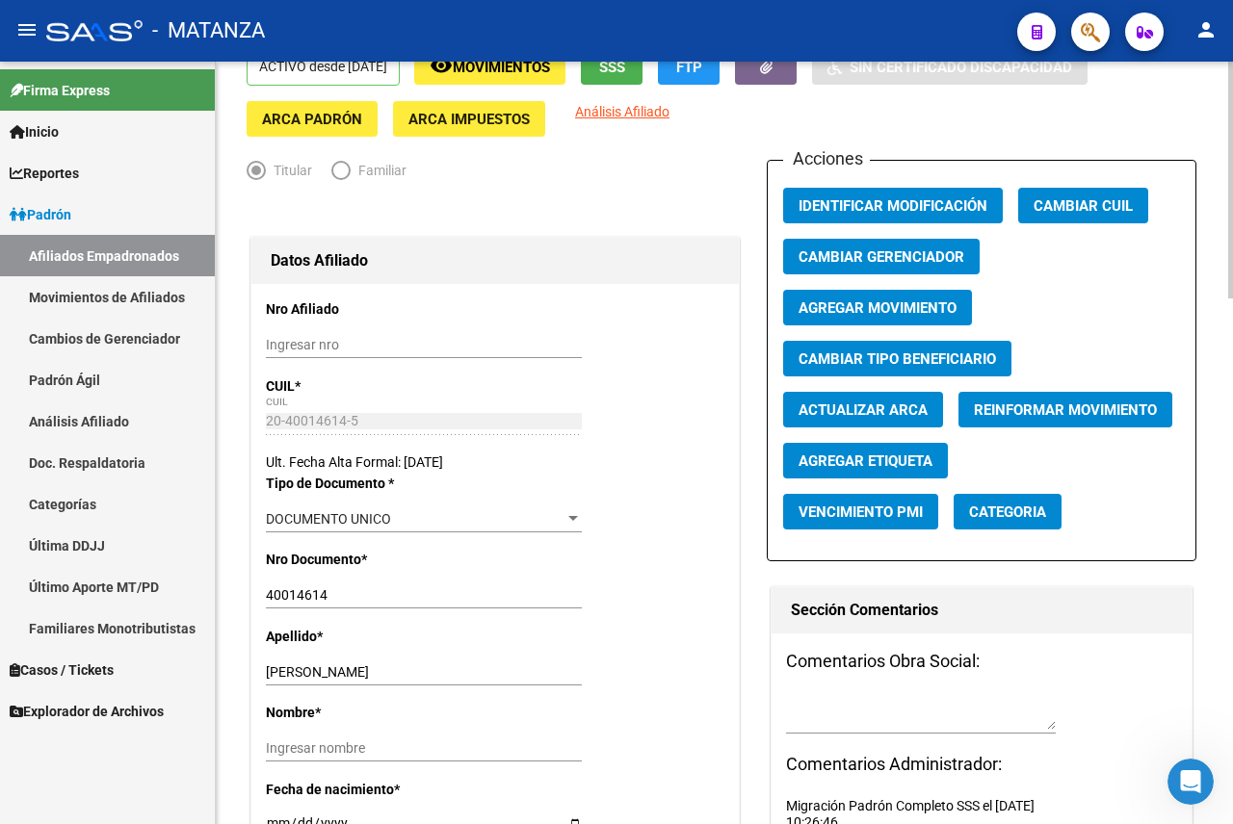
scroll to position [96, 0]
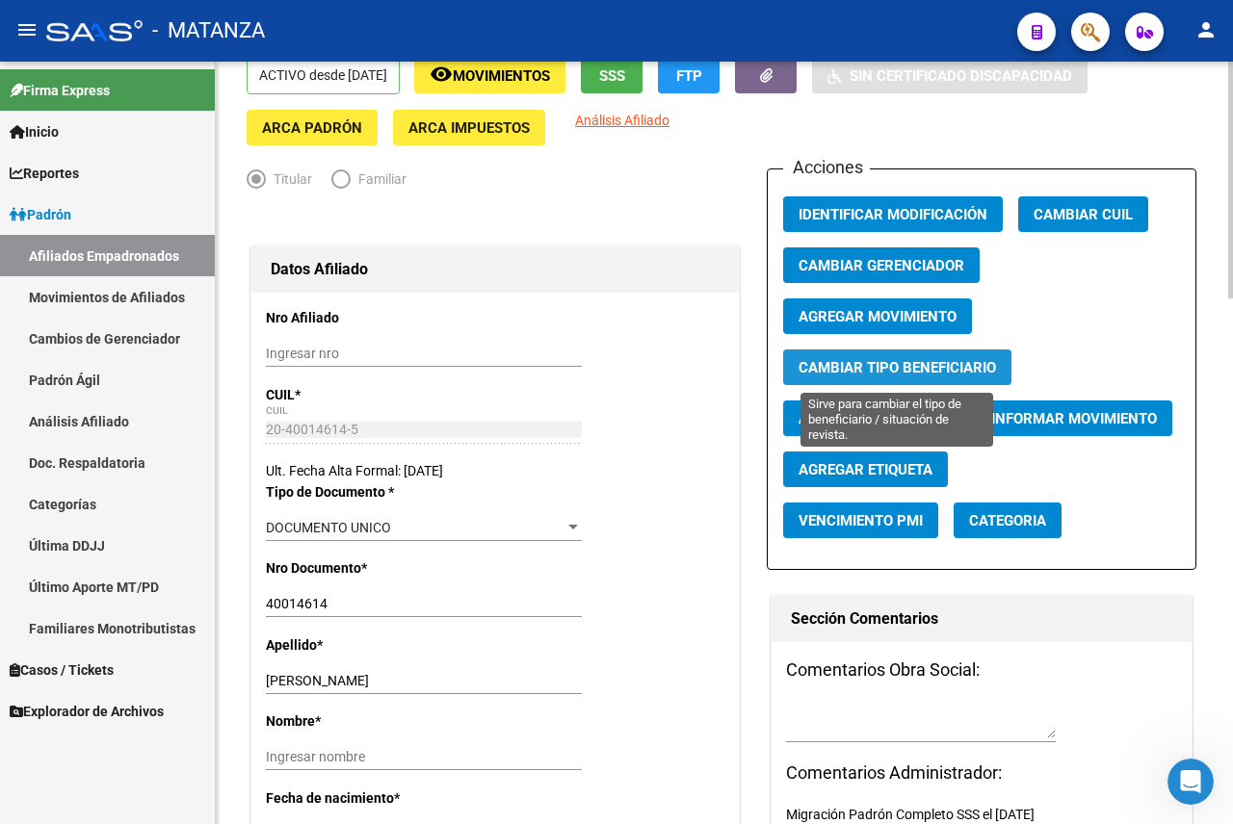
click at [954, 373] on span "Cambiar Tipo Beneficiario" at bounding box center [896, 367] width 197 height 17
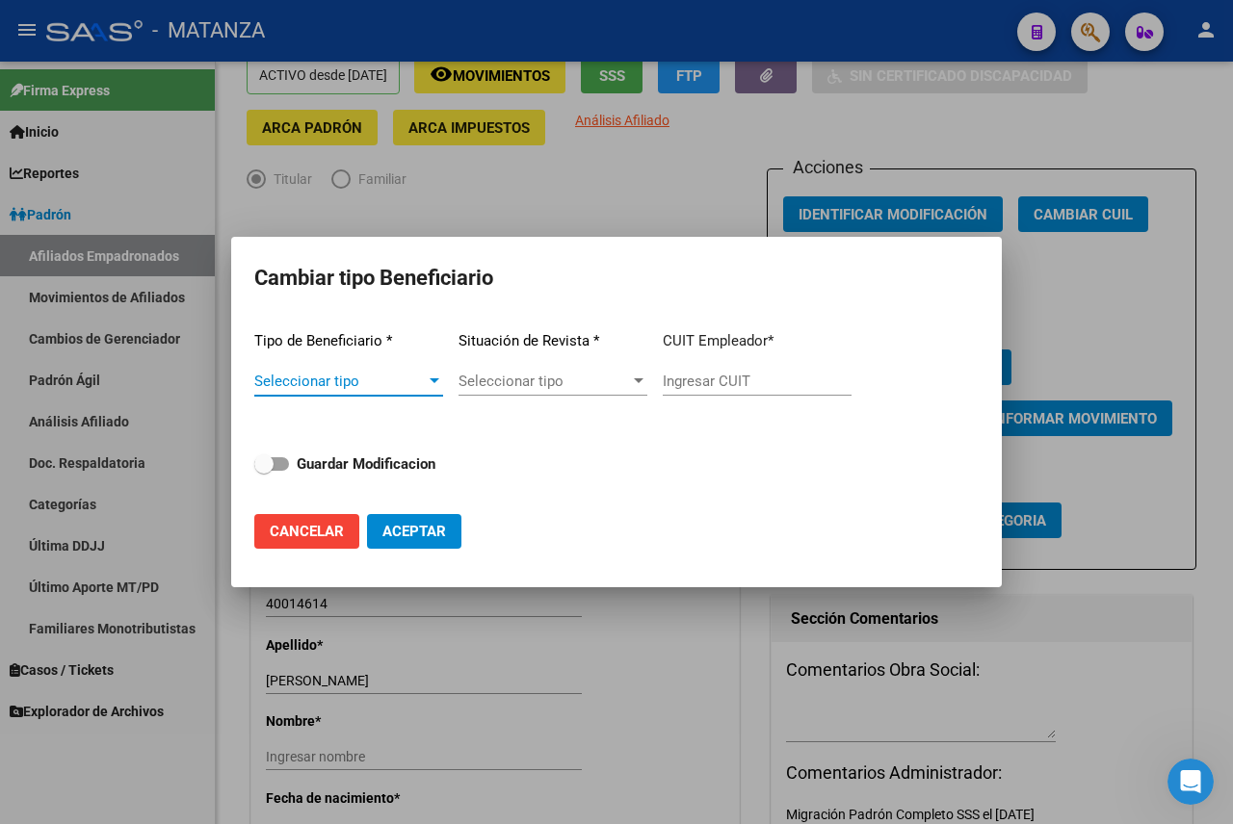
click at [407, 388] on span "Seleccionar tipo" at bounding box center [339, 381] width 171 height 17
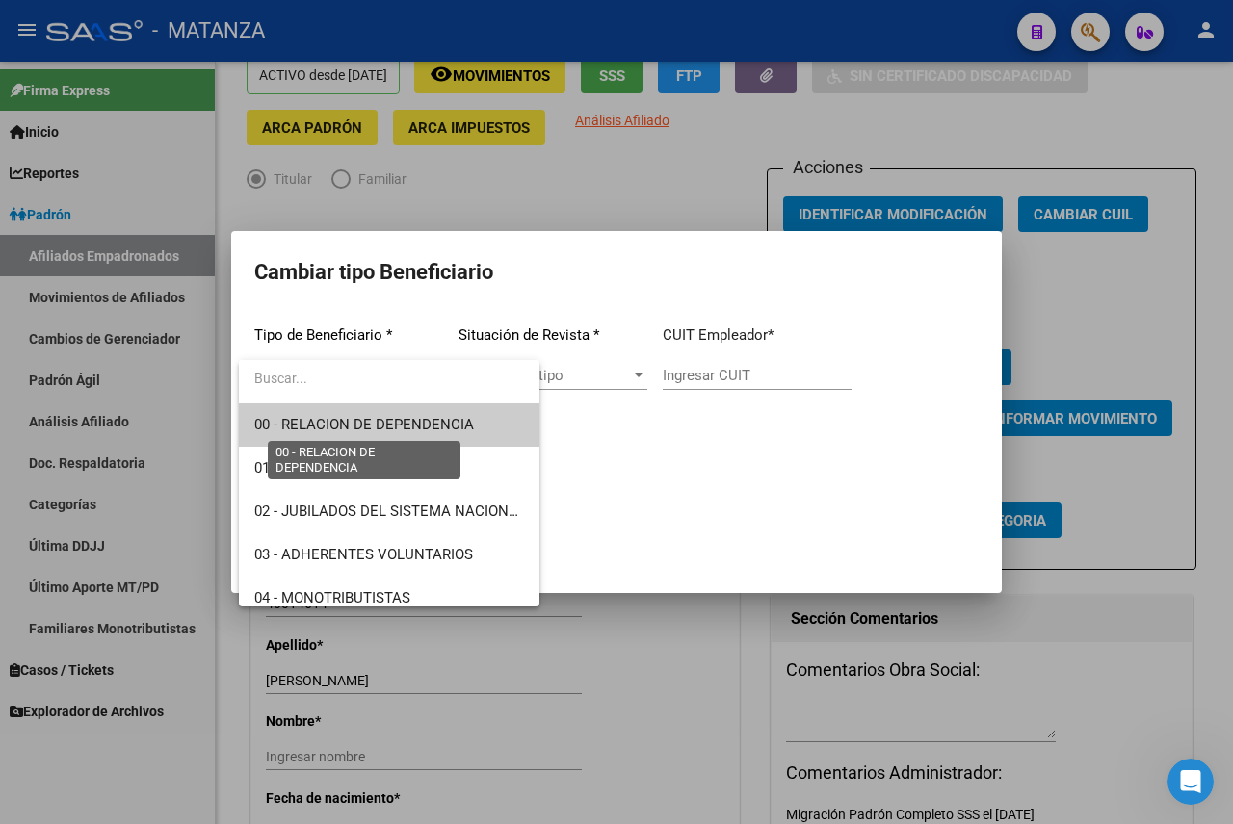
click at [419, 423] on span "00 - RELACION DE DEPENDENCIA" at bounding box center [364, 424] width 220 height 17
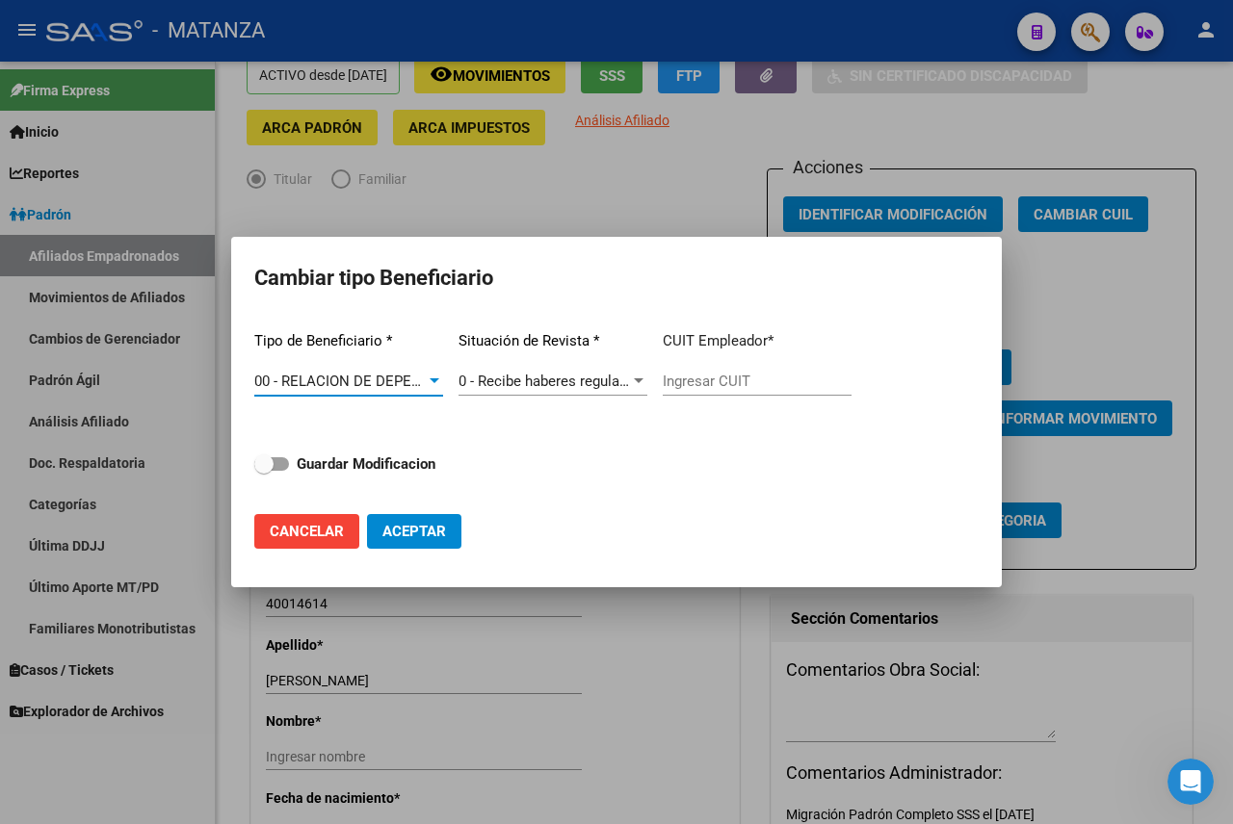
type input "30-54443361-6"
click at [405, 534] on span "Aceptar" at bounding box center [414, 531] width 64 height 17
type input "30-54443361-6"
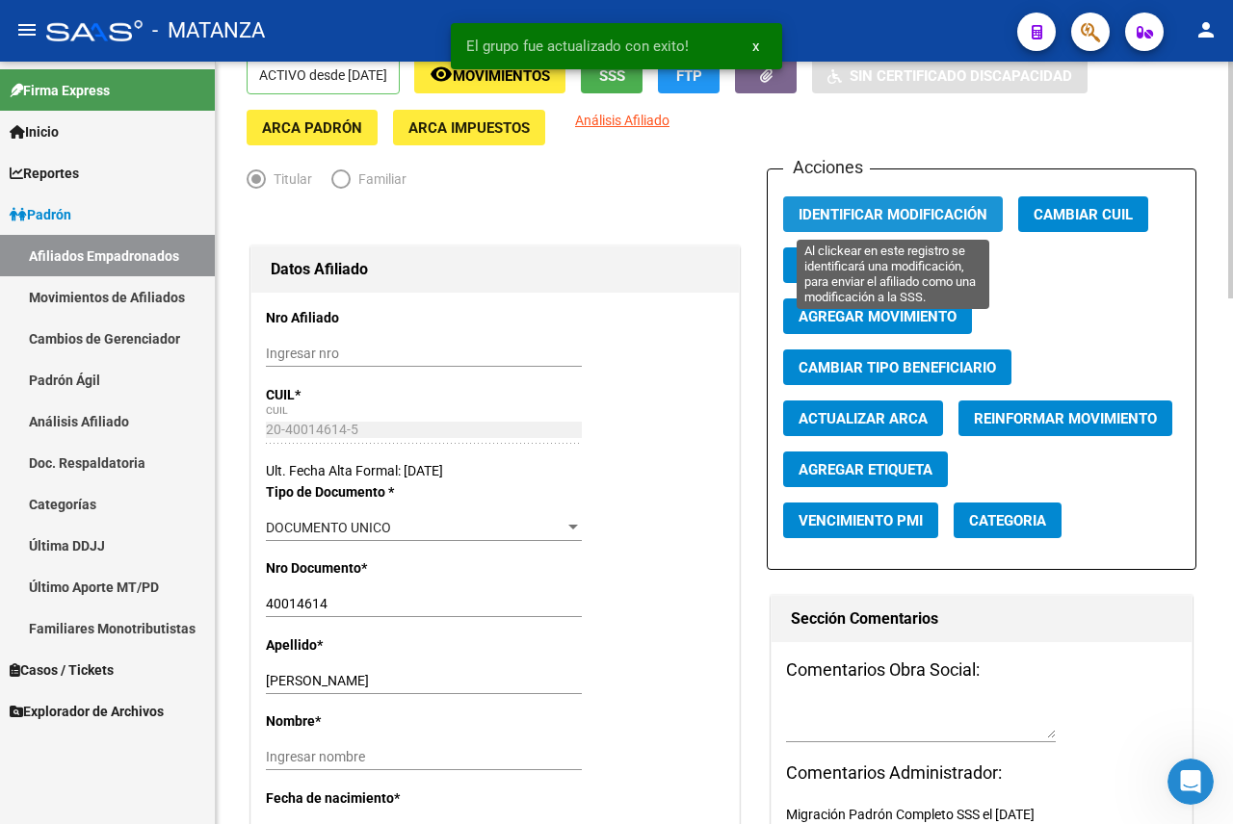
click at [919, 222] on span "Identificar Modificación" at bounding box center [892, 214] width 189 height 17
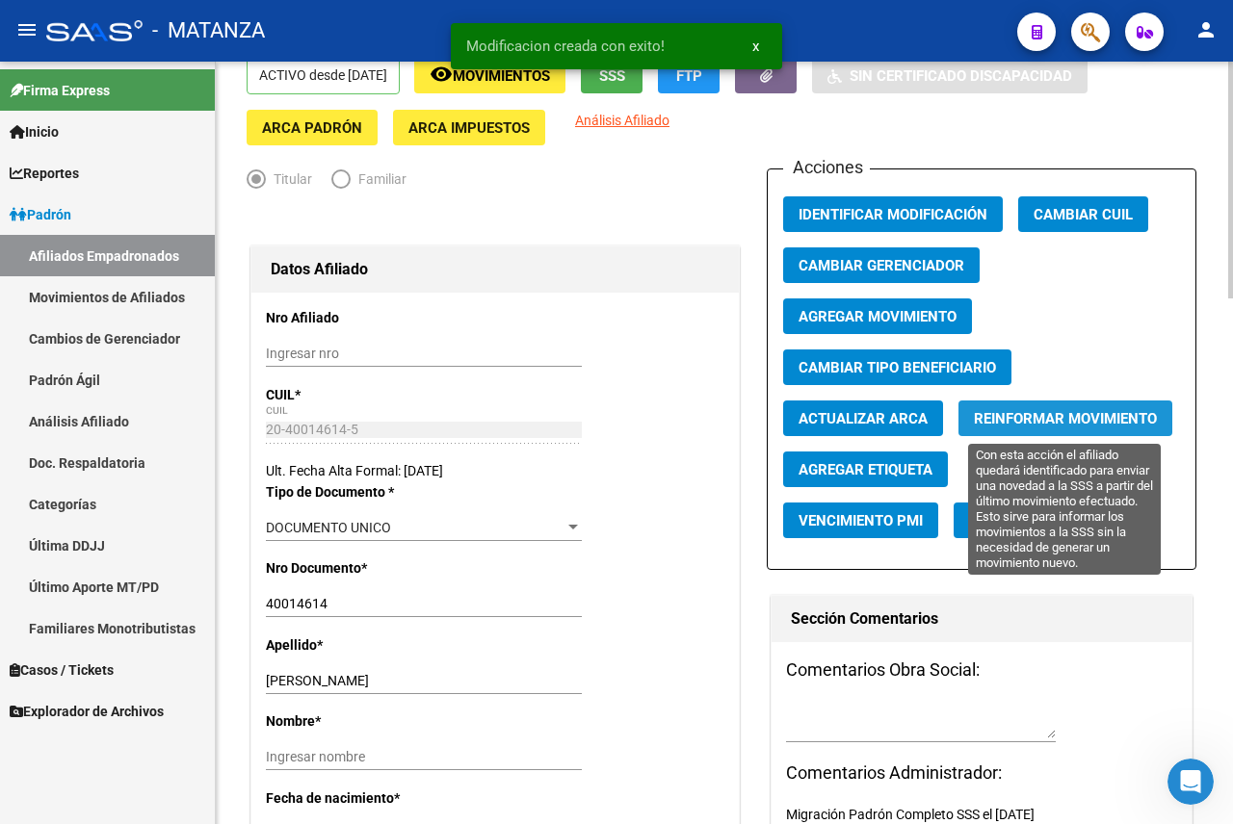
click at [1119, 414] on span "Reinformar Movimiento" at bounding box center [1065, 418] width 183 height 17
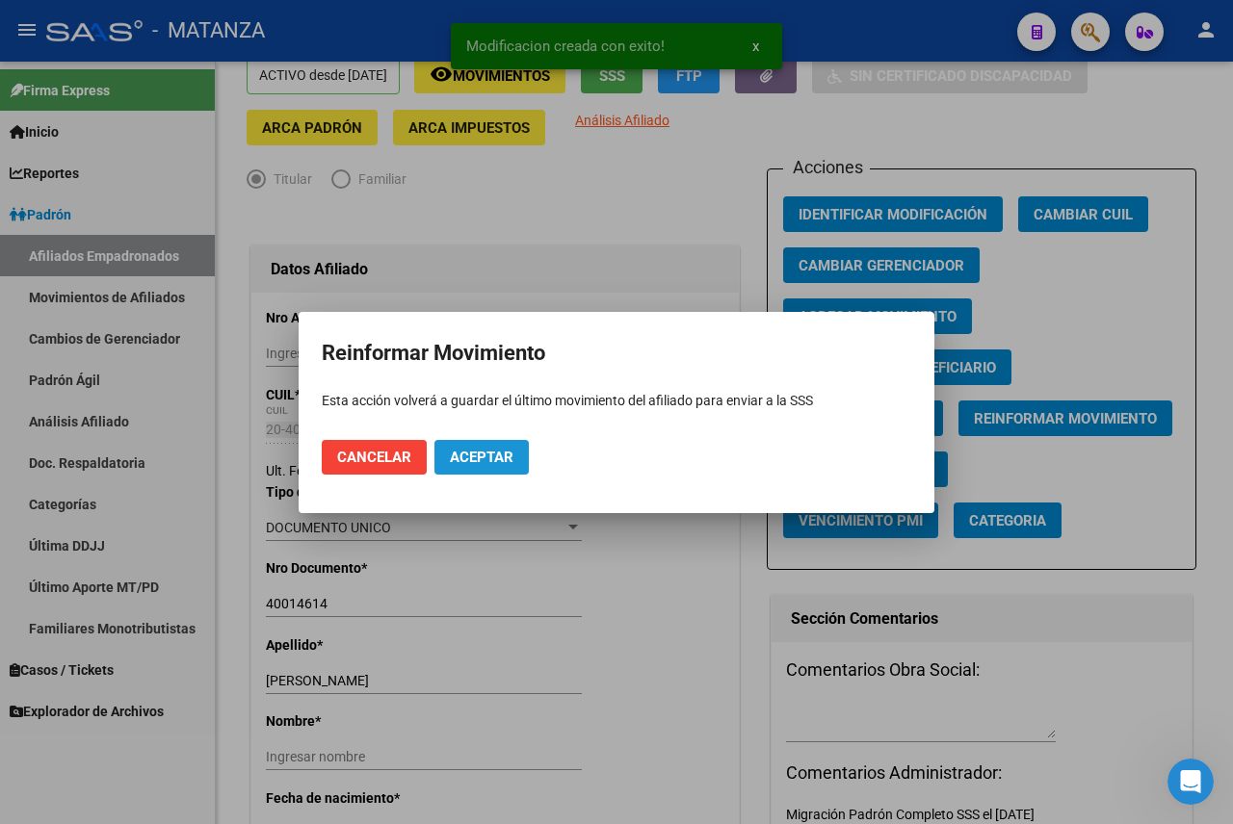
click at [492, 449] on span "Aceptar" at bounding box center [482, 457] width 64 height 17
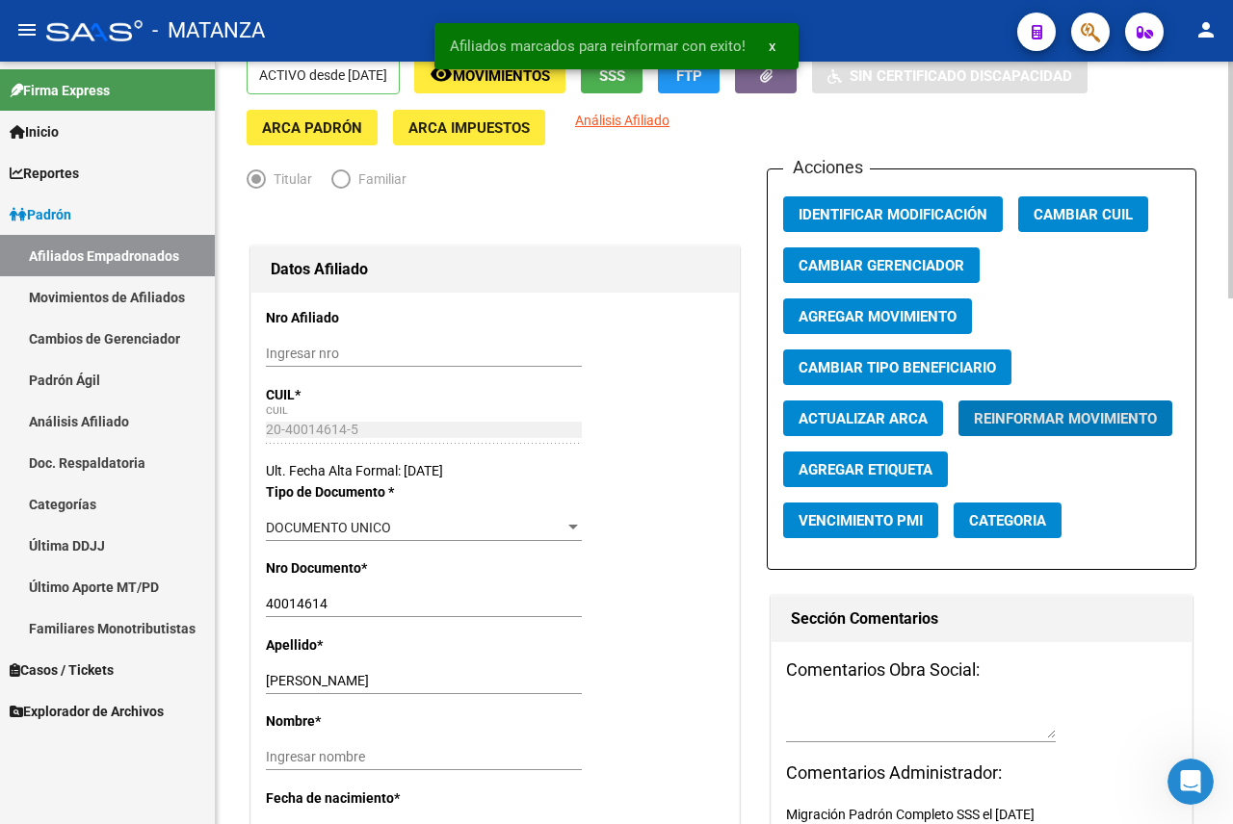
scroll to position [0, 0]
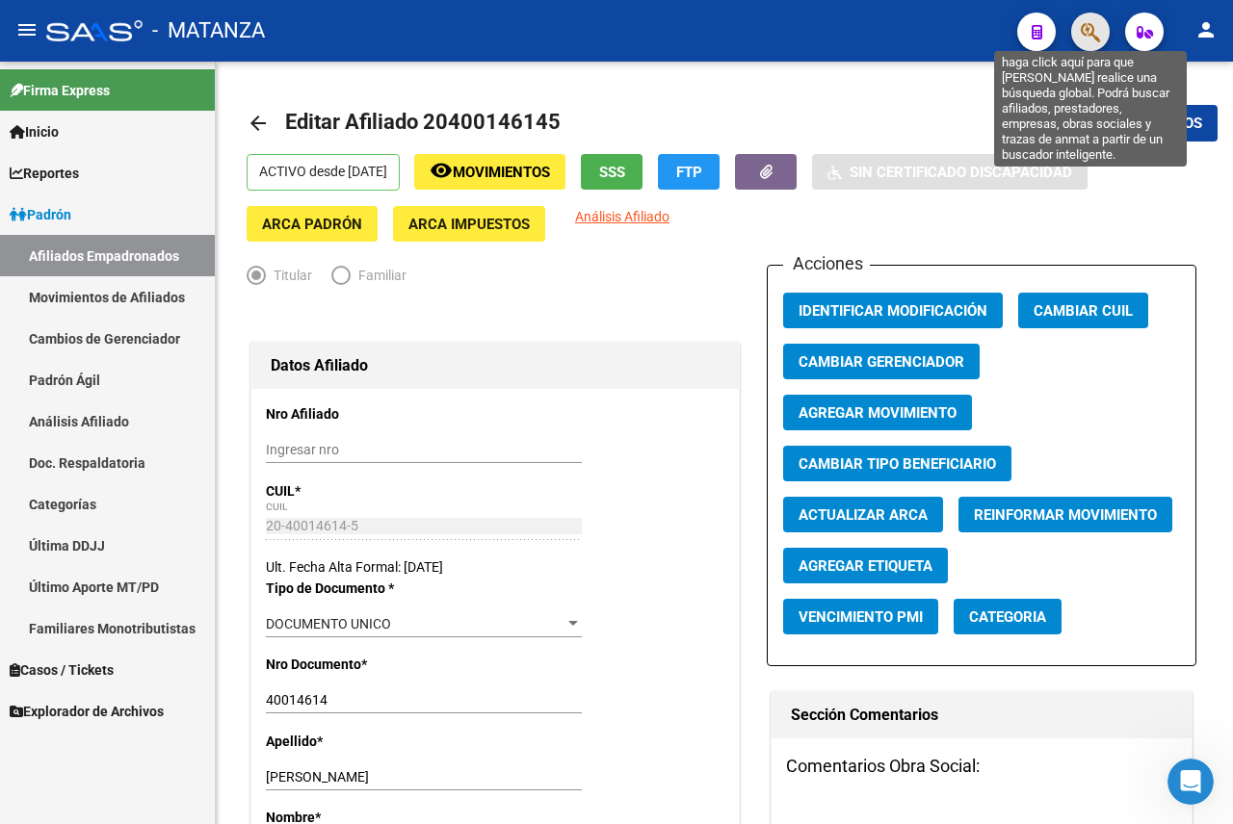
click at [1090, 39] on icon "button" at bounding box center [1090, 32] width 19 height 22
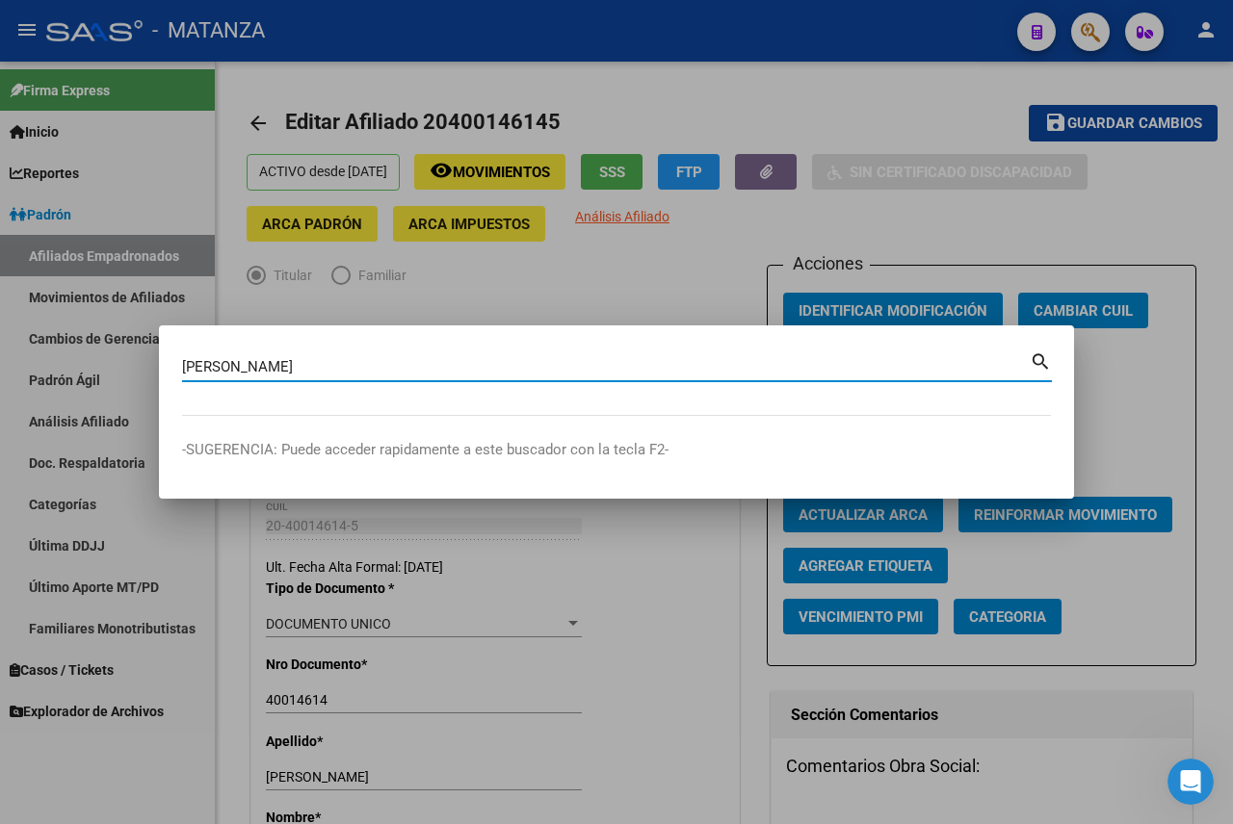
type input "[PERSON_NAME]"
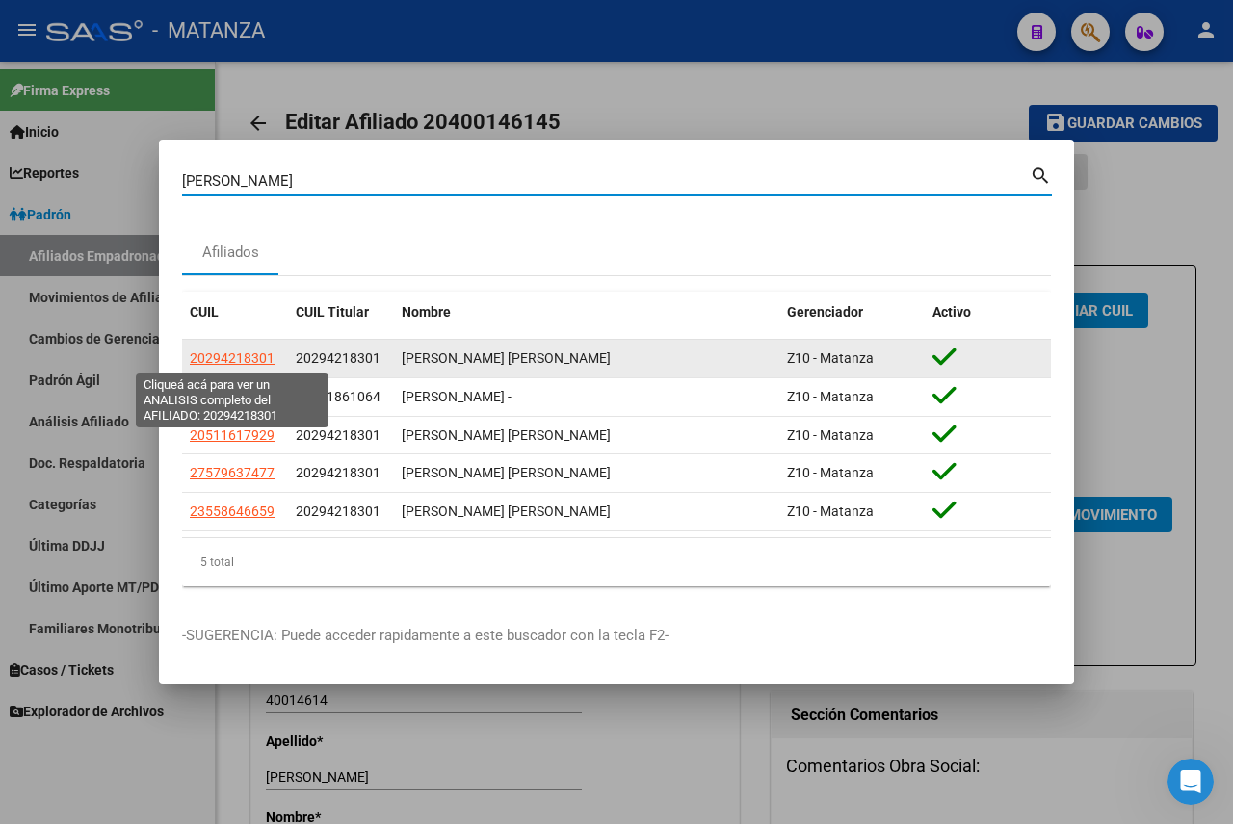
click at [211, 363] on span "20294218301" at bounding box center [232, 358] width 85 height 15
type textarea "20294218301"
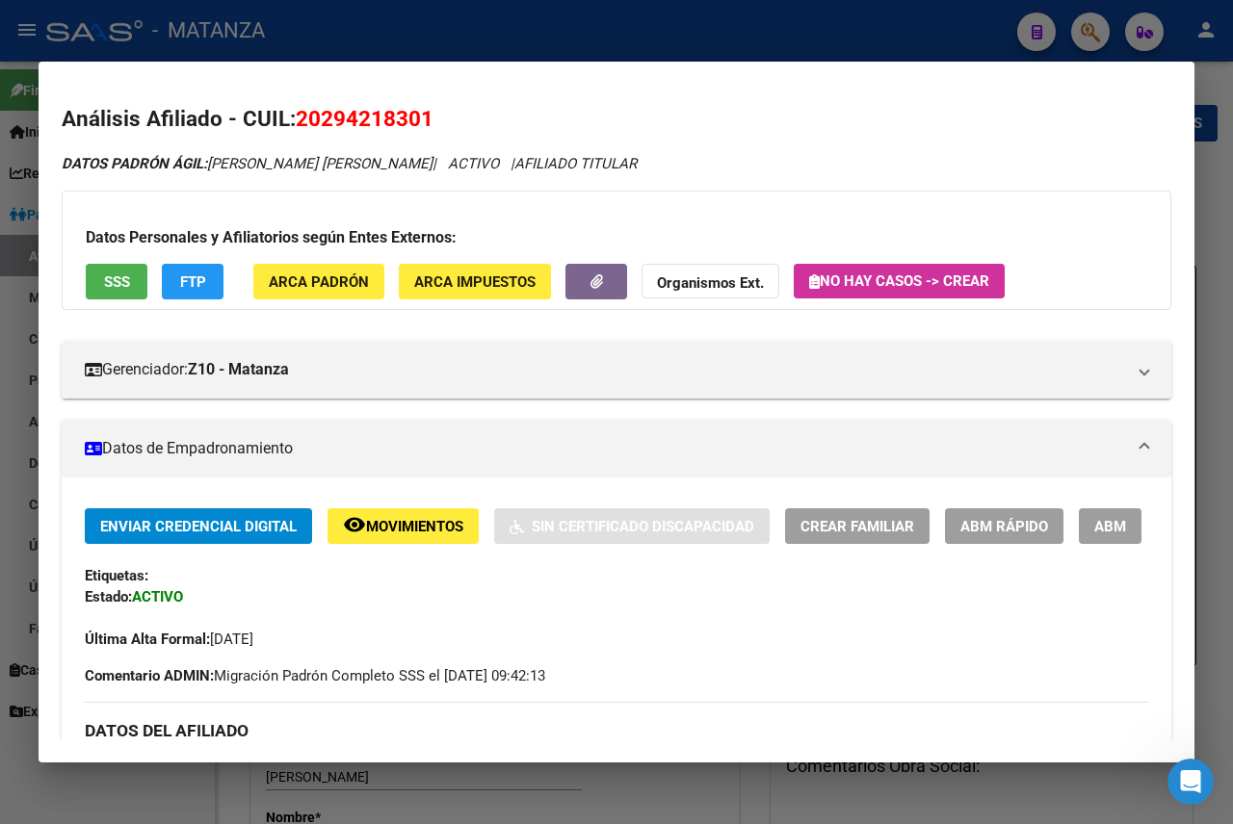
click at [1094, 536] on span "ABM" at bounding box center [1110, 526] width 32 height 17
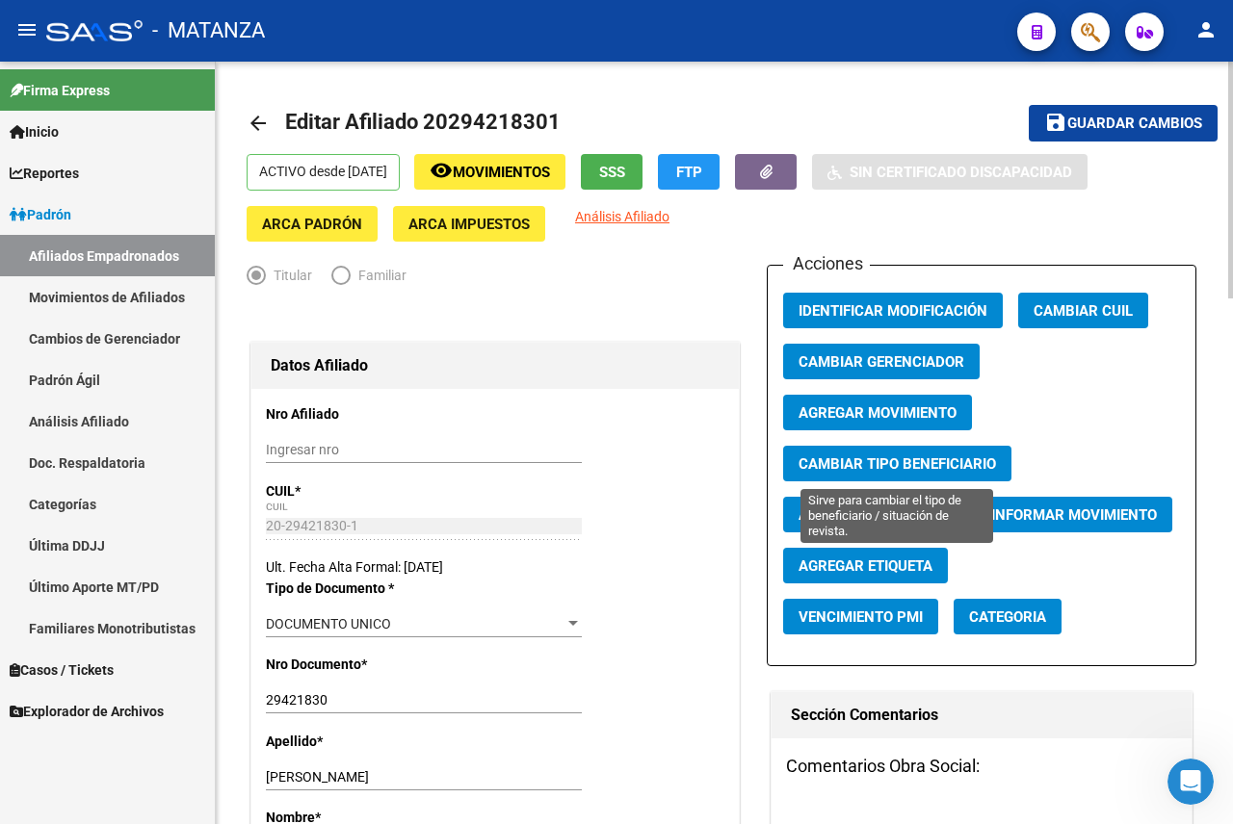
click at [898, 456] on span "Cambiar Tipo Beneficiario" at bounding box center [896, 464] width 197 height 17
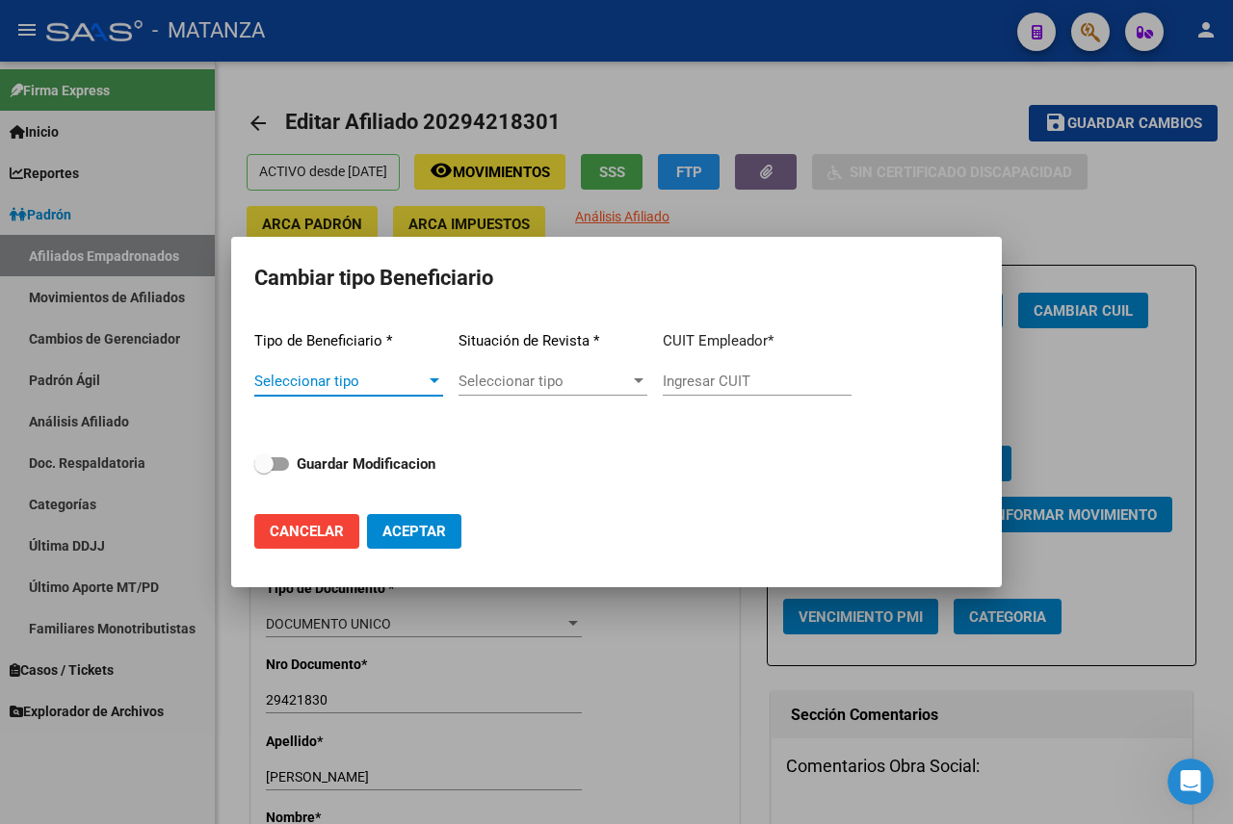
click at [393, 375] on span "Seleccionar tipo" at bounding box center [339, 381] width 171 height 17
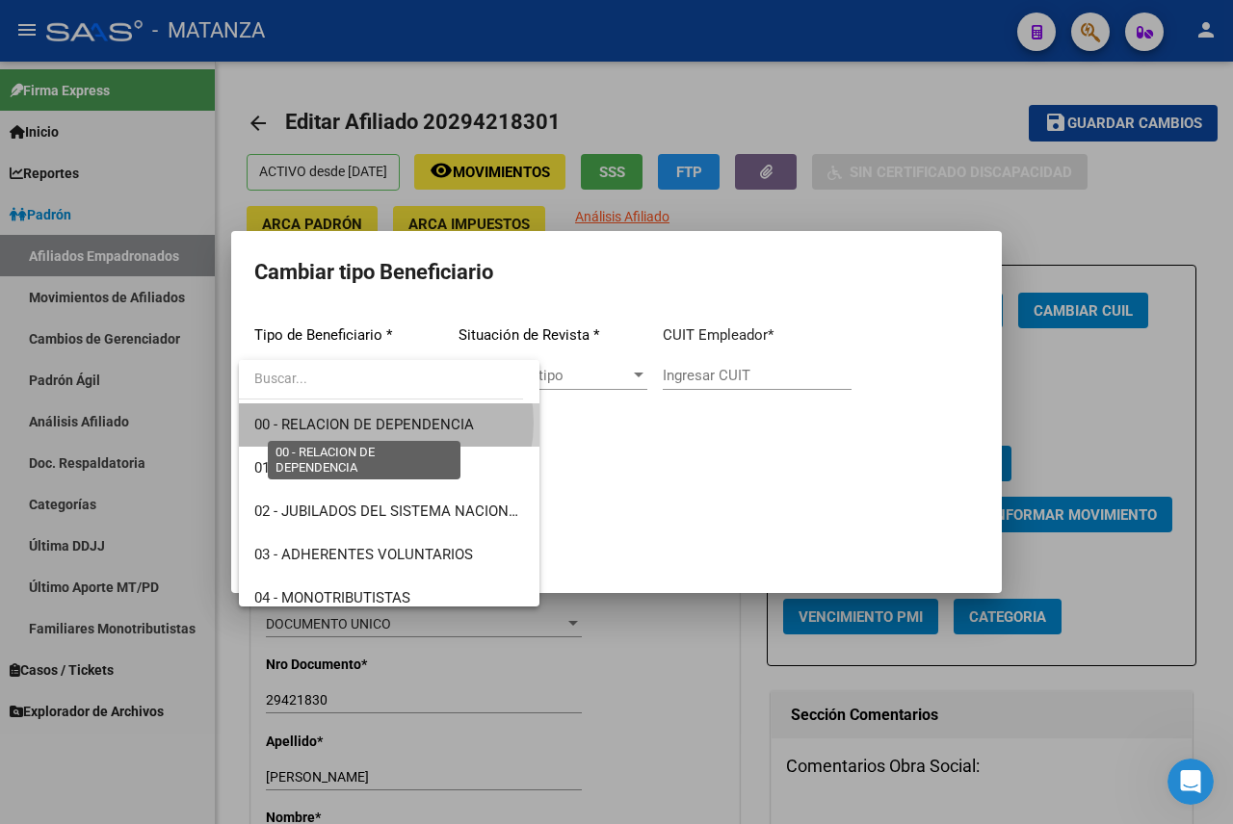
click at [385, 423] on span "00 - RELACION DE DEPENDENCIA" at bounding box center [364, 424] width 220 height 17
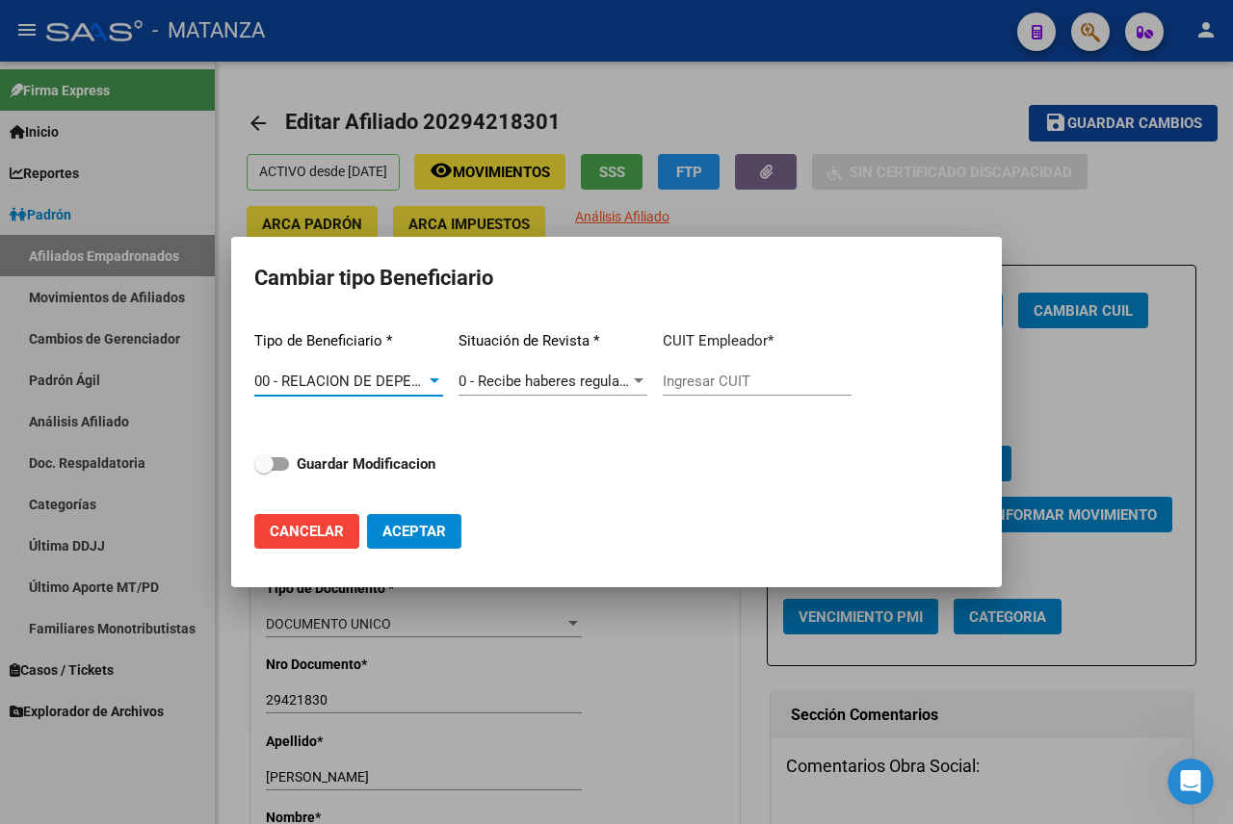
type input "30-54443361-6"
click at [321, 465] on strong "Guardar Modificacion" at bounding box center [366, 464] width 139 height 17
click at [264, 471] on input "Guardar Modificacion" at bounding box center [263, 471] width 1 height 1
checkbox input "true"
click at [448, 538] on button "Aceptar" at bounding box center [414, 531] width 94 height 35
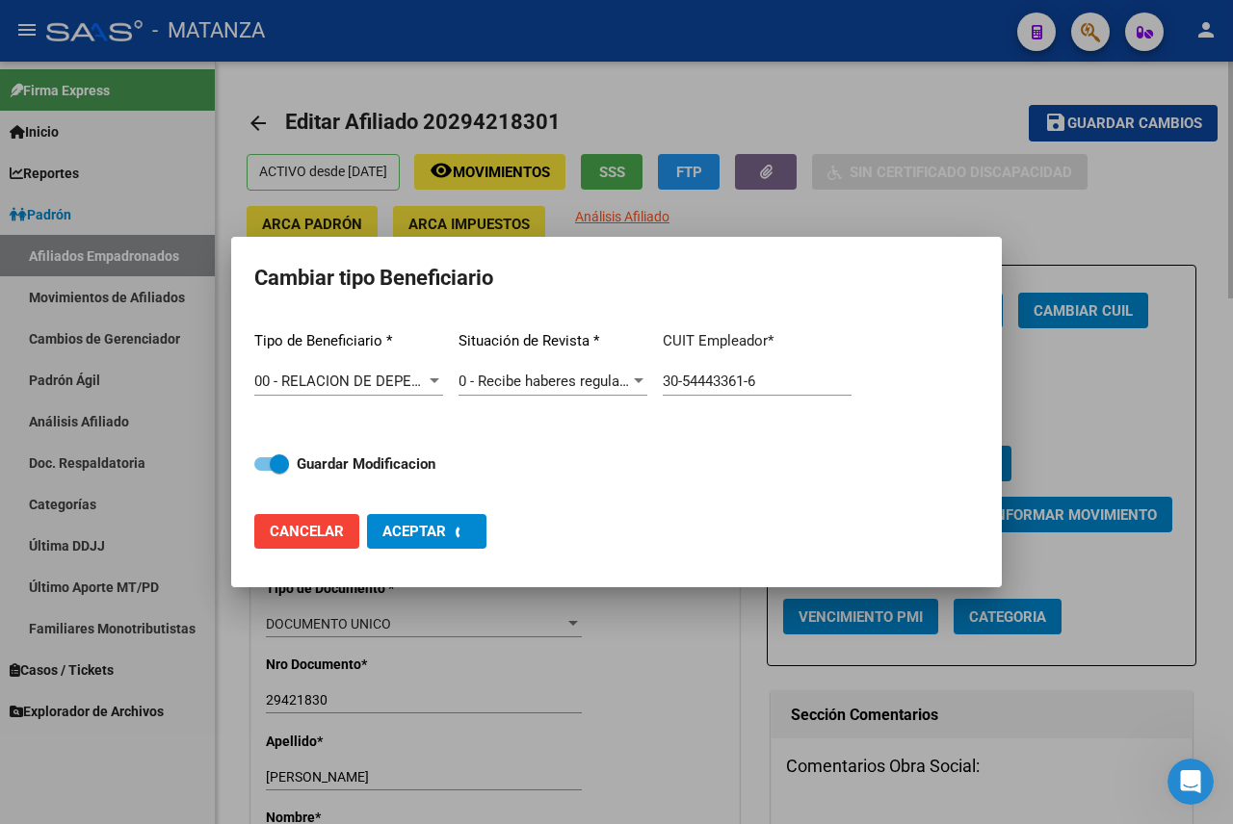
type input "30-54443361-6"
checkbox input "false"
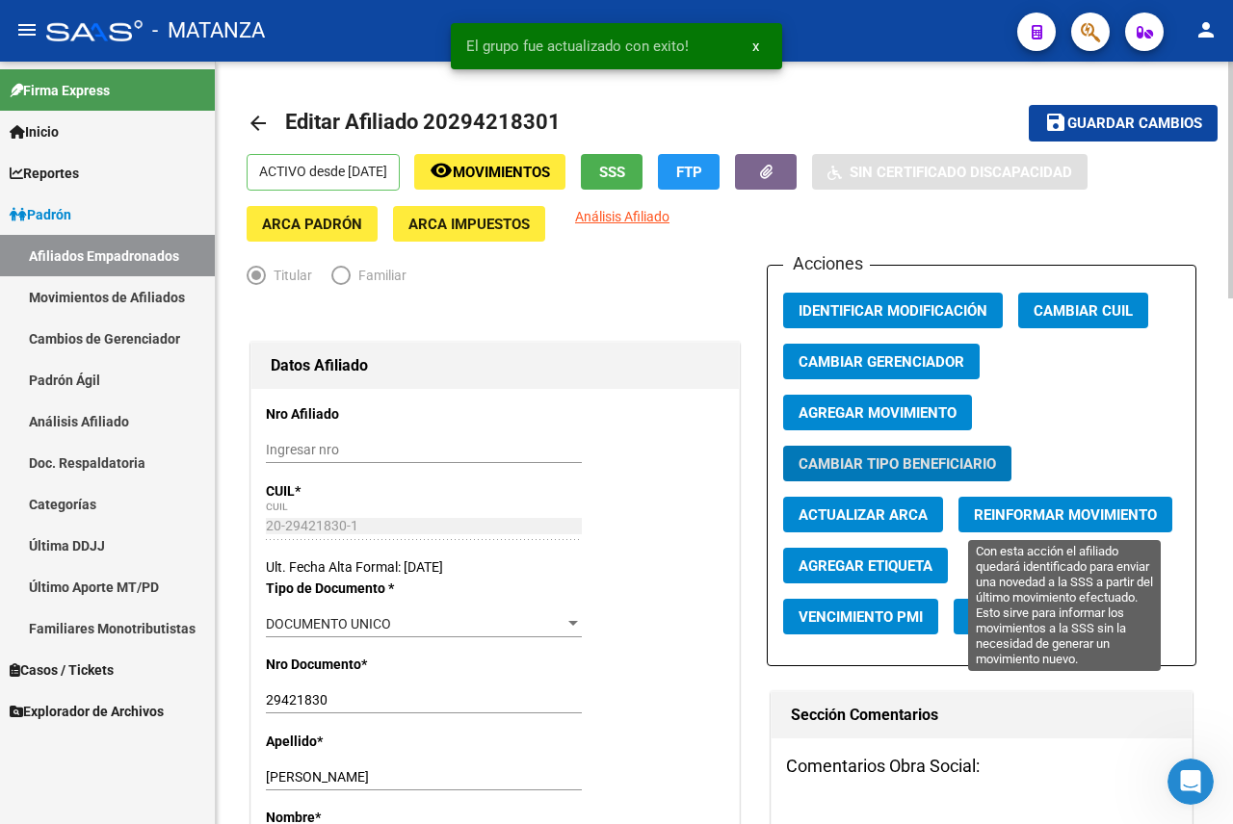
click at [1019, 518] on span "Reinformar Movimiento" at bounding box center [1065, 515] width 183 height 17
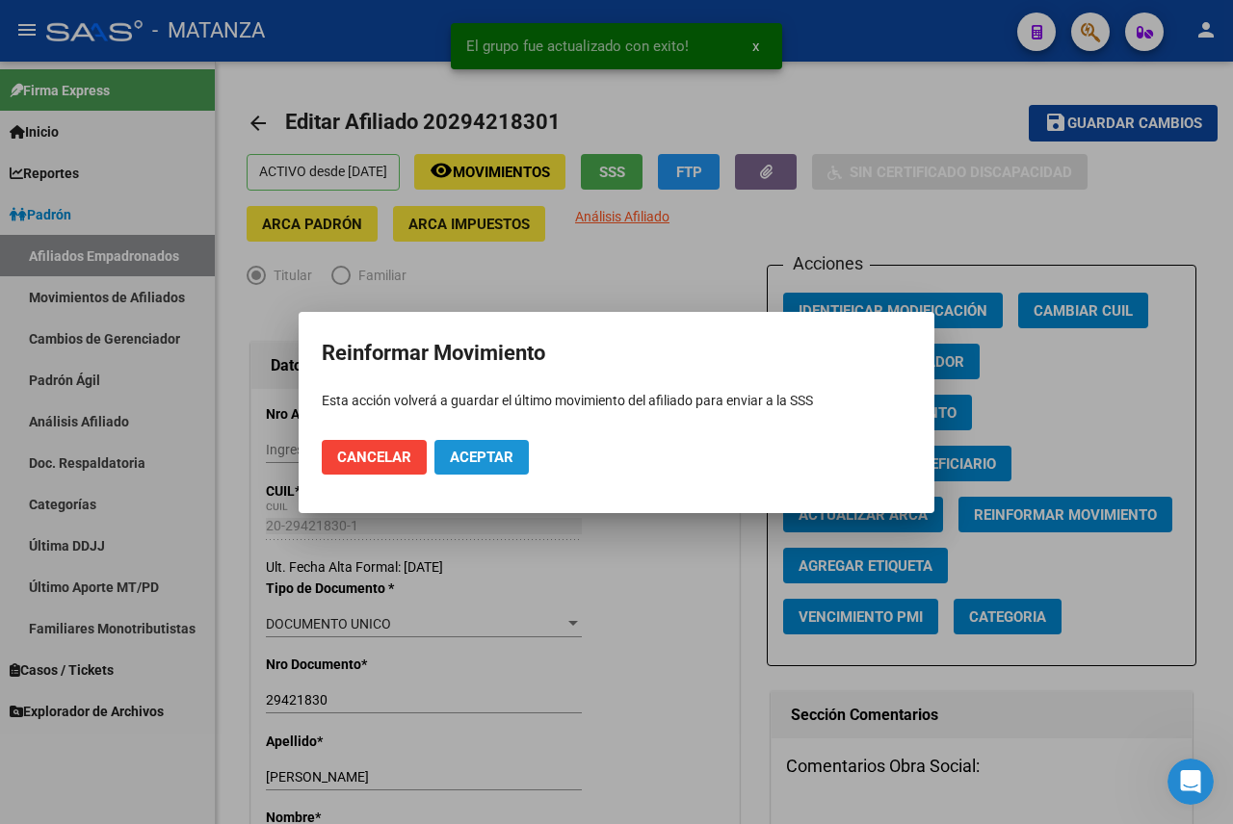
click at [462, 458] on span "Aceptar" at bounding box center [482, 457] width 64 height 17
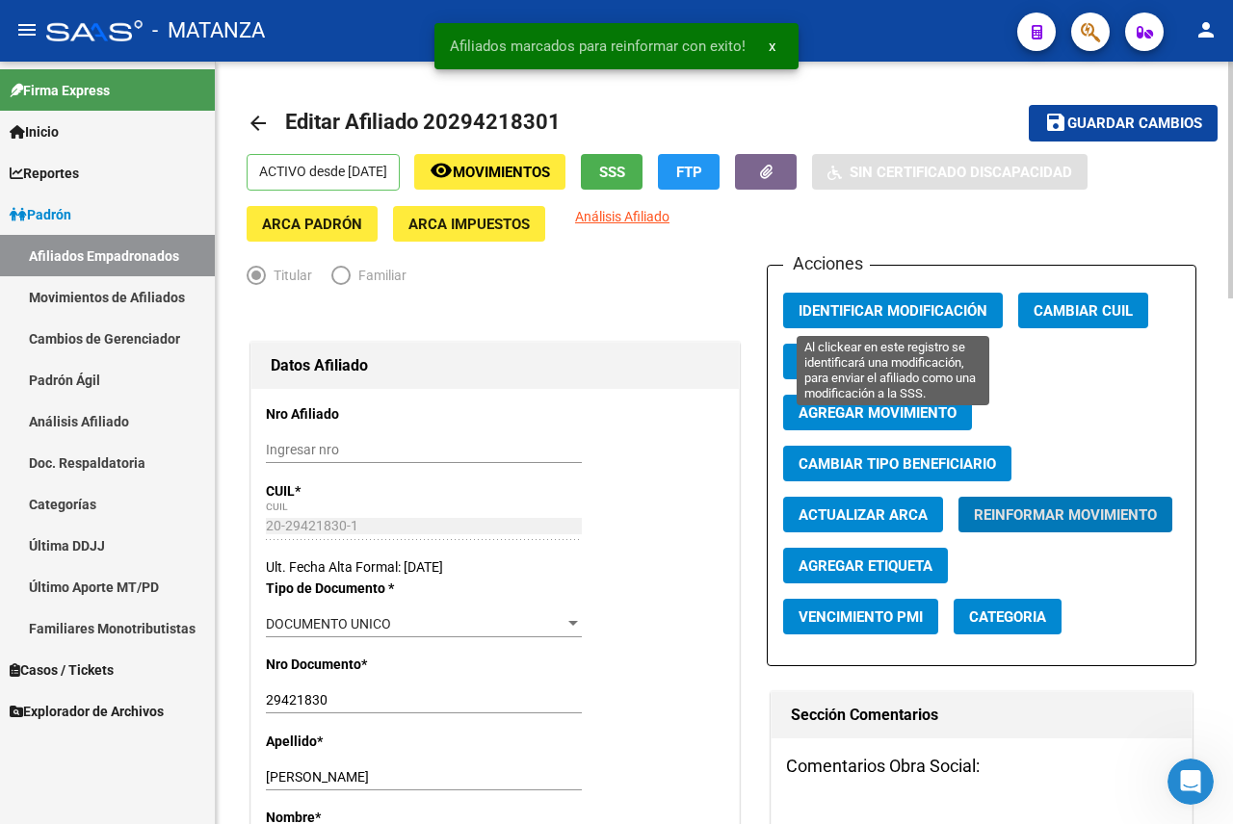
click at [873, 315] on span "Identificar Modificación" at bounding box center [892, 310] width 189 height 17
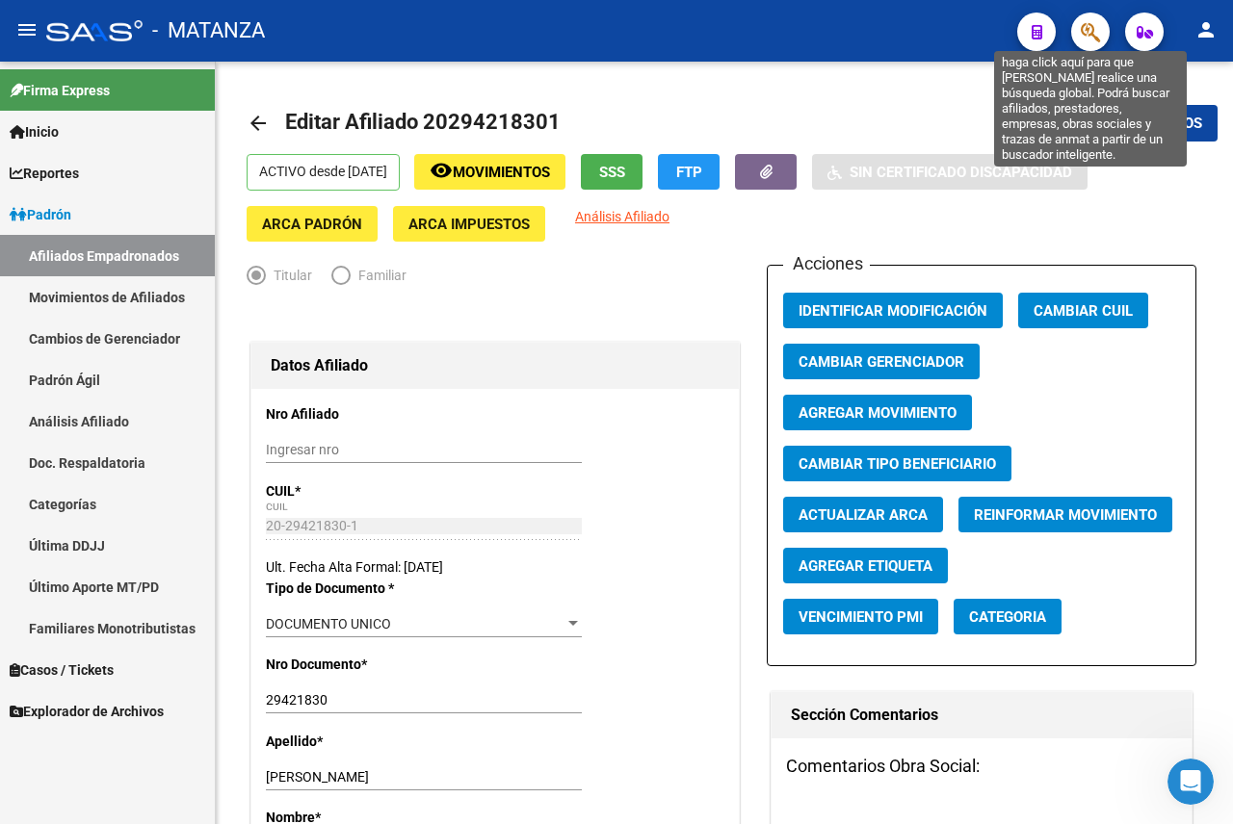
click at [1088, 34] on icon "button" at bounding box center [1090, 32] width 19 height 22
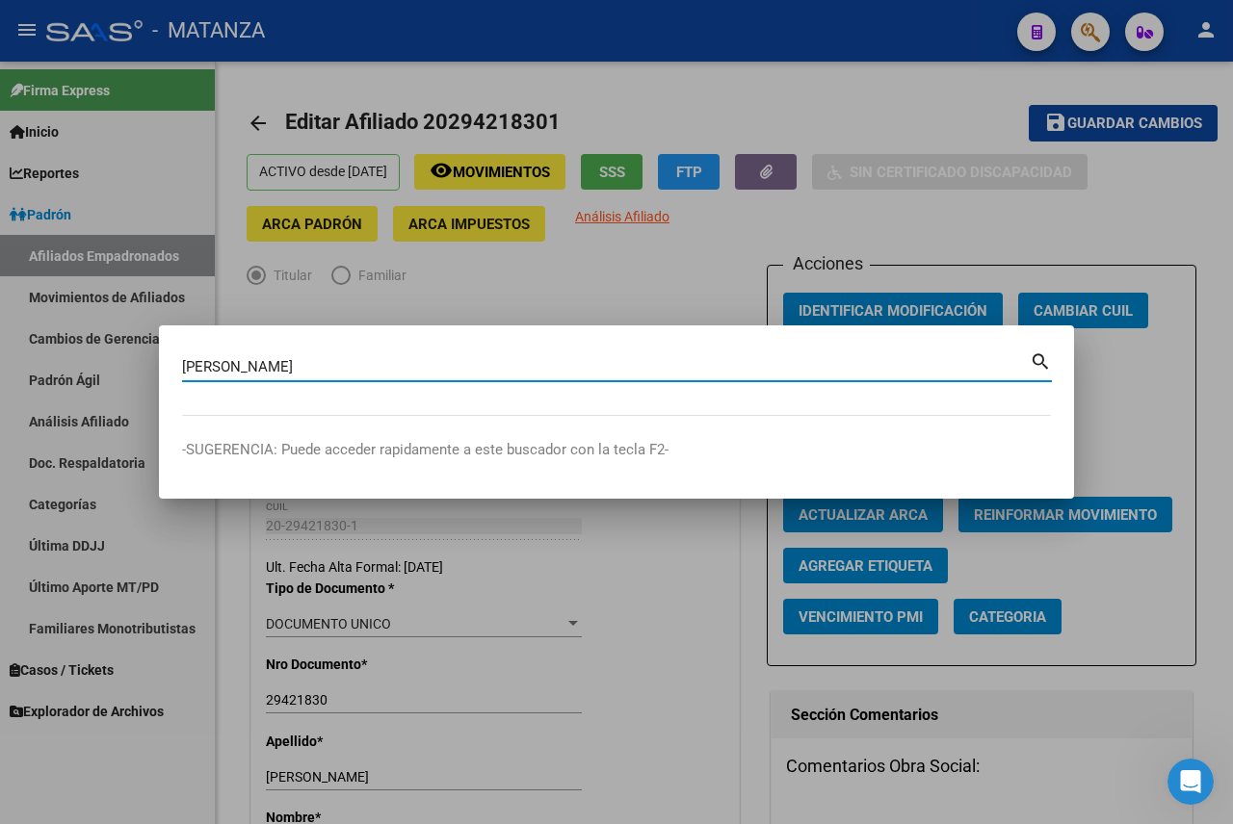
type input "[PERSON_NAME]"
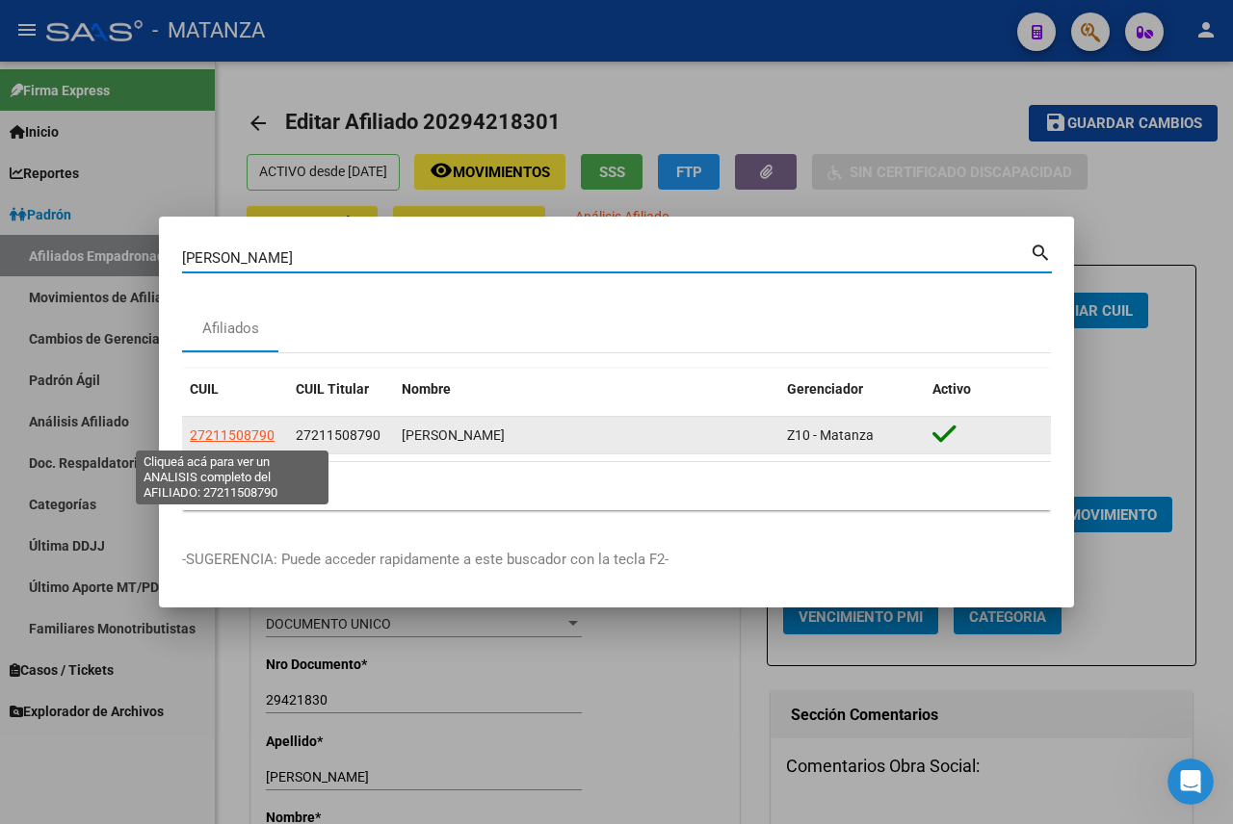
click at [206, 439] on span "27211508790" at bounding box center [232, 435] width 85 height 15
type textarea "27211508790"
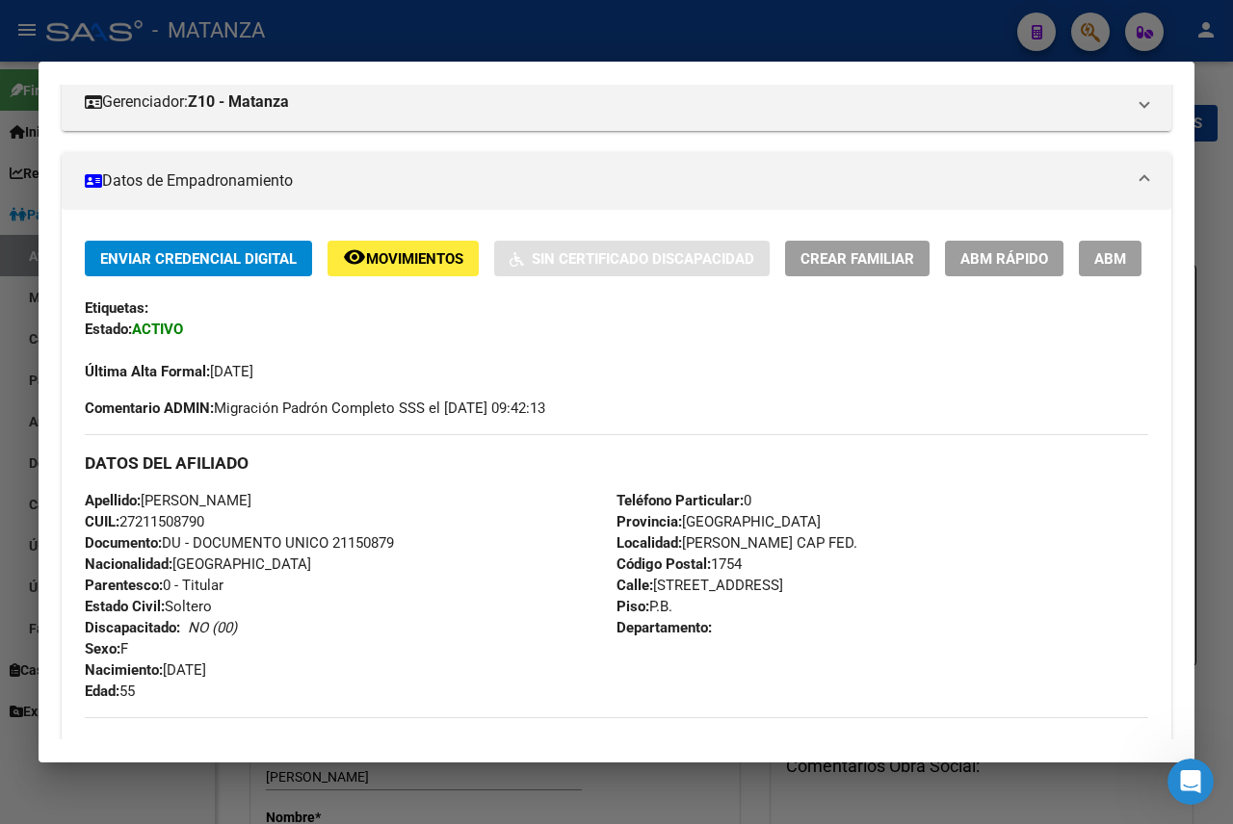
scroll to position [289, 0]
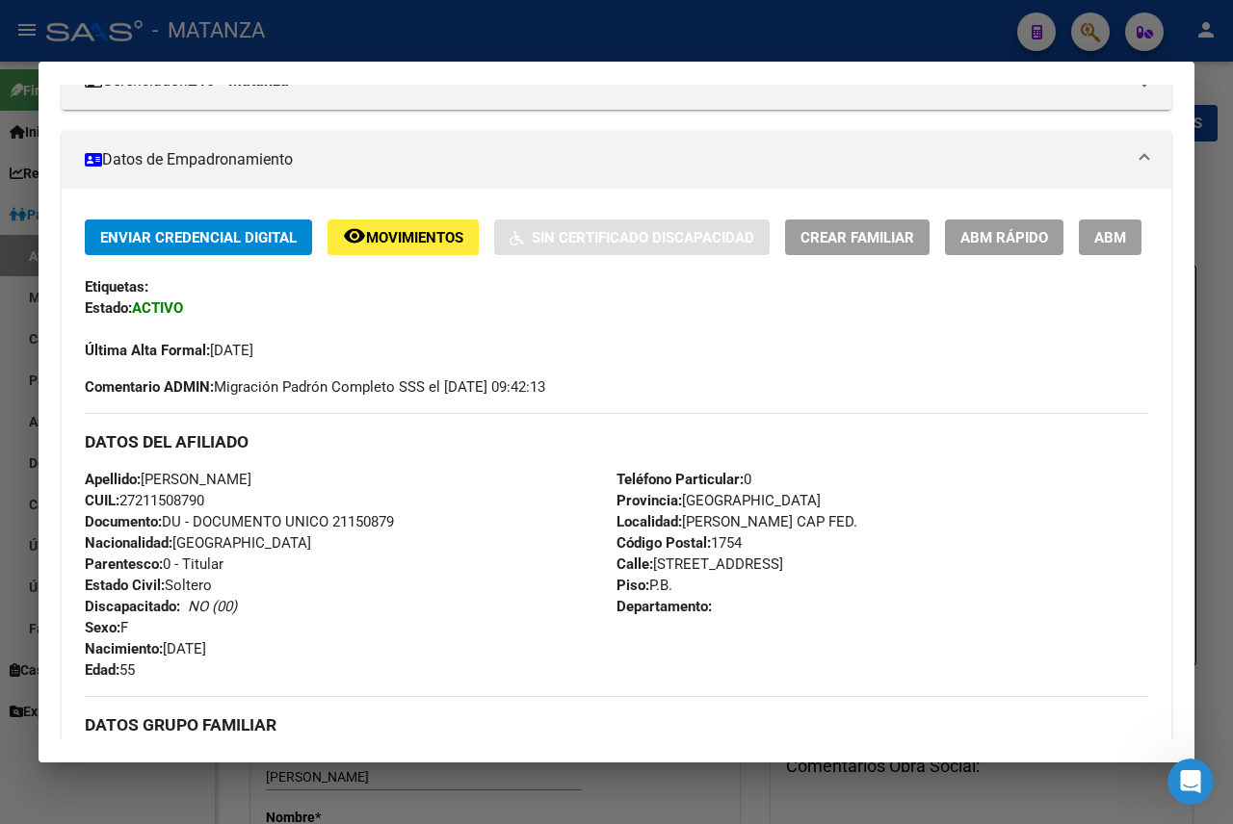
click at [1094, 246] on span "ABM" at bounding box center [1110, 236] width 32 height 17
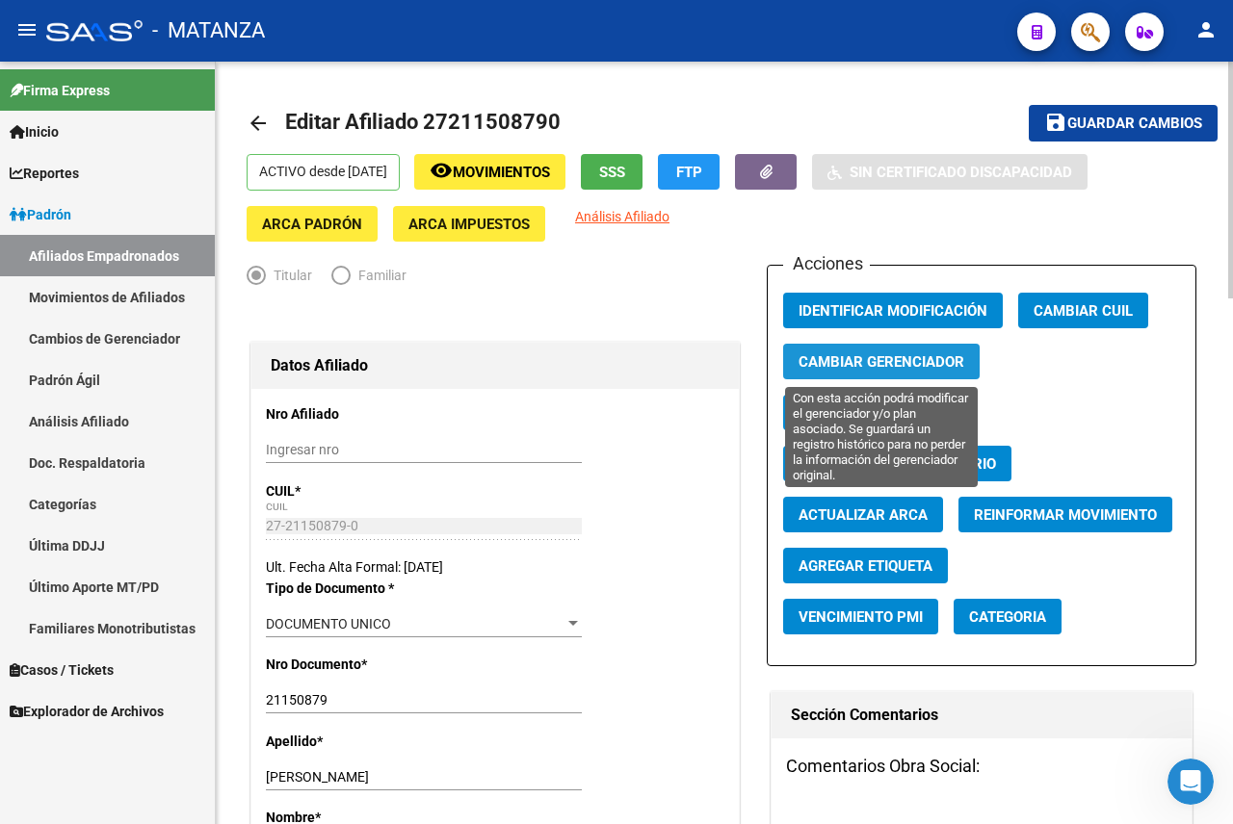
click at [854, 362] on span "Cambiar Gerenciador" at bounding box center [881, 361] width 166 height 17
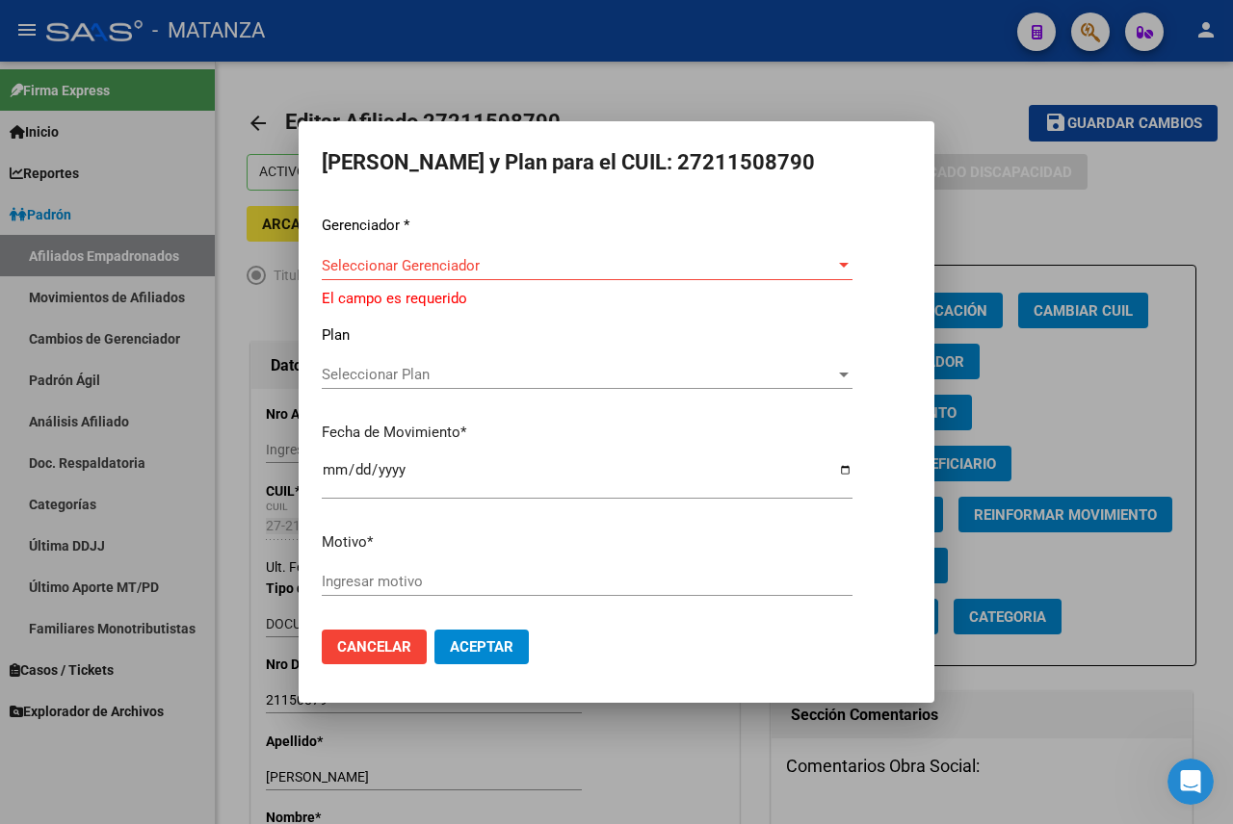
click at [1030, 202] on div at bounding box center [616, 412] width 1233 height 824
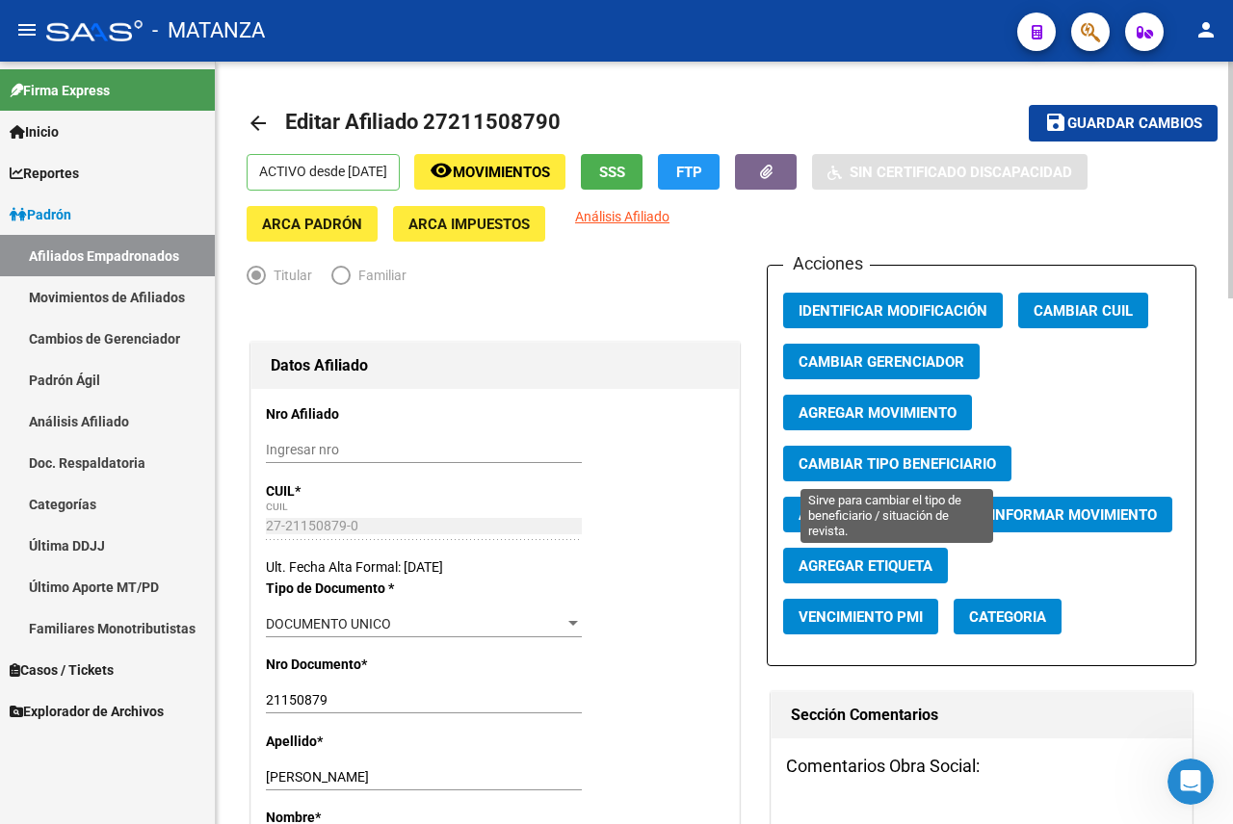
click at [923, 461] on span "Cambiar Tipo Beneficiario" at bounding box center [896, 464] width 197 height 17
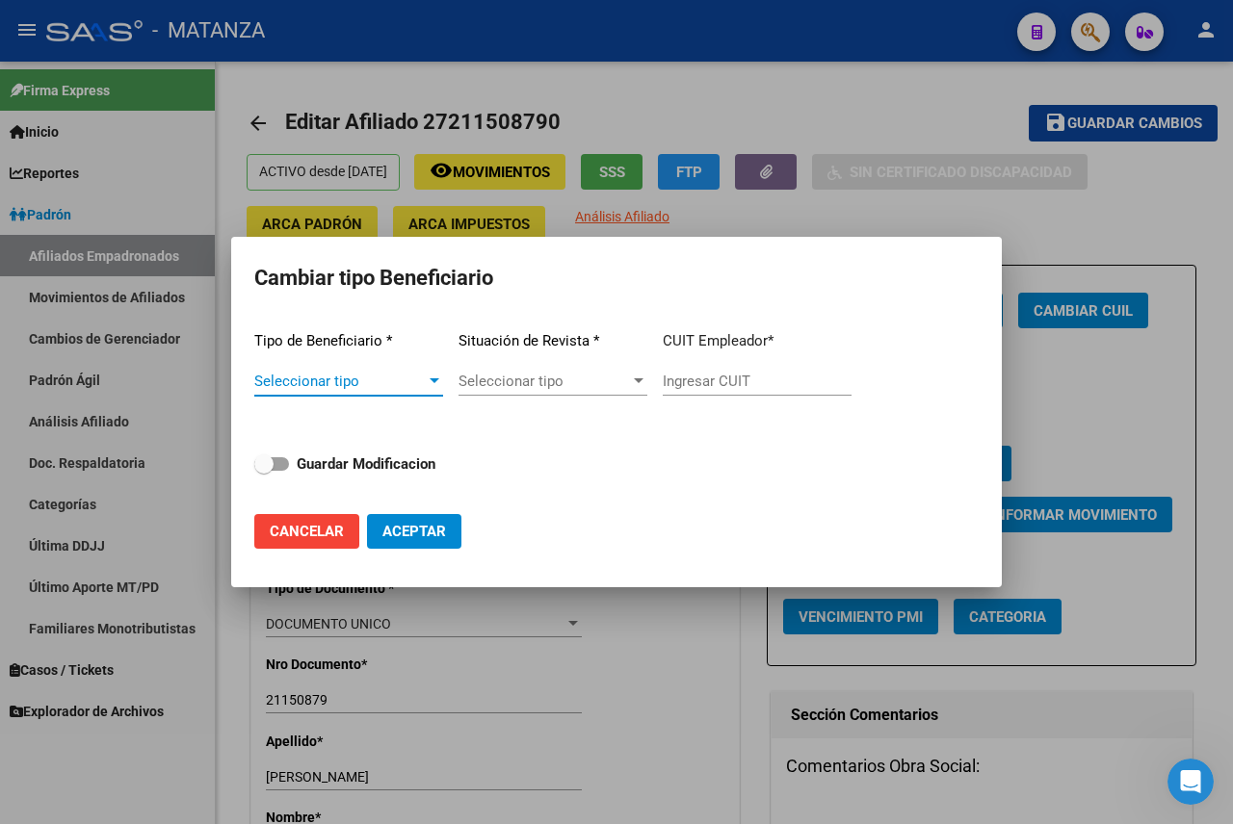
click at [360, 382] on span "Seleccionar tipo" at bounding box center [339, 381] width 171 height 17
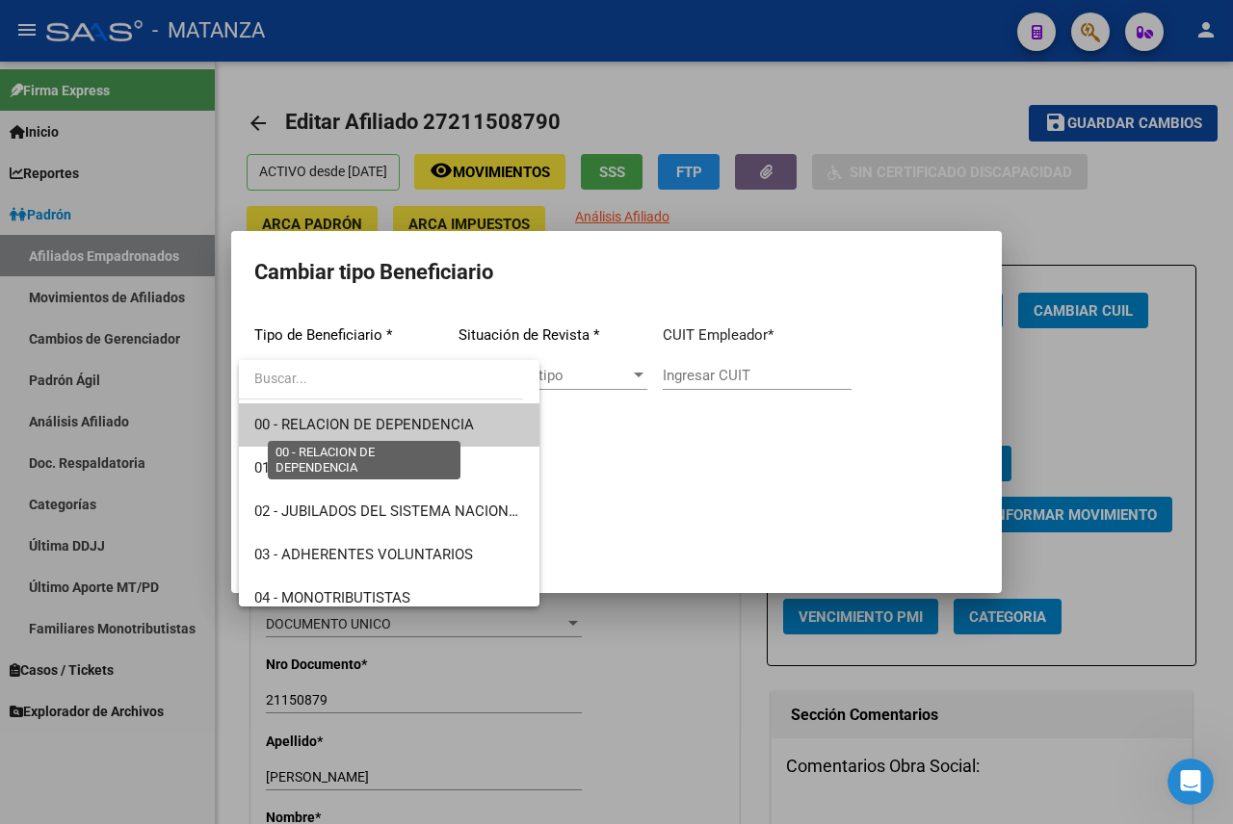
click at [344, 425] on span "00 - RELACION DE DEPENDENCIA" at bounding box center [364, 424] width 220 height 17
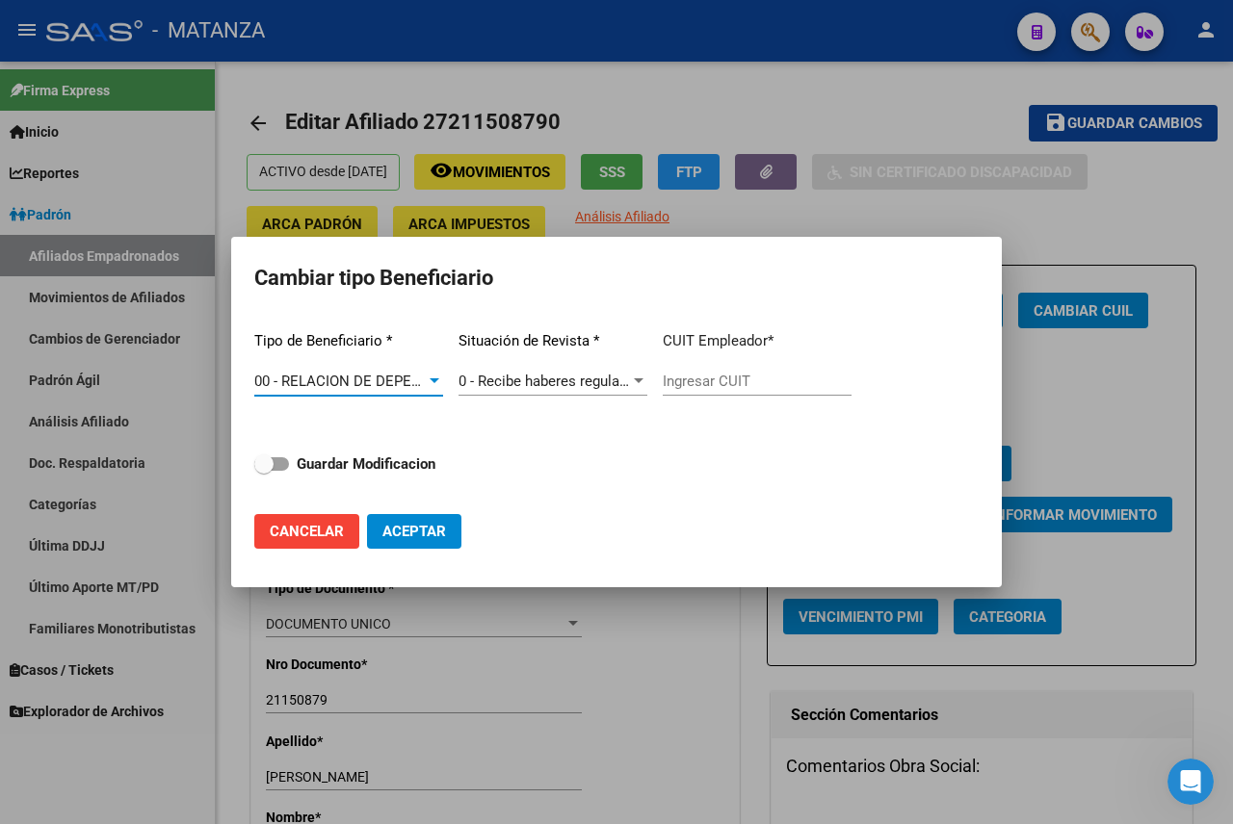
type input "30-54443361-6"
click at [340, 467] on strong "Guardar Modificacion" at bounding box center [366, 464] width 139 height 17
click at [264, 471] on input "Guardar Modificacion" at bounding box center [263, 471] width 1 height 1
checkbox input "true"
click at [396, 528] on span "Aceptar" at bounding box center [414, 531] width 64 height 17
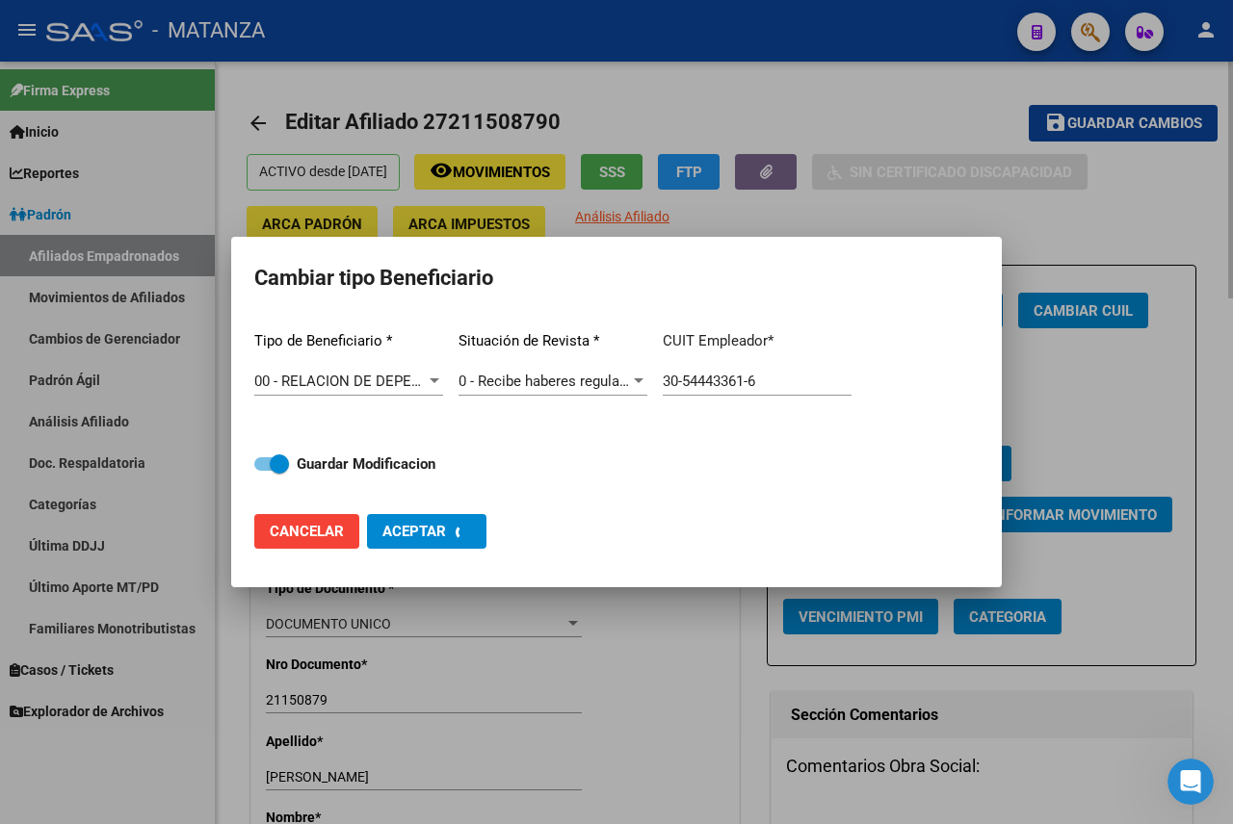
type input "30-54443361-6"
checkbox input "false"
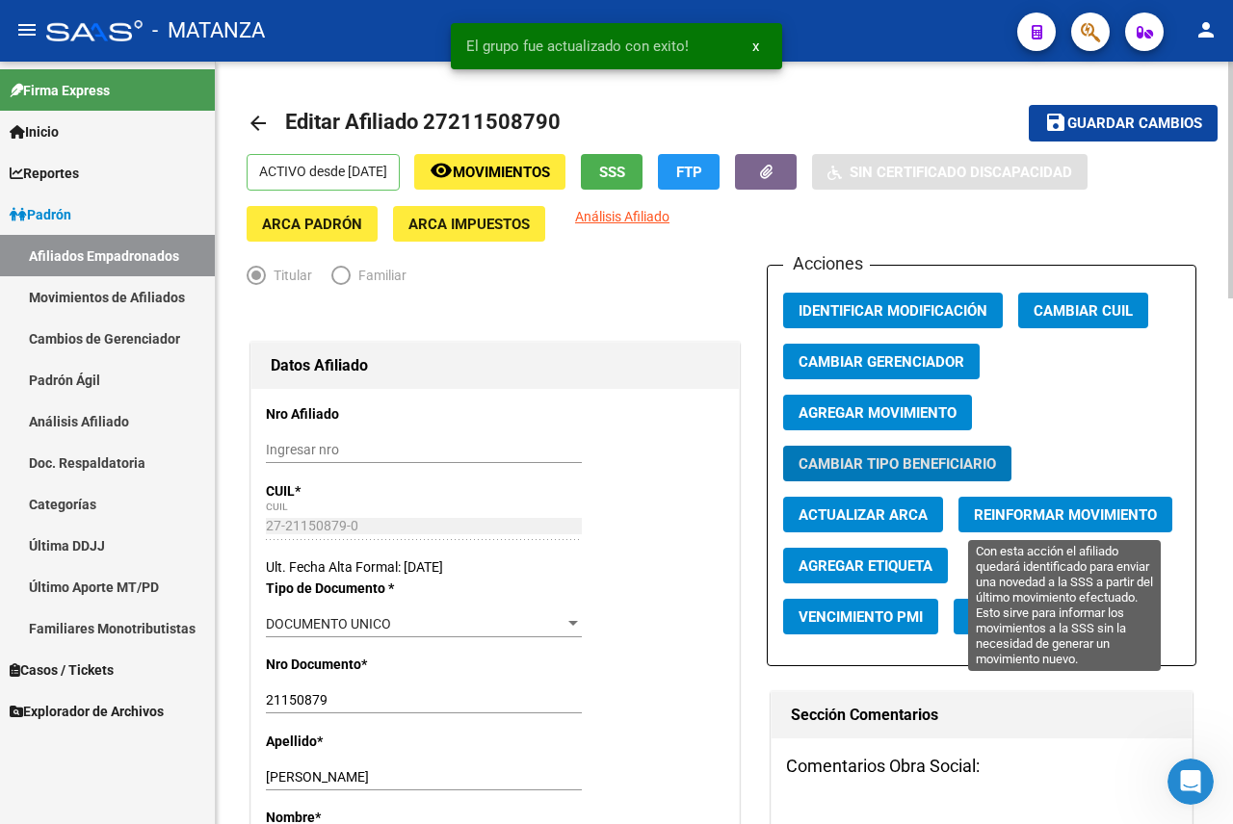
click at [1011, 515] on span "Reinformar Movimiento" at bounding box center [1065, 515] width 183 height 17
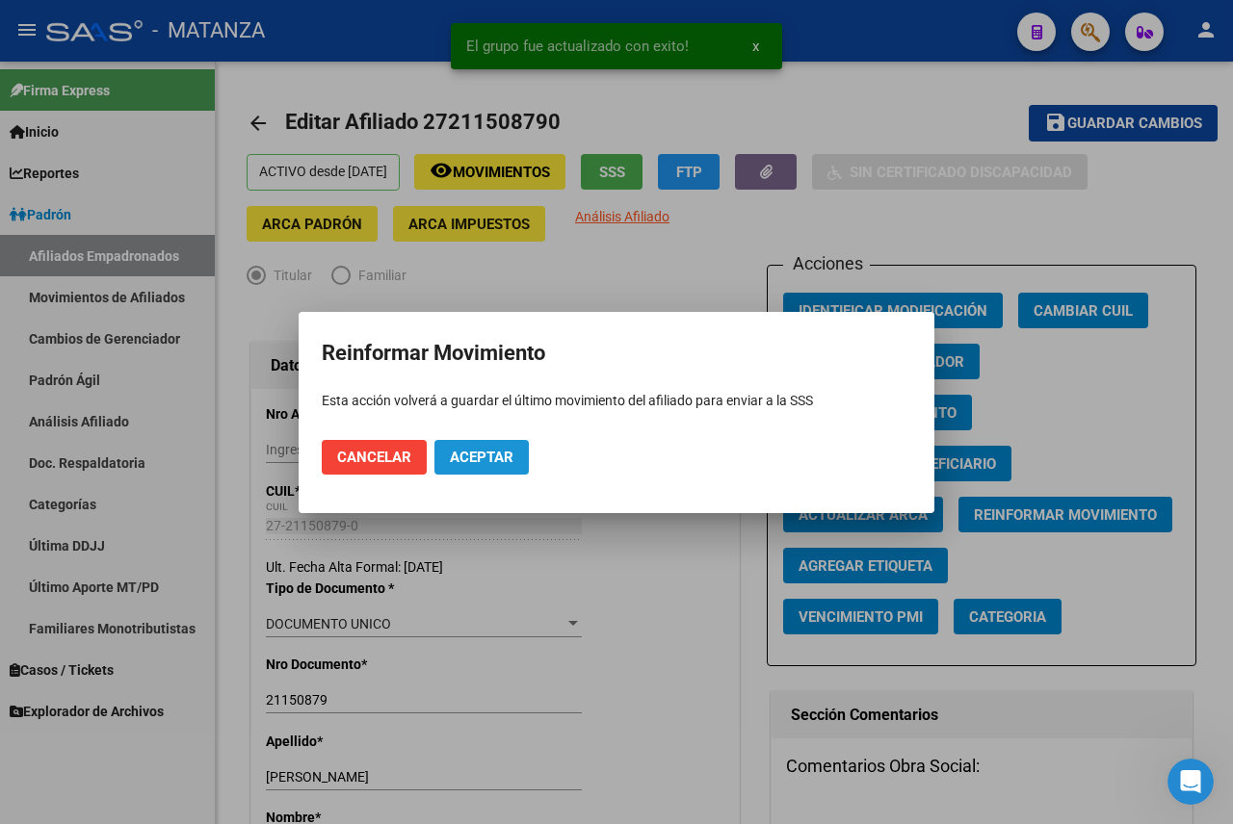
click at [473, 460] on span "Aceptar" at bounding box center [482, 457] width 64 height 17
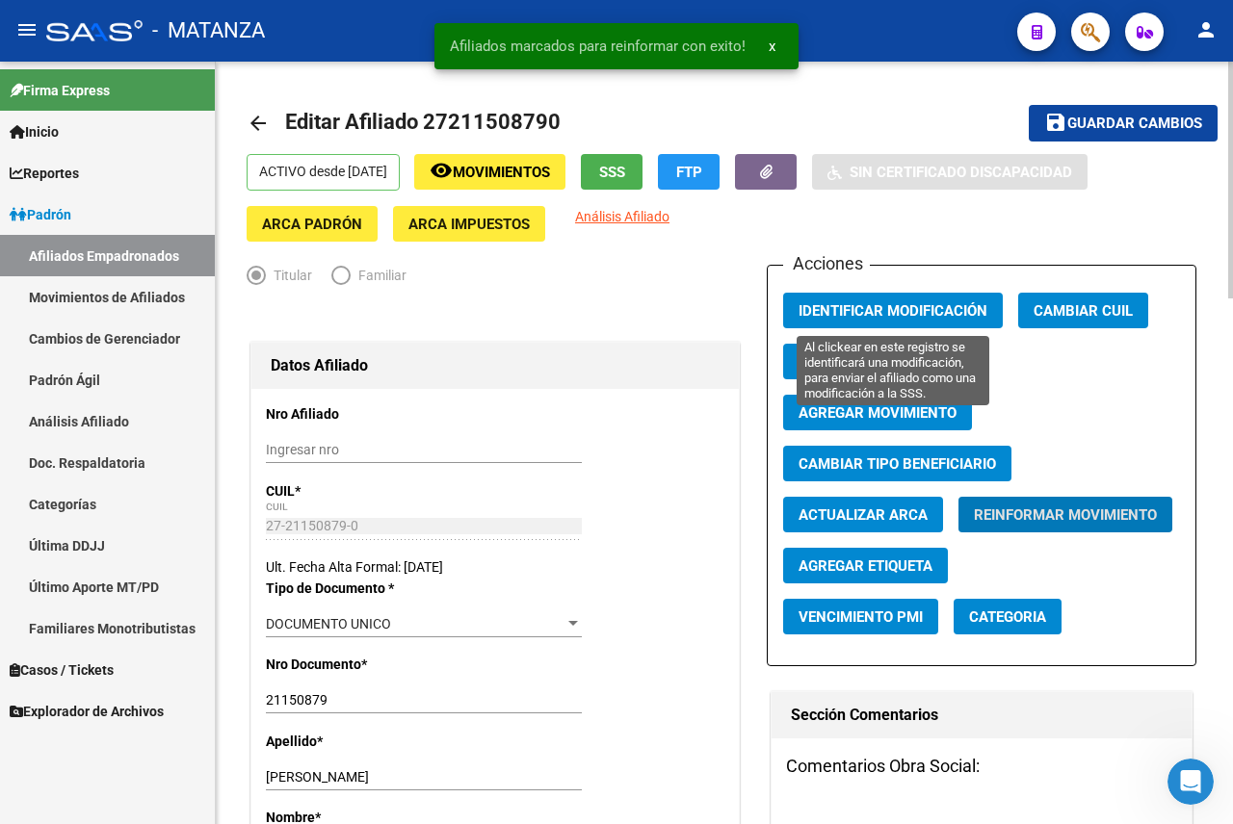
click at [849, 317] on span "Identificar Modificación" at bounding box center [892, 310] width 189 height 17
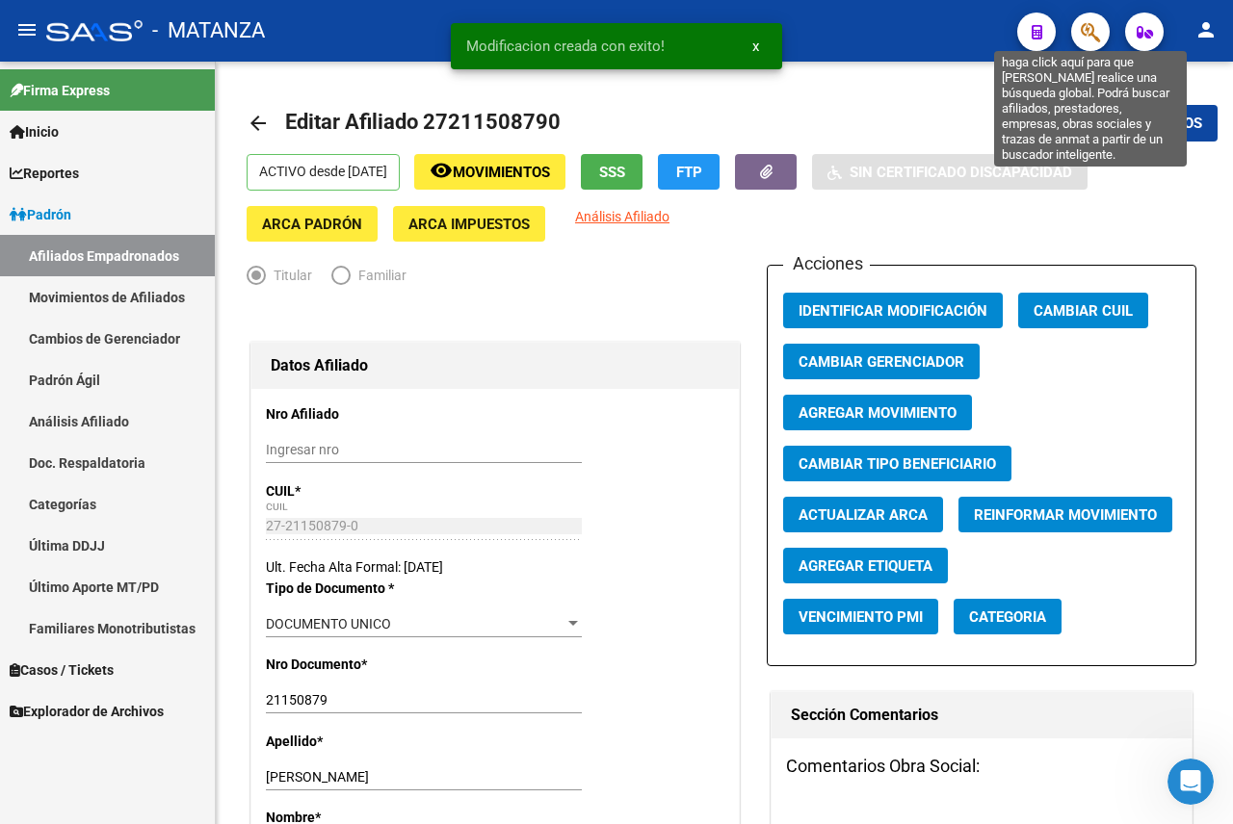
click at [1092, 32] on icon "button" at bounding box center [1090, 32] width 19 height 22
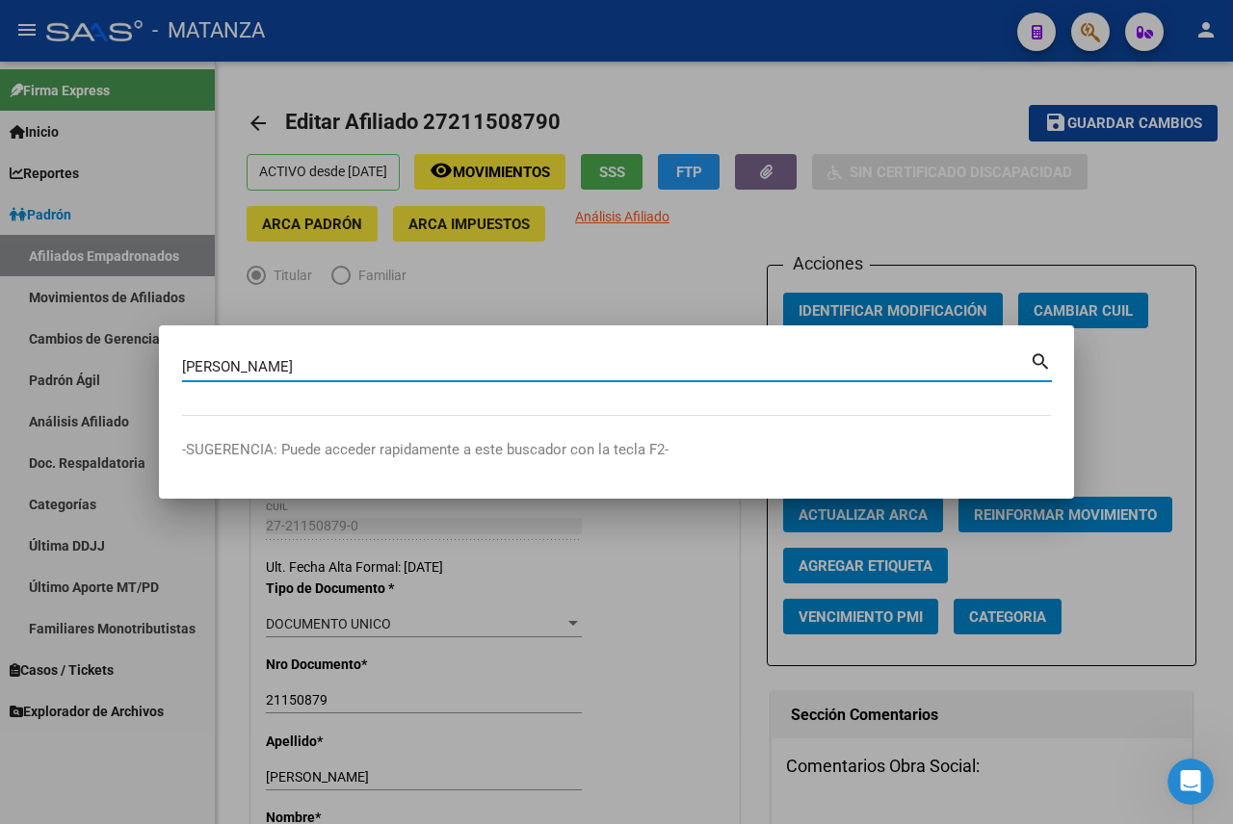
type input "[PERSON_NAME]"
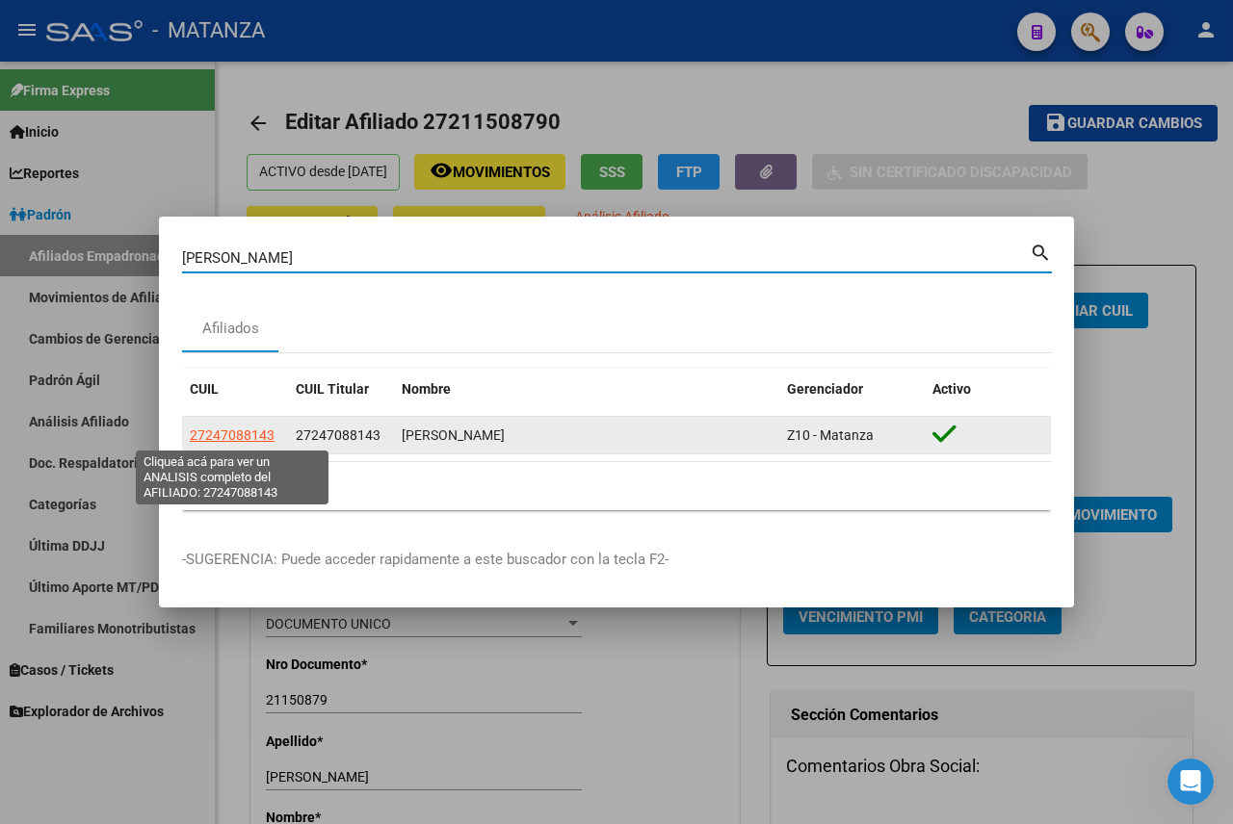
click at [225, 436] on span "27247088143" at bounding box center [232, 435] width 85 height 15
type textarea "27247088143"
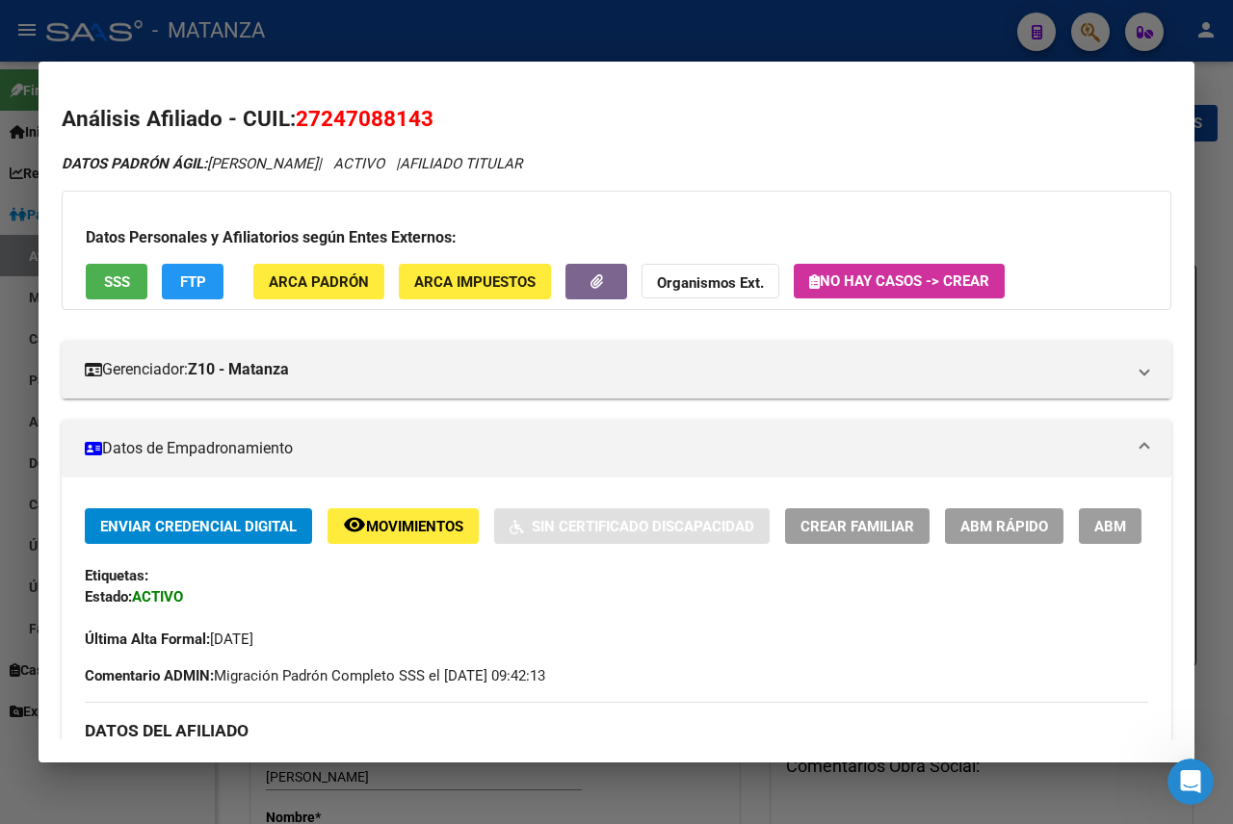
click at [1094, 536] on span "ABM" at bounding box center [1110, 526] width 32 height 17
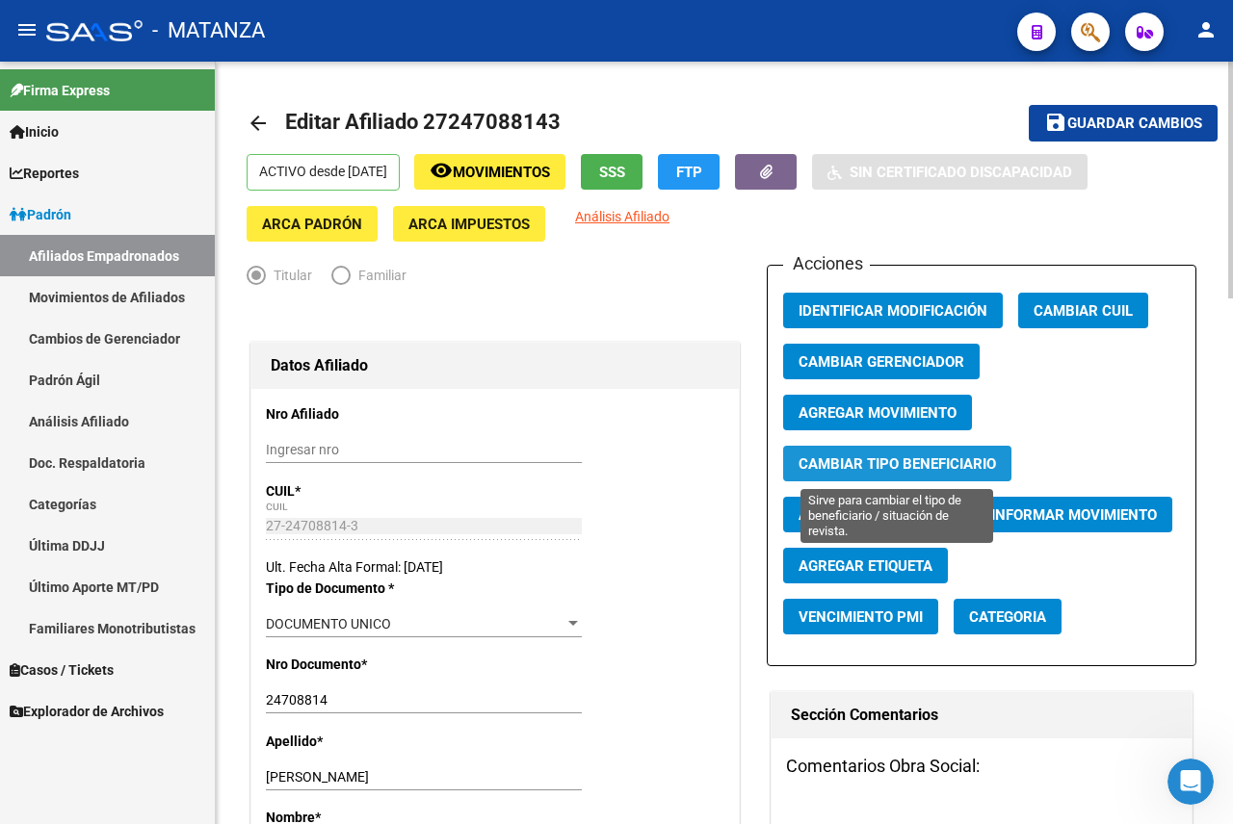
click at [930, 459] on span "Cambiar Tipo Beneficiario" at bounding box center [896, 464] width 197 height 17
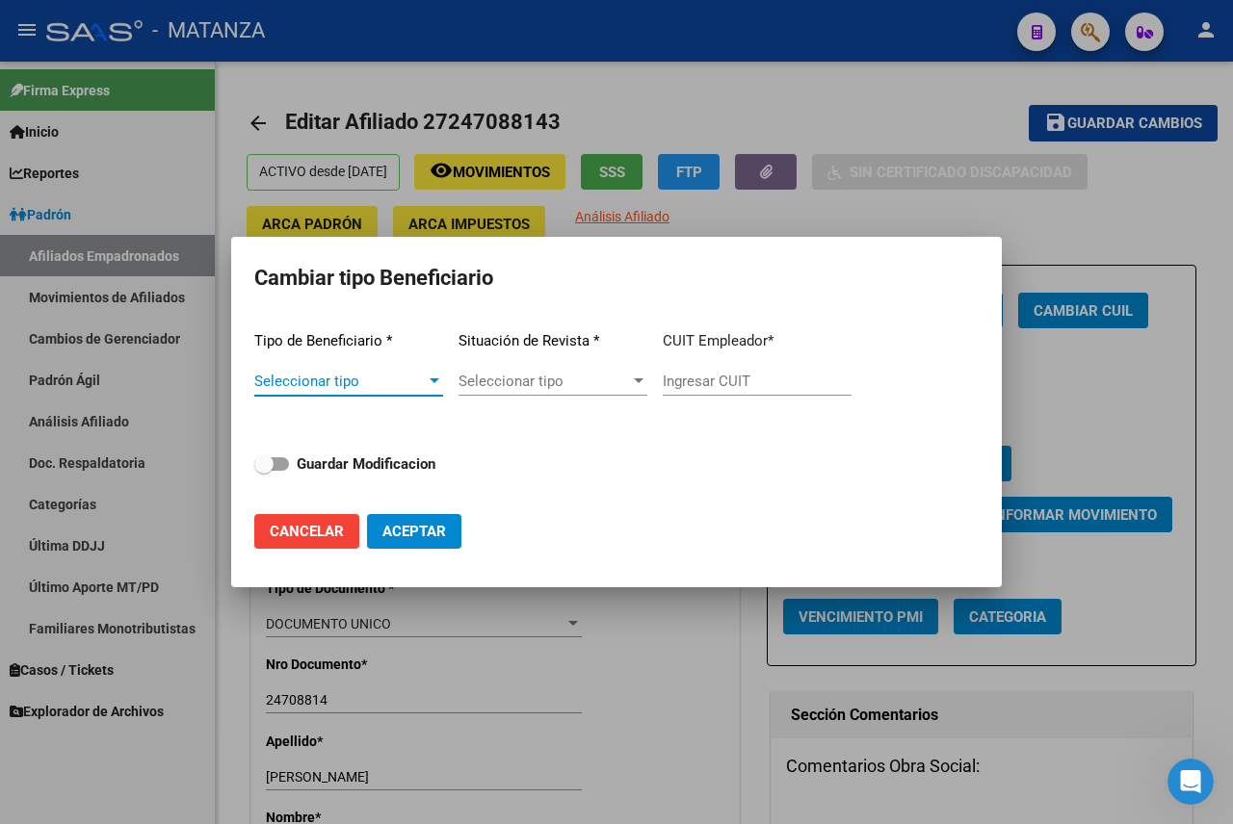
click at [437, 374] on div at bounding box center [434, 381] width 17 height 15
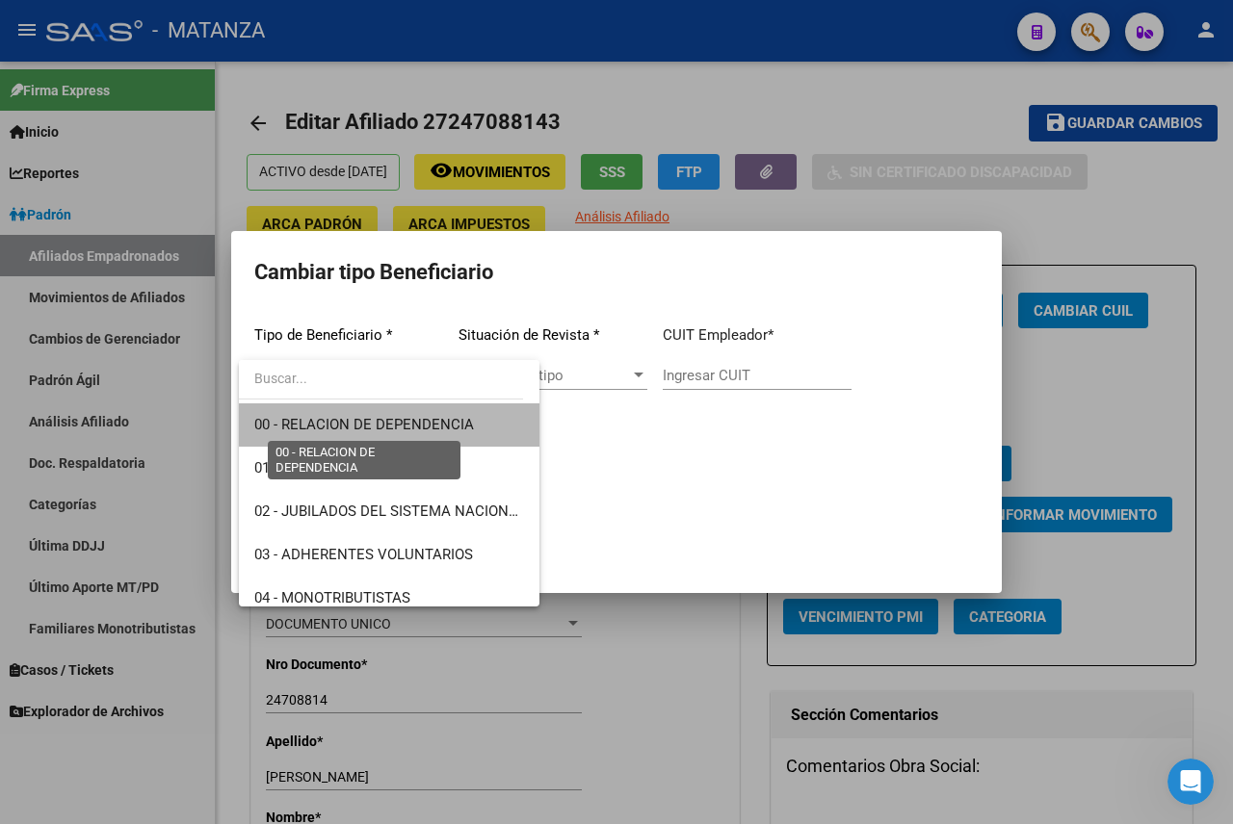
click at [396, 422] on span "00 - RELACION DE DEPENDENCIA" at bounding box center [364, 424] width 220 height 17
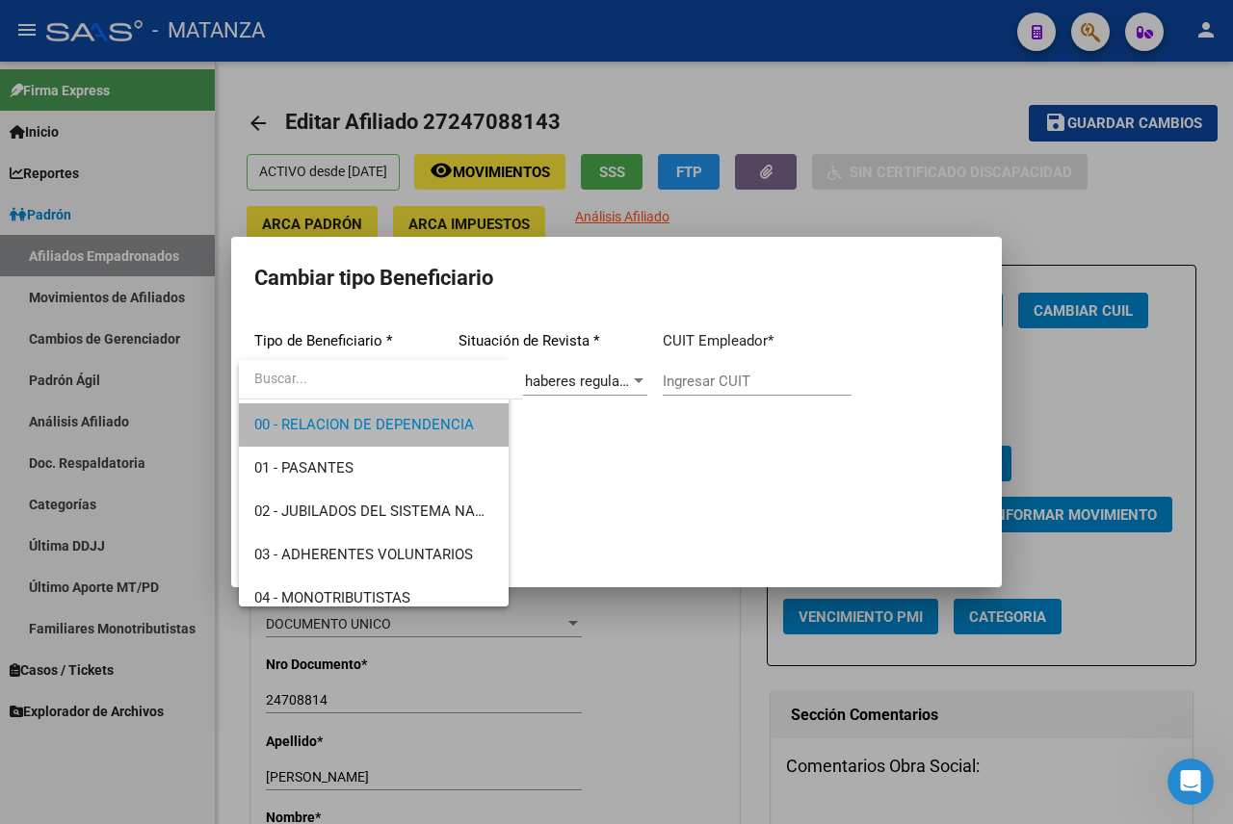
type input "30-54443361-6"
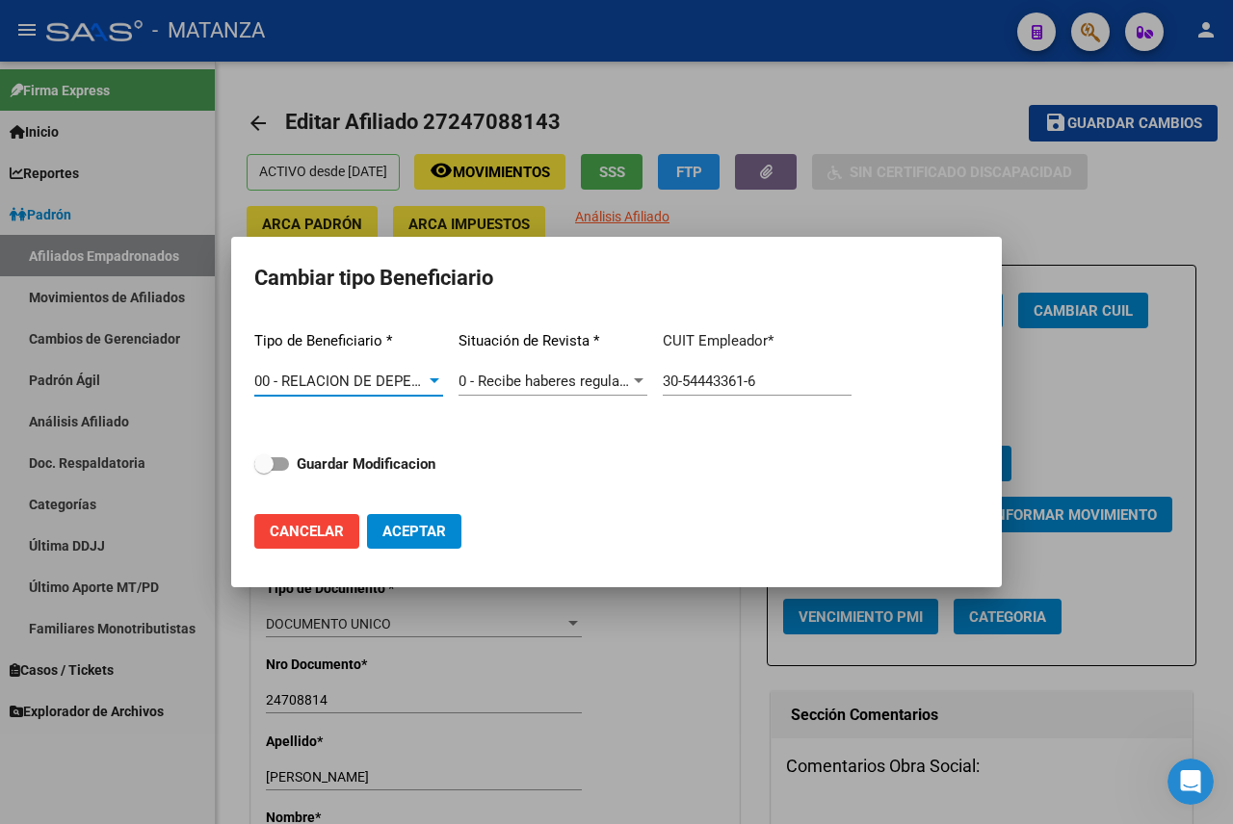
click at [325, 469] on strong "Guardar Modificacion" at bounding box center [366, 464] width 139 height 17
click at [264, 471] on input "Guardar Modificacion" at bounding box center [263, 471] width 1 height 1
checkbox input "true"
click at [410, 531] on span "Aceptar" at bounding box center [414, 531] width 64 height 17
type input "30-54443361-6"
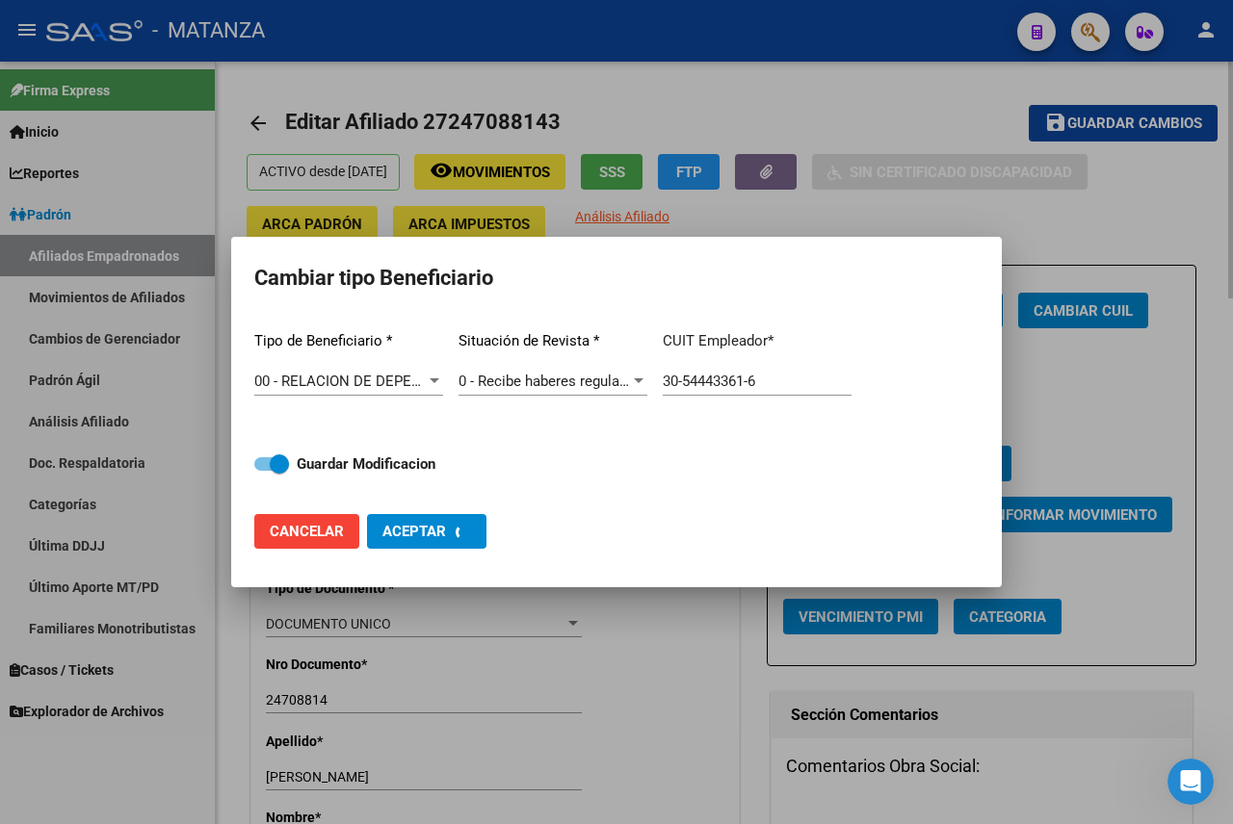
checkbox input "false"
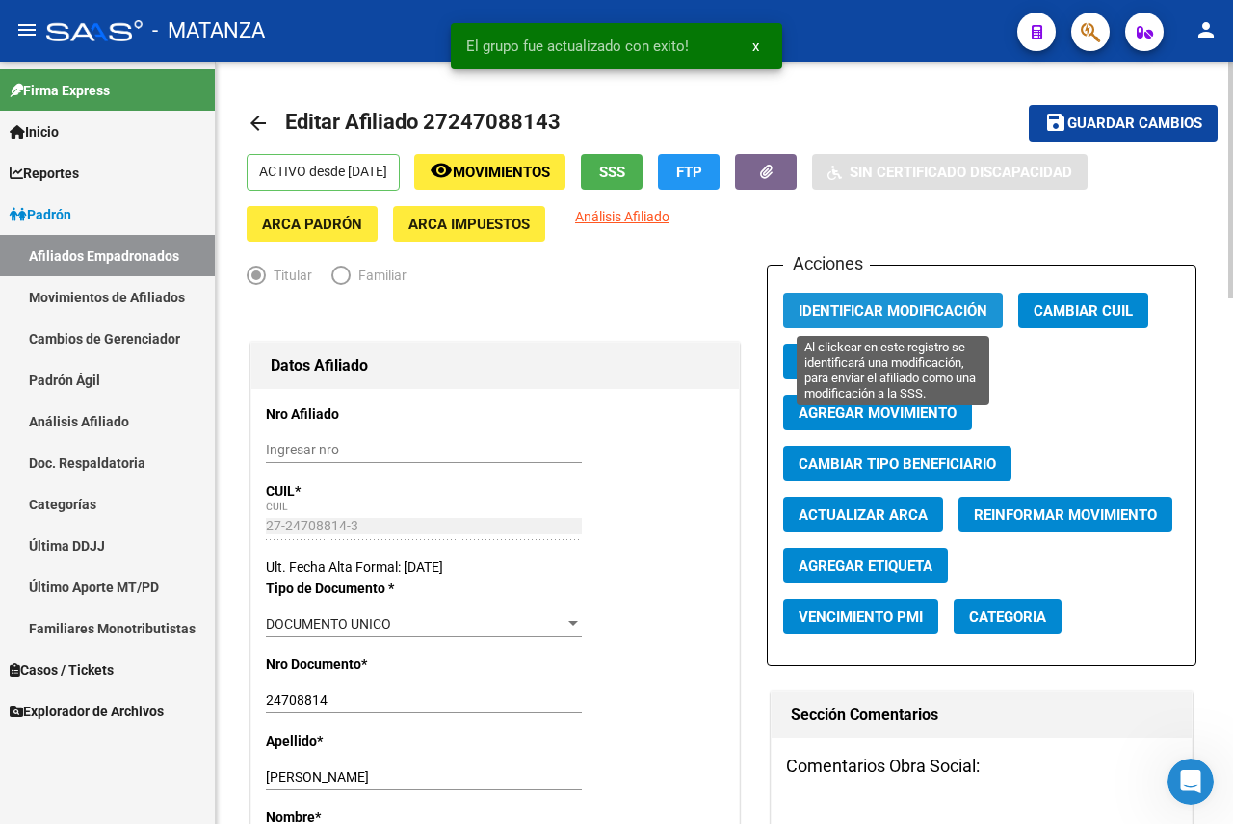
click at [870, 312] on span "Identificar Modificación" at bounding box center [892, 310] width 189 height 17
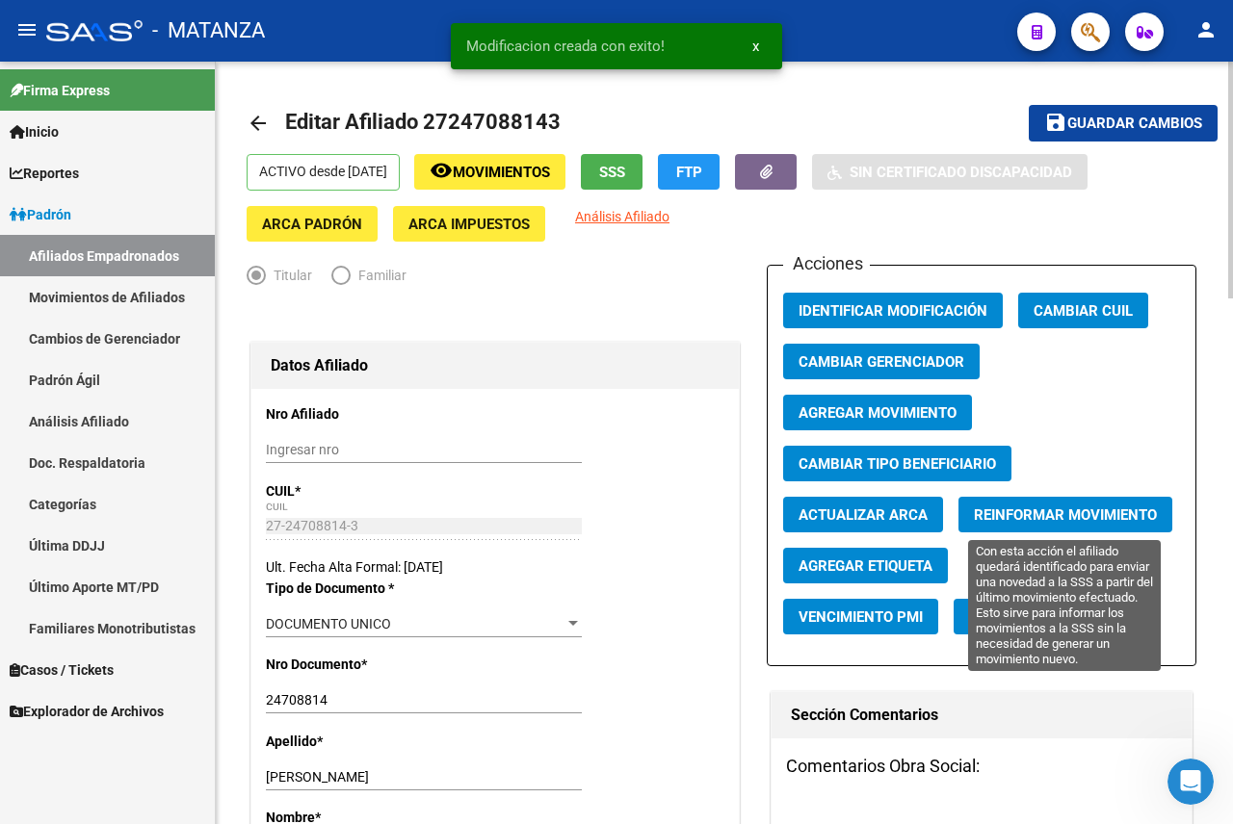
click at [1053, 508] on span "Reinformar Movimiento" at bounding box center [1065, 515] width 183 height 17
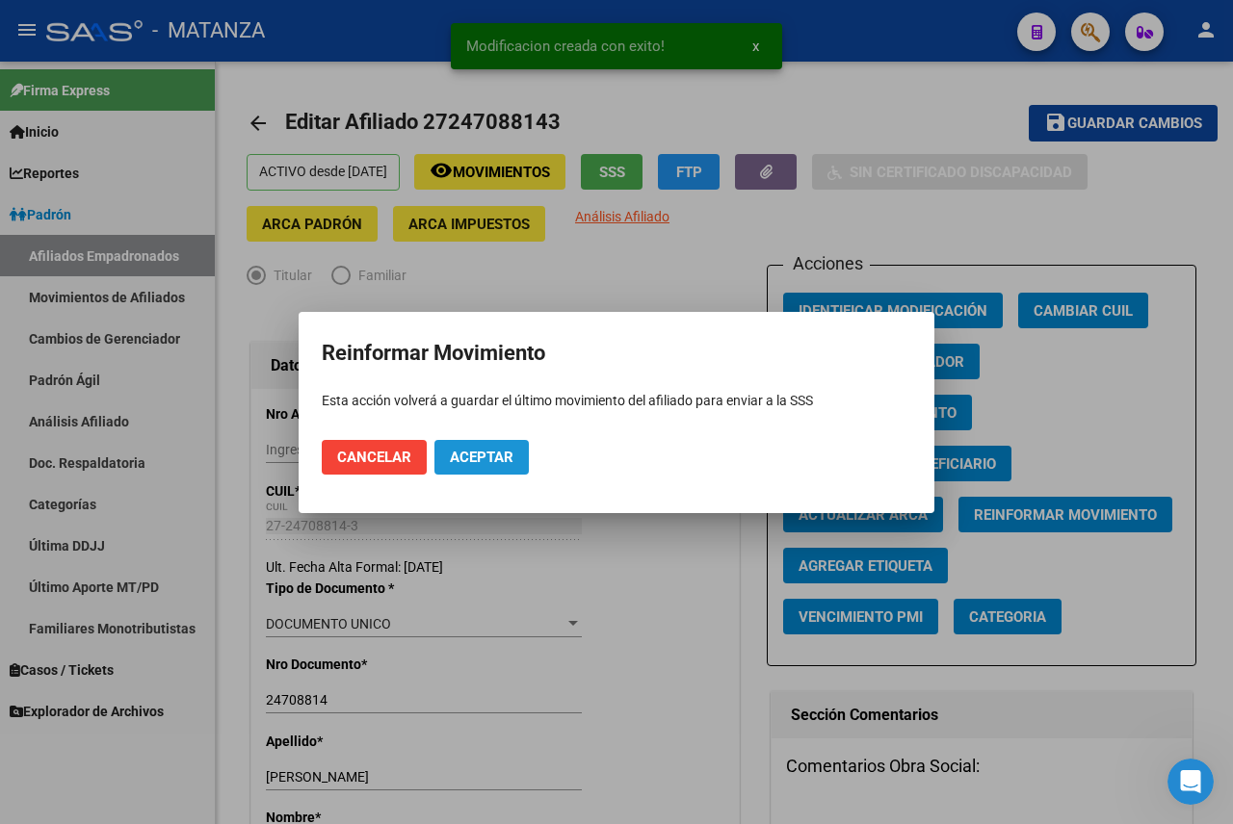
click at [490, 449] on span "Aceptar" at bounding box center [482, 457] width 64 height 17
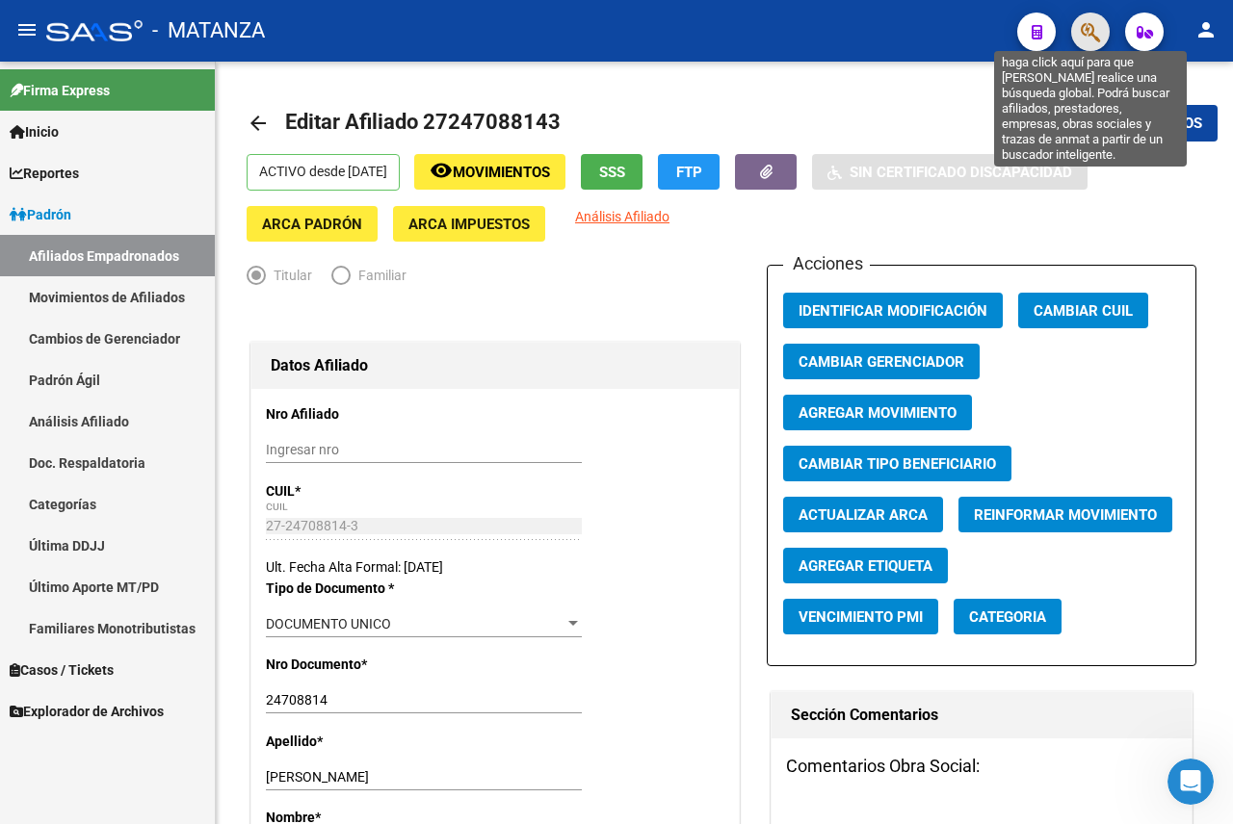
click at [1096, 30] on icon "button" at bounding box center [1090, 32] width 19 height 22
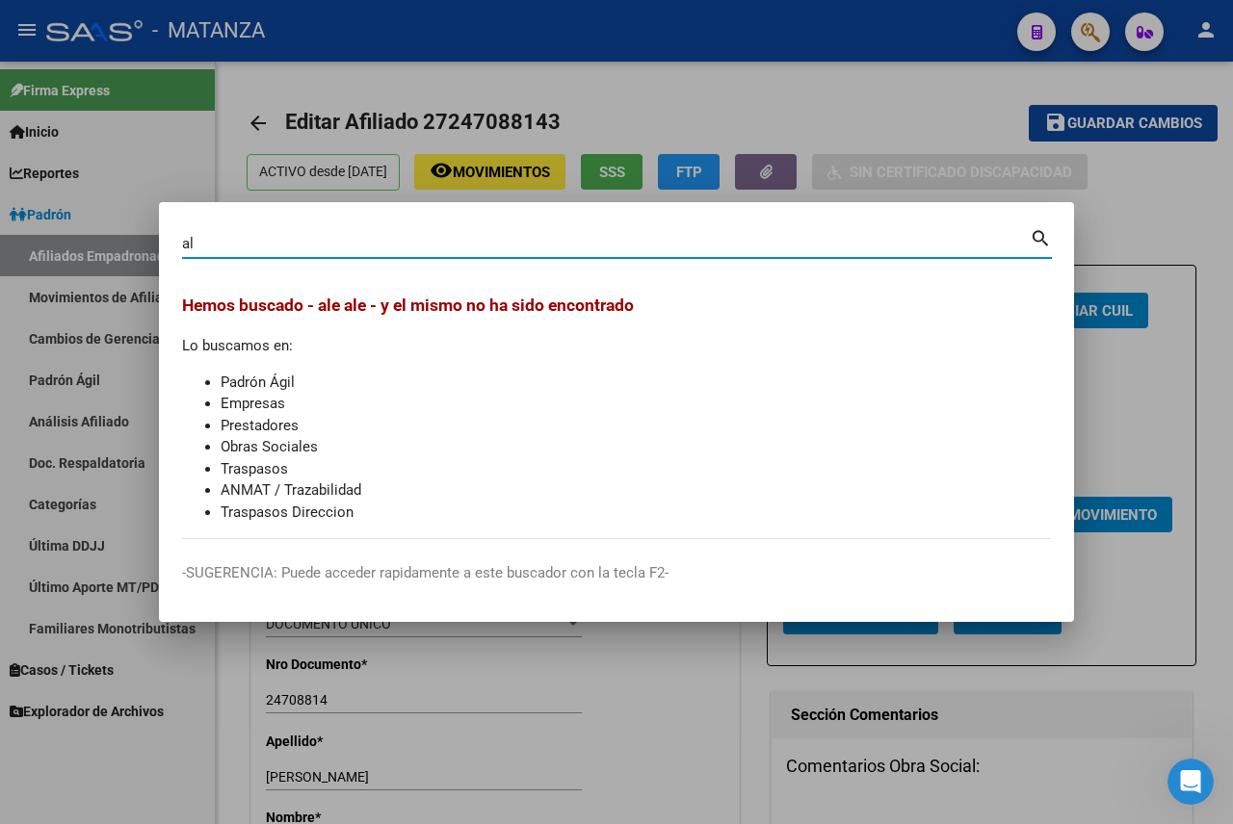
type input "a"
type input "28353430"
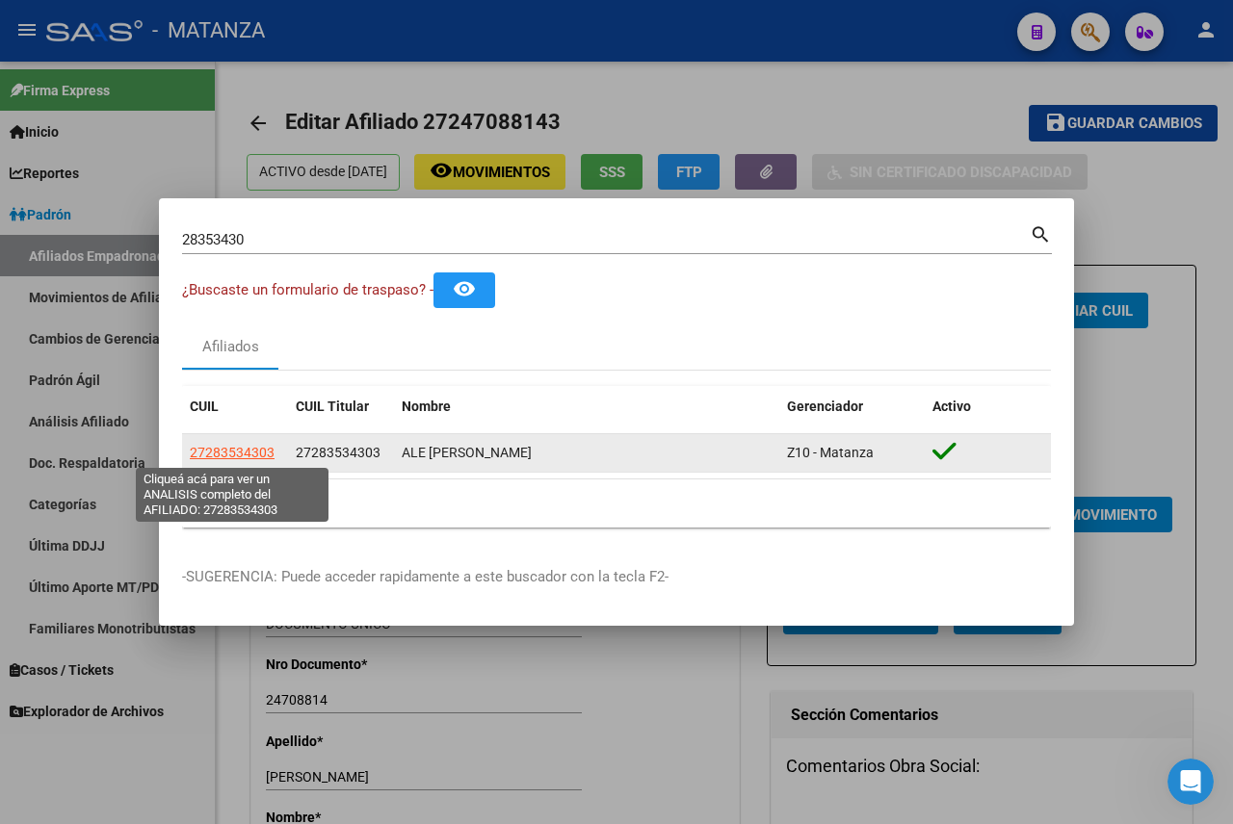
click at [236, 449] on span "27283534303" at bounding box center [232, 452] width 85 height 15
type textarea "27283534303"
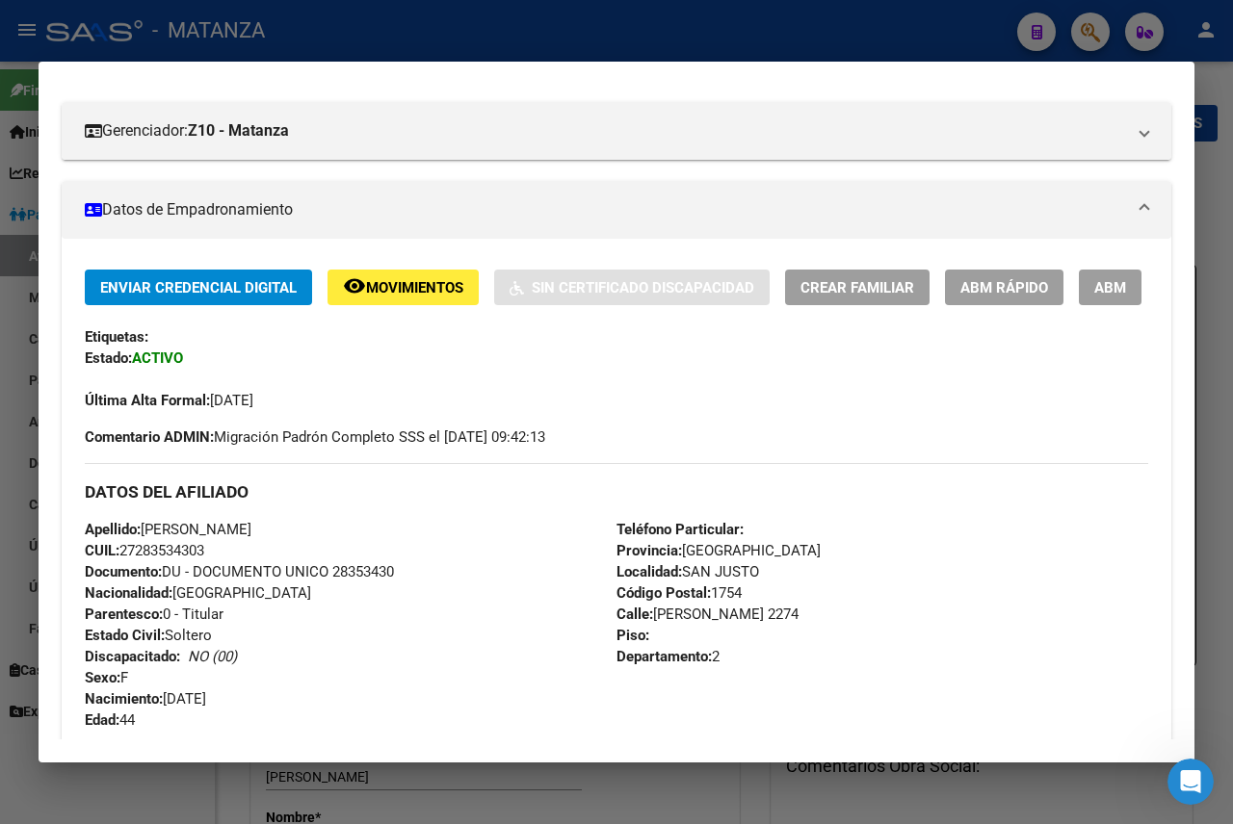
scroll to position [193, 0]
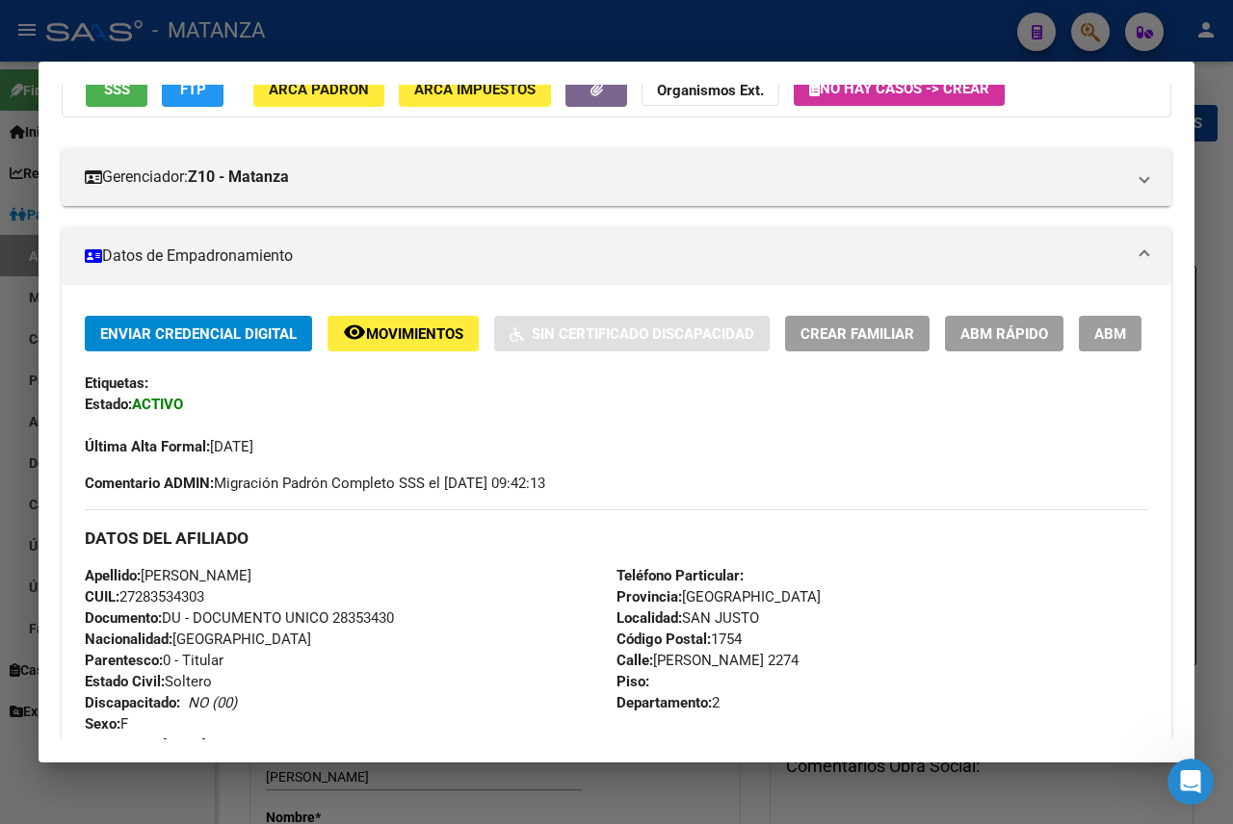
click at [1079, 352] on button "ABM" at bounding box center [1110, 334] width 63 height 36
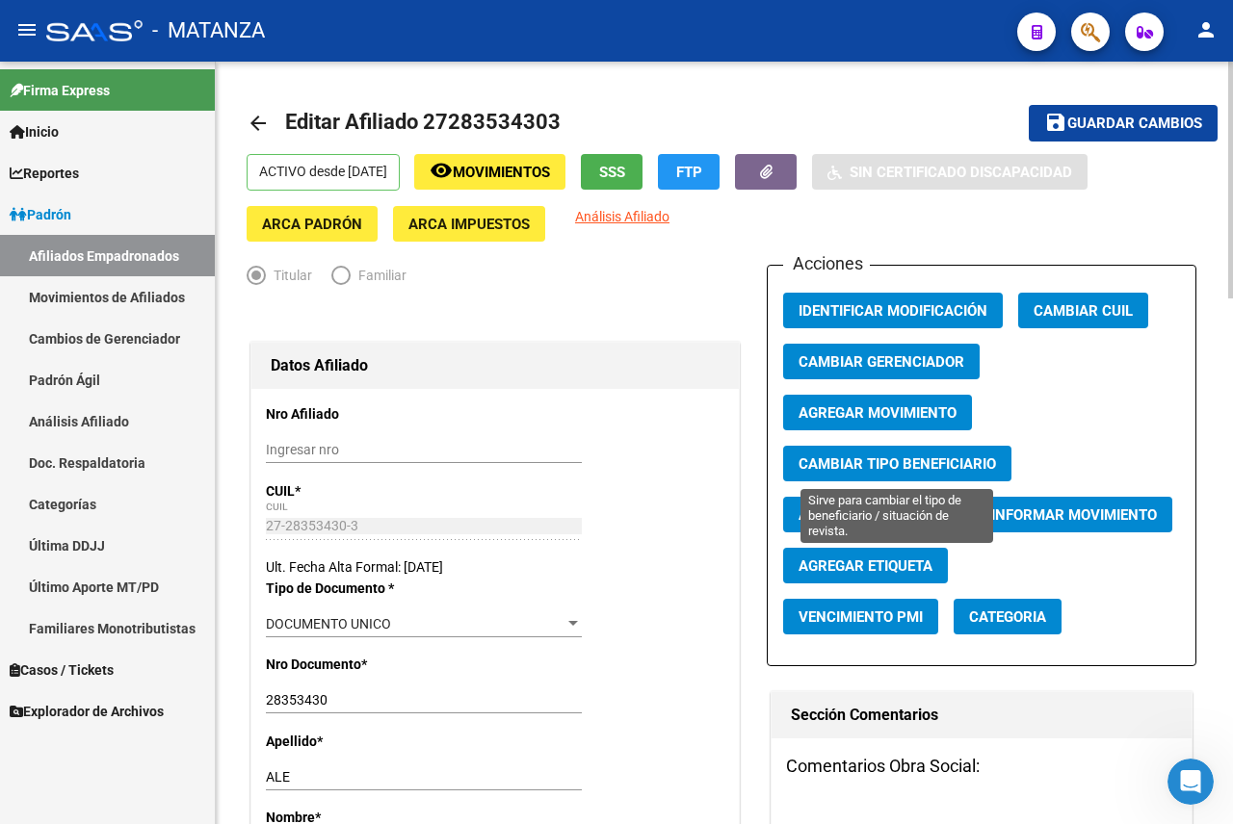
click at [902, 458] on span "Cambiar Tipo Beneficiario" at bounding box center [896, 464] width 197 height 17
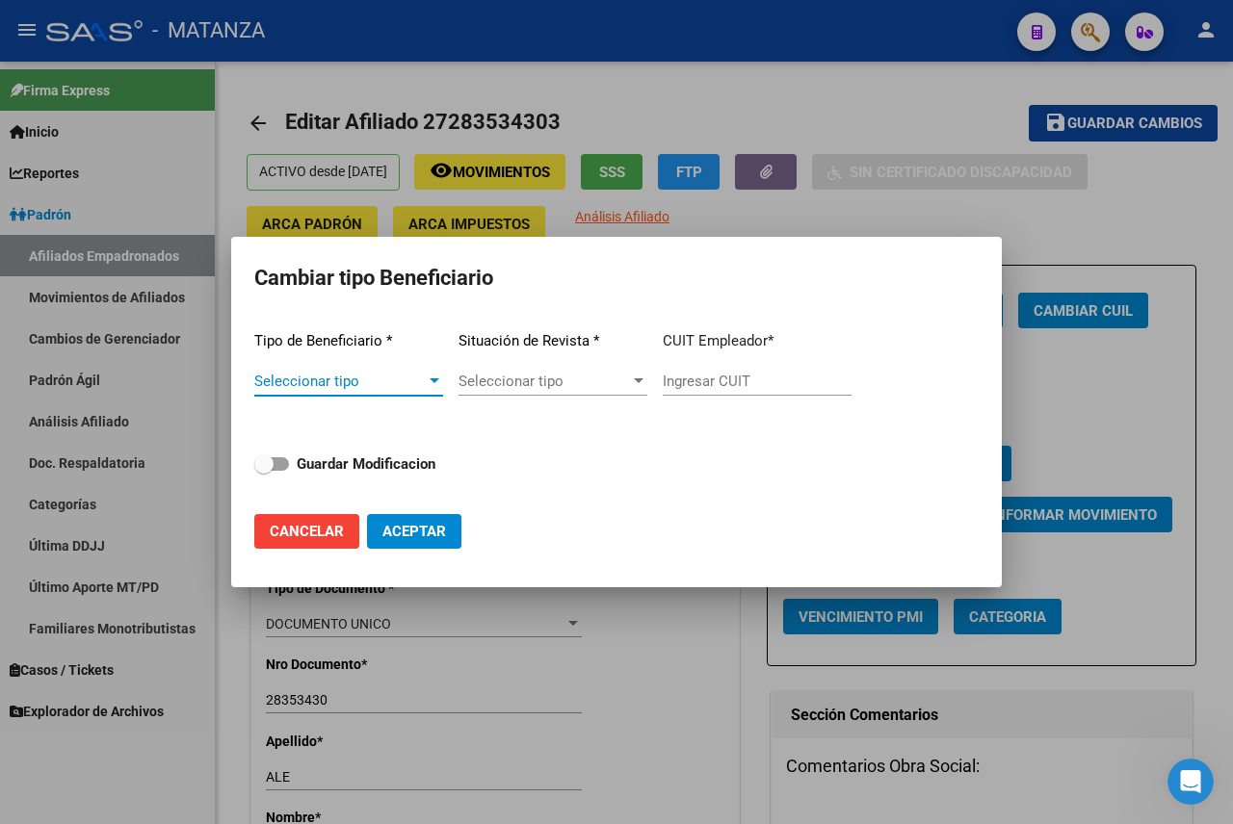
click at [409, 385] on span "Seleccionar tipo" at bounding box center [339, 381] width 171 height 17
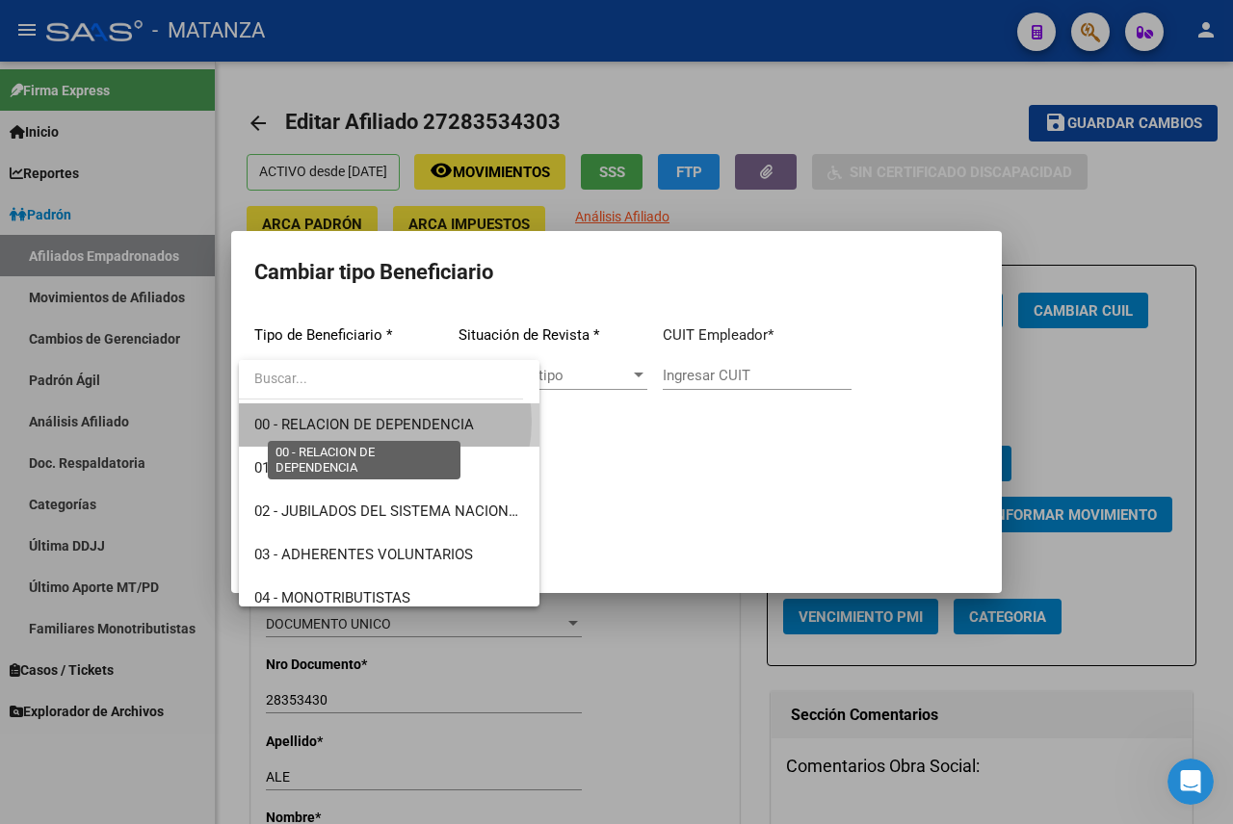
click at [384, 422] on span "00 - RELACION DE DEPENDENCIA" at bounding box center [364, 424] width 220 height 17
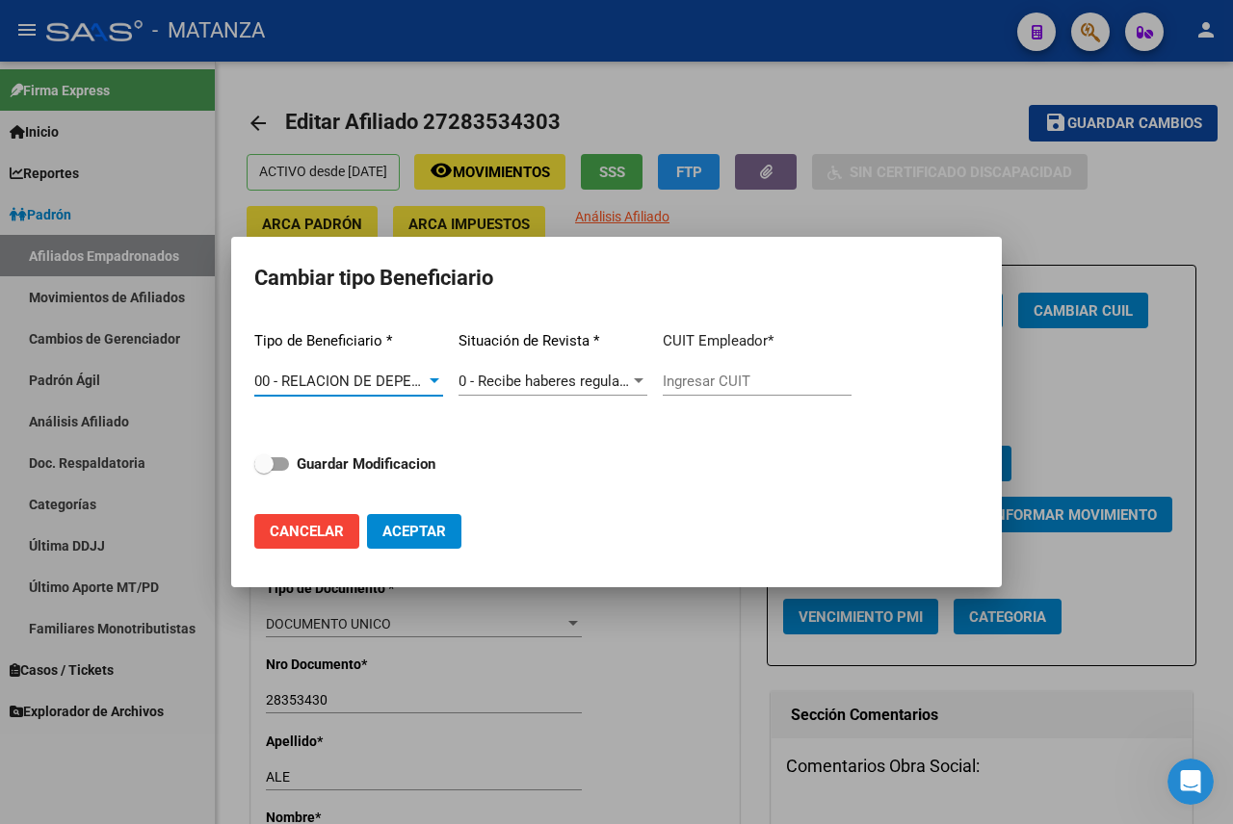
type input "30-54443361-6"
click at [414, 534] on span "Aceptar" at bounding box center [414, 531] width 64 height 17
type input "30-54443361-6"
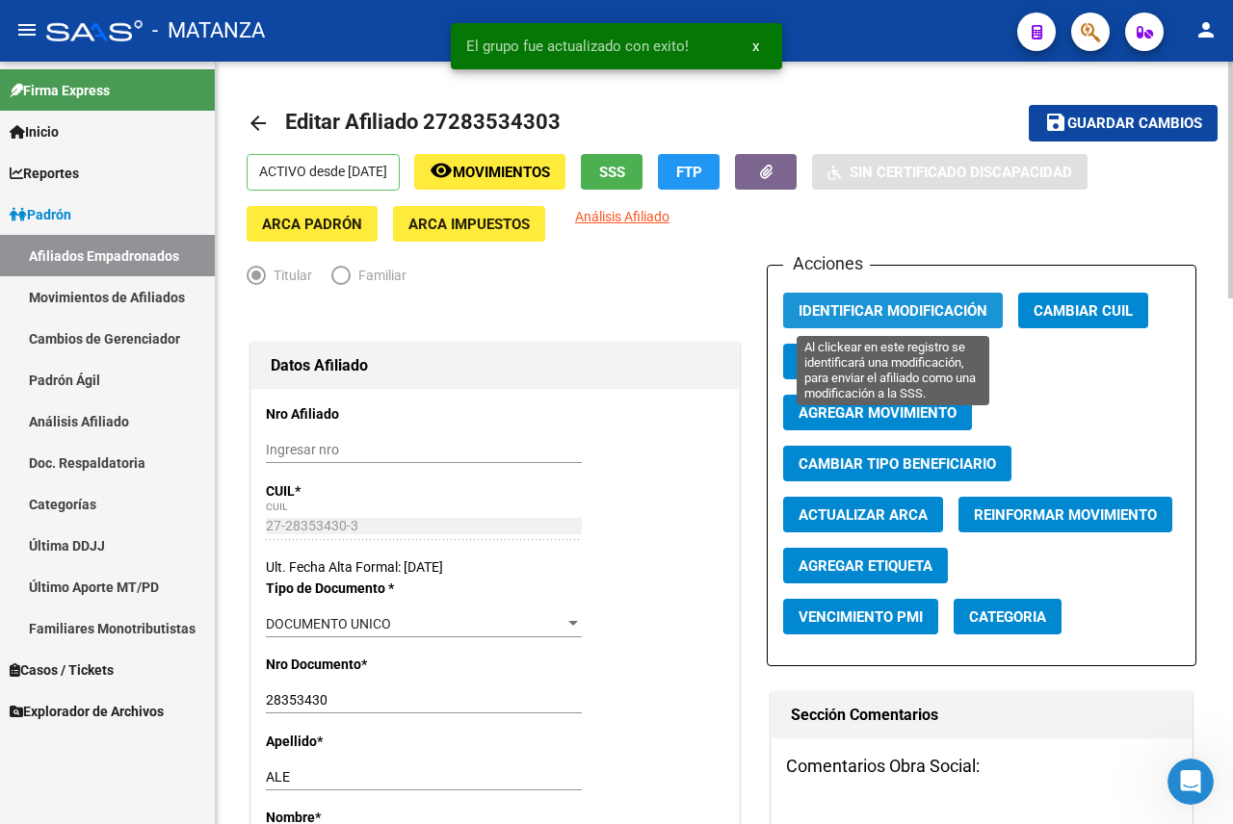
click at [886, 305] on span "Identificar Modificación" at bounding box center [892, 310] width 189 height 17
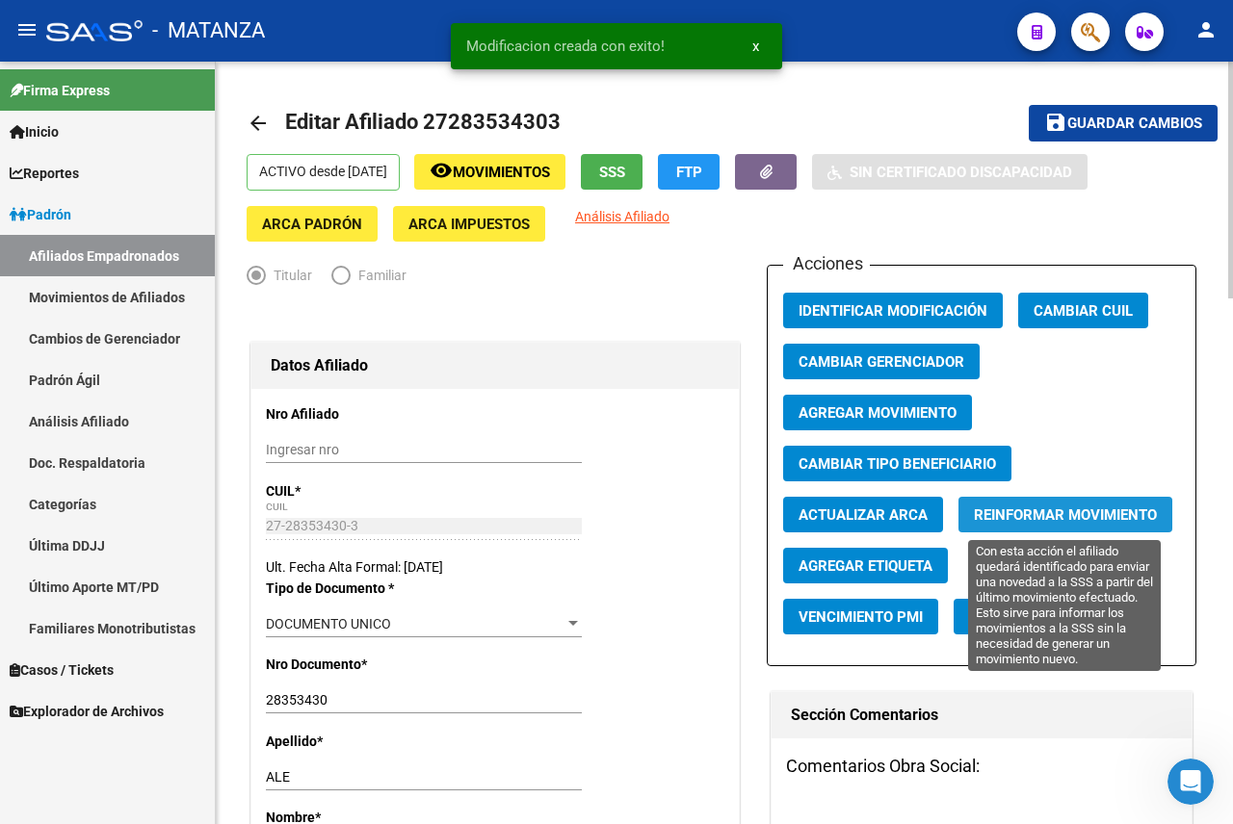
click at [1062, 515] on span "Reinformar Movimiento" at bounding box center [1065, 515] width 183 height 17
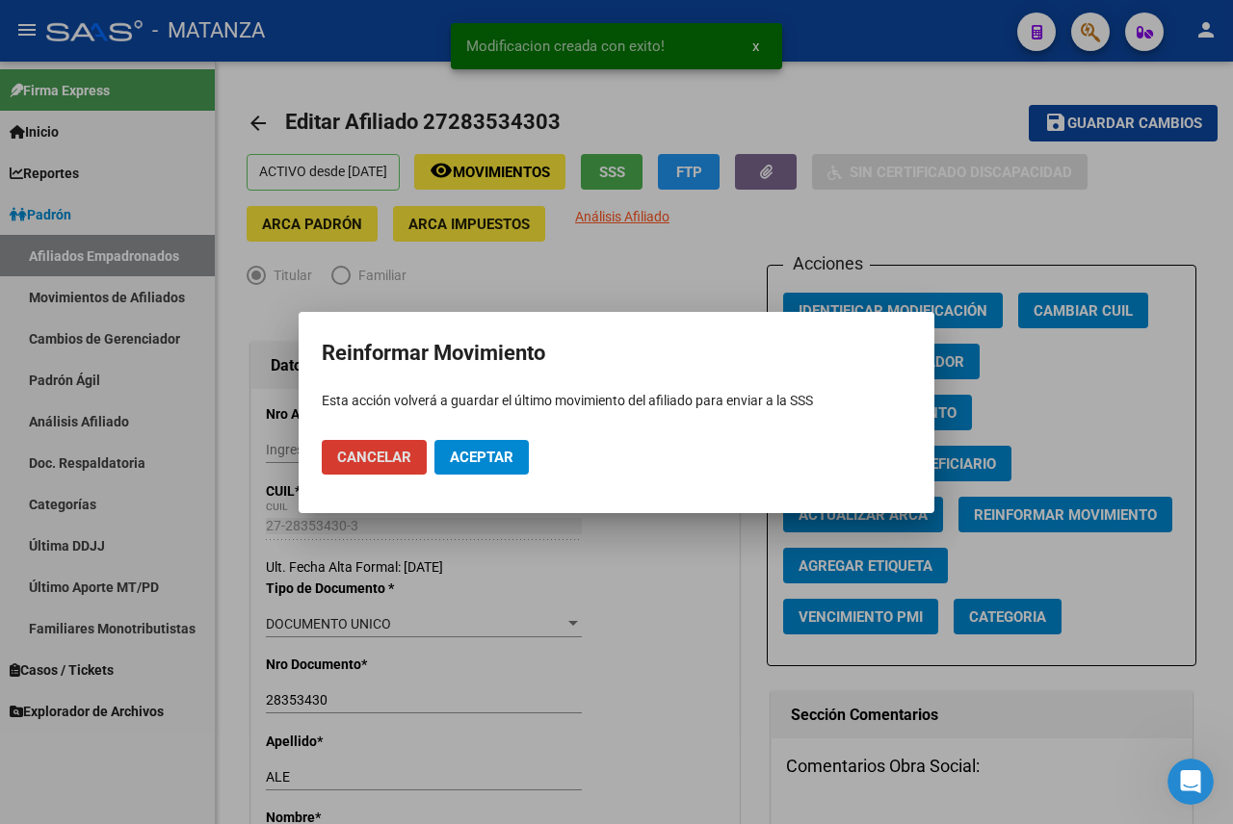
click at [502, 443] on button "Aceptar" at bounding box center [481, 457] width 94 height 35
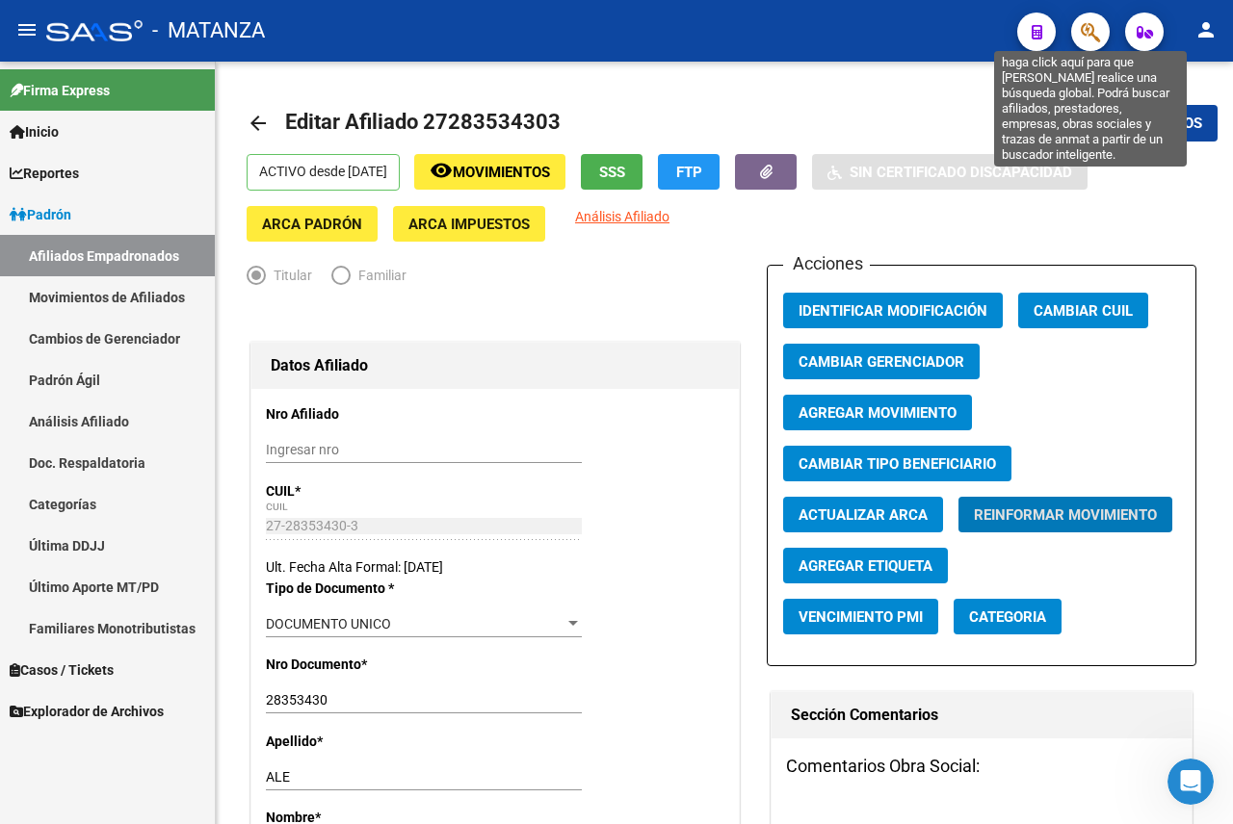
click at [1082, 35] on icon "button" at bounding box center [1090, 32] width 19 height 22
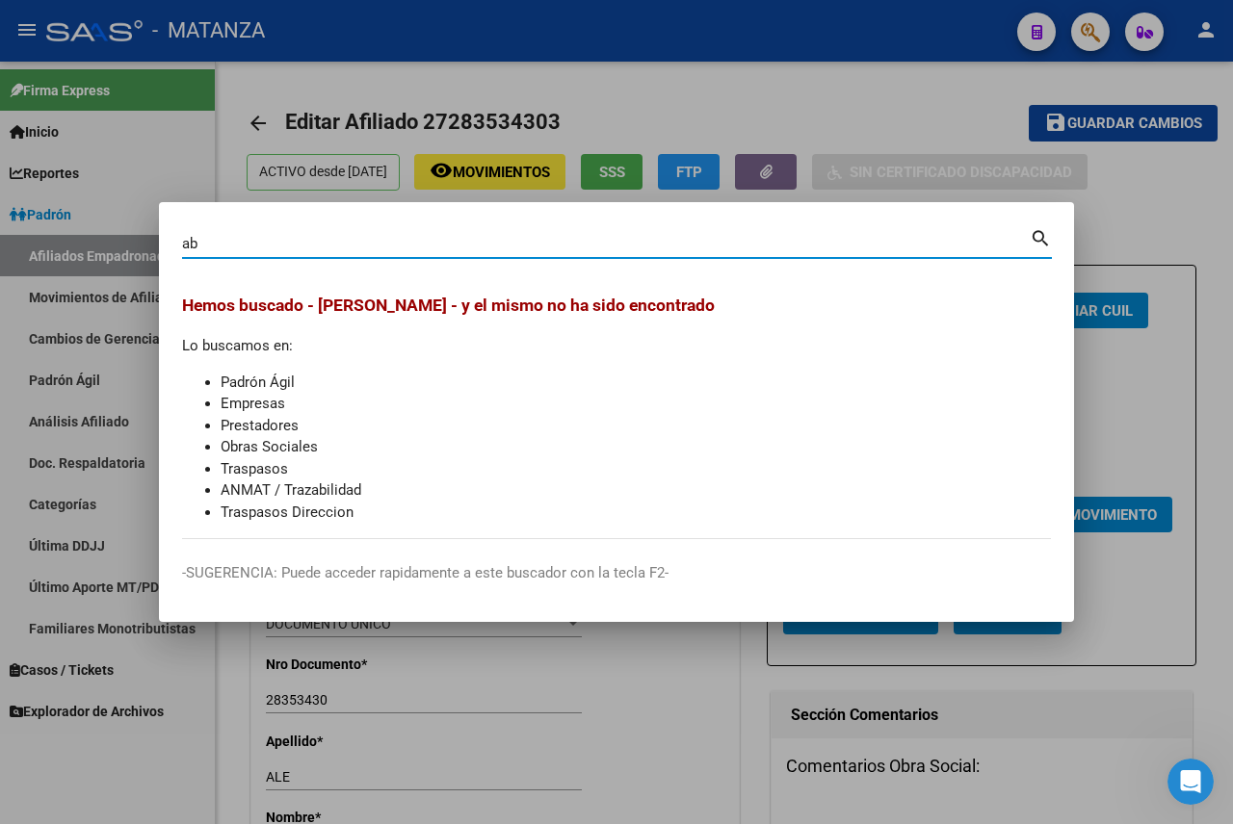
type input "a"
type input "20430073"
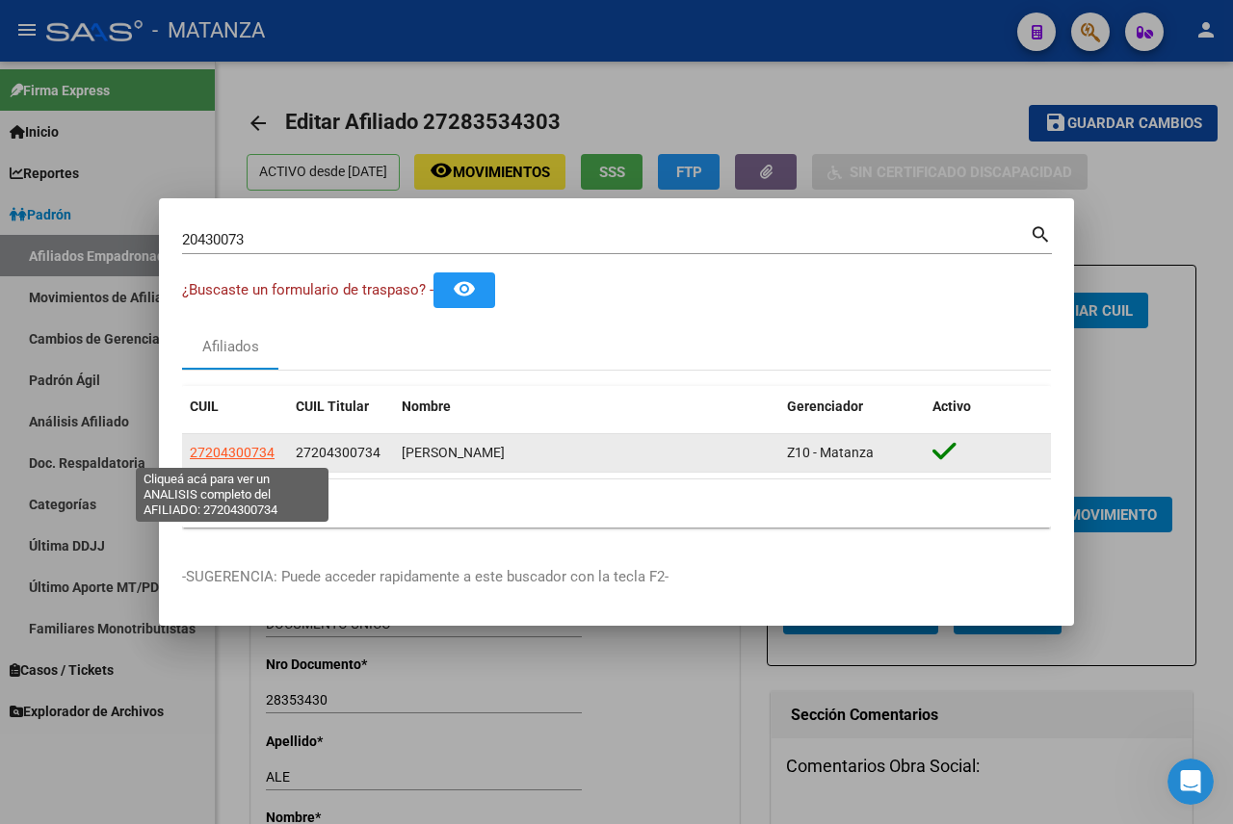
click at [253, 452] on span "27204300734" at bounding box center [232, 452] width 85 height 15
type textarea "27204300734"
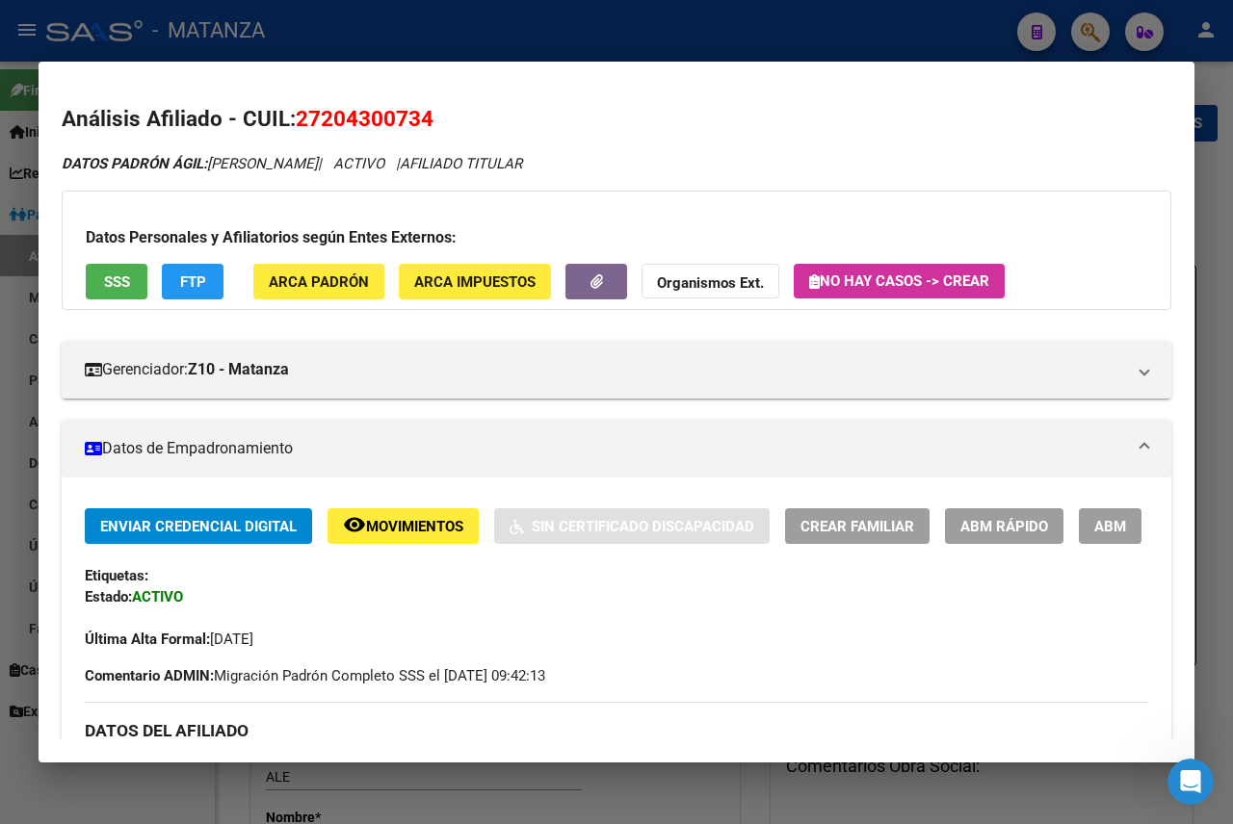
scroll to position [385, 0]
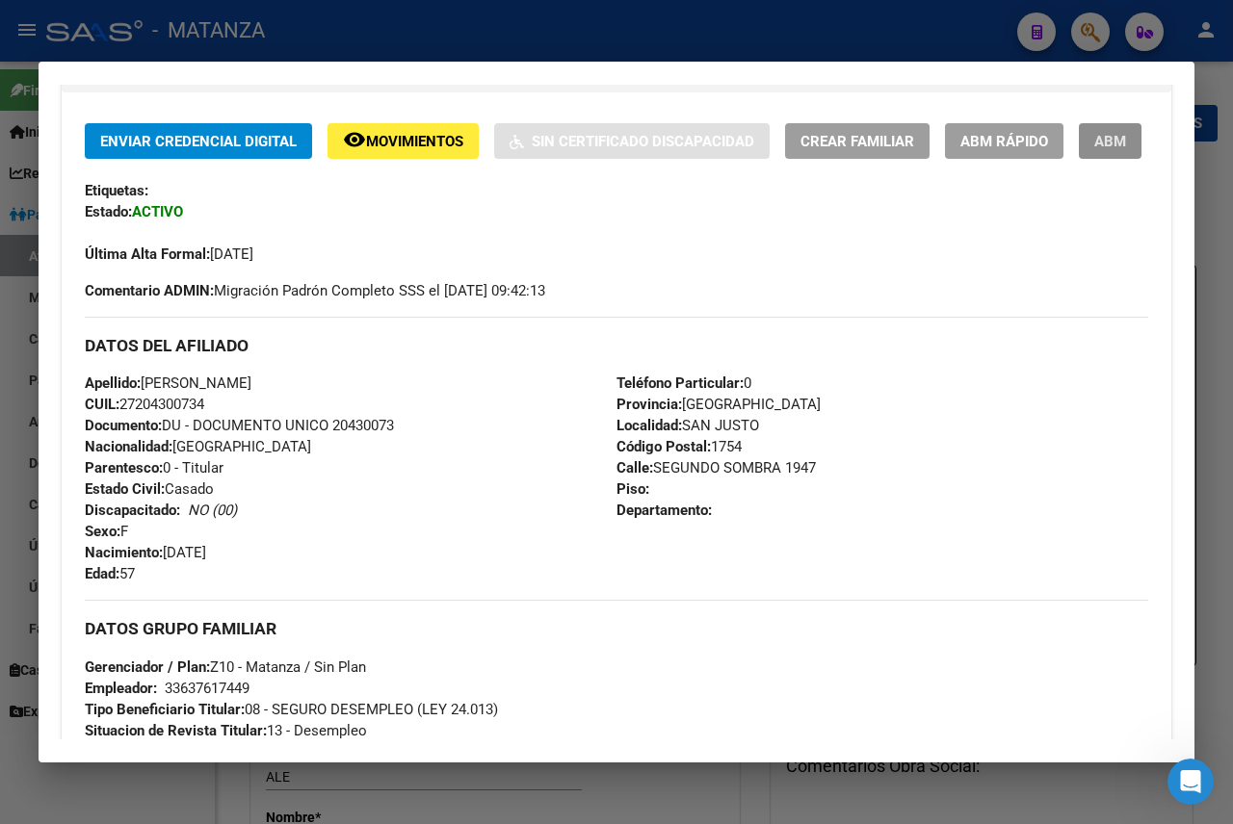
click at [1094, 150] on span "ABM" at bounding box center [1110, 141] width 32 height 17
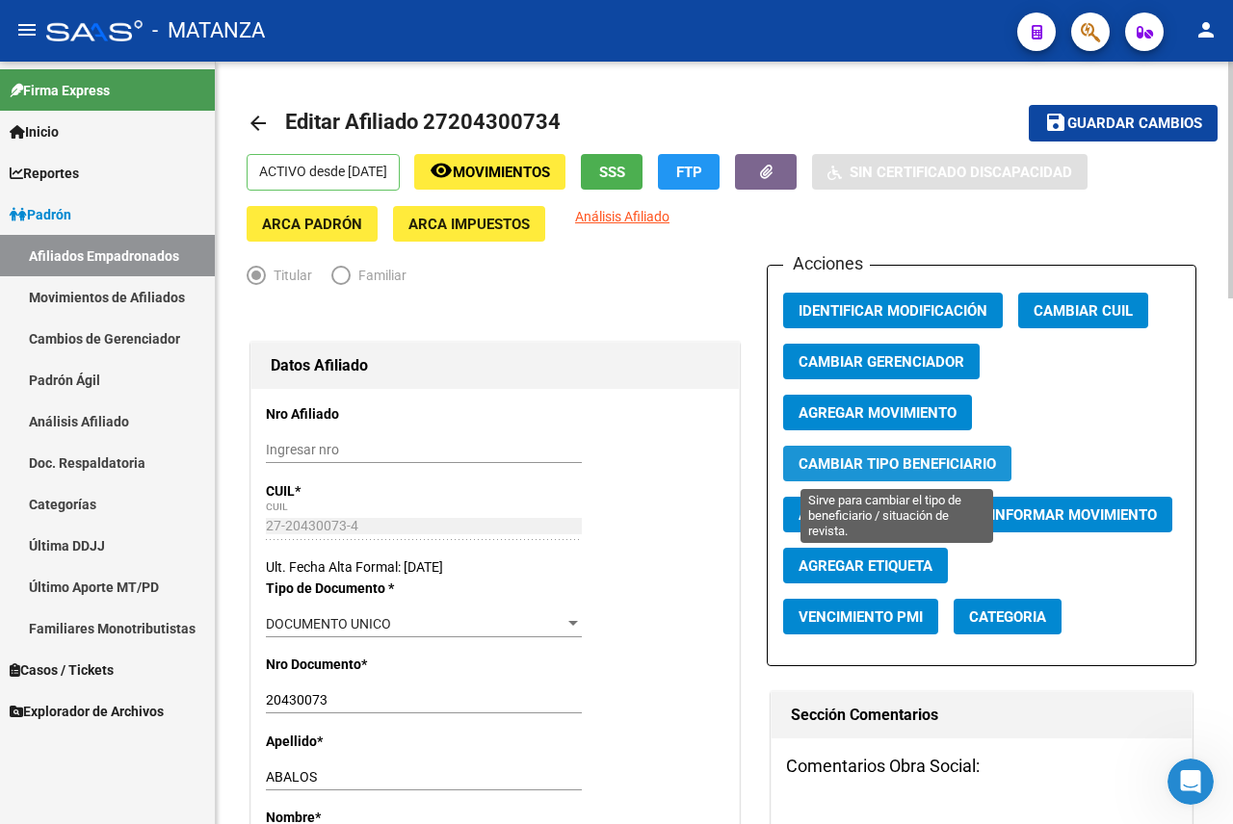
click at [875, 461] on span "Cambiar Tipo Beneficiario" at bounding box center [896, 464] width 197 height 17
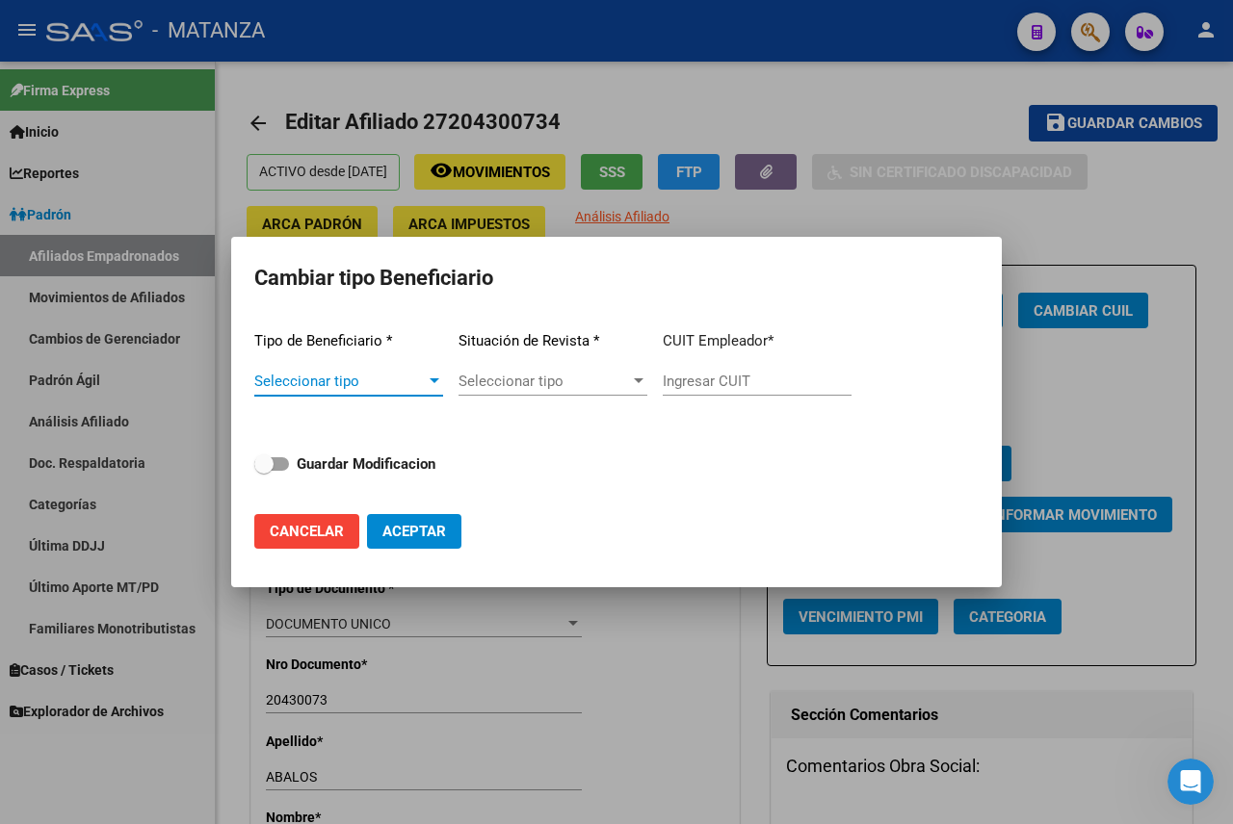
click at [412, 375] on span "Seleccionar tipo" at bounding box center [339, 381] width 171 height 17
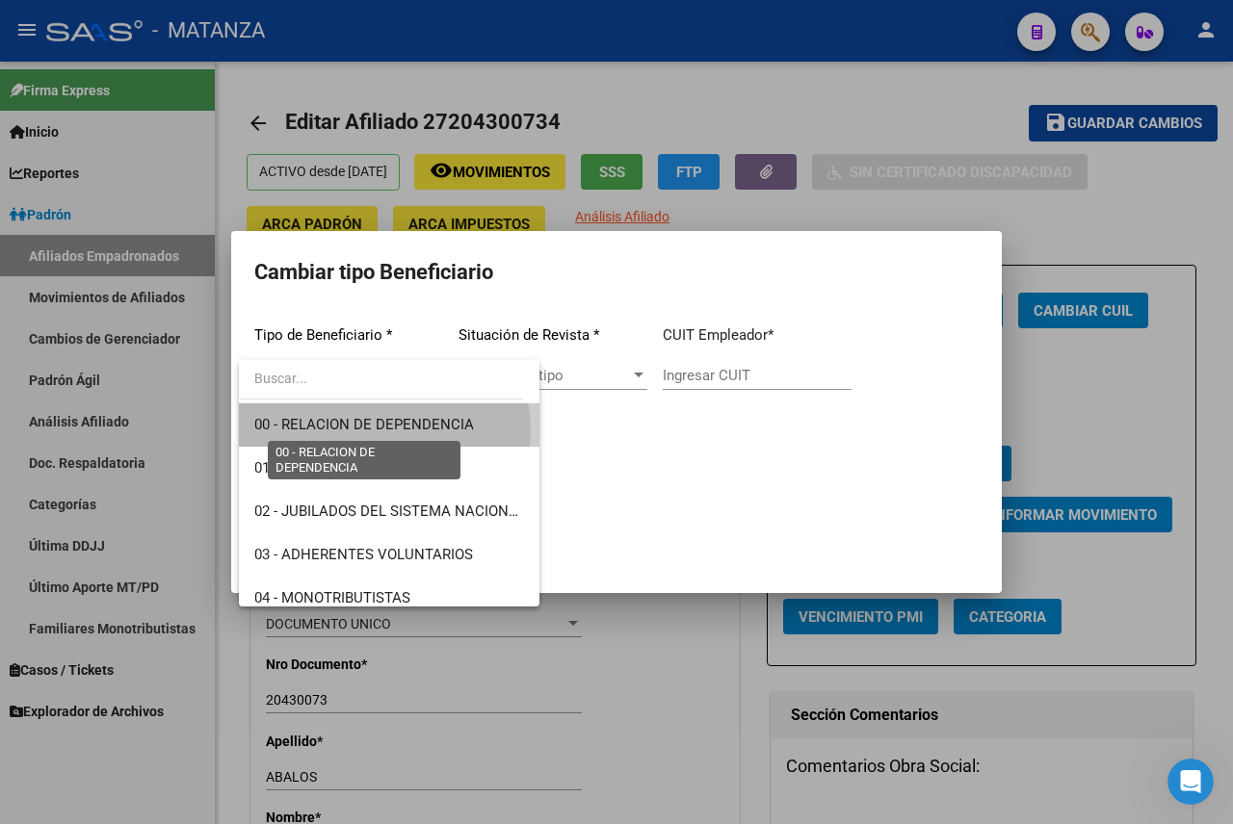
click at [383, 431] on span "00 - RELACION DE DEPENDENCIA" at bounding box center [364, 424] width 220 height 17
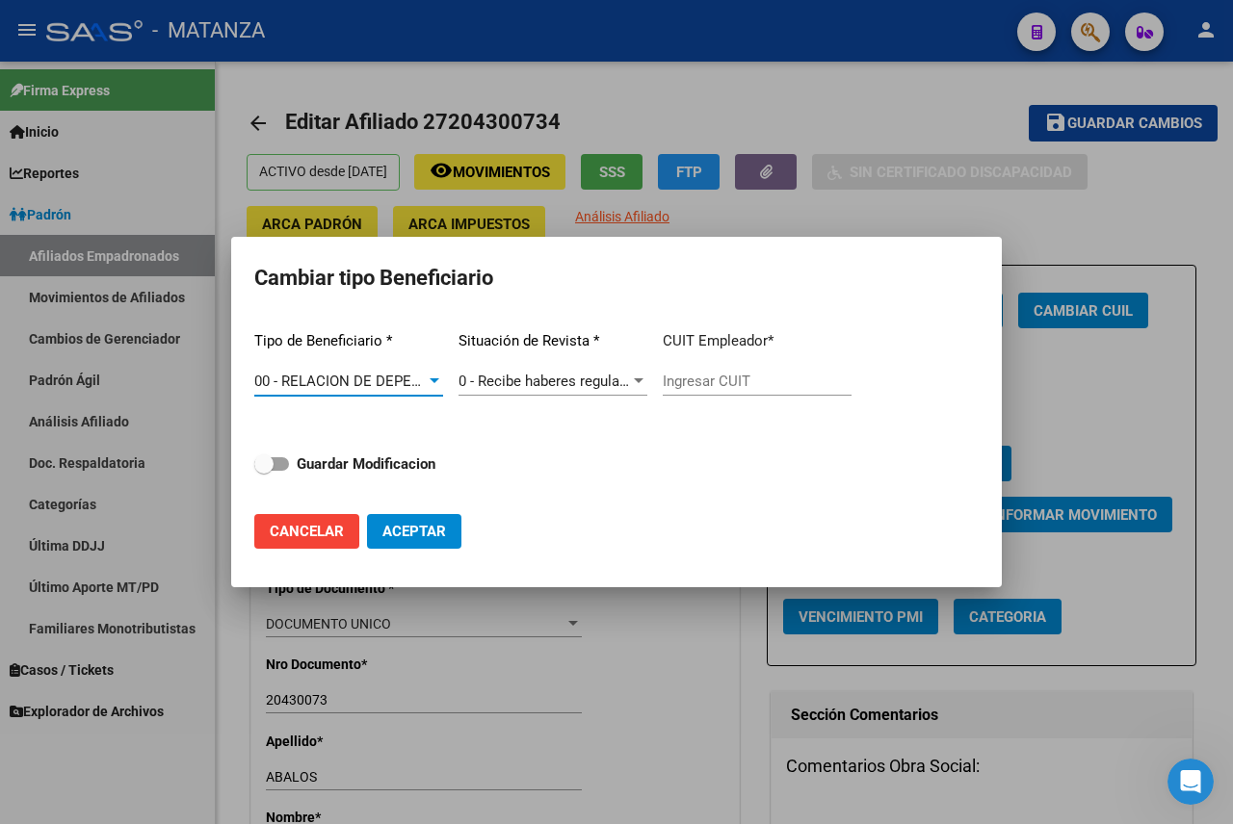
type input "30-68627333-0"
click at [403, 528] on span "Aceptar" at bounding box center [414, 531] width 64 height 17
type input "30-68627333-0"
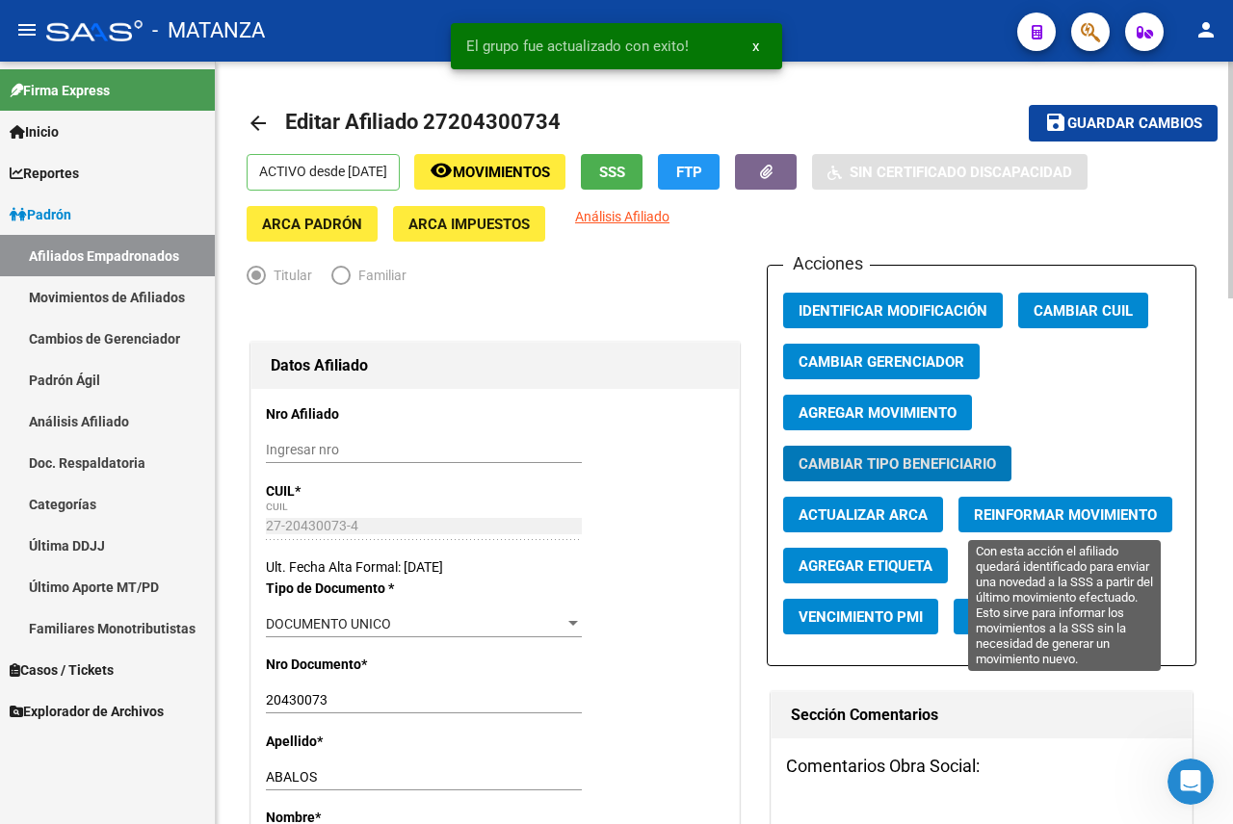
click at [1007, 505] on button "Reinformar Movimiento" at bounding box center [1065, 515] width 214 height 36
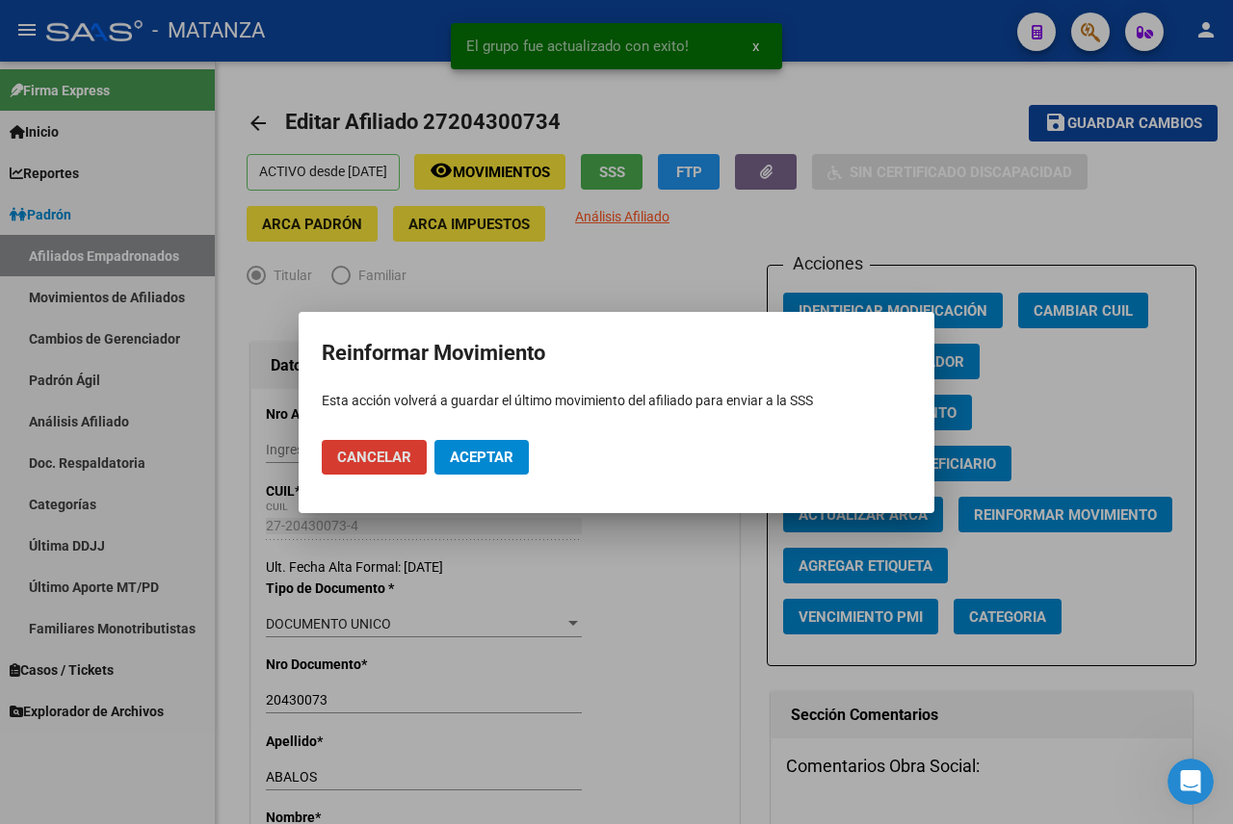
click at [475, 456] on span "Aceptar" at bounding box center [482, 457] width 64 height 17
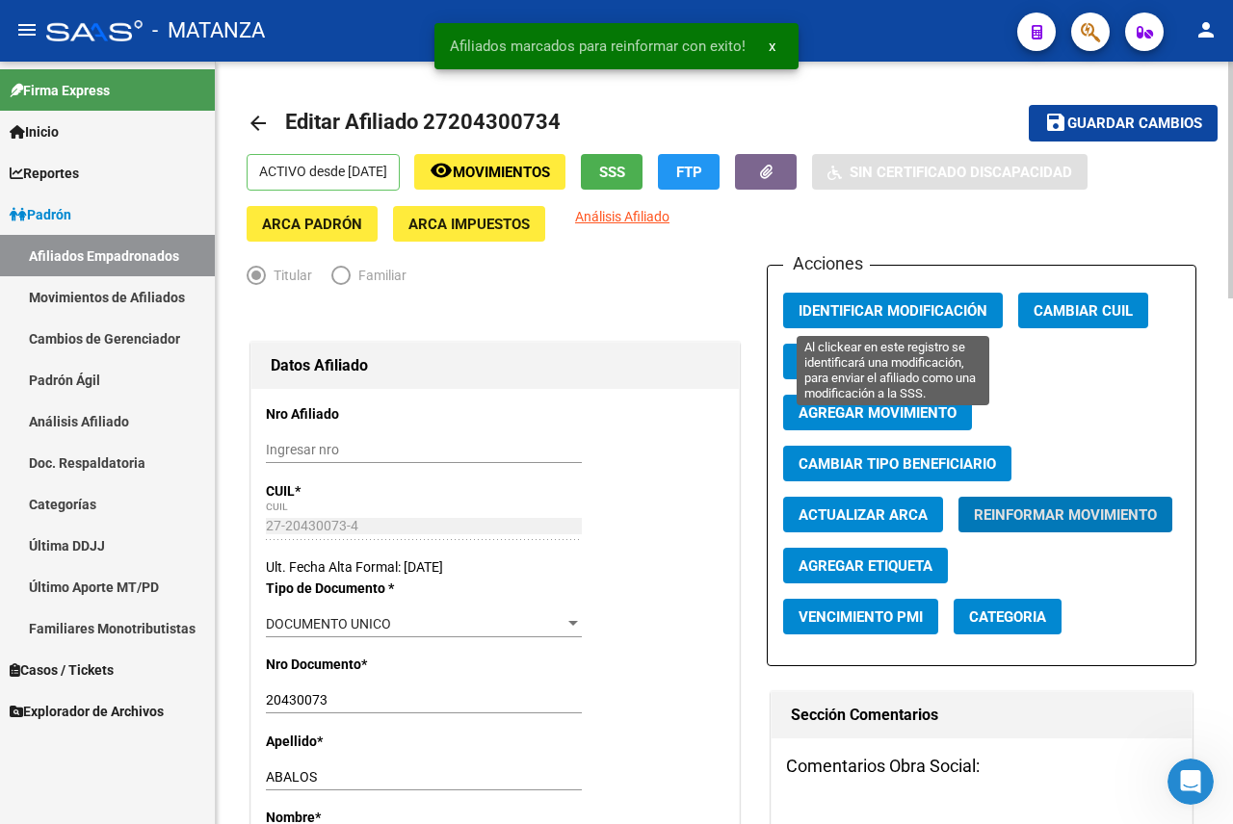
click at [914, 301] on span "Identificar Modificación" at bounding box center [892, 309] width 189 height 17
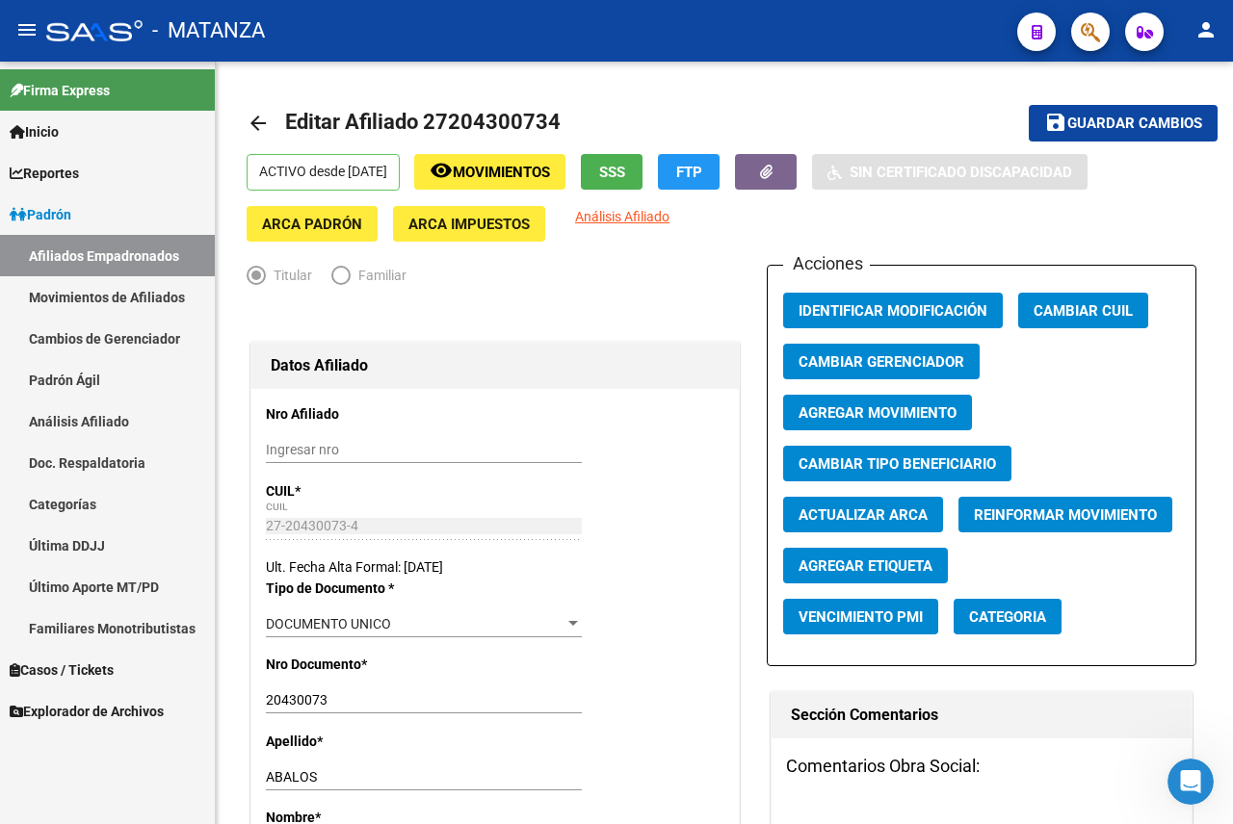
click at [1109, 31] on button "button" at bounding box center [1090, 32] width 39 height 39
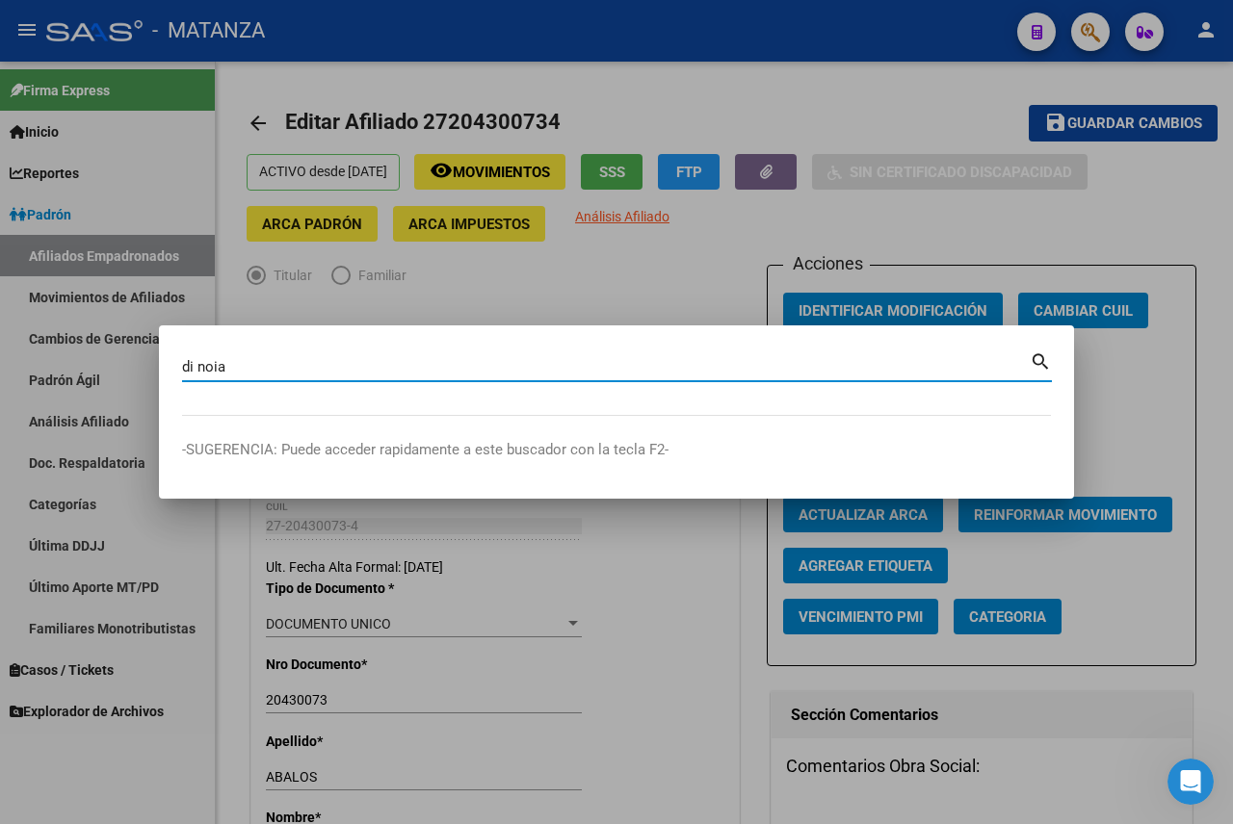
type input "di noia"
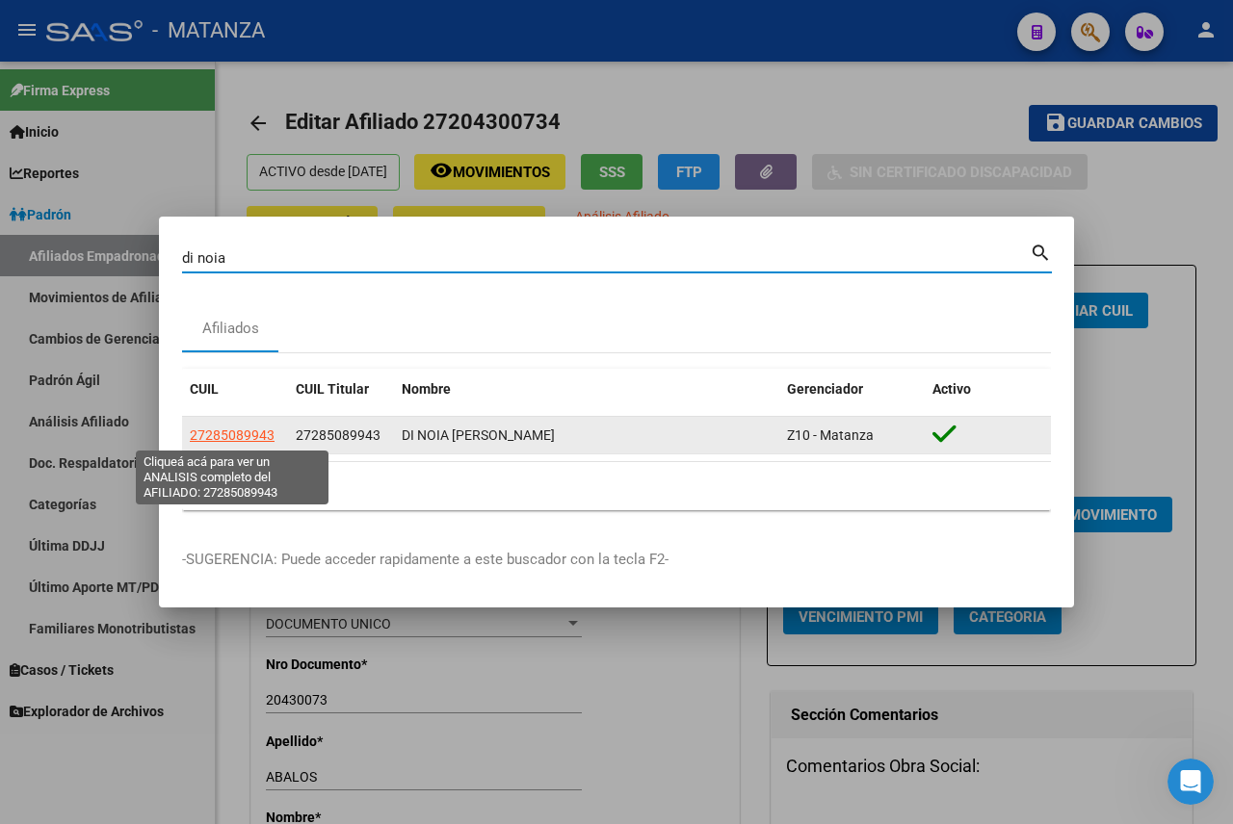
click at [196, 431] on span "27285089943" at bounding box center [232, 435] width 85 height 15
type textarea "27285089943"
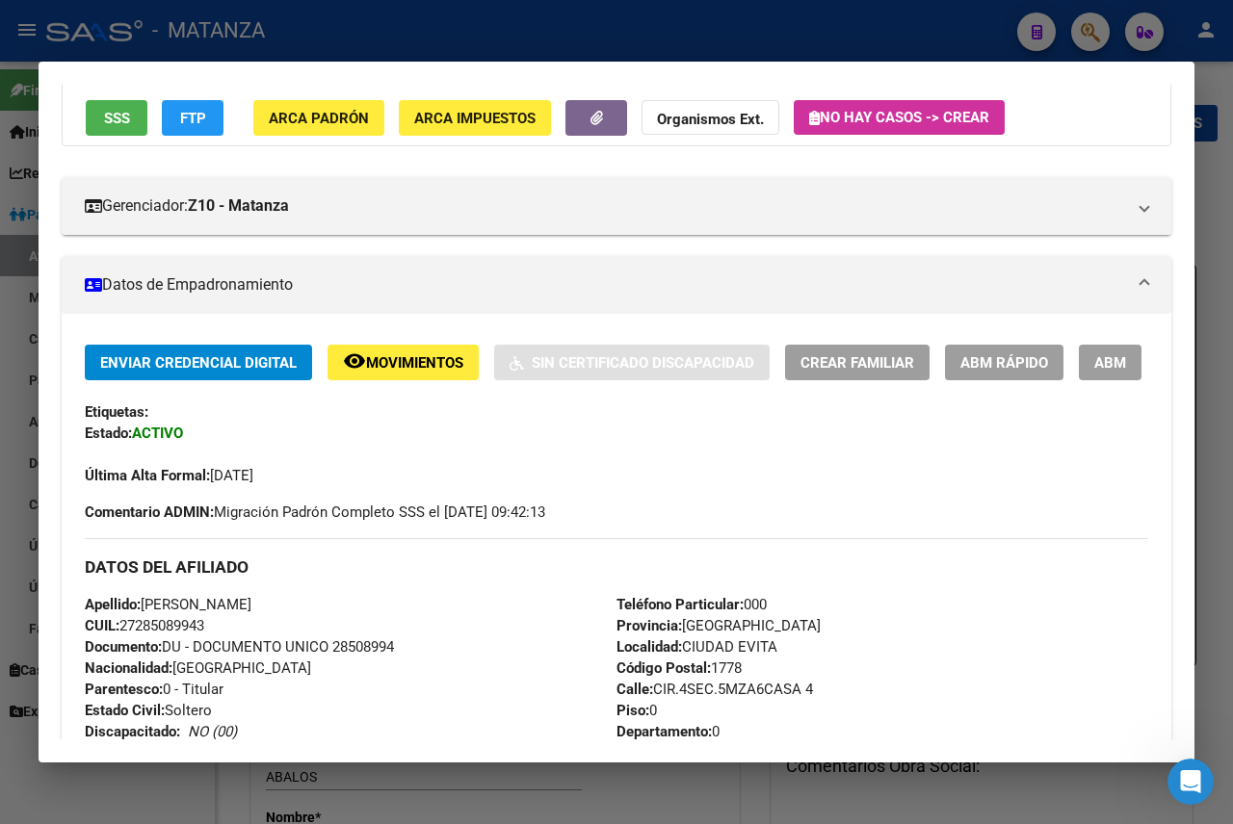
scroll to position [193, 0]
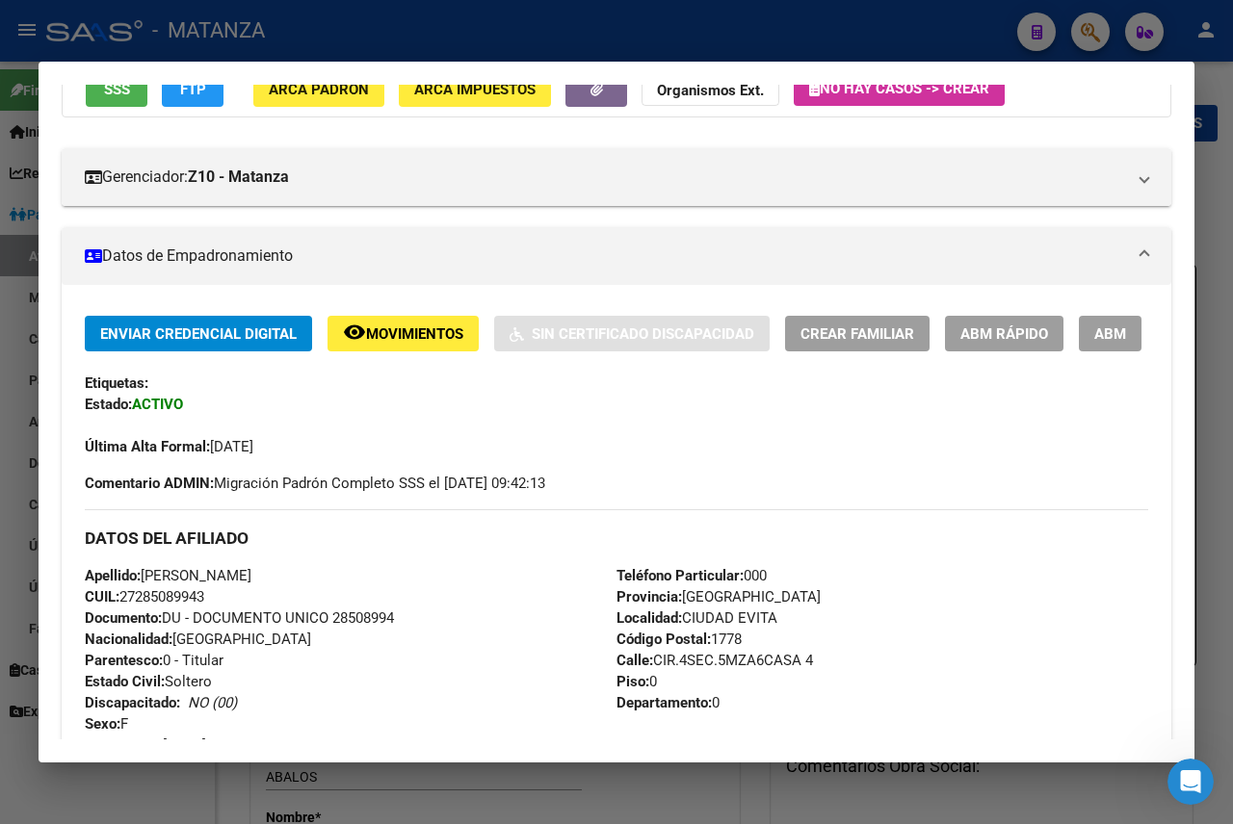
click at [1094, 343] on span "ABM" at bounding box center [1110, 334] width 32 height 17
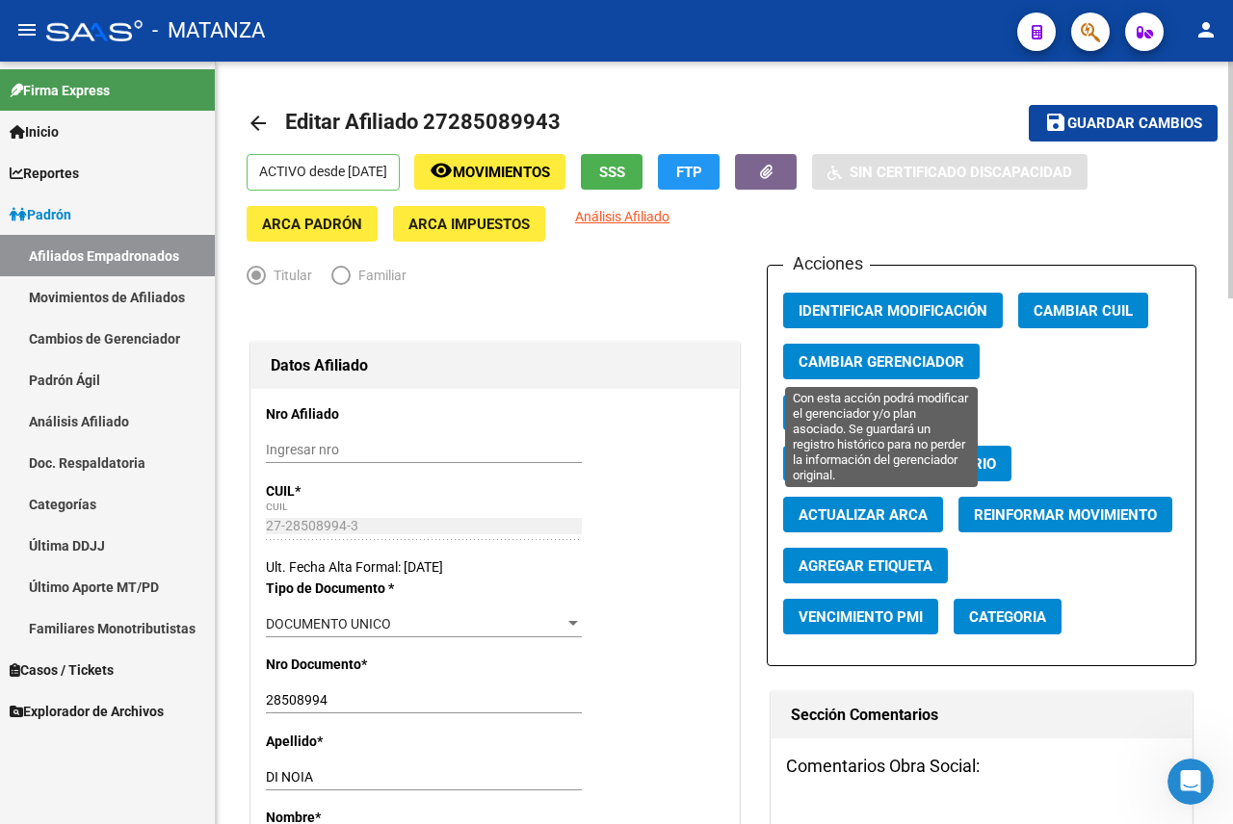
click at [905, 366] on span "Cambiar Gerenciador" at bounding box center [881, 361] width 166 height 17
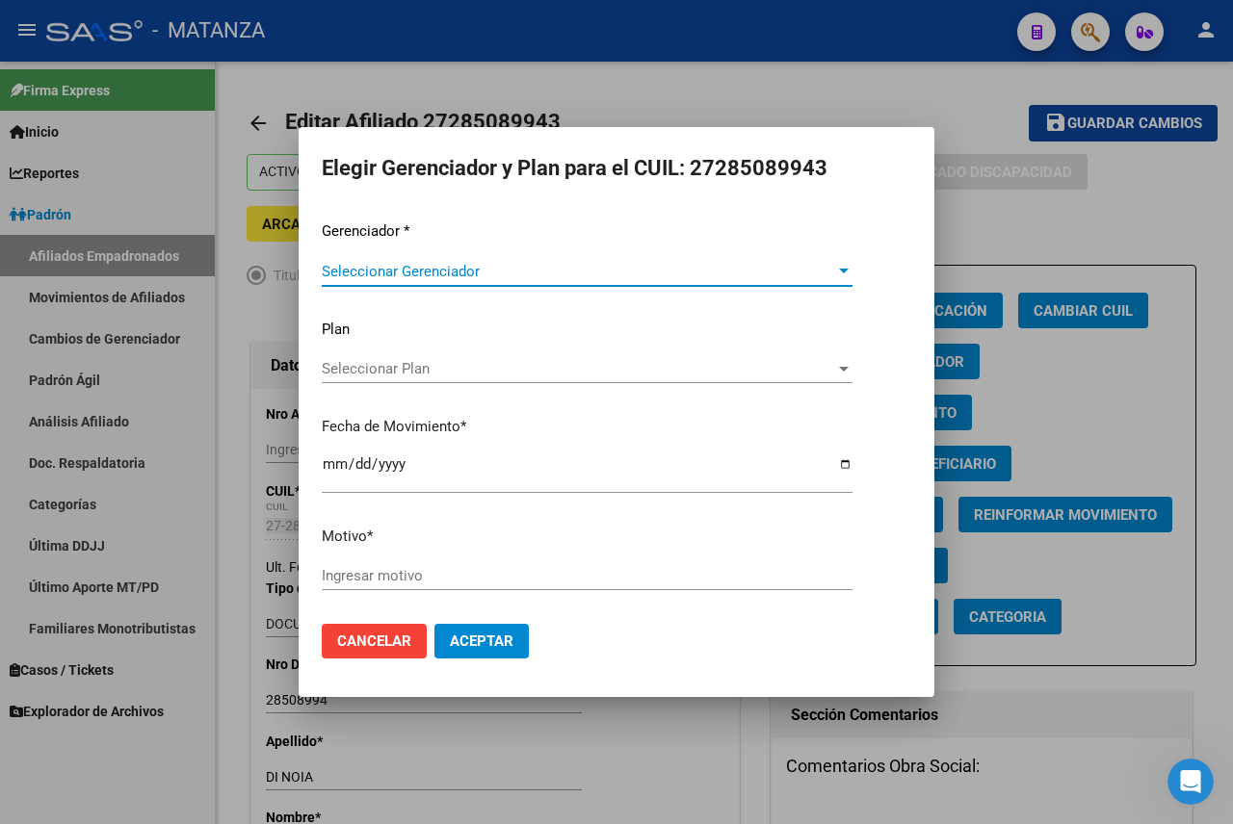
click at [962, 78] on div at bounding box center [616, 412] width 1233 height 824
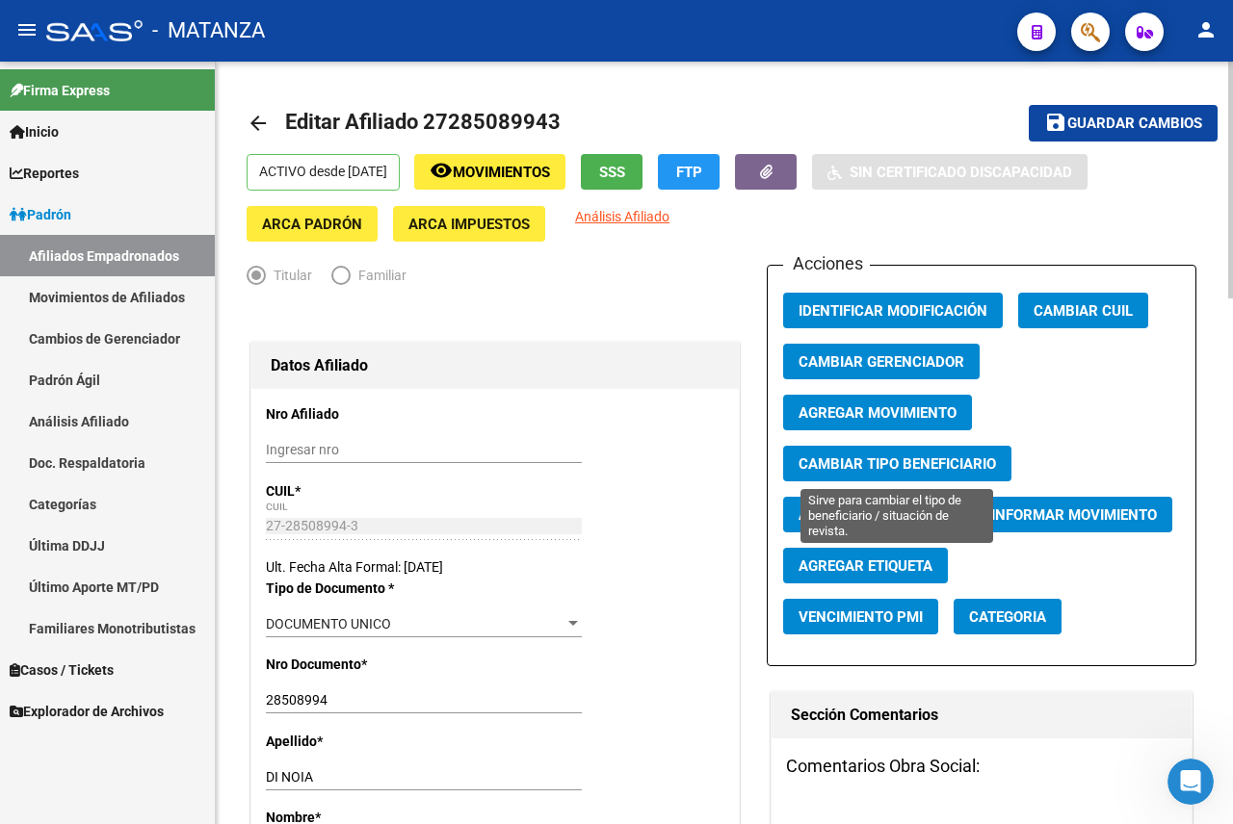
click at [927, 455] on span "Cambiar Tipo Beneficiario" at bounding box center [896, 463] width 197 height 17
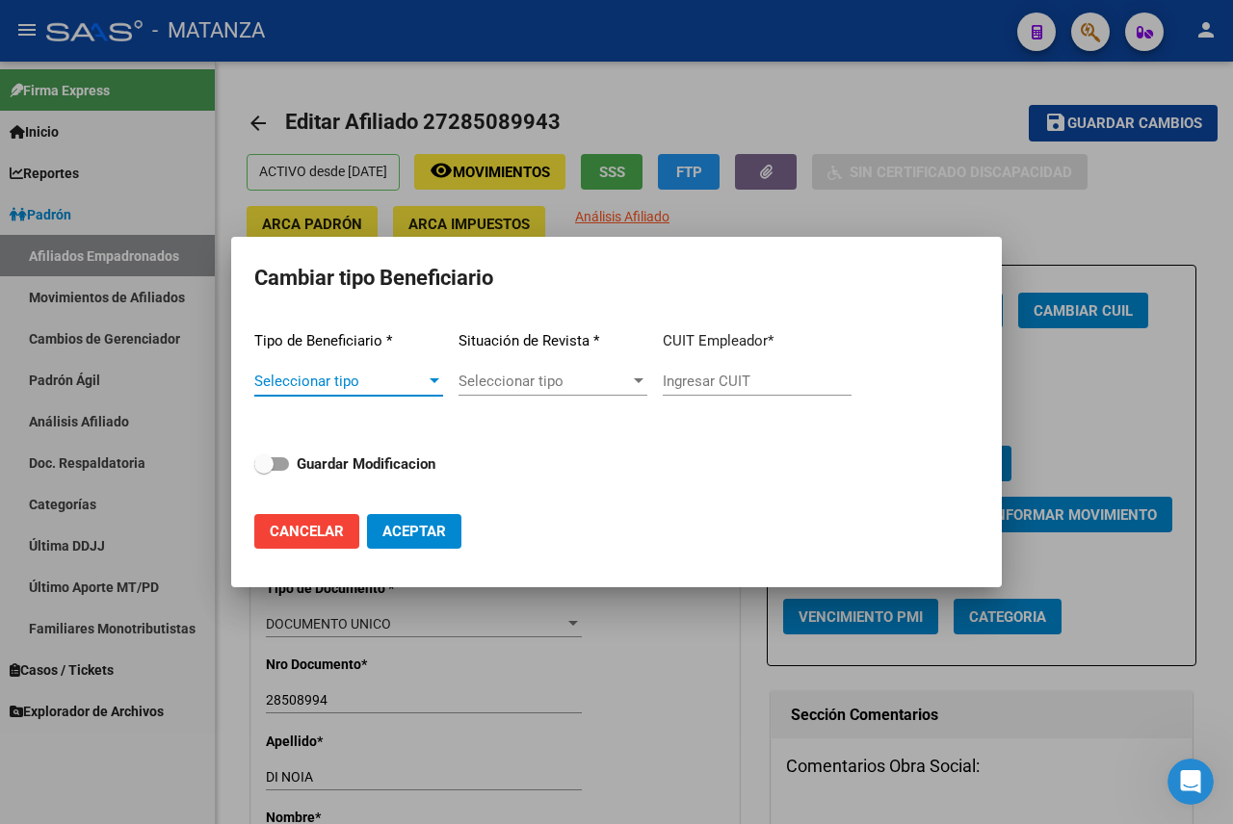
click at [387, 373] on span "Seleccionar tipo" at bounding box center [339, 381] width 171 height 17
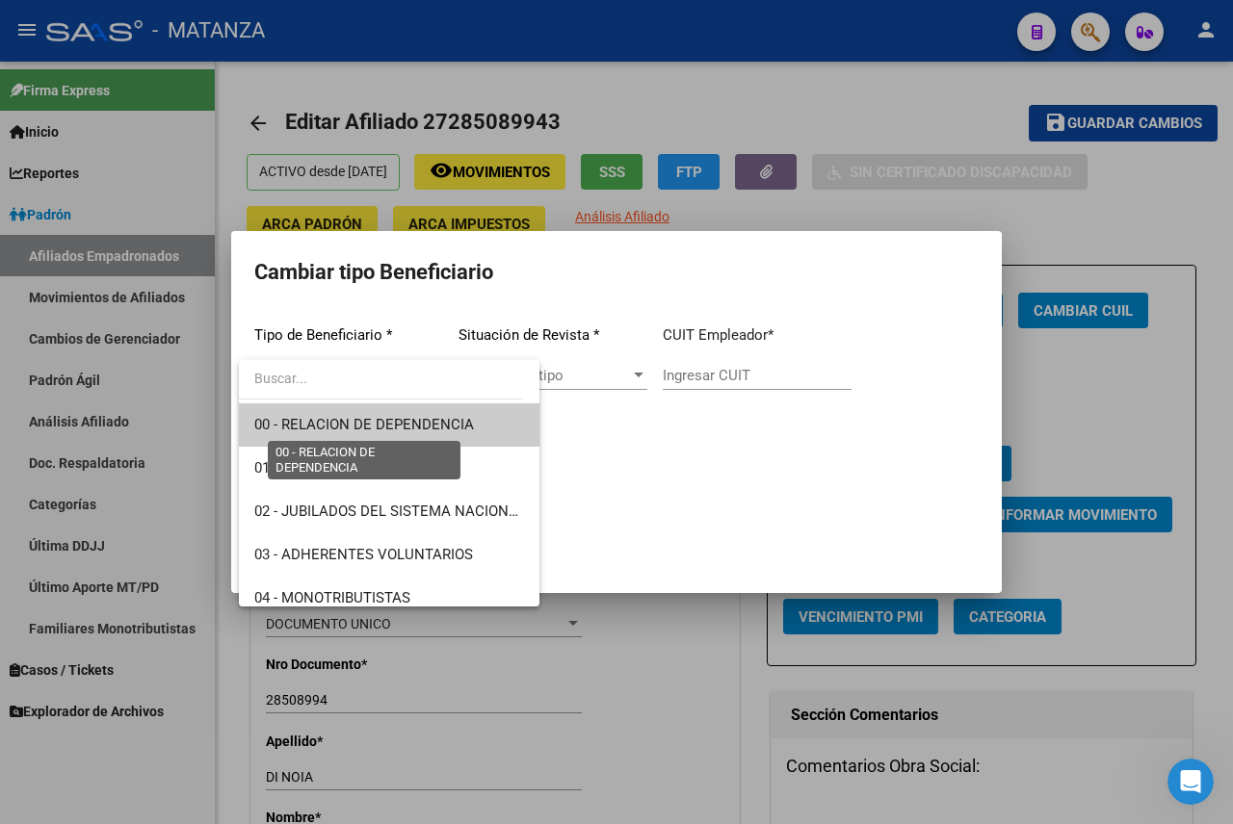
click at [386, 422] on span "00 - RELACION DE DEPENDENCIA" at bounding box center [364, 424] width 220 height 17
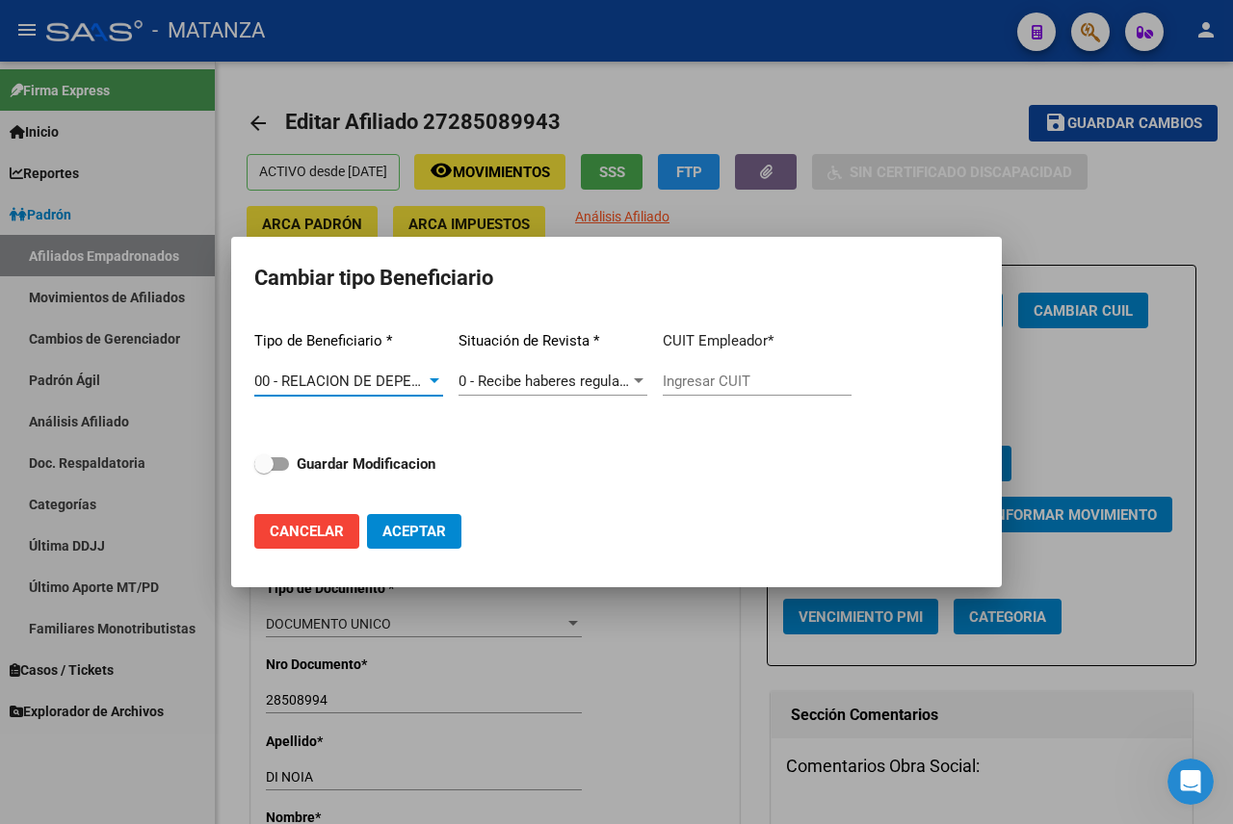
type input "30-54443361-6"
click at [417, 529] on span "Aceptar" at bounding box center [414, 531] width 64 height 17
type input "30-54443361-6"
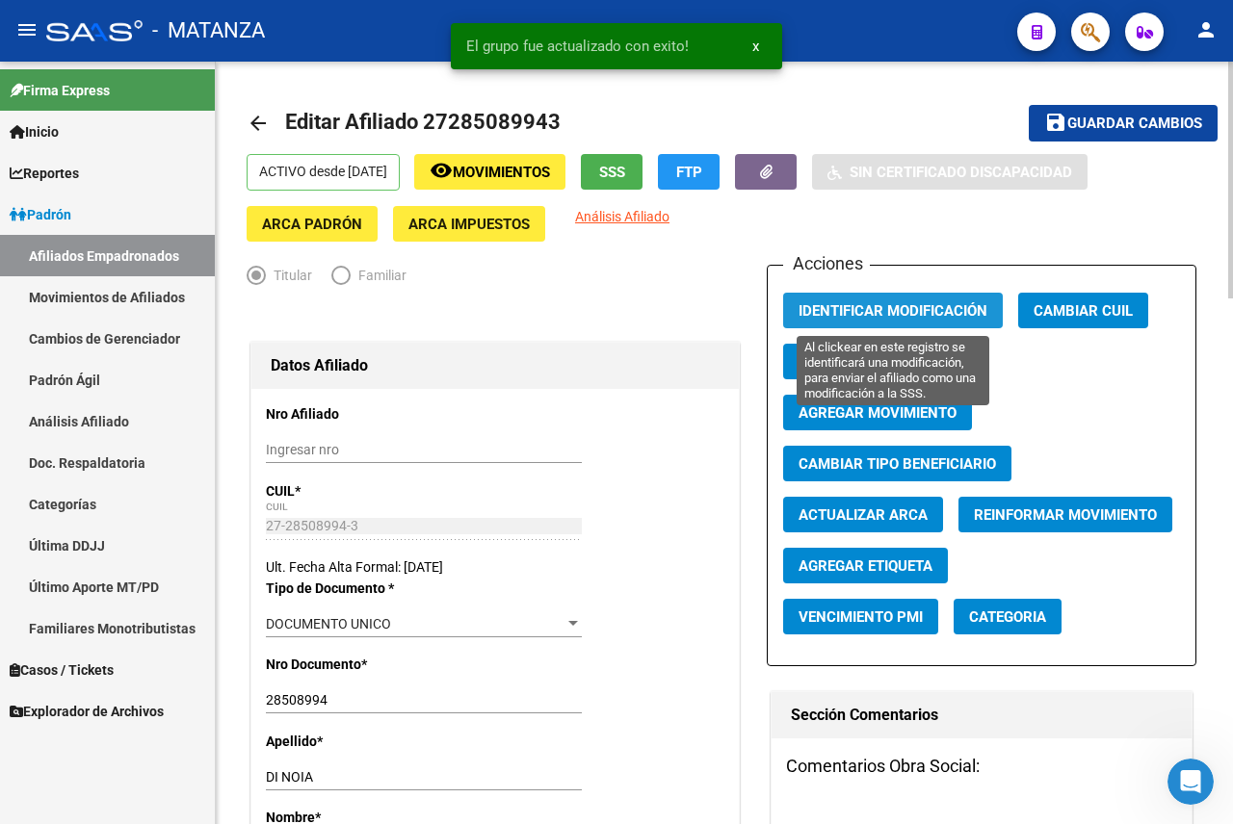
click at [843, 310] on span "Identificar Modificación" at bounding box center [892, 310] width 189 height 17
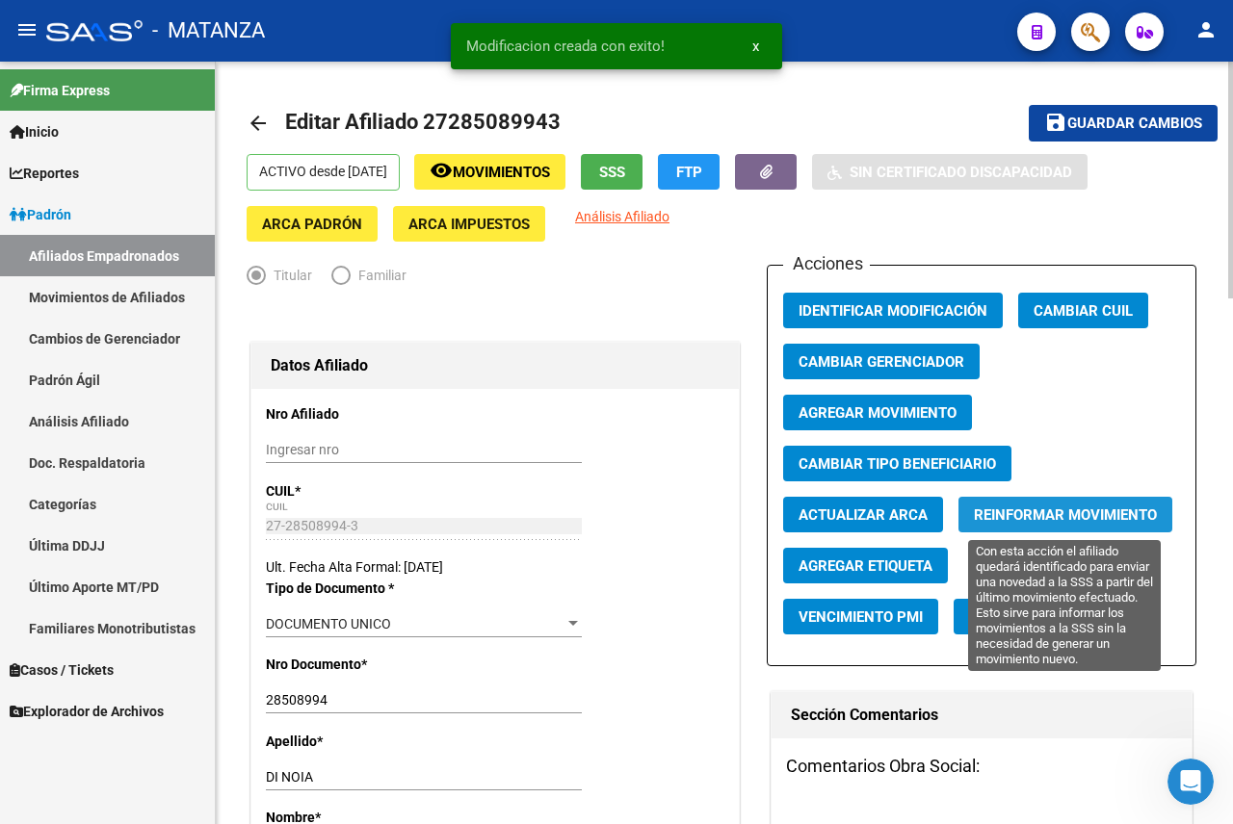
click at [1076, 509] on span "Reinformar Movimiento" at bounding box center [1065, 515] width 183 height 17
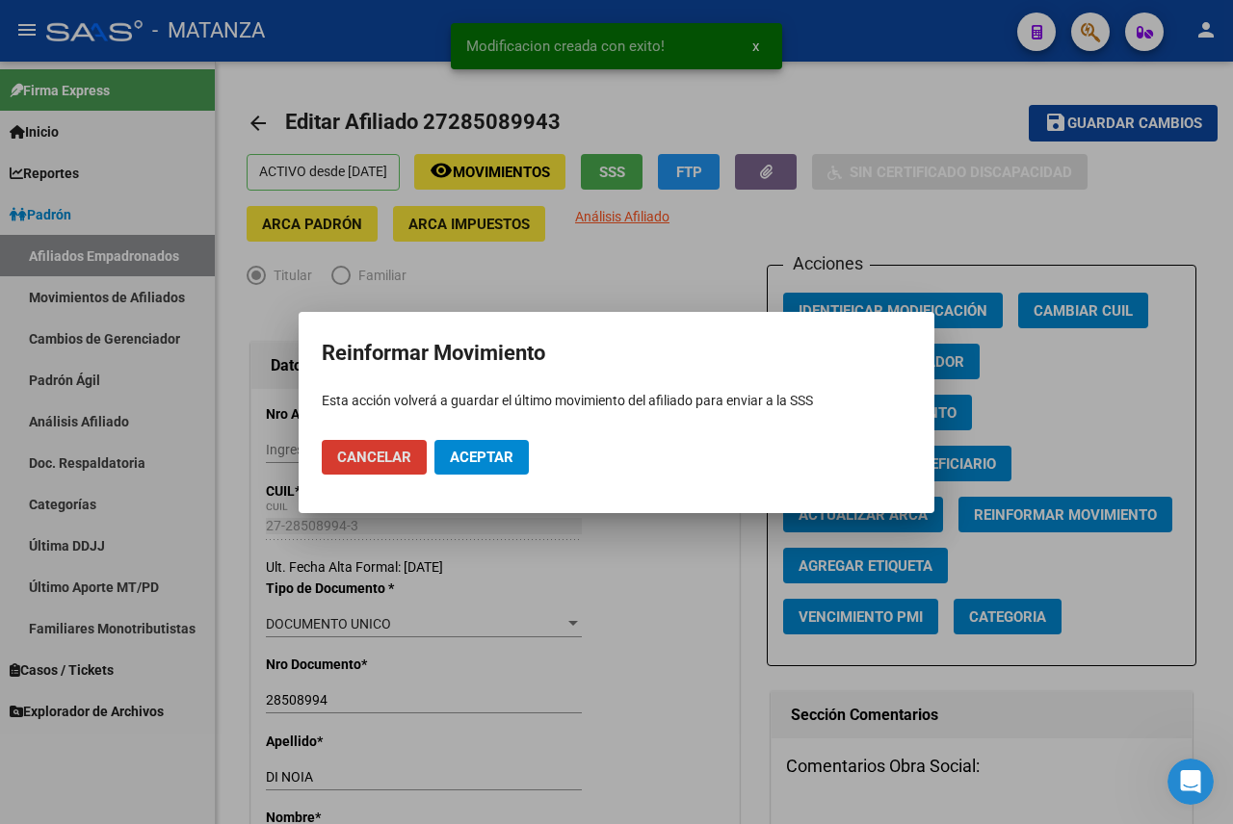
click at [517, 446] on button "Aceptar" at bounding box center [481, 457] width 94 height 35
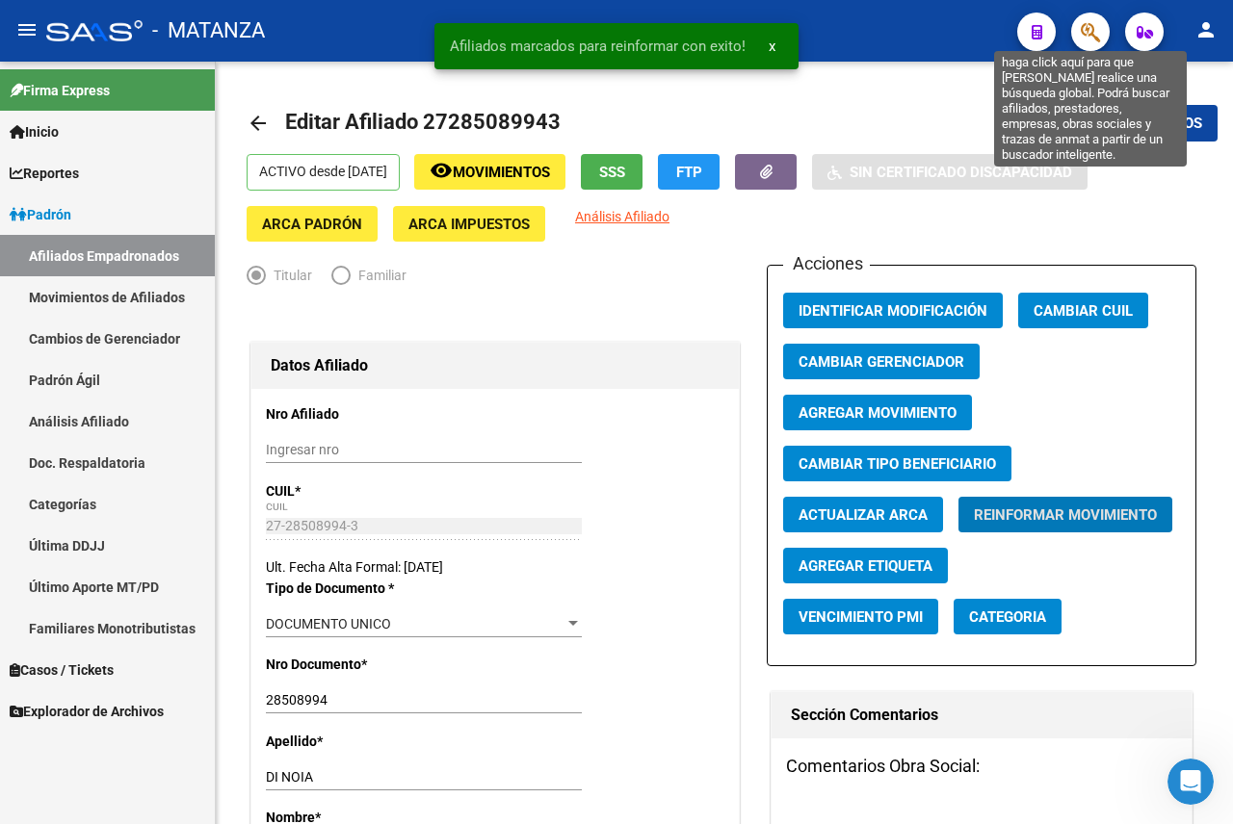
click at [1085, 29] on icon "button" at bounding box center [1090, 32] width 19 height 22
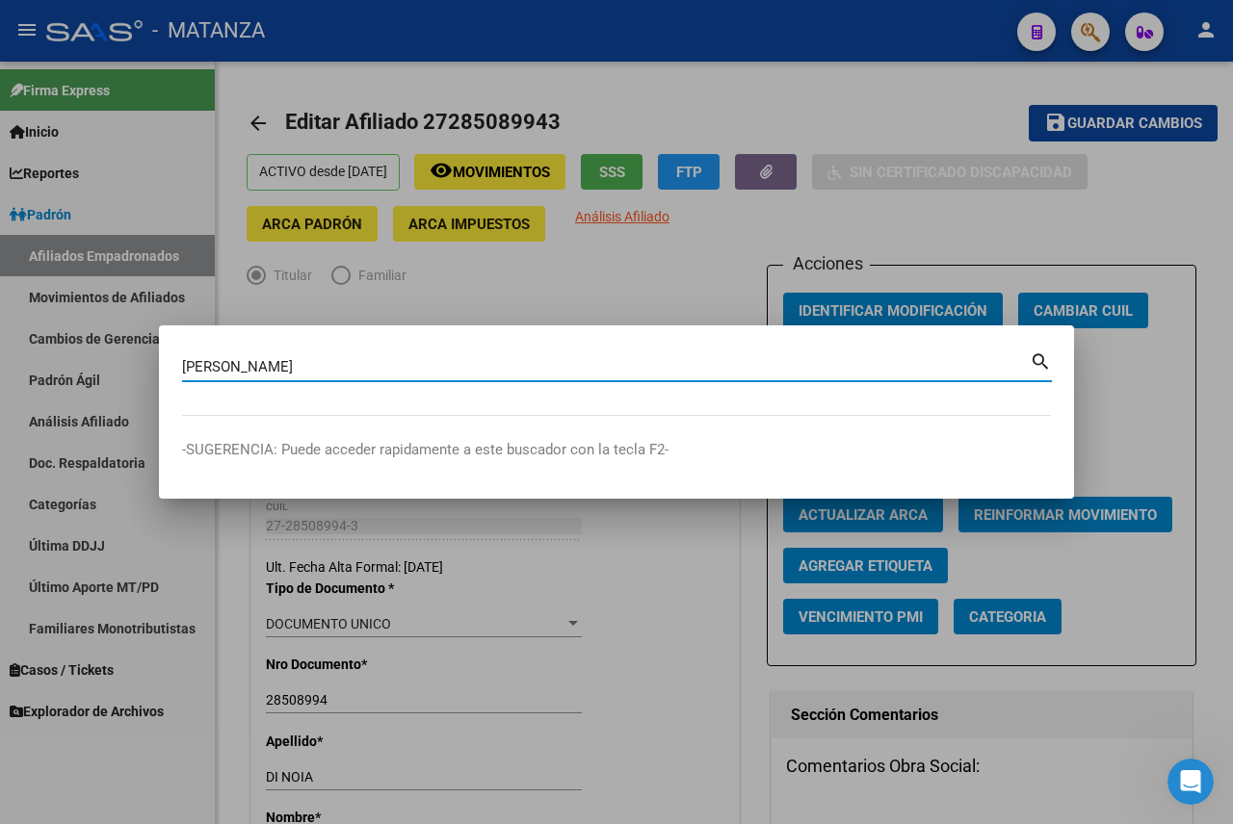
type input "[PERSON_NAME]"
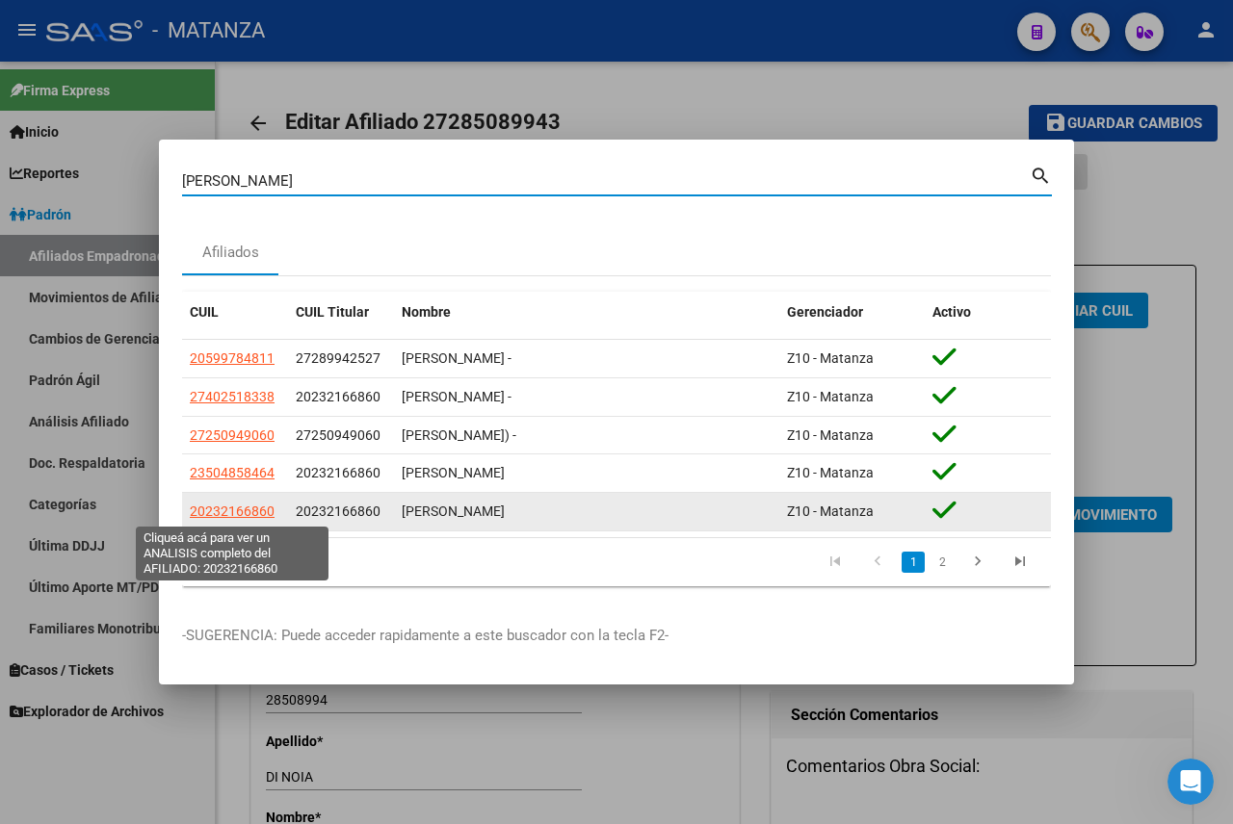
click at [266, 517] on span "20232166860" at bounding box center [232, 511] width 85 height 15
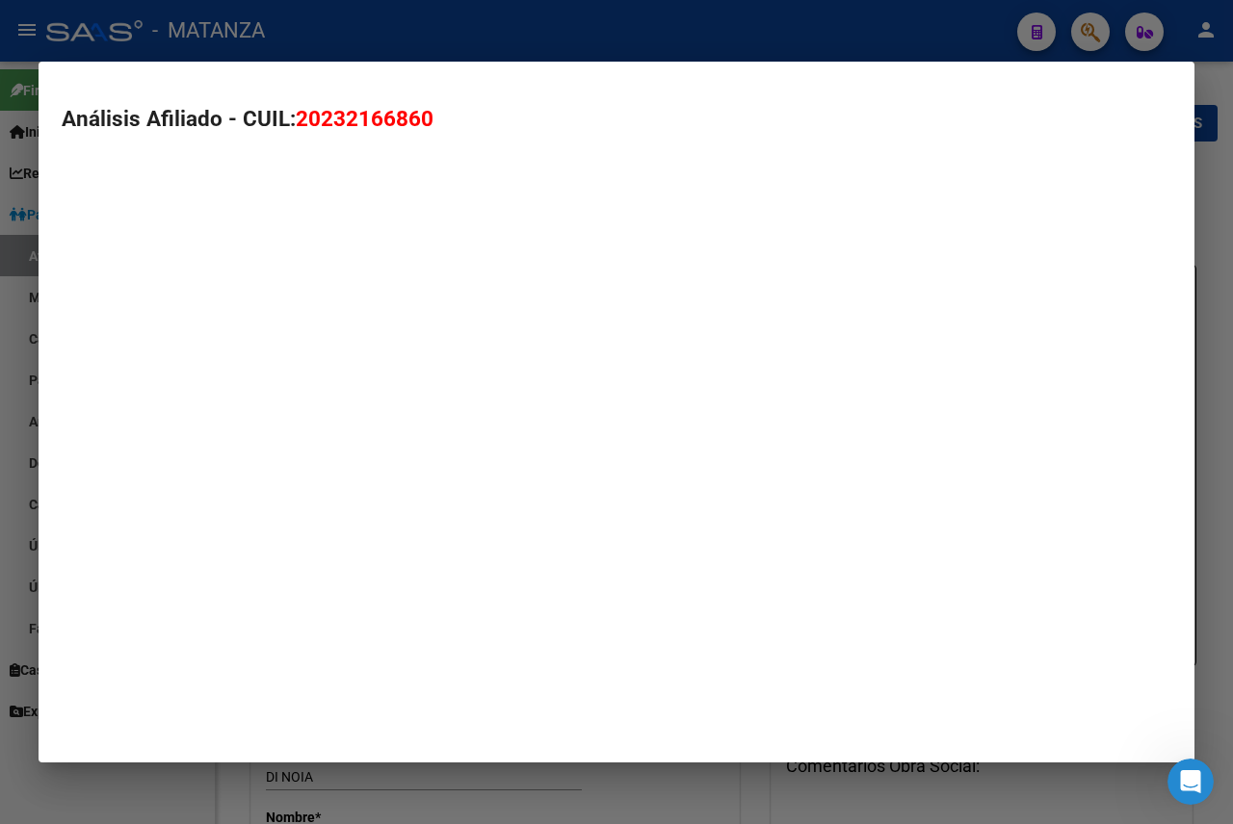
type textarea "20232166860"
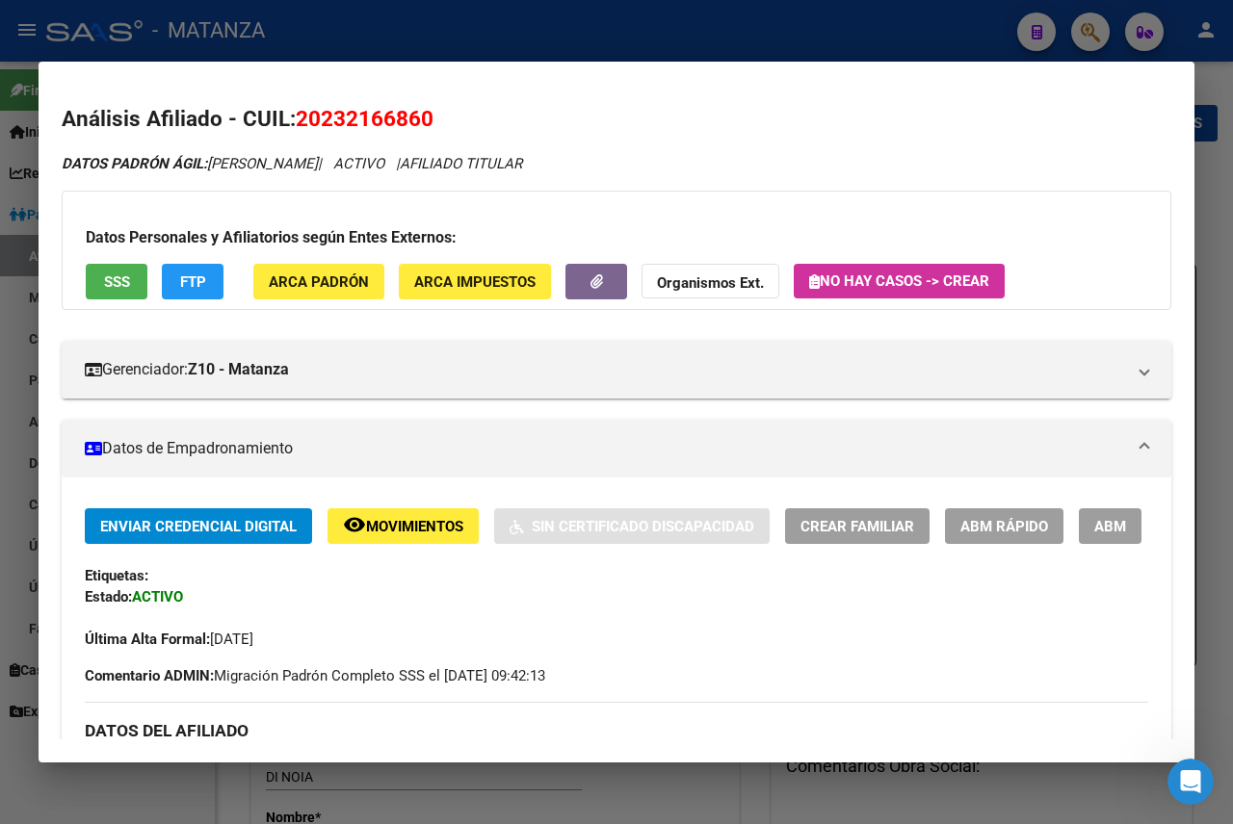
click at [1094, 536] on span "ABM" at bounding box center [1110, 526] width 32 height 17
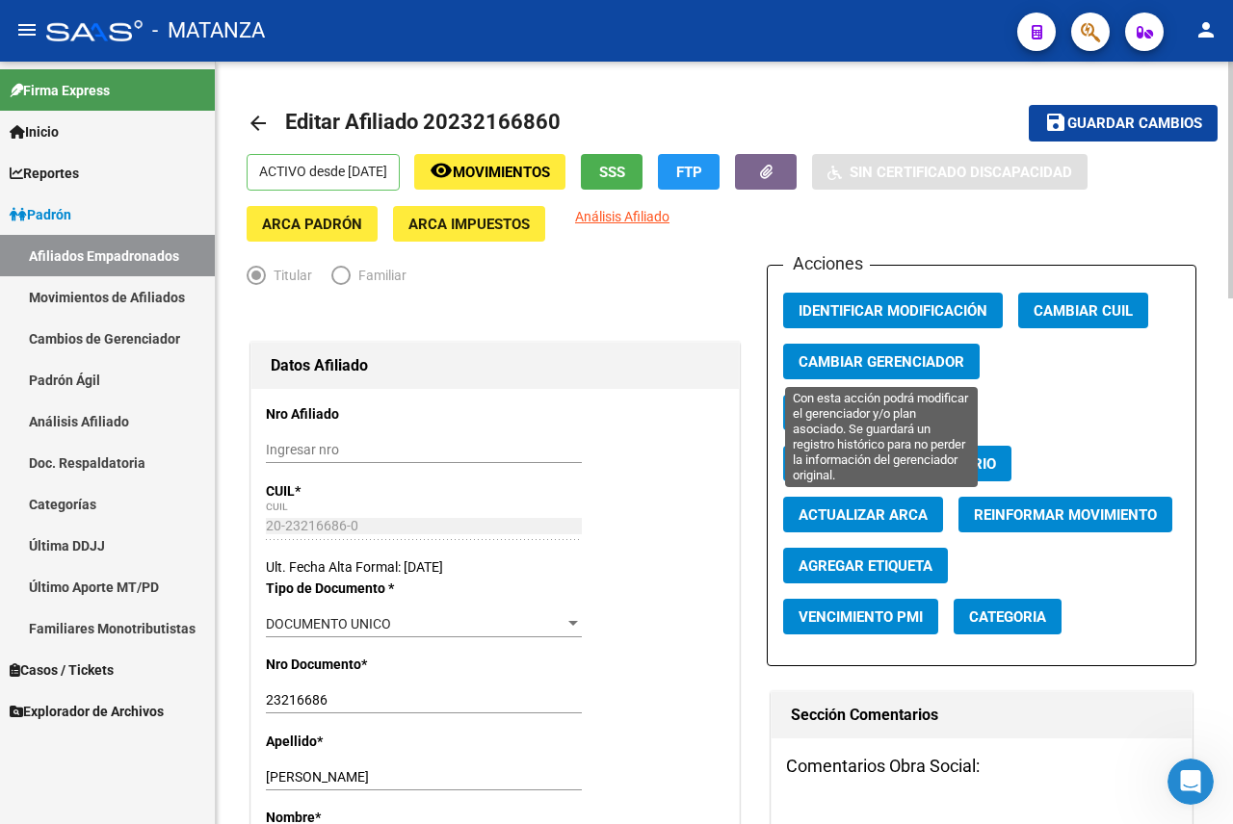
click at [871, 360] on span "Cambiar Gerenciador" at bounding box center [881, 361] width 166 height 17
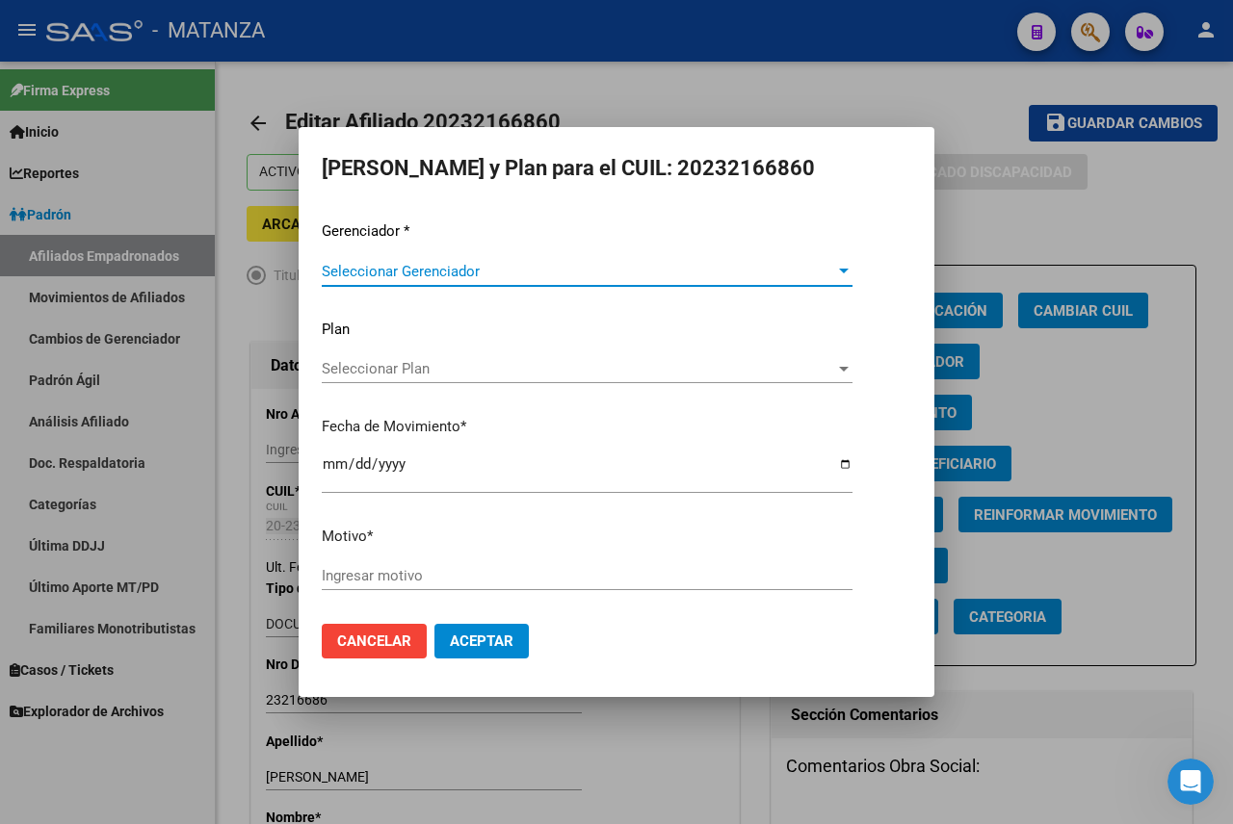
click at [1056, 267] on div at bounding box center [616, 412] width 1233 height 824
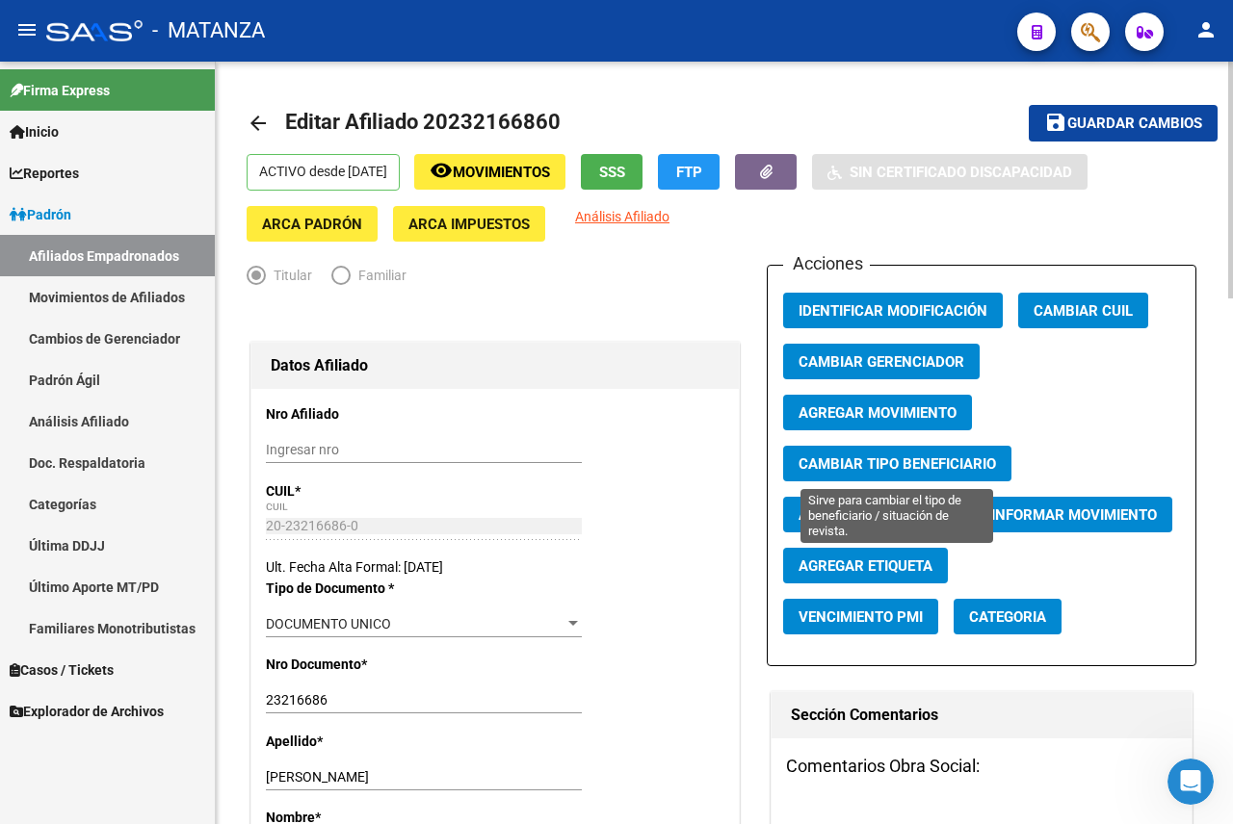
click at [924, 462] on span "Cambiar Tipo Beneficiario" at bounding box center [896, 464] width 197 height 17
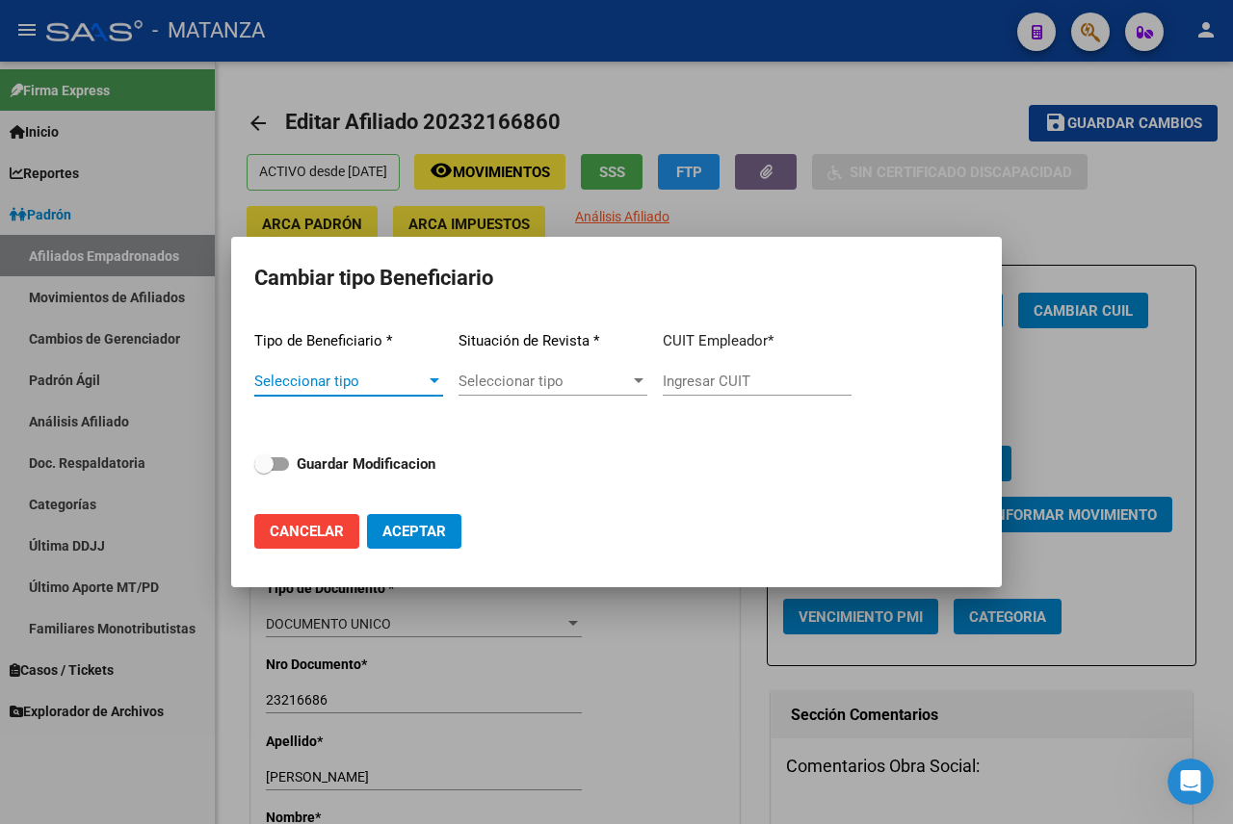
click at [366, 388] on span "Seleccionar tipo" at bounding box center [339, 381] width 171 height 17
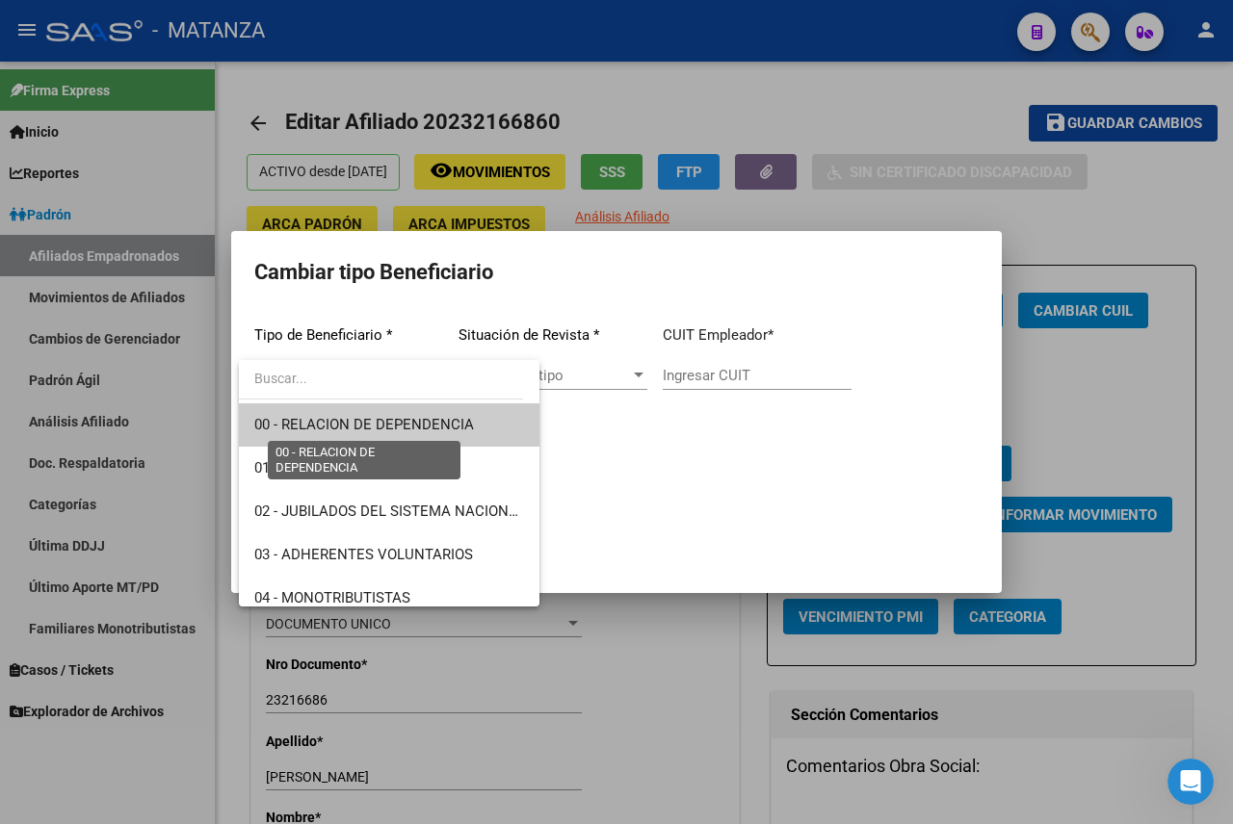
click at [349, 426] on span "00 - RELACION DE DEPENDENCIA" at bounding box center [364, 424] width 220 height 17
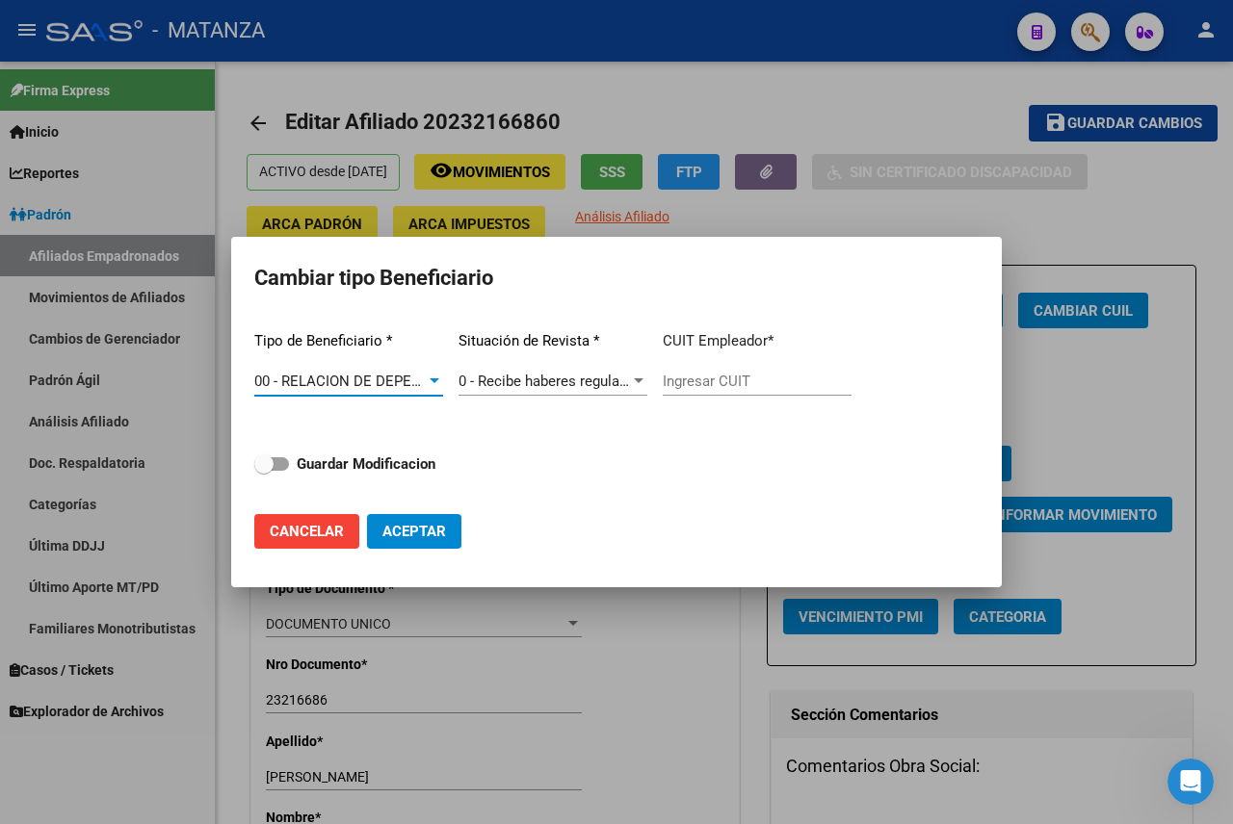
type input "30-54443361-6"
click at [407, 523] on span "Aceptar" at bounding box center [414, 531] width 64 height 17
type input "30-54443361-6"
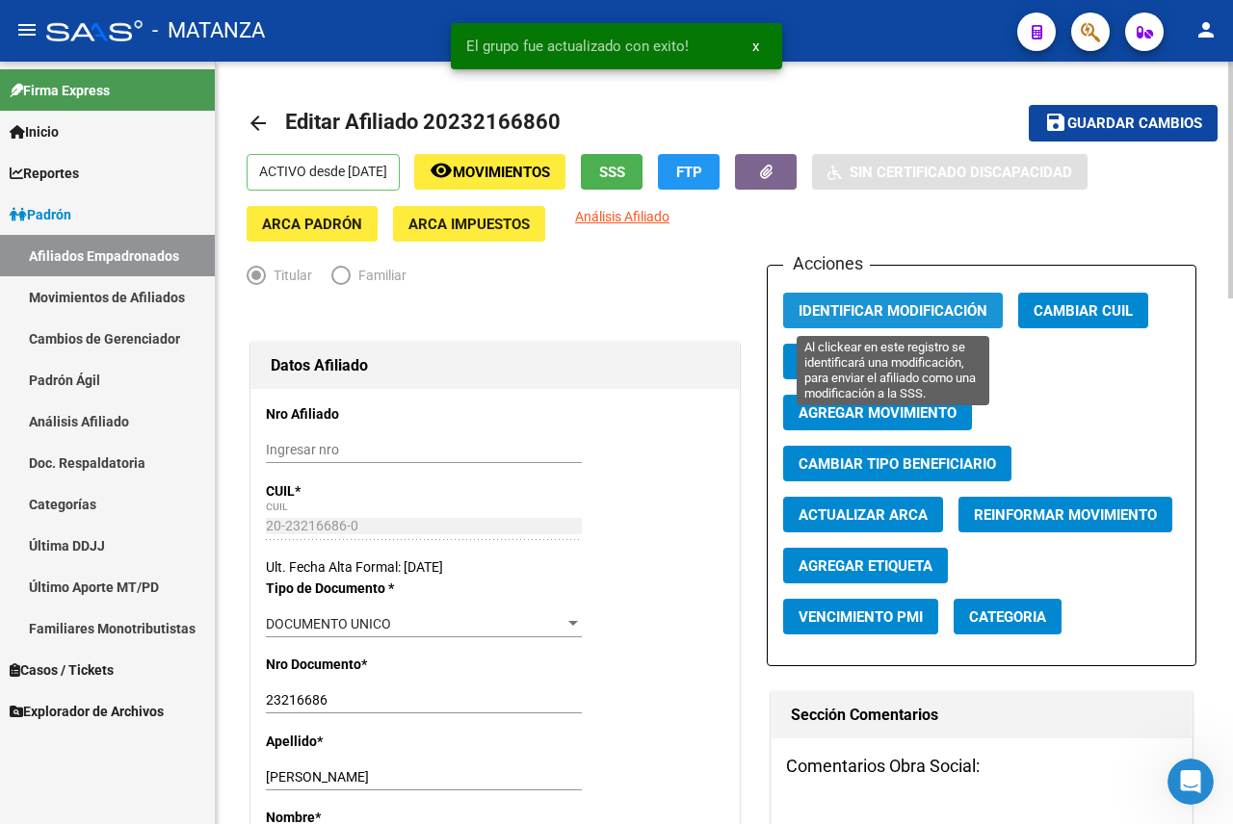
click at [929, 315] on span "Identificar Modificación" at bounding box center [892, 310] width 189 height 17
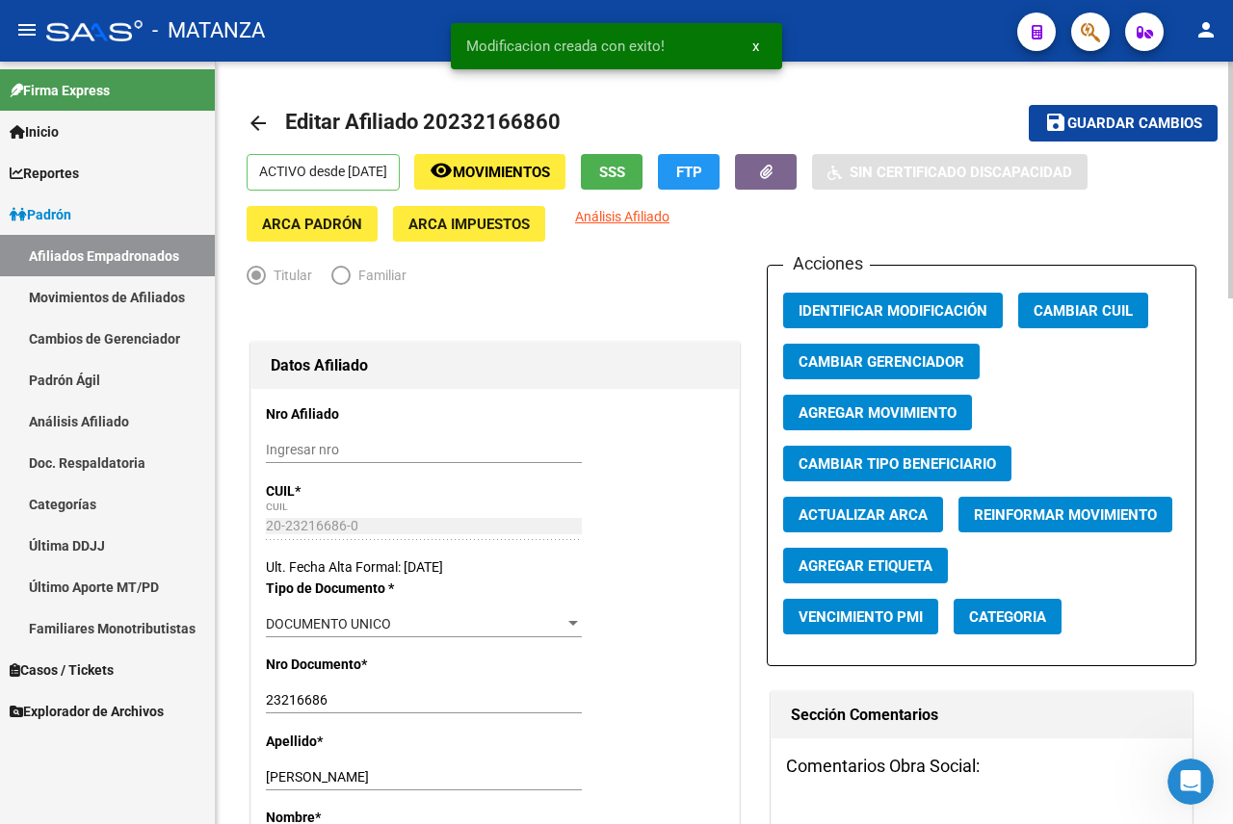
click at [1088, 495] on div "Acciones Identificar Modificación Cambiar CUIL Cambiar Gerenciador Agregar Movi…" at bounding box center [982, 466] width 430 height 402
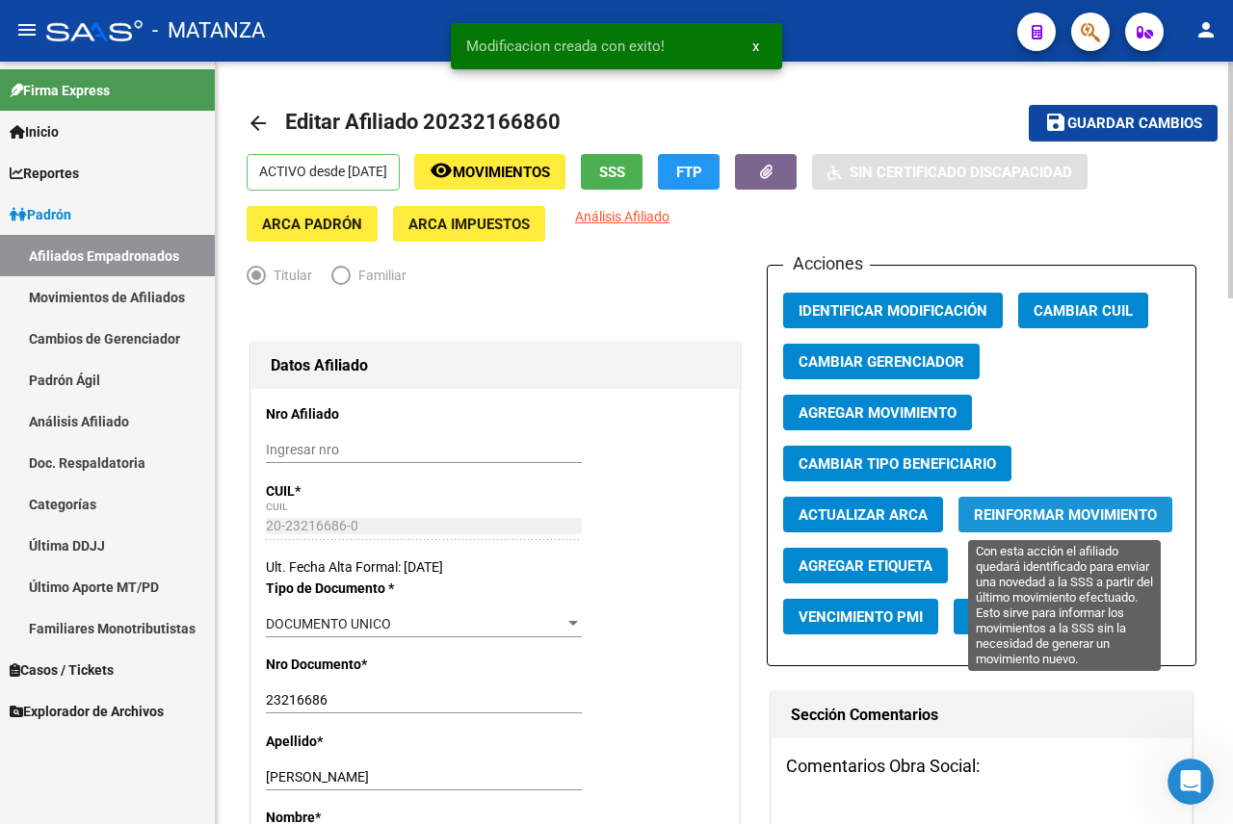
click at [1090, 504] on button "Reinformar Movimiento" at bounding box center [1065, 515] width 214 height 36
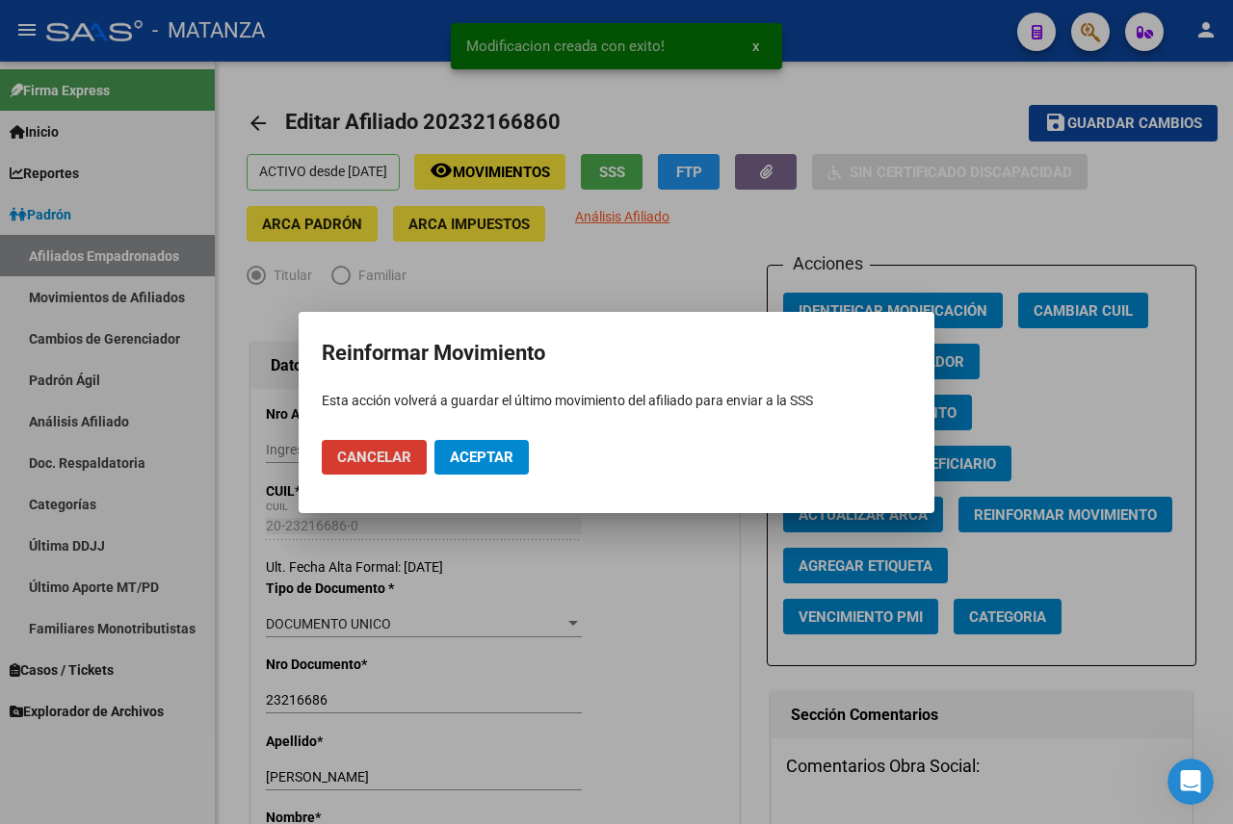
click at [513, 457] on span "Aceptar" at bounding box center [482, 457] width 64 height 17
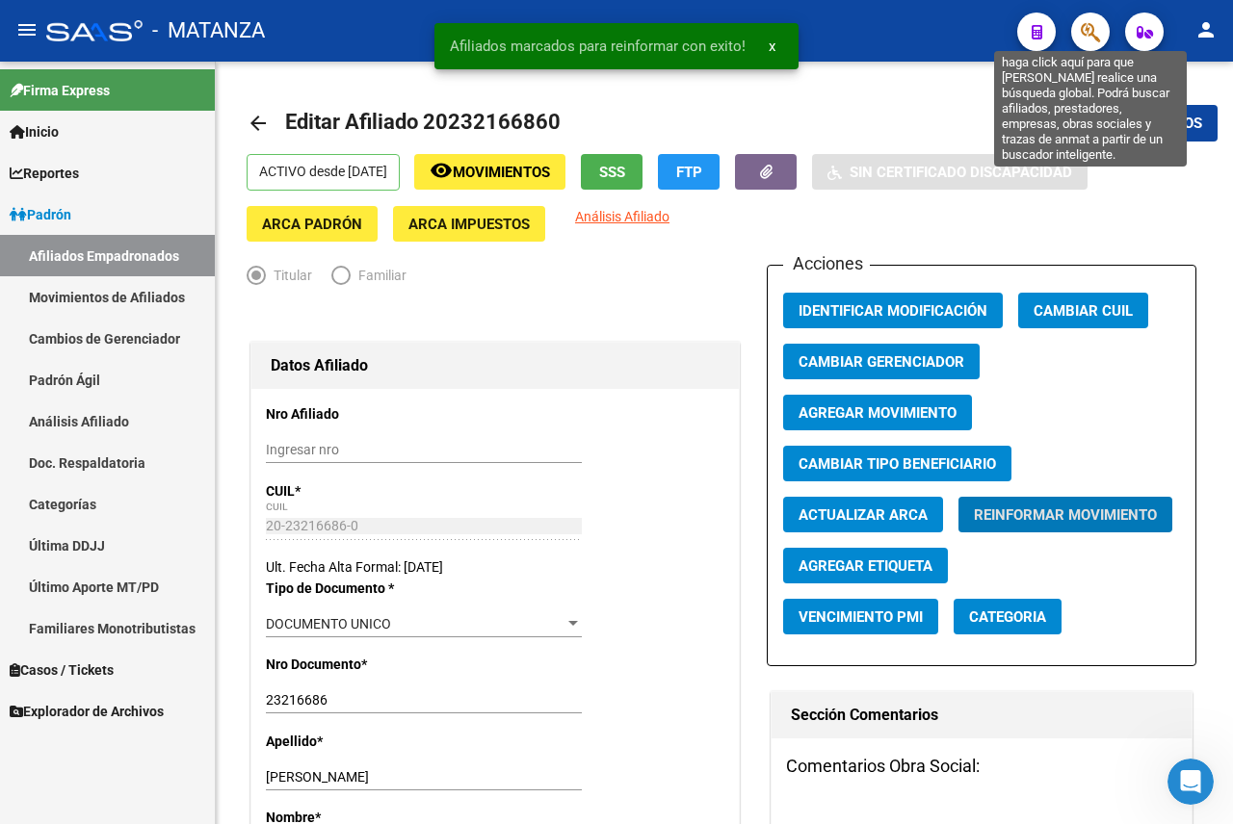
click at [1095, 35] on icon "button" at bounding box center [1090, 32] width 19 height 22
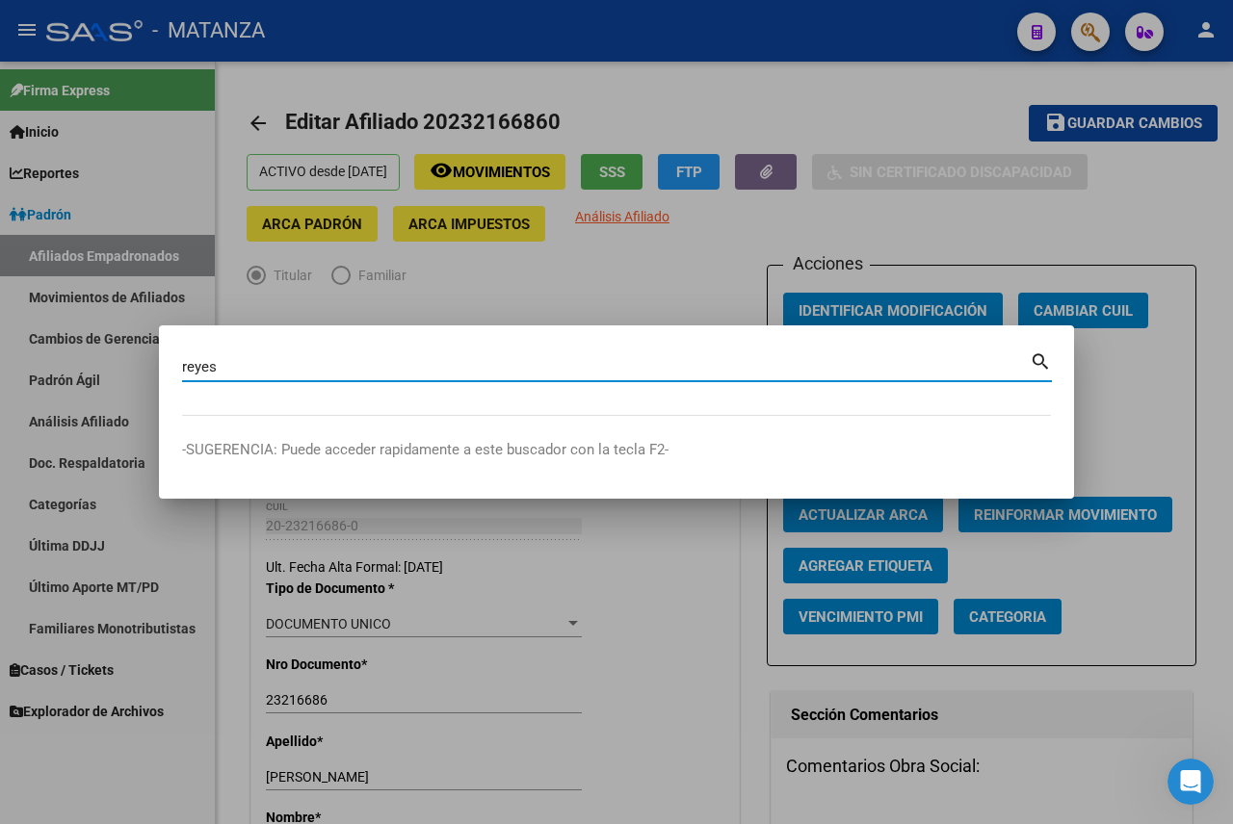
type input "reyes"
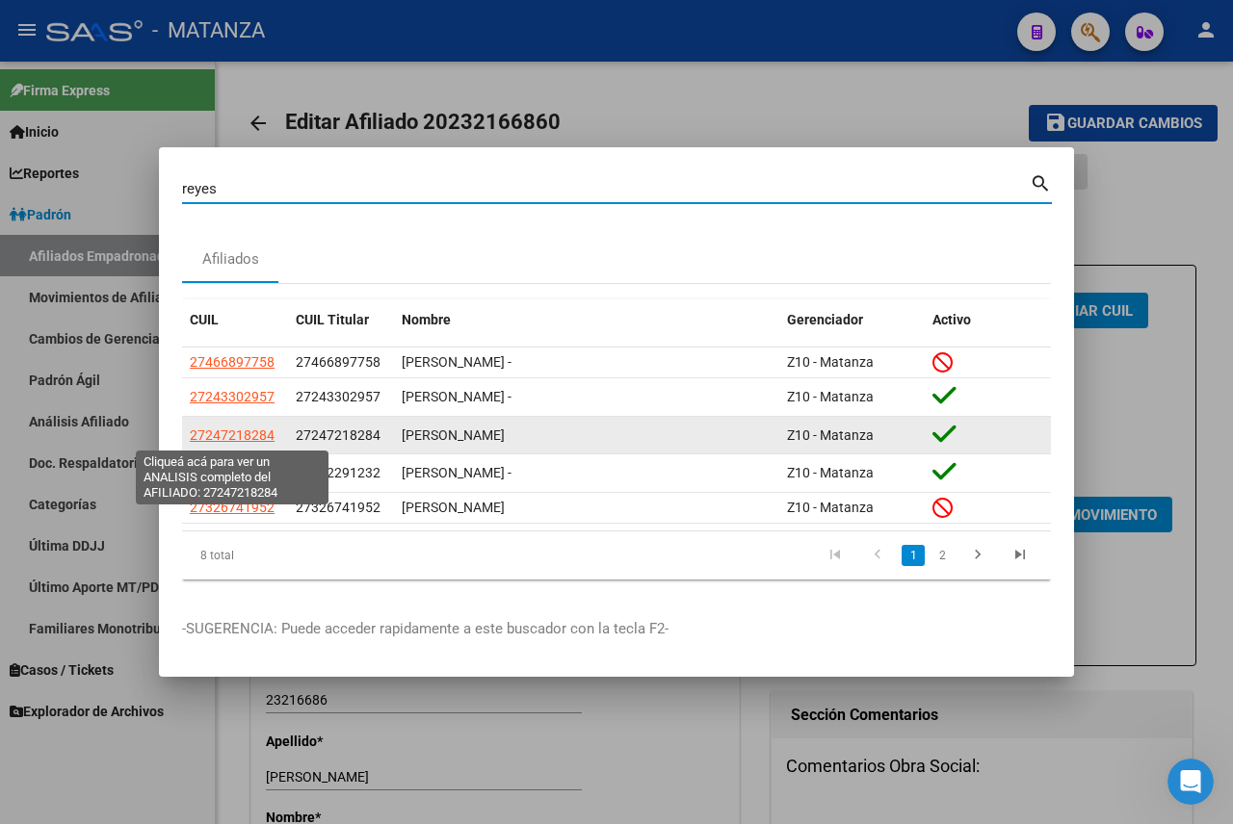
click at [242, 436] on span "27247218284" at bounding box center [232, 435] width 85 height 15
type textarea "27247218284"
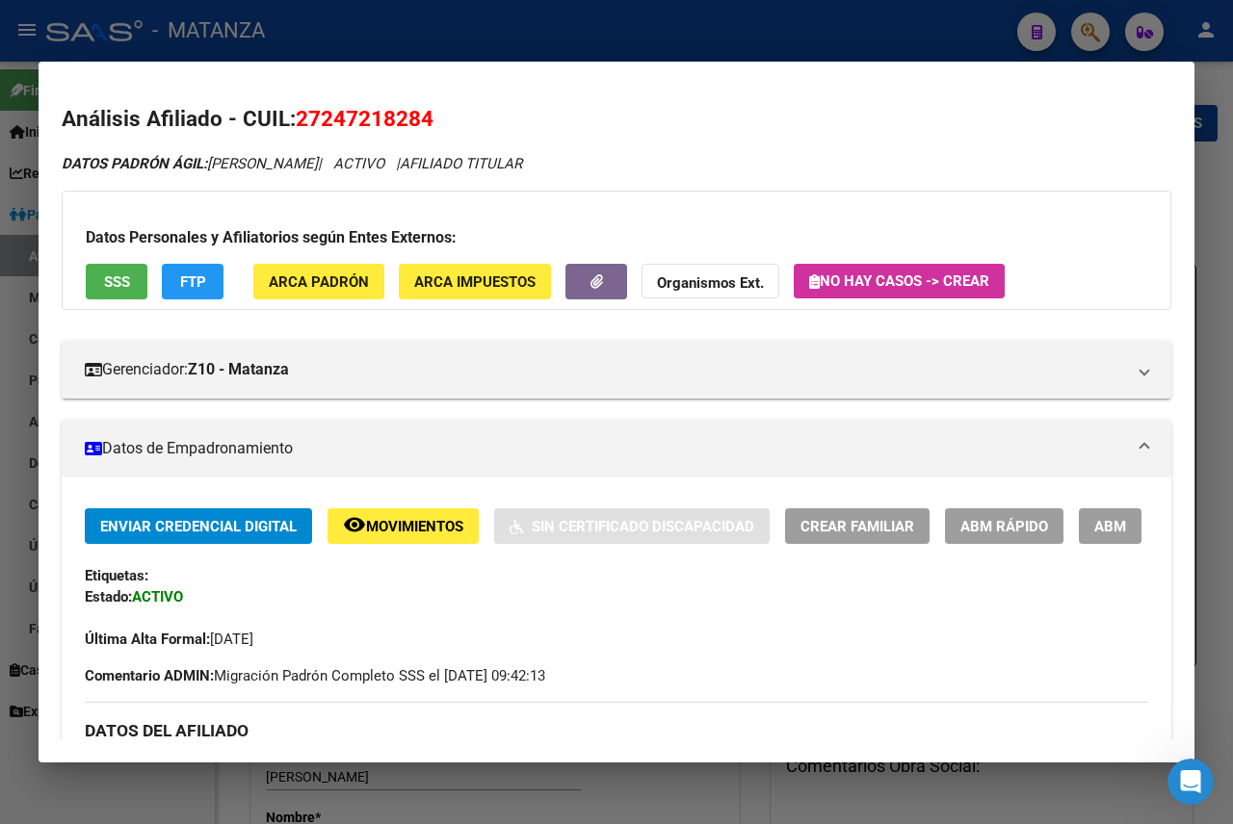
scroll to position [193, 0]
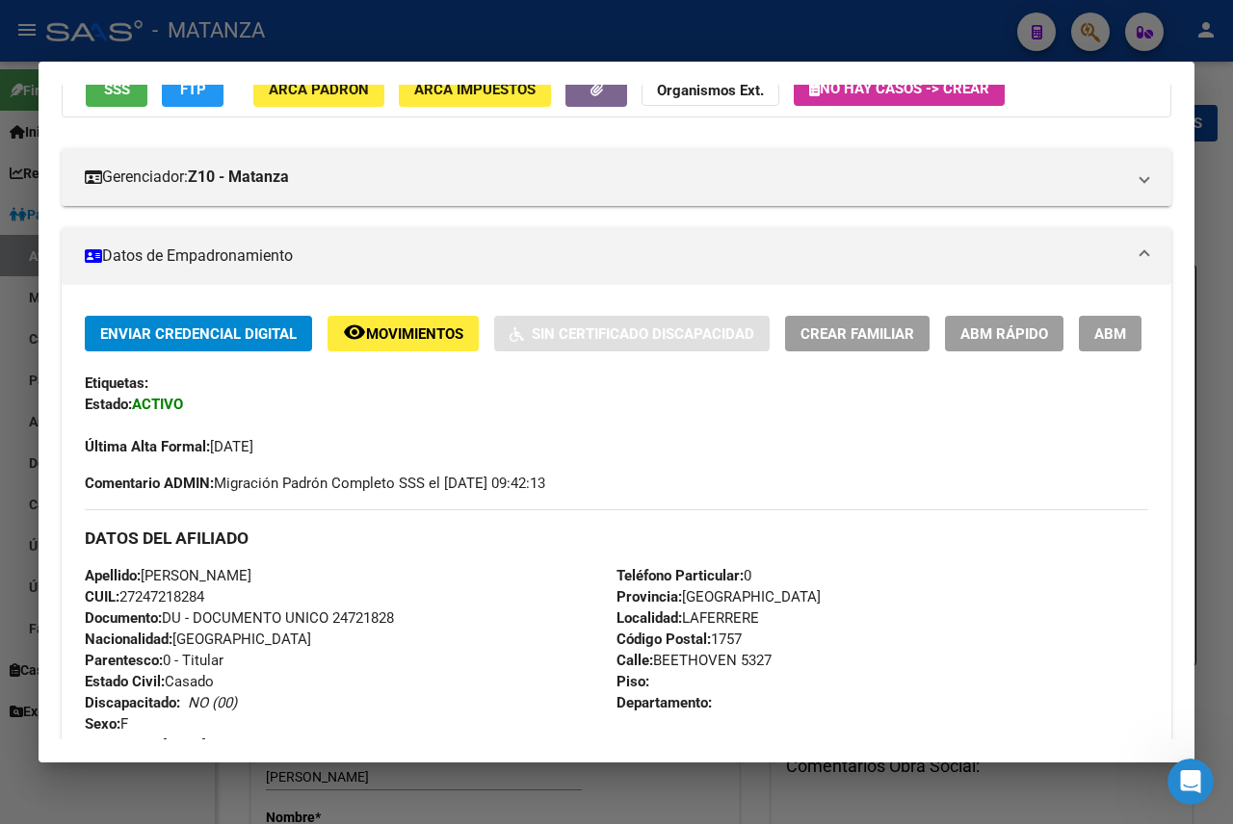
click at [1079, 352] on button "ABM" at bounding box center [1110, 334] width 63 height 36
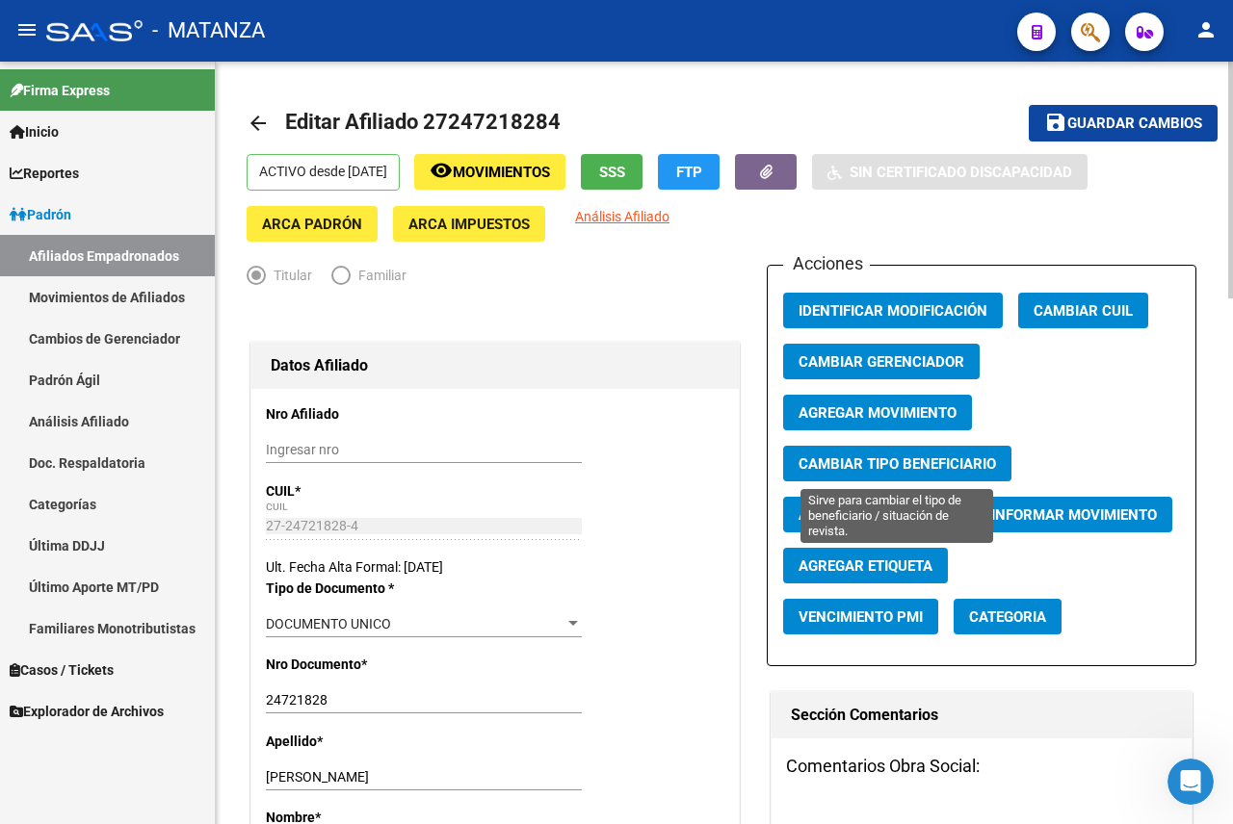
click at [918, 456] on span "Cambiar Tipo Beneficiario" at bounding box center [896, 464] width 197 height 17
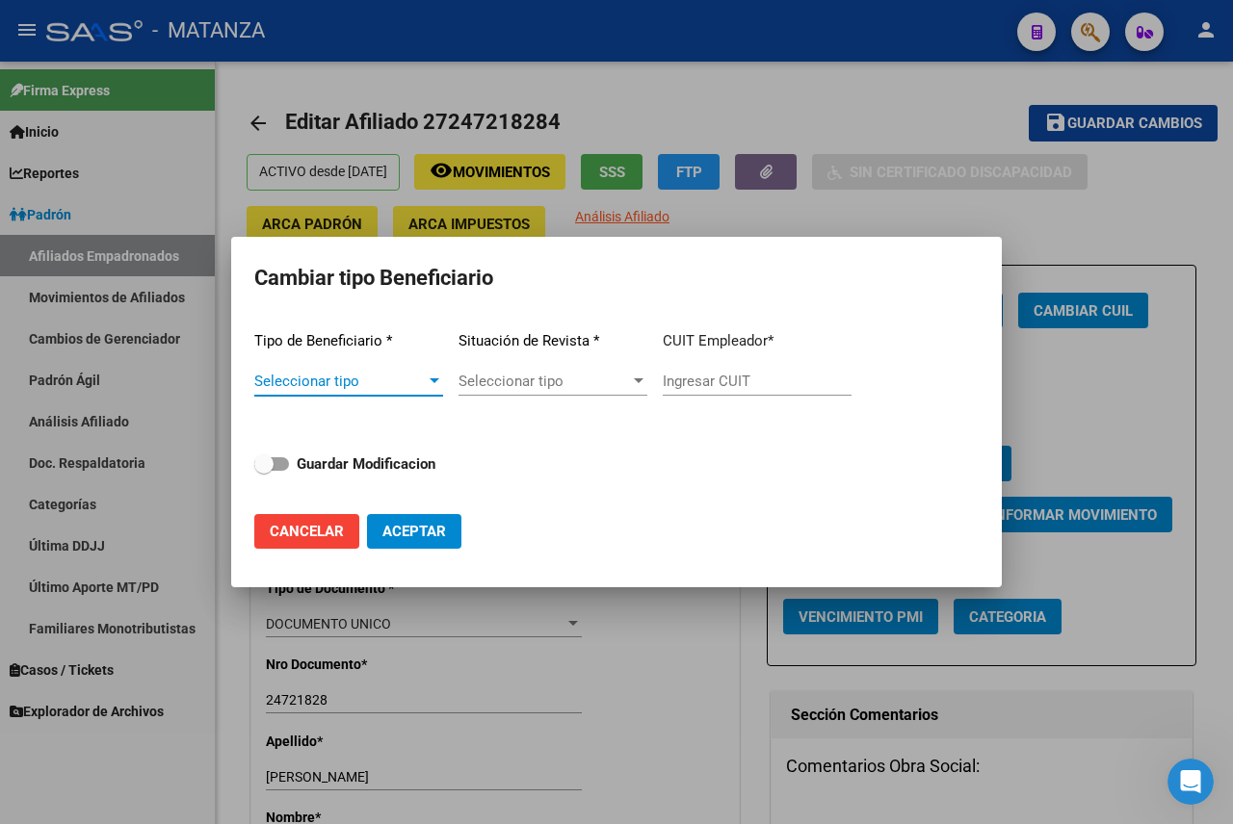
click at [362, 376] on span "Seleccionar tipo" at bounding box center [339, 381] width 171 height 17
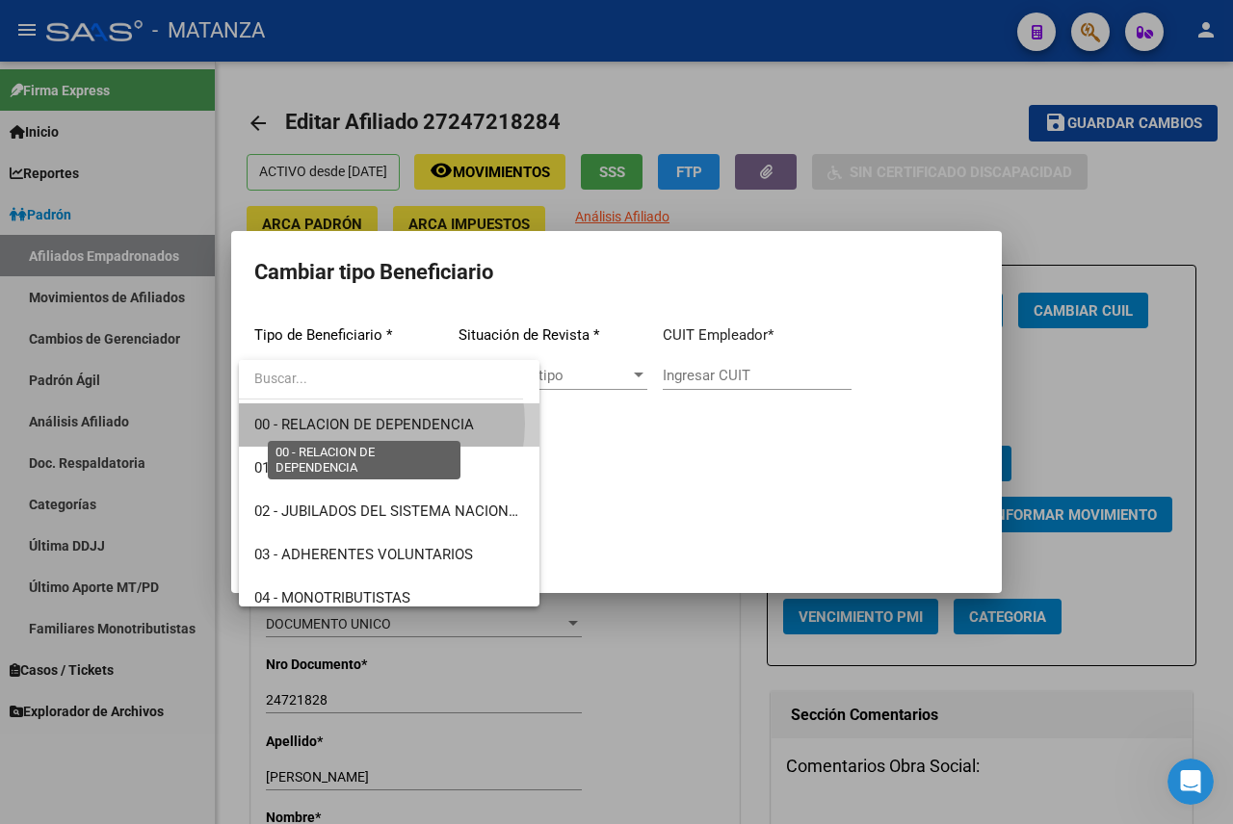
click at [367, 424] on span "00 - RELACION DE DEPENDENCIA" at bounding box center [364, 424] width 220 height 17
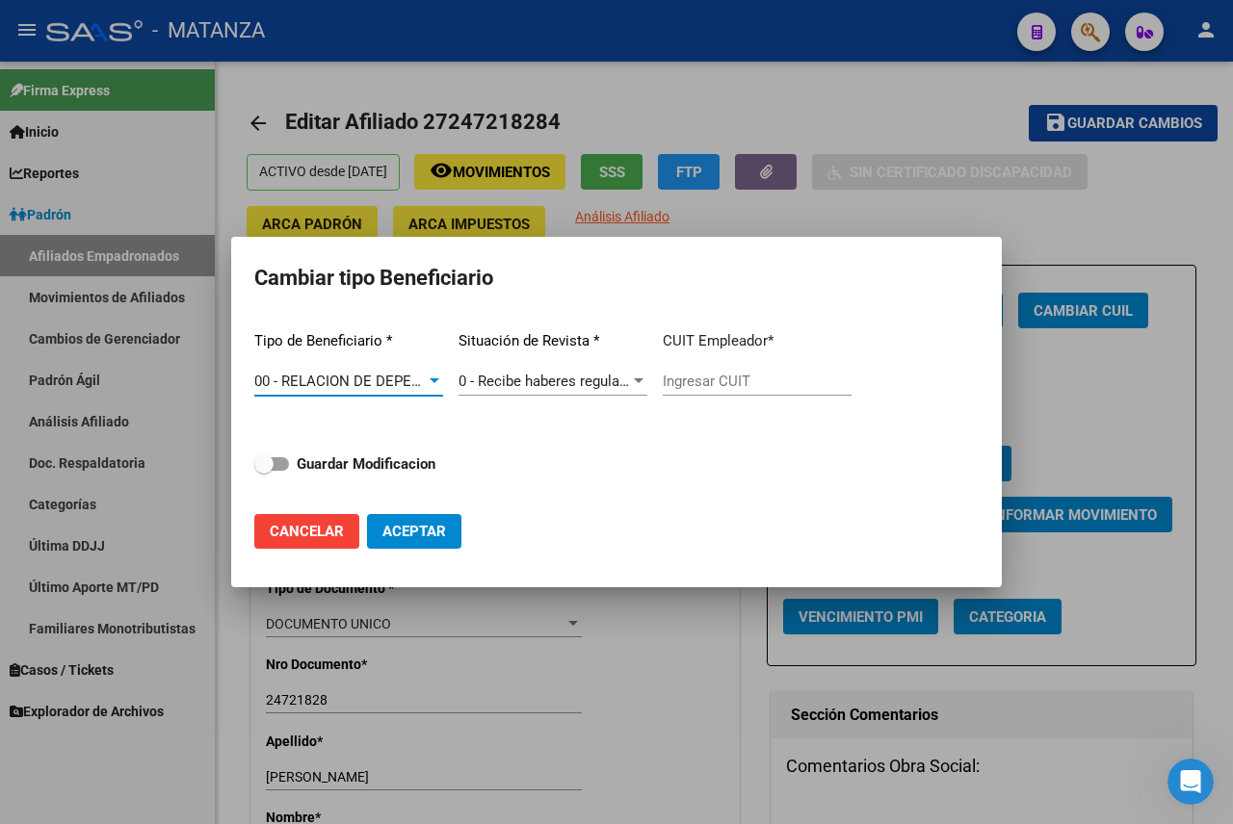
type input "30-54443361-6"
click at [424, 529] on span "Aceptar" at bounding box center [414, 531] width 64 height 17
type input "30-54443361-6"
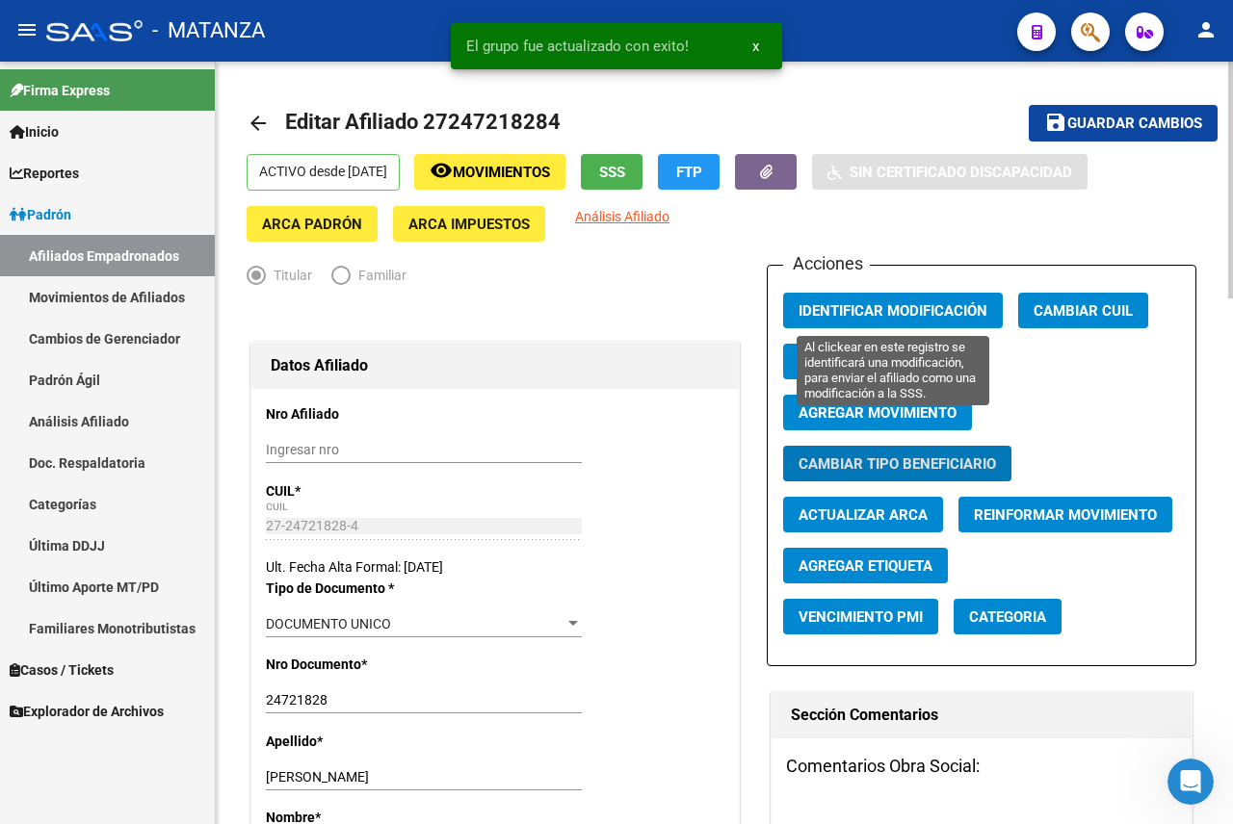
click at [883, 310] on span "Identificar Modificación" at bounding box center [892, 310] width 189 height 17
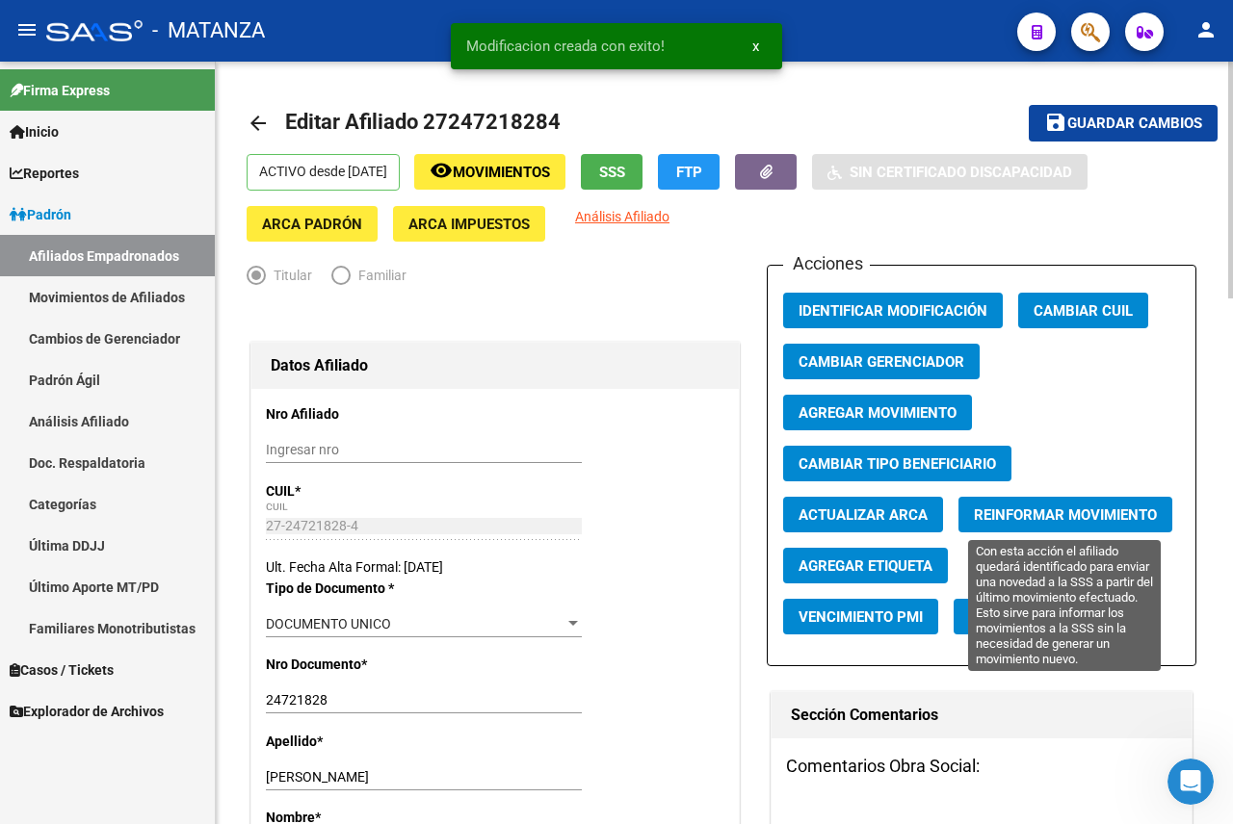
click at [1052, 509] on span "Reinformar Movimiento" at bounding box center [1065, 515] width 183 height 17
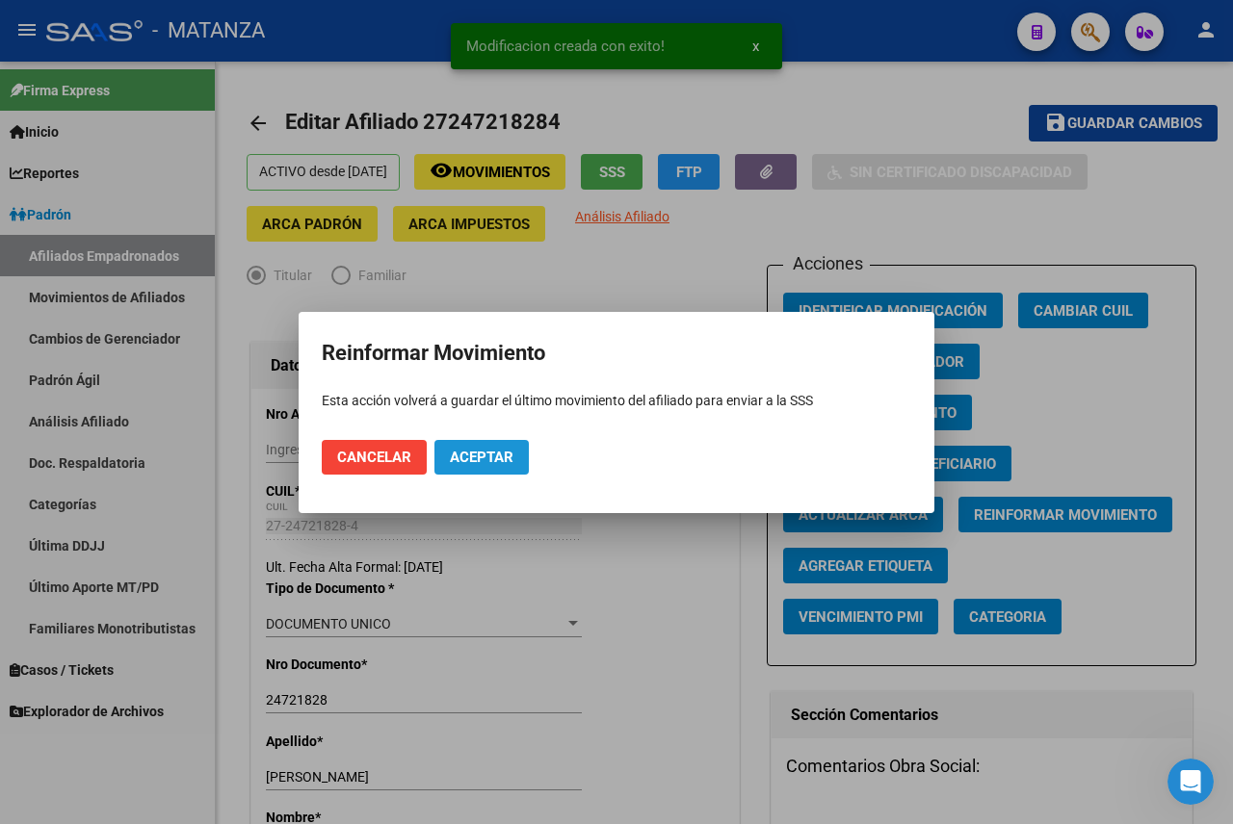
click at [475, 454] on span "Aceptar" at bounding box center [482, 457] width 64 height 17
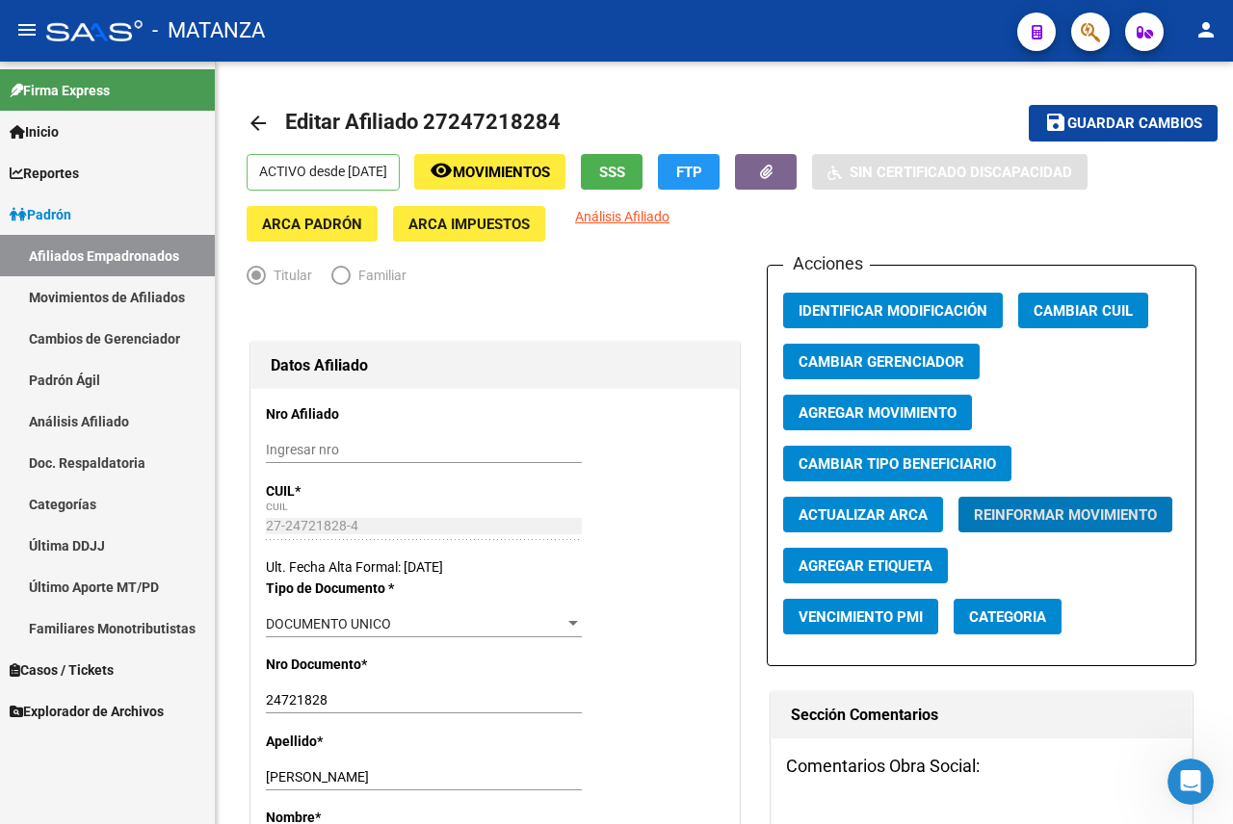
click at [102, 253] on link "Afiliados Empadronados" at bounding box center [107, 255] width 215 height 41
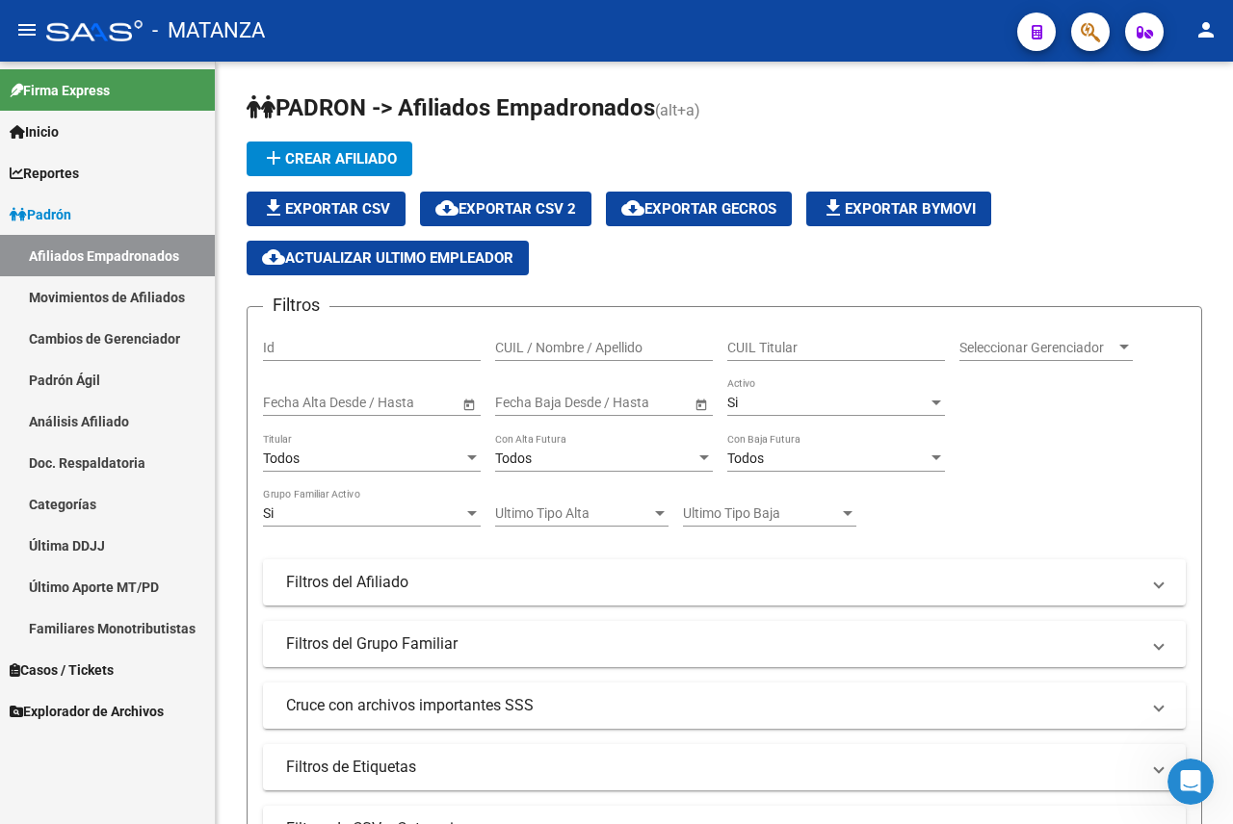
click at [114, 304] on link "Movimientos de Afiliados" at bounding box center [107, 296] width 215 height 41
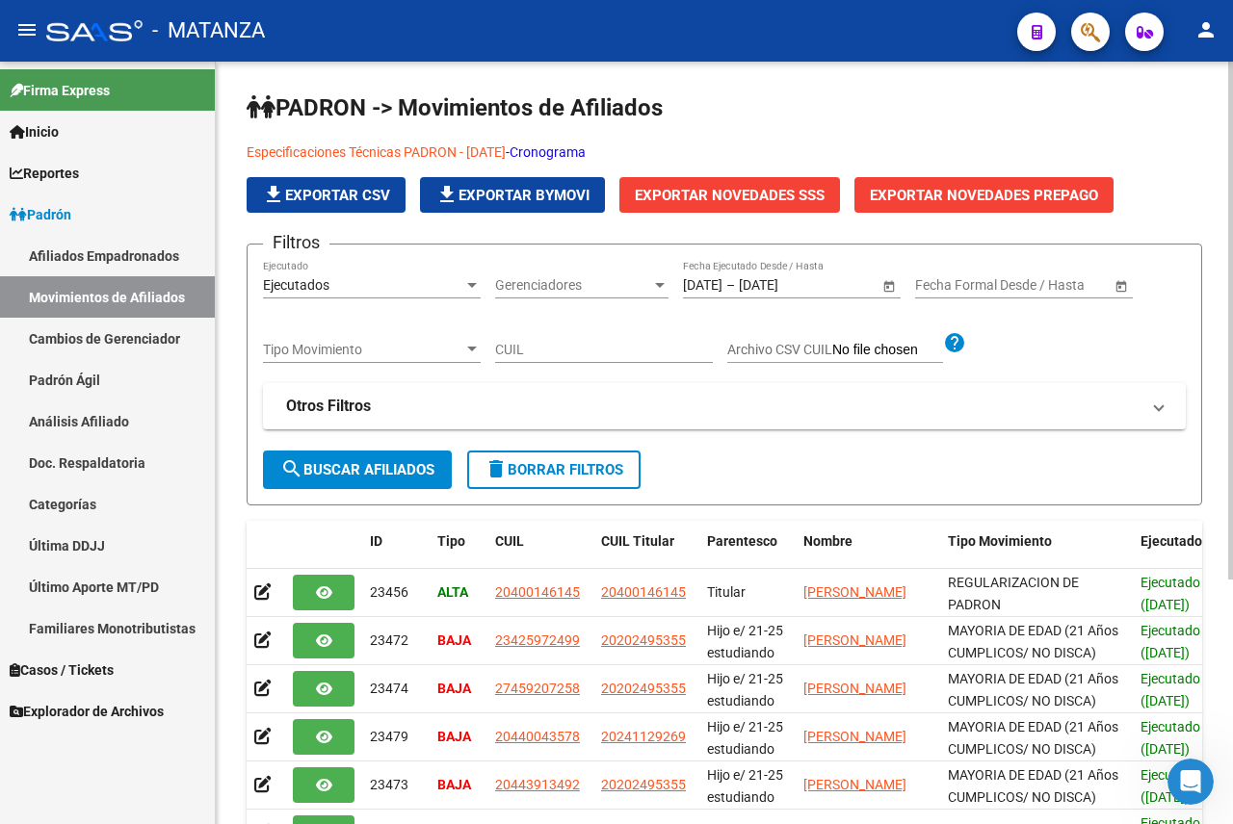
click at [745, 193] on span "Exportar Novedades SSS" at bounding box center [730, 195] width 190 height 17
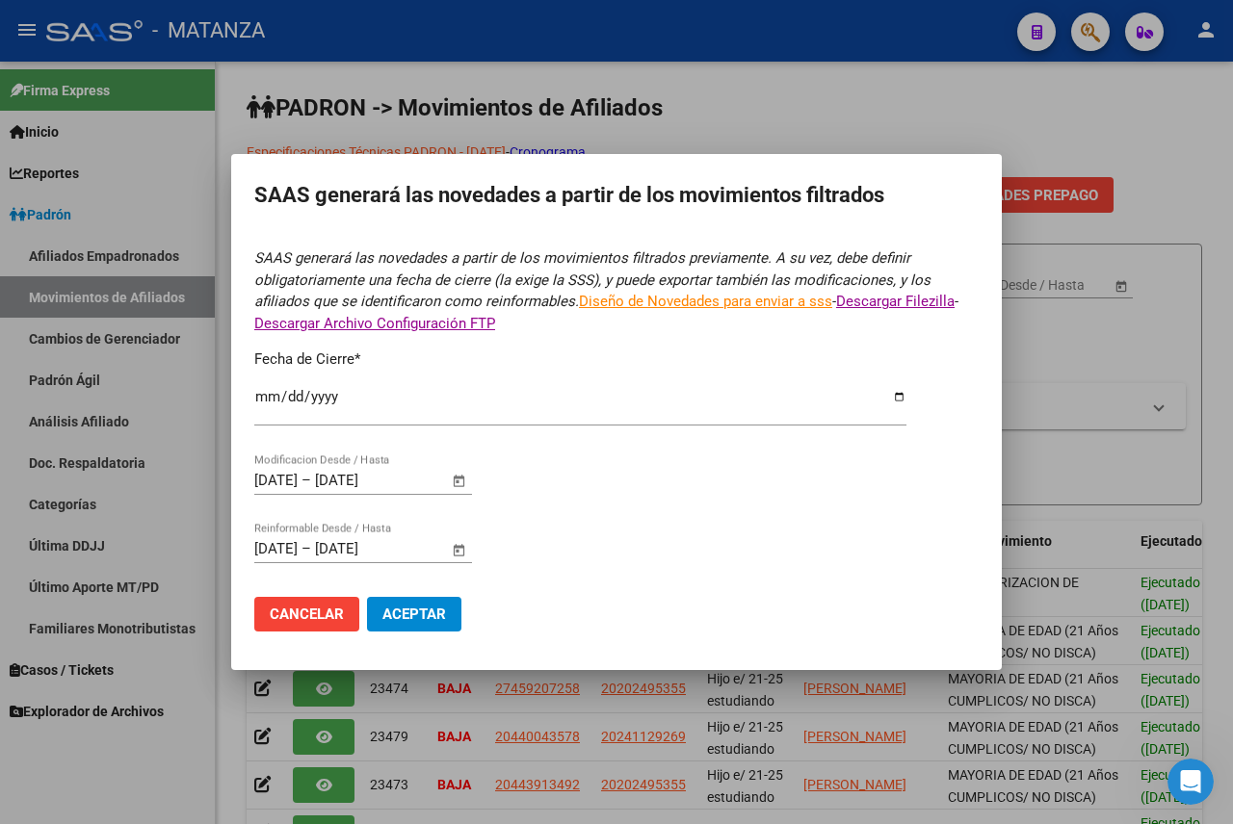
type input "[DATE]"
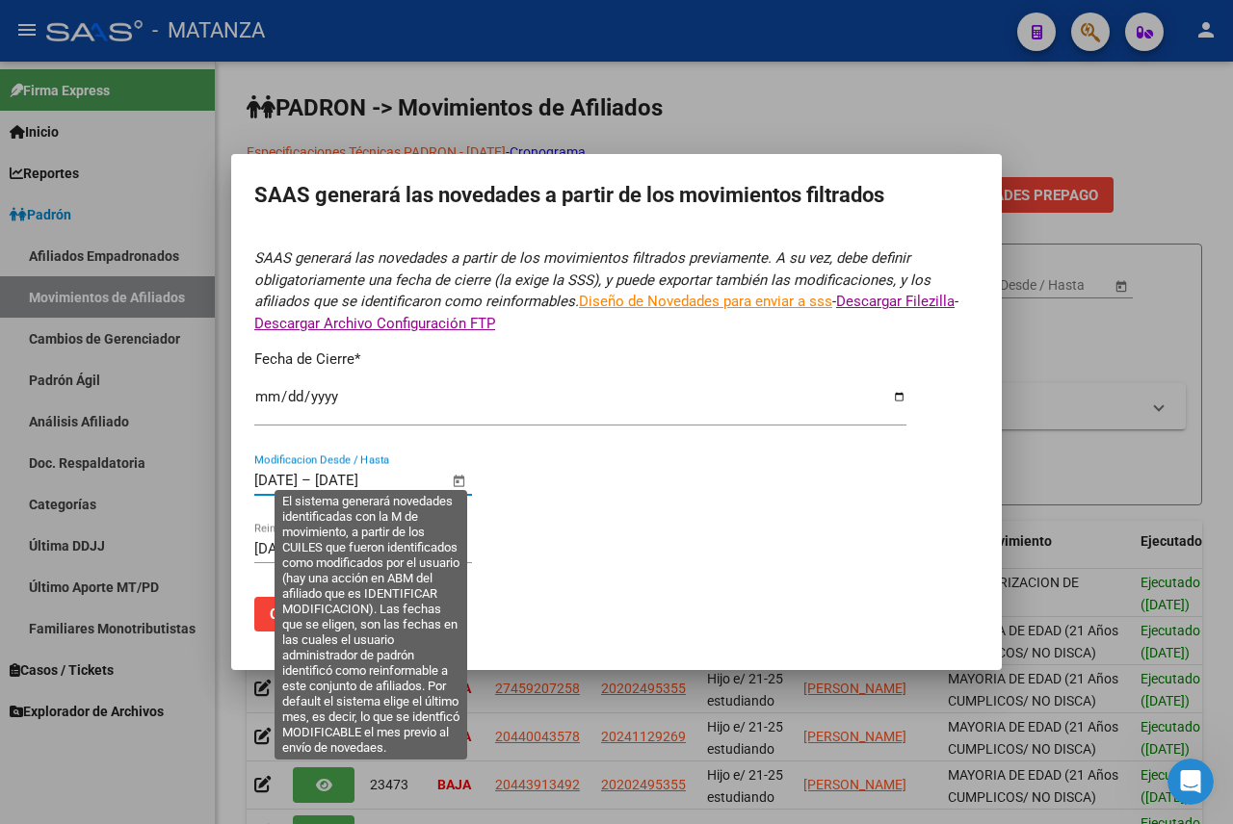
click at [298, 473] on input "[DATE]" at bounding box center [275, 480] width 43 height 17
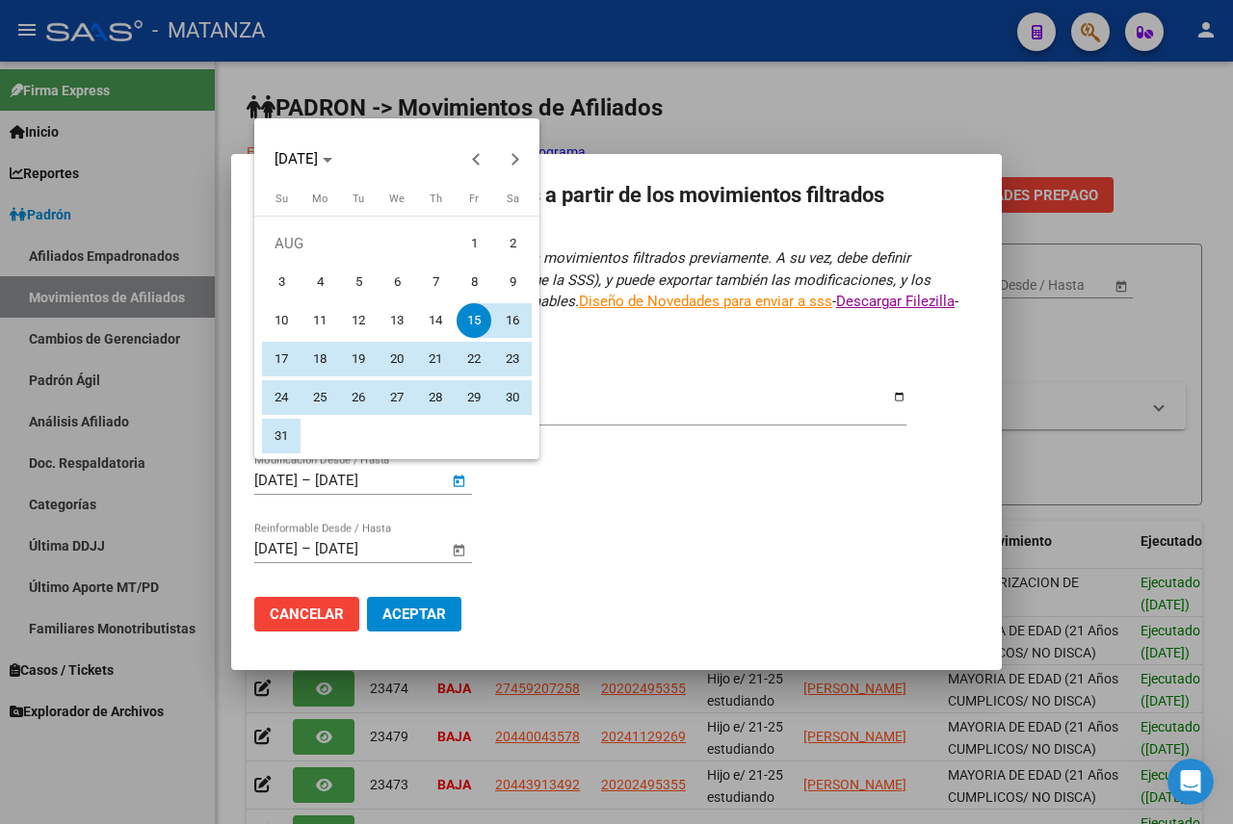
click at [468, 243] on span "1" at bounding box center [474, 243] width 35 height 35
type input "[DATE]"
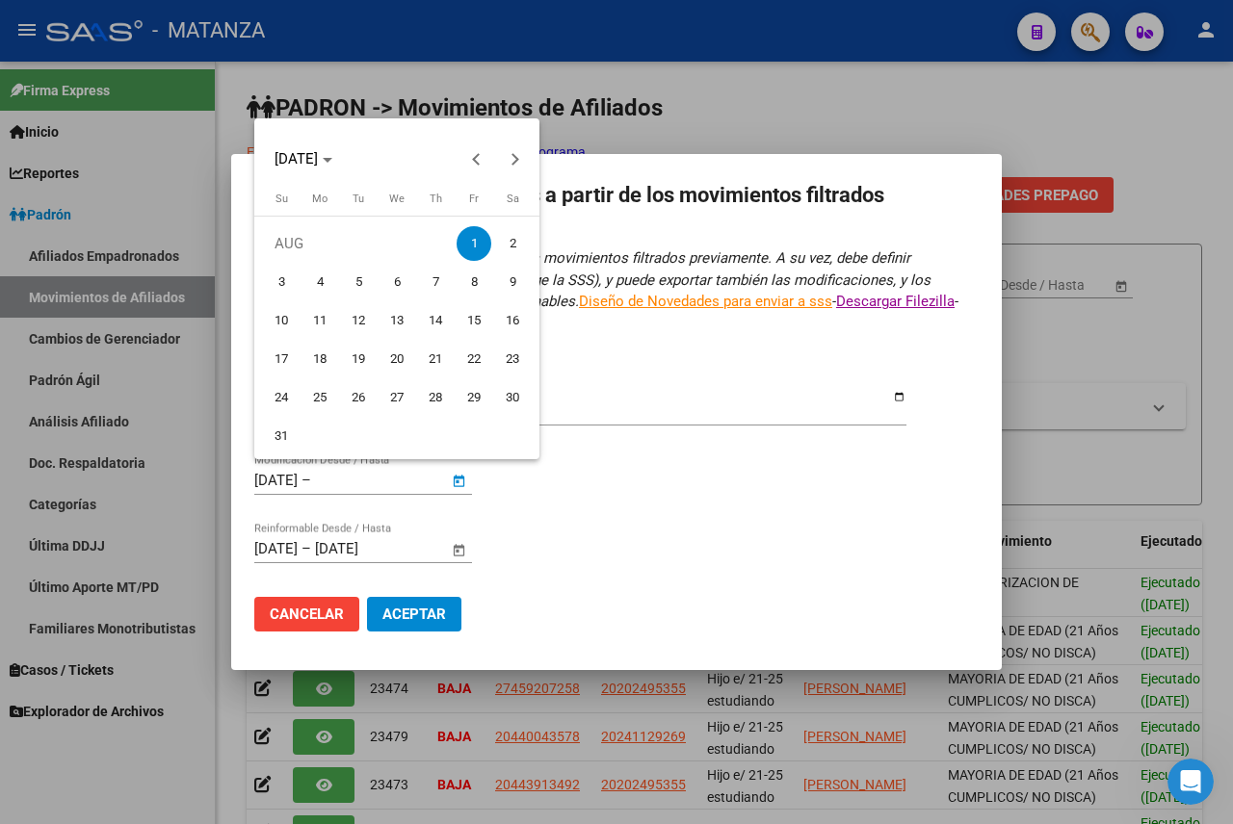
click at [397, 478] on div at bounding box center [616, 412] width 1233 height 824
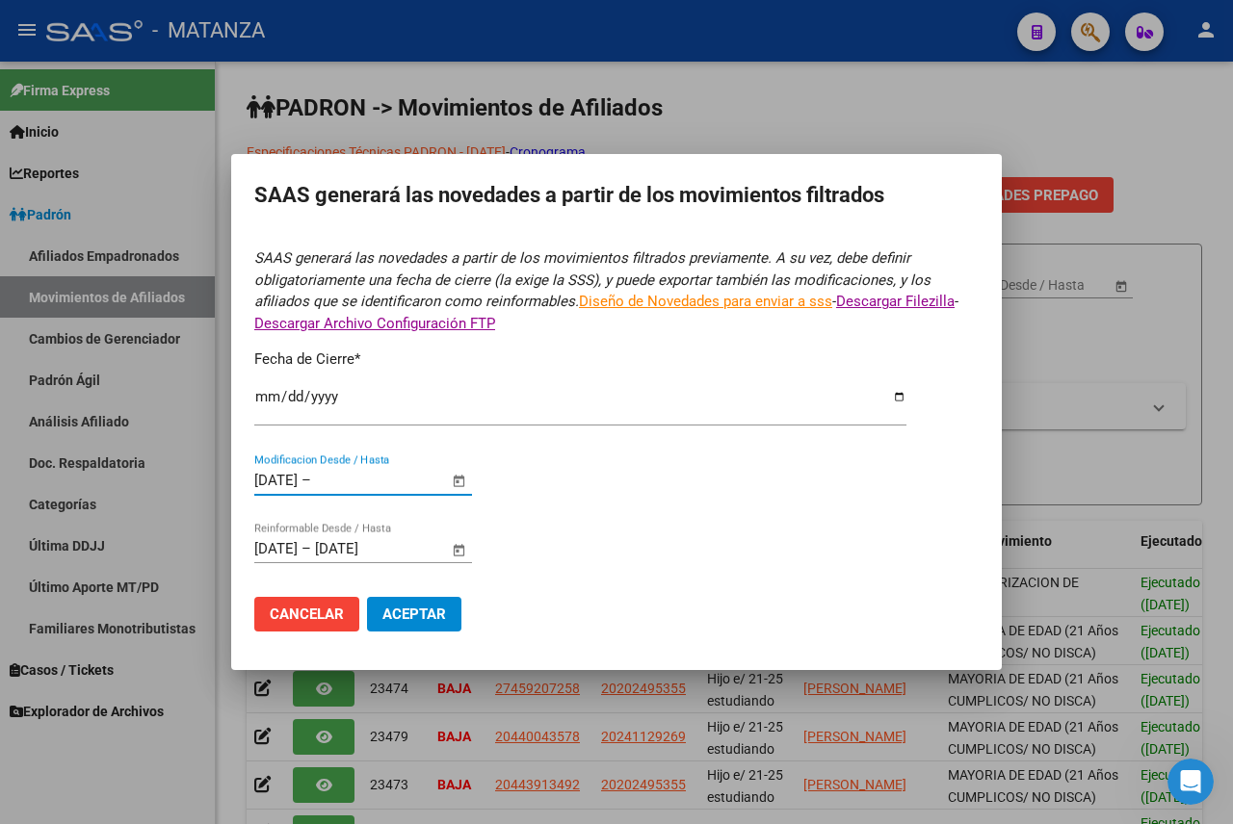
click at [395, 473] on input "text" at bounding box center [361, 480] width 93 height 17
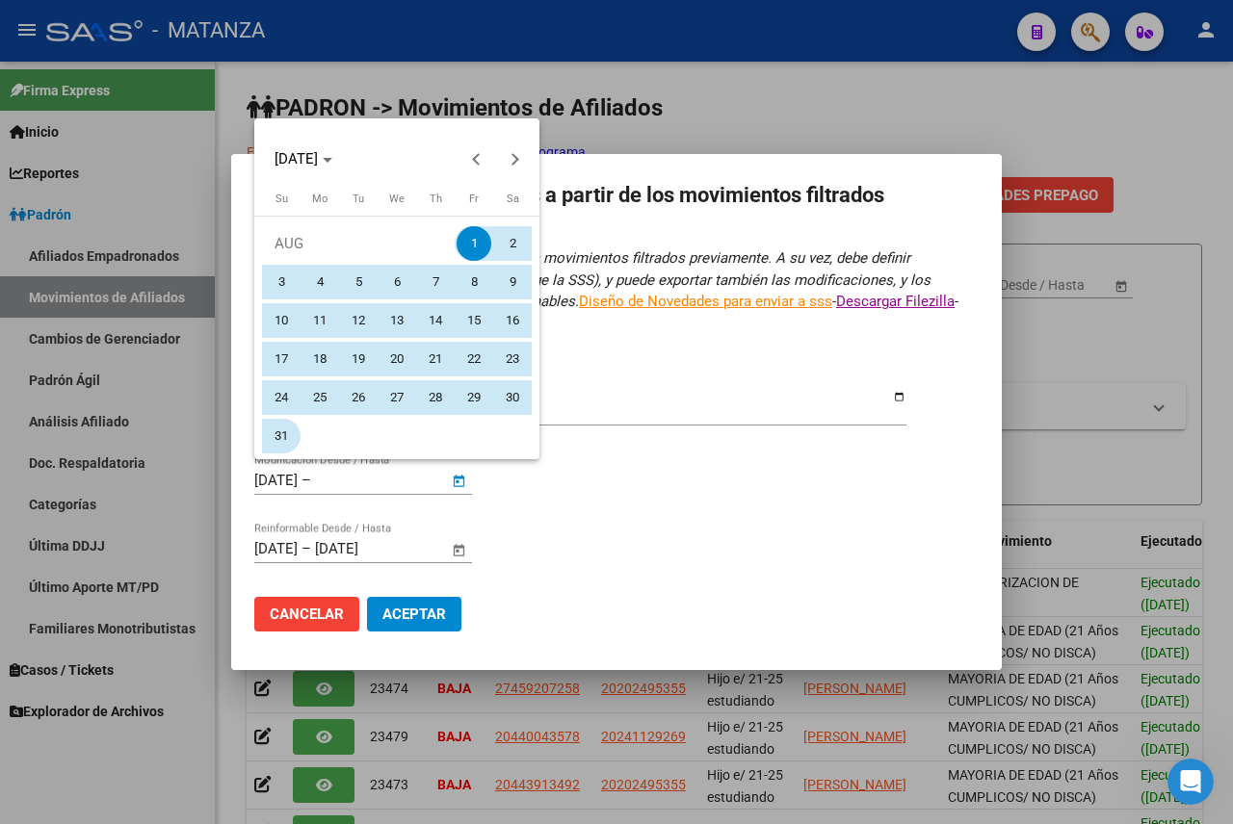
click at [285, 432] on span "31" at bounding box center [281, 436] width 35 height 35
type input "[DATE]"
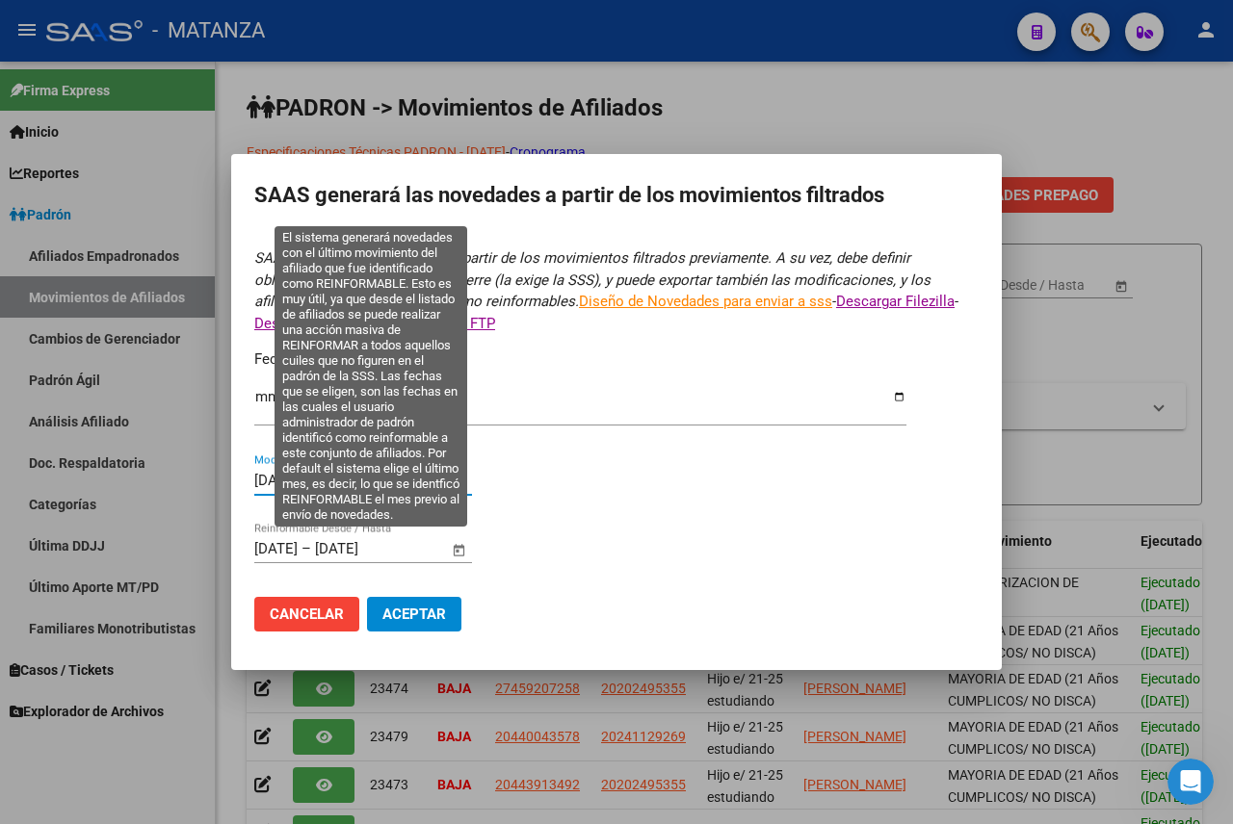
click at [289, 545] on input "[DATE]" at bounding box center [275, 548] width 43 height 17
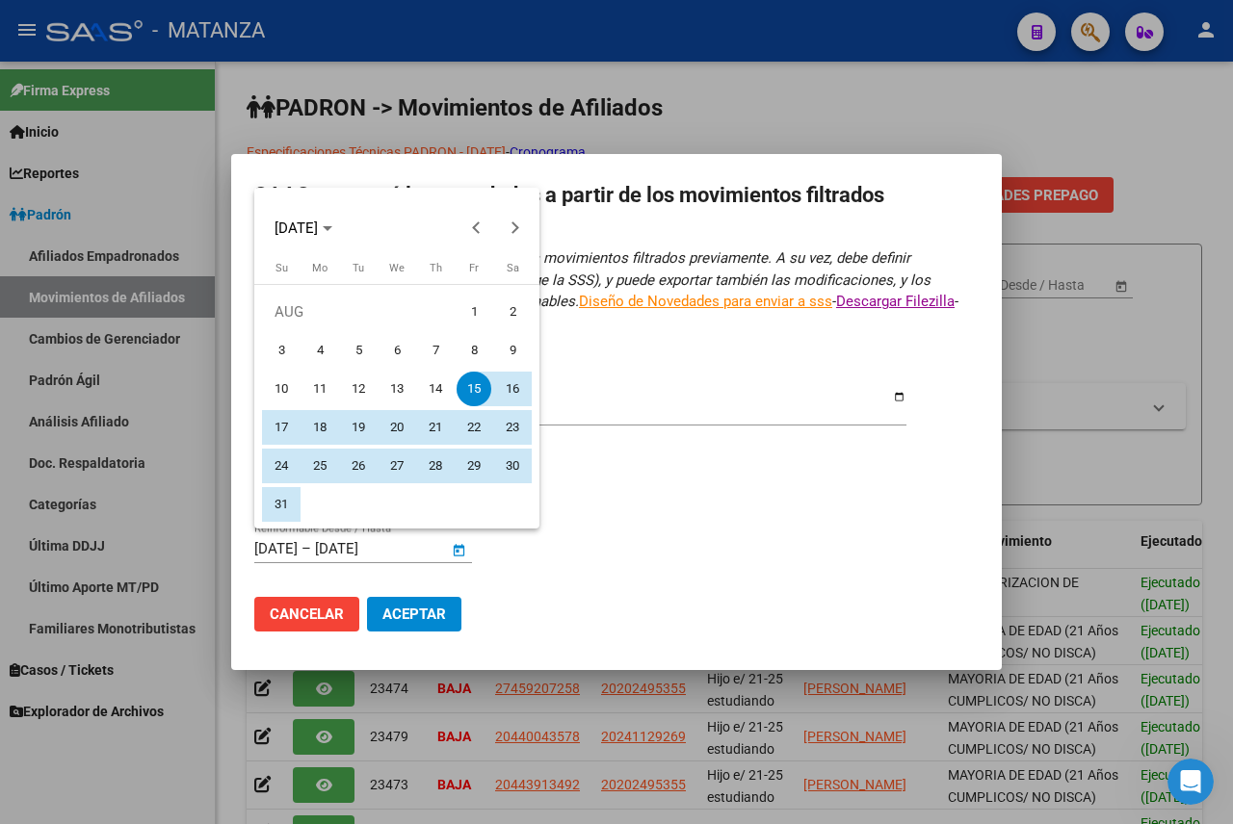
click at [471, 311] on span "1" at bounding box center [474, 312] width 35 height 35
type input "[DATE]"
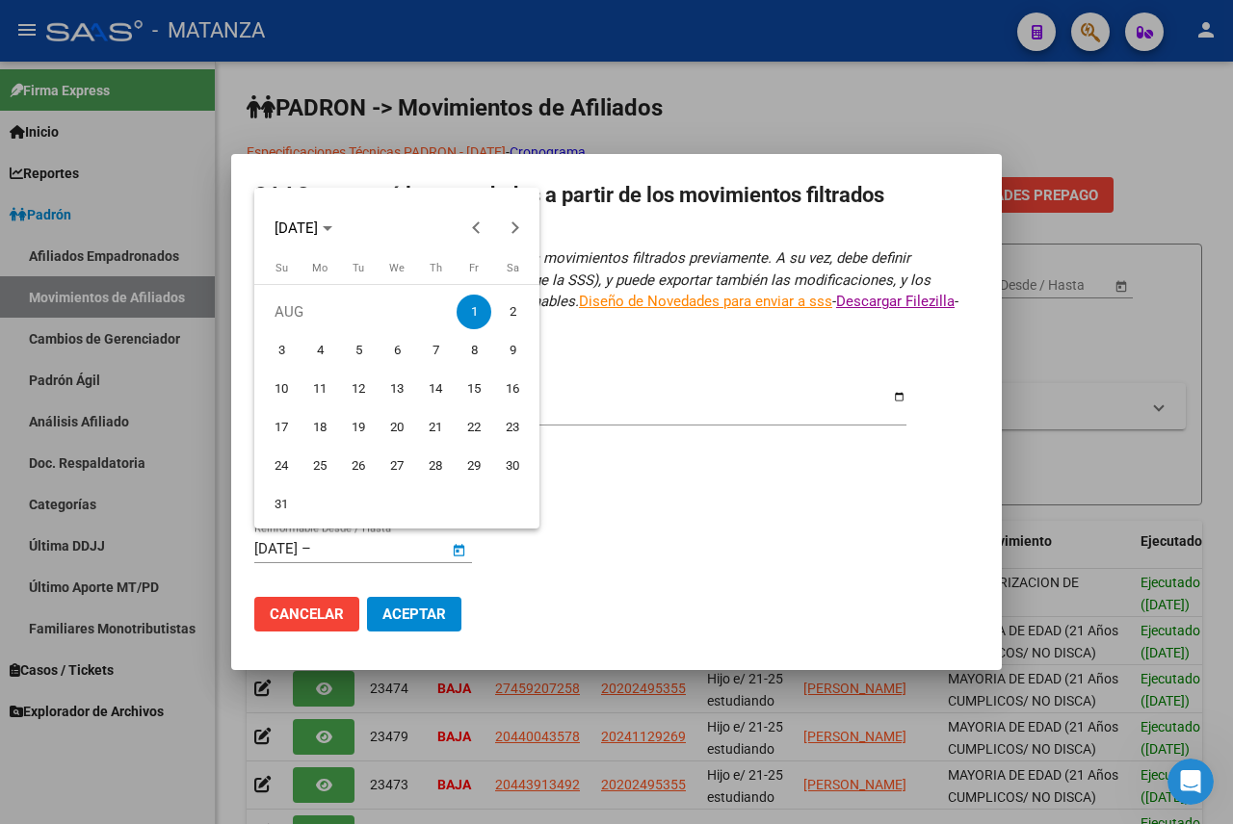
click at [377, 548] on div at bounding box center [616, 412] width 1233 height 824
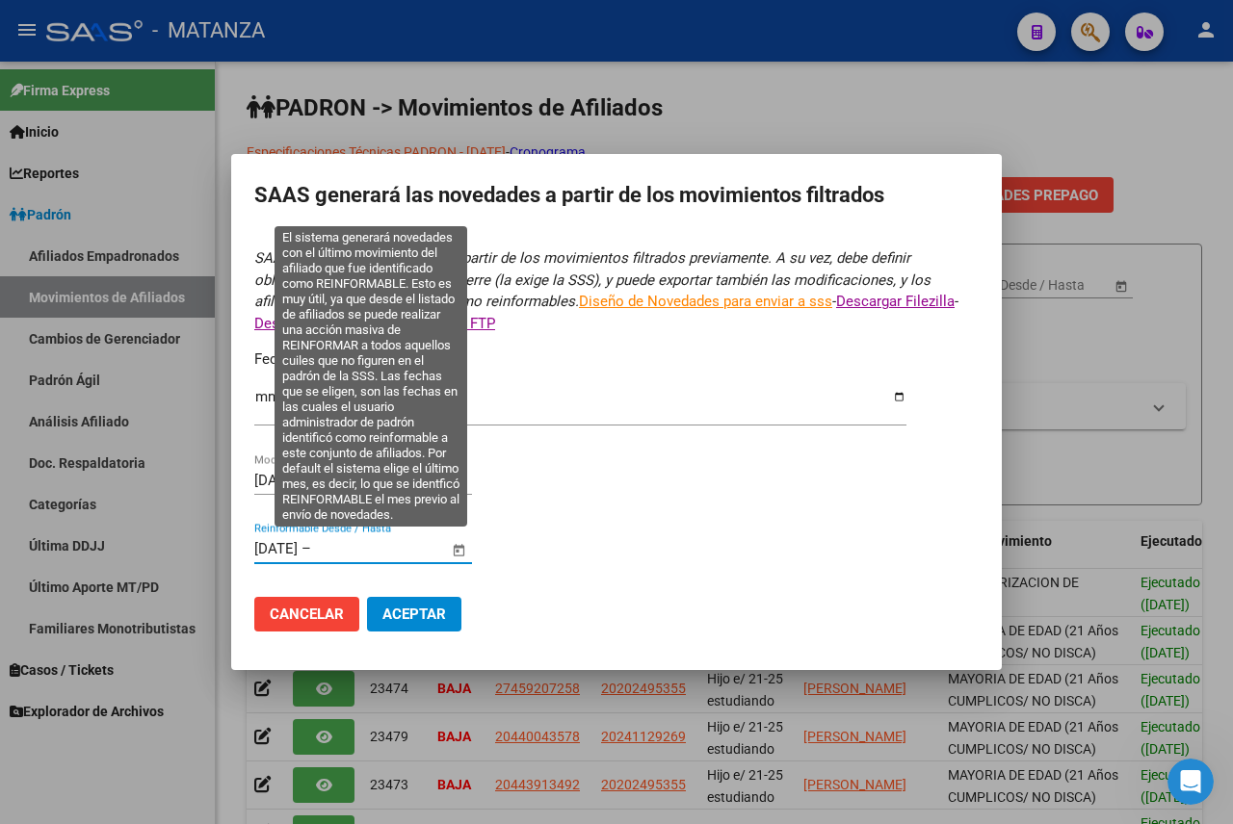
click at [377, 540] on input "text" at bounding box center [361, 548] width 93 height 17
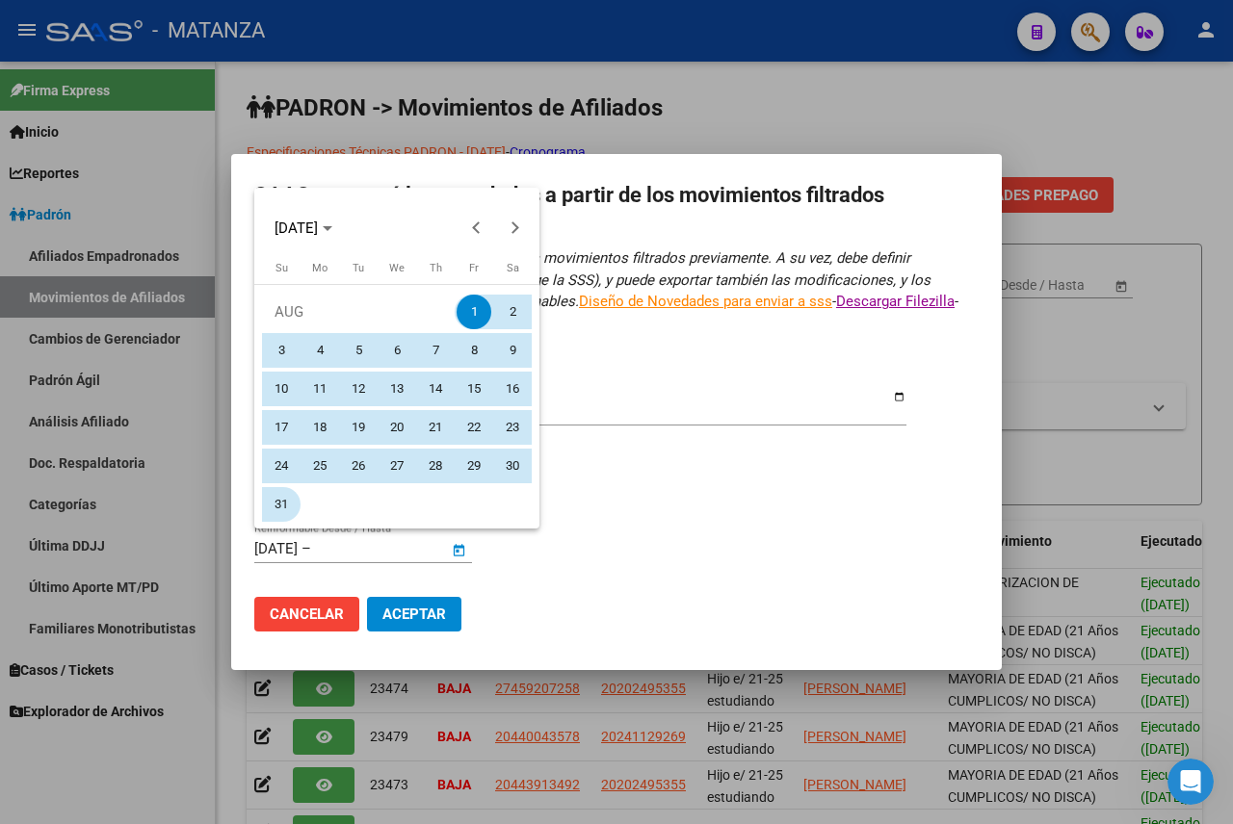
click at [290, 502] on span "31" at bounding box center [281, 504] width 35 height 35
type input "[DATE]"
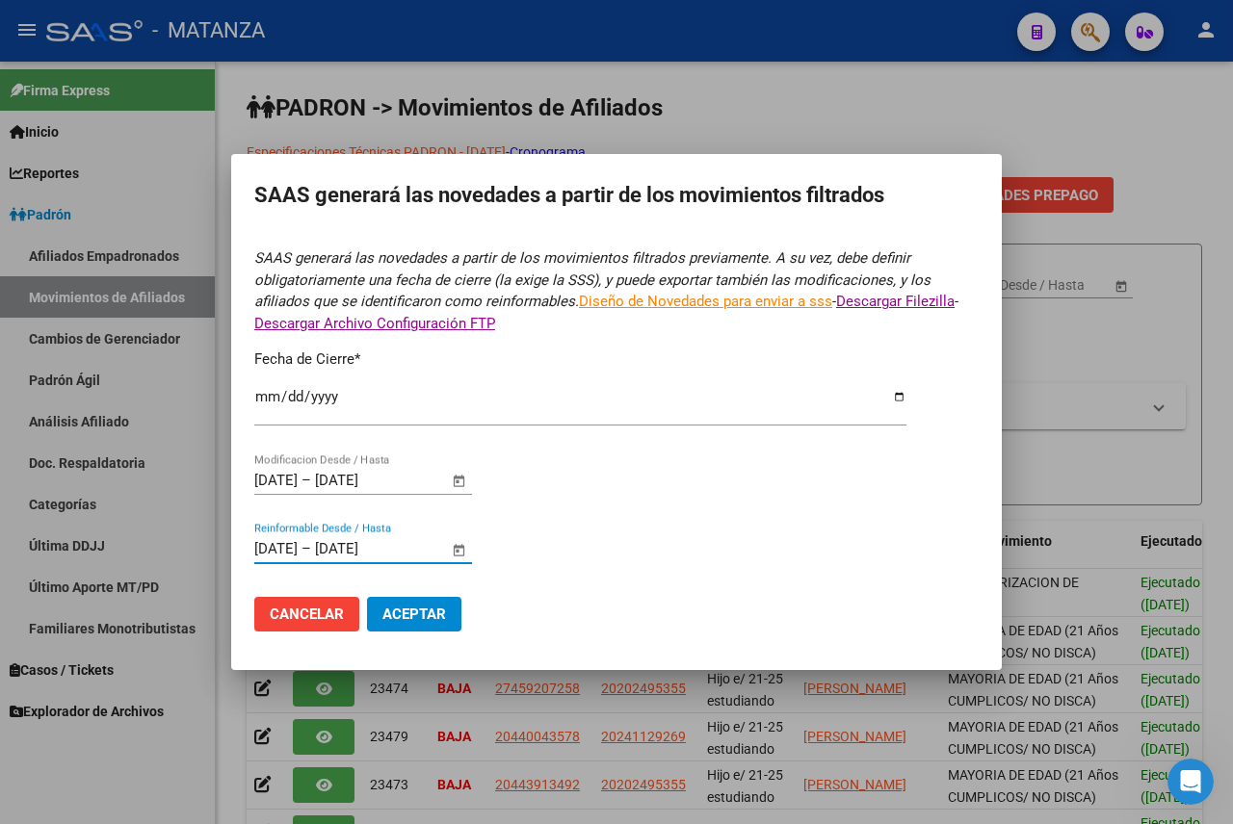
click at [387, 614] on span "Aceptar" at bounding box center [414, 614] width 64 height 17
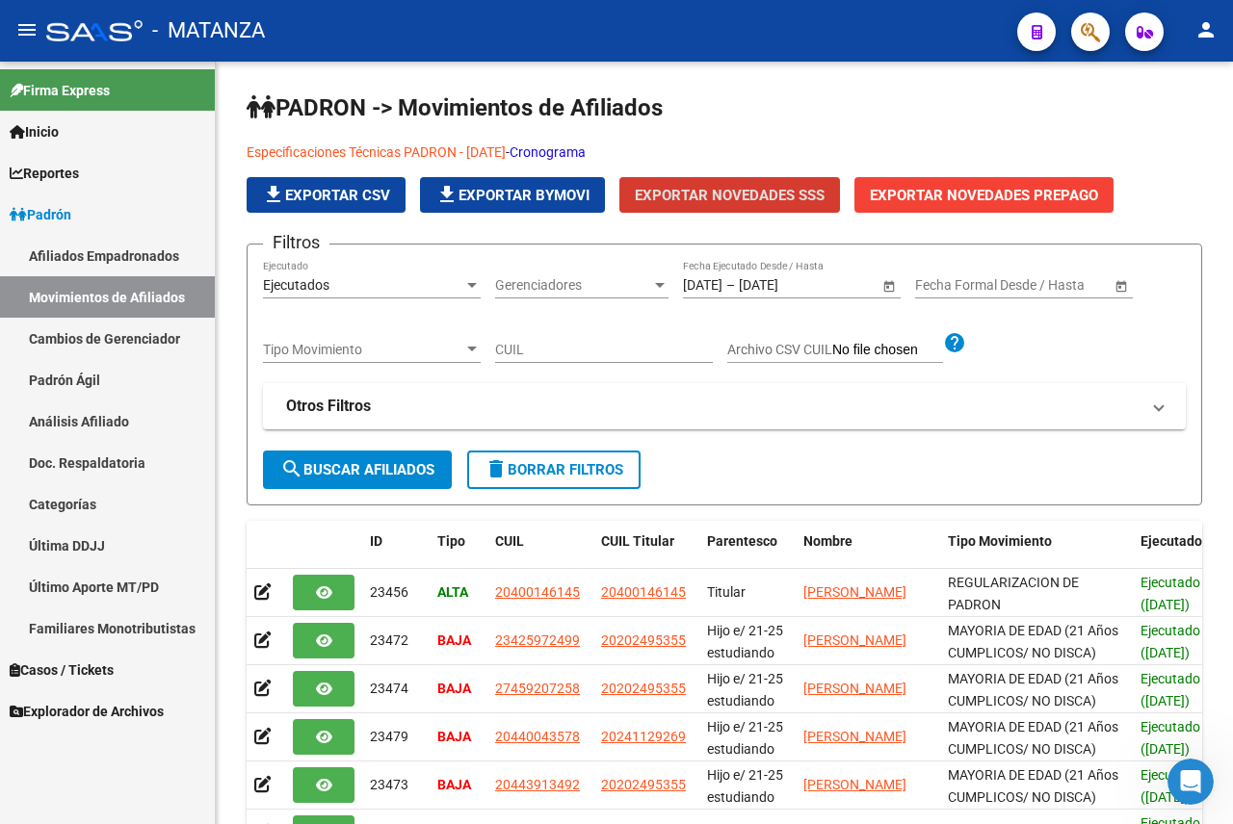
click at [1095, 40] on icon "button" at bounding box center [1090, 32] width 19 height 22
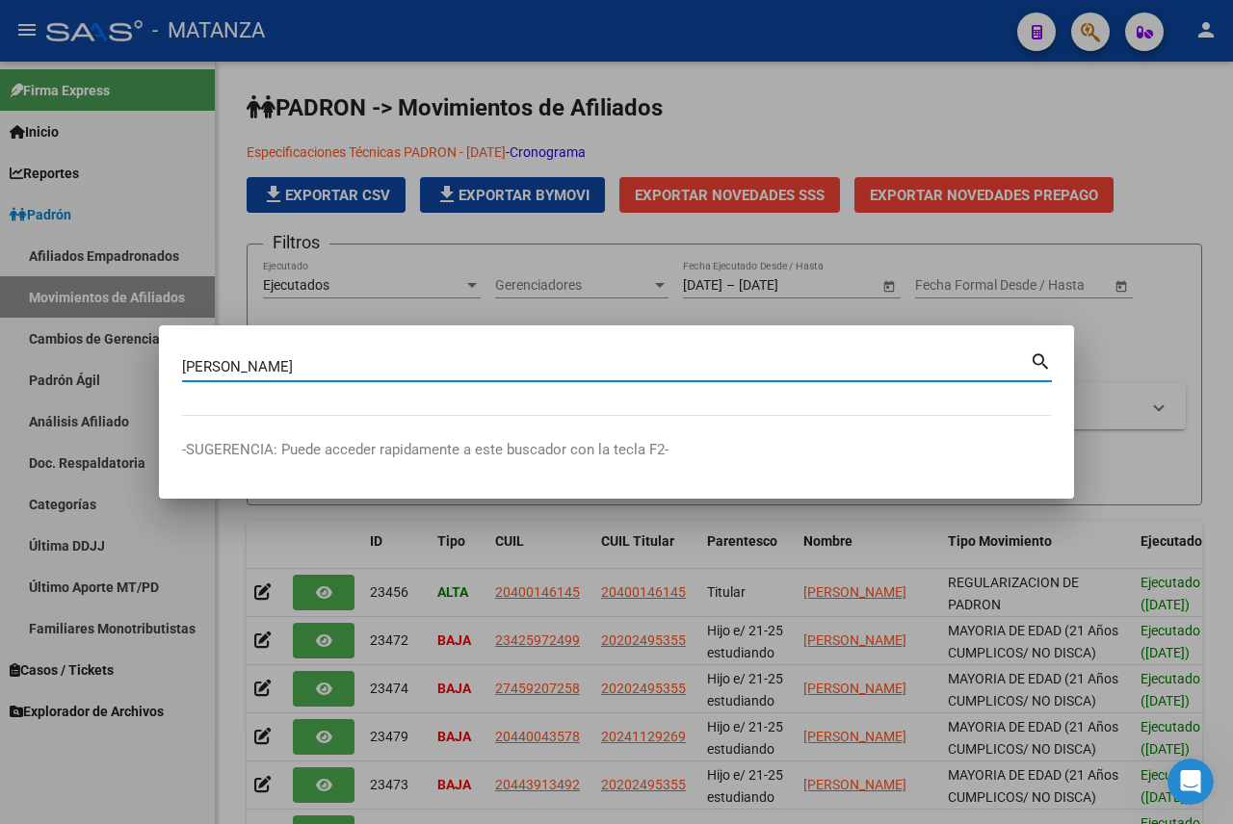
type input "[PERSON_NAME]"
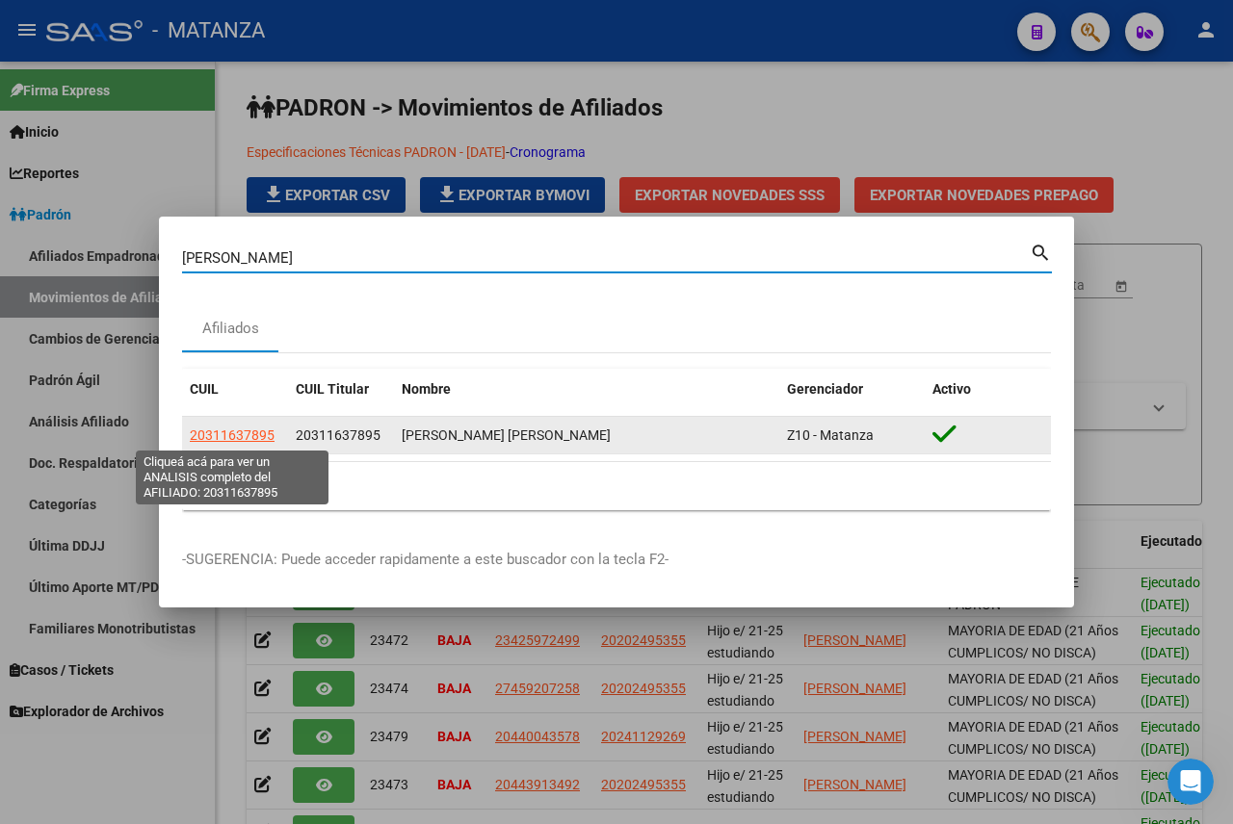
click at [232, 433] on span "20311637895" at bounding box center [232, 435] width 85 height 15
type textarea "20311637895"
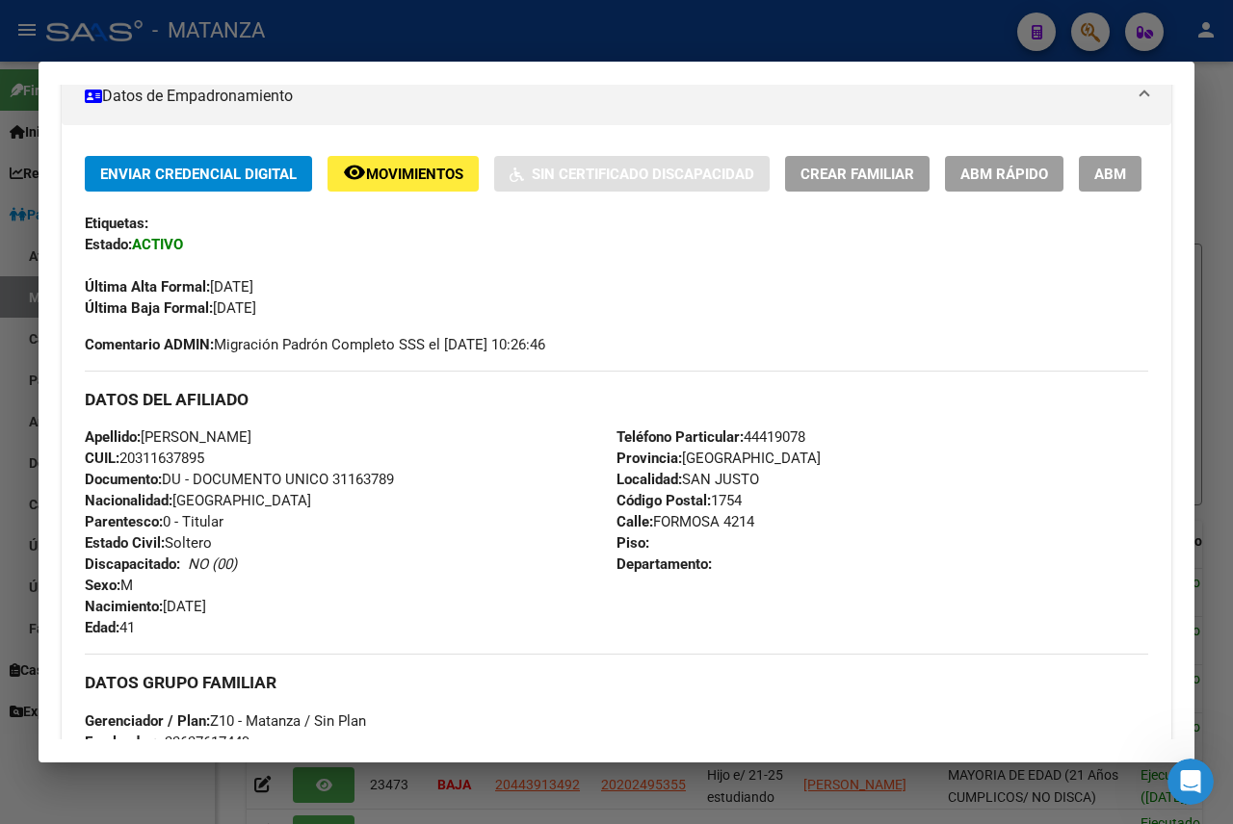
scroll to position [331, 0]
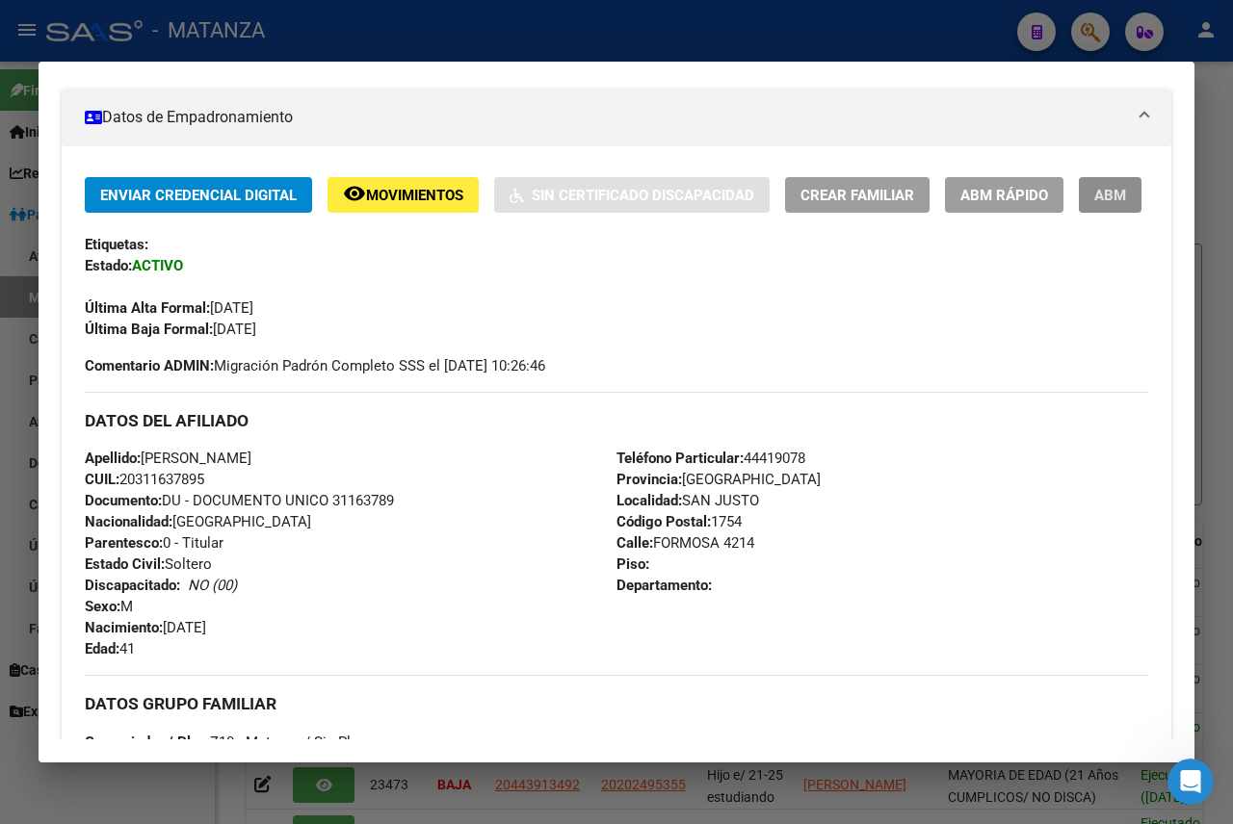
click at [1094, 204] on span "ABM" at bounding box center [1110, 195] width 32 height 17
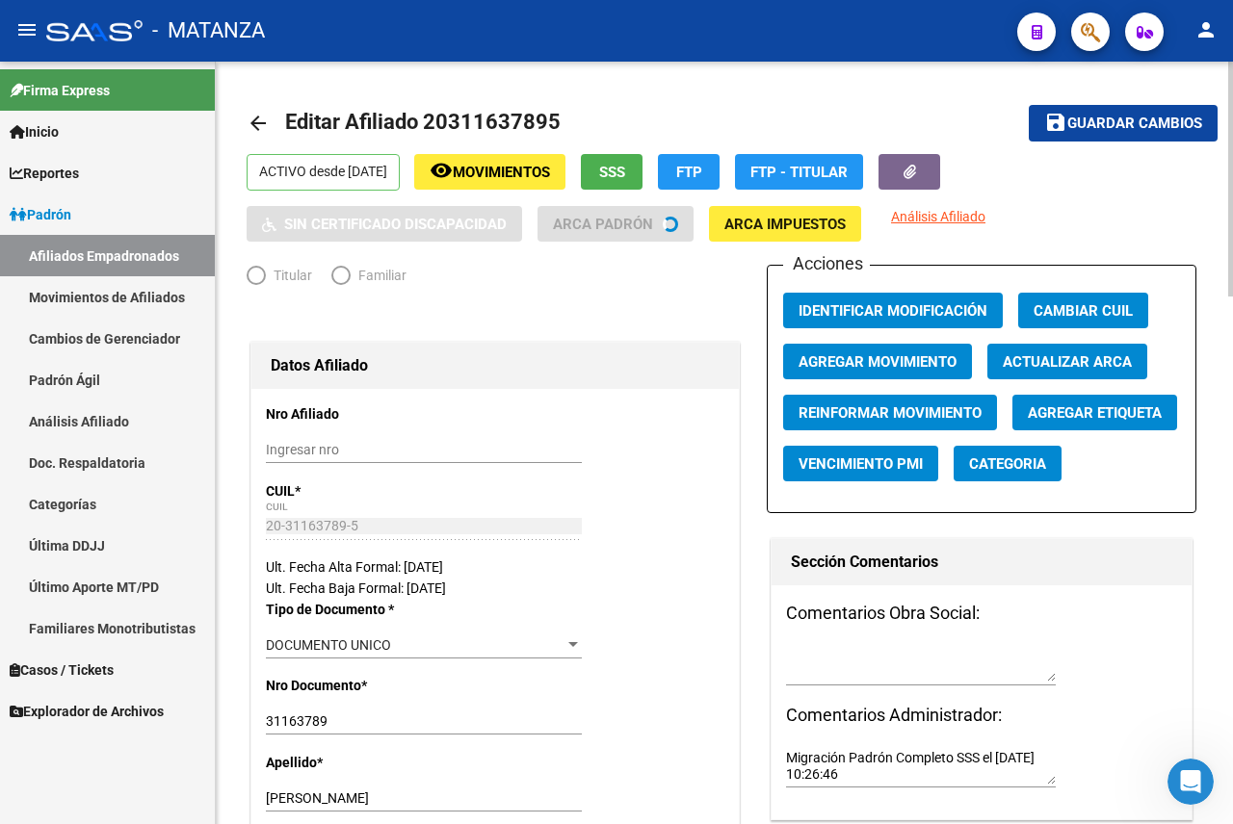
radio input "true"
type input "33-63761744-9"
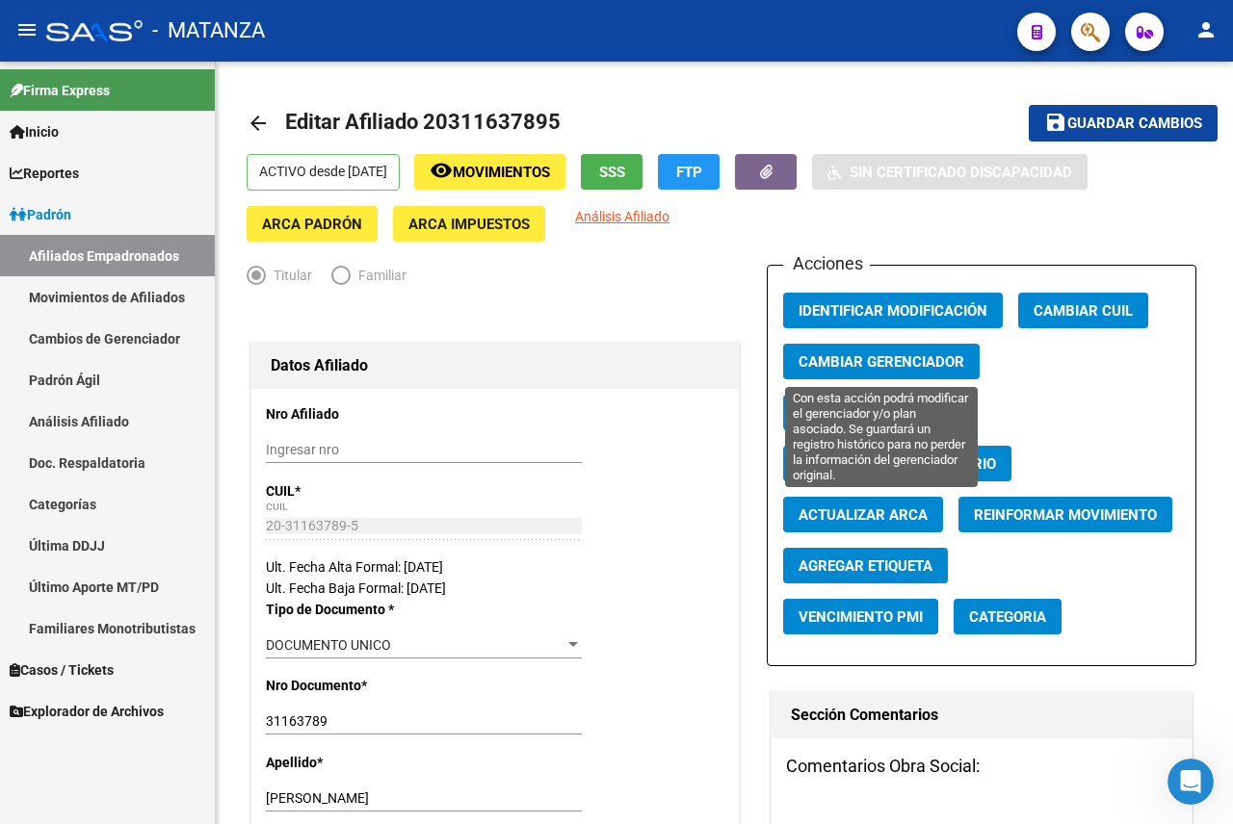
scroll to position [283, 0]
click at [893, 353] on span "Cambiar Gerenciador" at bounding box center [881, 361] width 166 height 17
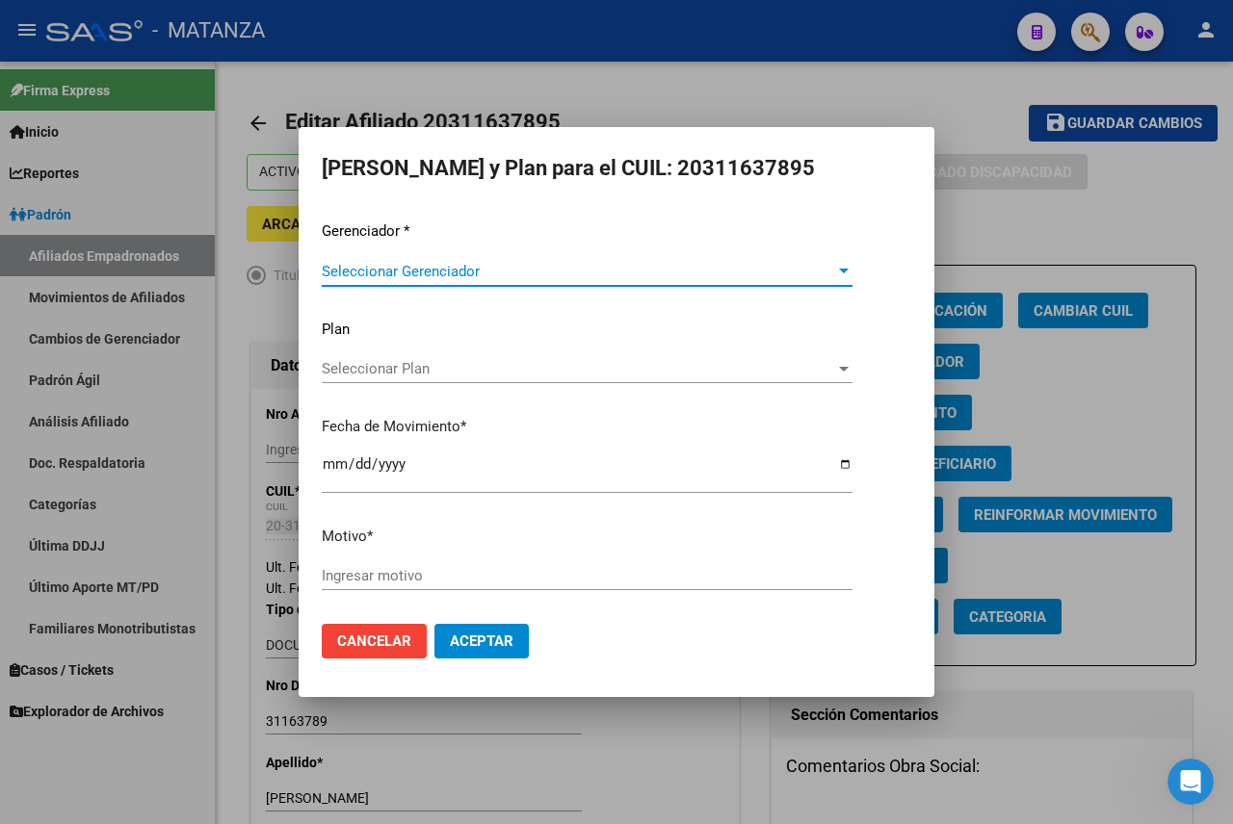
click at [1012, 224] on div at bounding box center [616, 412] width 1233 height 824
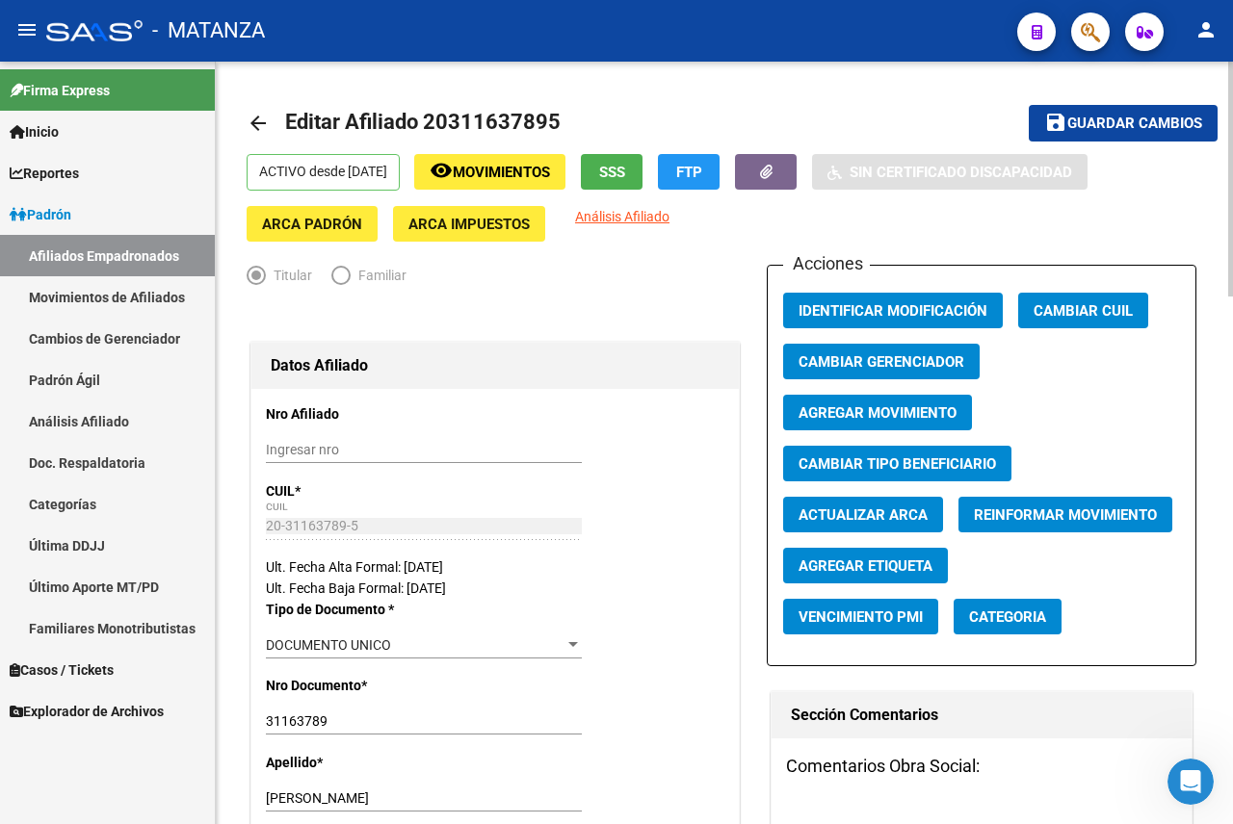
click at [925, 409] on span "Agregar Movimiento" at bounding box center [877, 413] width 158 height 17
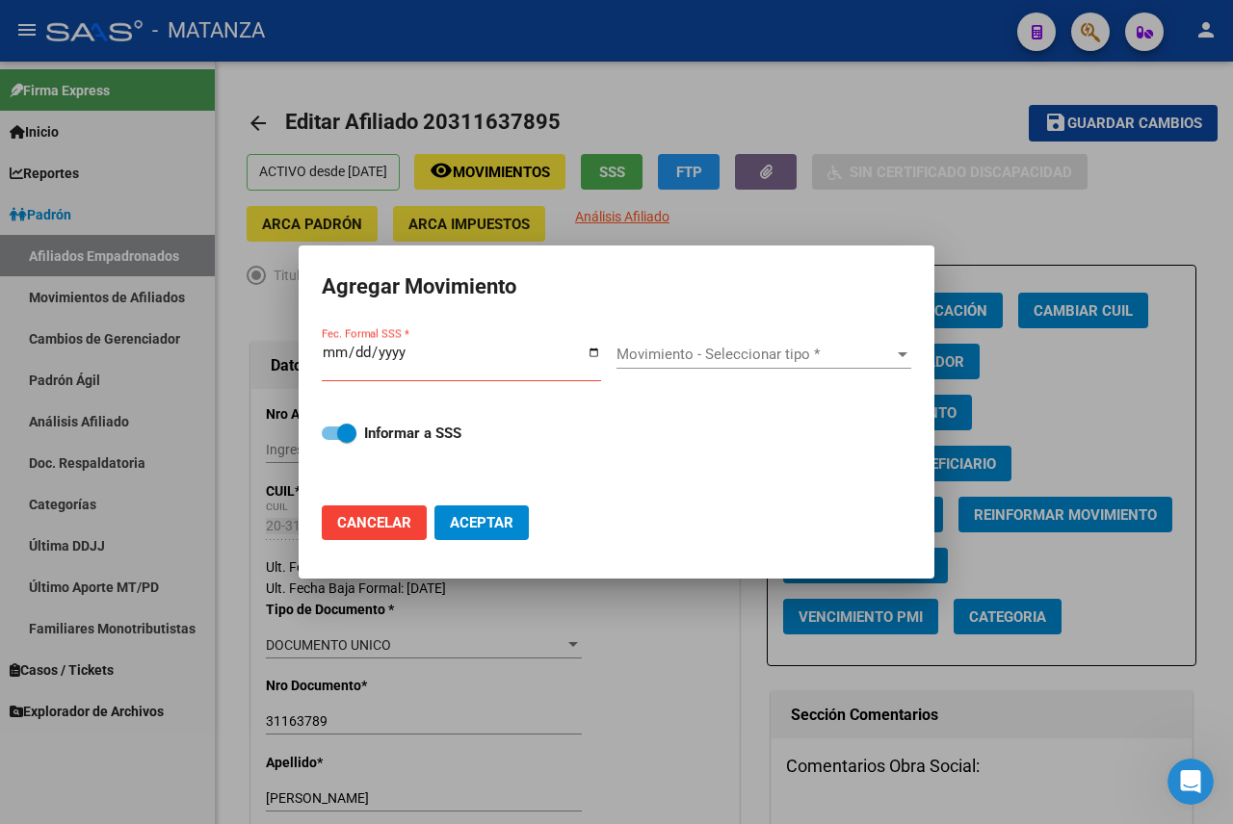
click at [954, 222] on div at bounding box center [616, 412] width 1233 height 824
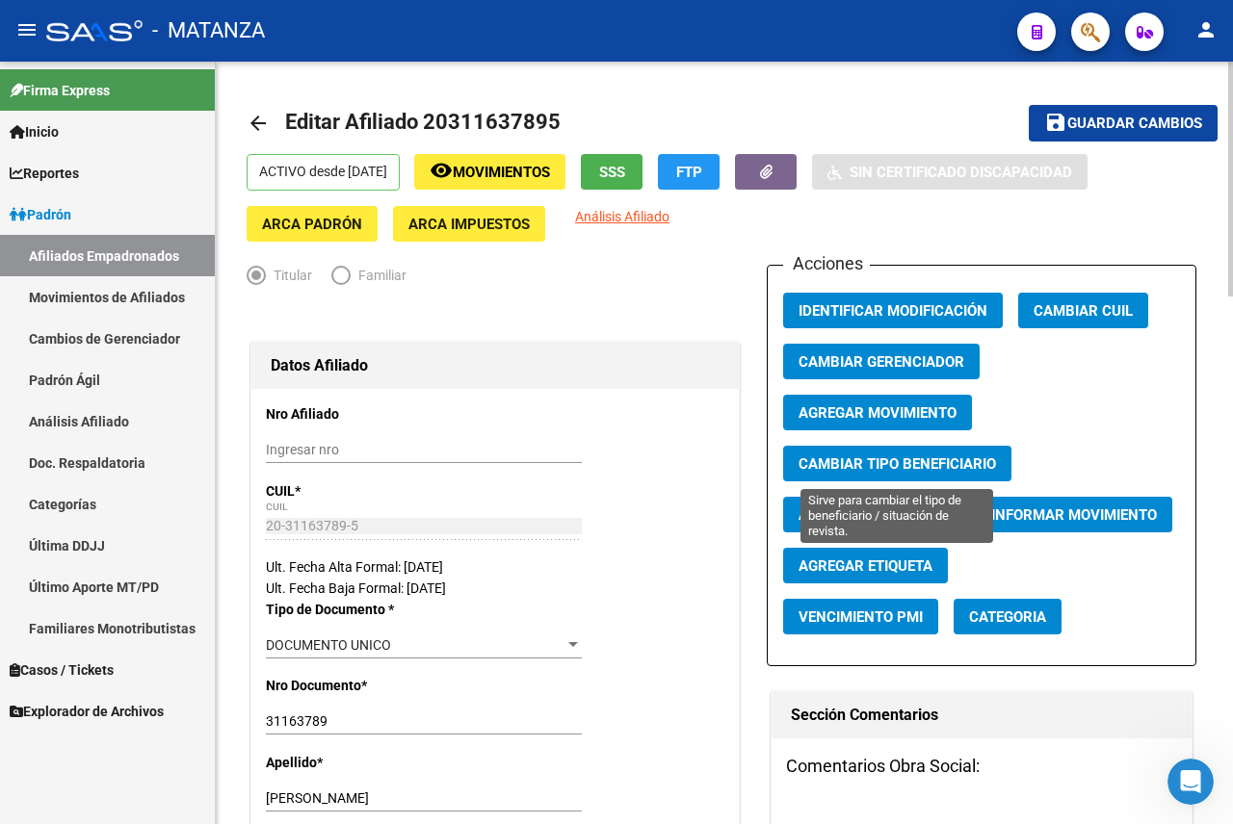
click at [898, 457] on span "Cambiar Tipo Beneficiario" at bounding box center [896, 464] width 197 height 17
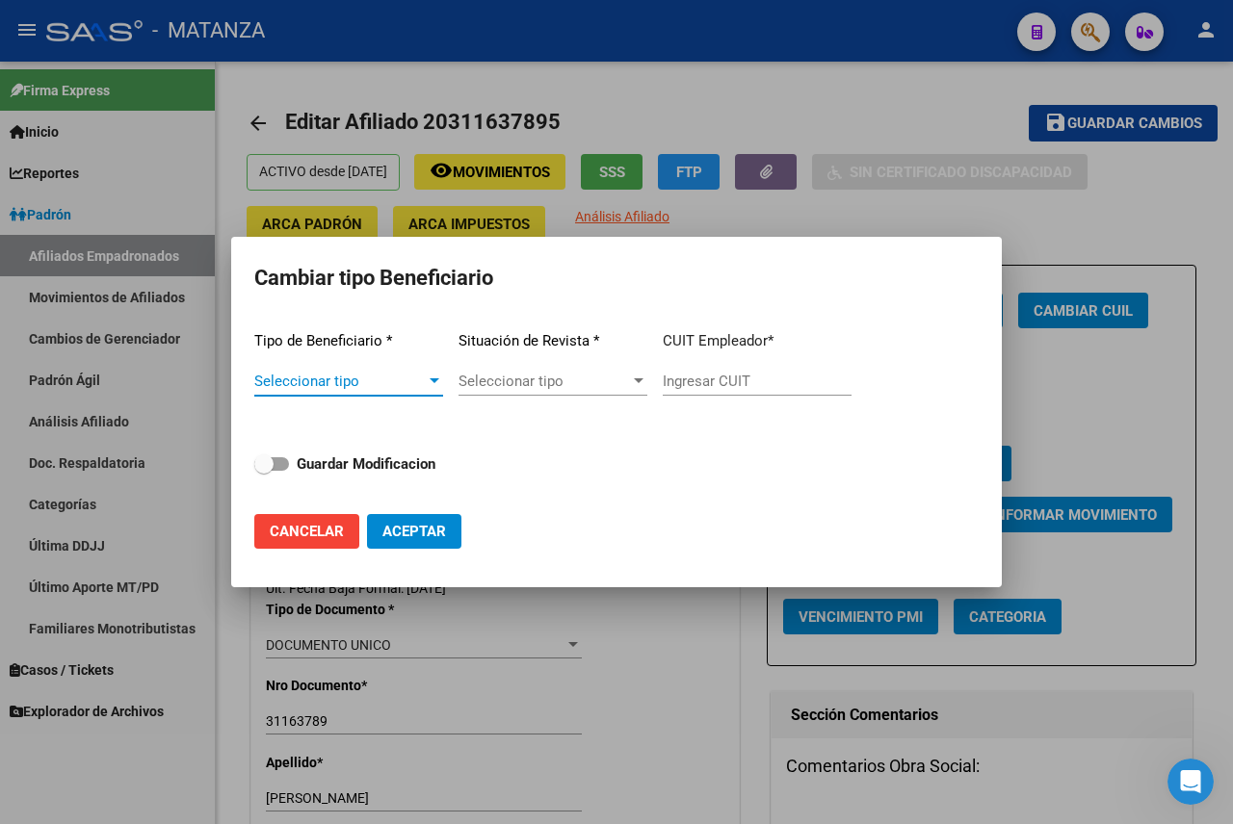
click at [340, 382] on span "Seleccionar tipo" at bounding box center [339, 381] width 171 height 17
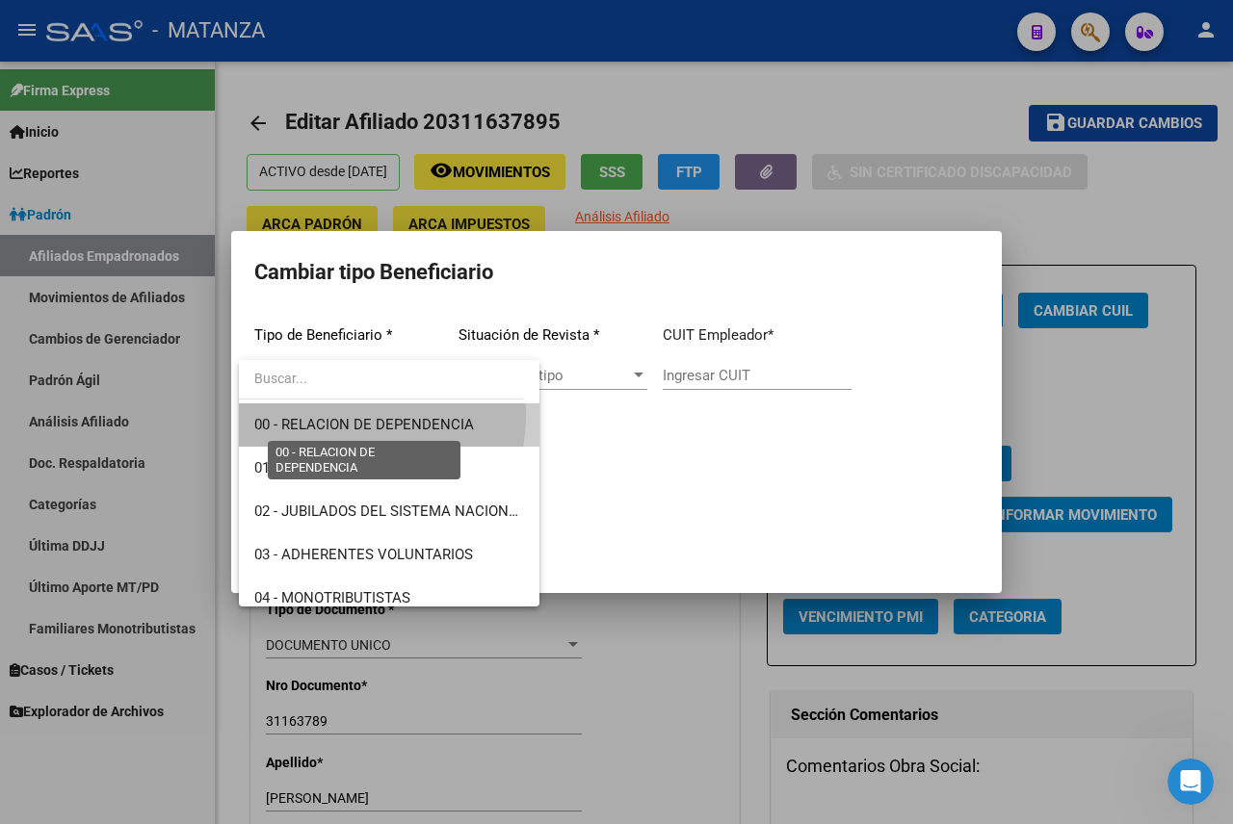
click at [344, 416] on span "00 - RELACION DE DEPENDENCIA" at bounding box center [364, 424] width 220 height 17
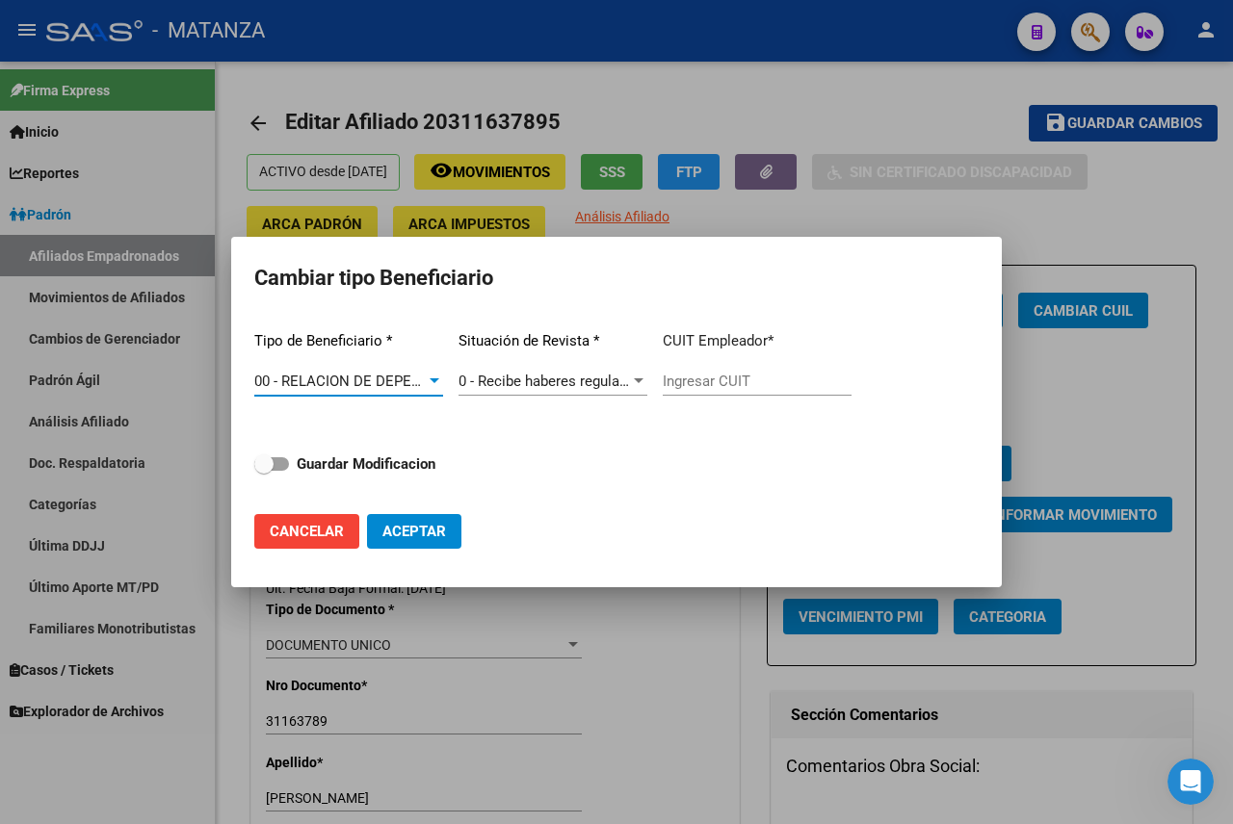
type input "30-66363596-0"
click at [445, 527] on span "Aceptar" at bounding box center [414, 531] width 64 height 17
type input "30-66363596-0"
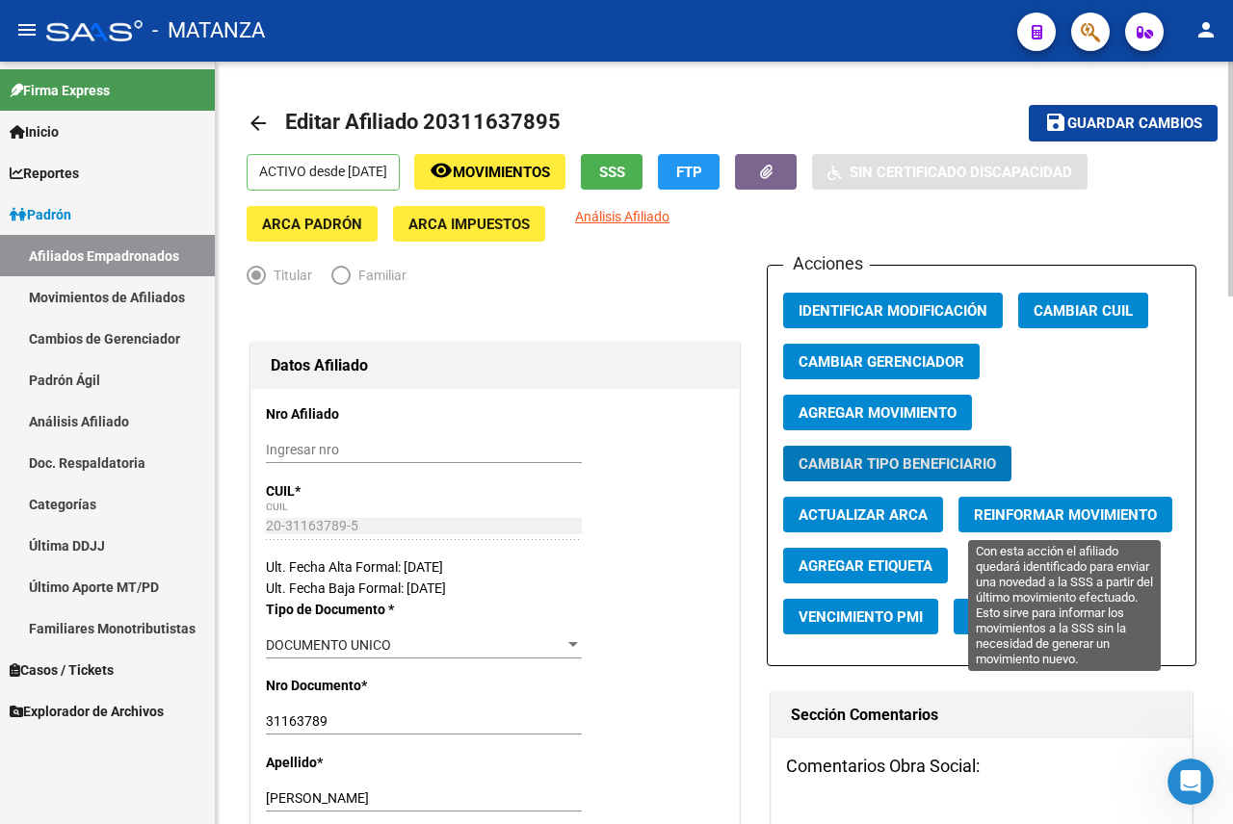
click at [1065, 515] on span "Reinformar Movimiento" at bounding box center [1065, 515] width 183 height 17
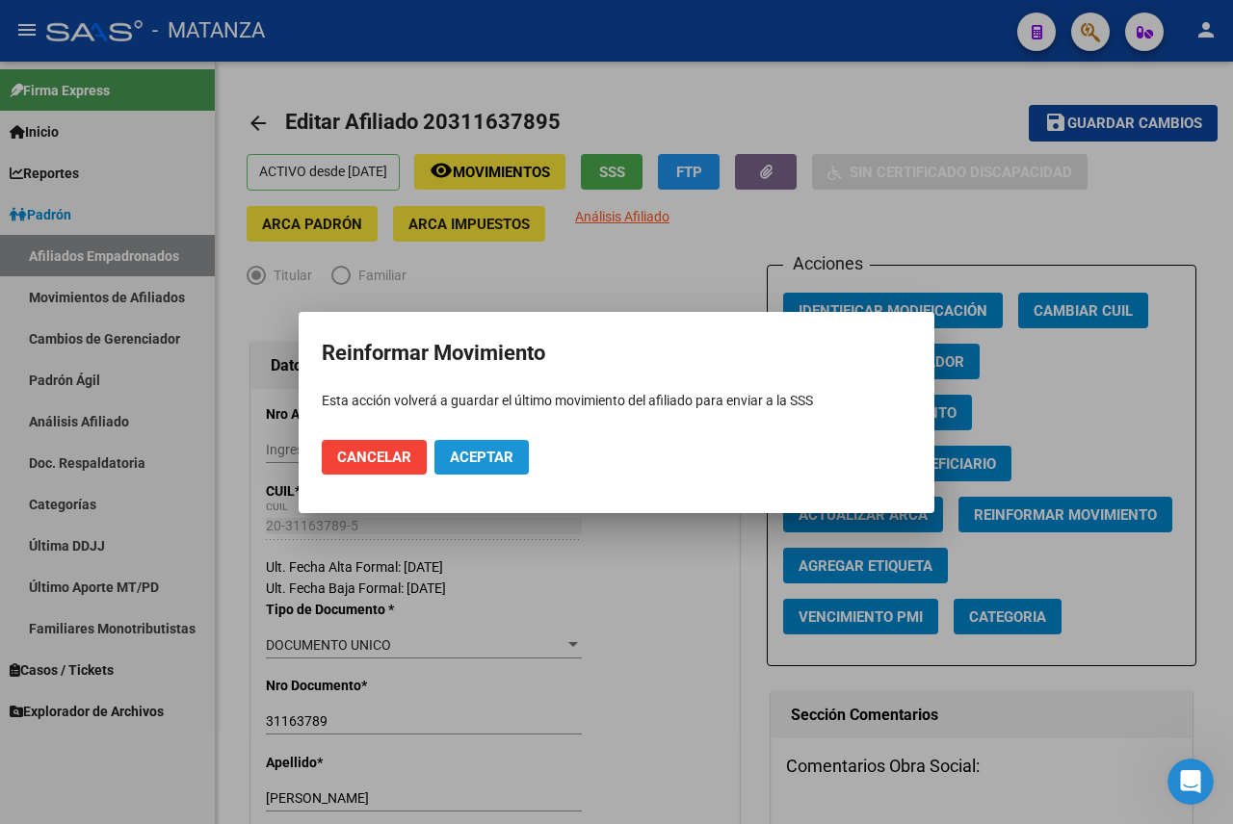
click at [497, 453] on span "Aceptar" at bounding box center [482, 457] width 64 height 17
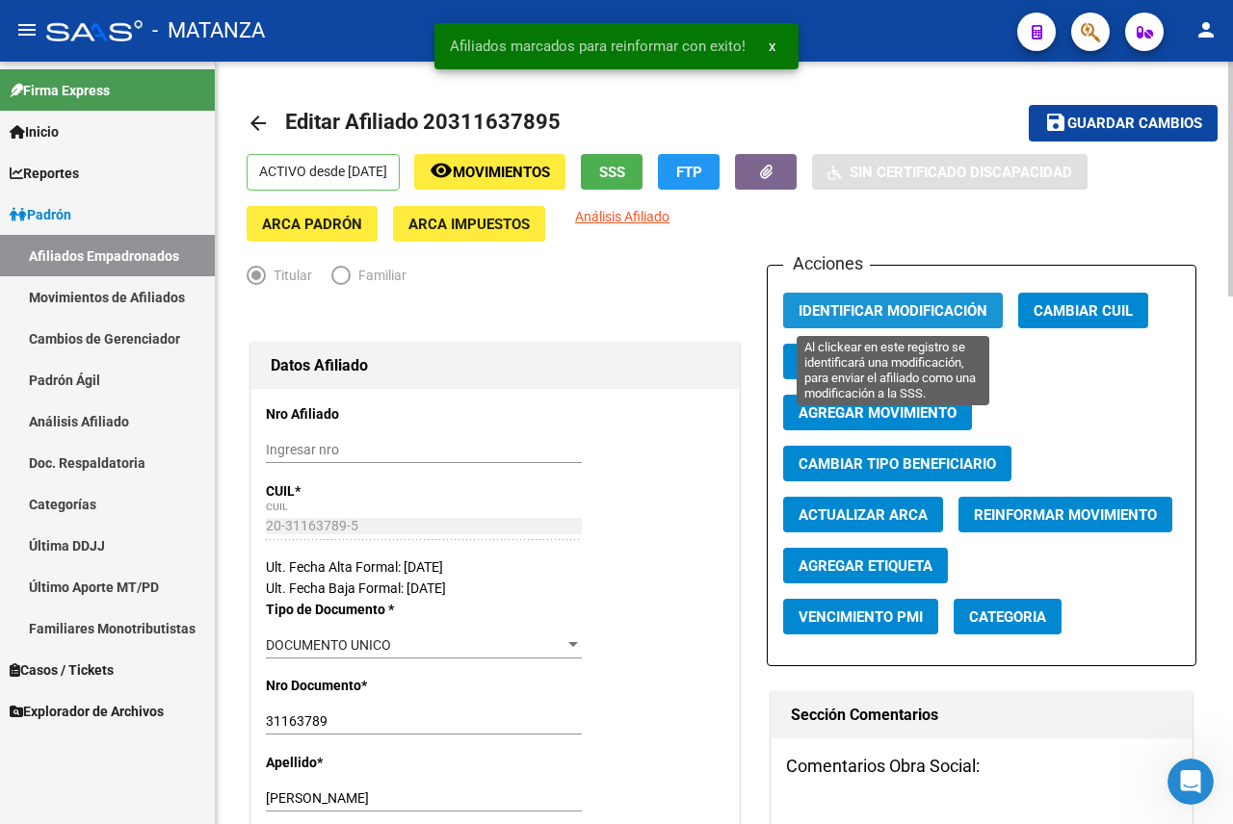
click at [898, 307] on span "Identificar Modificación" at bounding box center [892, 310] width 189 height 17
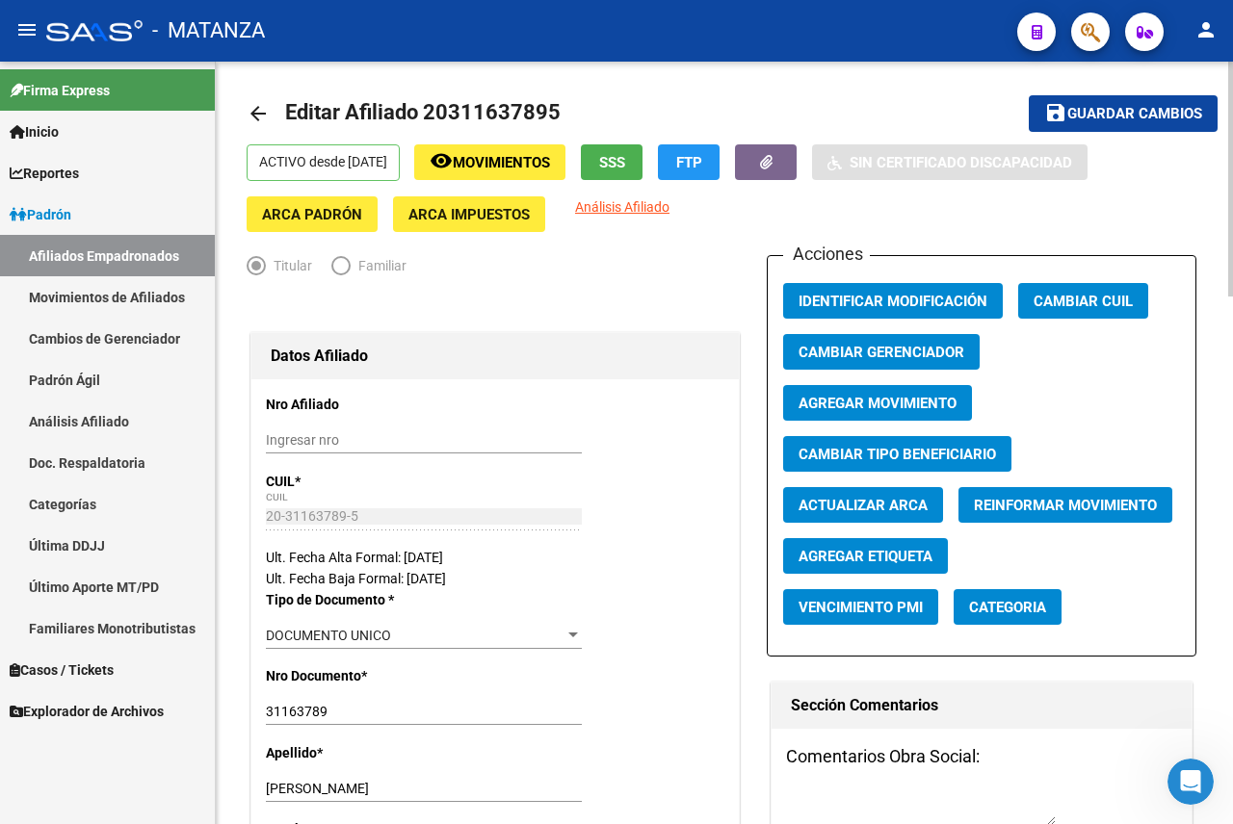
scroll to position [0, 0]
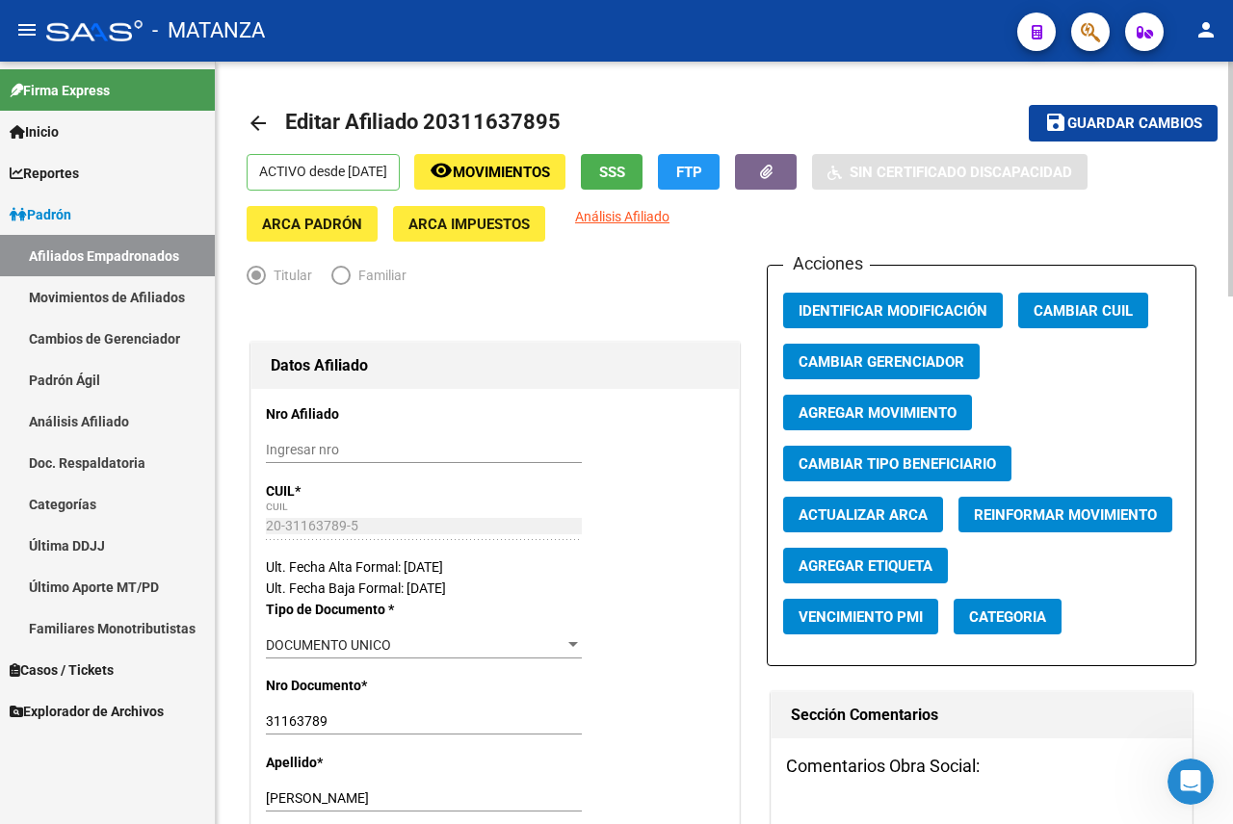
click at [1184, 106] on button "save Guardar cambios" at bounding box center [1123, 123] width 189 height 36
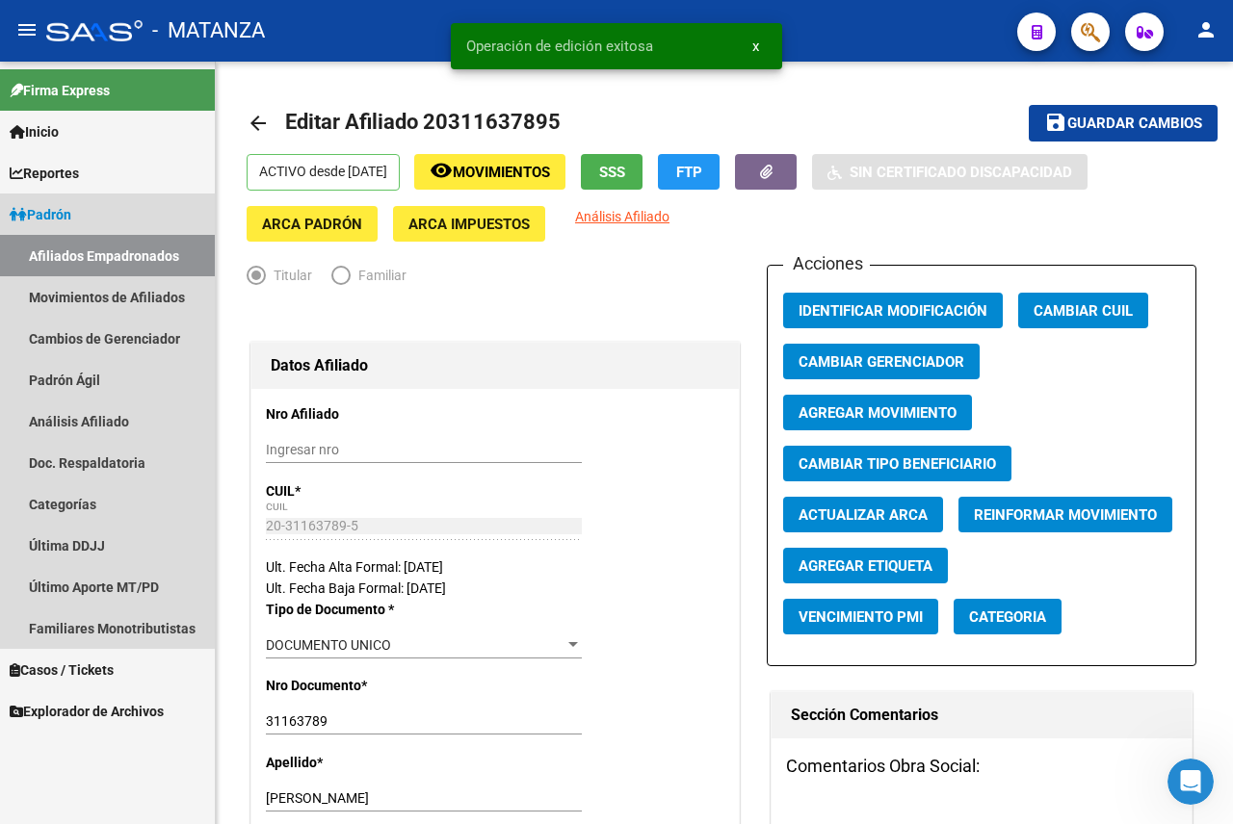
click at [79, 246] on link "Afiliados Empadronados" at bounding box center [107, 255] width 215 height 41
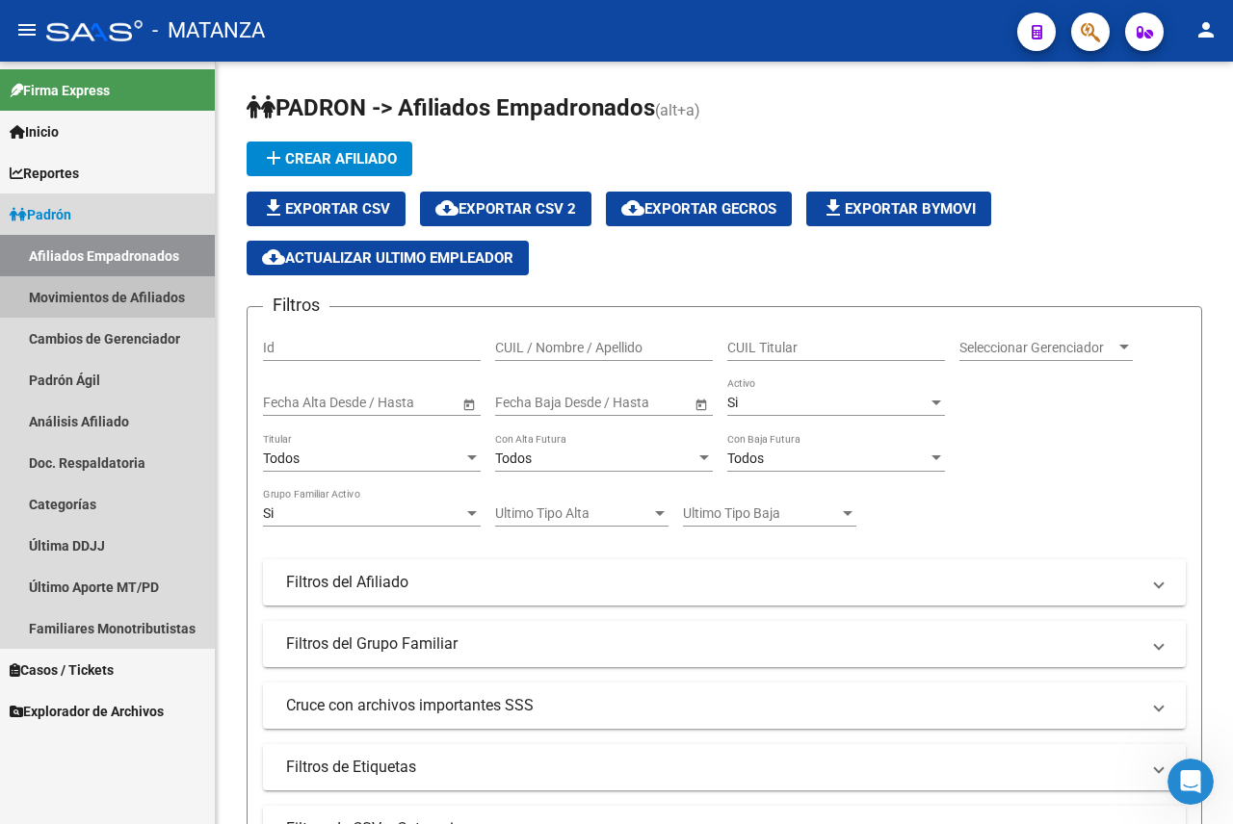
click at [136, 294] on link "Movimientos de Afiliados" at bounding box center [107, 296] width 215 height 41
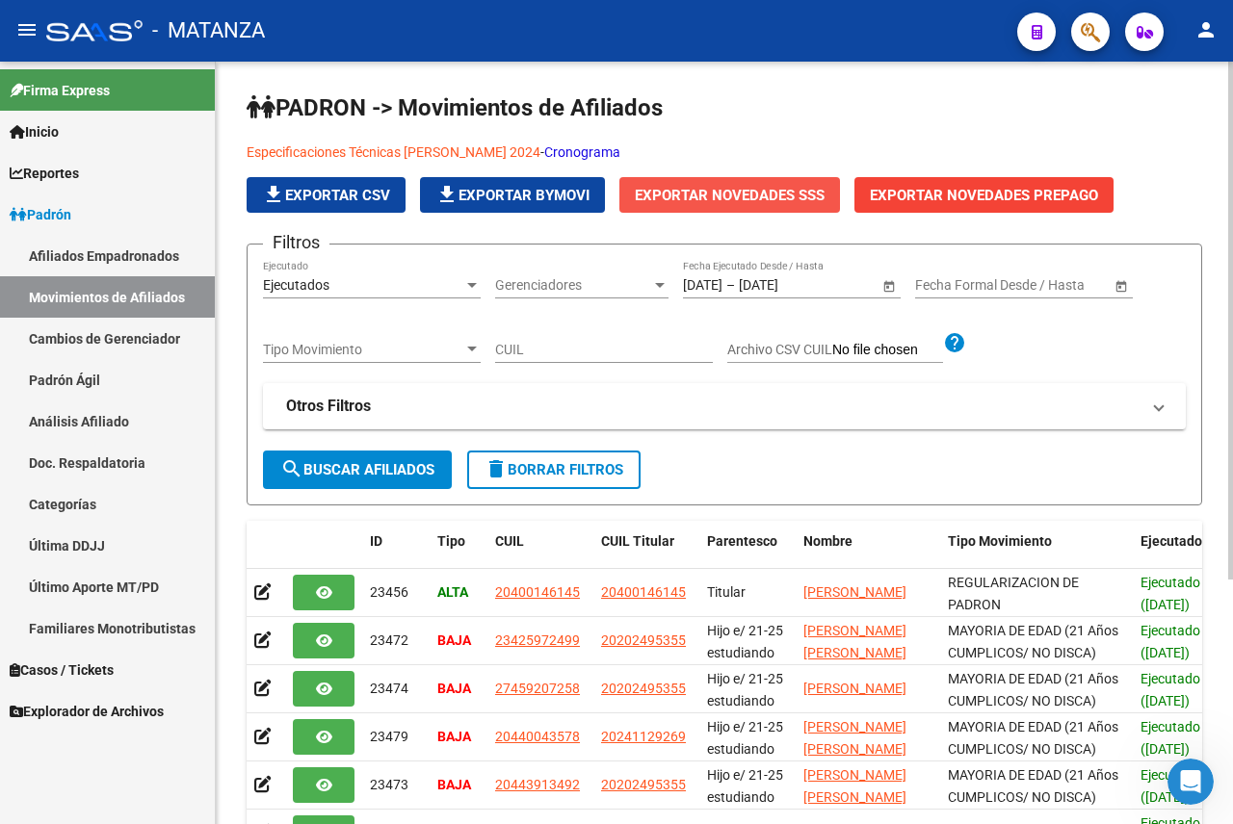
click at [788, 195] on span "Exportar Novedades SSS" at bounding box center [730, 195] width 190 height 17
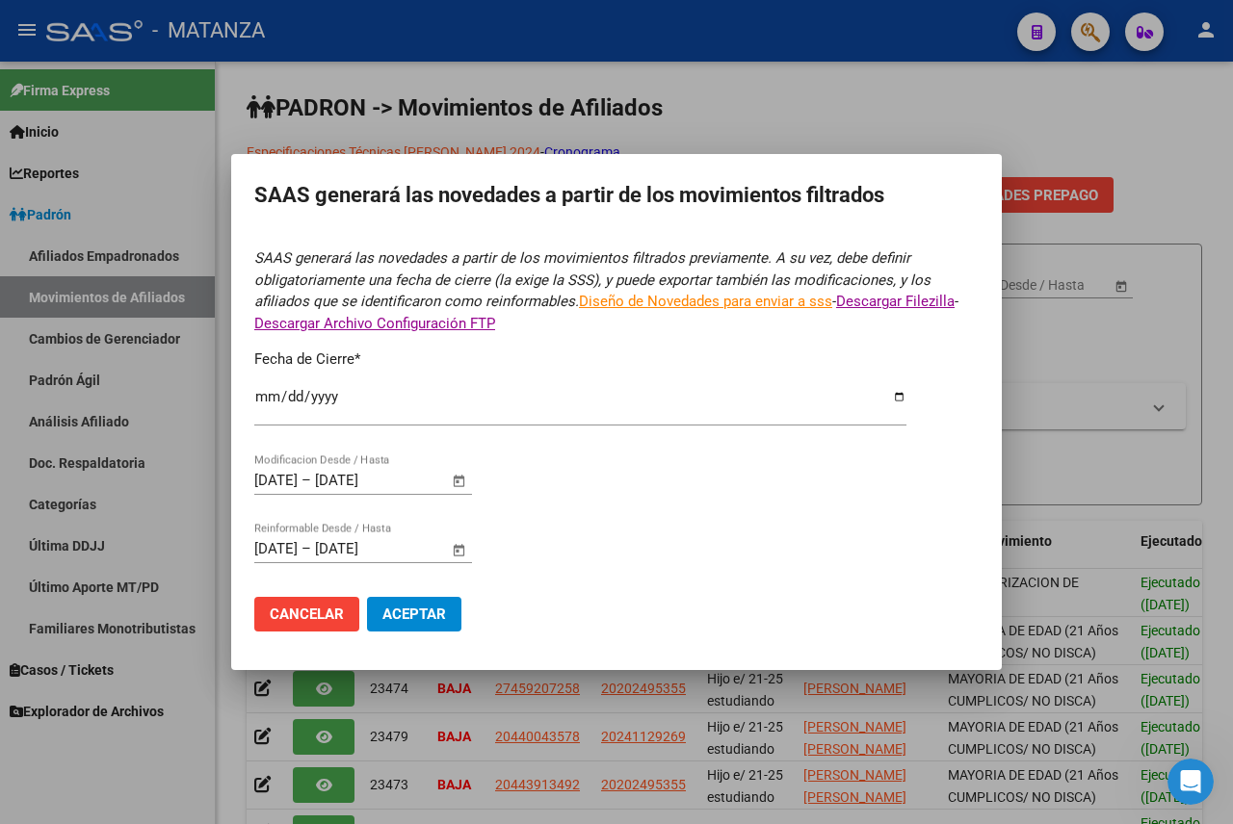
type input "[DATE]"
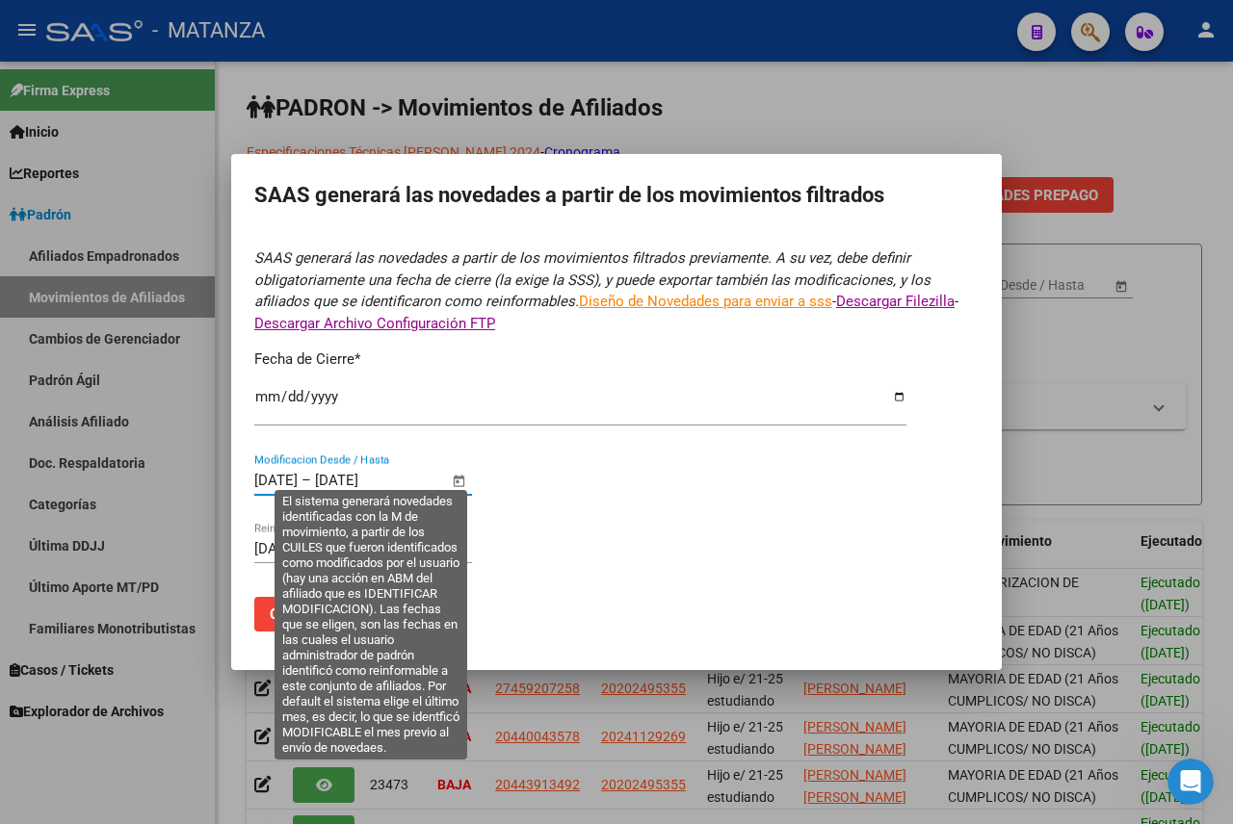
click at [298, 477] on input "[DATE]" at bounding box center [275, 480] width 43 height 17
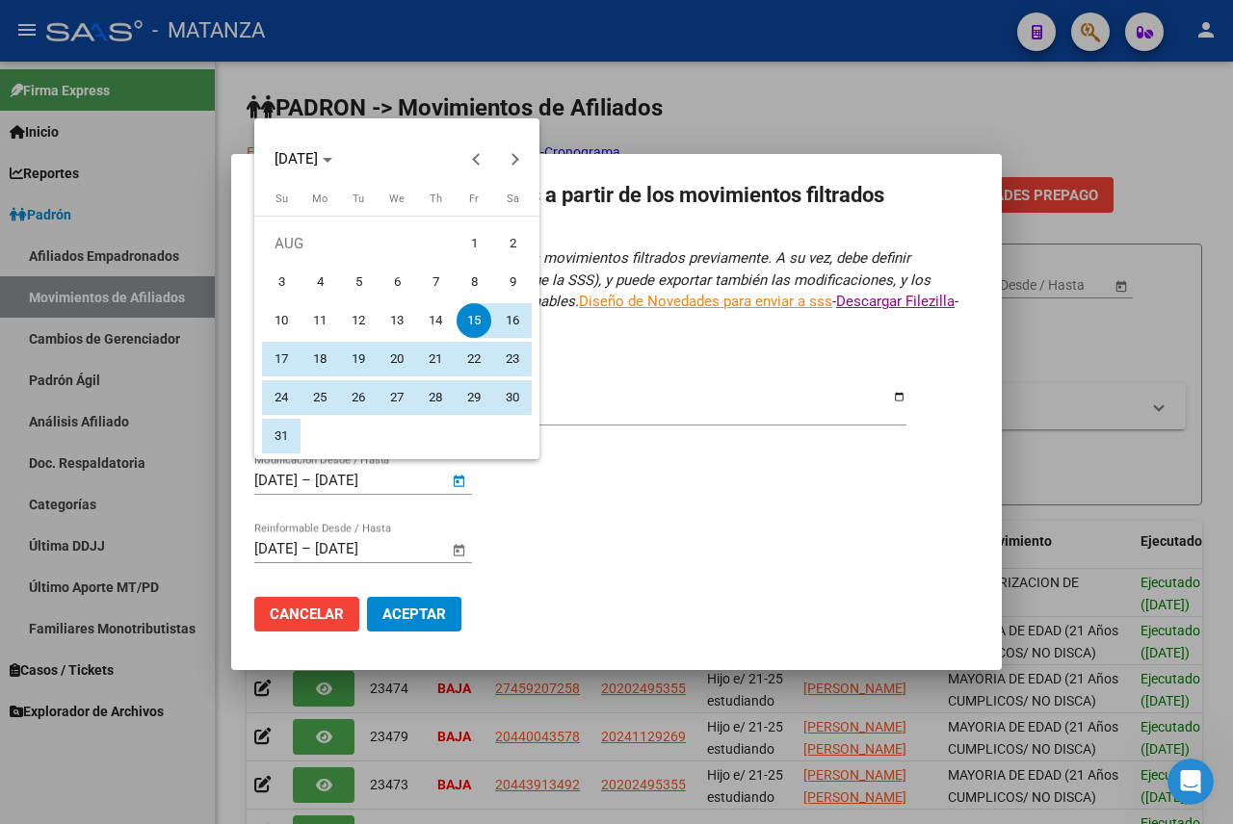
click at [476, 241] on span "1" at bounding box center [474, 243] width 35 height 35
type input "[DATE]"
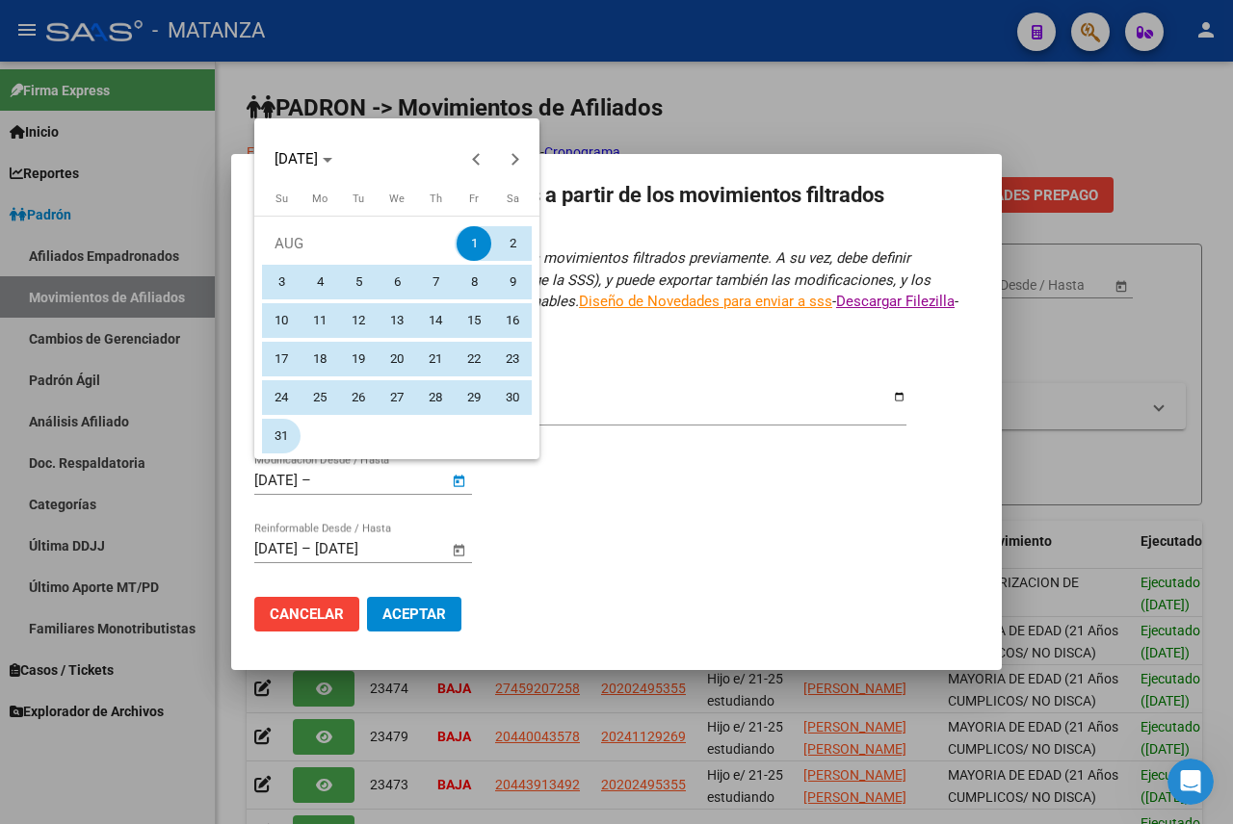
click at [295, 435] on span "31" at bounding box center [281, 436] width 35 height 35
type input "[DATE]"
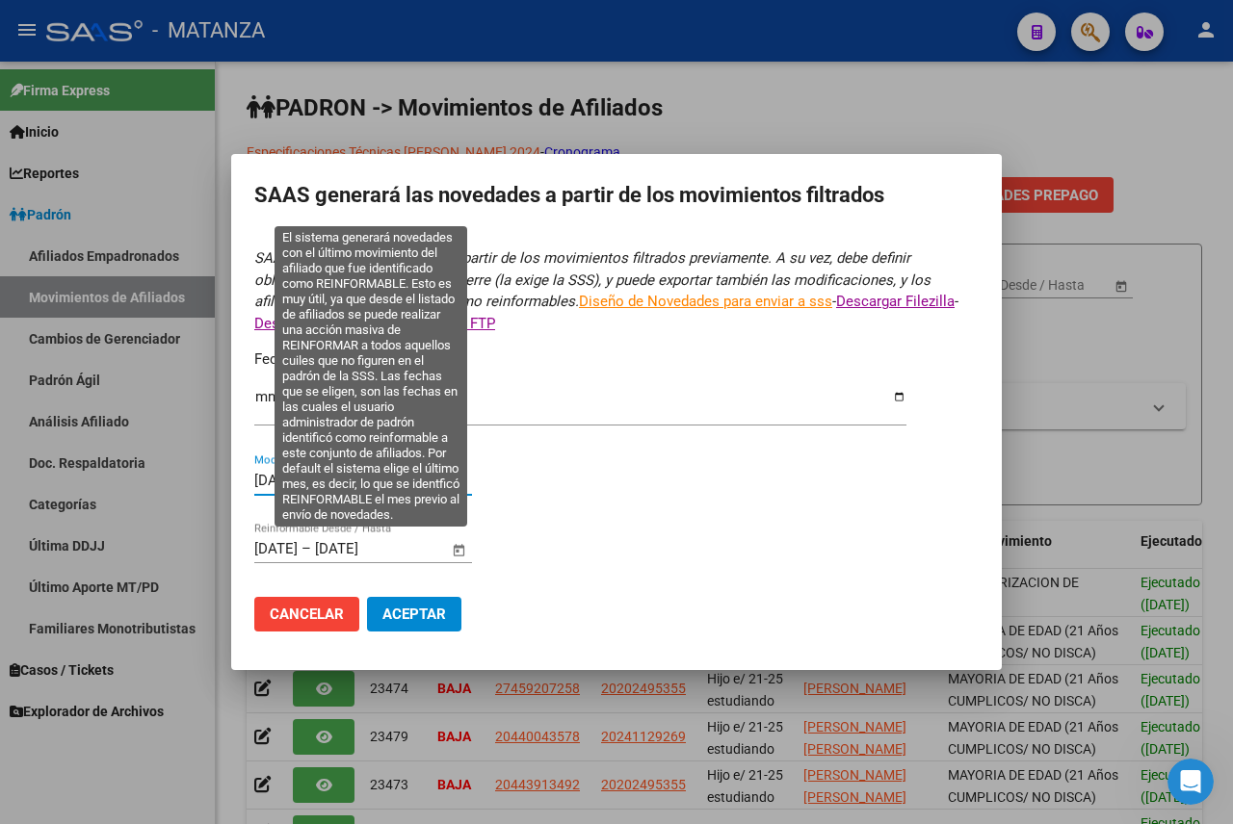
click at [282, 544] on input "[DATE]" at bounding box center [275, 548] width 43 height 17
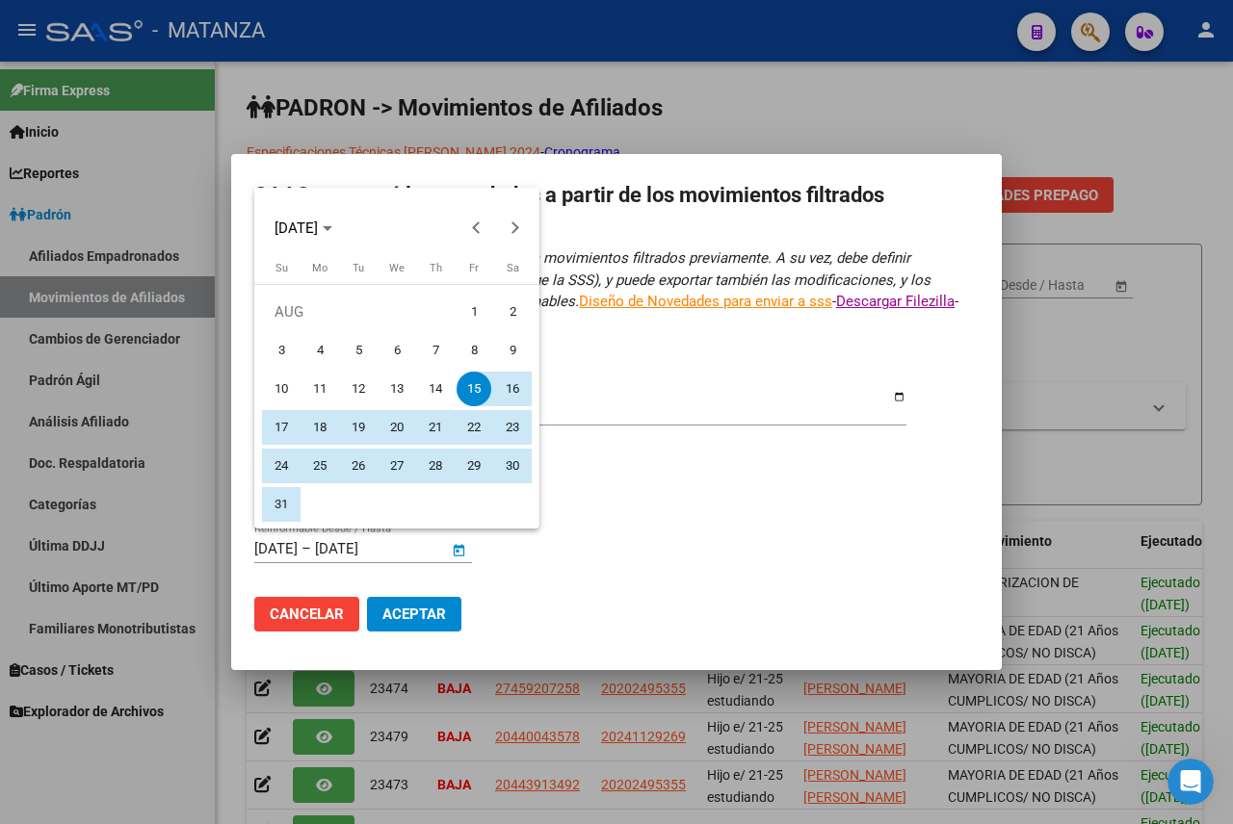
click at [473, 314] on span "1" at bounding box center [474, 312] width 35 height 35
type input "[DATE]"
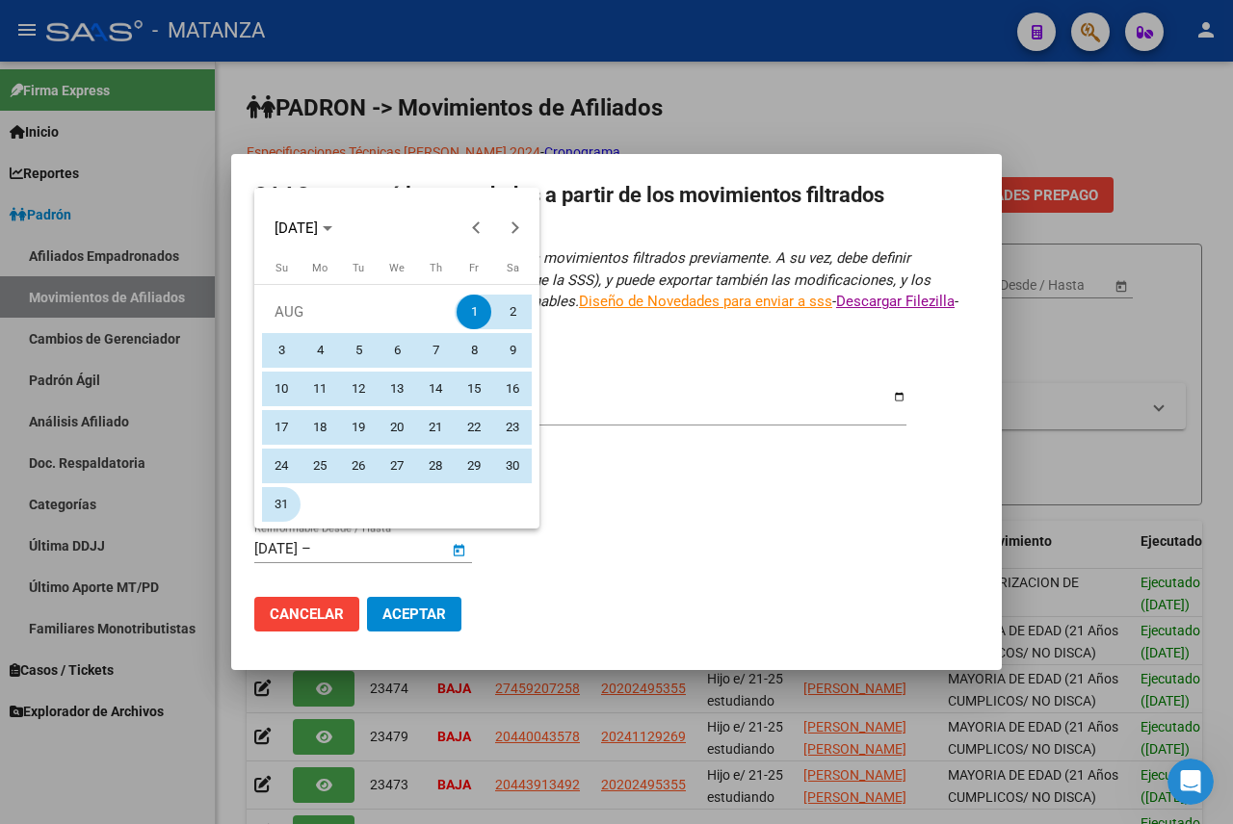
click at [290, 496] on span "31" at bounding box center [281, 504] width 35 height 35
type input "[DATE]"
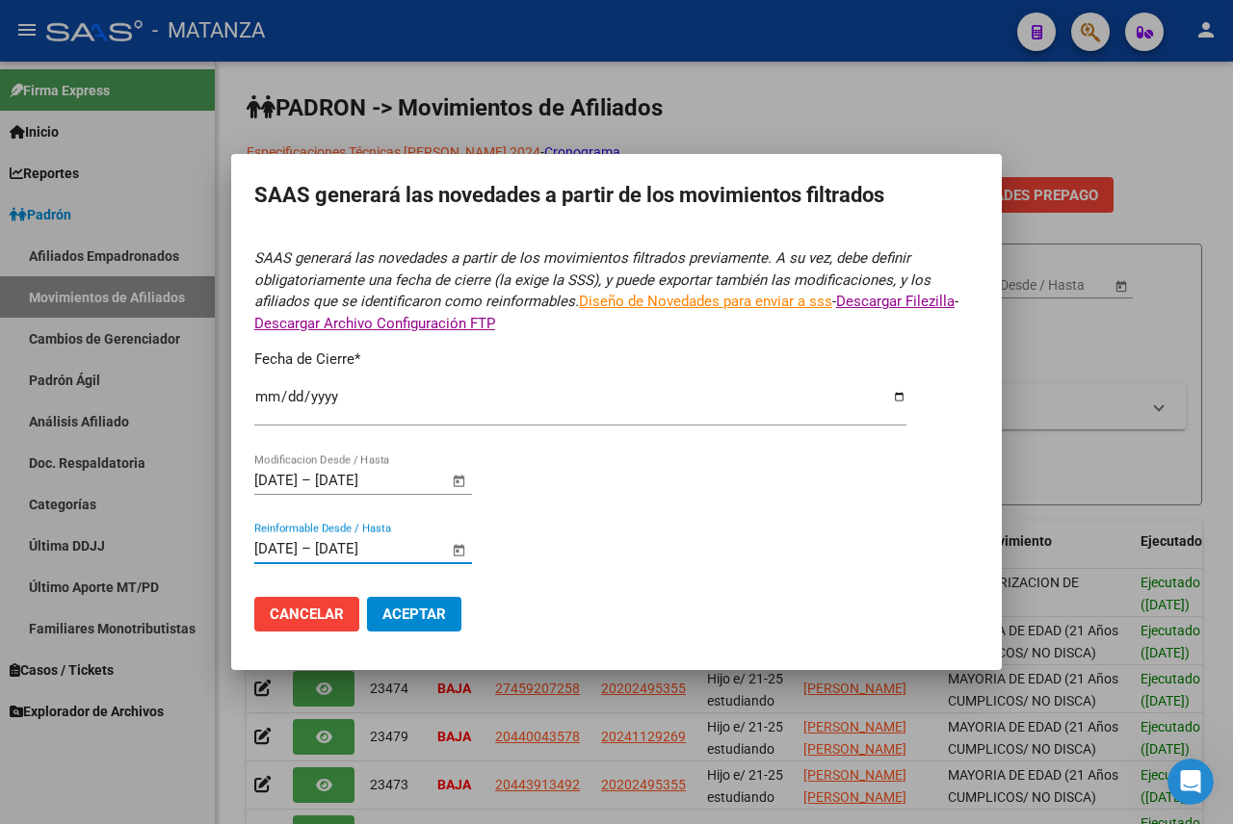
click at [419, 614] on span "Aceptar" at bounding box center [414, 614] width 64 height 17
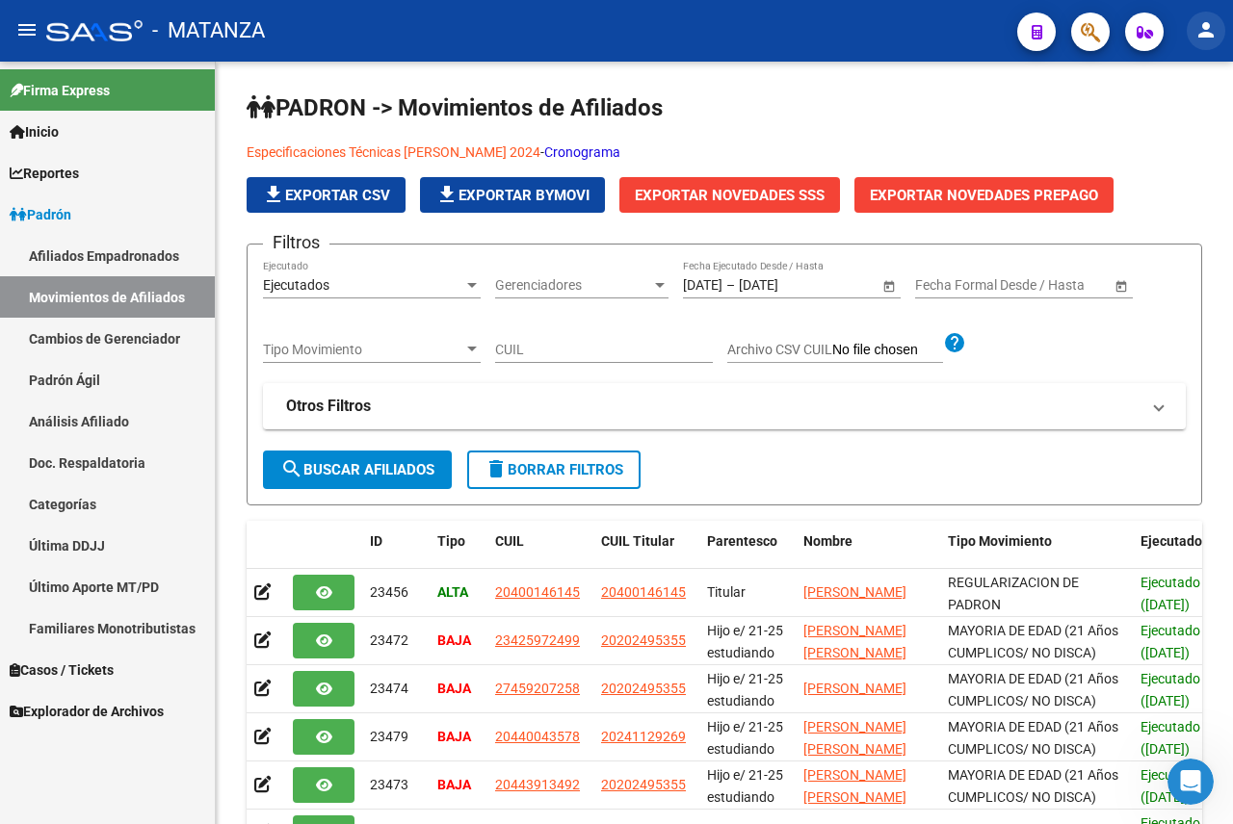
click at [1207, 38] on mat-icon "person" at bounding box center [1205, 29] width 23 height 23
